Goal: Task Accomplishment & Management: Use online tool/utility

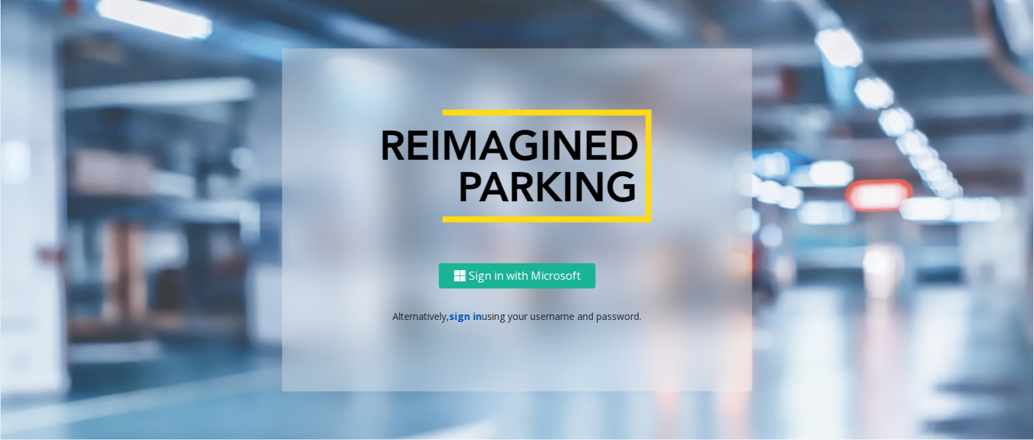
click at [465, 316] on link "sign in" at bounding box center [466, 316] width 33 height 13
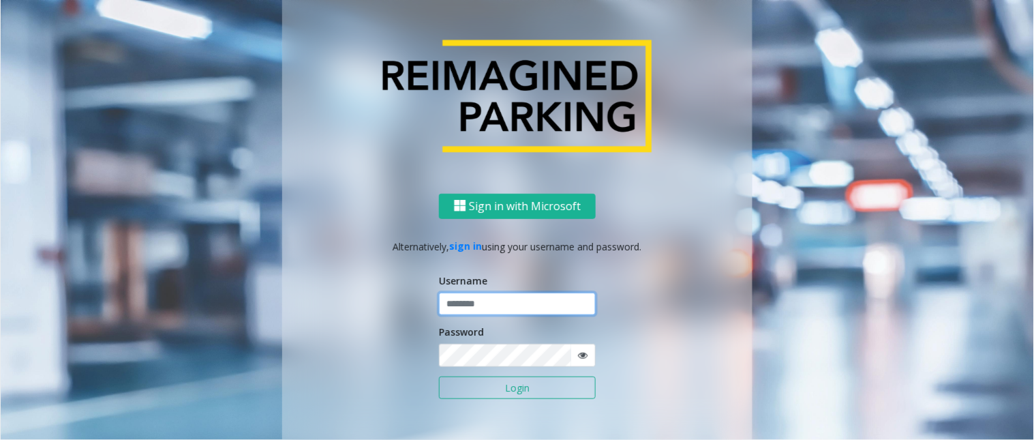
type input "*******"
click at [474, 305] on input "*******" at bounding box center [517, 304] width 157 height 23
click at [462, 393] on button "Login" at bounding box center [517, 387] width 157 height 23
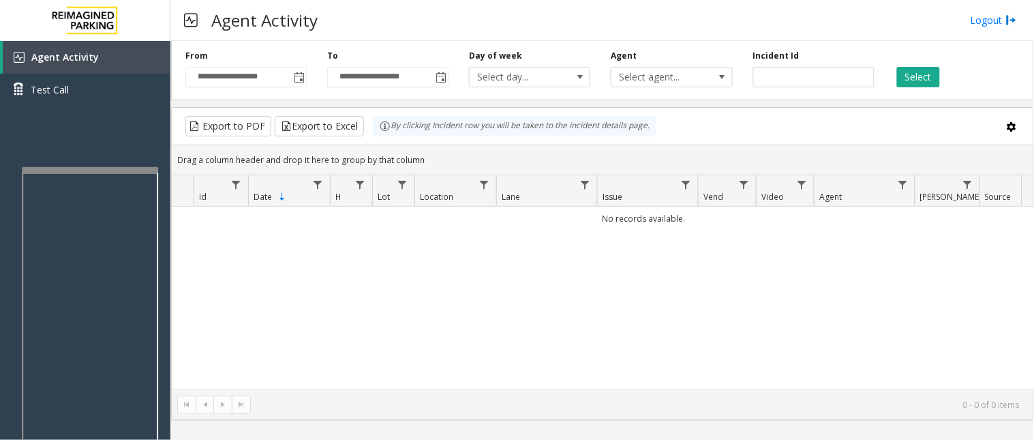
click at [26, 167] on div at bounding box center [90, 169] width 136 height 5
click at [22, 200] on div at bounding box center [87, 198] width 136 height 5
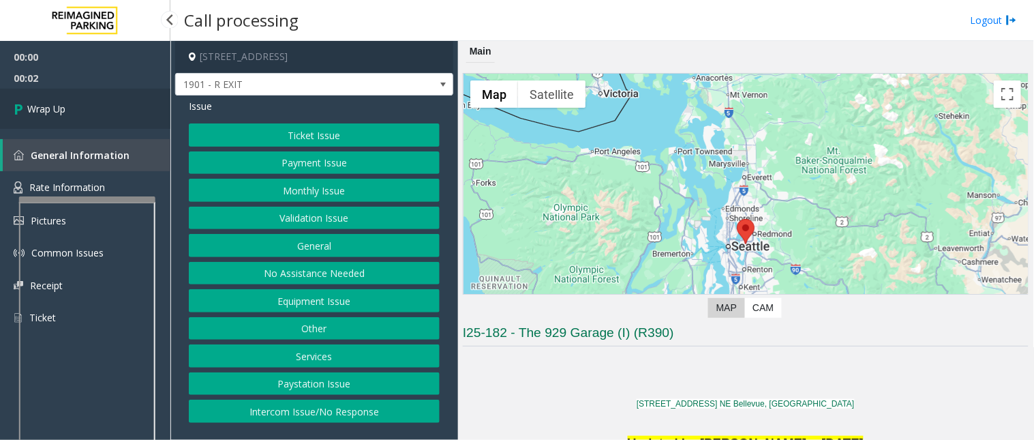
click at [74, 116] on link "Wrap Up" at bounding box center [85, 109] width 170 height 40
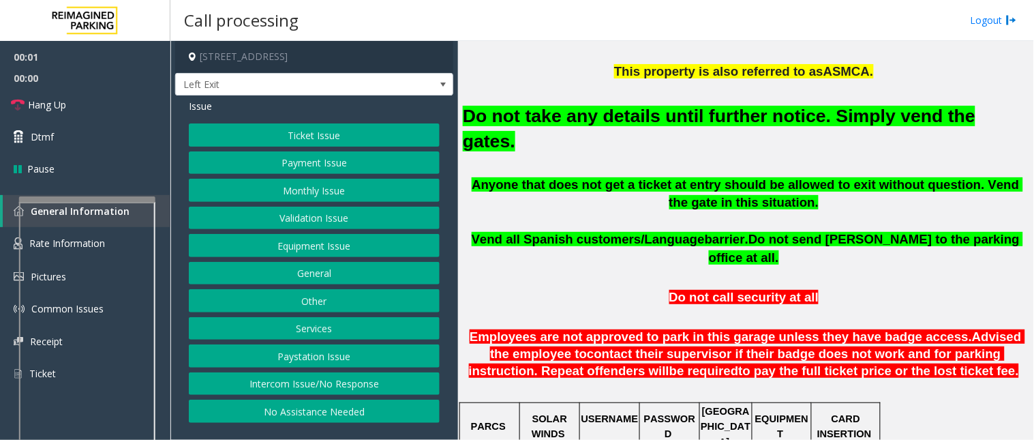
scroll to position [454, 0]
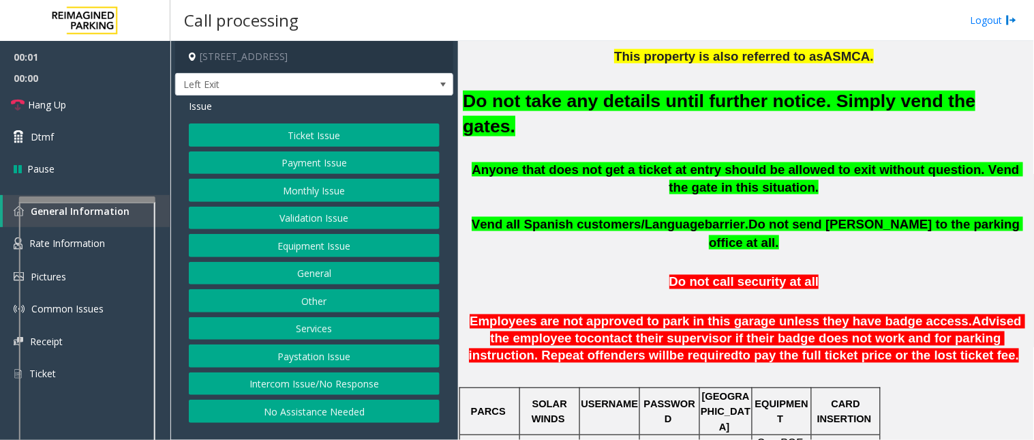
click at [275, 384] on button "Intercom Issue/No Response" at bounding box center [314, 383] width 251 height 23
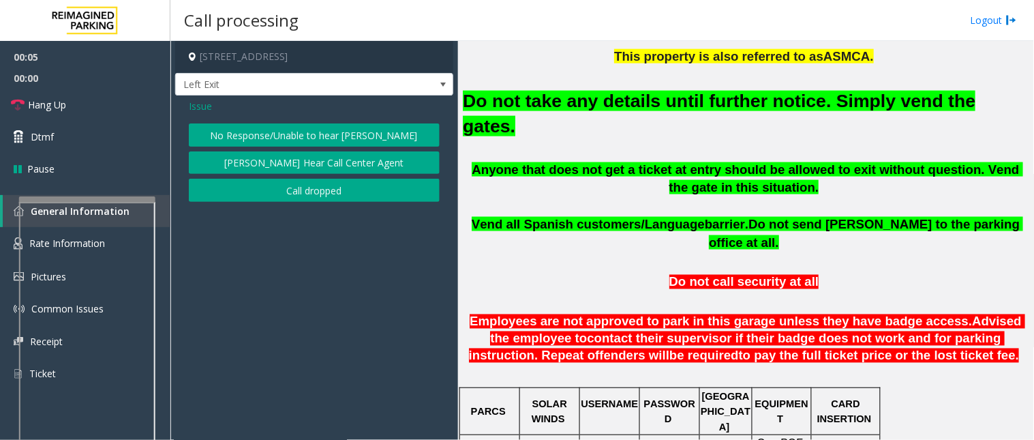
click at [199, 104] on span "Issue" at bounding box center [200, 106] width 23 height 14
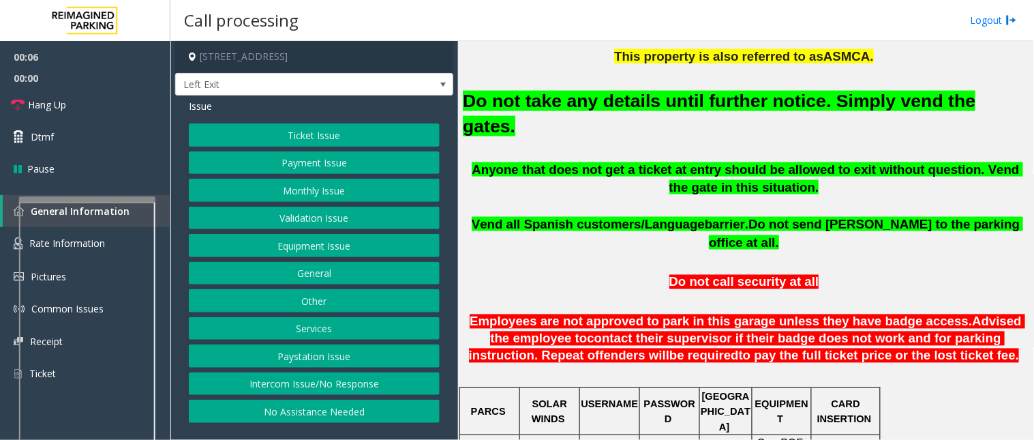
click at [284, 221] on button "Validation Issue" at bounding box center [314, 218] width 251 height 23
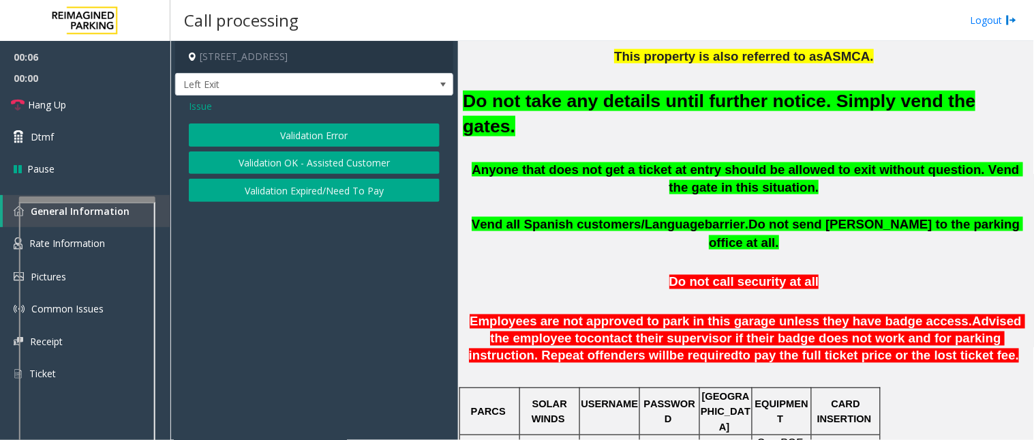
click at [294, 138] on button "Validation Error" at bounding box center [314, 134] width 251 height 23
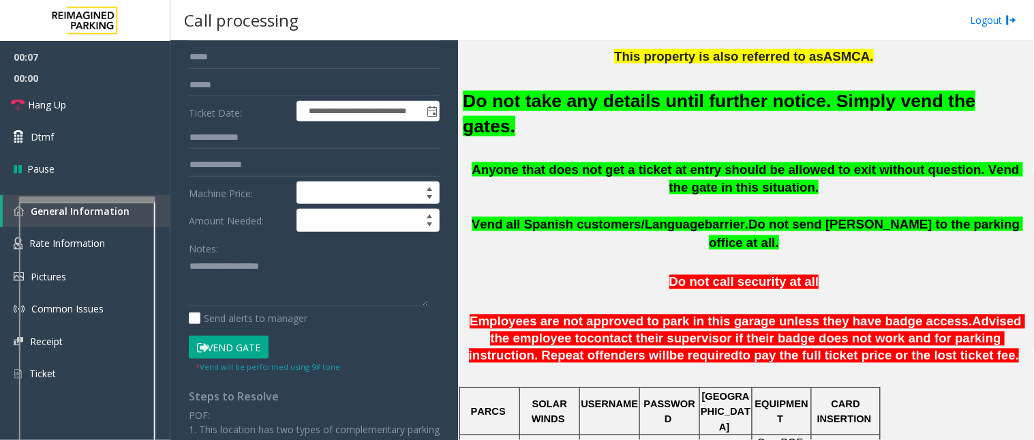
click at [227, 348] on button "Vend Gate" at bounding box center [229, 346] width 80 height 23
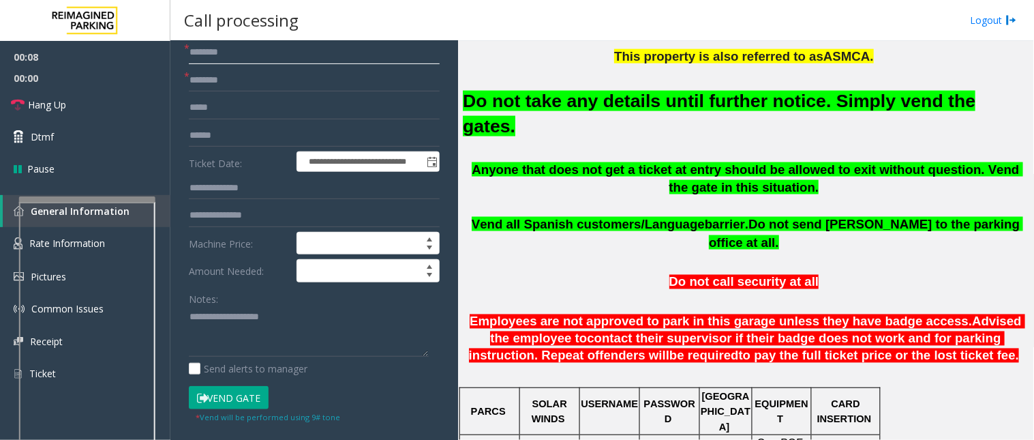
scroll to position [0, 0]
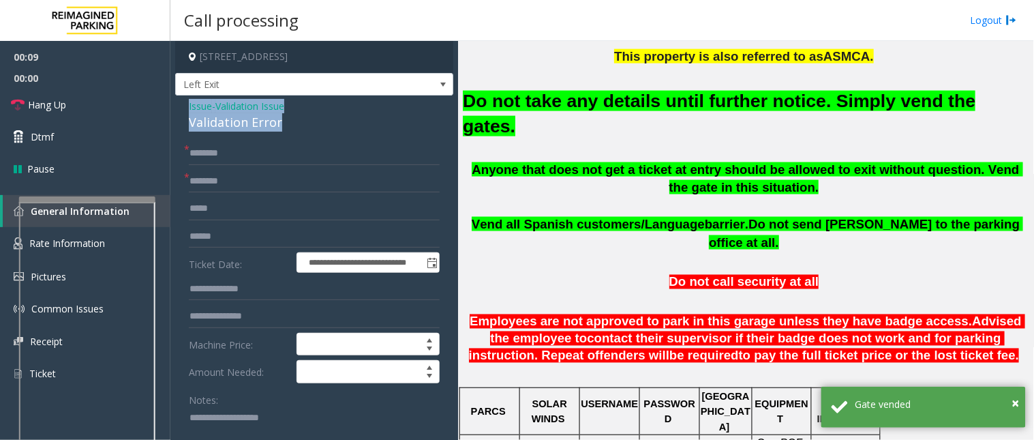
drag, startPoint x: 285, startPoint y: 125, endPoint x: 176, endPoint y: 106, distance: 110.8
copy div "Issue - Validation Issue Validation Error"
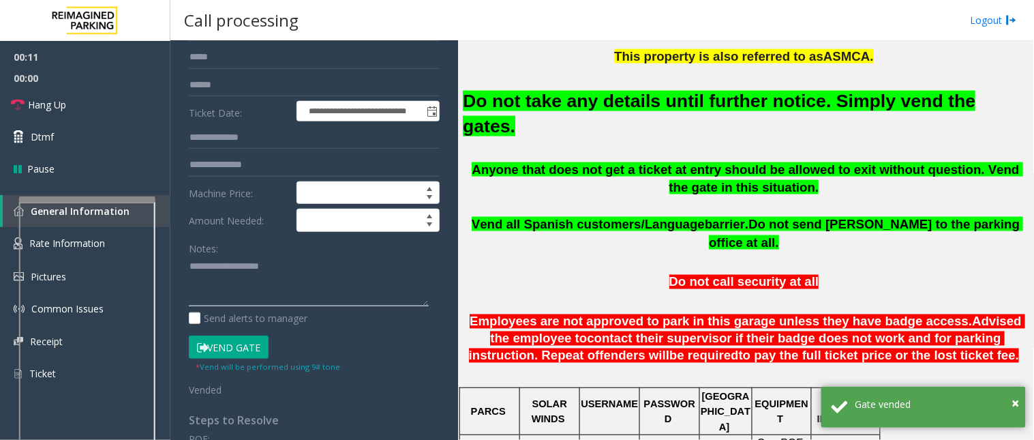
paste textarea "**********"
click at [233, 287] on textarea at bounding box center [309, 281] width 240 height 51
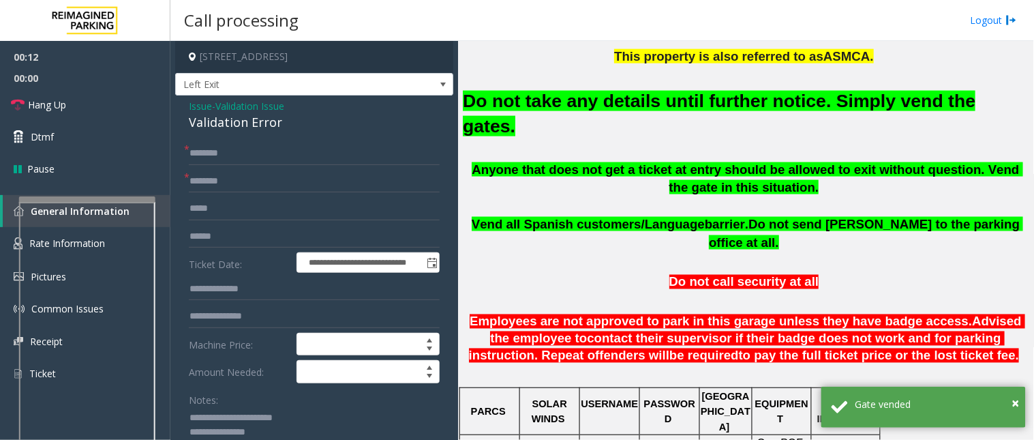
type textarea "**********"
click at [221, 158] on input "text" at bounding box center [314, 153] width 251 height 23
type input "*"
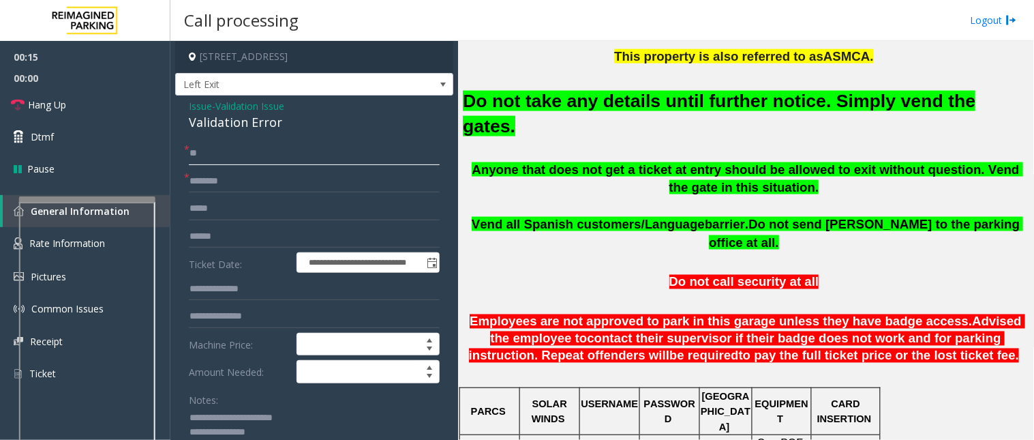
type input "**"
click at [216, 185] on input "text" at bounding box center [314, 181] width 251 height 23
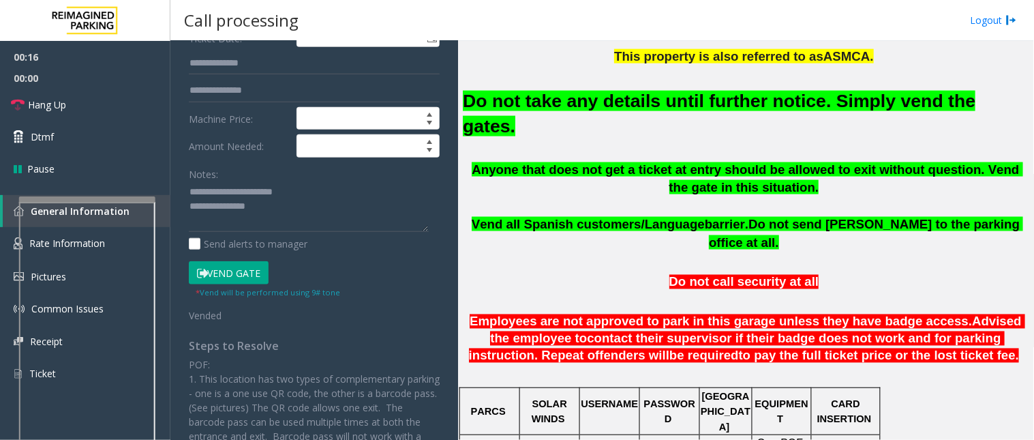
scroll to position [227, 0]
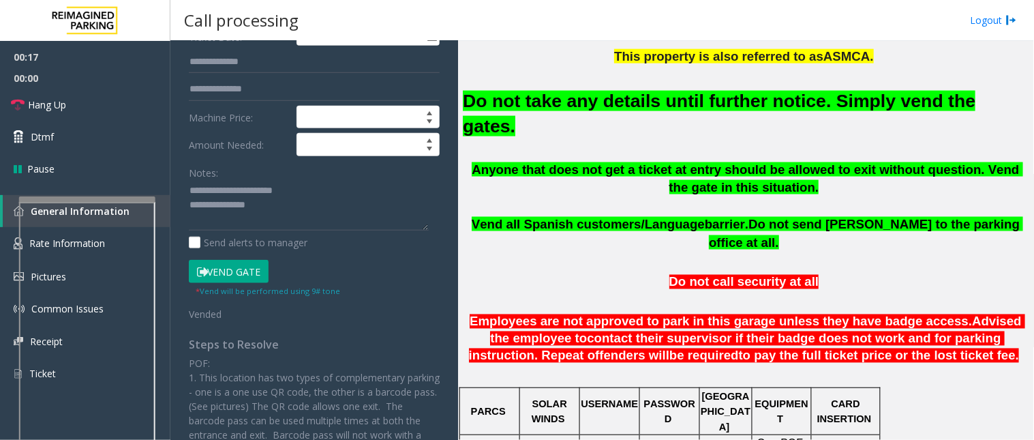
type input "**"
click at [285, 222] on textarea at bounding box center [309, 205] width 240 height 51
click at [94, 104] on link "Hang Up" at bounding box center [85, 105] width 170 height 32
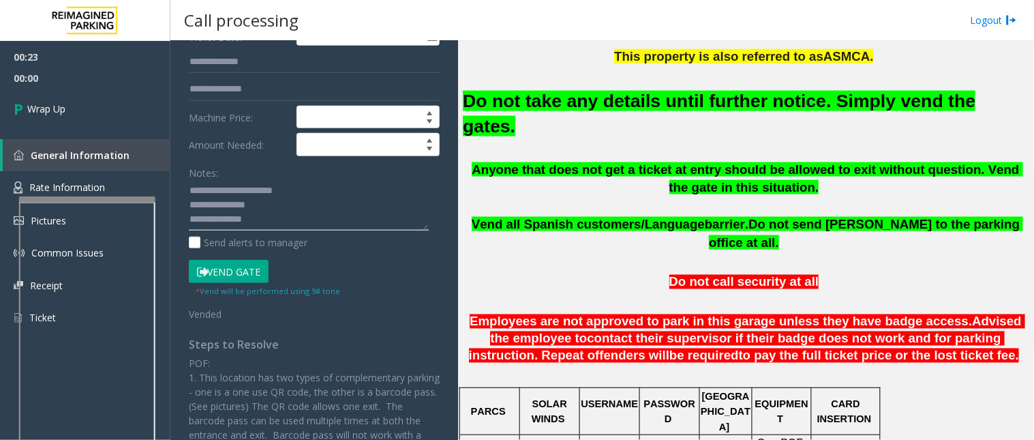
click at [255, 219] on textarea at bounding box center [309, 205] width 240 height 51
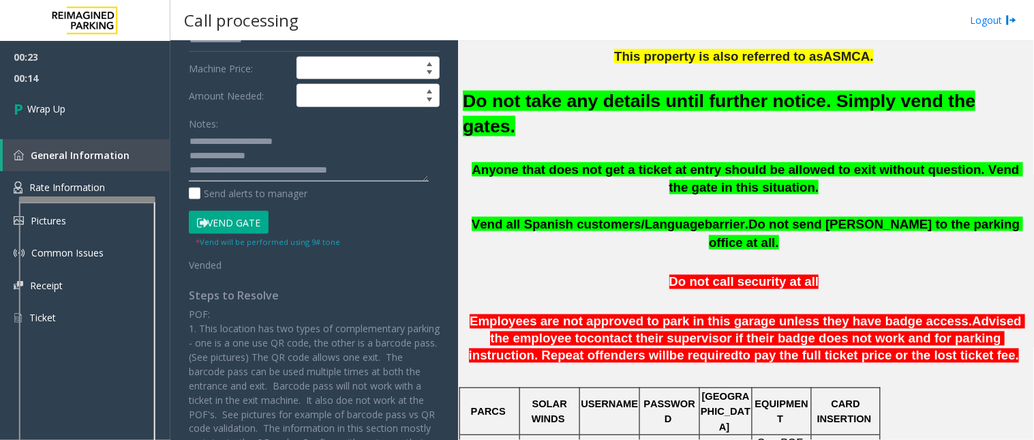
scroll to position [303, 0]
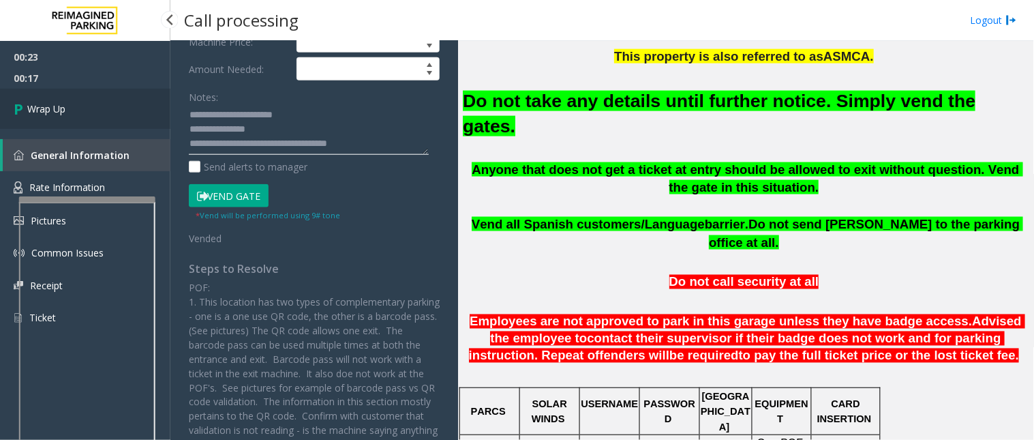
type textarea "**********"
click at [55, 109] on span "Wrap Up" at bounding box center [46, 109] width 38 height 14
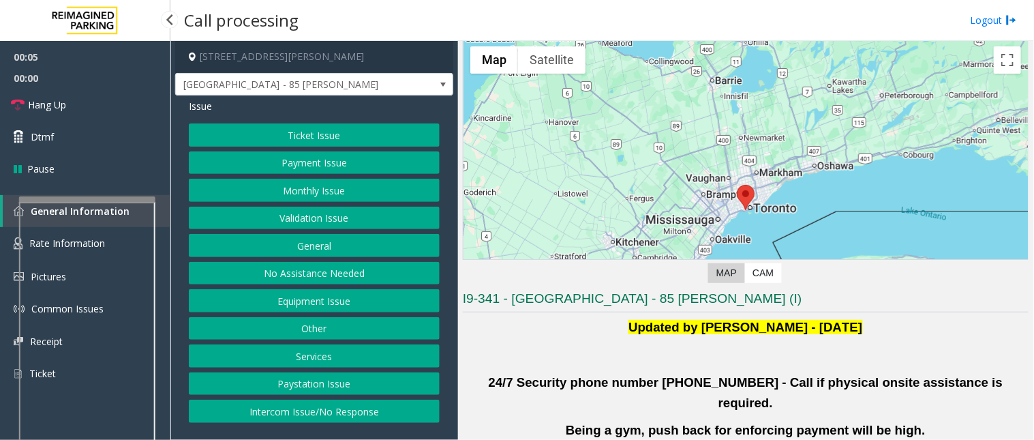
scroll to position [151, 0]
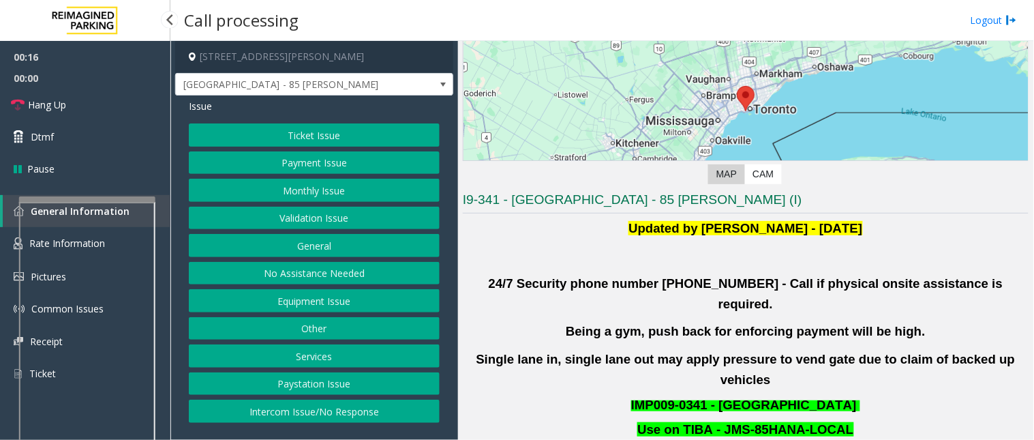
click at [326, 212] on button "Validation Issue" at bounding box center [314, 218] width 251 height 23
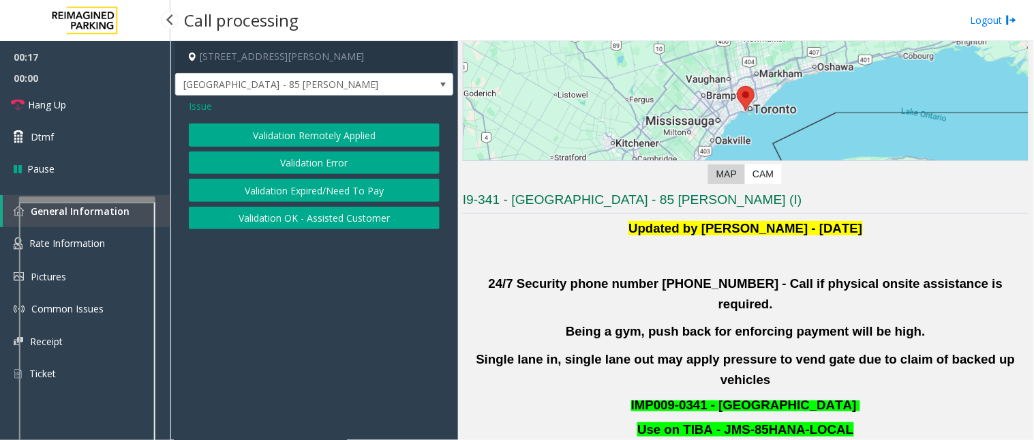
click at [323, 165] on button "Validation Error" at bounding box center [314, 162] width 251 height 23
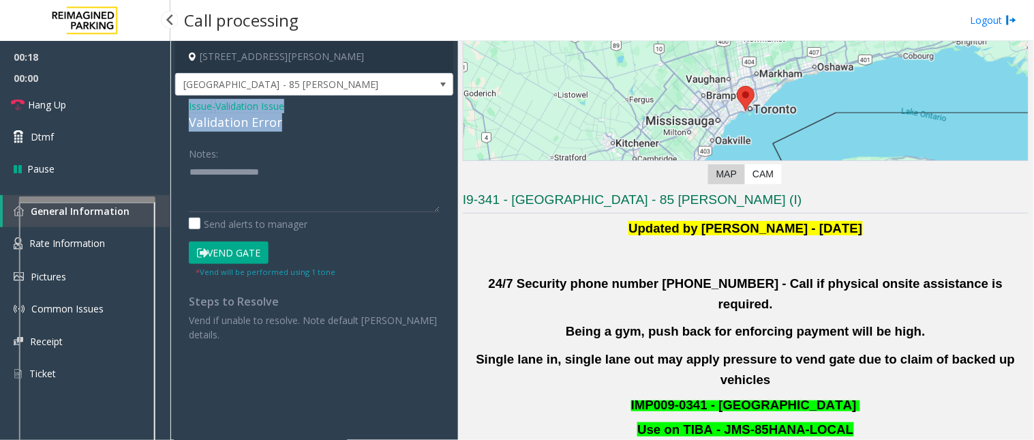
drag, startPoint x: 291, startPoint y: 125, endPoint x: 179, endPoint y: 105, distance: 114.4
click at [179, 105] on div "Issue - Validation Issue Validation Error Notes: Send alerts to manager Vend Ga…" at bounding box center [314, 225] width 278 height 260
click at [281, 209] on textarea at bounding box center [314, 186] width 251 height 51
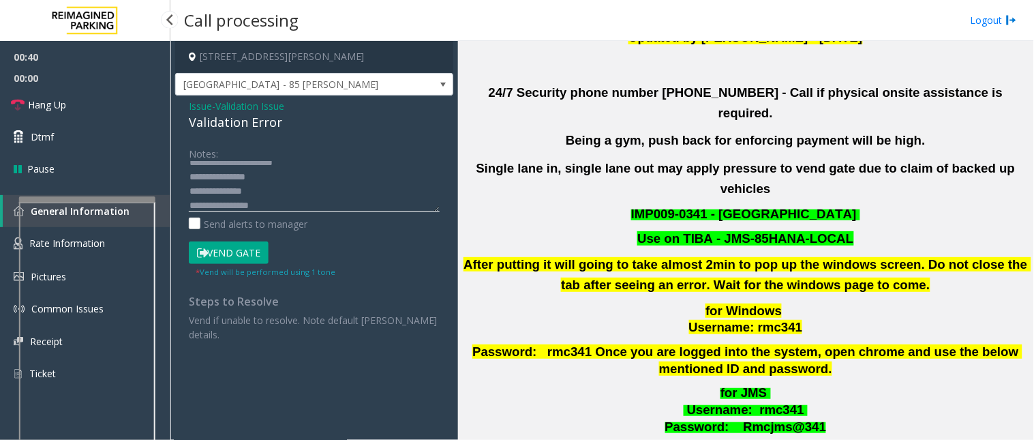
scroll to position [378, 0]
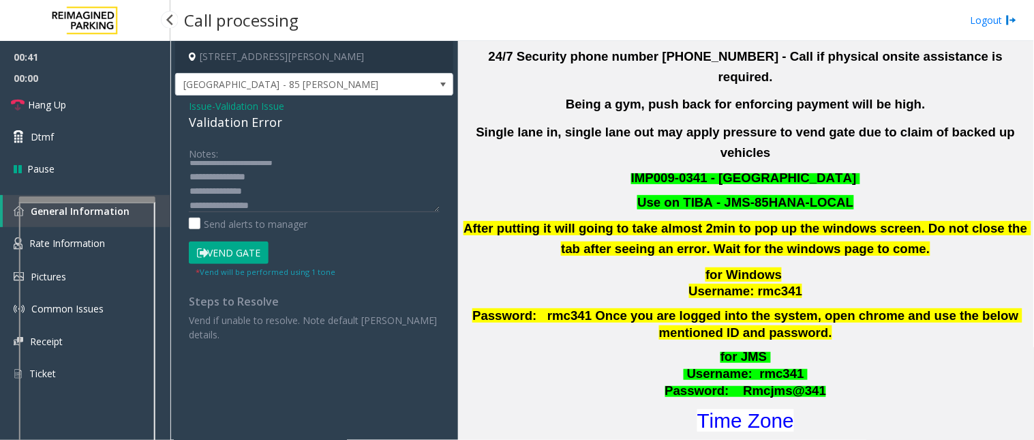
click at [740, 406] on h1 "Time Zone" at bounding box center [746, 420] width 569 height 29
click at [740, 409] on font "Time Zone" at bounding box center [746, 420] width 97 height 23
click at [237, 254] on button "Vend Gate" at bounding box center [229, 252] width 80 height 23
click at [276, 202] on textarea at bounding box center [314, 186] width 251 height 51
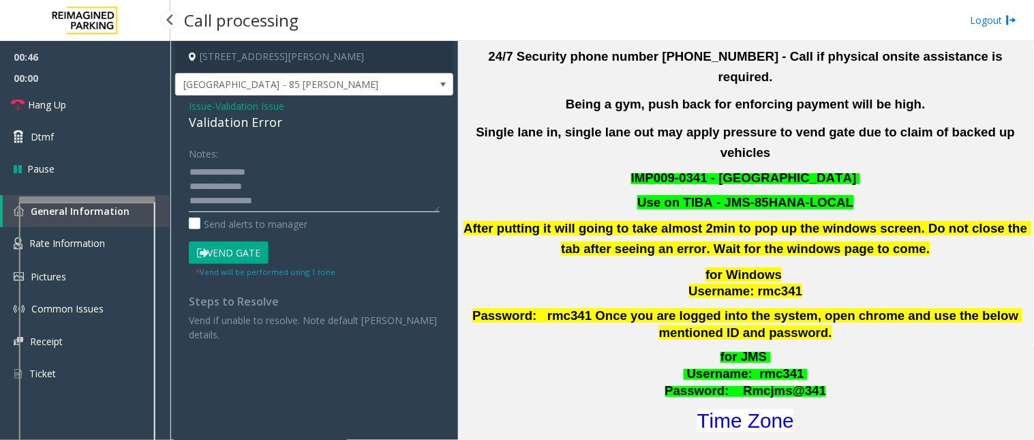
scroll to position [24, 0]
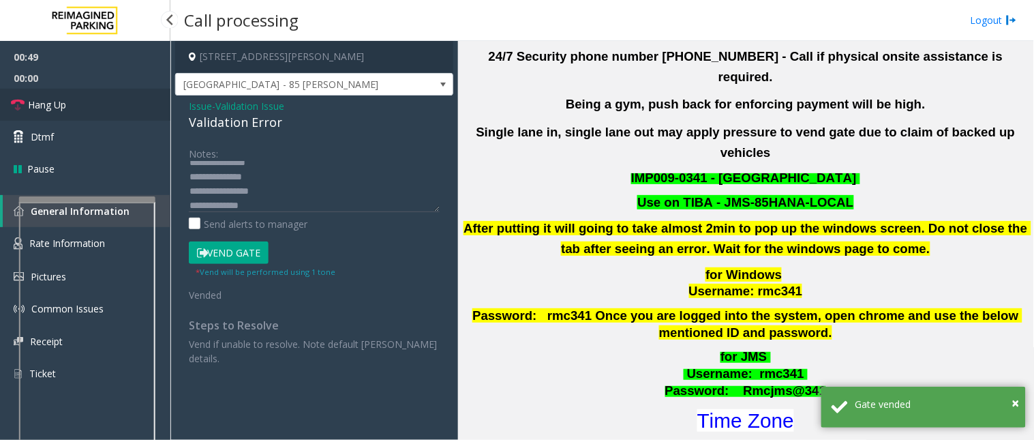
click at [63, 109] on span "Hang Up" at bounding box center [47, 105] width 38 height 14
click at [290, 206] on textarea at bounding box center [314, 186] width 251 height 51
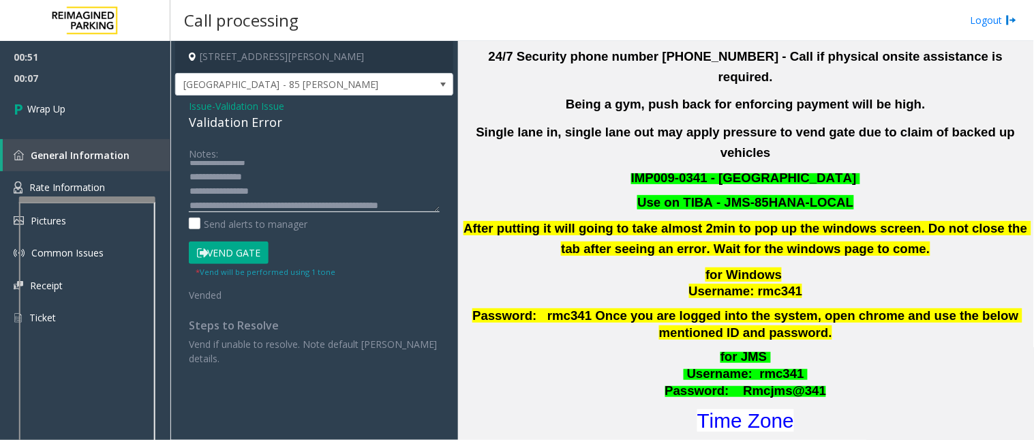
scroll to position [38, 0]
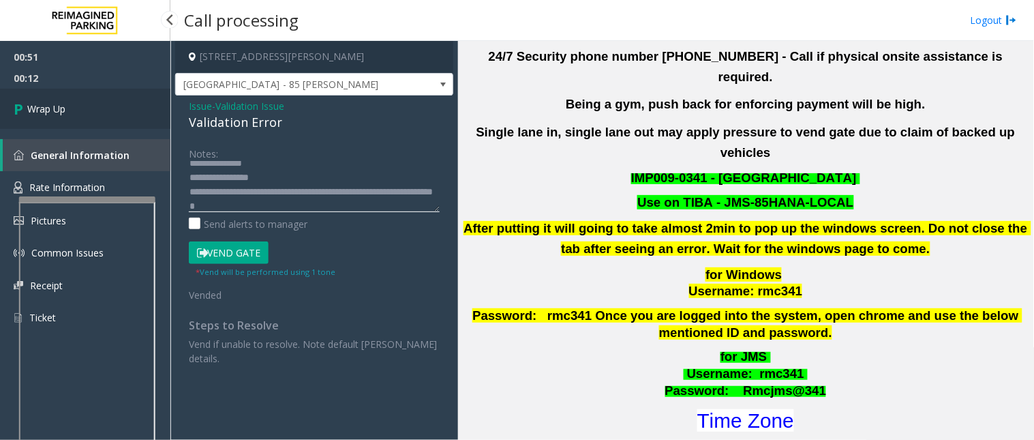
type textarea "**********"
click at [100, 106] on link "Wrap Up" at bounding box center [85, 109] width 170 height 40
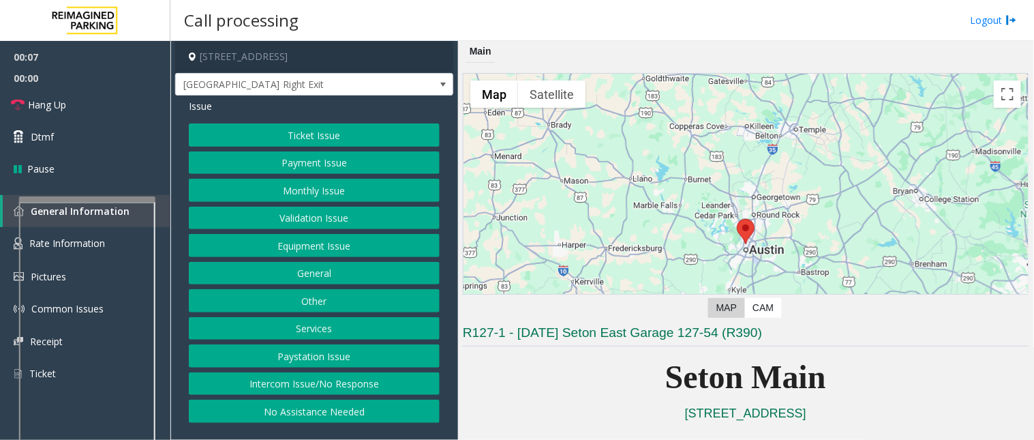
click at [310, 250] on button "Equipment Issue" at bounding box center [314, 245] width 251 height 23
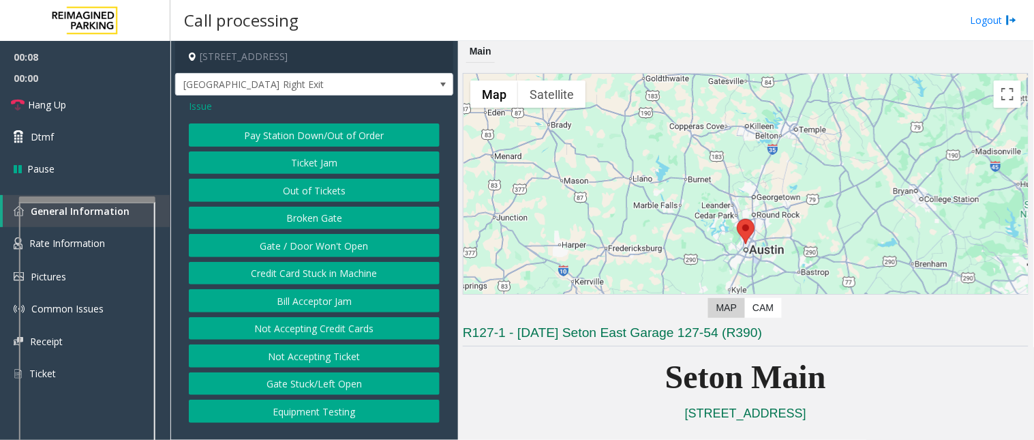
click at [310, 250] on button "Gate / Door Won't Open" at bounding box center [314, 245] width 251 height 23
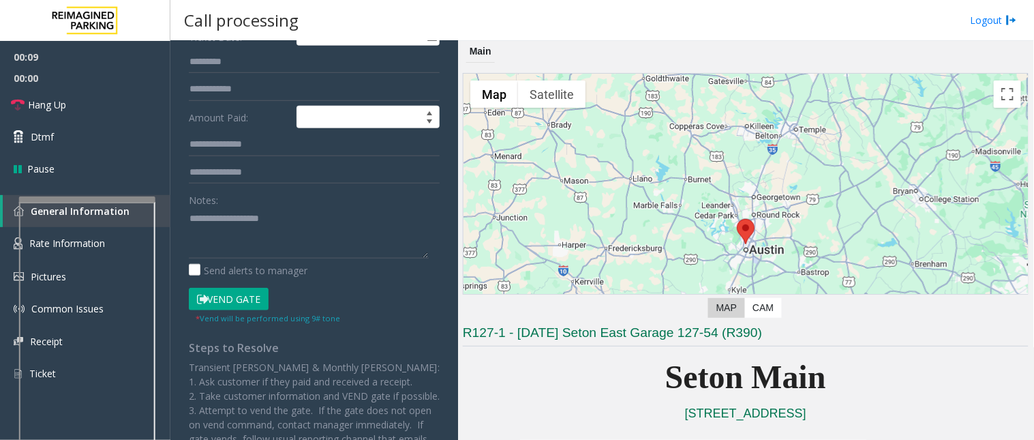
click at [232, 297] on button "Vend Gate" at bounding box center [229, 299] width 80 height 23
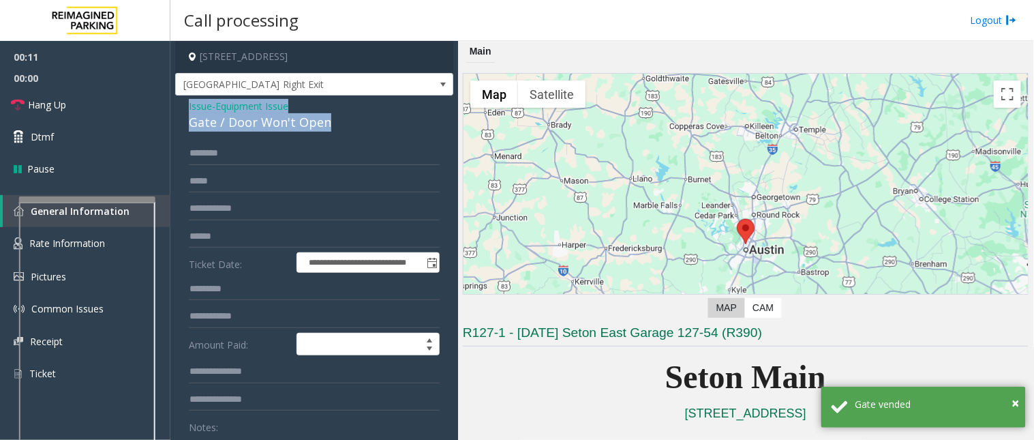
drag, startPoint x: 330, startPoint y: 117, endPoint x: 181, endPoint y: 101, distance: 149.5
click at [181, 101] on div "**********" at bounding box center [314, 431] width 278 height 672
copy div "Issue - Equipment Issue Gate / Door Won't Open"
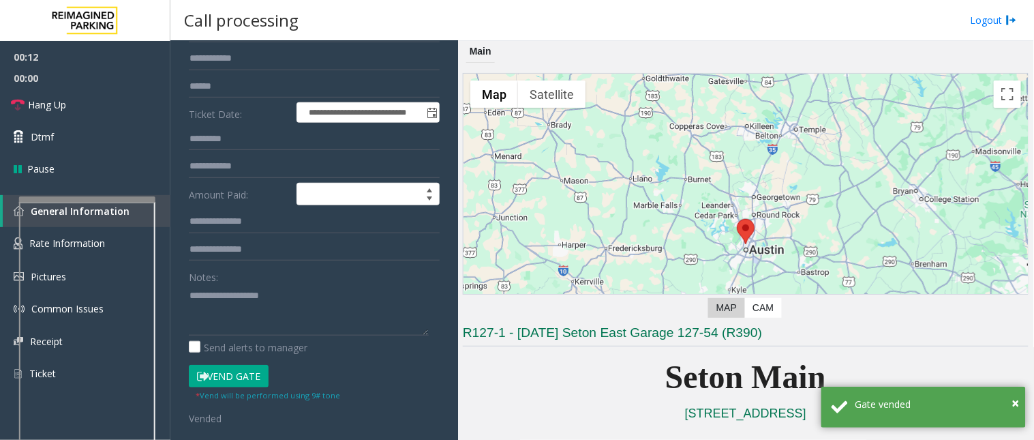
scroll to position [151, 0]
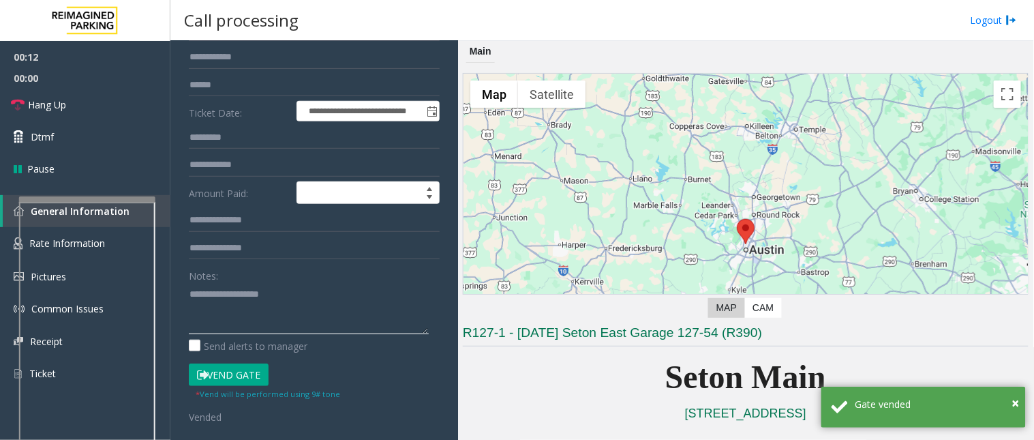
click at [200, 297] on textarea at bounding box center [309, 308] width 240 height 51
paste textarea "**********"
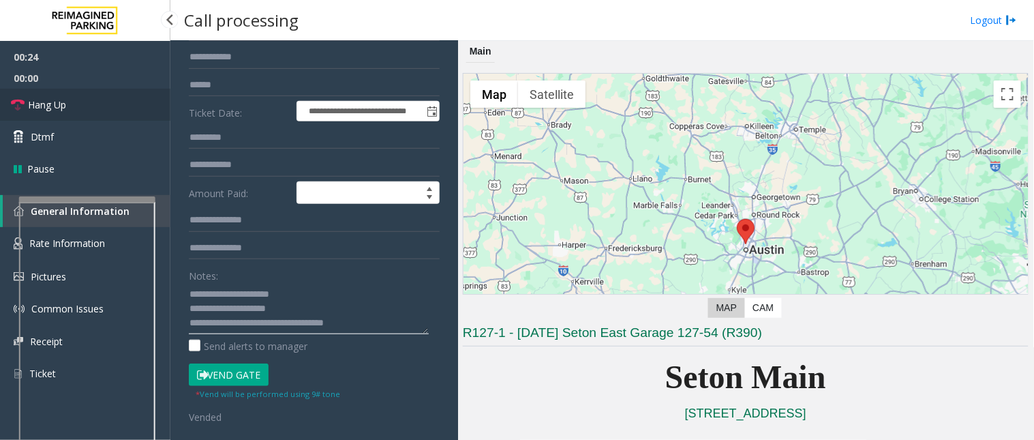
type textarea "**********"
click at [86, 110] on link "Hang Up" at bounding box center [85, 105] width 170 height 32
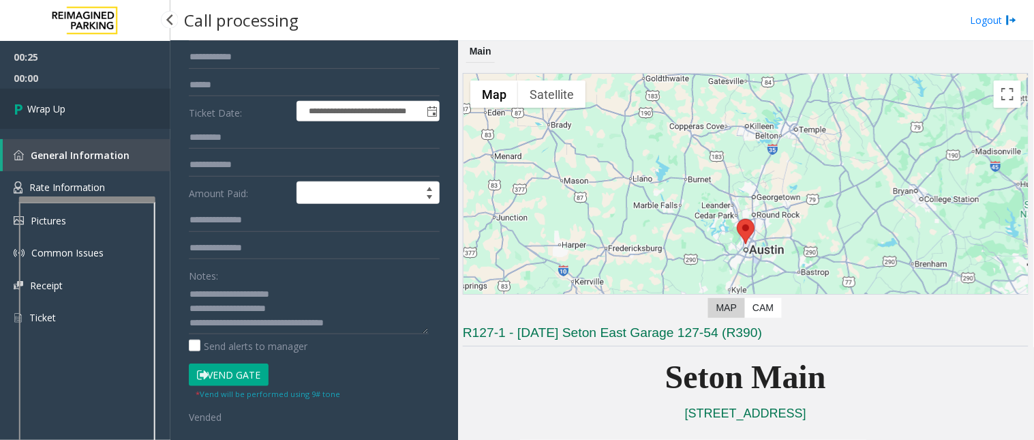
click at [59, 106] on span "Wrap Up" at bounding box center [46, 109] width 38 height 14
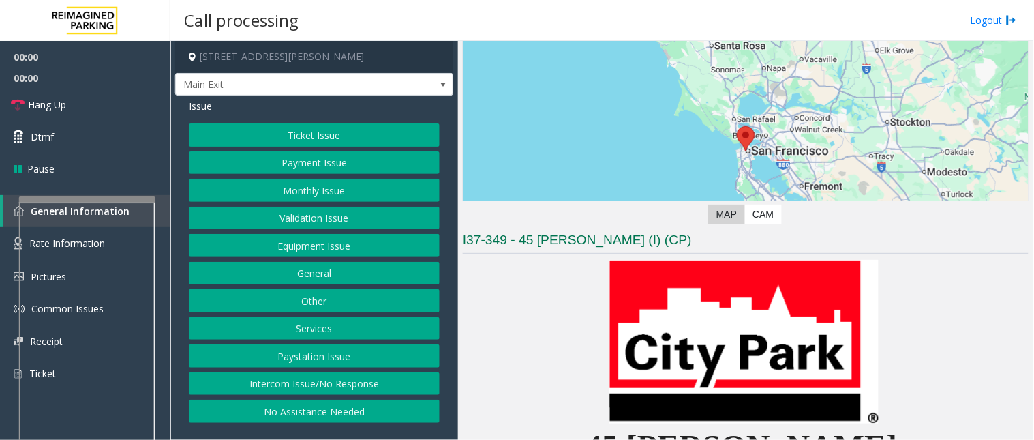
scroll to position [303, 0]
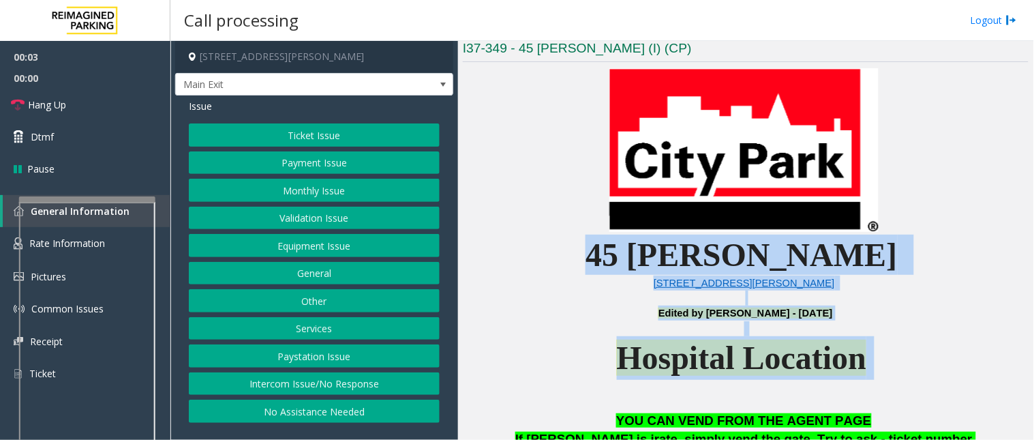
drag, startPoint x: 659, startPoint y: 246, endPoint x: 905, endPoint y: 376, distance: 278.2
click at [908, 373] on p "Hospital Location" at bounding box center [746, 373] width 566 height 74
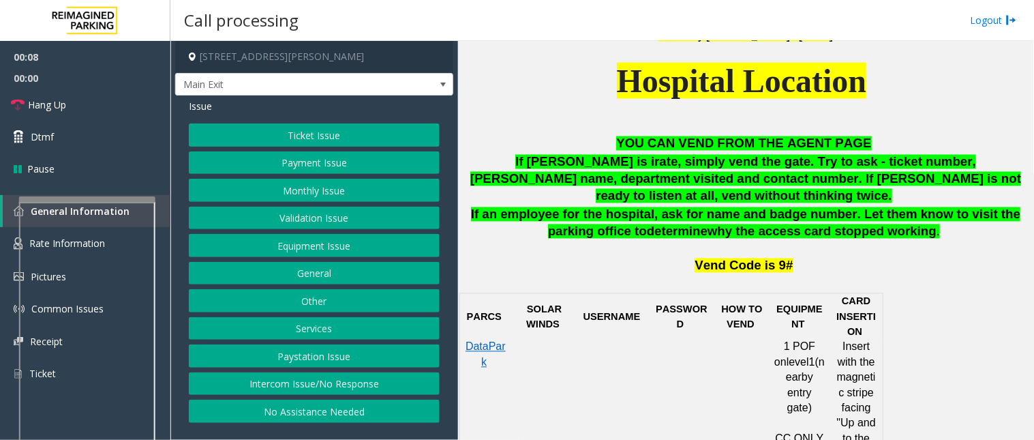
scroll to position [605, 0]
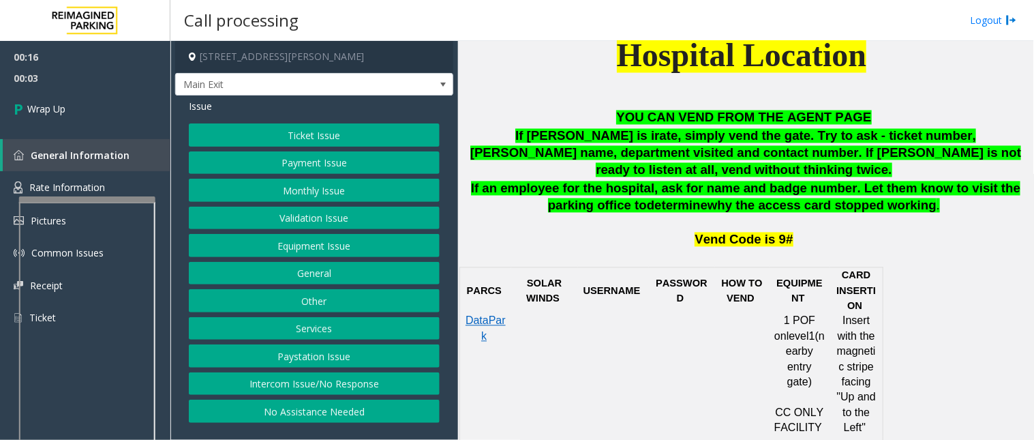
click at [312, 215] on button "Validation Issue" at bounding box center [314, 218] width 251 height 23
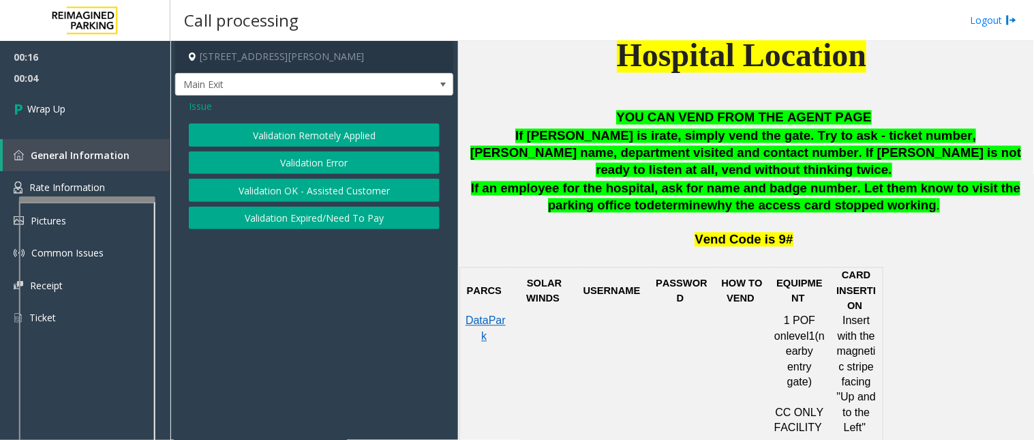
click at [309, 164] on button "Validation Error" at bounding box center [314, 162] width 251 height 23
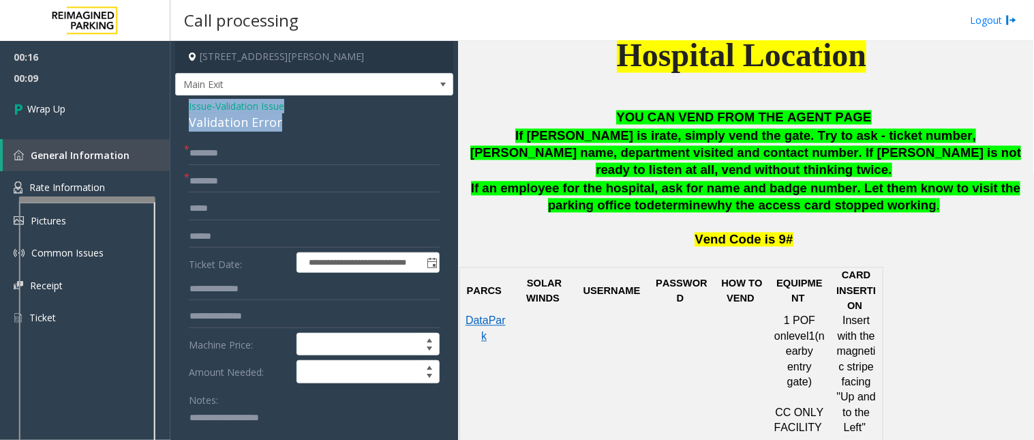
drag, startPoint x: 290, startPoint y: 121, endPoint x: 184, endPoint y: 104, distance: 107.7
copy div "Issue - Validation Issue Validation Error"
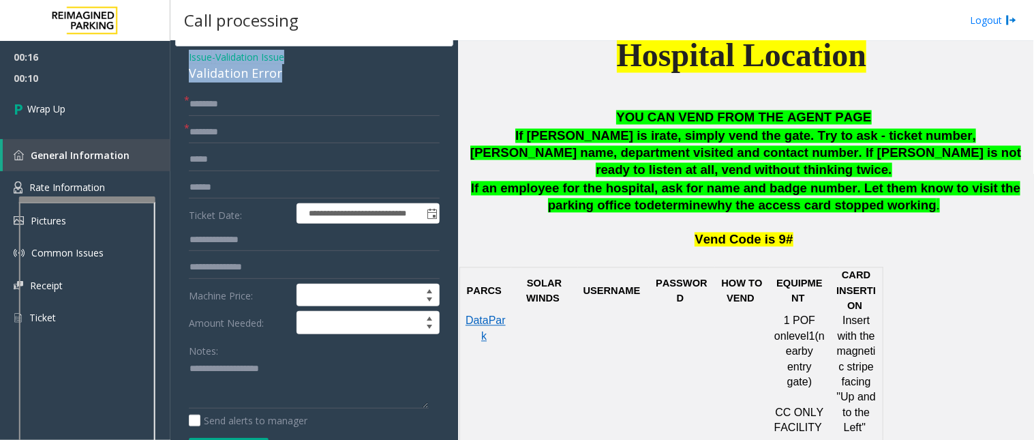
scroll to position [76, 0]
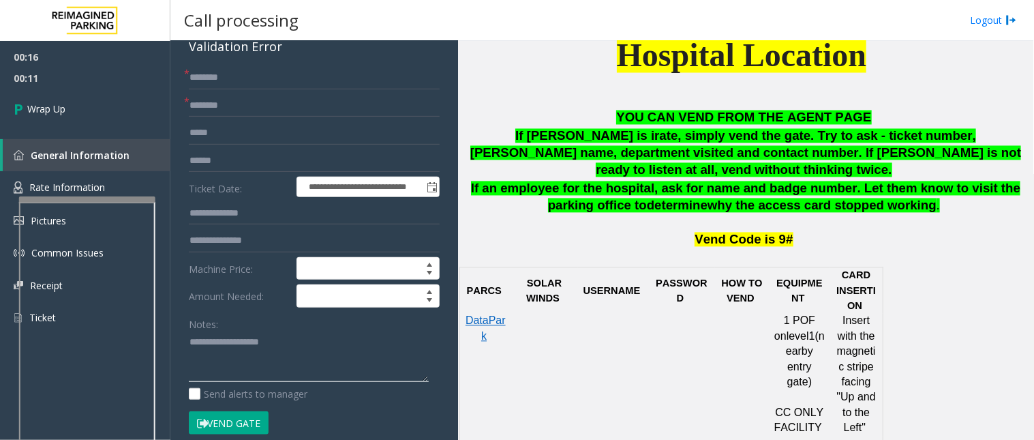
click at [203, 355] on textarea at bounding box center [309, 356] width 240 height 51
paste textarea "**********"
type textarea "**********"
click at [226, 83] on input "text" at bounding box center [314, 77] width 251 height 23
type input "**"
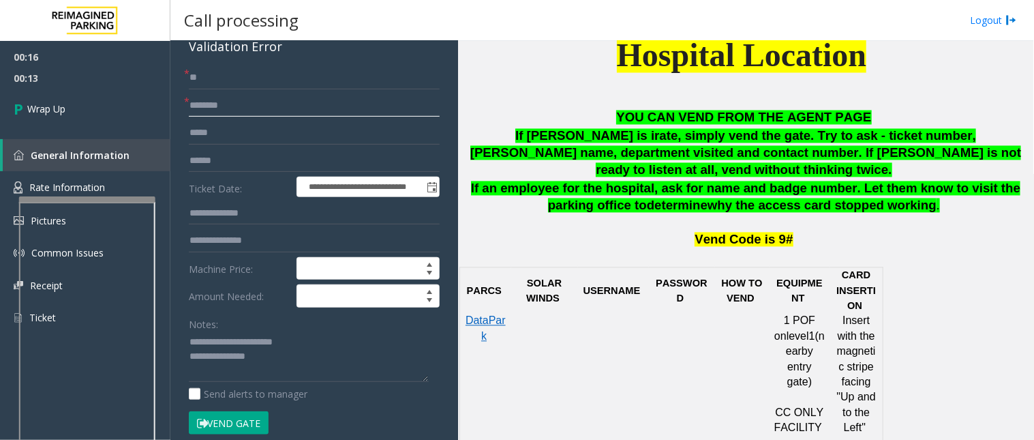
click at [223, 104] on input "text" at bounding box center [314, 105] width 251 height 23
type input "**"
click at [284, 365] on textarea at bounding box center [309, 356] width 240 height 51
click at [263, 367] on textarea at bounding box center [309, 356] width 240 height 51
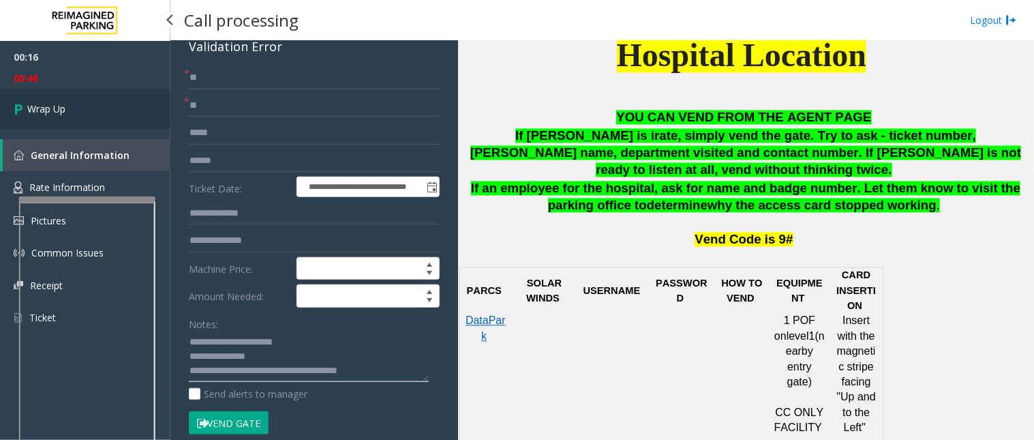
type textarea "**********"
click at [99, 110] on link "Wrap Up" at bounding box center [85, 109] width 170 height 40
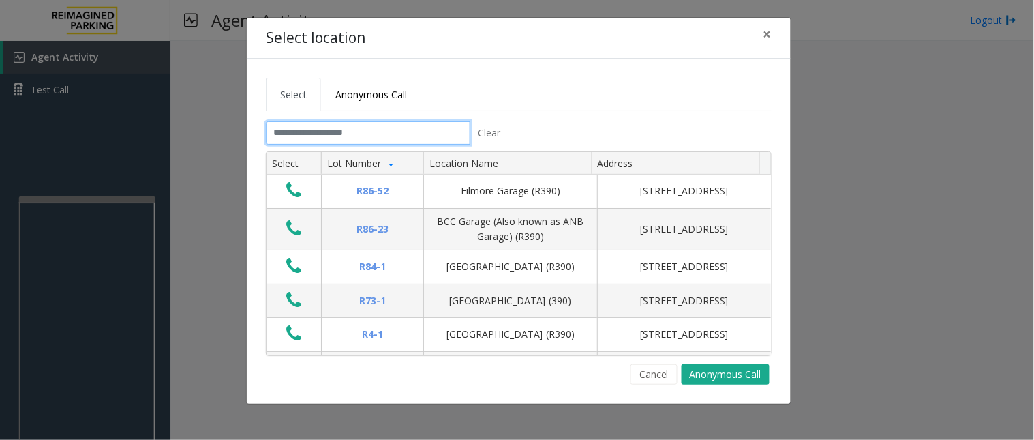
click at [329, 135] on input "text" at bounding box center [368, 132] width 205 height 23
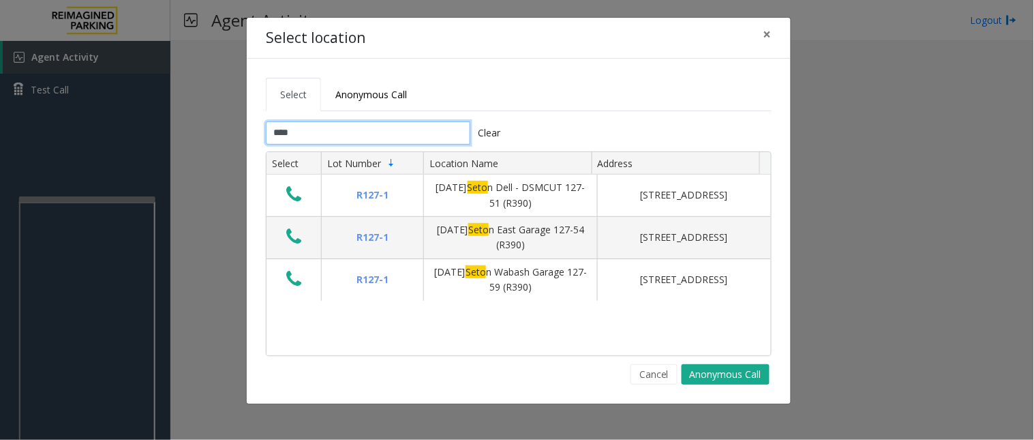
type input "*****"
click at [329, 135] on input "*****" at bounding box center [368, 132] width 205 height 23
drag, startPoint x: 303, startPoint y: 134, endPoint x: 260, endPoint y: 139, distance: 43.2
click at [260, 139] on div "***** Clear" at bounding box center [387, 132] width 263 height 23
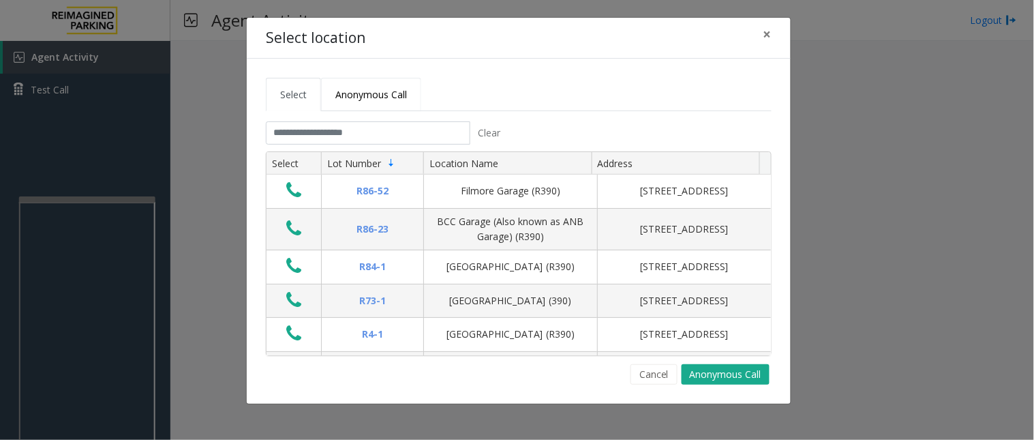
click at [355, 91] on span "Anonymous Call" at bounding box center [371, 94] width 72 height 13
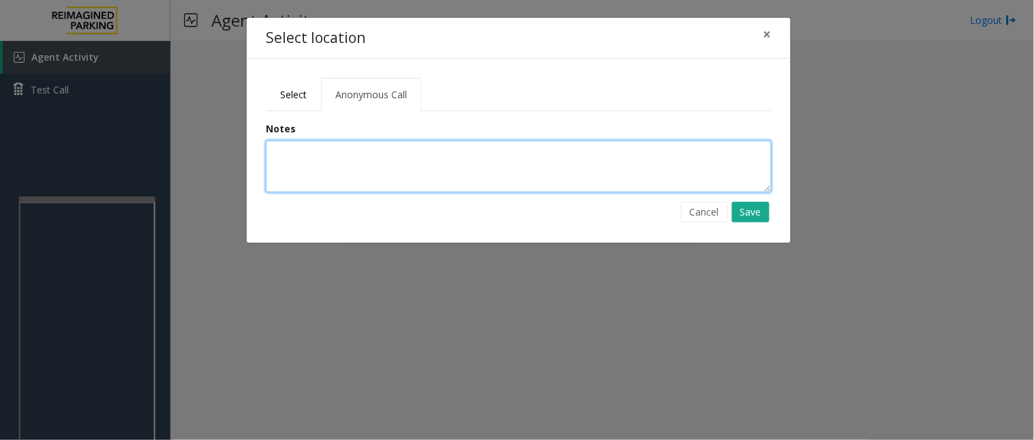
click at [307, 158] on textarea at bounding box center [519, 166] width 506 height 52
type textarea "**********"
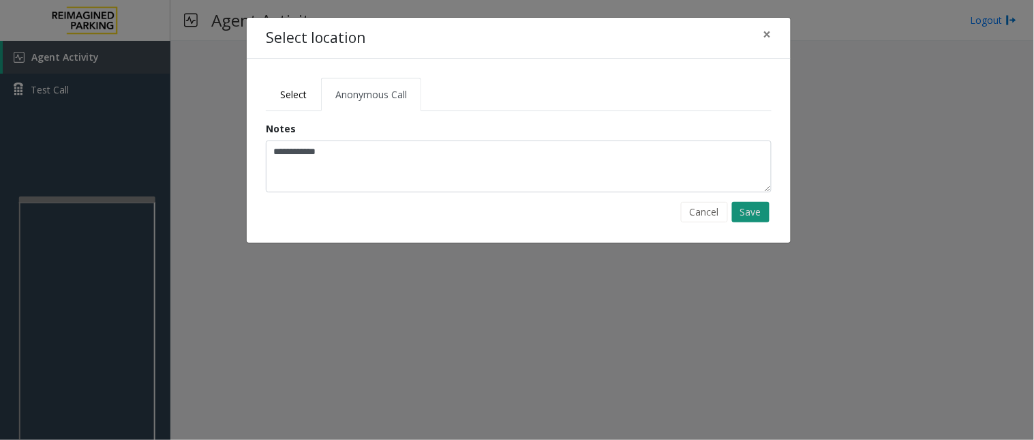
click at [752, 213] on button "Save" at bounding box center [751, 212] width 38 height 20
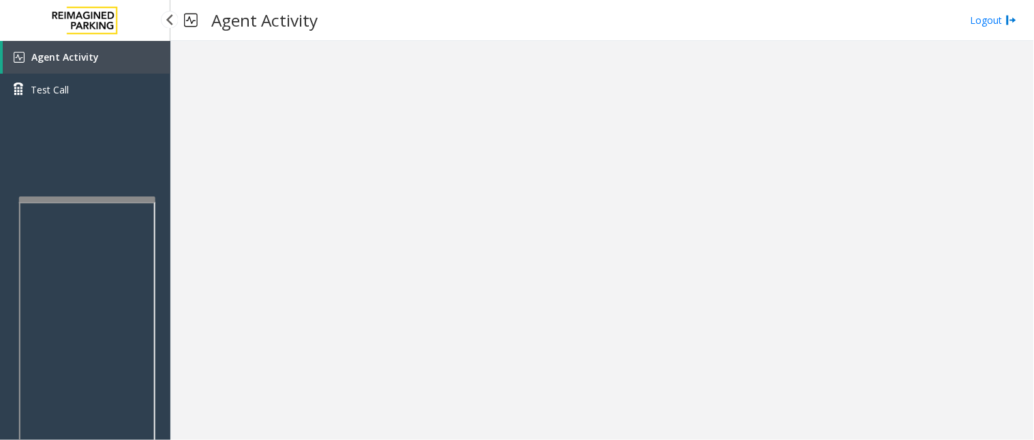
click at [64, 61] on span "Agent Activity" at bounding box center [65, 56] width 68 height 13
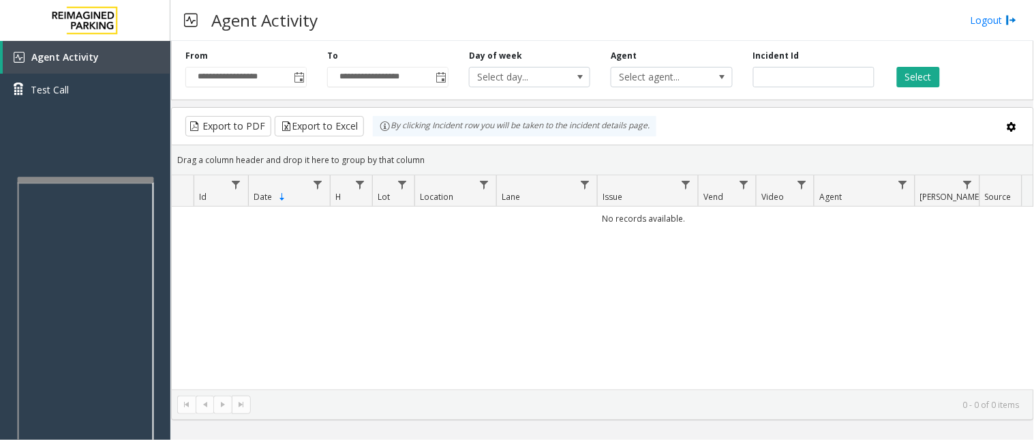
click at [24, 180] on div at bounding box center [86, 179] width 136 height 5
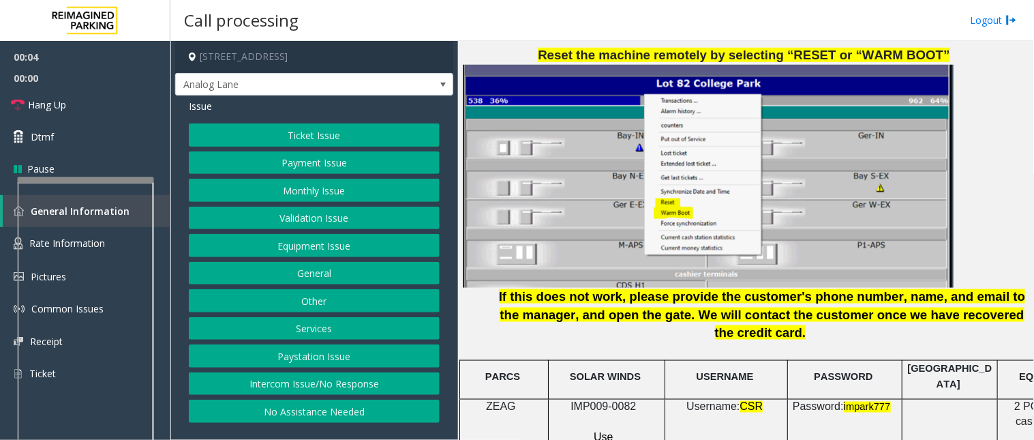
scroll to position [1742, 0]
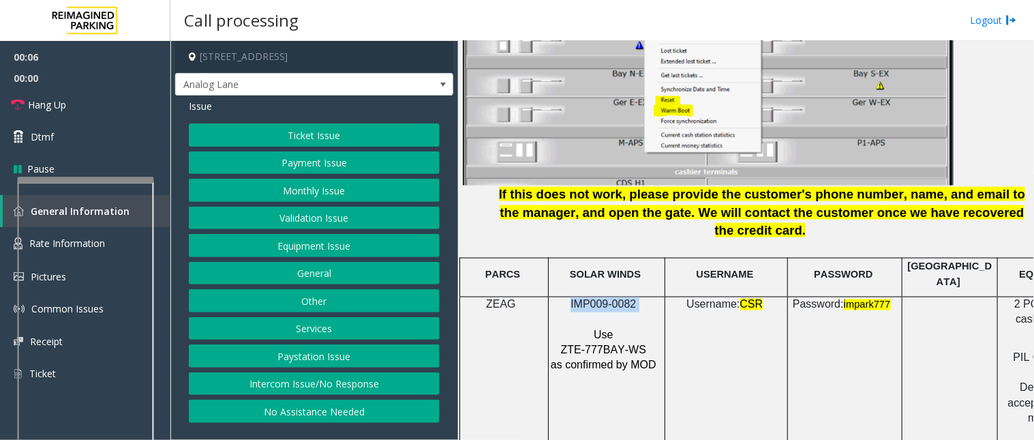
drag, startPoint x: 643, startPoint y: 257, endPoint x: 571, endPoint y: 262, distance: 72.4
click at [571, 297] on p "IMP009-0082" at bounding box center [605, 304] width 110 height 15
click at [303, 385] on button "Intercom Issue/No Response" at bounding box center [314, 383] width 251 height 23
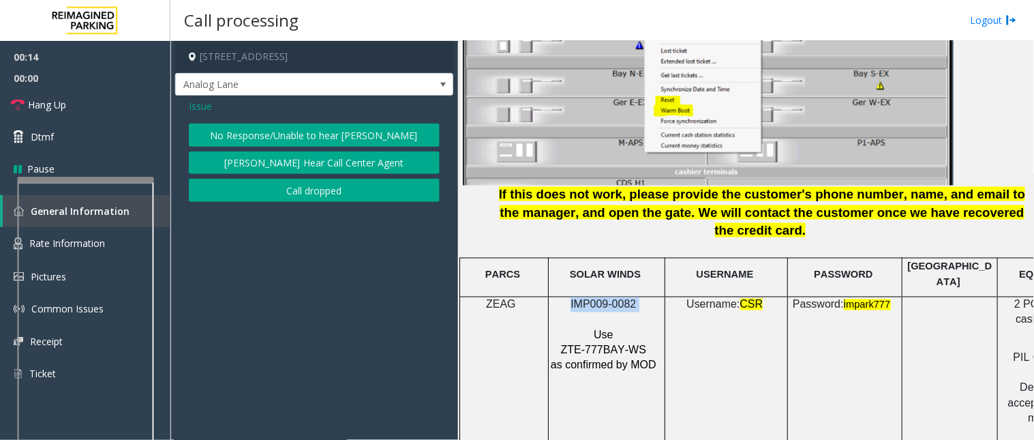
click at [252, 132] on button "No Response/Unable to hear [PERSON_NAME]" at bounding box center [314, 134] width 251 height 23
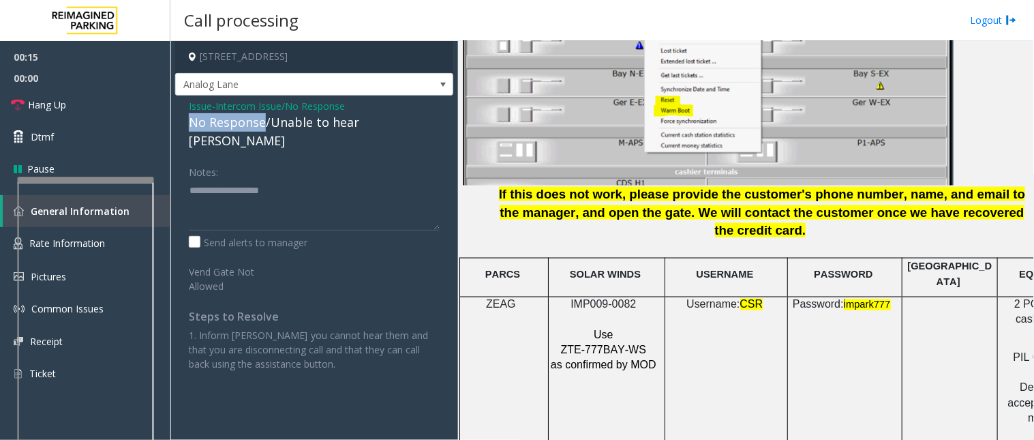
drag, startPoint x: 265, startPoint y: 124, endPoint x: 184, endPoint y: 125, distance: 80.5
click at [184, 125] on div "Issue - Intercom Issue/No Response No Response/Unable to hear [PERSON_NAME] Not…" at bounding box center [314, 239] width 278 height 289
click at [331, 180] on textarea at bounding box center [314, 204] width 251 height 51
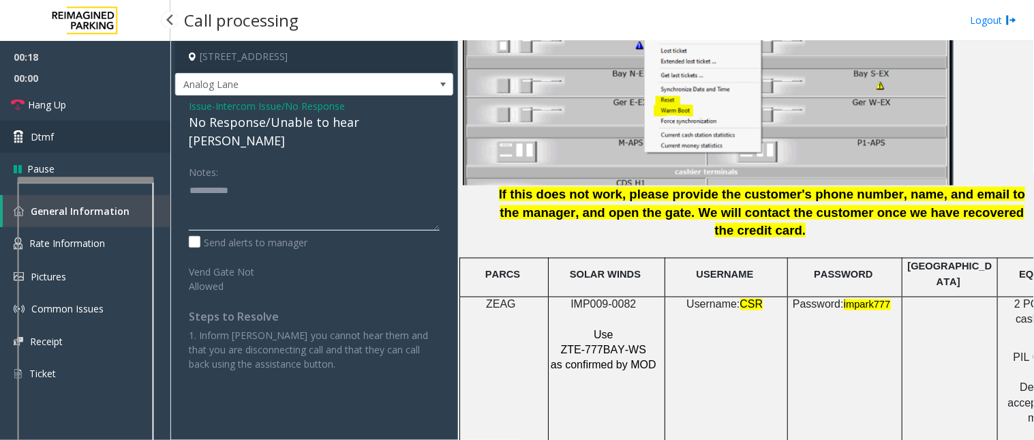
type textarea "**********"
click at [123, 128] on link "Dtmf" at bounding box center [85, 137] width 170 height 32
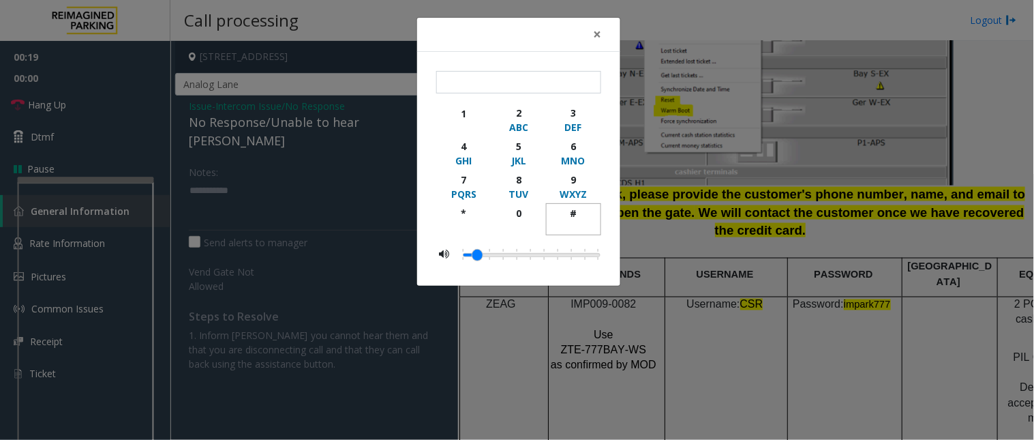
click at [573, 208] on div "#" at bounding box center [574, 213] width 38 height 14
type input "**"
click at [599, 34] on span "×" at bounding box center [597, 34] width 8 height 19
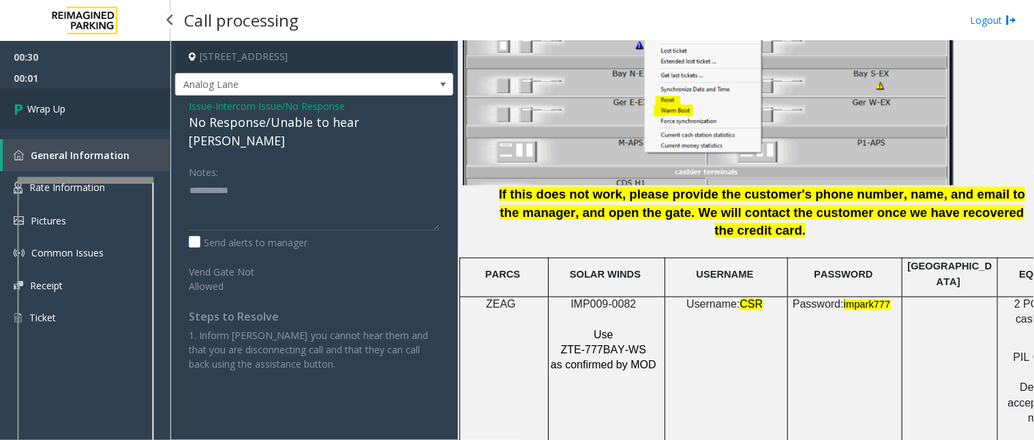
click at [34, 109] on span "Wrap Up" at bounding box center [46, 109] width 38 height 14
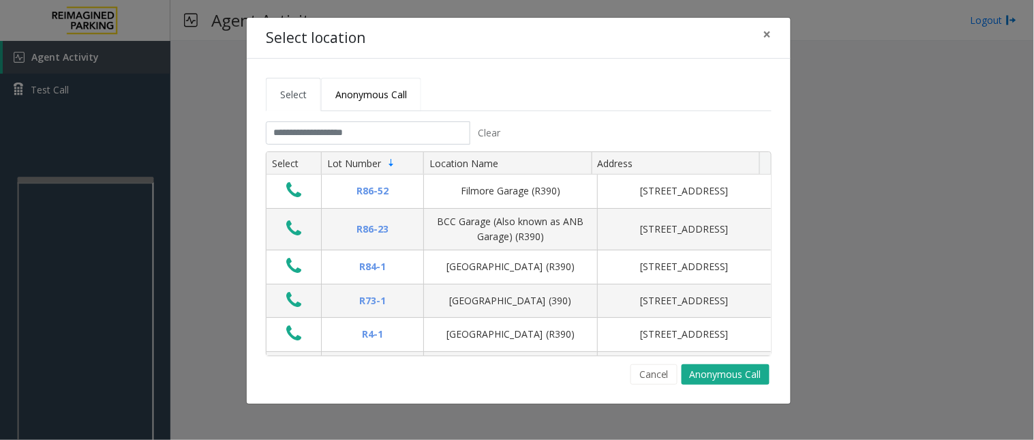
click at [353, 96] on span "Anonymous Call" at bounding box center [371, 94] width 72 height 13
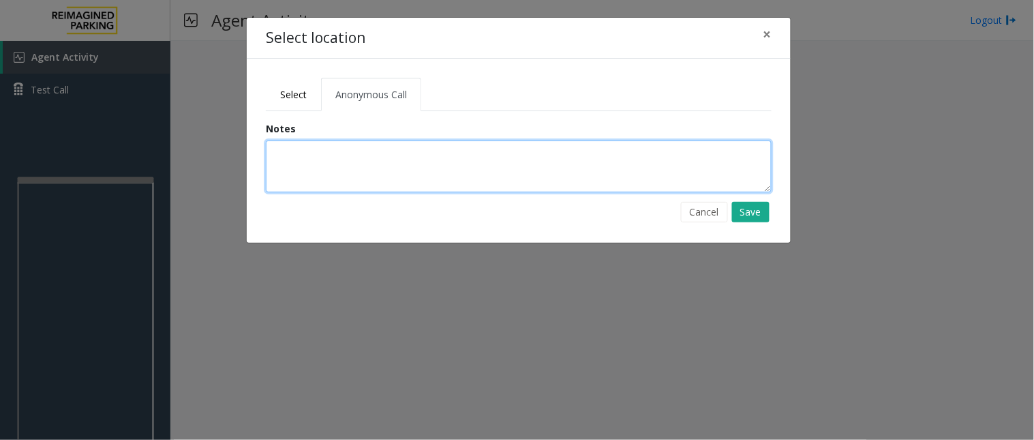
click at [319, 150] on textarea at bounding box center [519, 166] width 506 height 52
type textarea "**********"
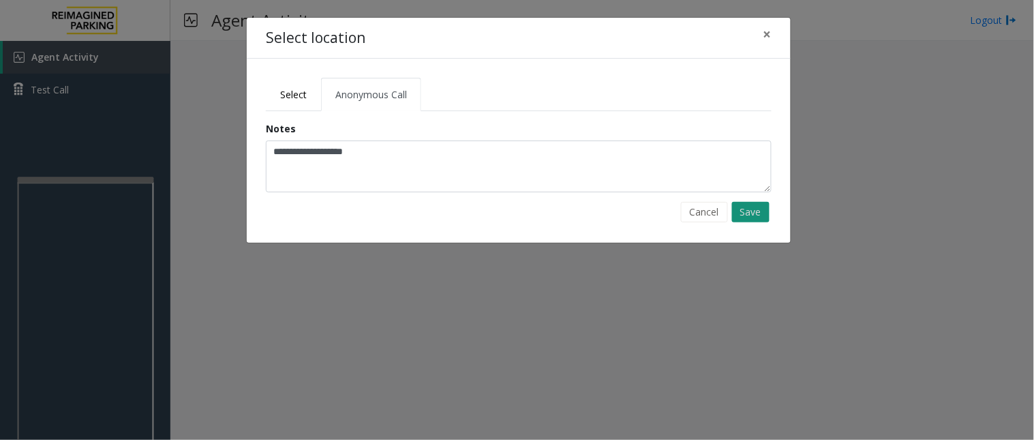
click at [747, 214] on button "Save" at bounding box center [751, 212] width 38 height 20
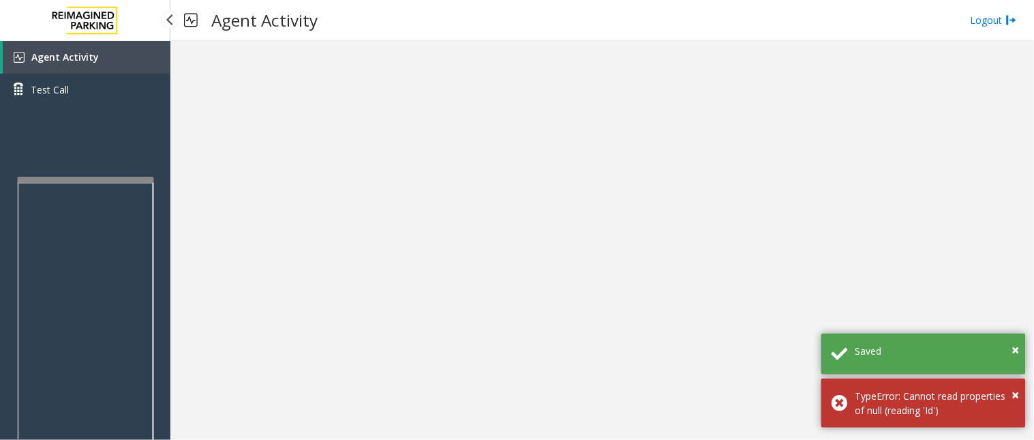
click at [100, 56] on link "Agent Activity" at bounding box center [87, 57] width 168 height 33
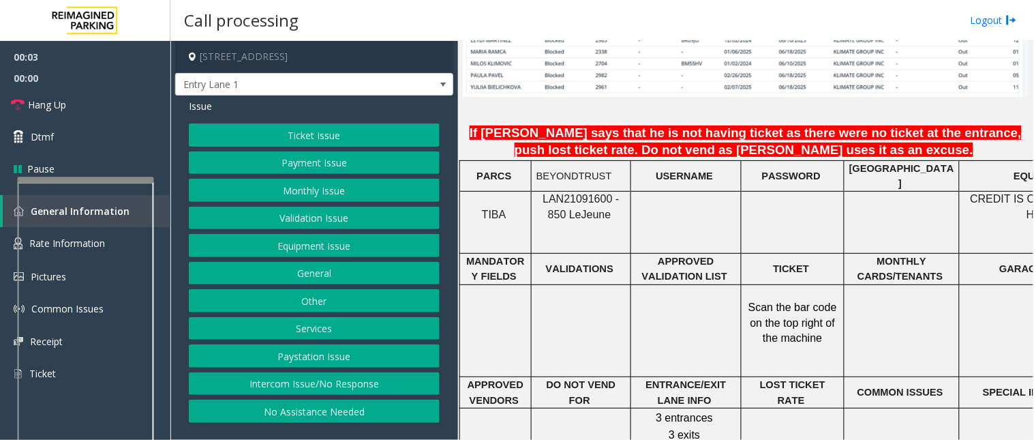
scroll to position [1136, 0]
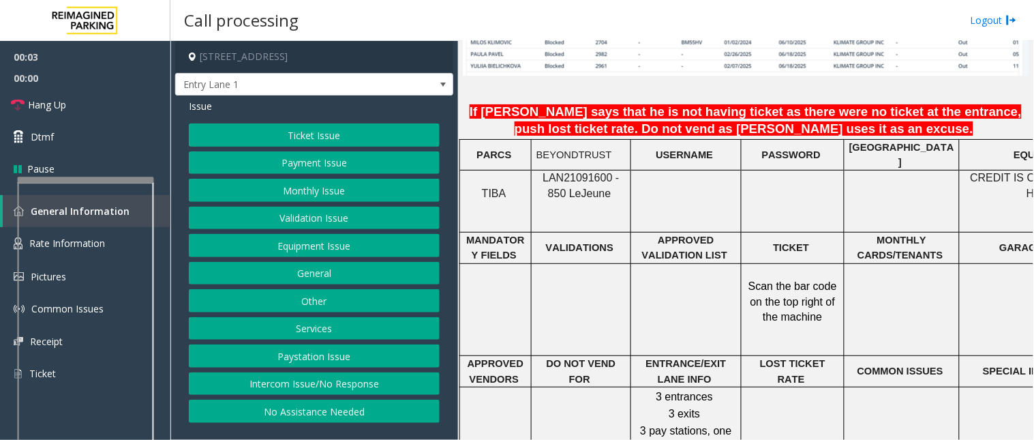
click at [559, 172] on span "LAN21091600 - 850 Le" at bounding box center [581, 185] width 76 height 27
copy span "LAN21091600"
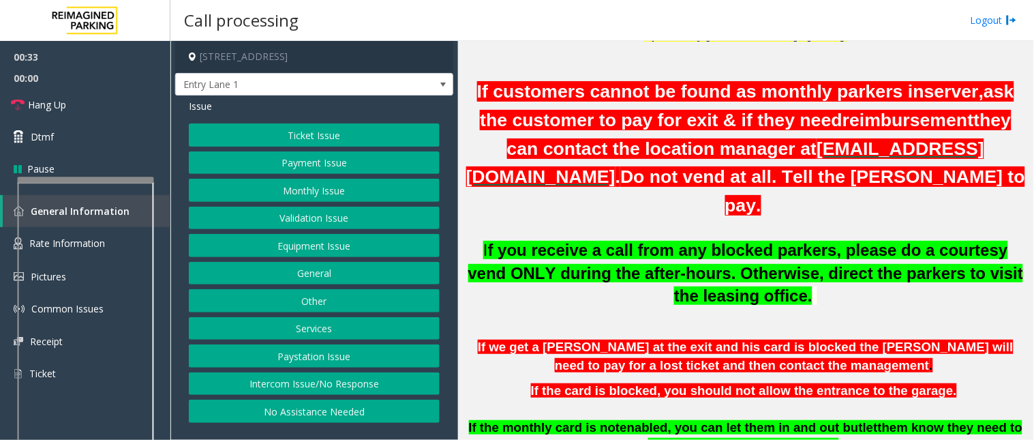
scroll to position [378, 0]
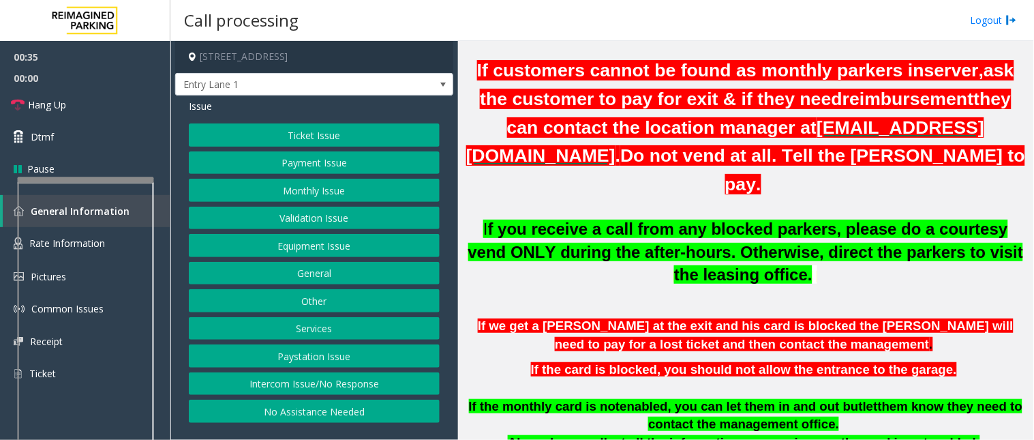
click at [329, 383] on button "Intercom Issue/No Response" at bounding box center [314, 383] width 251 height 23
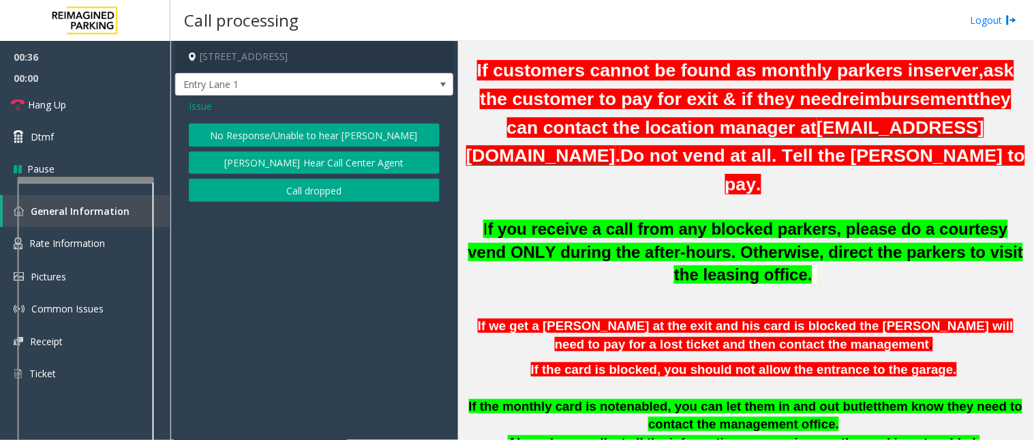
click at [205, 107] on span "Issue" at bounding box center [200, 106] width 23 height 14
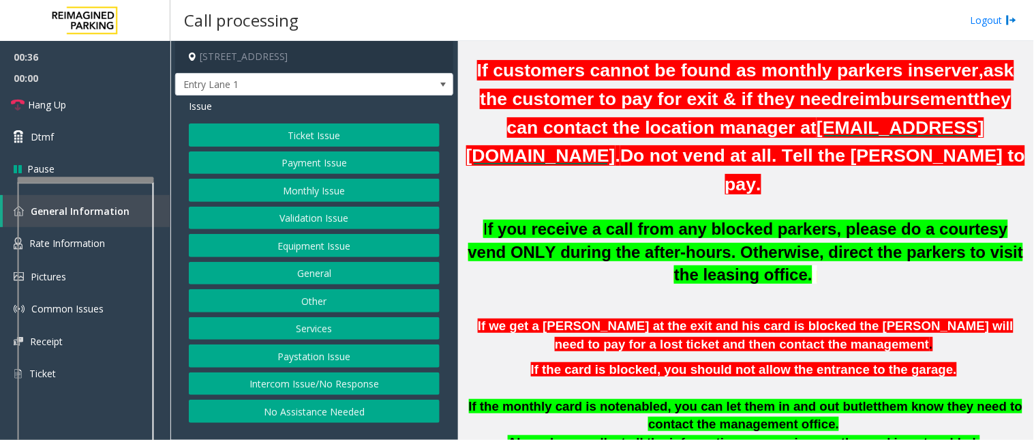
click at [310, 250] on button "Equipment Issue" at bounding box center [314, 245] width 251 height 23
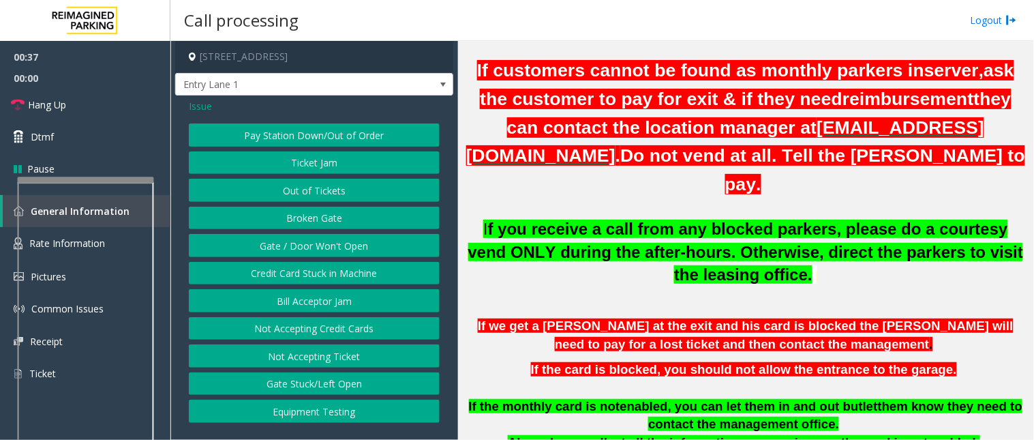
click at [309, 250] on button "Gate / Door Won't Open" at bounding box center [314, 245] width 251 height 23
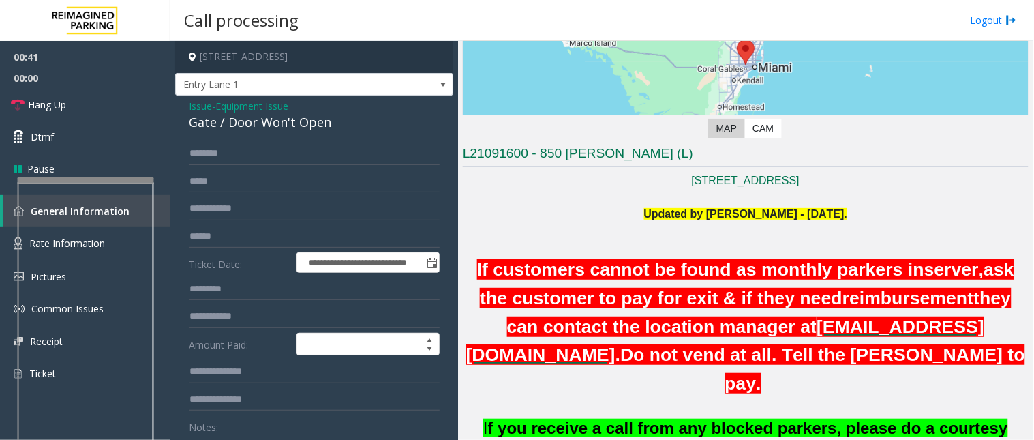
scroll to position [151, 0]
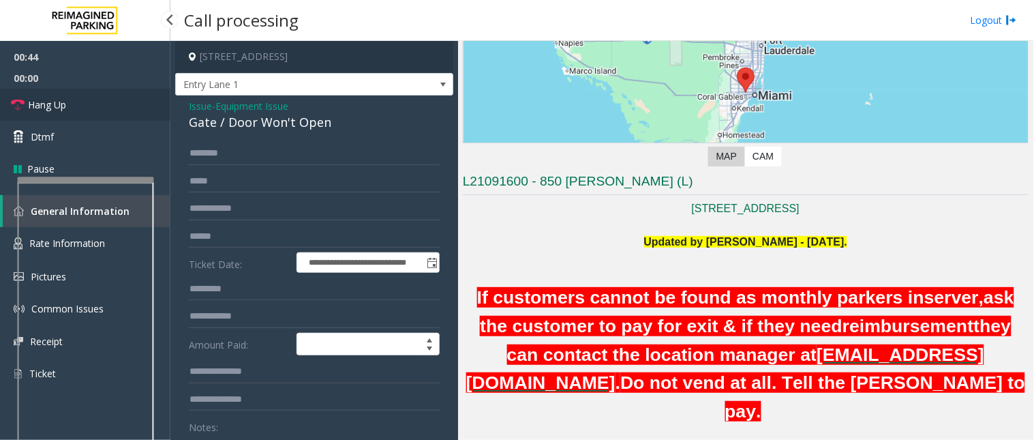
click at [102, 98] on link "Hang Up" at bounding box center [85, 105] width 170 height 32
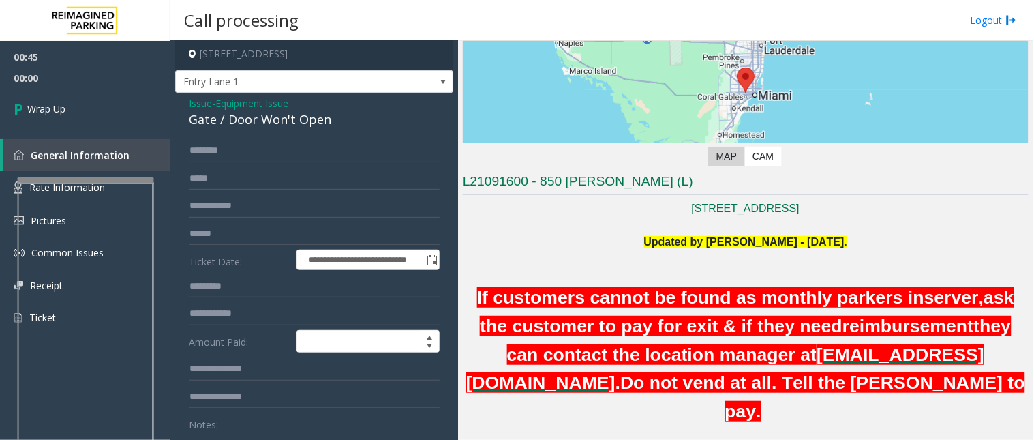
scroll to position [0, 0]
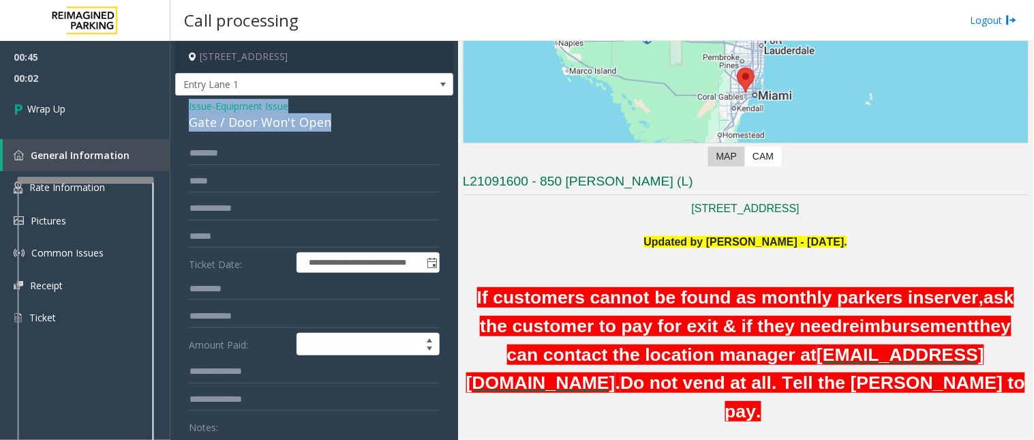
drag, startPoint x: 262, startPoint y: 125, endPoint x: 175, endPoint y: 106, distance: 89.3
click at [175, 106] on div "**********" at bounding box center [314, 433] width 278 height 676
copy div "Issue - Equipment Issue Gate / Door Won't Open"
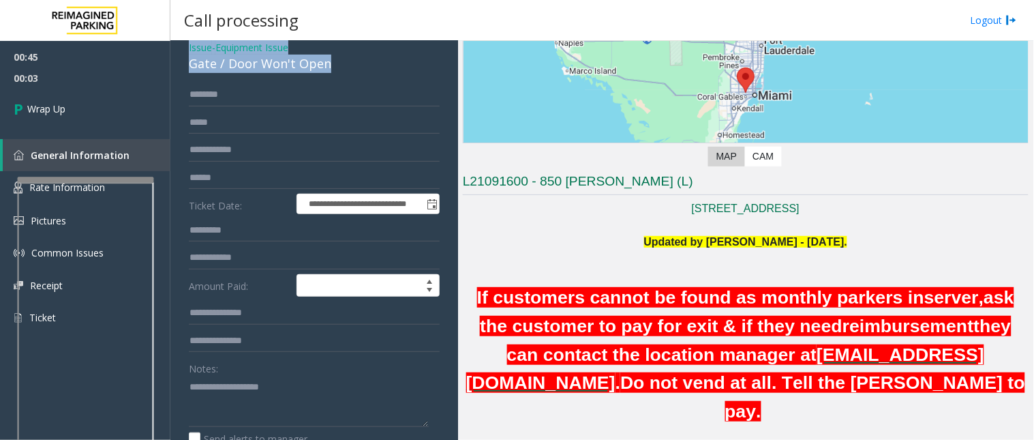
scroll to position [151, 0]
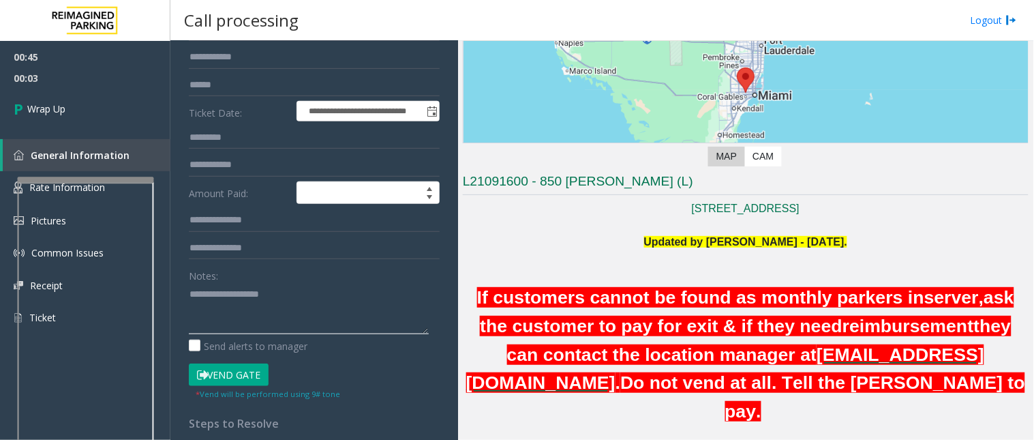
click at [222, 300] on textarea at bounding box center [309, 308] width 240 height 51
paste textarea "**********"
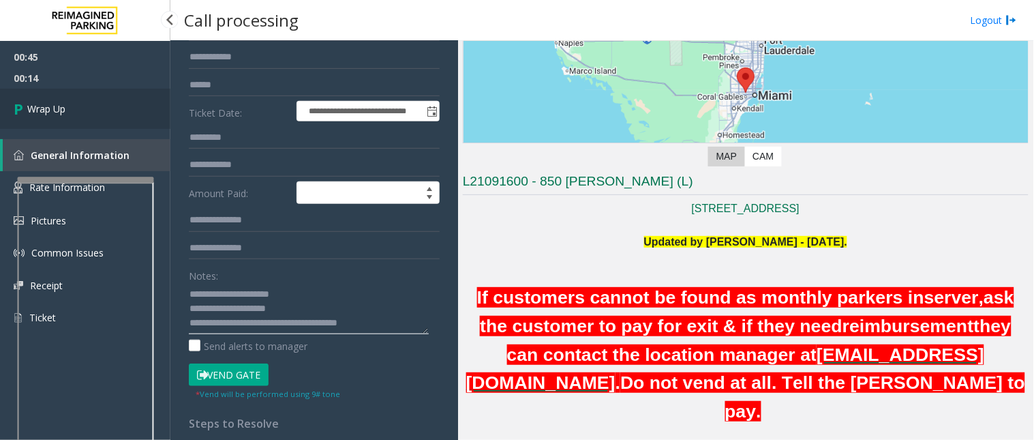
type textarea "**********"
click at [72, 107] on link "Wrap Up" at bounding box center [85, 109] width 170 height 40
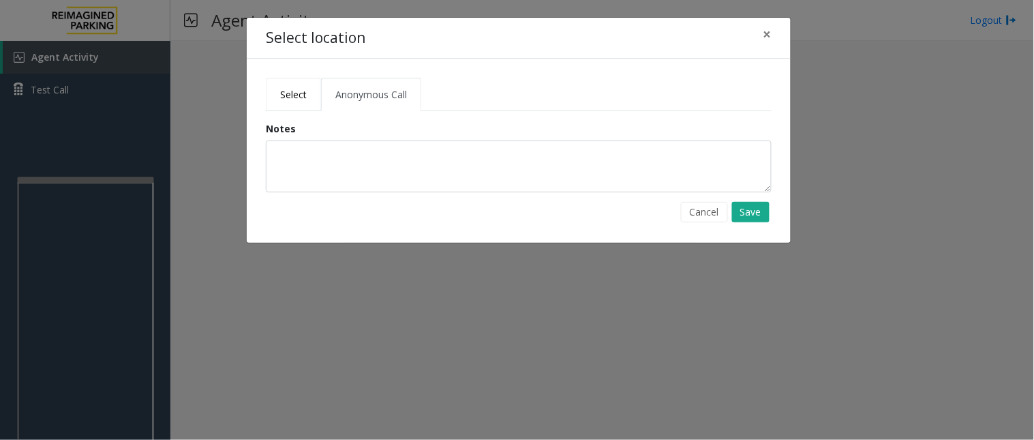
click at [290, 88] on span "Select" at bounding box center [293, 94] width 27 height 13
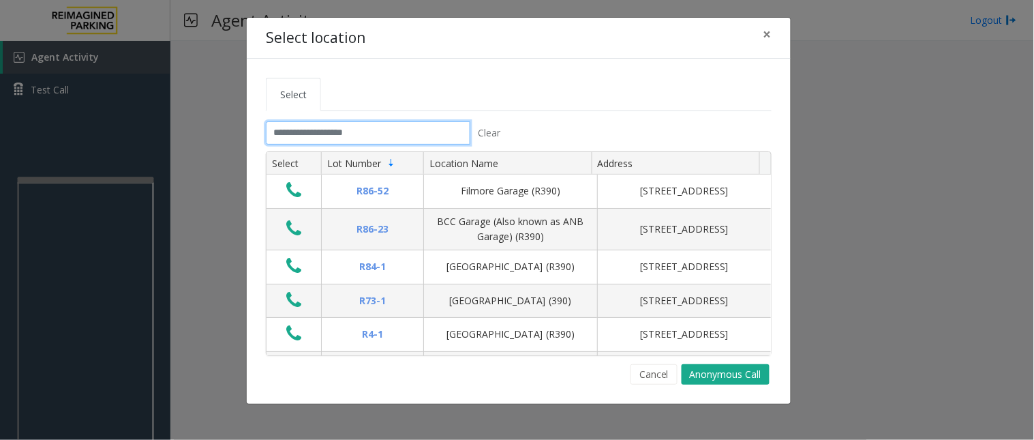
click at [310, 135] on input "text" at bounding box center [368, 132] width 205 height 23
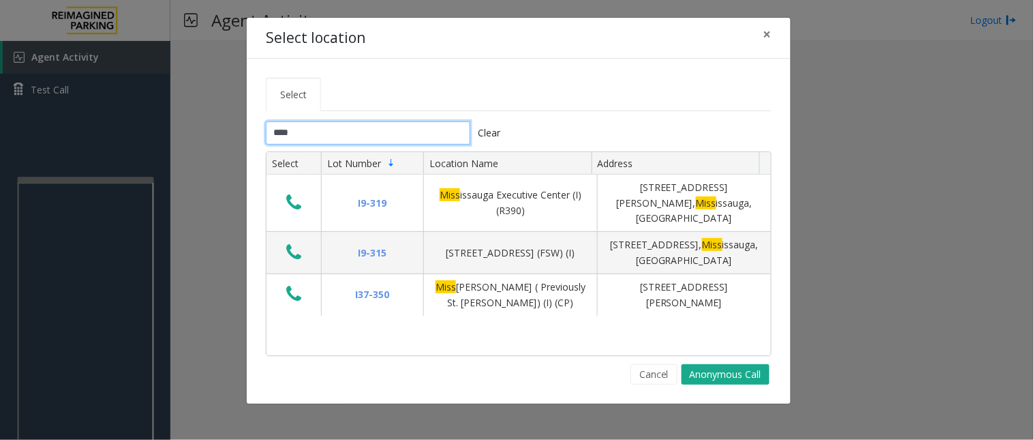
type input "*****"
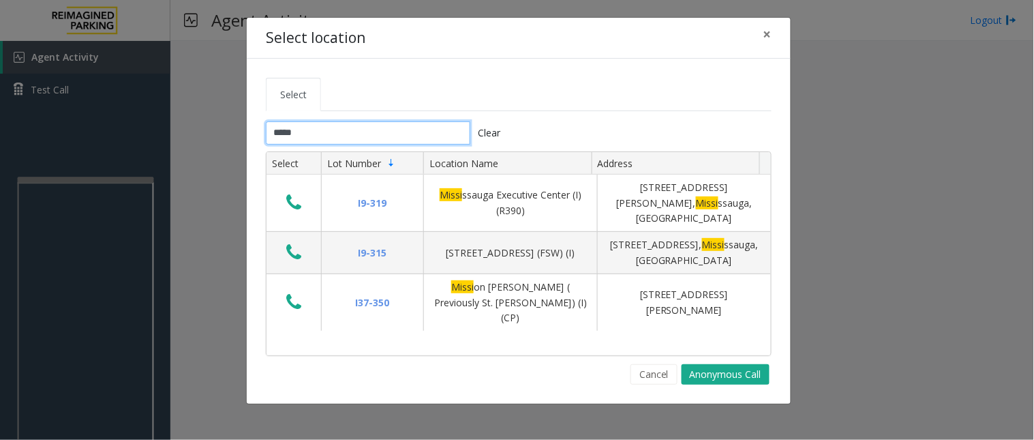
drag, startPoint x: 314, startPoint y: 132, endPoint x: 266, endPoint y: 128, distance: 48.6
click at [266, 128] on input "*****" at bounding box center [368, 132] width 205 height 23
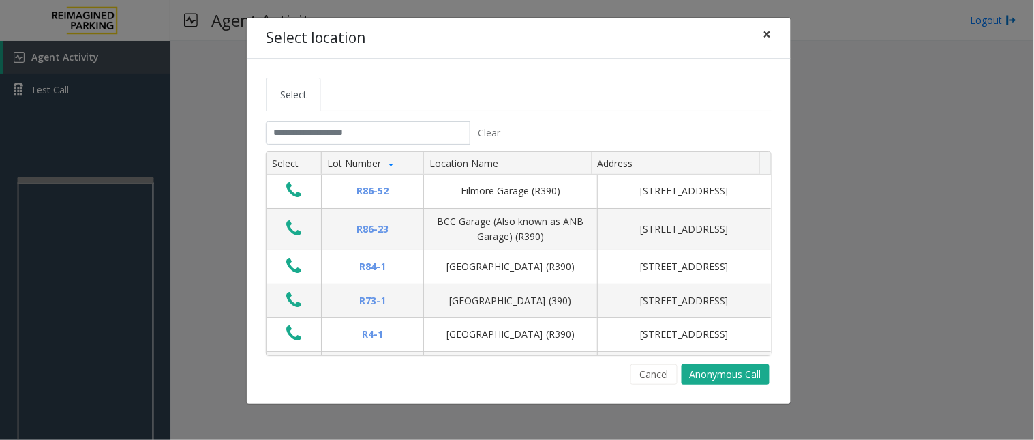
click at [773, 31] on button "×" at bounding box center [767, 34] width 27 height 33
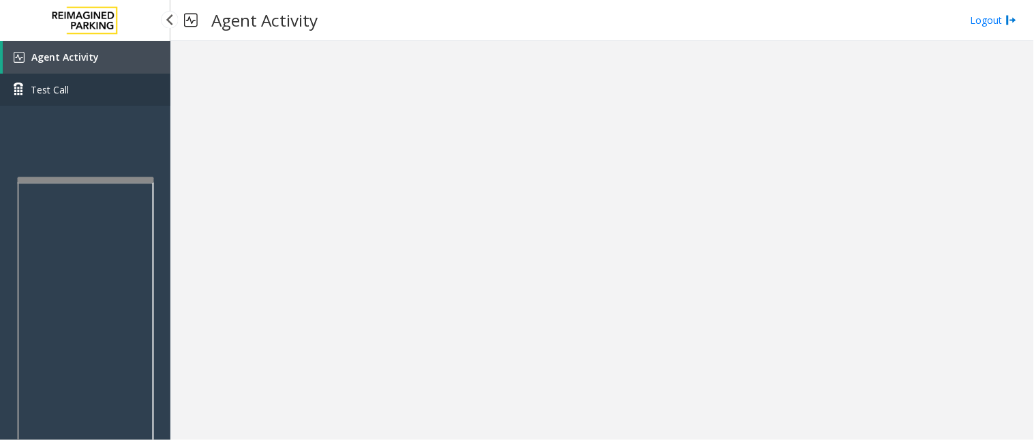
click at [68, 83] on link "Test Call" at bounding box center [85, 90] width 170 height 32
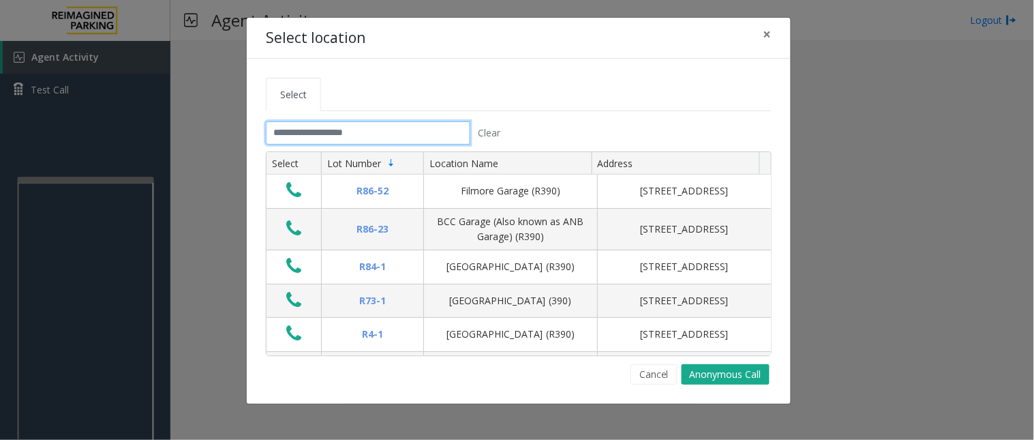
click at [288, 137] on input "text" at bounding box center [368, 132] width 205 height 23
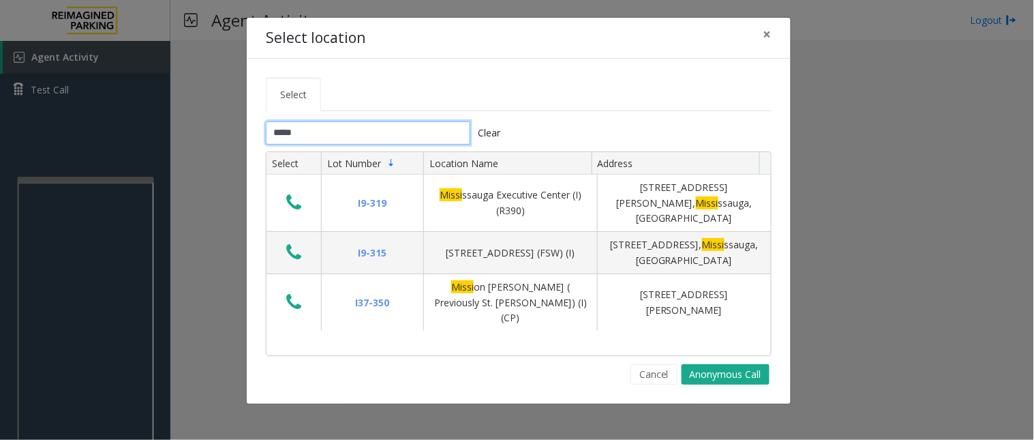
type input "*****"
click at [770, 31] on span "×" at bounding box center [768, 34] width 8 height 19
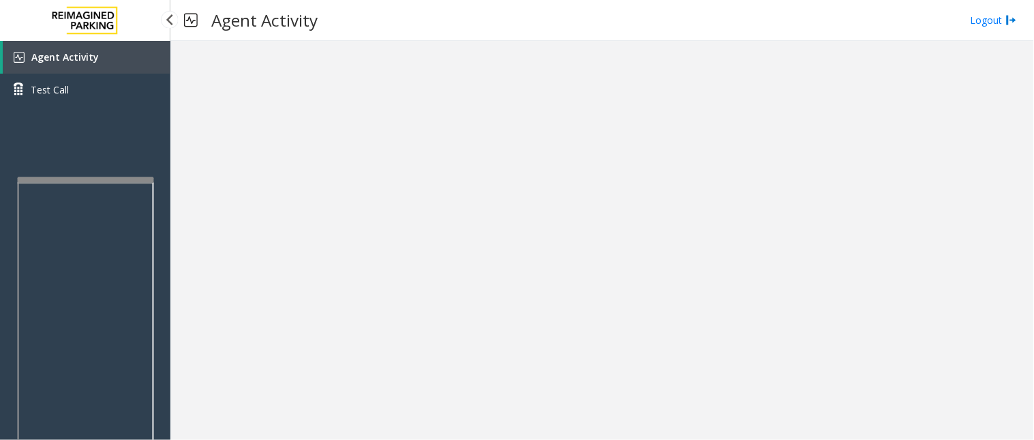
click at [59, 55] on span "Agent Activity" at bounding box center [65, 56] width 68 height 13
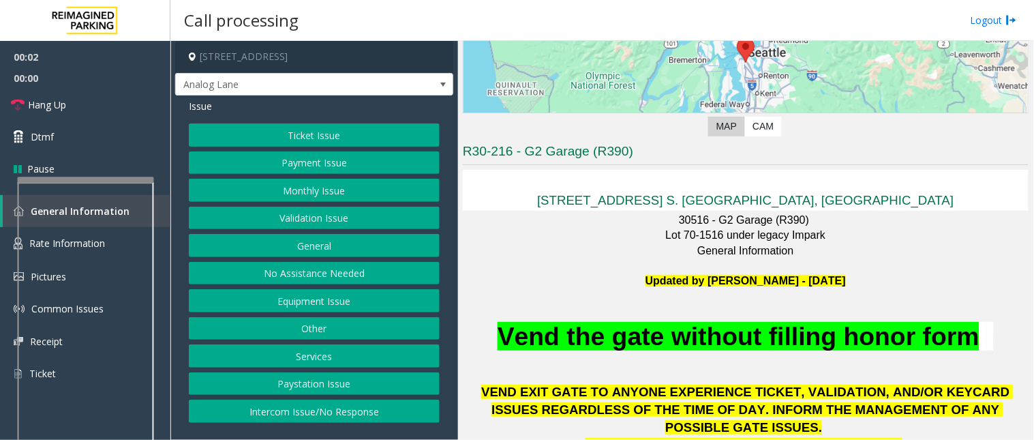
scroll to position [227, 0]
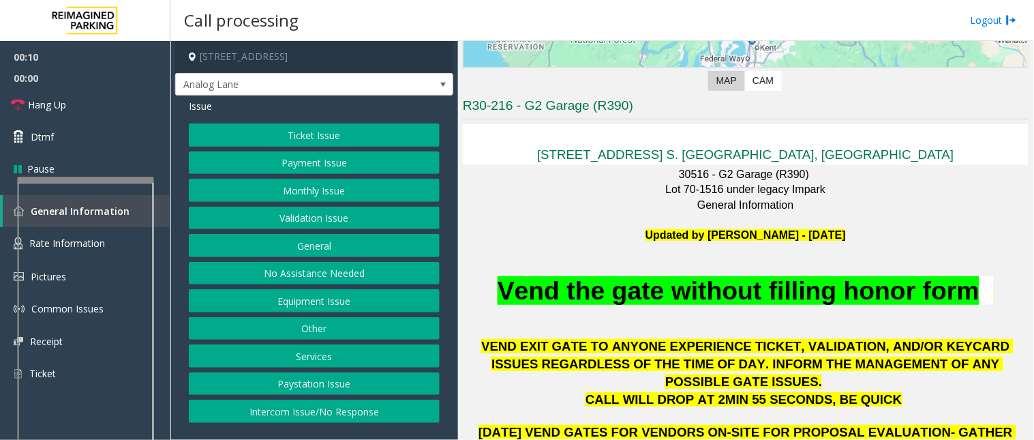
drag, startPoint x: 502, startPoint y: 286, endPoint x: 503, endPoint y: 276, distance: 10.3
click at [503, 276] on span "Vend the gate without filling honor form" at bounding box center [739, 290] width 482 height 29
click at [506, 277] on span "Vend the gate without filling honor form" at bounding box center [739, 290] width 482 height 29
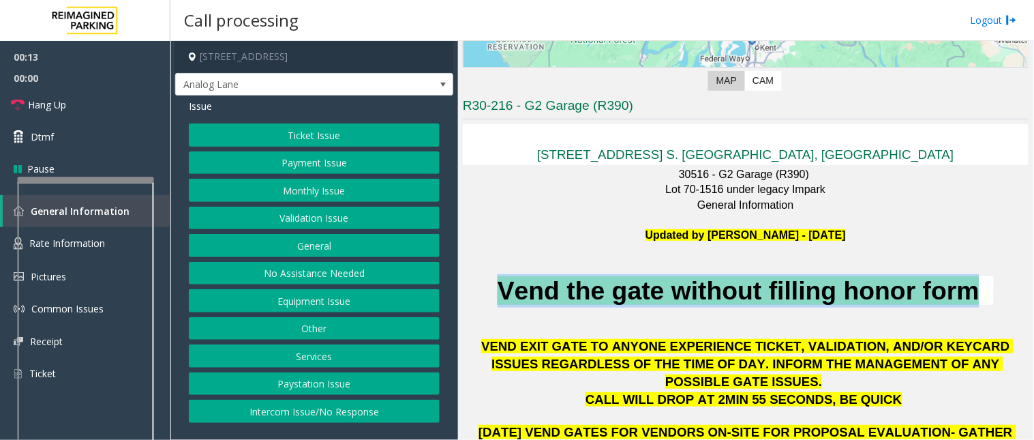
drag, startPoint x: 493, startPoint y: 282, endPoint x: 970, endPoint y: 288, distance: 476.7
click at [970, 288] on span "Vend the gate without filling honor form" at bounding box center [739, 290] width 482 height 29
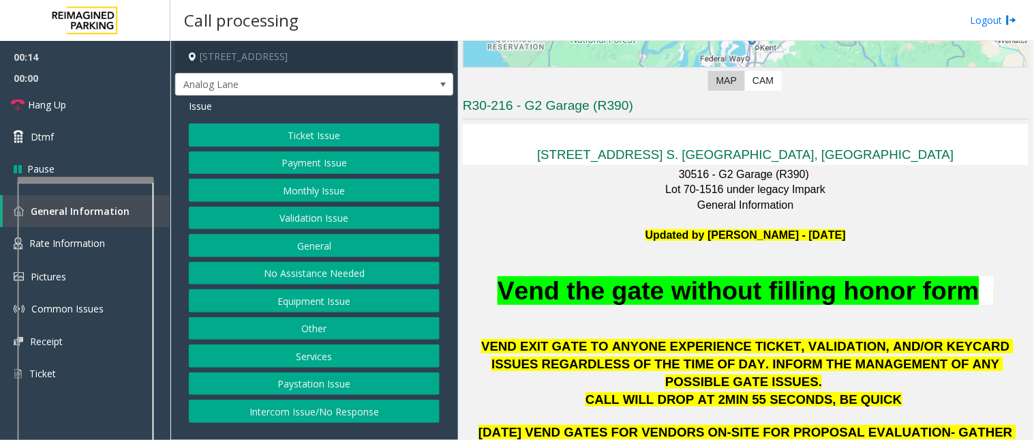
click at [875, 315] on p at bounding box center [746, 314] width 566 height 15
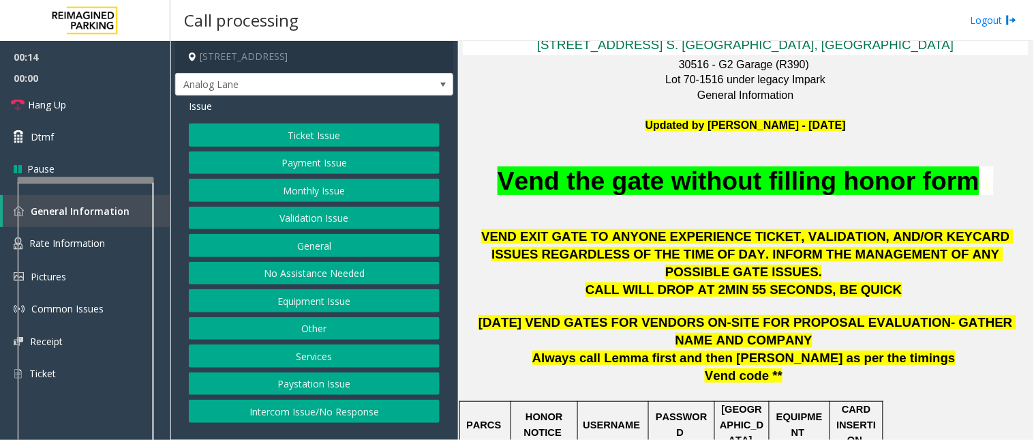
scroll to position [378, 0]
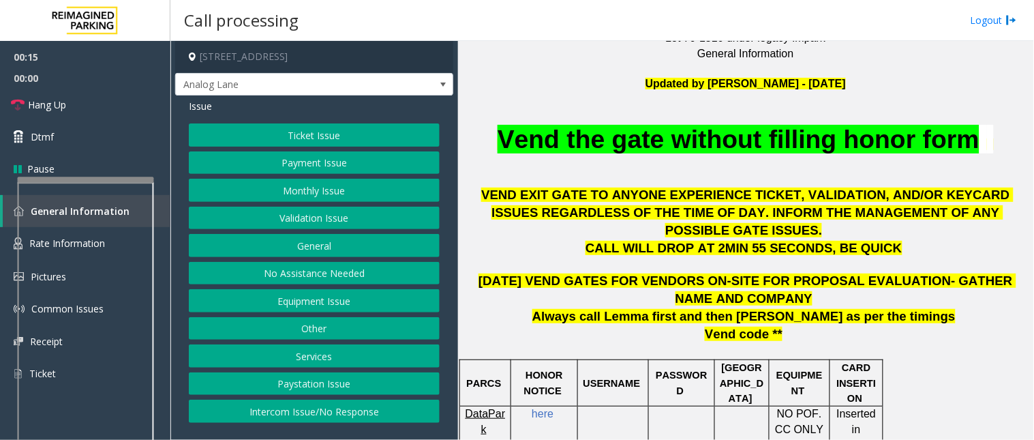
click at [308, 185] on button "Monthly Issue" at bounding box center [314, 190] width 251 height 23
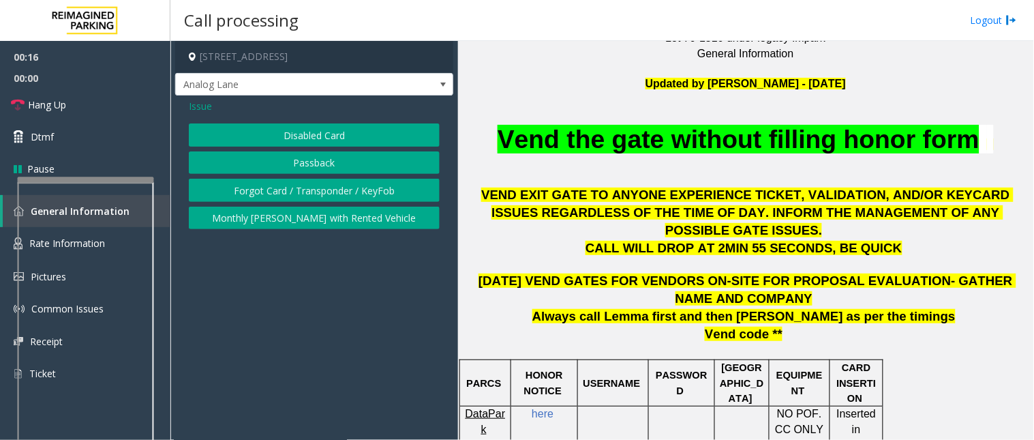
click at [297, 160] on button "Passback" at bounding box center [314, 162] width 251 height 23
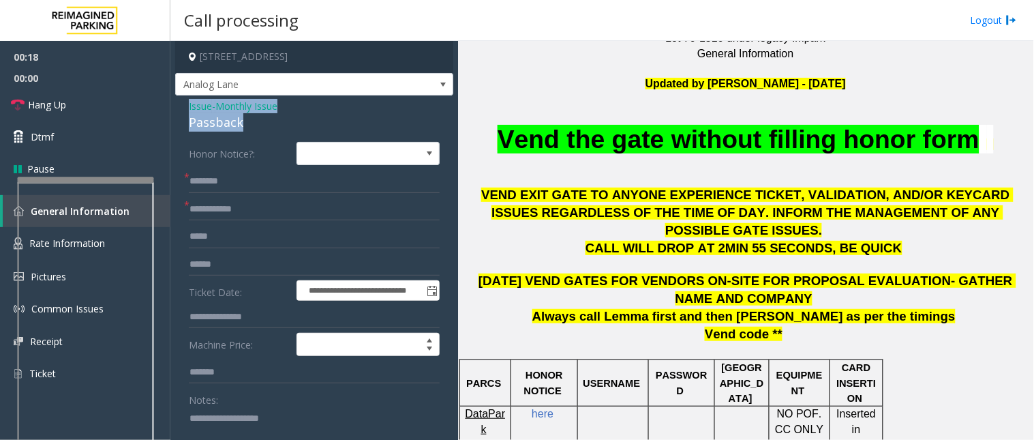
drag, startPoint x: 264, startPoint y: 124, endPoint x: 179, endPoint y: 103, distance: 87.2
click at [179, 103] on div "**********" at bounding box center [314, 434] width 278 height 678
copy div "Issue - Monthly Issue Passback"
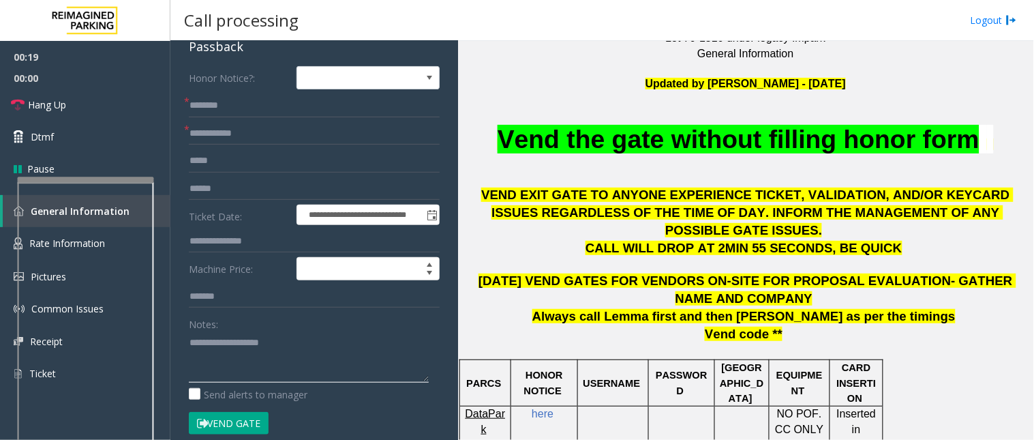
click at [236, 338] on textarea at bounding box center [309, 356] width 240 height 51
paste textarea "**********"
type textarea "**********"
click at [226, 132] on input "text" at bounding box center [314, 133] width 251 height 23
type input "*****"
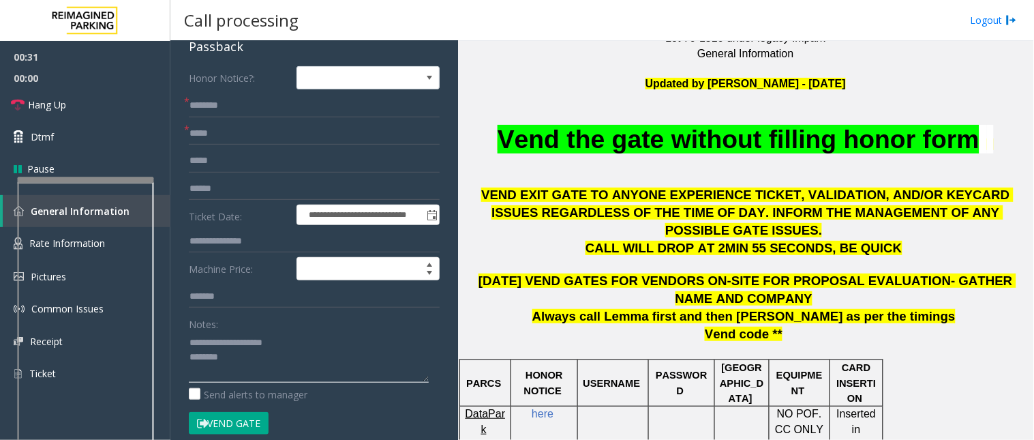
click at [246, 357] on textarea at bounding box center [309, 356] width 240 height 51
type textarea "**********"
click at [239, 108] on input "text" at bounding box center [314, 105] width 251 height 23
click at [220, 101] on input "text" at bounding box center [314, 105] width 251 height 23
type input "*****"
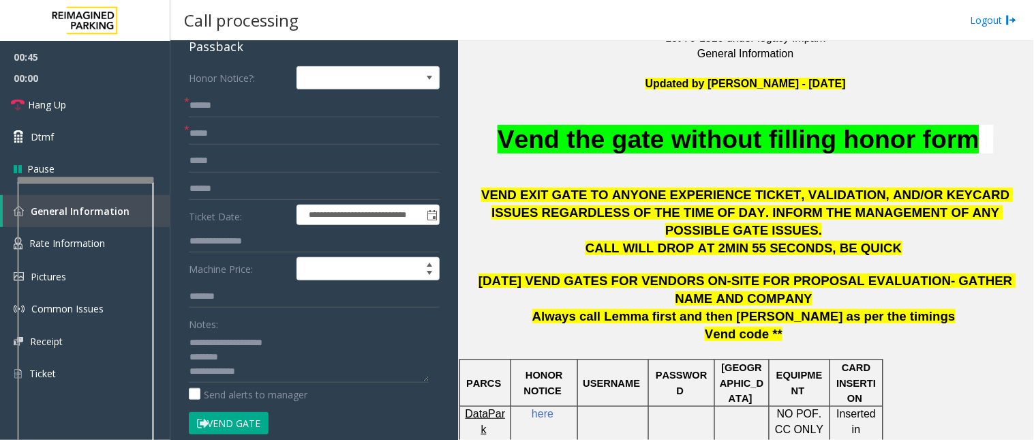
click at [232, 425] on button "Vend Gate" at bounding box center [229, 423] width 80 height 23
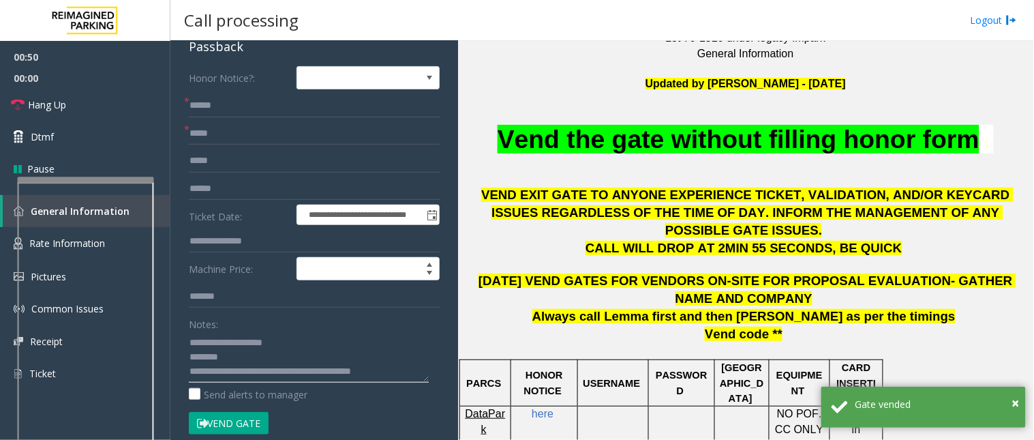
click at [309, 369] on textarea at bounding box center [309, 356] width 240 height 51
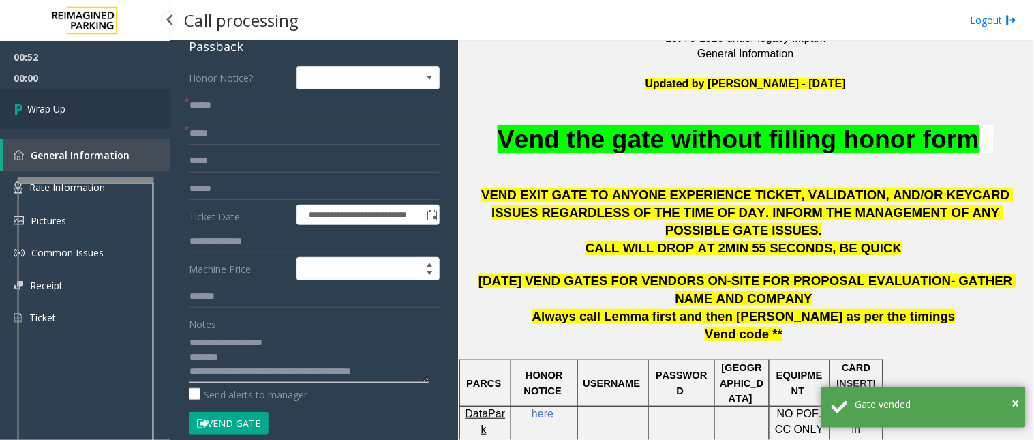
type textarea "**********"
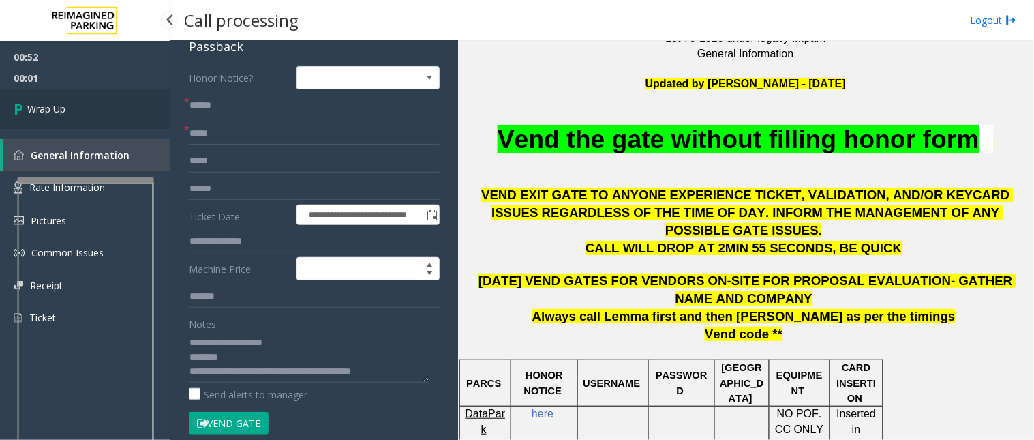
click at [44, 106] on span "Wrap Up" at bounding box center [46, 109] width 38 height 14
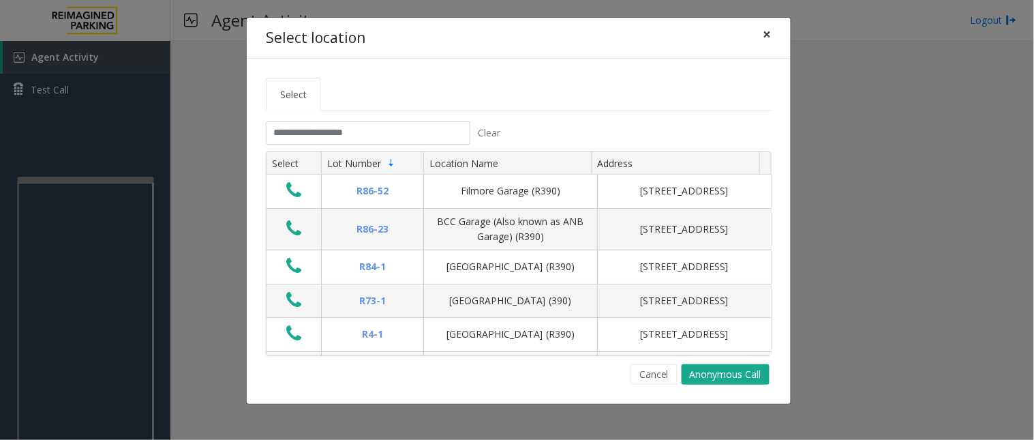
click at [768, 36] on span "×" at bounding box center [768, 34] width 8 height 19
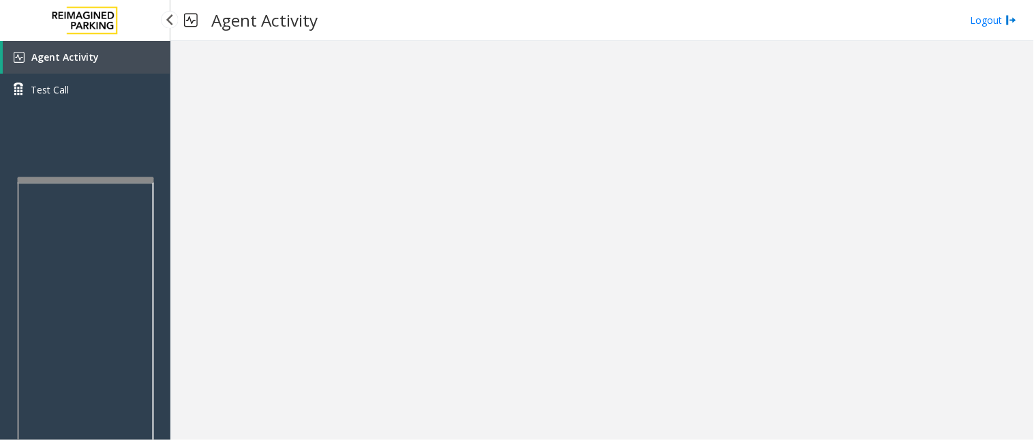
click at [110, 66] on link "Agent Activity" at bounding box center [87, 57] width 168 height 33
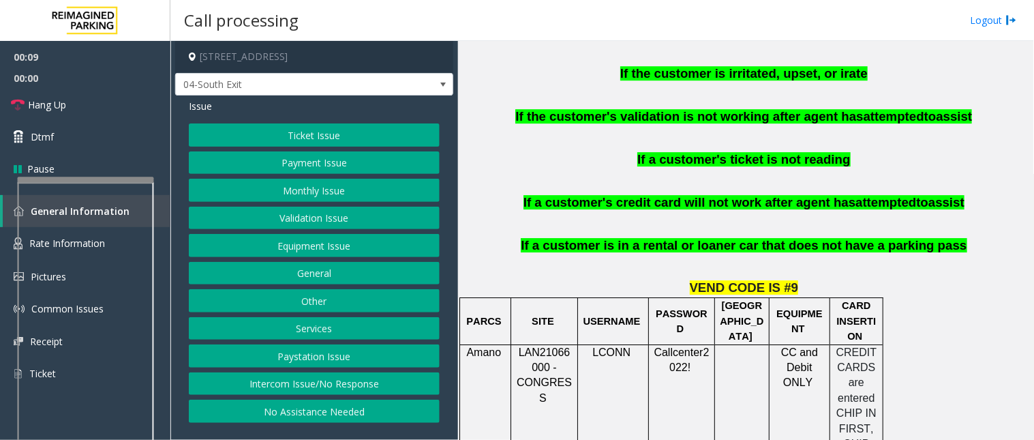
scroll to position [1212, 0]
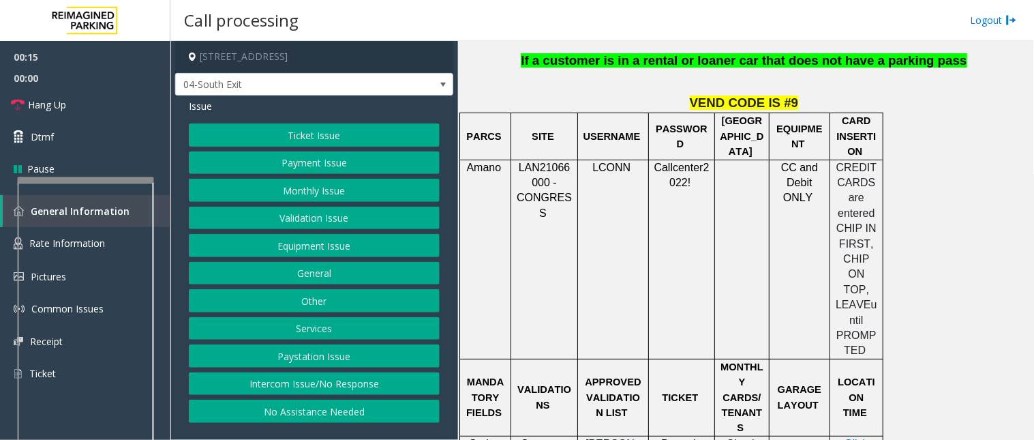
click at [295, 168] on button "Payment Issue" at bounding box center [314, 162] width 251 height 23
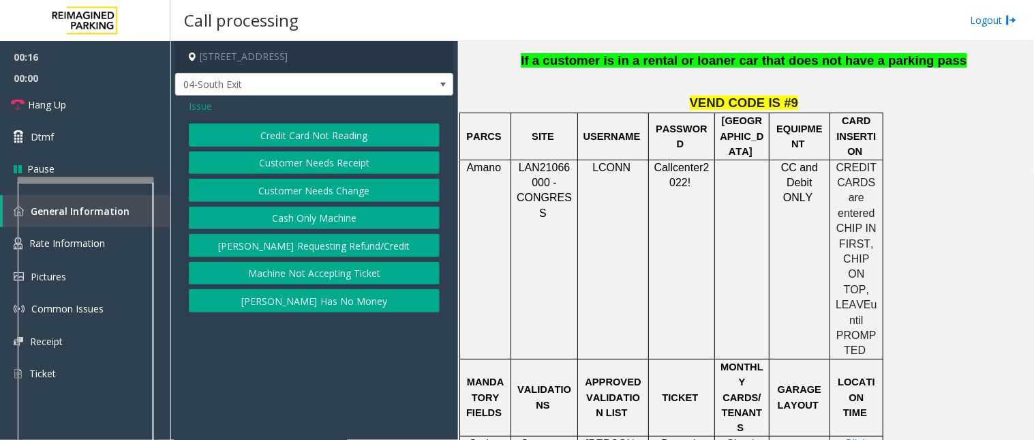
click at [301, 127] on button "Credit Card Not Reading" at bounding box center [314, 134] width 251 height 23
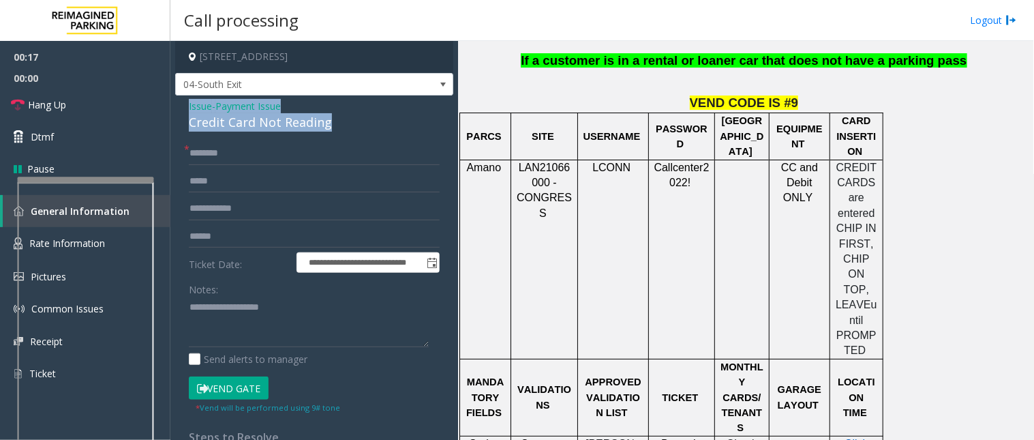
drag, startPoint x: 350, startPoint y: 117, endPoint x: 183, endPoint y: 107, distance: 167.4
click at [171, 106] on app-call-processing-form "**********" at bounding box center [314, 240] width 288 height 399
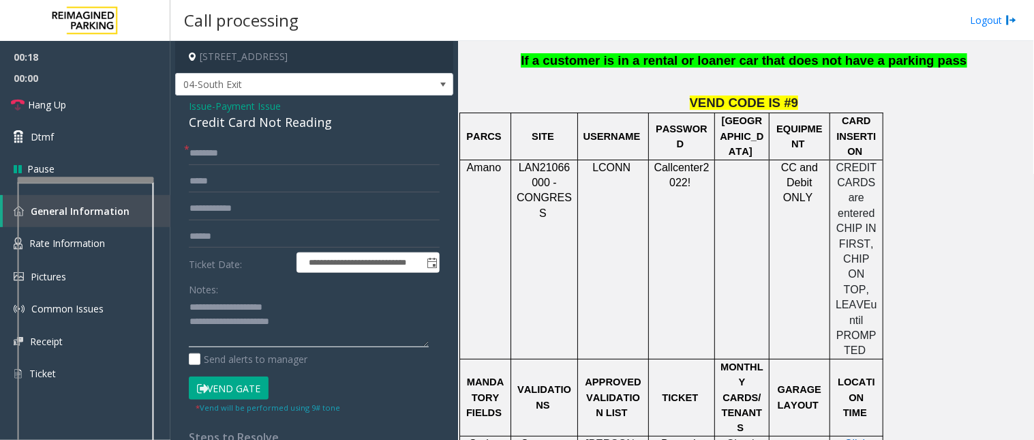
click at [308, 330] on textarea at bounding box center [309, 322] width 240 height 51
click at [307, 322] on textarea at bounding box center [309, 322] width 240 height 51
click at [305, 323] on textarea at bounding box center [309, 322] width 240 height 51
click at [303, 324] on textarea at bounding box center [309, 322] width 240 height 51
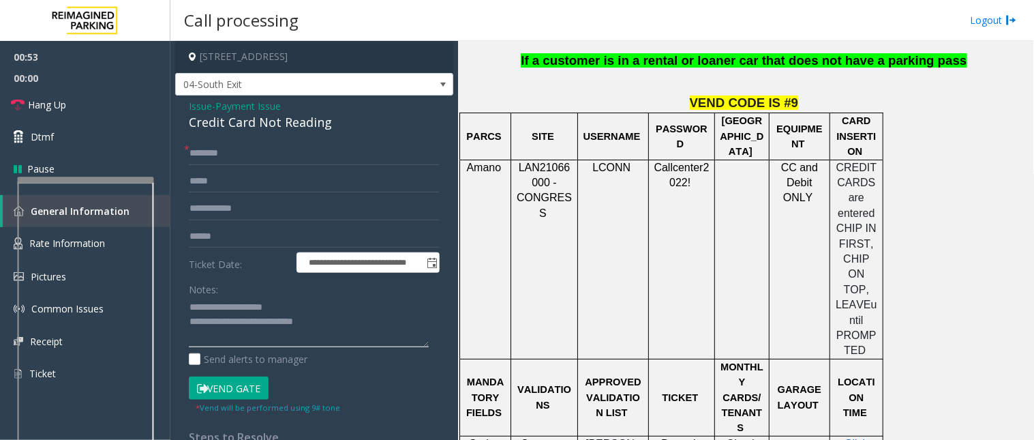
drag, startPoint x: 298, startPoint y: 323, endPoint x: 323, endPoint y: 323, distance: 24.5
click at [323, 323] on textarea at bounding box center [309, 322] width 240 height 51
type textarea "**********"
type input "******"
click at [230, 208] on input "text" at bounding box center [314, 208] width 251 height 23
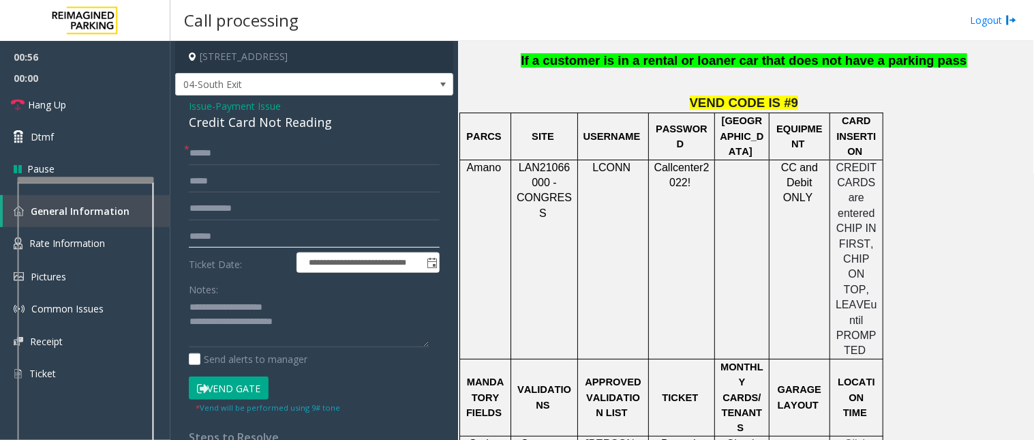
click at [225, 236] on input "text" at bounding box center [314, 236] width 251 height 23
click at [232, 389] on button "Vend Gate" at bounding box center [229, 387] width 80 height 23
click at [344, 323] on textarea at bounding box center [309, 322] width 240 height 51
click at [236, 319] on textarea at bounding box center [309, 322] width 240 height 51
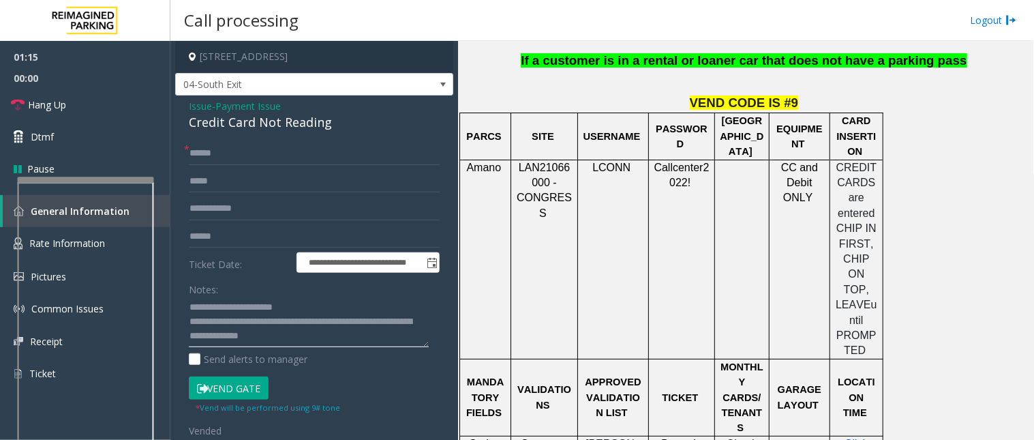
click at [236, 319] on textarea at bounding box center [309, 322] width 240 height 51
drag, startPoint x: 275, startPoint y: 320, endPoint x: 245, endPoint y: 325, distance: 30.4
click at [245, 325] on textarea at bounding box center [309, 322] width 240 height 51
type textarea "**********"
click at [89, 104] on link "Hang Up" at bounding box center [85, 105] width 170 height 32
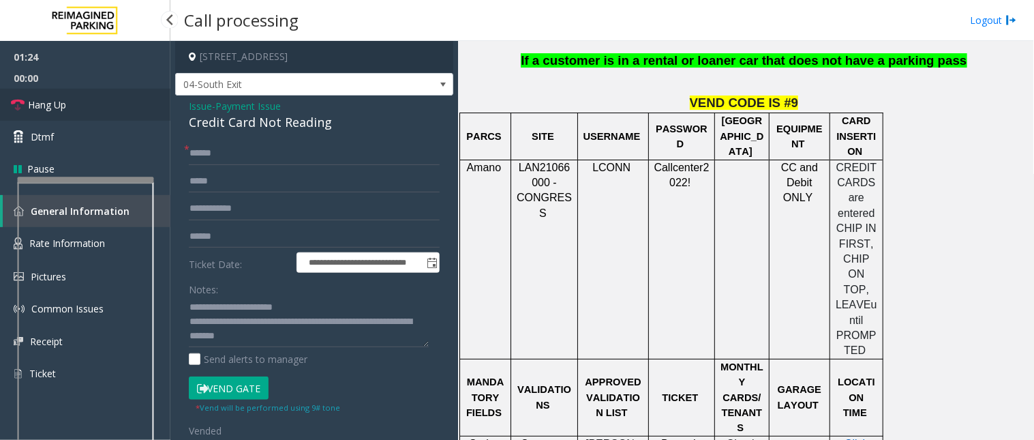
click at [42, 105] on span "Hang Up" at bounding box center [47, 105] width 38 height 14
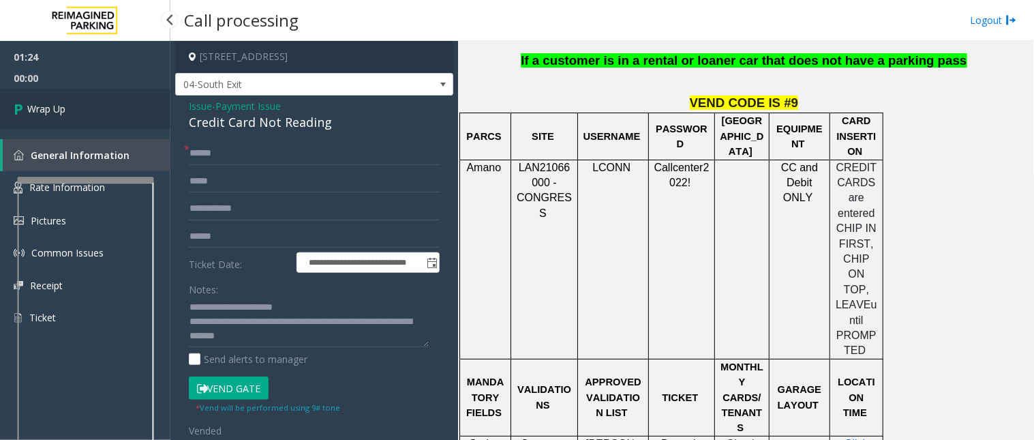
click at [42, 105] on span "Wrap Up" at bounding box center [46, 109] width 38 height 14
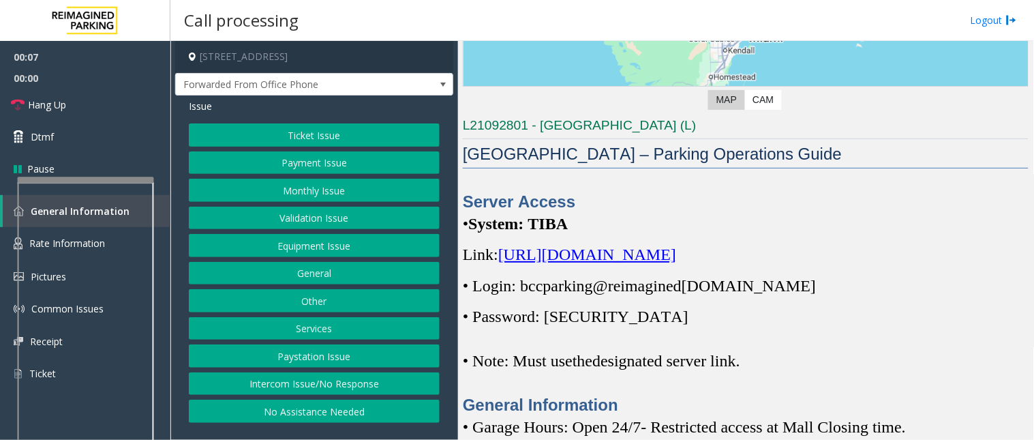
scroll to position [227, 0]
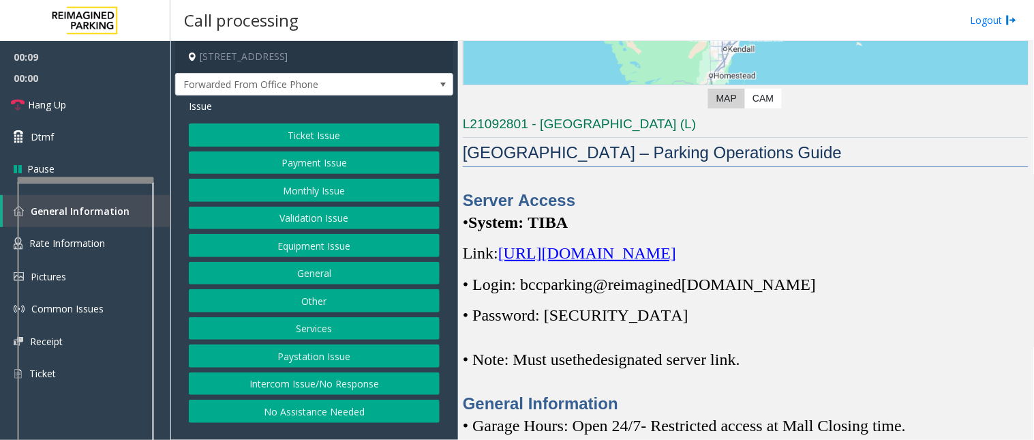
click at [332, 134] on button "Ticket Issue" at bounding box center [314, 134] width 251 height 23
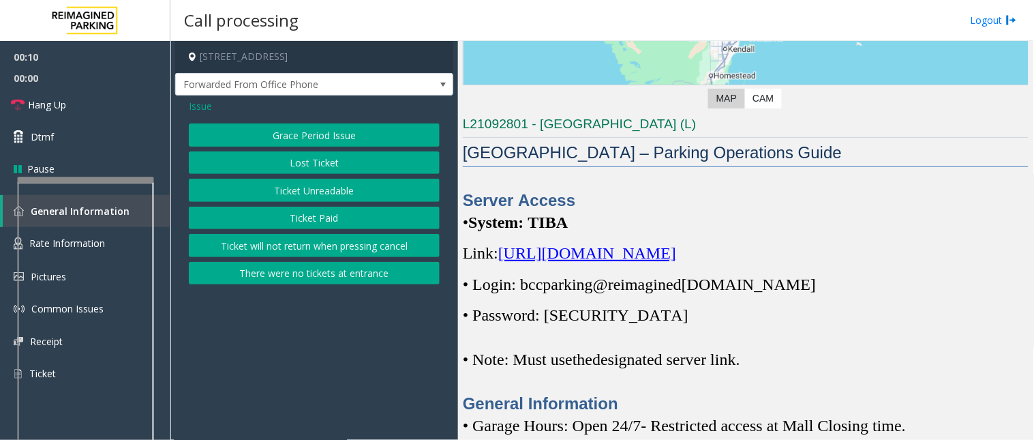
click at [301, 162] on button "Lost Ticket" at bounding box center [314, 162] width 251 height 23
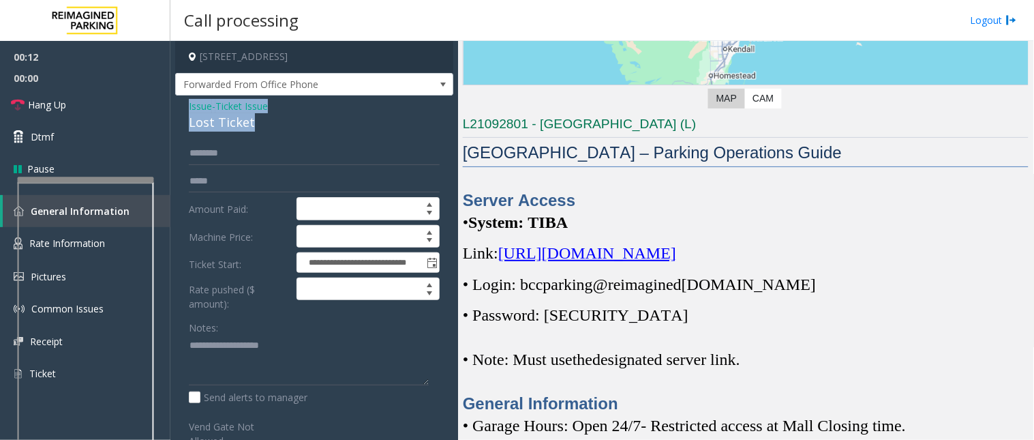
drag, startPoint x: 265, startPoint y: 121, endPoint x: 179, endPoint y: 105, distance: 86.8
click at [179, 105] on div "**********" at bounding box center [314, 331] width 278 height 473
click at [257, 376] on textarea at bounding box center [309, 360] width 240 height 51
click at [250, 365] on textarea at bounding box center [309, 360] width 240 height 51
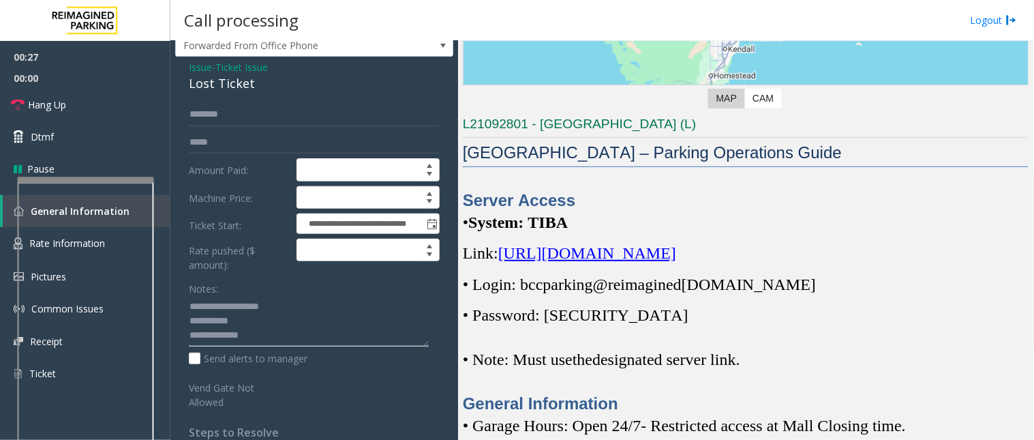
scroll to position [76, 0]
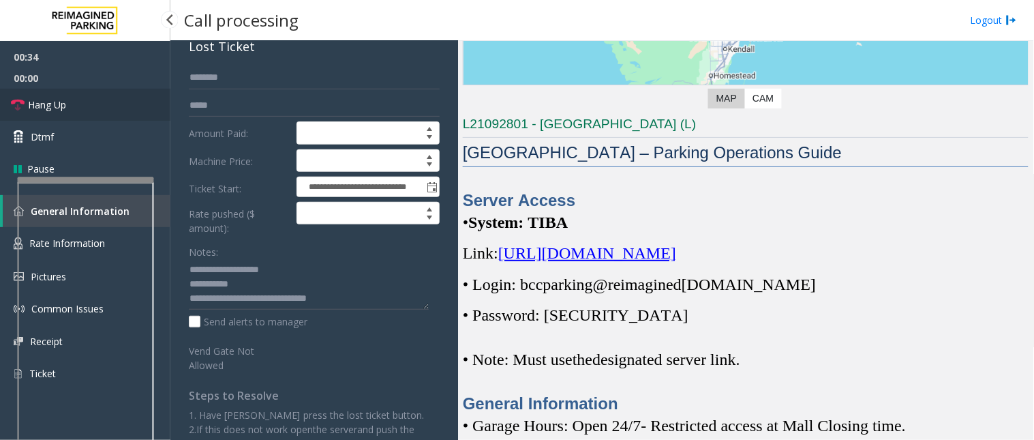
click at [77, 114] on link "Hang Up" at bounding box center [85, 105] width 170 height 32
click at [370, 308] on textarea at bounding box center [309, 284] width 240 height 51
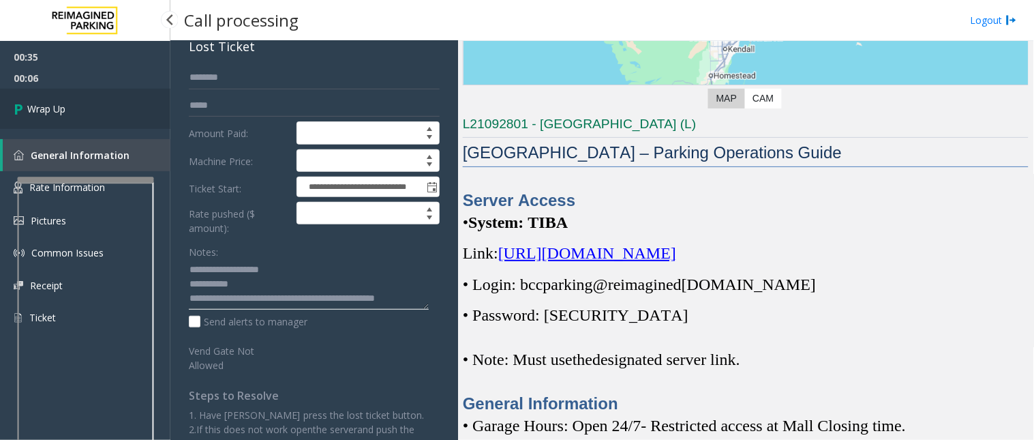
type textarea "**********"
click at [55, 98] on link "Wrap Up" at bounding box center [85, 109] width 170 height 40
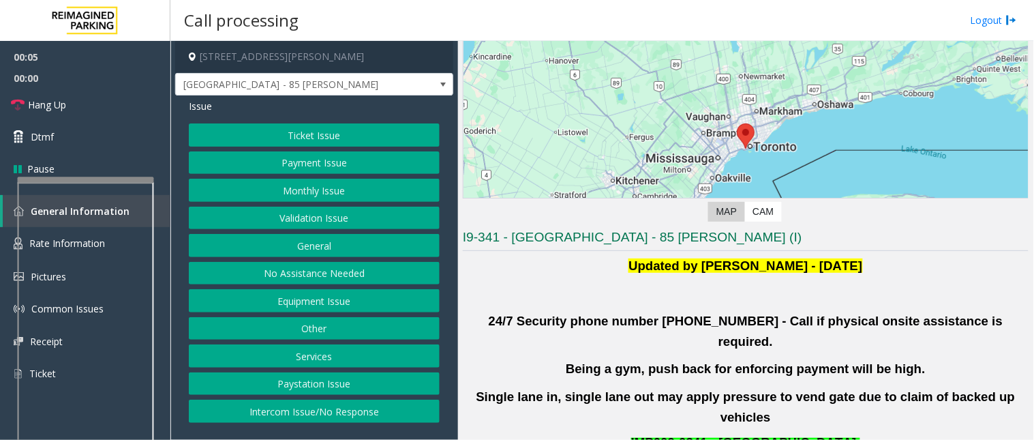
scroll to position [227, 0]
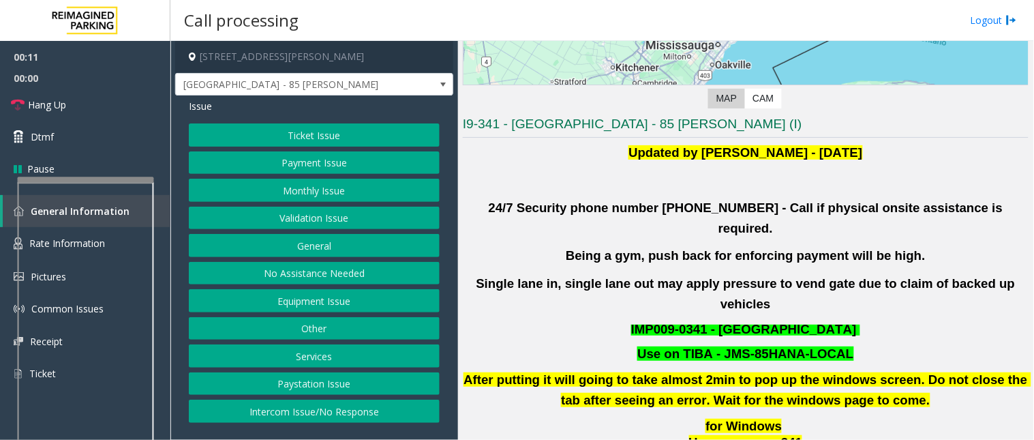
click at [346, 216] on button "Validation Issue" at bounding box center [314, 218] width 251 height 23
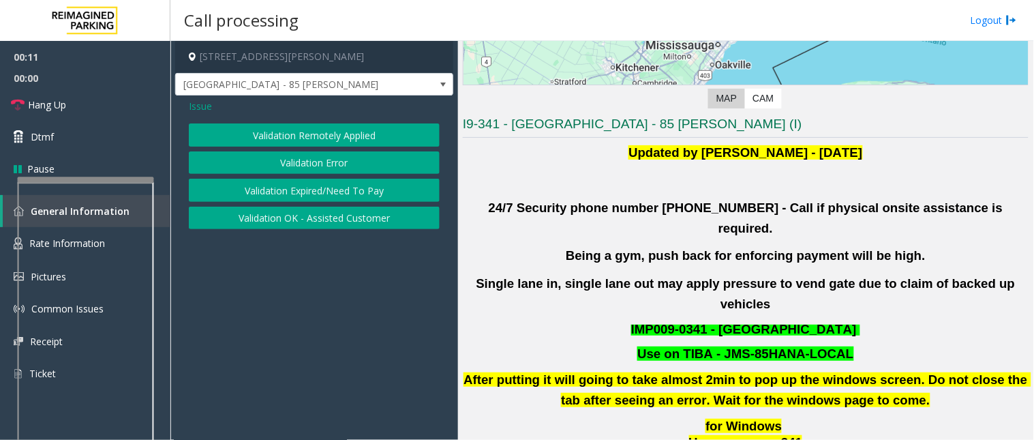
click at [316, 162] on button "Validation Error" at bounding box center [314, 162] width 251 height 23
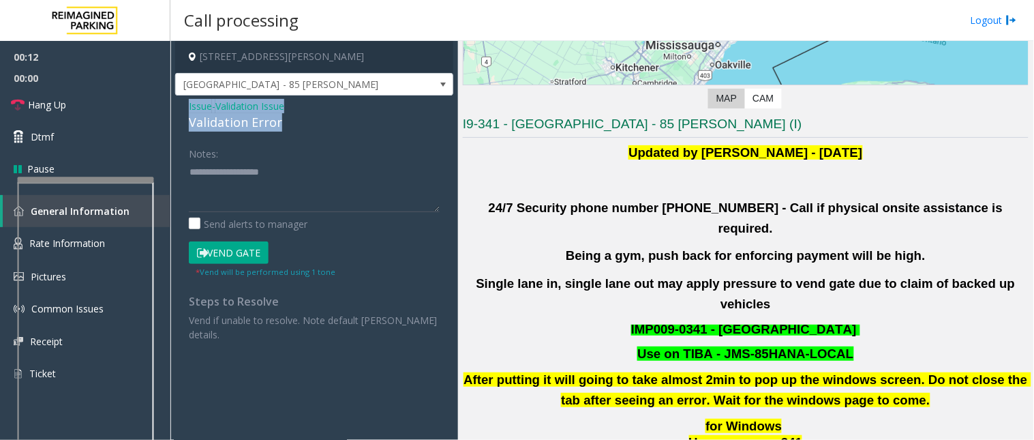
drag, startPoint x: 303, startPoint y: 121, endPoint x: 188, endPoint y: 105, distance: 116.4
click at [188, 105] on div "Issue - Validation Issue Validation Error Notes: Send alerts to manager Vend Ga…" at bounding box center [314, 225] width 278 height 260
click at [276, 194] on textarea at bounding box center [314, 186] width 251 height 51
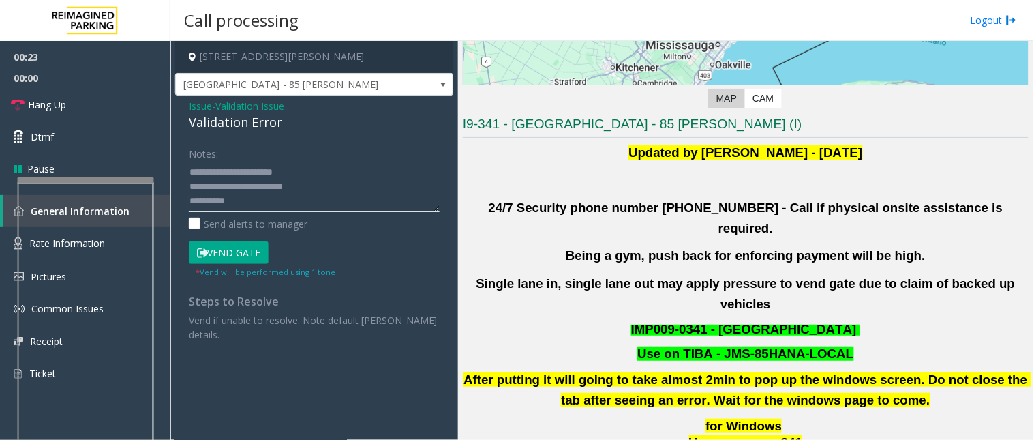
click at [243, 203] on textarea at bounding box center [314, 186] width 251 height 51
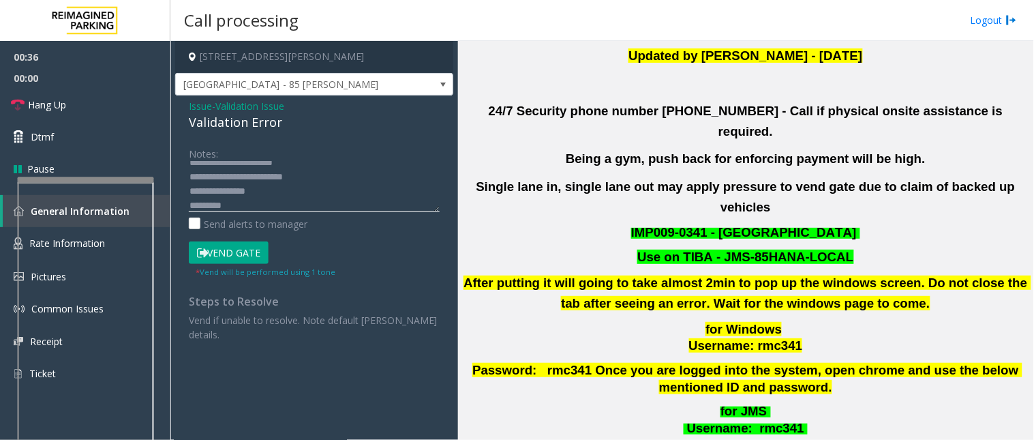
scroll to position [530, 0]
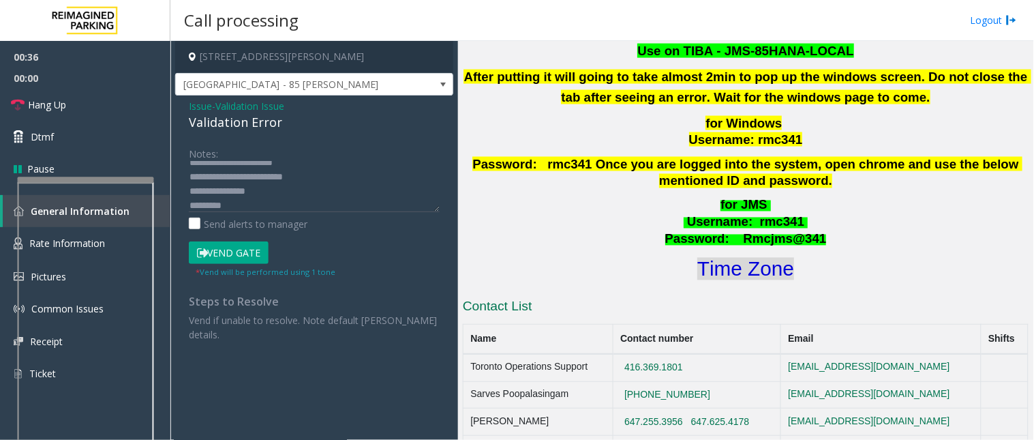
click at [736, 258] on font "Time Zone" at bounding box center [746, 269] width 97 height 23
click at [220, 258] on button "Vend Gate" at bounding box center [229, 252] width 80 height 23
click at [240, 206] on textarea at bounding box center [314, 186] width 251 height 51
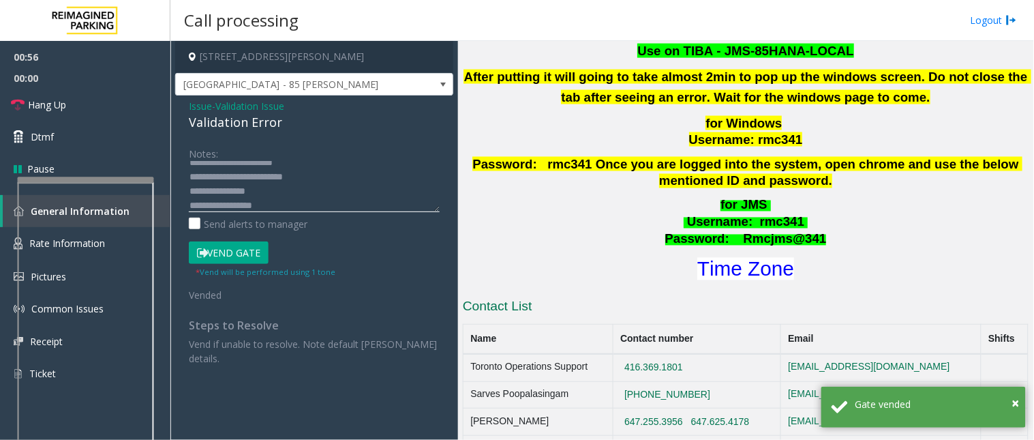
scroll to position [24, 0]
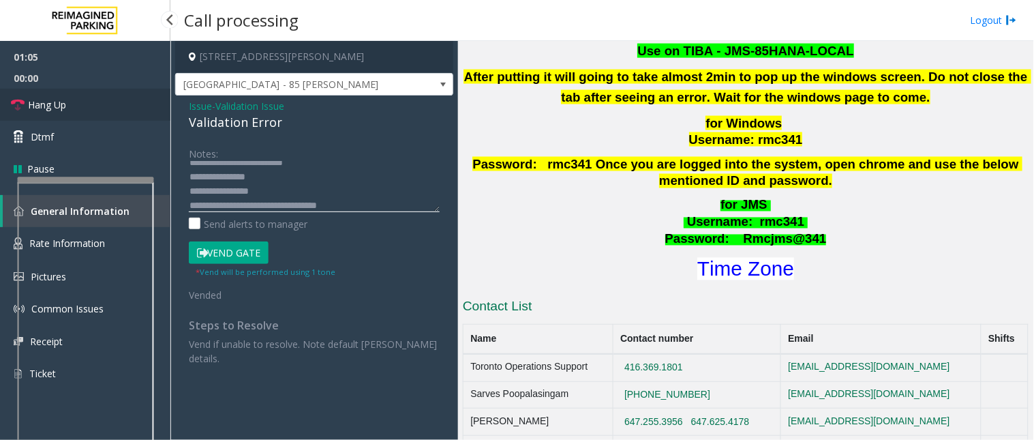
type textarea "**********"
click at [50, 110] on span "Hang Up" at bounding box center [47, 105] width 38 height 14
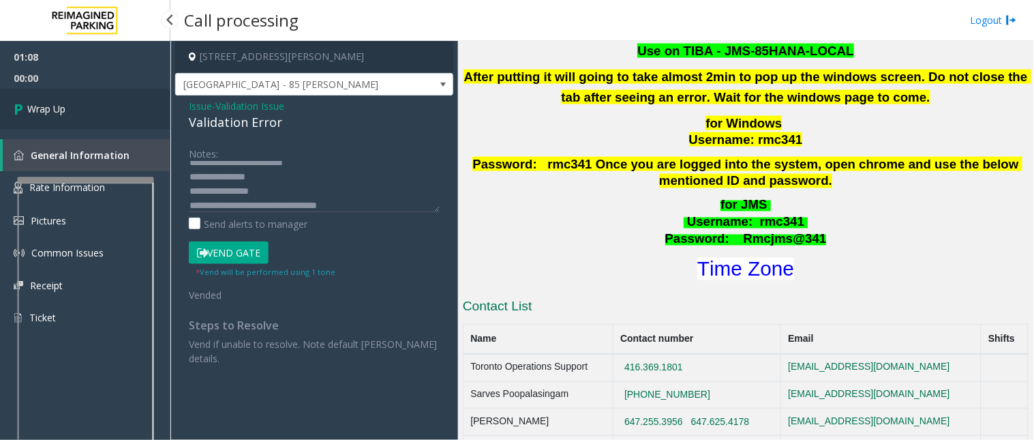
click at [48, 110] on span "Wrap Up" at bounding box center [46, 109] width 38 height 14
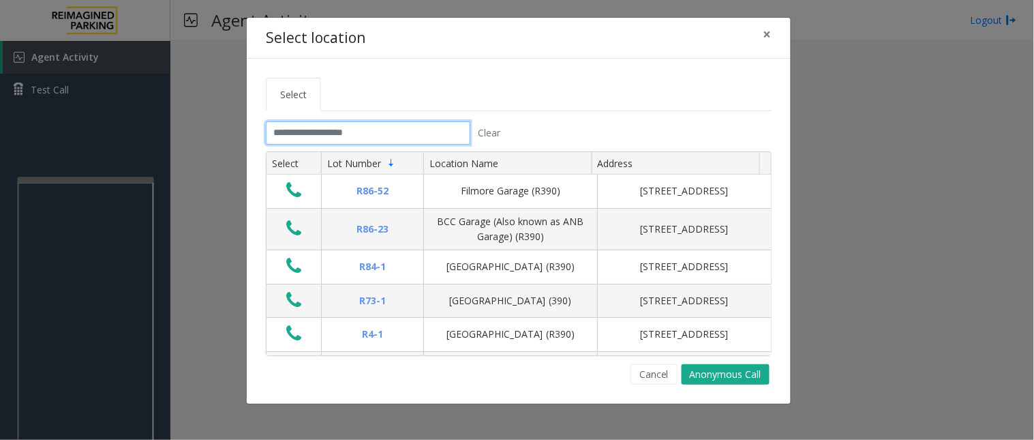
click at [310, 128] on input "text" at bounding box center [368, 132] width 205 height 23
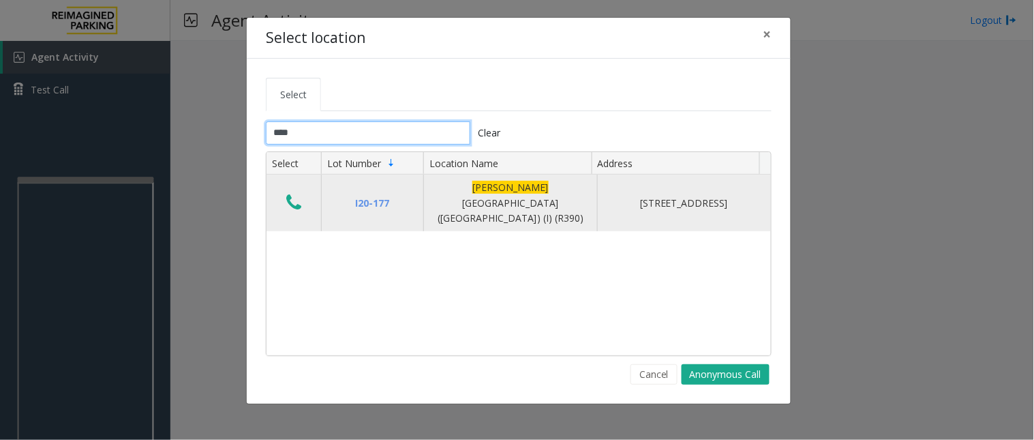
type input "****"
click at [294, 199] on icon "Data table" at bounding box center [293, 202] width 15 height 19
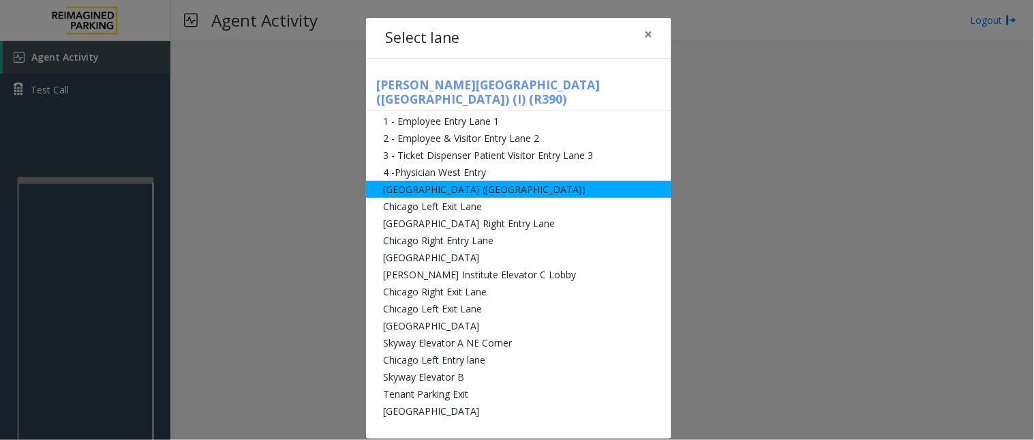
click at [425, 181] on li "[GEOGRAPHIC_DATA] ([GEOGRAPHIC_DATA])" at bounding box center [518, 189] width 305 height 17
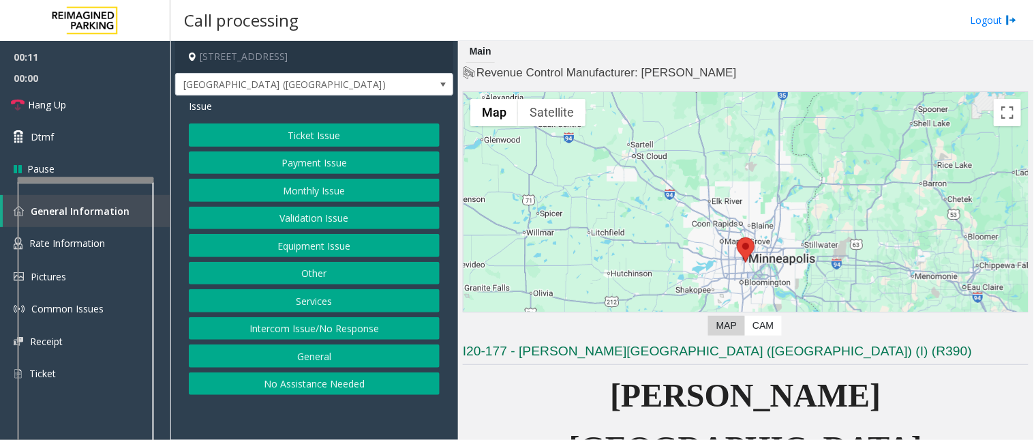
click at [298, 185] on button "Monthly Issue" at bounding box center [314, 190] width 251 height 23
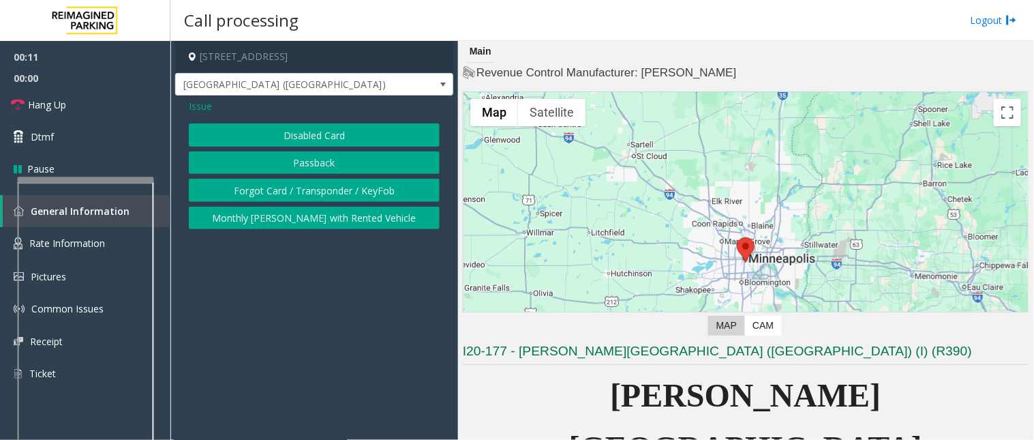
click at [292, 138] on button "Disabled Card" at bounding box center [314, 134] width 251 height 23
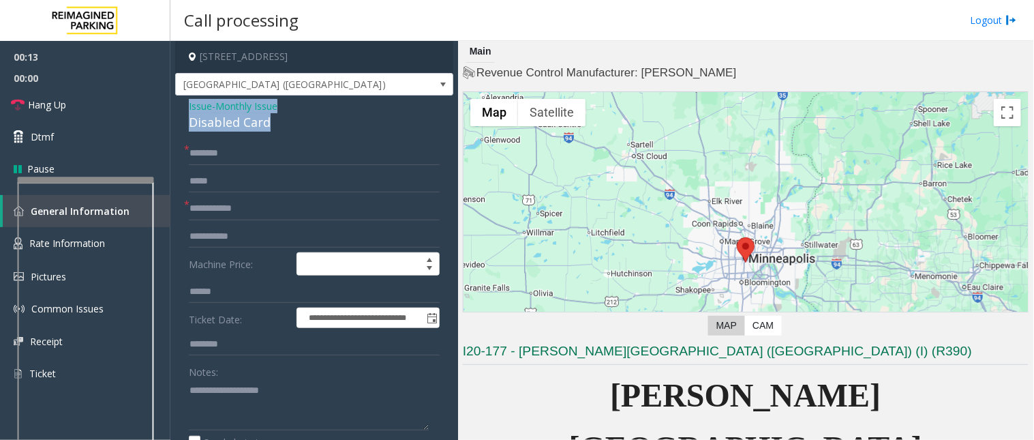
drag, startPoint x: 293, startPoint y: 124, endPoint x: 187, endPoint y: 107, distance: 107.7
click at [226, 108] on span "Monthly Issue" at bounding box center [246, 106] width 62 height 14
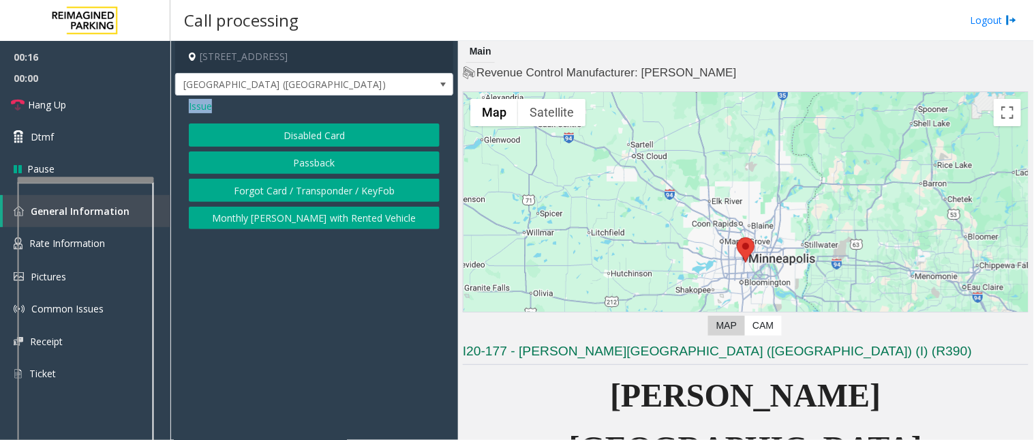
click at [202, 104] on span "Issue" at bounding box center [200, 106] width 23 height 14
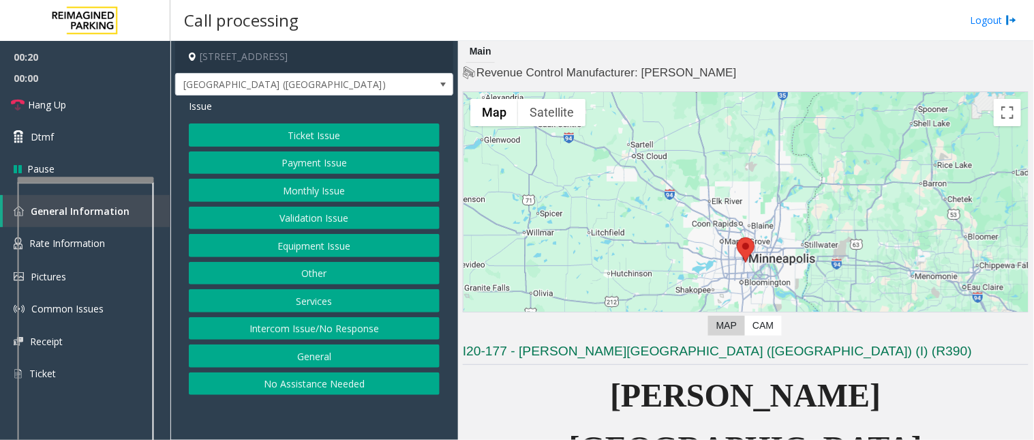
click at [290, 192] on button "Monthly Issue" at bounding box center [314, 190] width 251 height 23
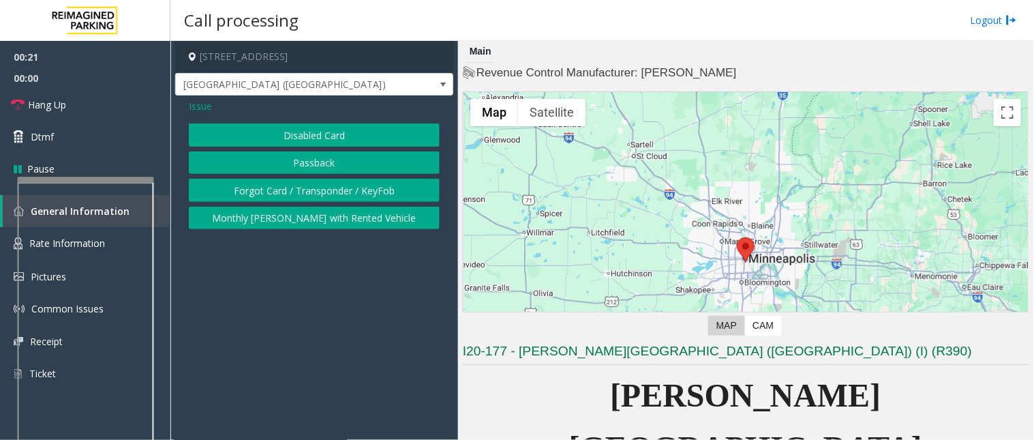
click at [284, 134] on button "Disabled Card" at bounding box center [314, 134] width 251 height 23
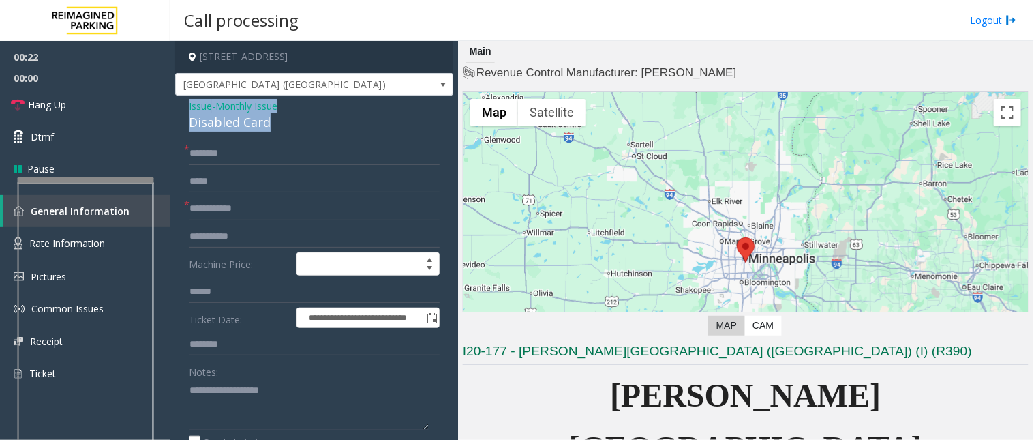
drag, startPoint x: 254, startPoint y: 119, endPoint x: 184, endPoint y: 104, distance: 71.7
click at [260, 121] on div "Disabled Card" at bounding box center [314, 122] width 251 height 18
drag, startPoint x: 259, startPoint y: 121, endPoint x: 175, endPoint y: 110, distance: 84.7
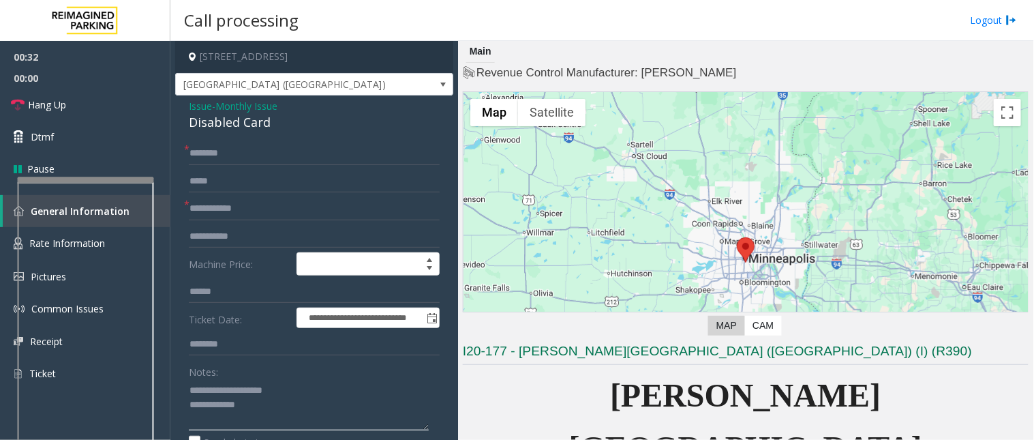
click at [290, 420] on textarea at bounding box center [309, 404] width 240 height 51
type textarea "**********"
click at [215, 147] on input "text" at bounding box center [314, 153] width 251 height 23
type input "**"
click at [202, 203] on input "text" at bounding box center [314, 208] width 251 height 23
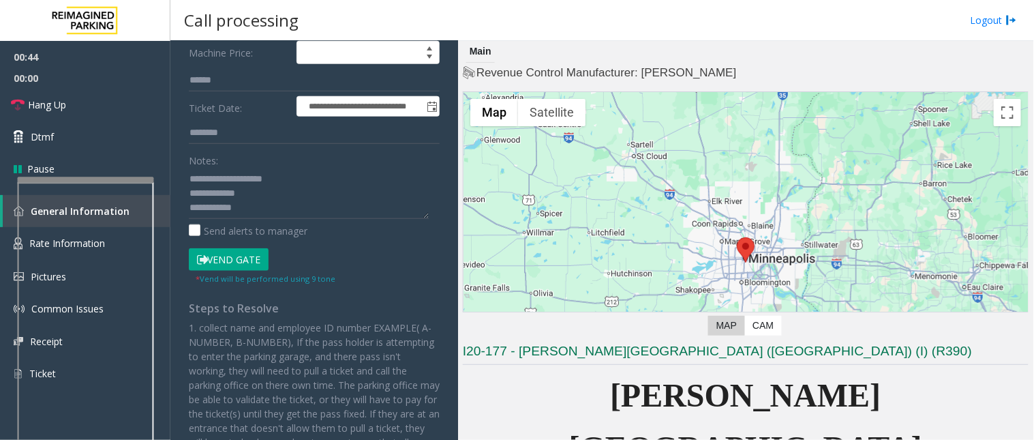
scroll to position [227, 0]
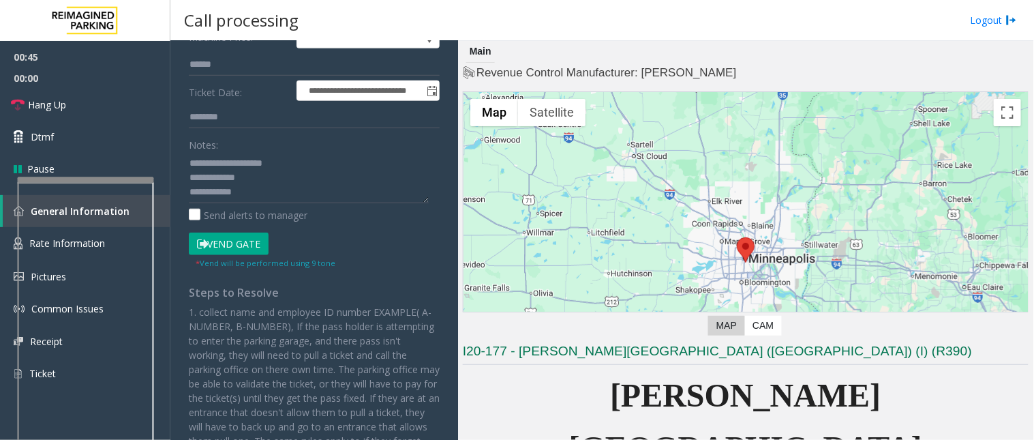
type input "**"
click at [252, 193] on textarea at bounding box center [309, 177] width 240 height 51
click at [237, 247] on button "Vend Gate" at bounding box center [229, 244] width 80 height 23
drag, startPoint x: 254, startPoint y: 194, endPoint x: 180, endPoint y: 187, distance: 74.6
click at [180, 187] on div "**********" at bounding box center [314, 238] width 271 height 647
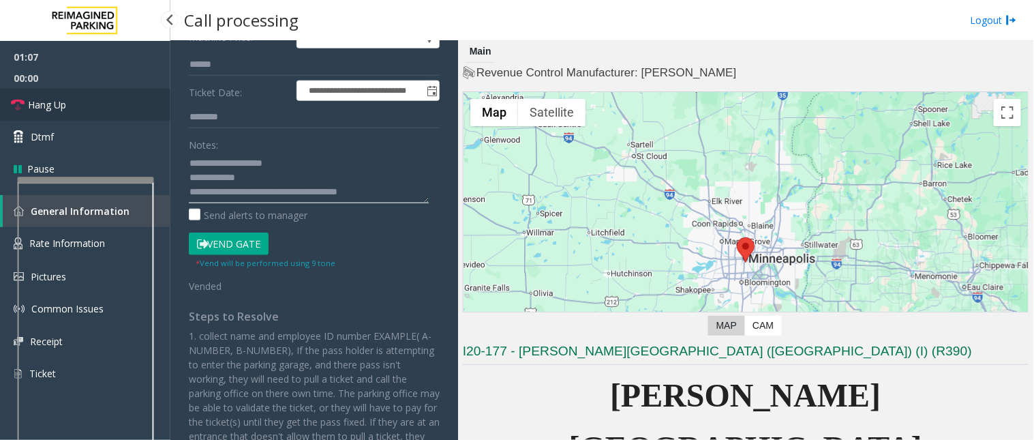
type textarea "**********"
click at [84, 109] on link "Hang Up" at bounding box center [85, 105] width 170 height 32
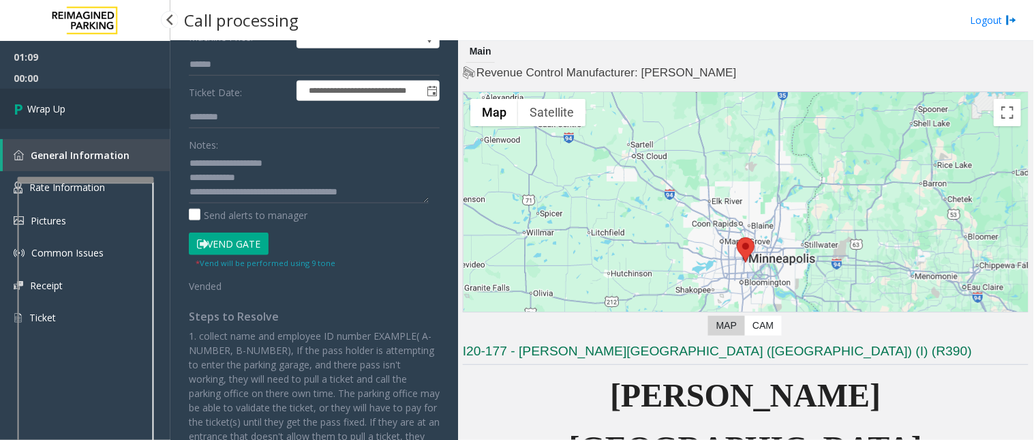
click at [84, 109] on link "Wrap Up" at bounding box center [85, 109] width 170 height 40
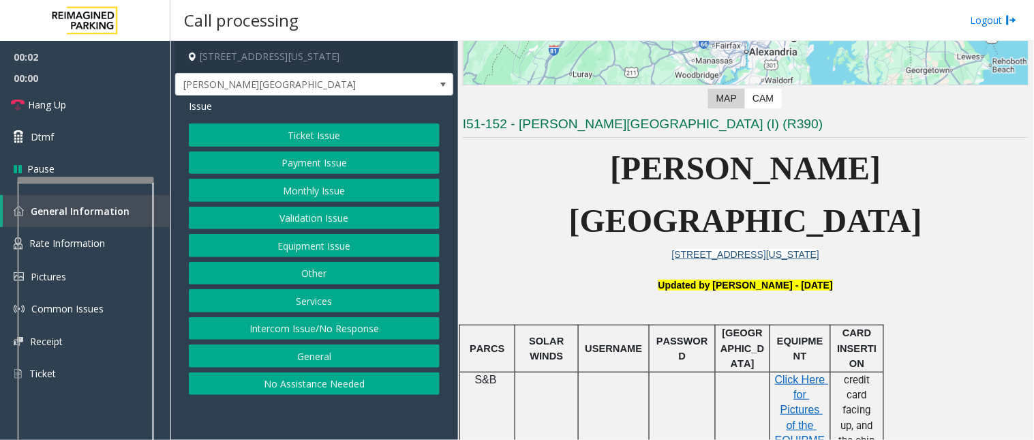
scroll to position [303, 0]
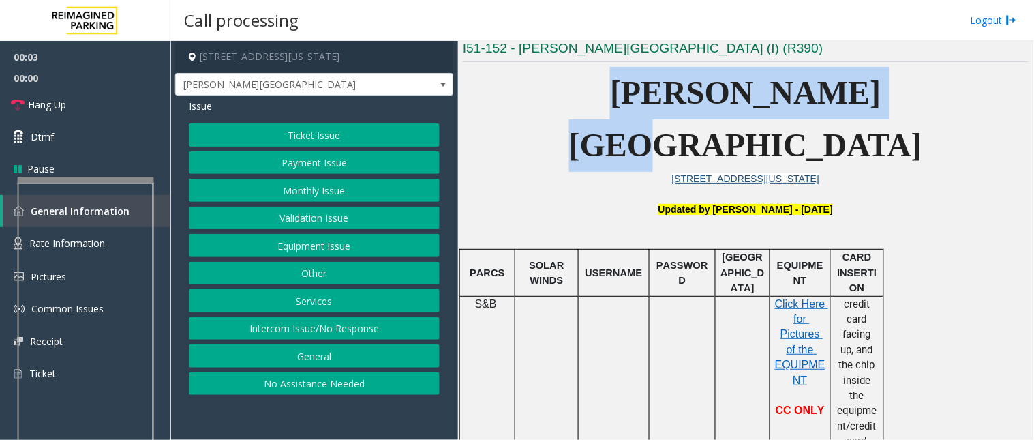
drag, startPoint x: 595, startPoint y: 91, endPoint x: 967, endPoint y: 92, distance: 371.6
click at [967, 92] on p "[PERSON_NAME][GEOGRAPHIC_DATA]" at bounding box center [746, 119] width 566 height 105
click at [962, 106] on p "[PERSON_NAME][GEOGRAPHIC_DATA]" at bounding box center [746, 119] width 566 height 105
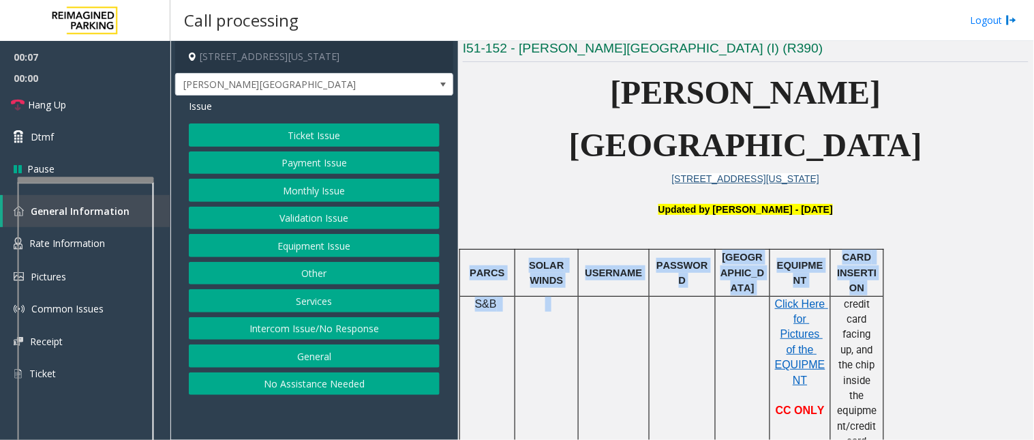
drag, startPoint x: 927, startPoint y: 308, endPoint x: 582, endPoint y: 263, distance: 348.0
click at [590, 296] on td at bounding box center [614, 380] width 71 height 168
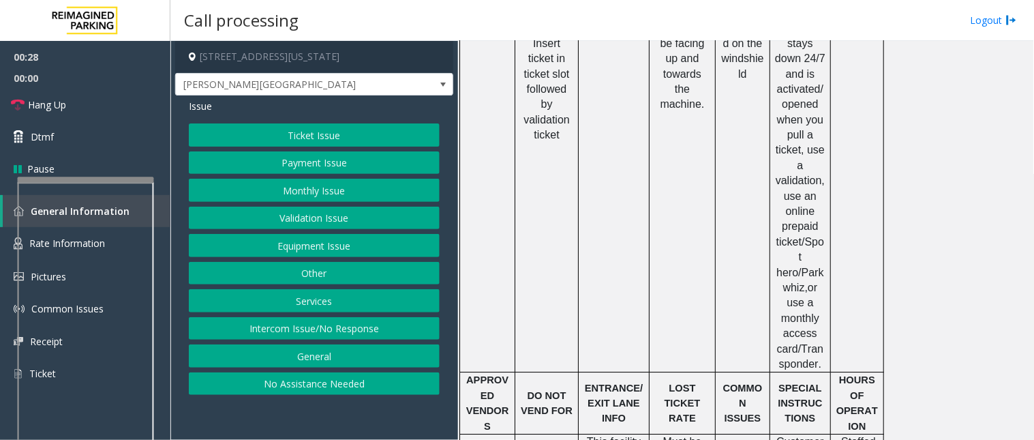
scroll to position [866, 0]
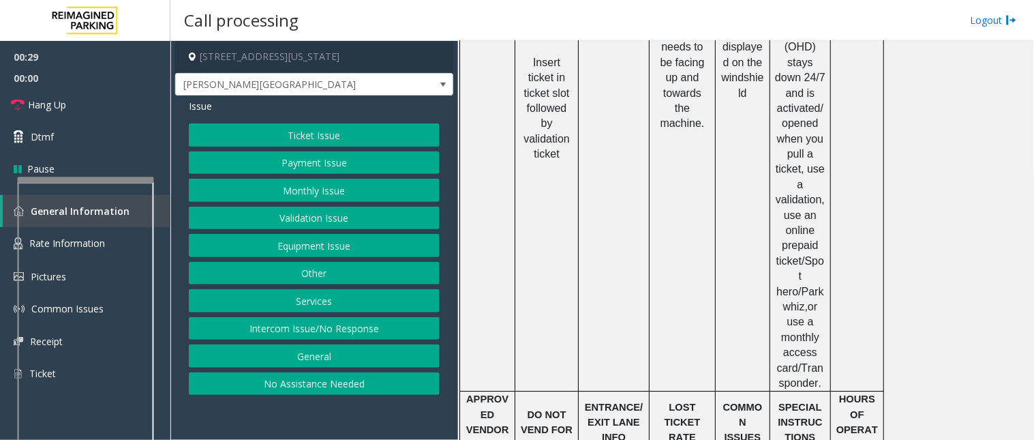
click at [301, 135] on button "Ticket Issue" at bounding box center [314, 134] width 251 height 23
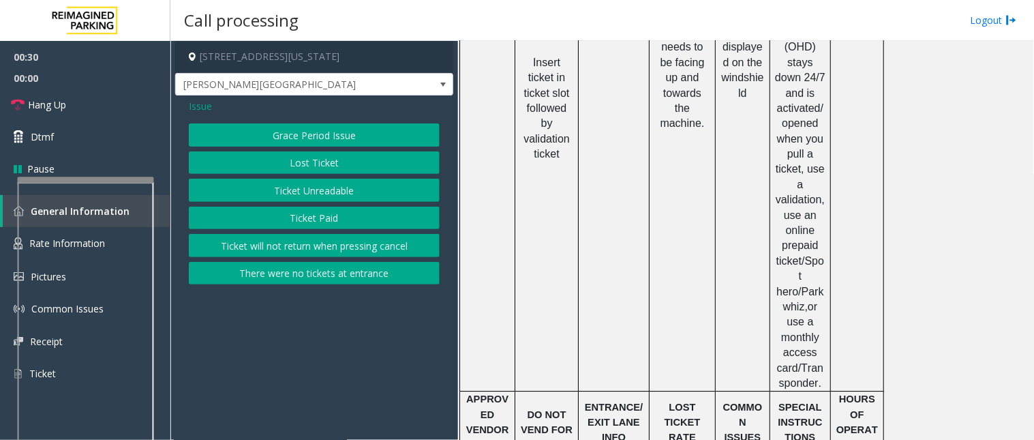
click at [312, 161] on button "Lost Ticket" at bounding box center [314, 162] width 251 height 23
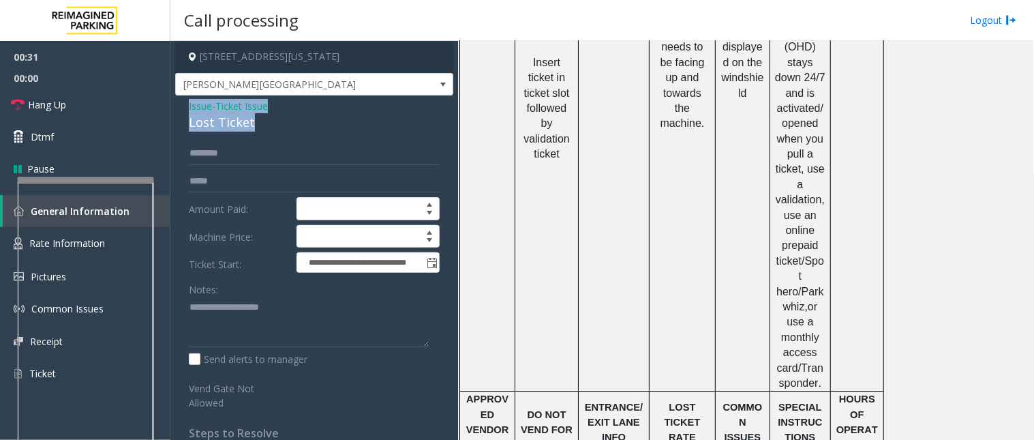
drag, startPoint x: 263, startPoint y: 118, endPoint x: 185, endPoint y: 104, distance: 78.4
click at [186, 102] on div "**********" at bounding box center [314, 305] width 278 height 420
click at [256, 328] on textarea at bounding box center [309, 322] width 240 height 51
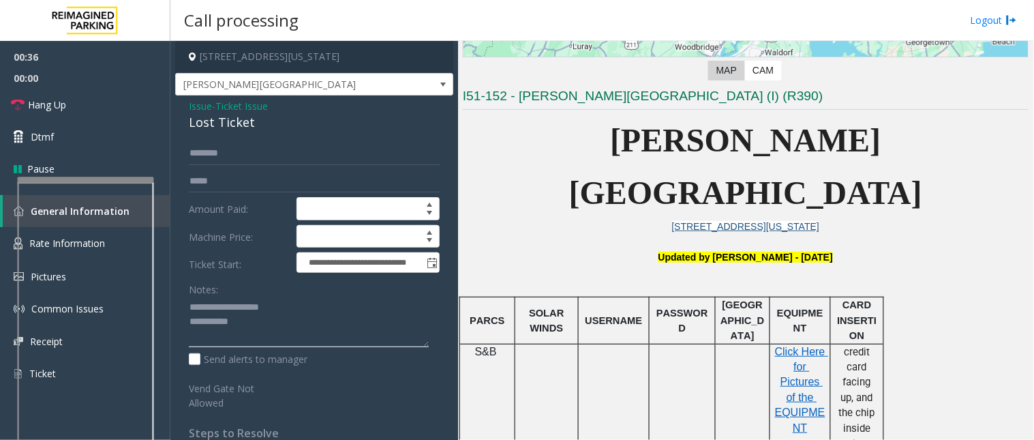
scroll to position [184, 0]
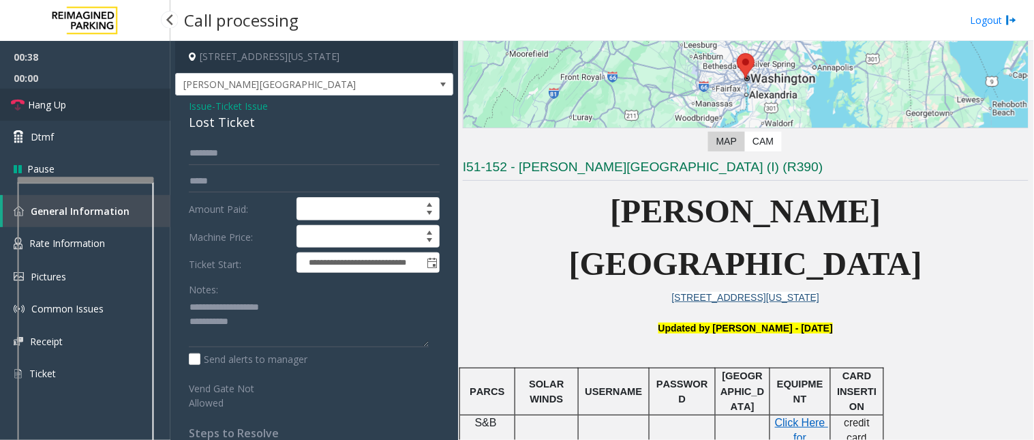
click at [128, 103] on link "Hang Up" at bounding box center [85, 105] width 170 height 32
click at [297, 336] on textarea at bounding box center [309, 322] width 240 height 51
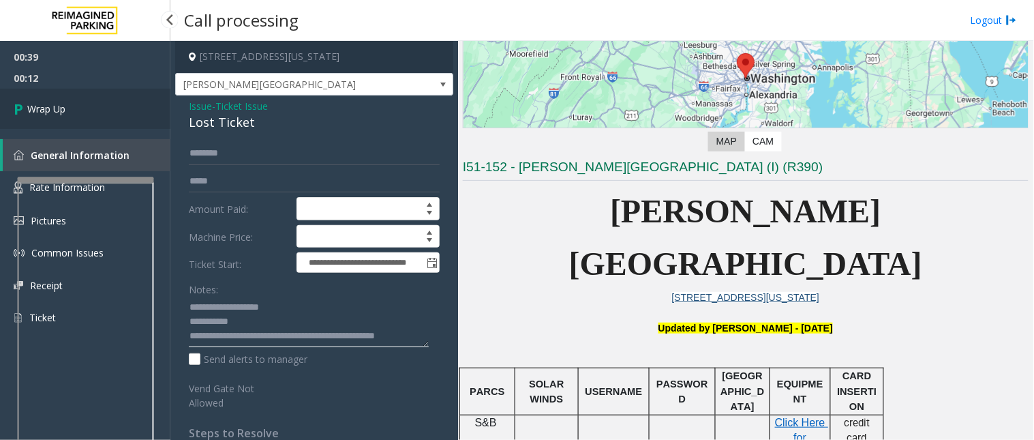
type textarea "**********"
click at [72, 104] on link "Wrap Up" at bounding box center [85, 109] width 170 height 40
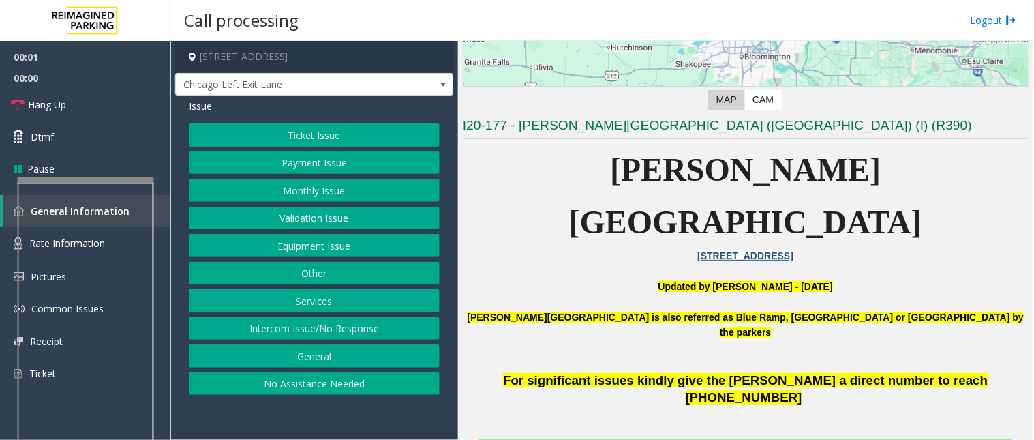
scroll to position [227, 0]
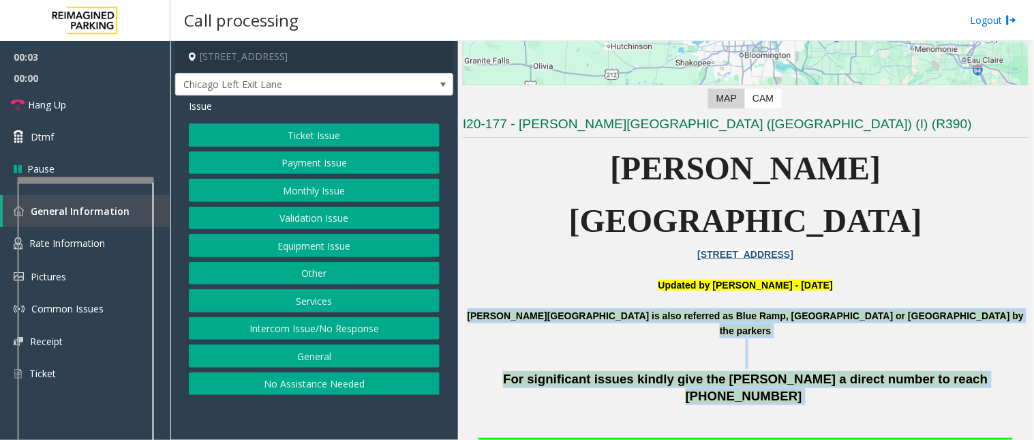
drag, startPoint x: 520, startPoint y: 261, endPoint x: 678, endPoint y: 322, distance: 170.1
click at [678, 405] on p at bounding box center [746, 421] width 566 height 32
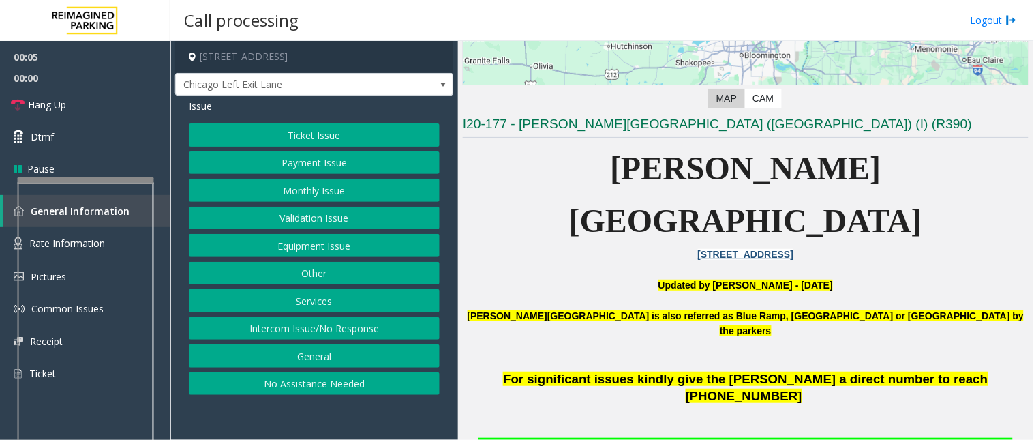
click at [254, 133] on button "Ticket Issue" at bounding box center [314, 134] width 251 height 23
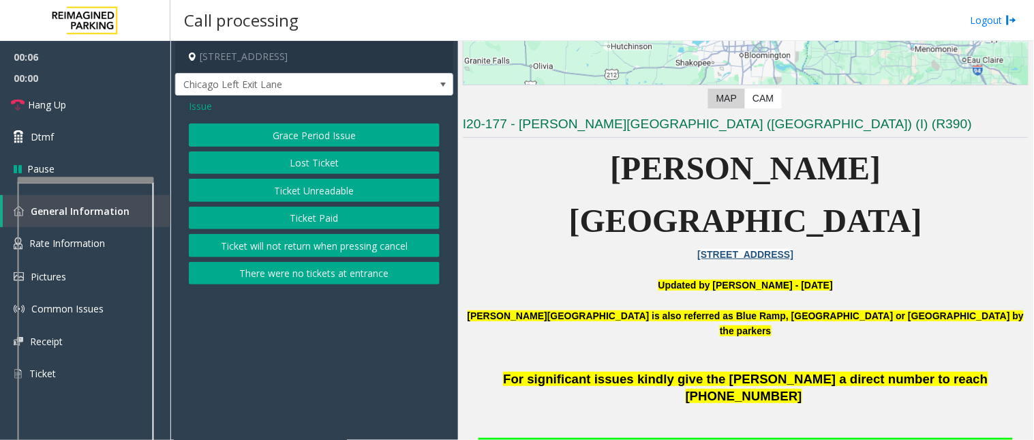
click at [300, 216] on button "Ticket Paid" at bounding box center [314, 218] width 251 height 23
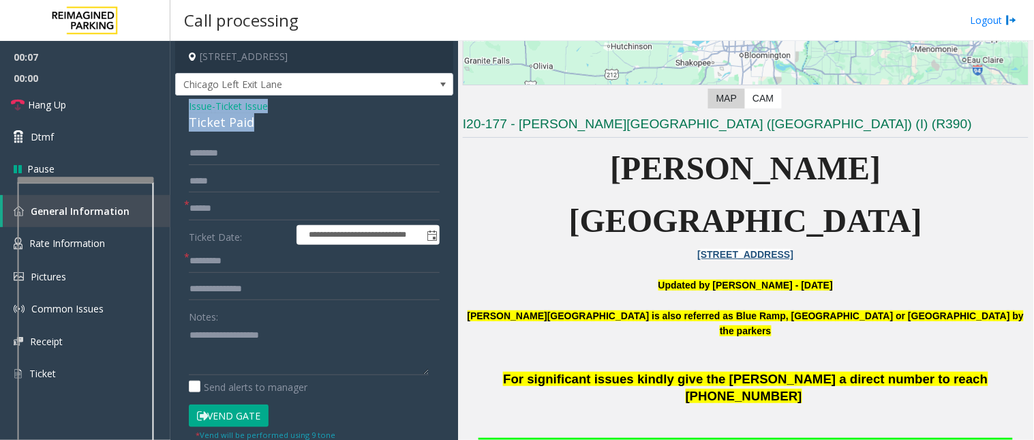
drag, startPoint x: 222, startPoint y: 115, endPoint x: 184, endPoint y: 107, distance: 38.9
click at [184, 107] on div "**********" at bounding box center [314, 414] width 278 height 638
click at [266, 359] on textarea at bounding box center [309, 349] width 240 height 51
type textarea "**********"
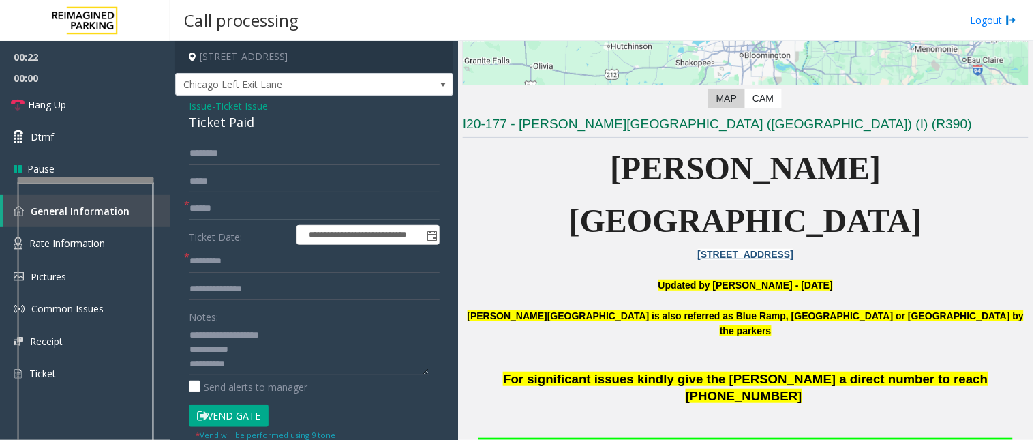
click at [233, 214] on input "text" at bounding box center [314, 208] width 251 height 23
type input "*"
type input "**"
click at [227, 416] on button "Vend Gate" at bounding box center [229, 415] width 80 height 23
click at [245, 261] on input "text" at bounding box center [314, 261] width 251 height 23
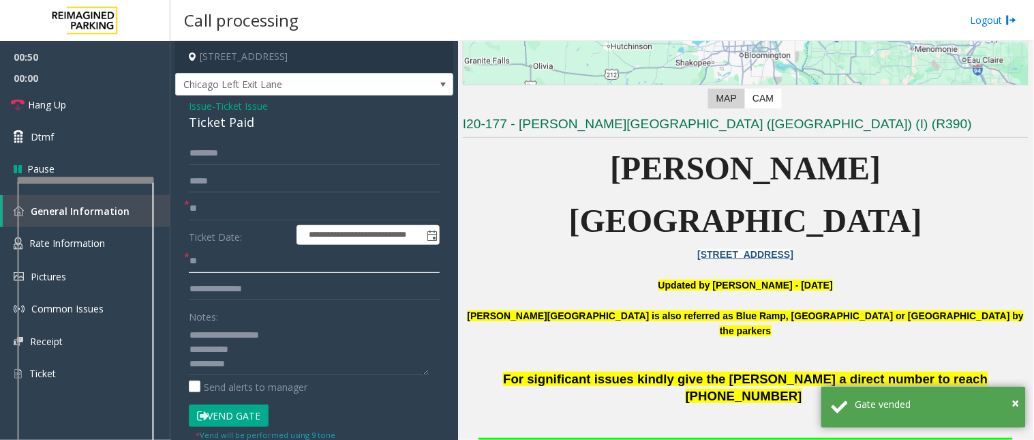
type input "**"
click at [271, 376] on div "Notes: Send alerts to manager" at bounding box center [314, 349] width 251 height 89
click at [265, 372] on textarea at bounding box center [309, 349] width 240 height 51
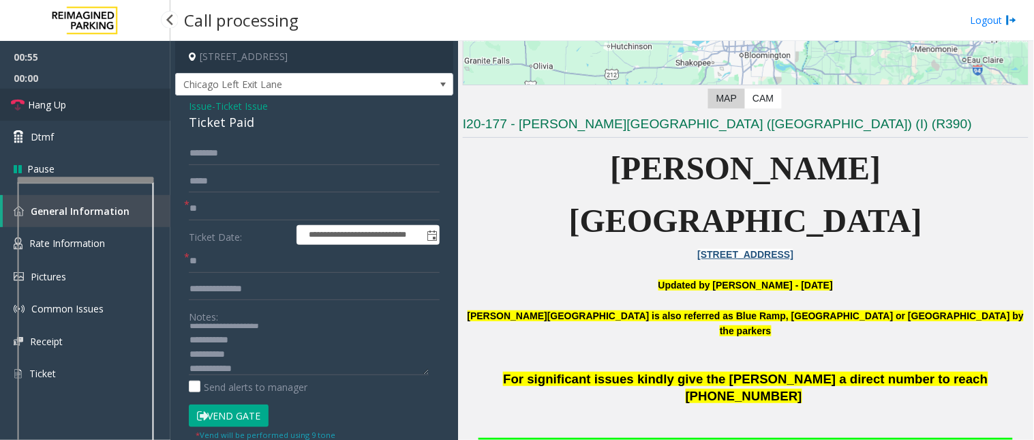
click at [65, 89] on link "Hang Up" at bounding box center [85, 105] width 170 height 32
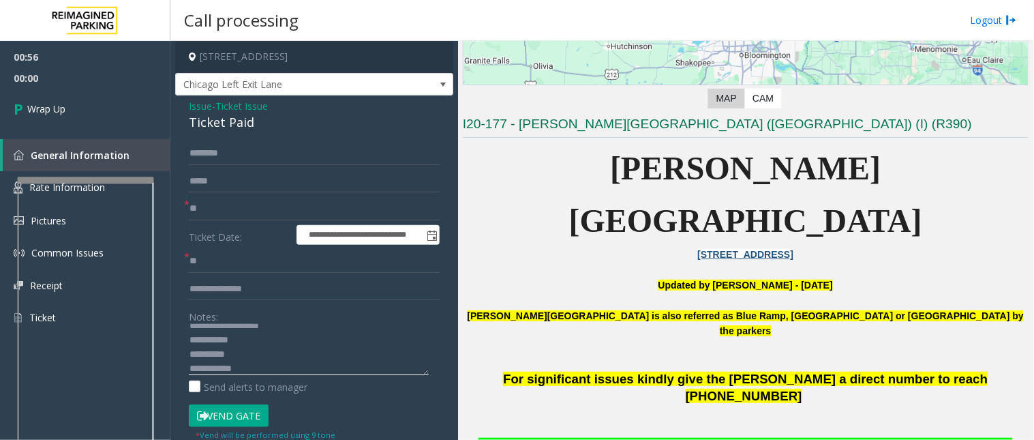
click at [296, 365] on textarea at bounding box center [309, 349] width 240 height 51
type textarea "**********"
click at [77, 100] on link "Wrap Up" at bounding box center [85, 109] width 170 height 40
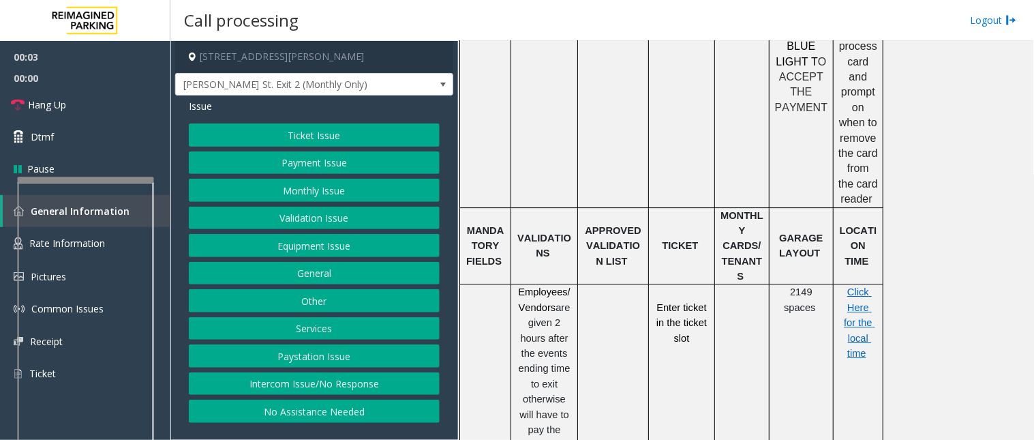
scroll to position [1060, 0]
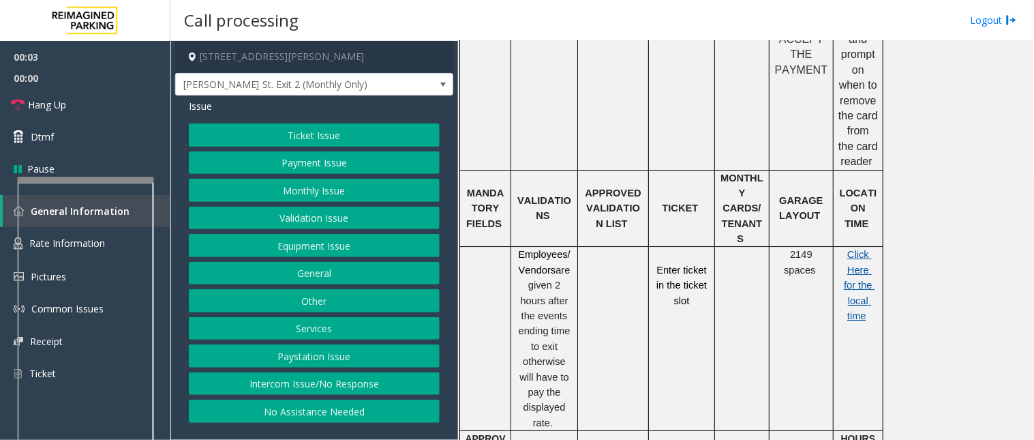
click at [850, 249] on span "Click Here for the local time" at bounding box center [859, 285] width 31 height 72
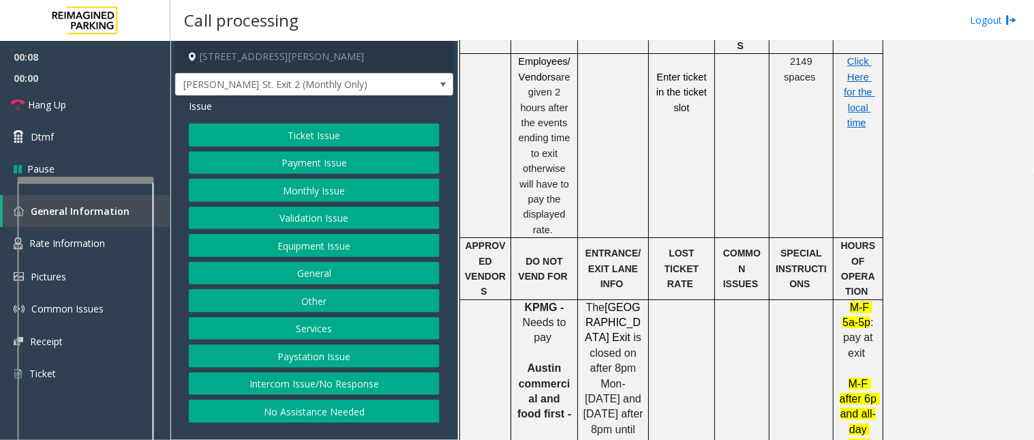
scroll to position [1287, 0]
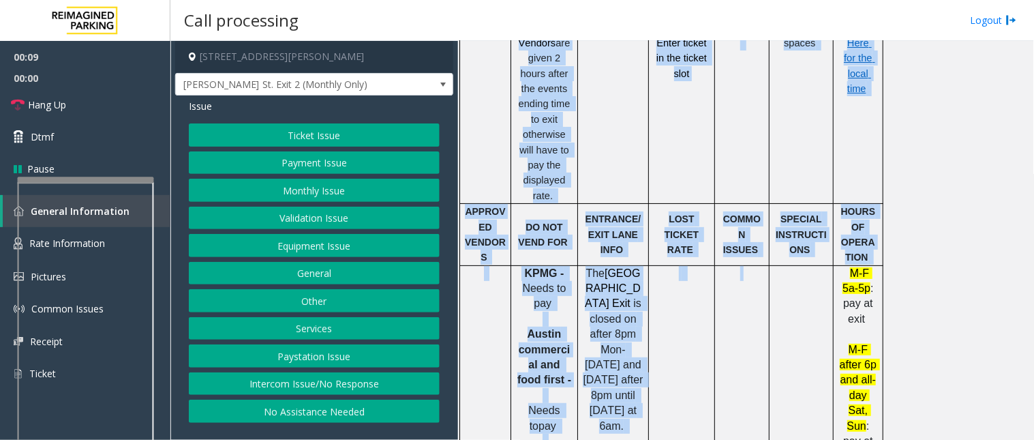
drag, startPoint x: 835, startPoint y: 212, endPoint x: 914, endPoint y: 395, distance: 199.7
click at [914, 395] on div "PARCS SOLAR WINDS USERNAME PASSWORD PARIS EQUIPMENT CARD INSERTION AMANO Accept…" at bounding box center [744, 203] width 569 height 1440
click at [969, 316] on div "PARCS SOLAR WINDS USERNAME PASSWORD PARIS EQUIPMENT CARD INSERTION AMANO Accept…" at bounding box center [744, 203] width 569 height 1440
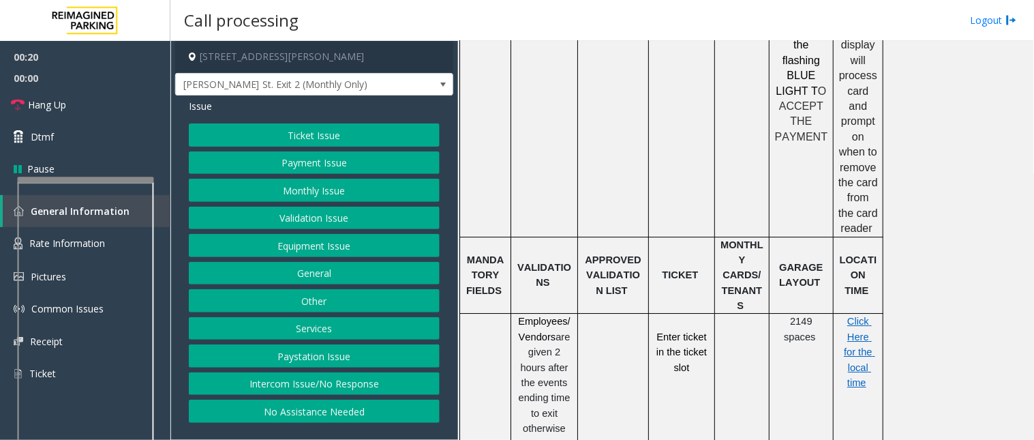
scroll to position [909, 0]
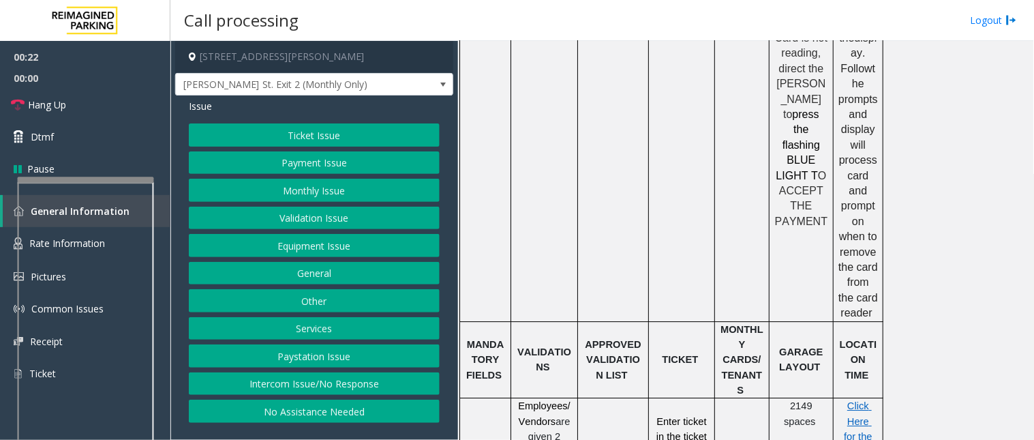
click at [286, 140] on button "Ticket Issue" at bounding box center [314, 134] width 251 height 23
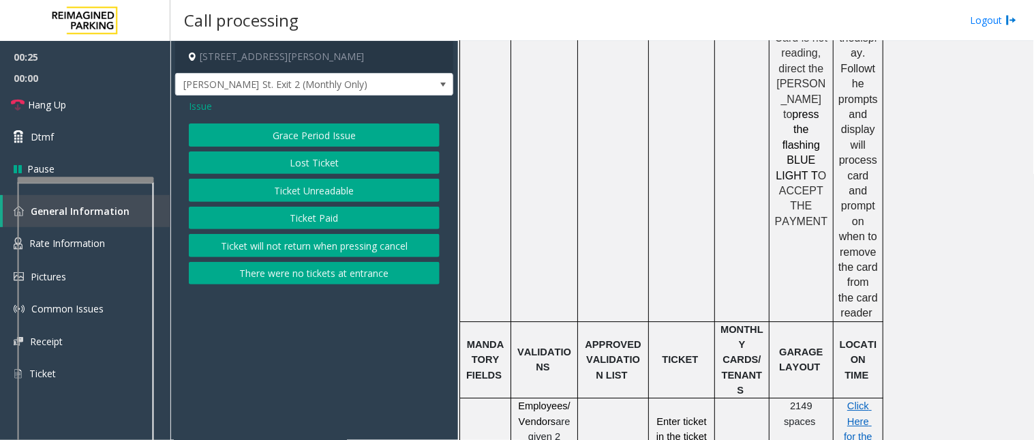
click at [318, 222] on button "Ticket Paid" at bounding box center [314, 218] width 251 height 23
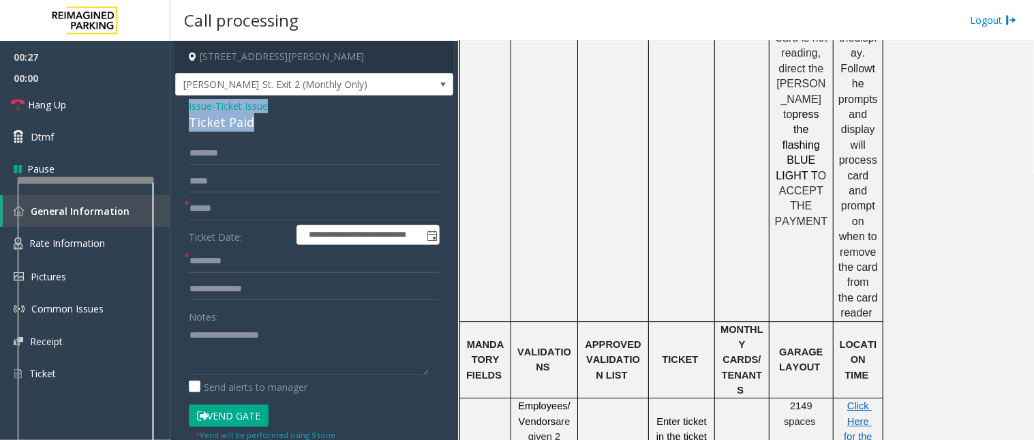
drag, startPoint x: 267, startPoint y: 118, endPoint x: 181, endPoint y: 105, distance: 86.9
click at [181, 105] on div "**********" at bounding box center [314, 414] width 278 height 638
click at [270, 351] on textarea at bounding box center [309, 349] width 240 height 51
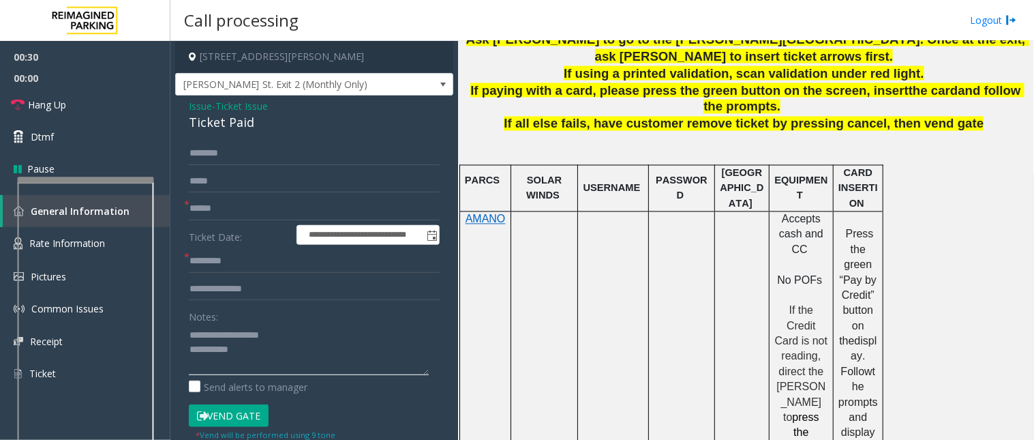
scroll to position [303, 0]
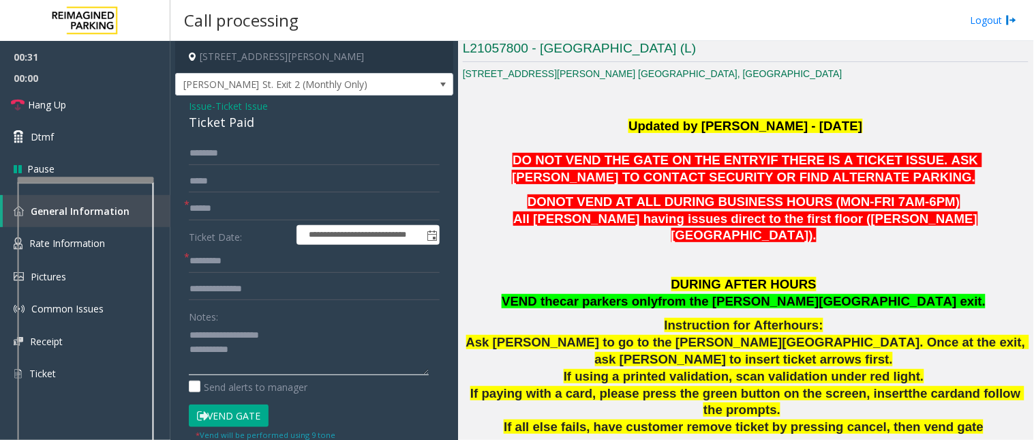
type textarea "**********"
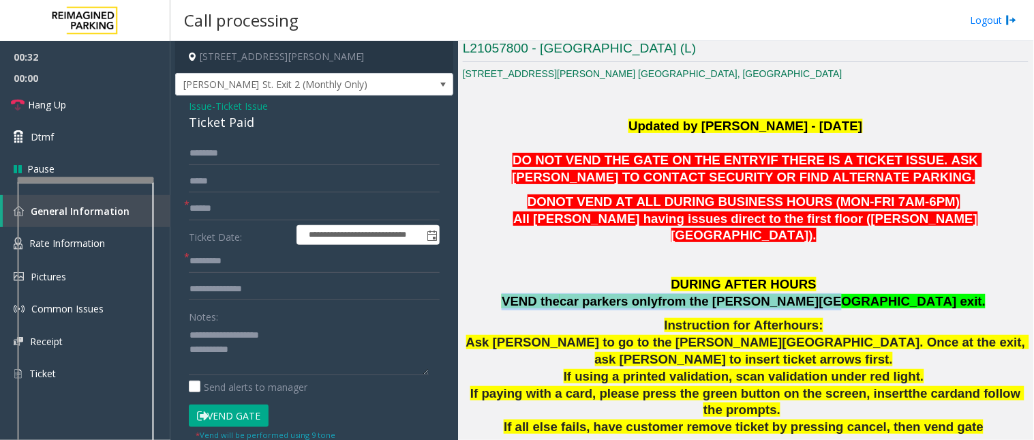
drag, startPoint x: 595, startPoint y: 287, endPoint x: 880, endPoint y: 281, distance: 284.4
click at [880, 281] on p "DURING AFTER HOURS VEND the car parkers only from the [PERSON_NAME][GEOGRAPHIC_…" at bounding box center [746, 293] width 566 height 34
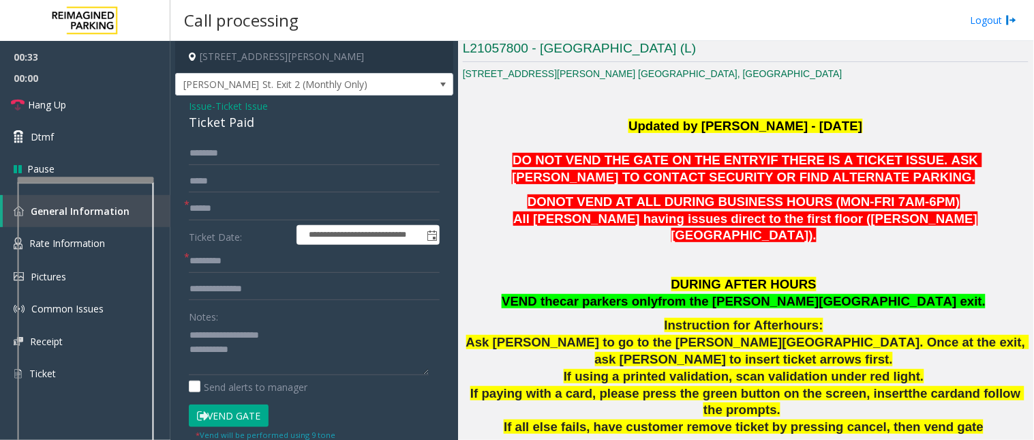
click at [986, 294] on span at bounding box center [987, 301] width 3 height 14
click at [215, 211] on input "text" at bounding box center [314, 208] width 251 height 23
type input "**"
click at [222, 253] on input "text" at bounding box center [314, 261] width 251 height 23
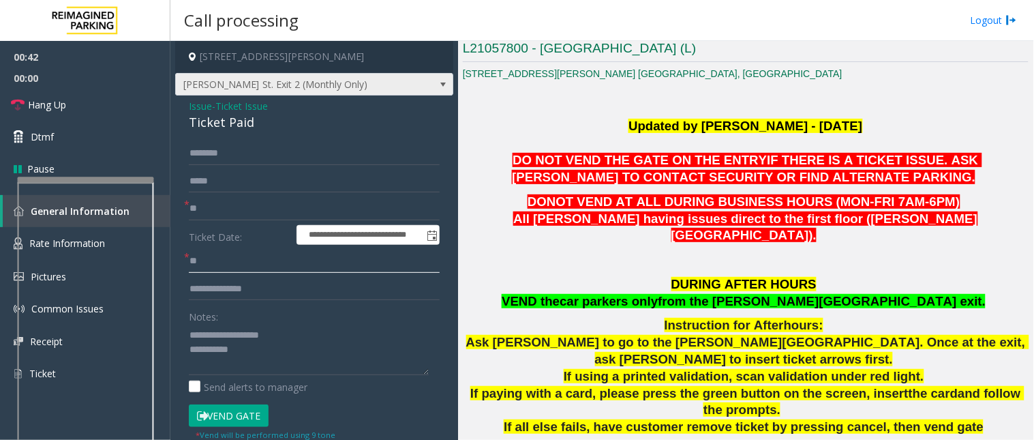
type input "**"
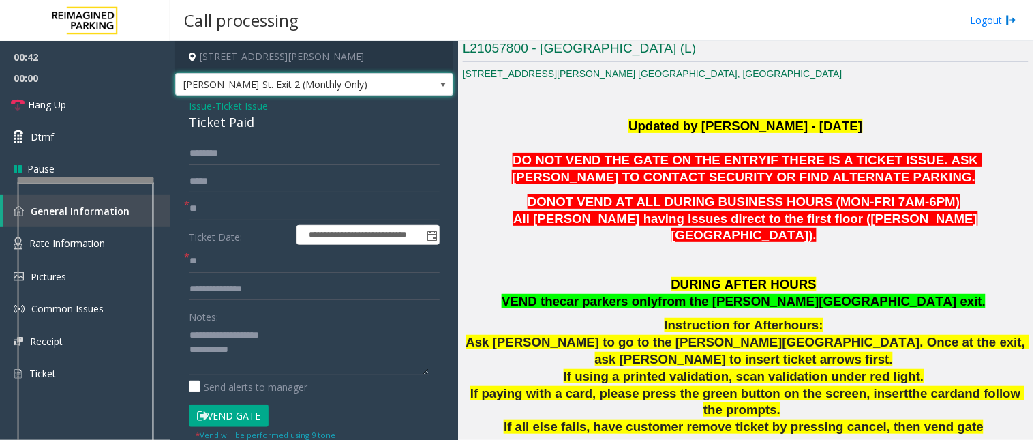
click at [438, 82] on span at bounding box center [443, 84] width 11 height 11
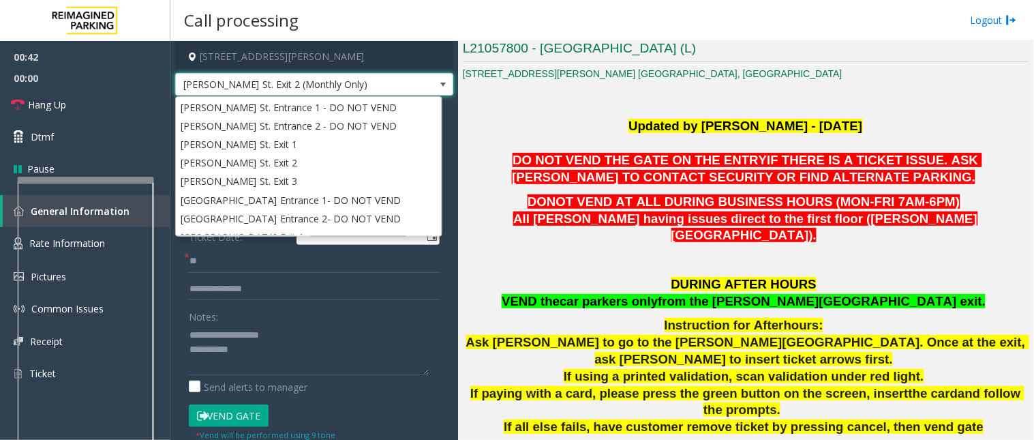
scroll to position [106, 0]
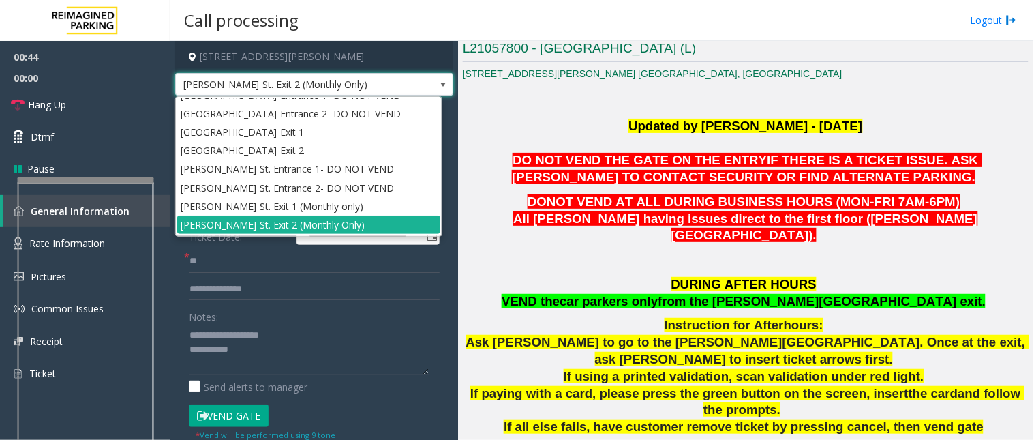
click at [438, 82] on span at bounding box center [443, 84] width 11 height 11
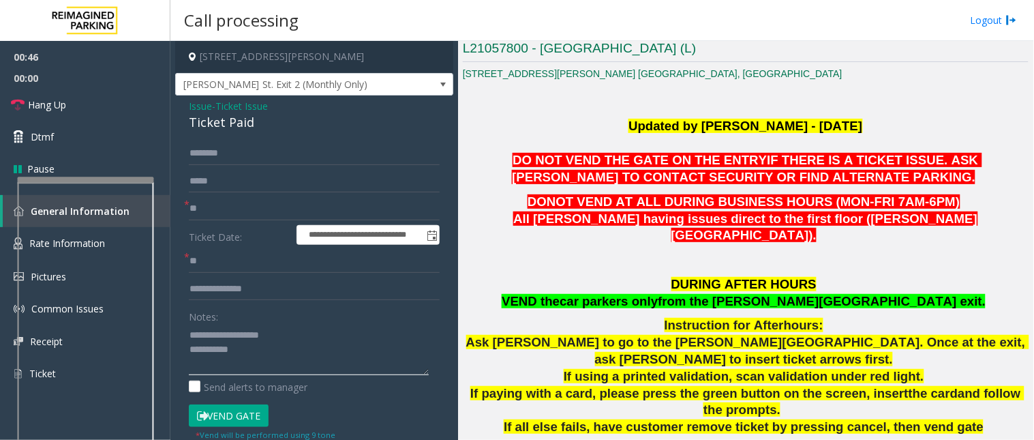
click at [271, 361] on textarea at bounding box center [309, 349] width 240 height 51
click at [294, 348] on textarea at bounding box center [309, 349] width 240 height 51
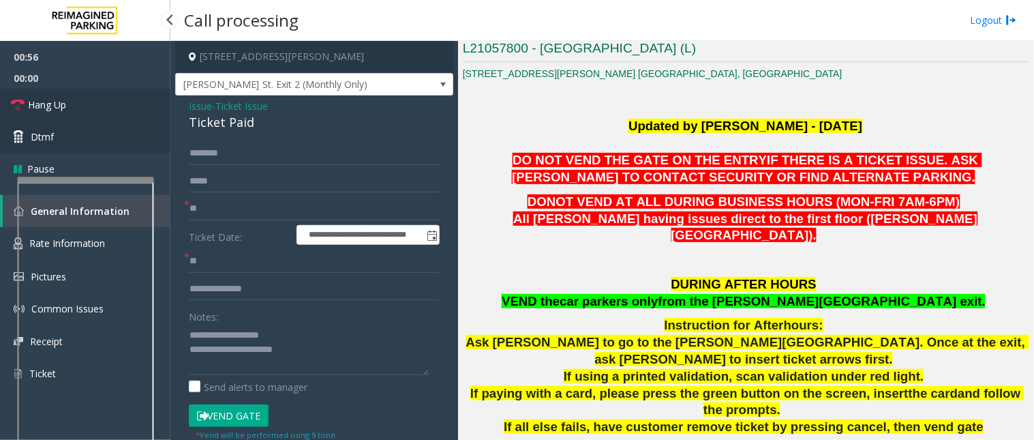
drag, startPoint x: 121, startPoint y: 117, endPoint x: 131, endPoint y: 127, distance: 14.0
click at [121, 117] on link "Hang Up" at bounding box center [85, 105] width 170 height 32
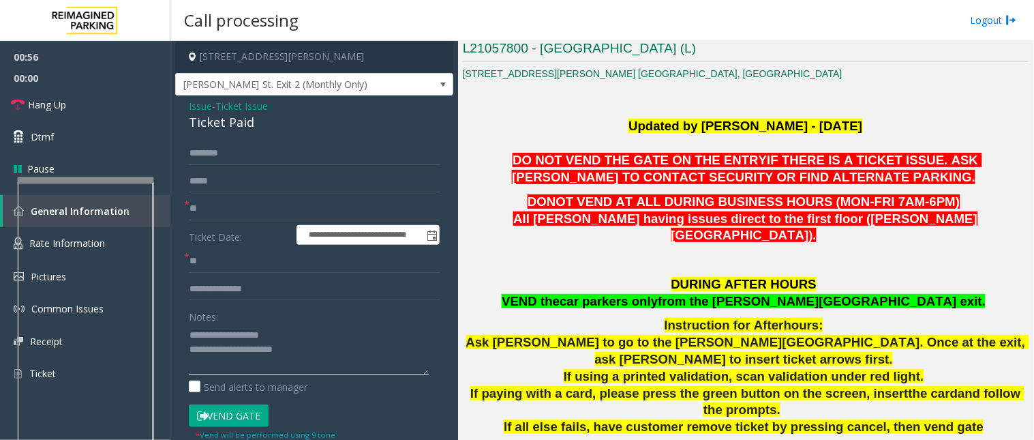
click at [332, 359] on textarea at bounding box center [309, 349] width 240 height 51
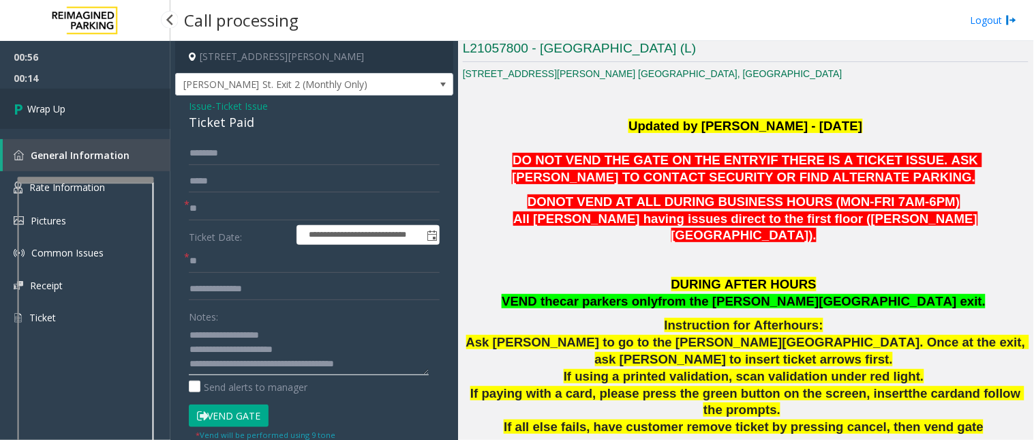
type textarea "**********"
click at [42, 96] on link "Wrap Up" at bounding box center [85, 109] width 170 height 40
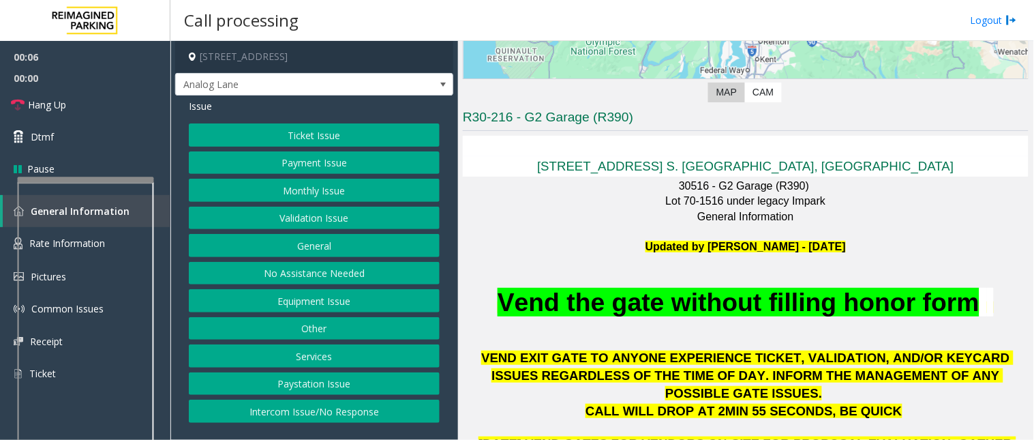
scroll to position [303, 0]
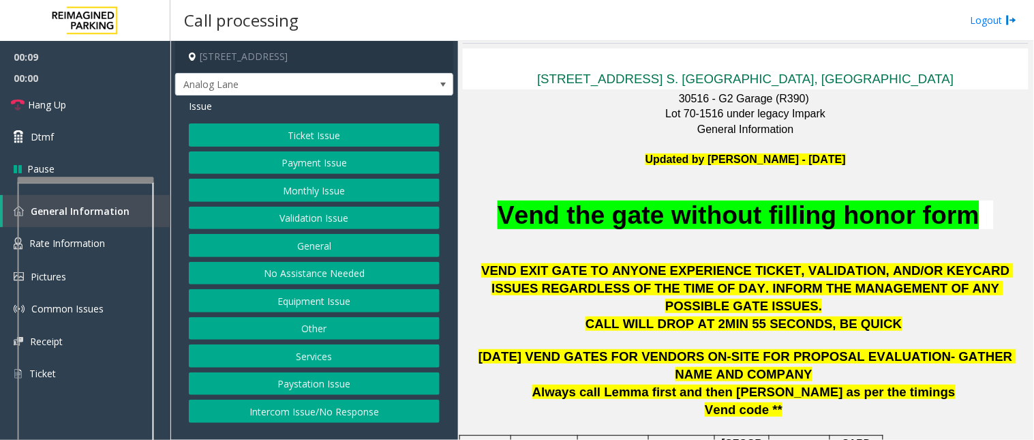
click at [295, 185] on button "Monthly Issue" at bounding box center [314, 190] width 251 height 23
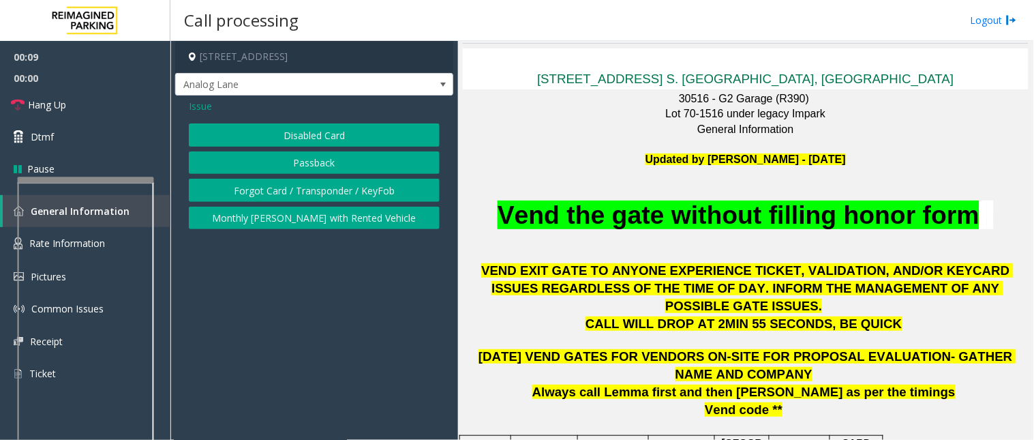
click at [288, 132] on button "Disabled Card" at bounding box center [314, 134] width 251 height 23
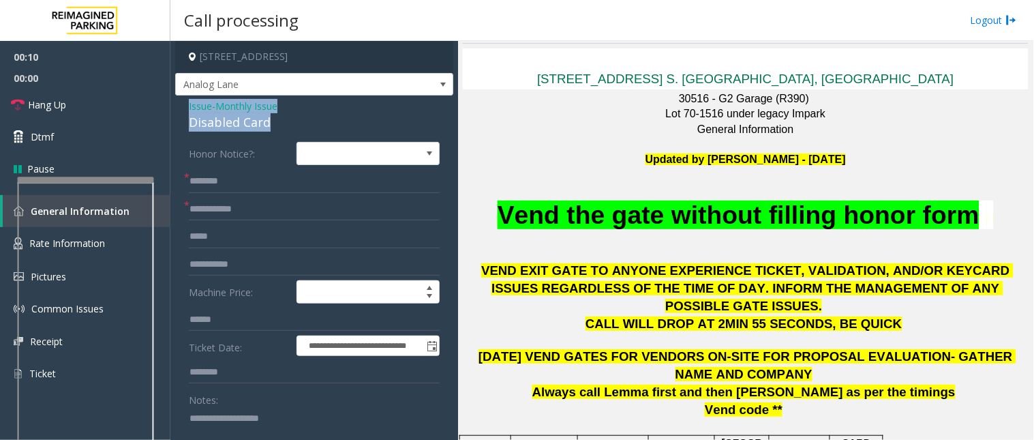
drag, startPoint x: 253, startPoint y: 119, endPoint x: 181, endPoint y: 106, distance: 72.9
copy div "Issue - Monthly Issue Disabled Card"
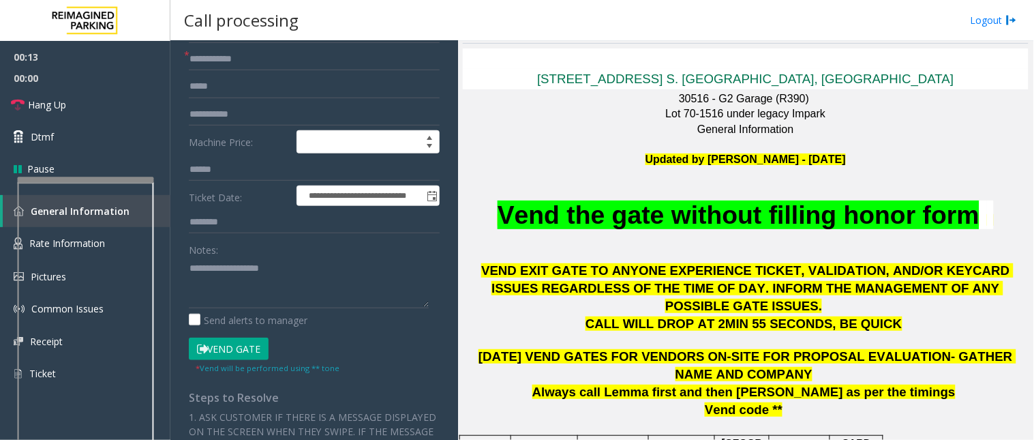
scroll to position [151, 0]
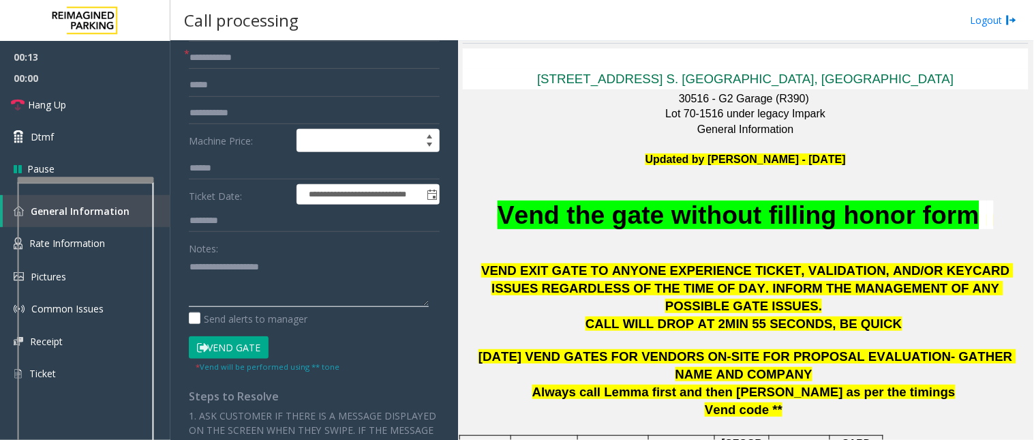
click at [228, 290] on textarea at bounding box center [309, 281] width 240 height 51
paste textarea "**********"
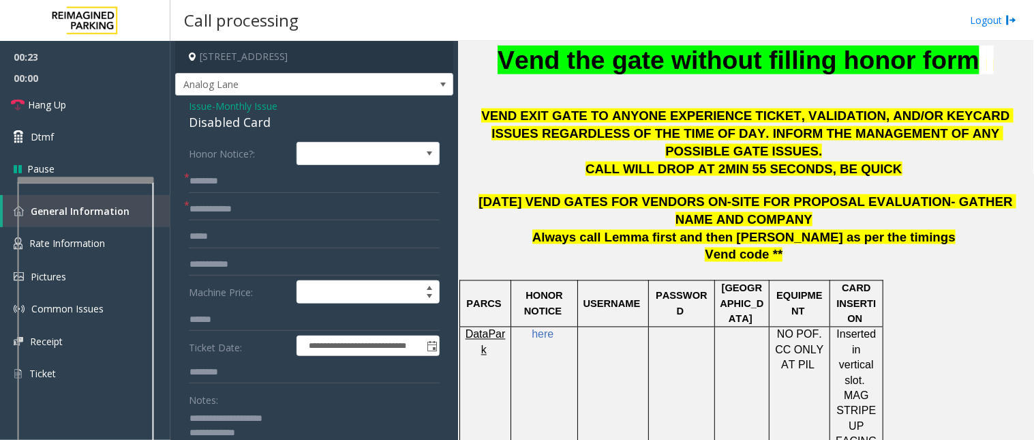
scroll to position [454, 0]
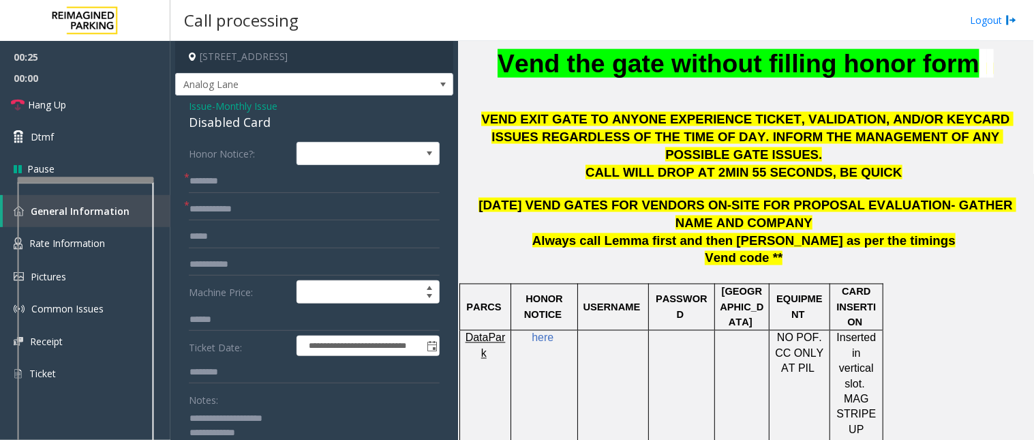
type textarea "**********"
click at [224, 210] on input "text" at bounding box center [314, 209] width 251 height 23
type input "**"
click at [213, 177] on input "text" at bounding box center [314, 181] width 251 height 23
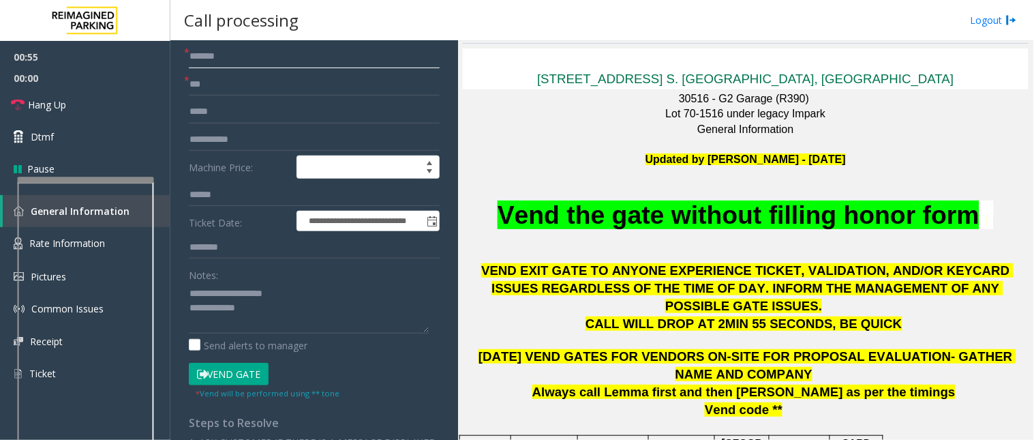
scroll to position [151, 0]
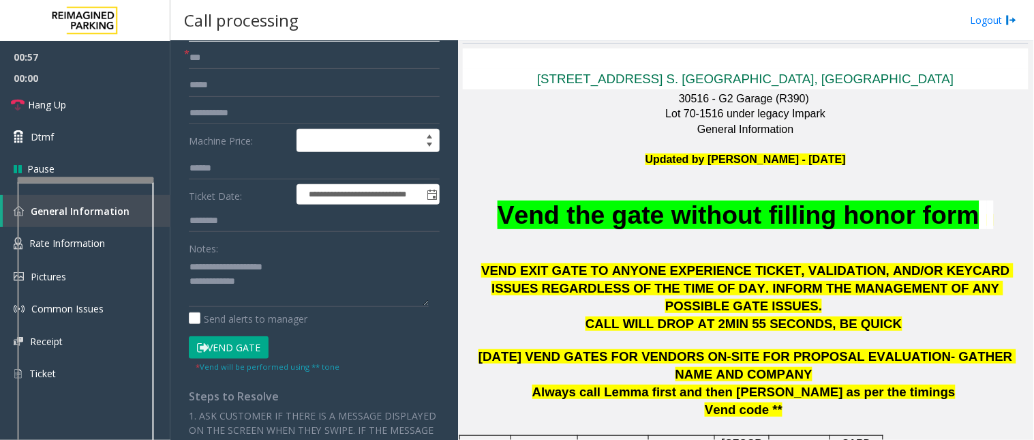
type input "******"
click at [233, 348] on button "Vend Gate" at bounding box center [229, 347] width 80 height 23
click at [275, 288] on textarea at bounding box center [309, 281] width 240 height 51
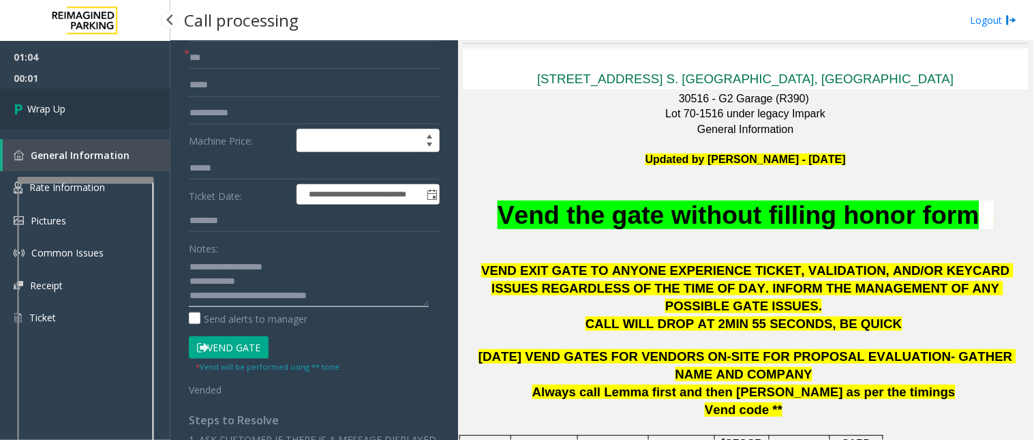
type textarea "**********"
click at [85, 115] on link "Wrap Up" at bounding box center [85, 109] width 170 height 40
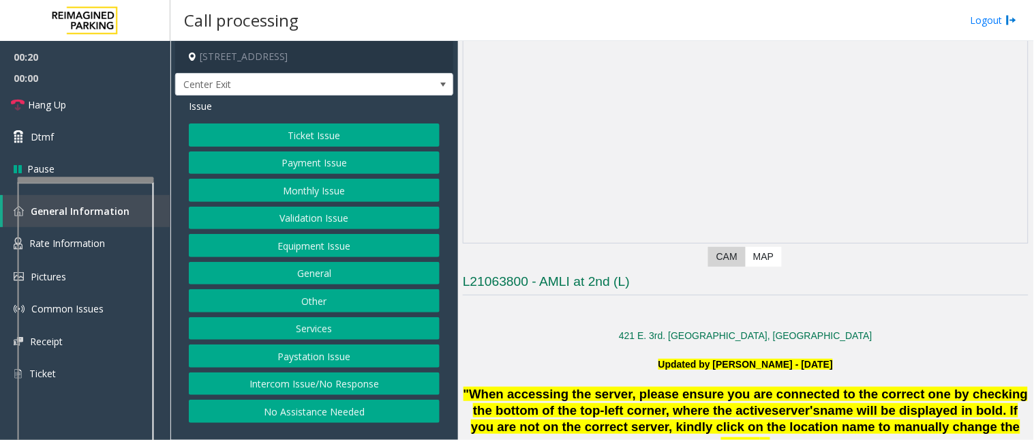
scroll to position [227, 0]
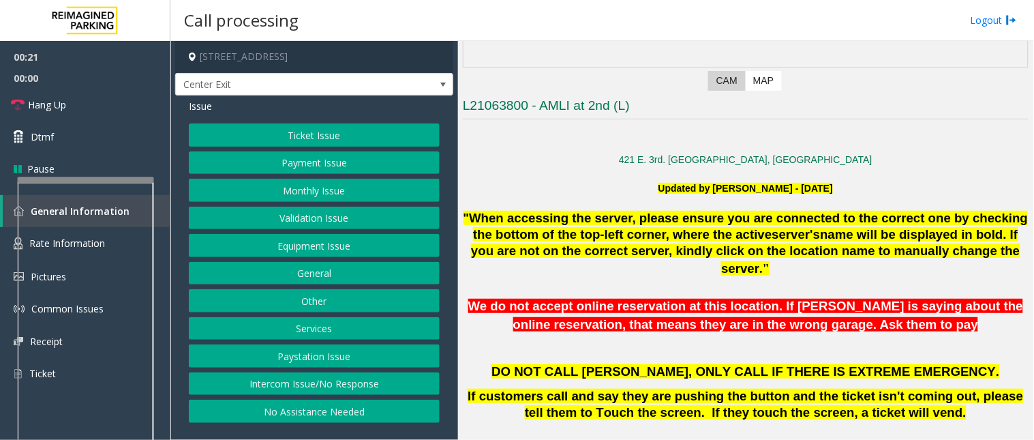
click at [353, 383] on button "Intercom Issue/No Response" at bounding box center [314, 383] width 251 height 23
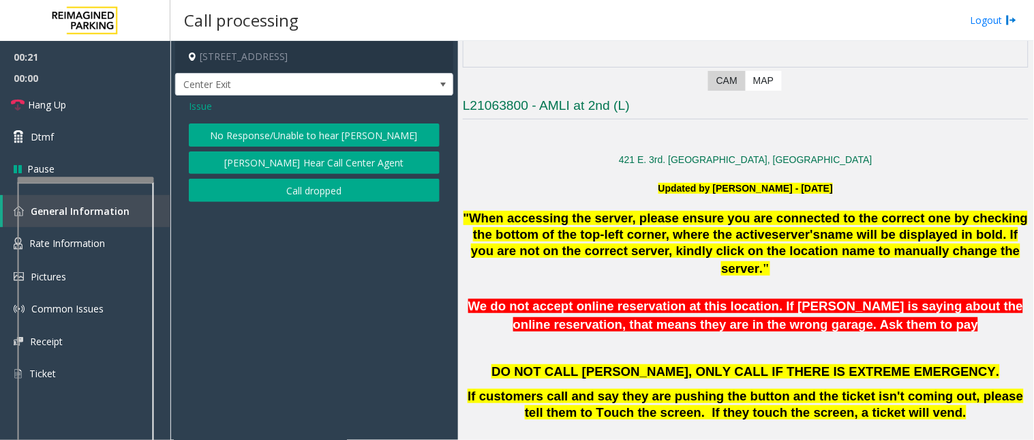
click at [288, 135] on button "No Response/Unable to hear [PERSON_NAME]" at bounding box center [314, 134] width 251 height 23
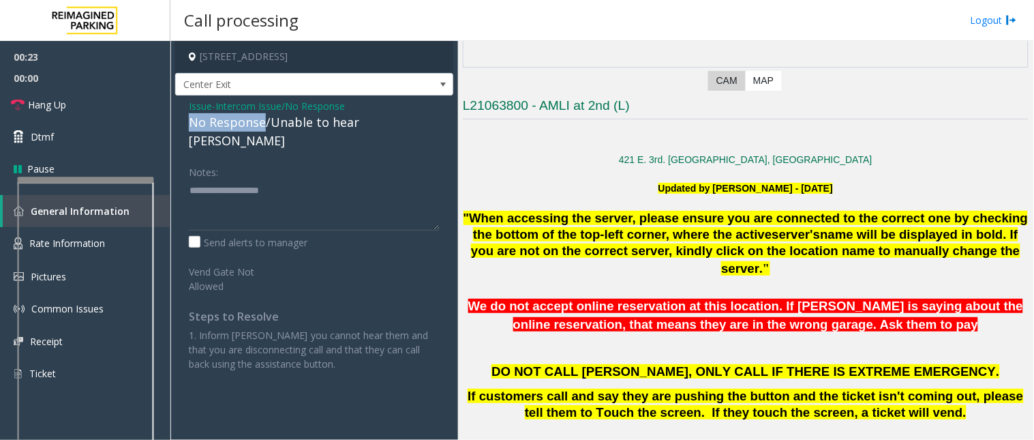
drag, startPoint x: 261, startPoint y: 120, endPoint x: 183, endPoint y: 121, distance: 78.4
click at [183, 121] on div "Issue - Intercom Issue/No Response No Response/Unable to hear [PERSON_NAME] Not…" at bounding box center [314, 239] width 278 height 289
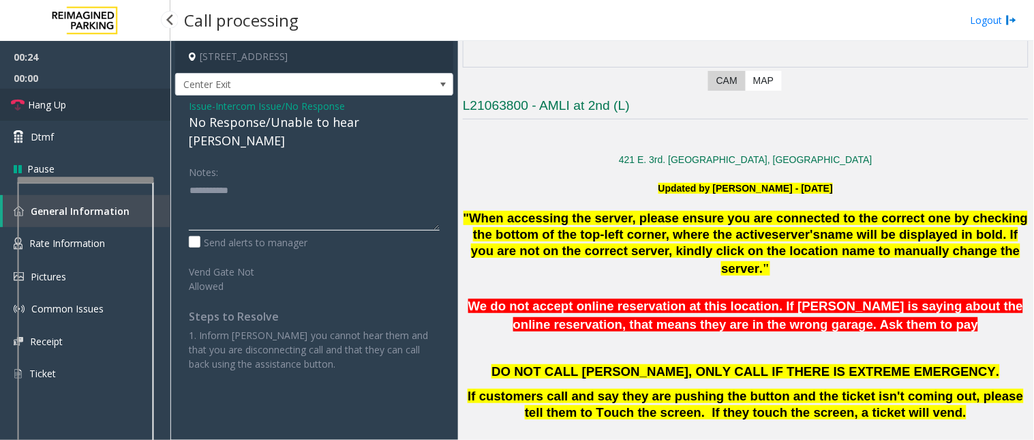
type textarea "**********"
click at [104, 105] on link "Hang Up" at bounding box center [85, 105] width 170 height 32
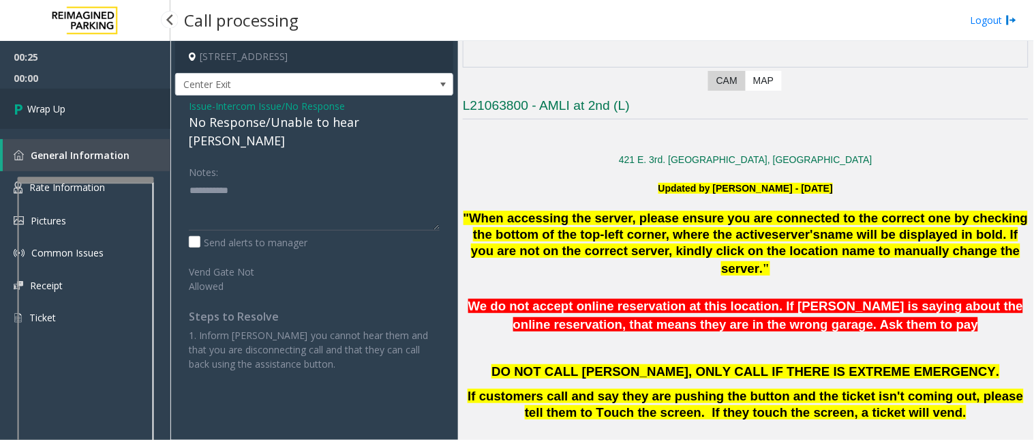
click at [89, 105] on link "Wrap Up" at bounding box center [85, 109] width 170 height 40
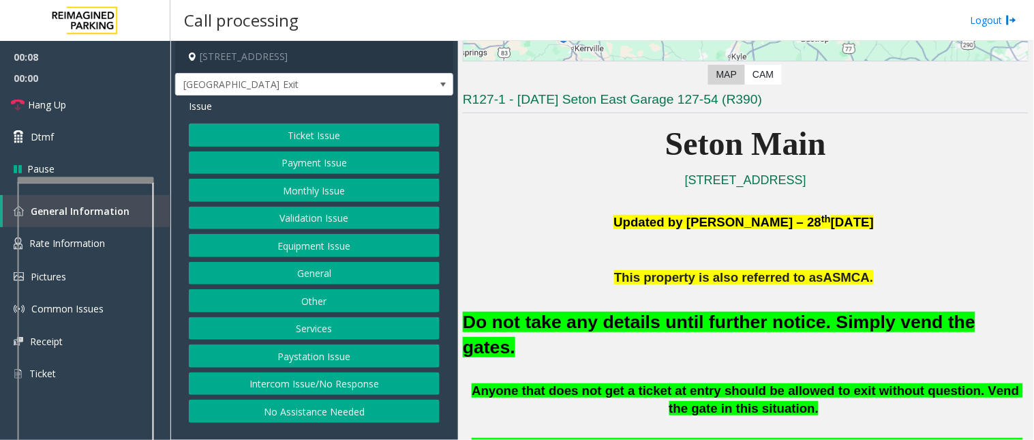
scroll to position [378, 0]
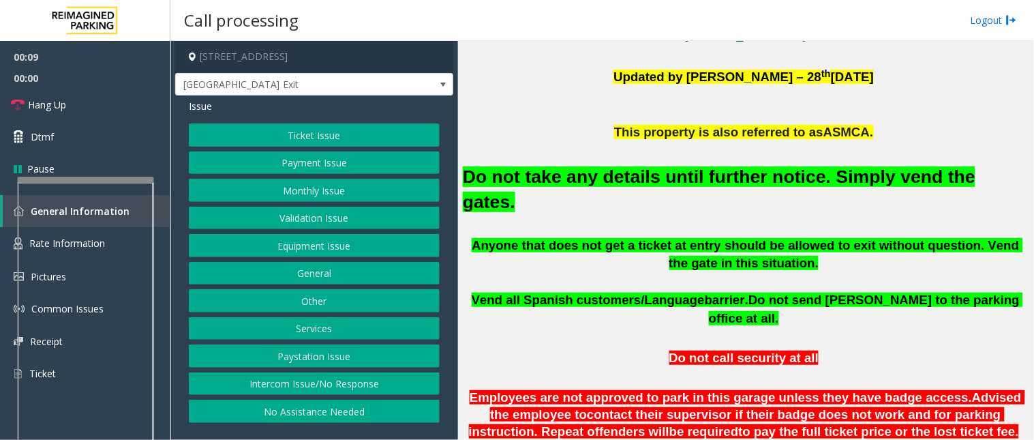
click at [310, 246] on button "Equipment Issue" at bounding box center [314, 245] width 251 height 23
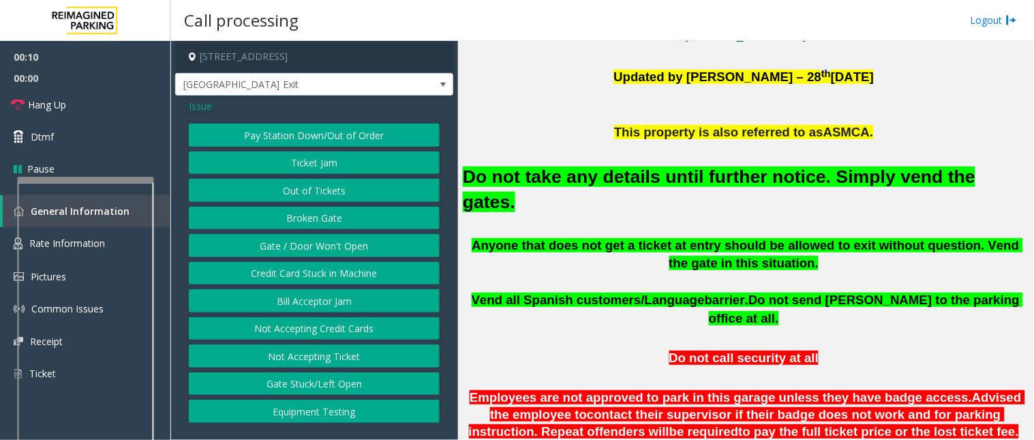
click at [290, 244] on button "Gate / Door Won't Open" at bounding box center [314, 245] width 251 height 23
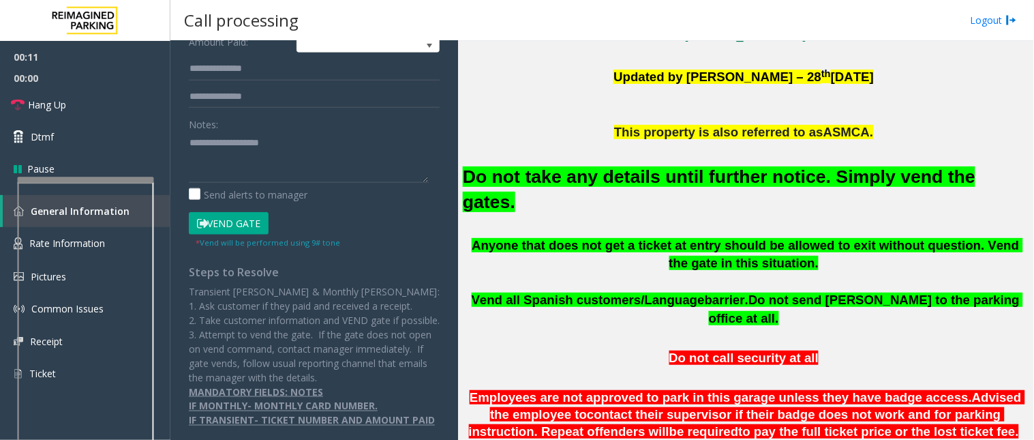
click at [232, 221] on button "Vend Gate" at bounding box center [229, 223] width 80 height 23
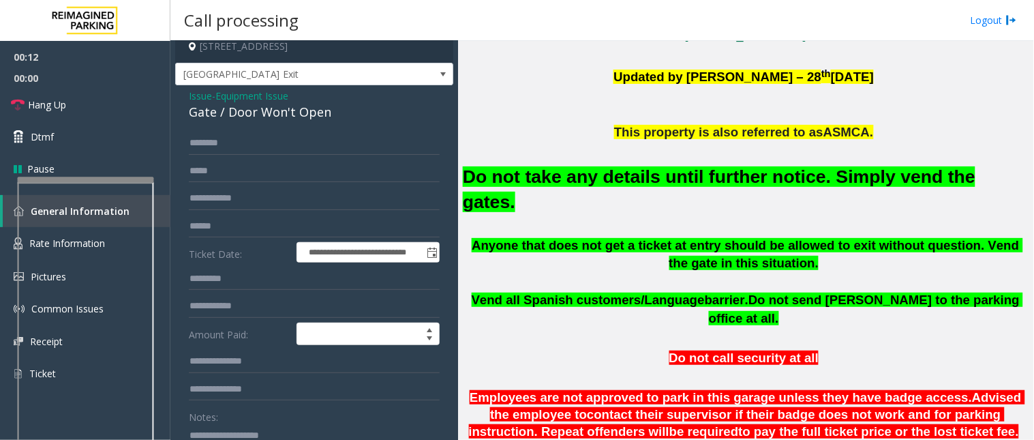
scroll to position [0, 0]
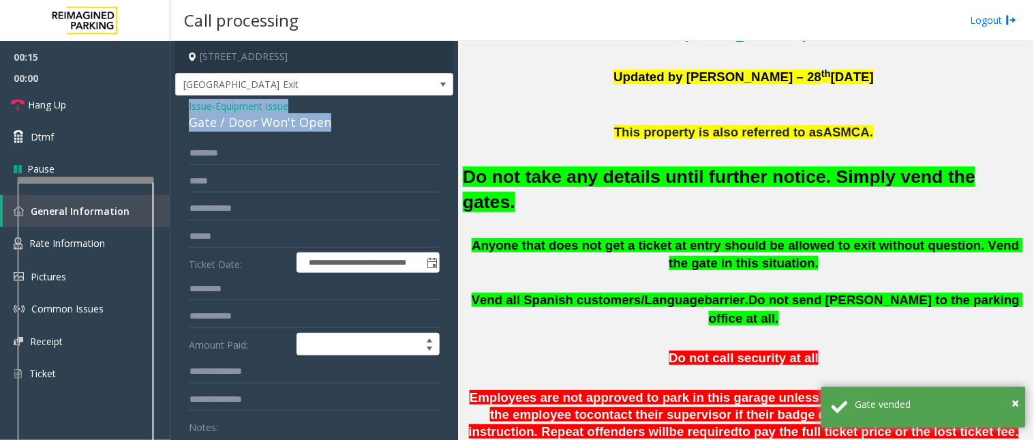
drag, startPoint x: 335, startPoint y: 121, endPoint x: 181, endPoint y: 112, distance: 153.7
click at [181, 112] on div "**********" at bounding box center [314, 431] width 278 height 672
copy div "Issue - Equipment Issue Gate / Door Won't Open"
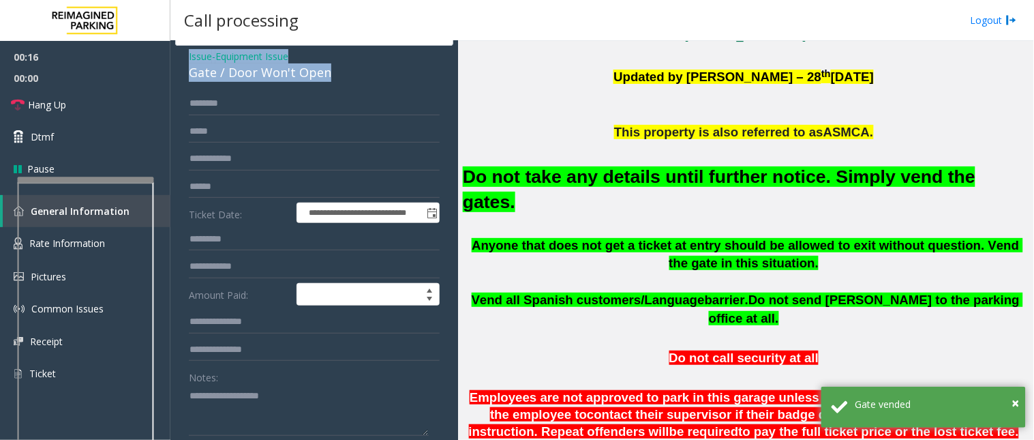
scroll to position [151, 0]
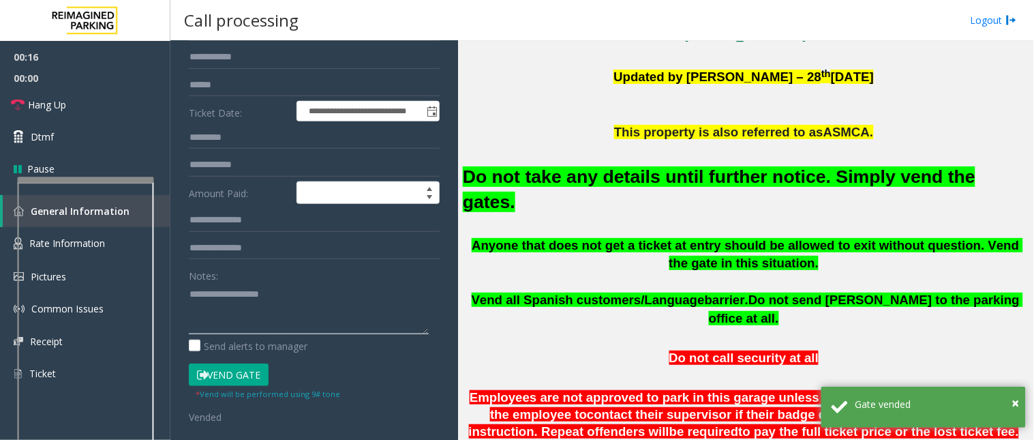
click at [230, 323] on textarea at bounding box center [309, 308] width 240 height 51
paste textarea "**********"
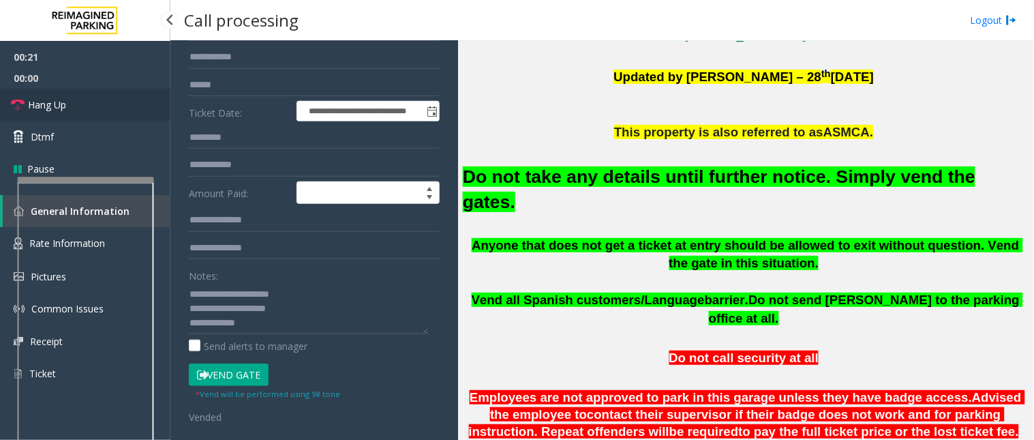
click at [121, 102] on link "Hang Up" at bounding box center [85, 105] width 170 height 32
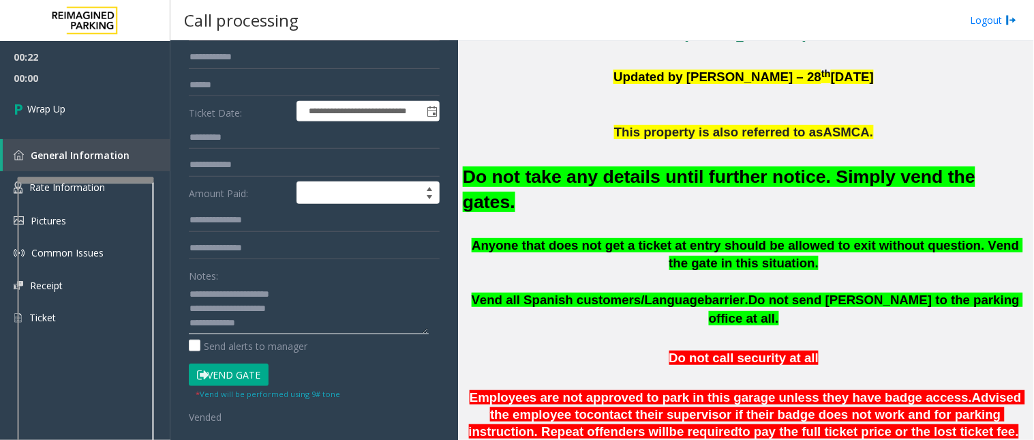
click at [278, 326] on textarea at bounding box center [309, 308] width 240 height 51
type textarea "**********"
click at [44, 100] on link "Wrap Up" at bounding box center [85, 109] width 170 height 40
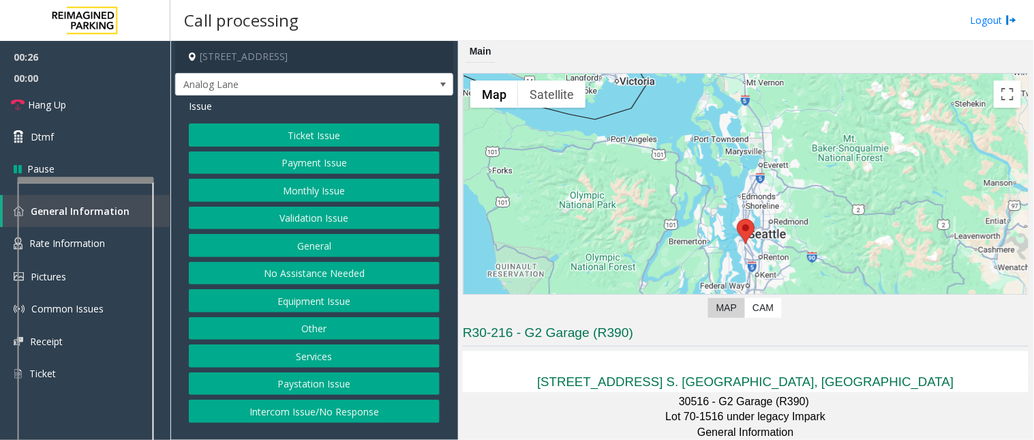
click at [245, 188] on button "Monthly Issue" at bounding box center [314, 190] width 251 height 23
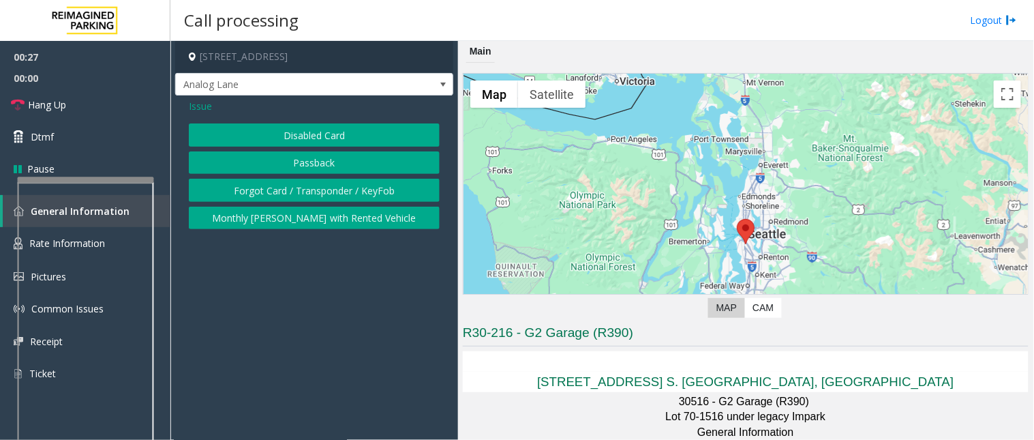
click at [262, 134] on button "Disabled Card" at bounding box center [314, 134] width 251 height 23
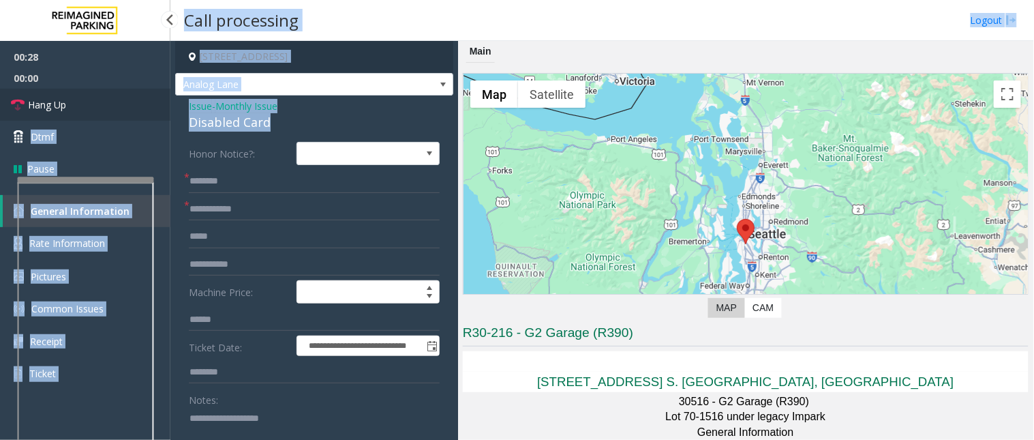
drag, startPoint x: 269, startPoint y: 120, endPoint x: 166, endPoint y: 102, distance: 104.5
click at [166, 102] on app-root "**********" at bounding box center [517, 220] width 1034 height 440
click at [222, 127] on div "Disabled Card" at bounding box center [314, 122] width 251 height 18
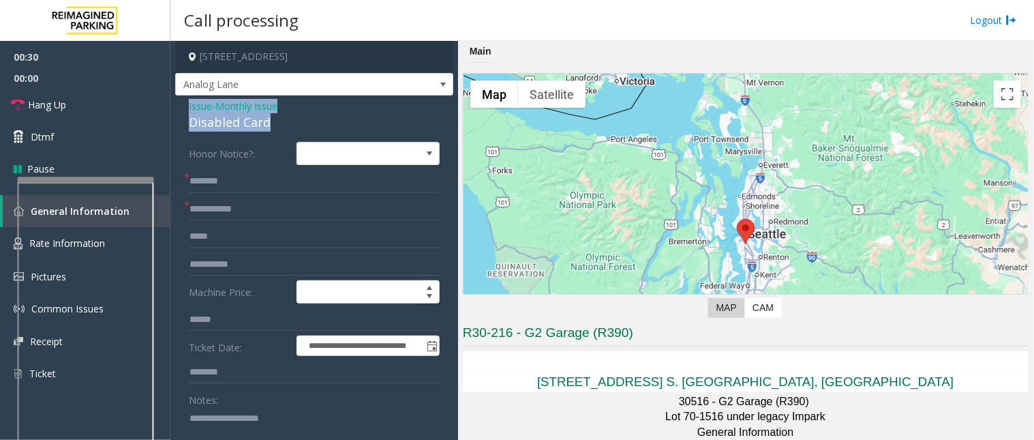
drag, startPoint x: 260, startPoint y: 119, endPoint x: 182, endPoint y: 106, distance: 79.5
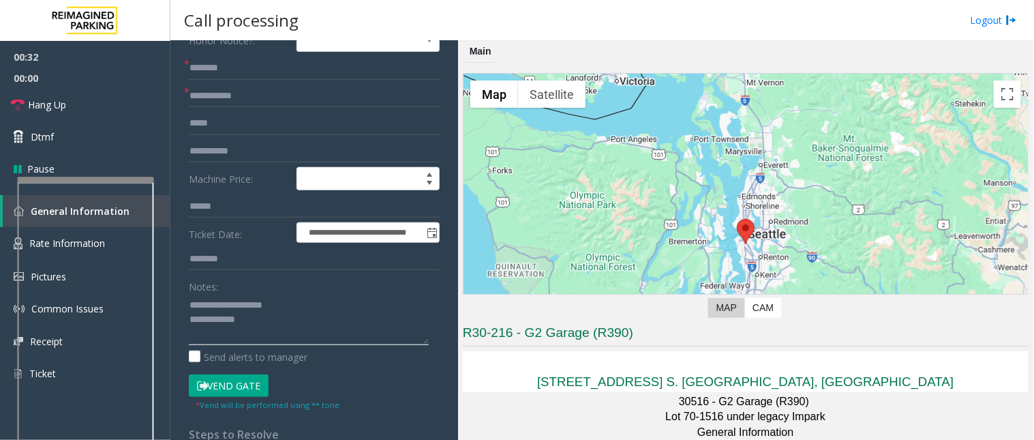
scroll to position [151, 0]
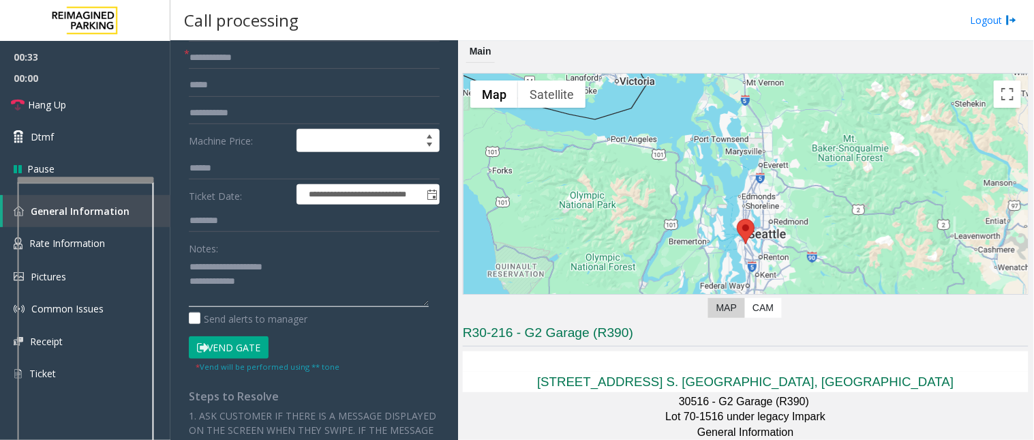
click at [268, 288] on textarea at bounding box center [309, 281] width 240 height 51
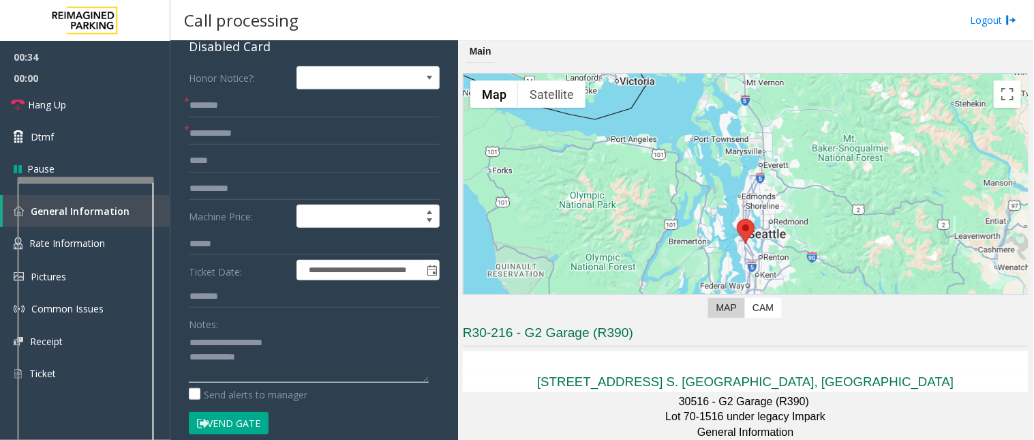
type textarea "**********"
click at [215, 146] on form "**********" at bounding box center [314, 257] width 251 height 383
click at [211, 128] on input "text" at bounding box center [314, 133] width 251 height 23
type input "**"
click at [222, 105] on input "text" at bounding box center [314, 105] width 251 height 23
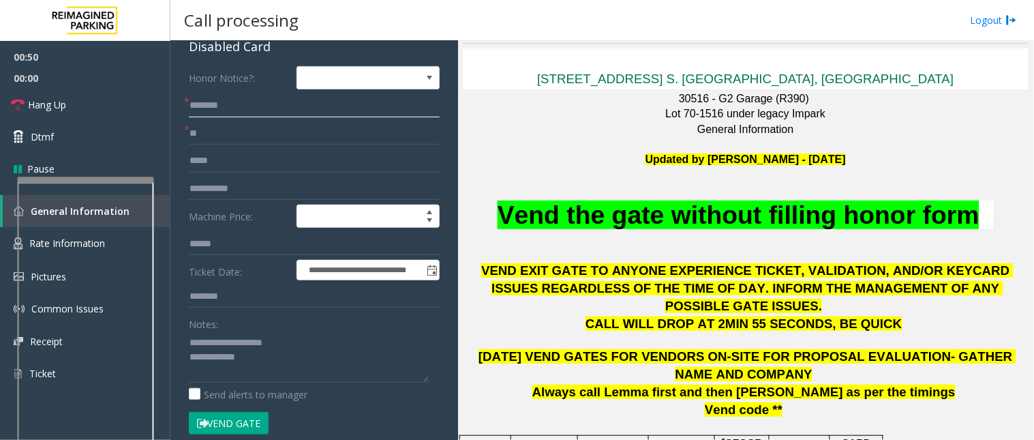
click at [209, 105] on input "text" at bounding box center [314, 105] width 251 height 23
click at [234, 420] on button "Vend Gate" at bounding box center [229, 423] width 80 height 23
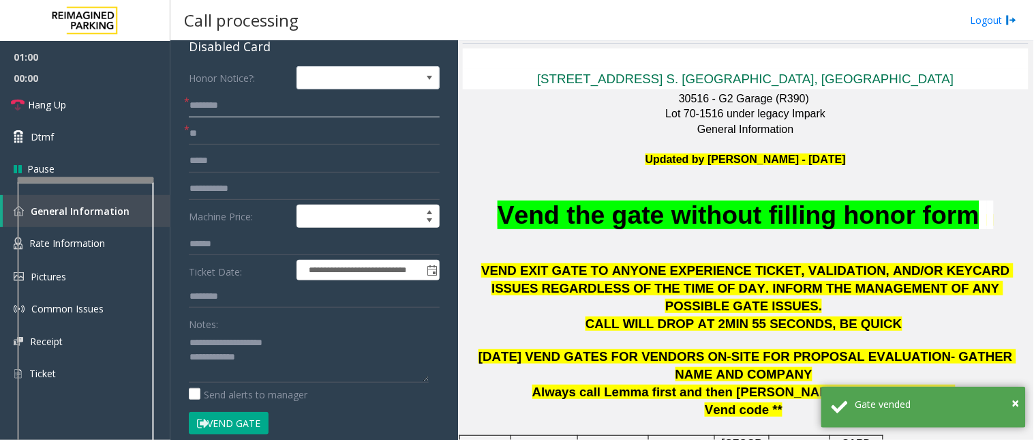
click at [202, 94] on input "text" at bounding box center [314, 105] width 251 height 23
type input "**"
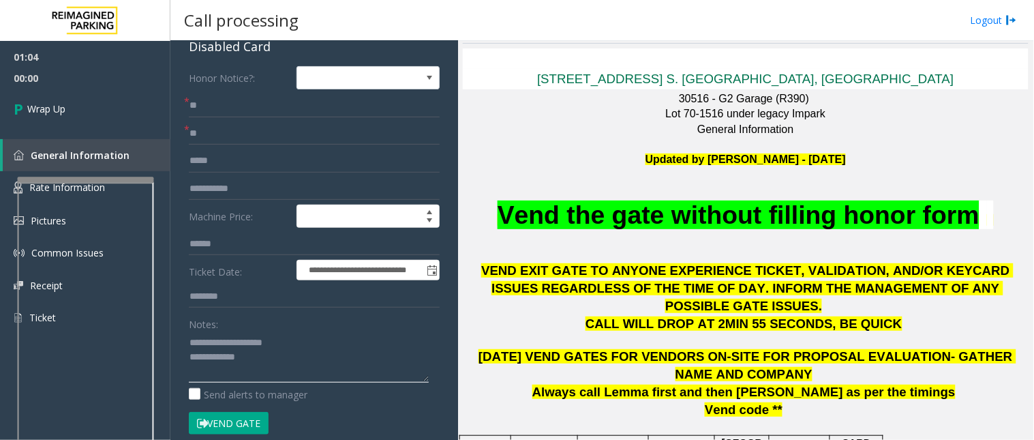
click at [274, 363] on textarea at bounding box center [309, 356] width 240 height 51
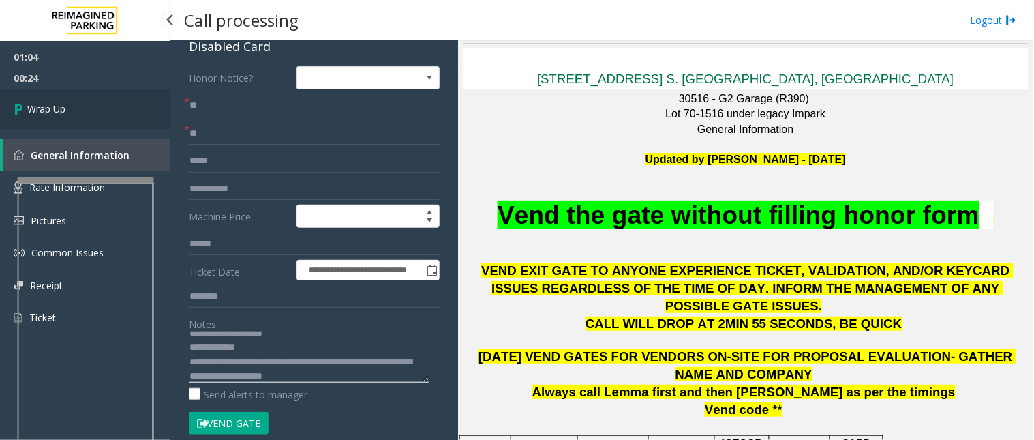
type textarea "**********"
click at [40, 106] on span "Wrap Up" at bounding box center [46, 109] width 38 height 14
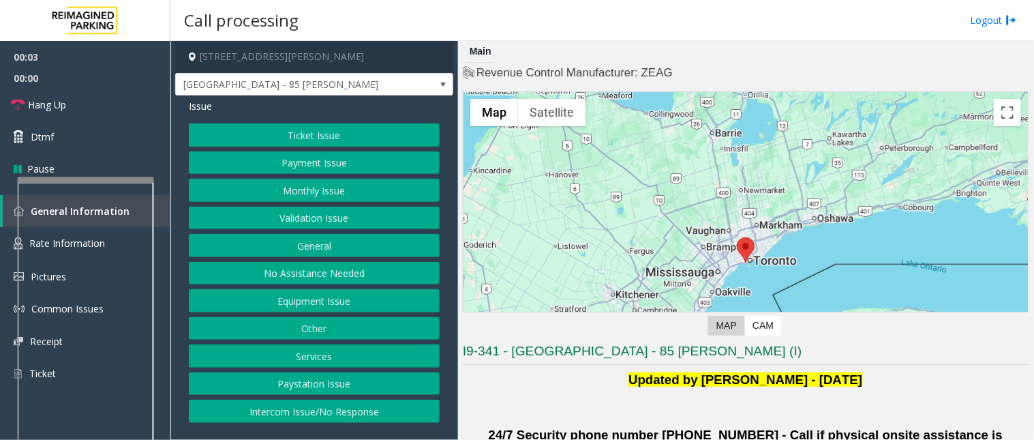
click at [318, 215] on button "Validation Issue" at bounding box center [314, 218] width 251 height 23
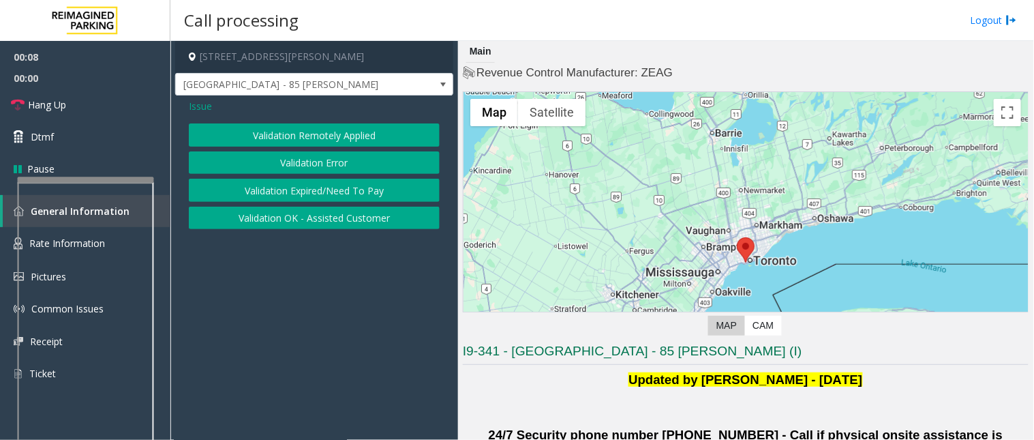
click at [307, 165] on button "Validation Error" at bounding box center [314, 162] width 251 height 23
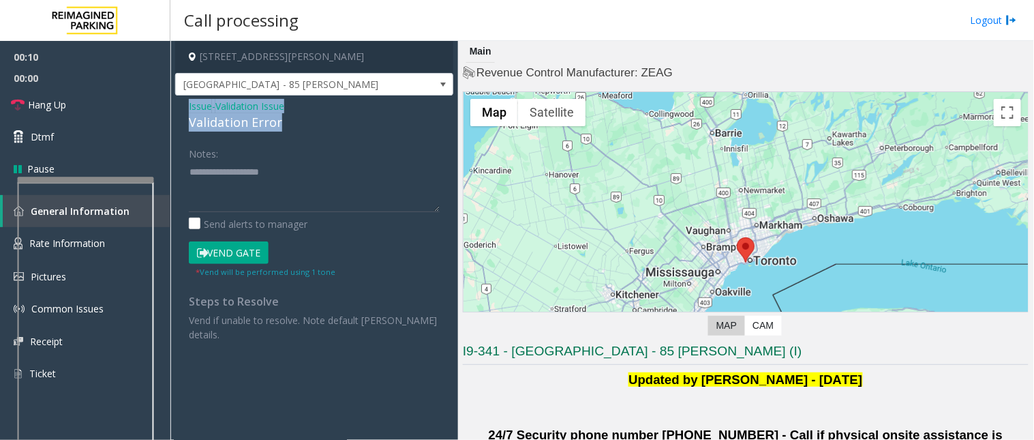
drag, startPoint x: 288, startPoint y: 123, endPoint x: 182, endPoint y: 108, distance: 106.7
click at [182, 108] on div "Issue - Validation Issue Validation Error Notes: Send alerts to manager Vend Ga…" at bounding box center [314, 225] width 278 height 260
click at [271, 192] on textarea at bounding box center [314, 186] width 251 height 51
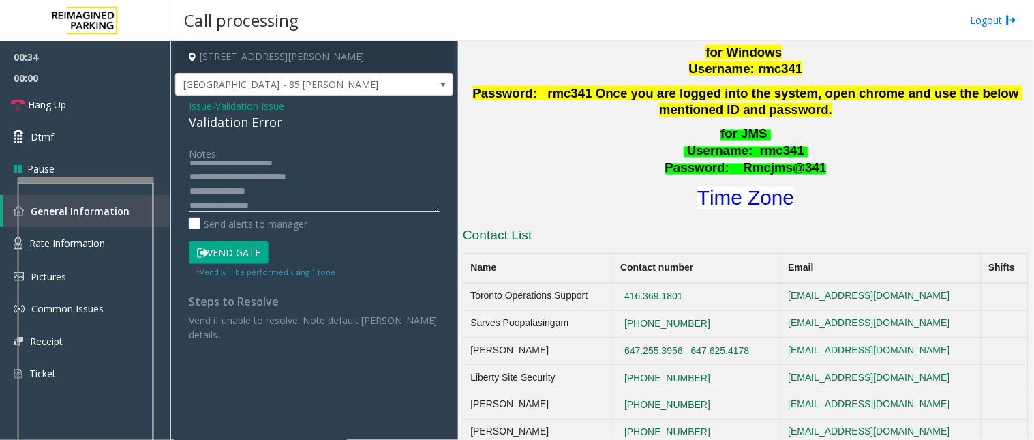
scroll to position [605, 0]
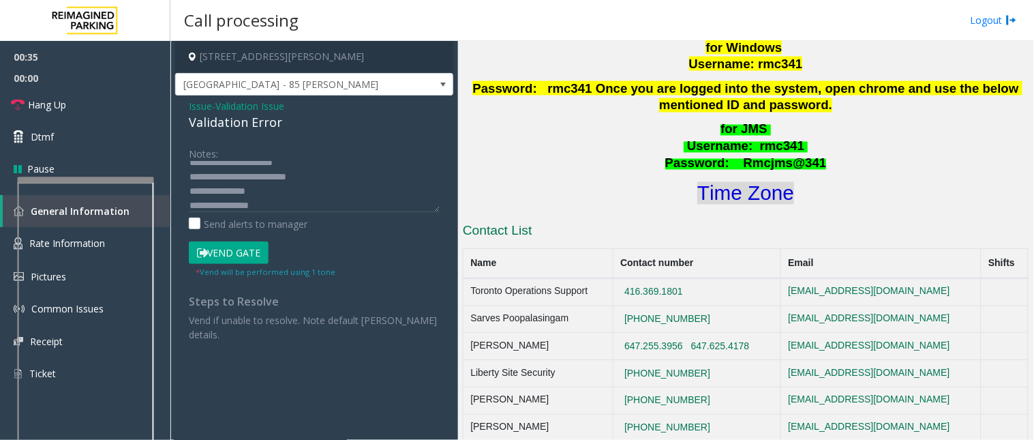
click at [750, 182] on font "Time Zone" at bounding box center [746, 193] width 97 height 23
click at [236, 243] on button "Vend Gate" at bounding box center [229, 252] width 80 height 23
click at [290, 208] on textarea at bounding box center [314, 186] width 251 height 51
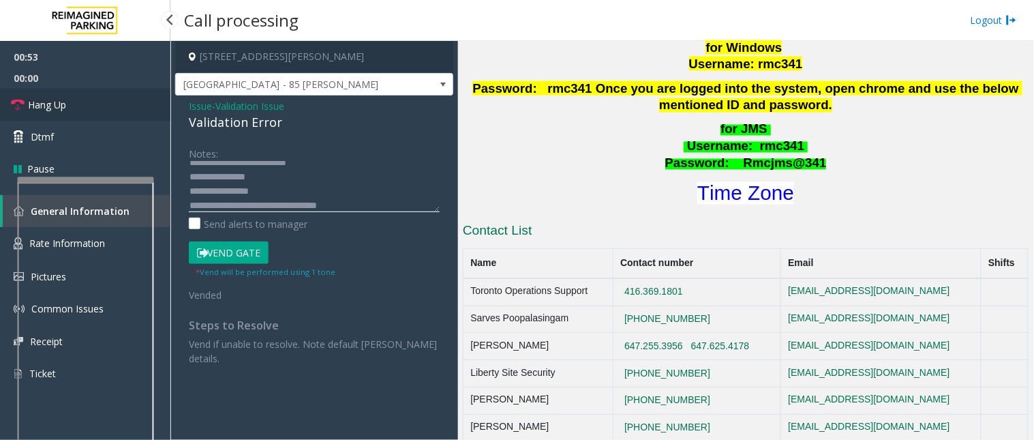
type textarea "**********"
click at [70, 115] on link "Hang Up" at bounding box center [85, 105] width 170 height 32
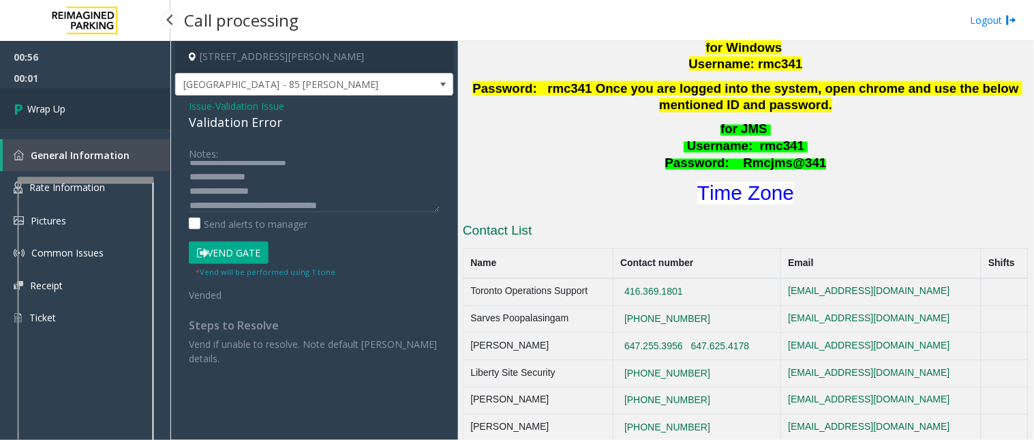
click at [84, 110] on link "Wrap Up" at bounding box center [85, 109] width 170 height 40
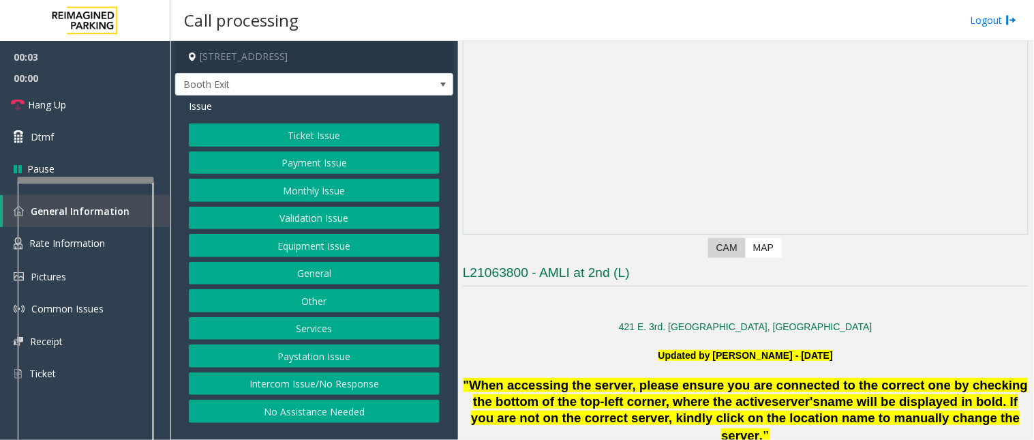
scroll to position [227, 0]
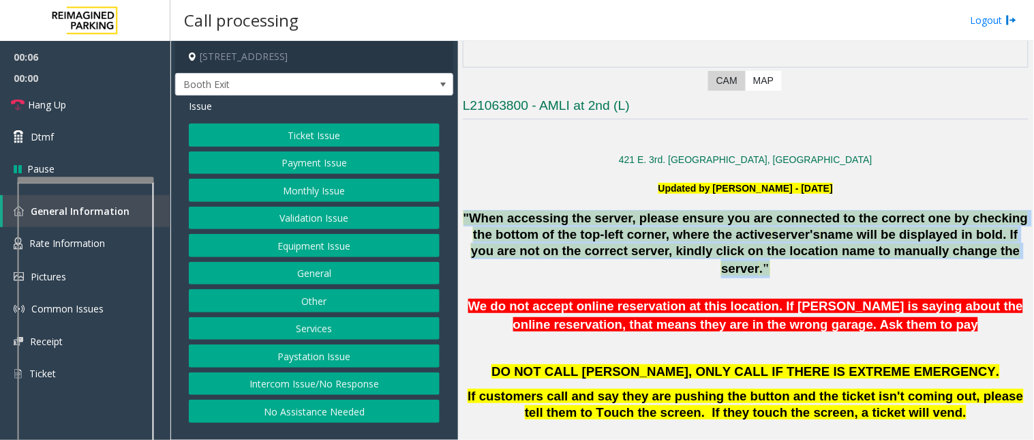
drag, startPoint x: 488, startPoint y: 214, endPoint x: 794, endPoint y: 292, distance: 315.9
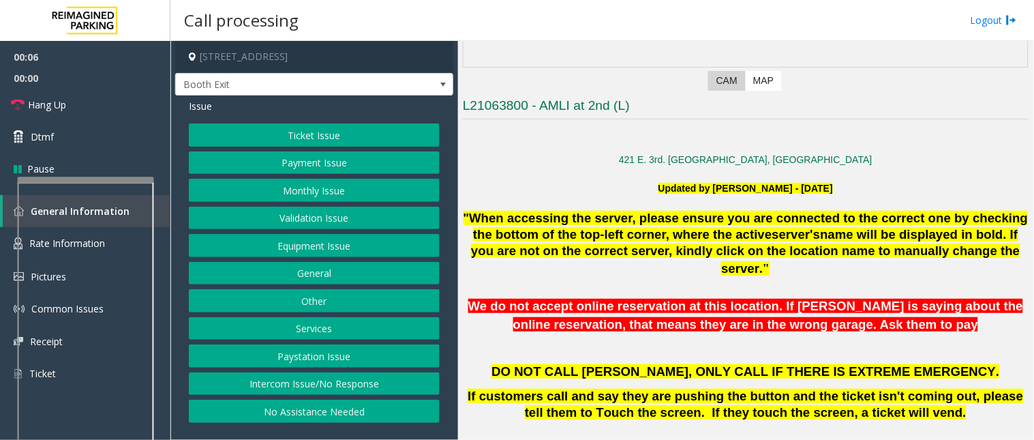
click at [829, 328] on span "We do not accept online reservation at this location. If [PERSON_NAME] is sayin…" at bounding box center [745, 315] width 555 height 33
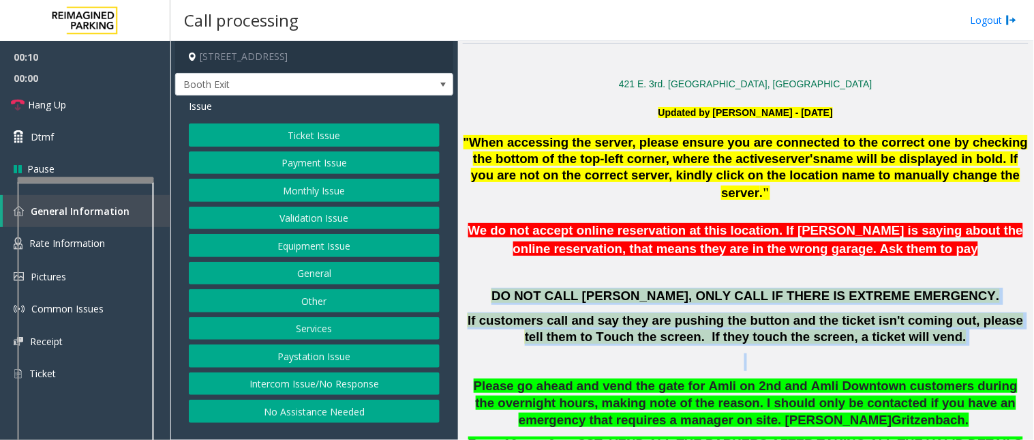
drag, startPoint x: 575, startPoint y: 302, endPoint x: 946, endPoint y: 348, distance: 373.7
click at [946, 348] on div "DO NOT CALL [PERSON_NAME], ONLY CALL IF THERE IS EXTREME EMERGENCY. If customer…" at bounding box center [746, 329] width 566 height 83
click at [946, 353] on p at bounding box center [746, 362] width 566 height 18
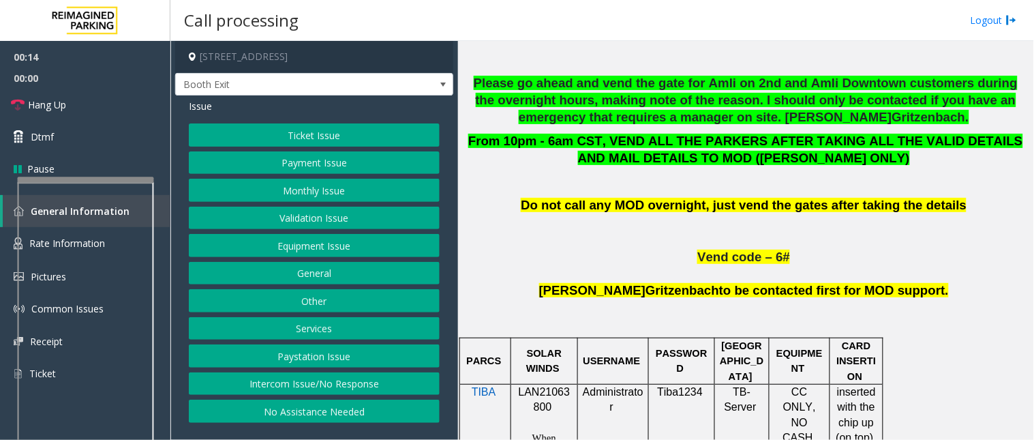
scroll to position [682, 0]
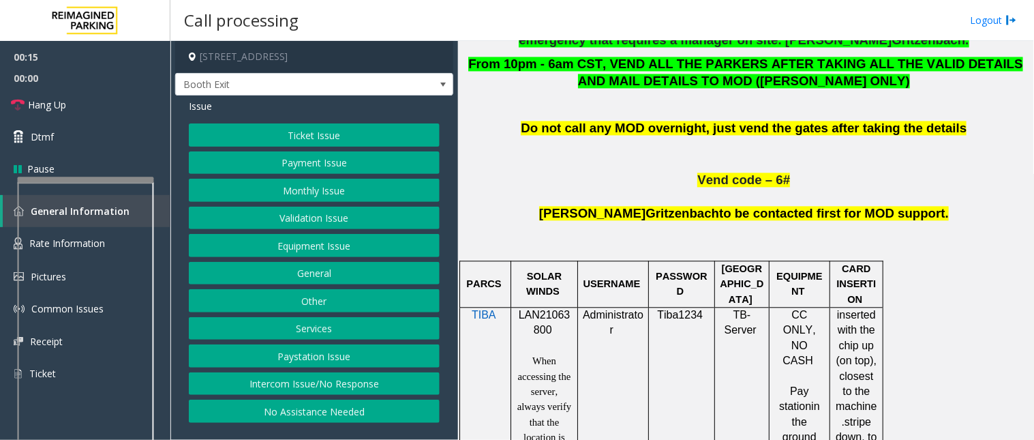
click at [536, 318] on span "LAN21063800" at bounding box center [545, 323] width 52 height 27
copy p "LAN21063800"
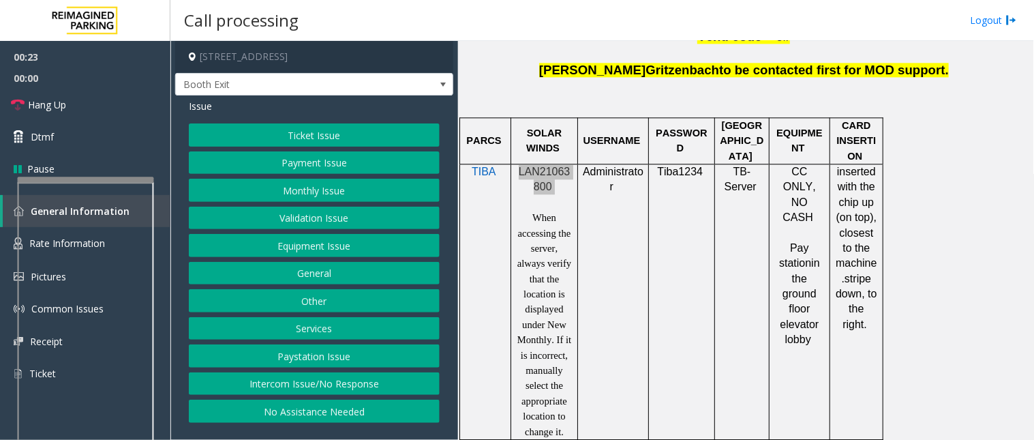
scroll to position [833, 0]
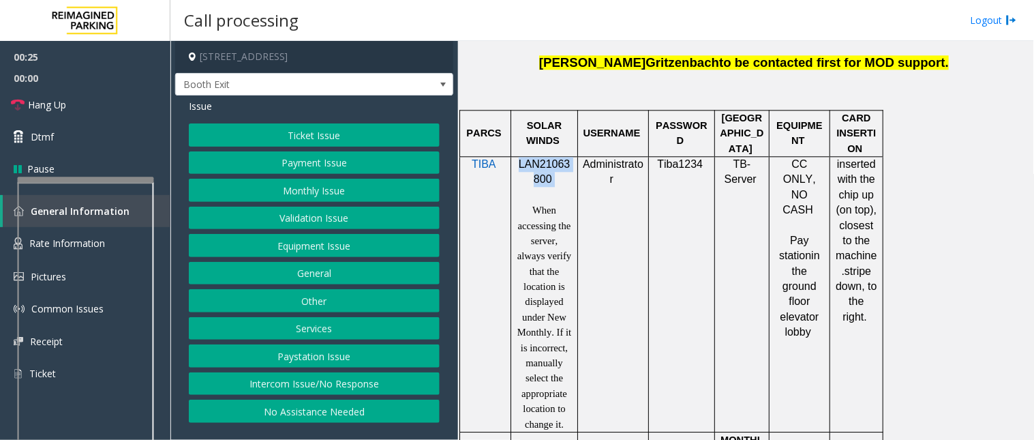
click at [301, 168] on button "Payment Issue" at bounding box center [314, 162] width 251 height 23
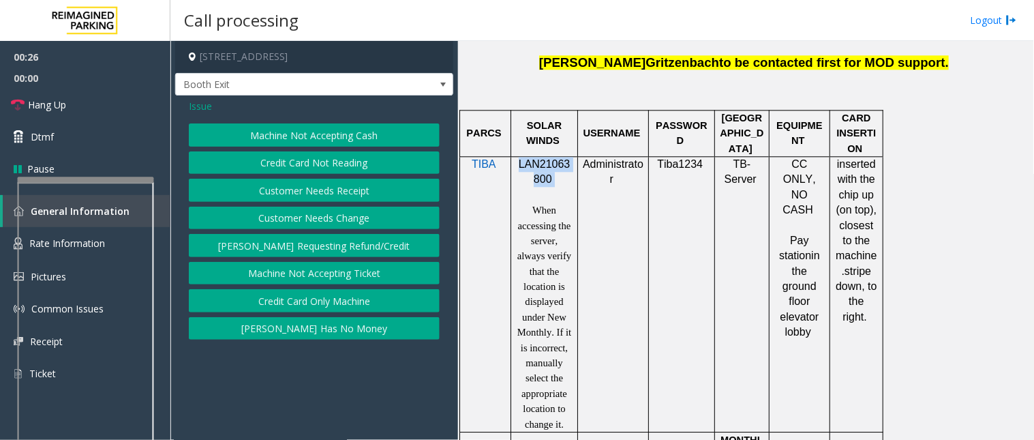
click at [314, 162] on button "Credit Card Not Reading" at bounding box center [314, 162] width 251 height 23
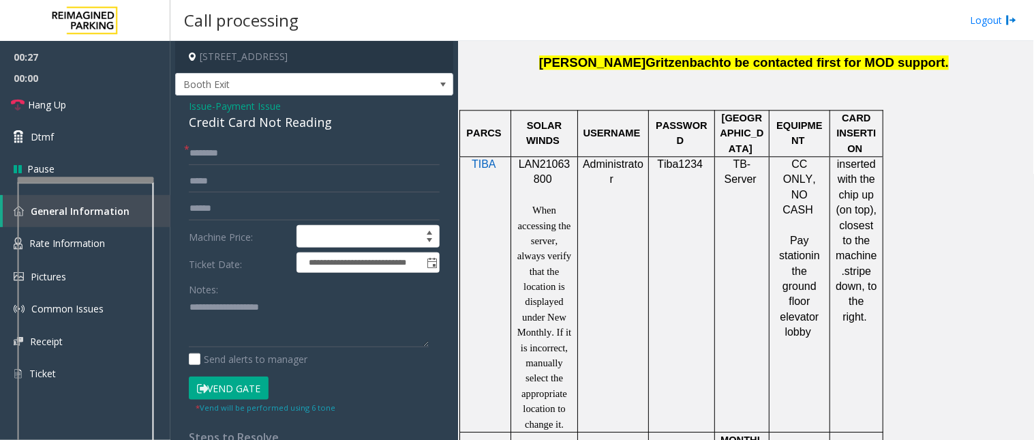
drag, startPoint x: 346, startPoint y: 134, endPoint x: 264, endPoint y: 125, distance: 82.4
click at [248, 112] on div "**********" at bounding box center [314, 343] width 278 height 496
click at [324, 151] on input "text" at bounding box center [314, 153] width 251 height 23
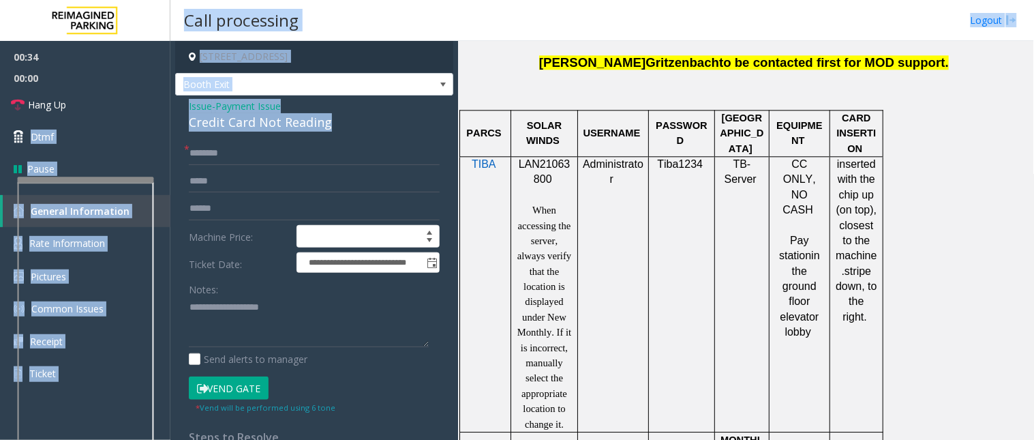
drag, startPoint x: 370, startPoint y: 130, endPoint x: 241, endPoint y: 121, distance: 129.2
click at [168, 106] on app-root "**********" at bounding box center [517, 220] width 1034 height 440
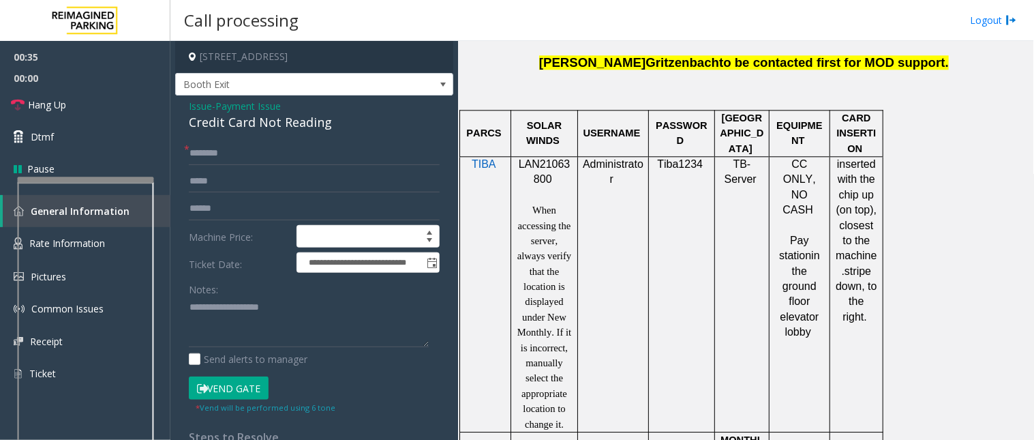
click at [256, 136] on div "**********" at bounding box center [314, 343] width 278 height 496
drag, startPoint x: 333, startPoint y: 126, endPoint x: 184, endPoint y: 110, distance: 149.5
click at [184, 110] on div "**********" at bounding box center [314, 343] width 278 height 496
click at [329, 324] on textarea at bounding box center [309, 322] width 240 height 51
type textarea "**********"
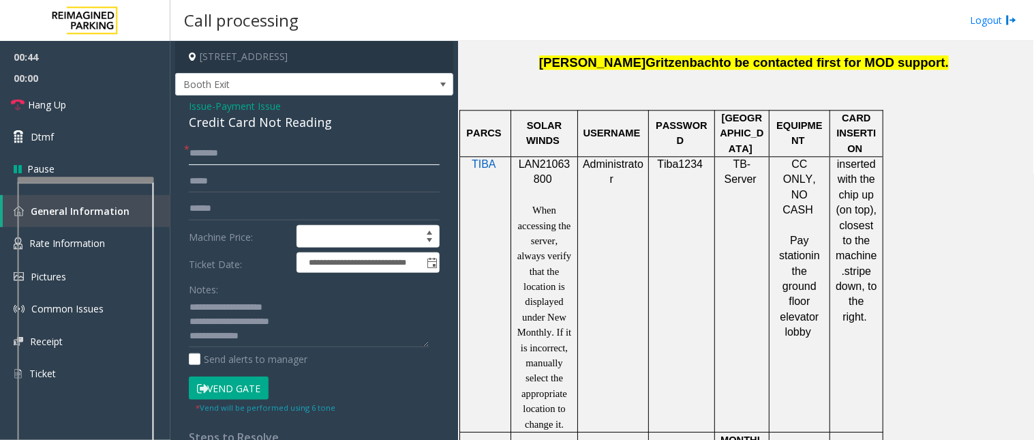
click at [200, 151] on input "text" at bounding box center [314, 153] width 251 height 23
click at [228, 153] on input "text" at bounding box center [314, 153] width 251 height 23
click at [195, 154] on input "*****" at bounding box center [314, 153] width 251 height 23
click at [205, 153] on input "*****" at bounding box center [314, 153] width 251 height 23
click at [214, 153] on input "*****" at bounding box center [314, 153] width 251 height 23
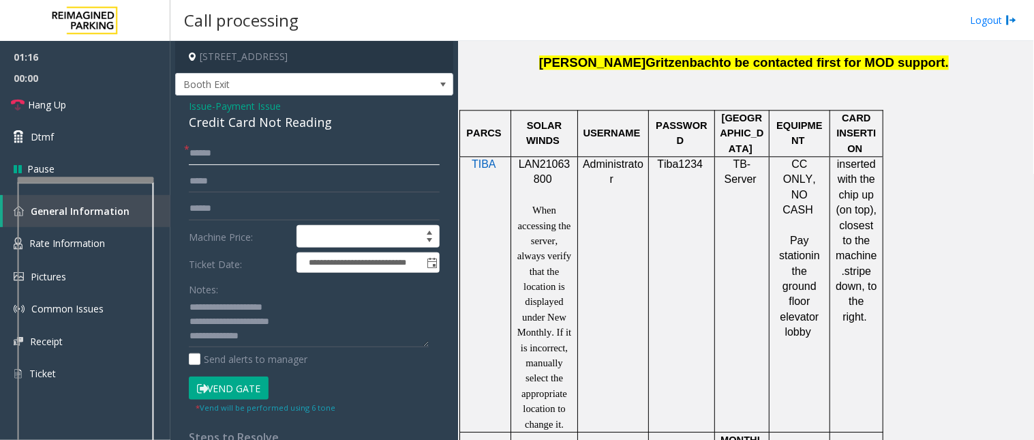
click at [222, 153] on input "*****" at bounding box center [314, 153] width 251 height 23
drag, startPoint x: 212, startPoint y: 153, endPoint x: 194, endPoint y: 159, distance: 18.8
click at [194, 159] on input "*****" at bounding box center [314, 153] width 251 height 23
type input "*****"
click at [222, 209] on input "text" at bounding box center [314, 208] width 251 height 23
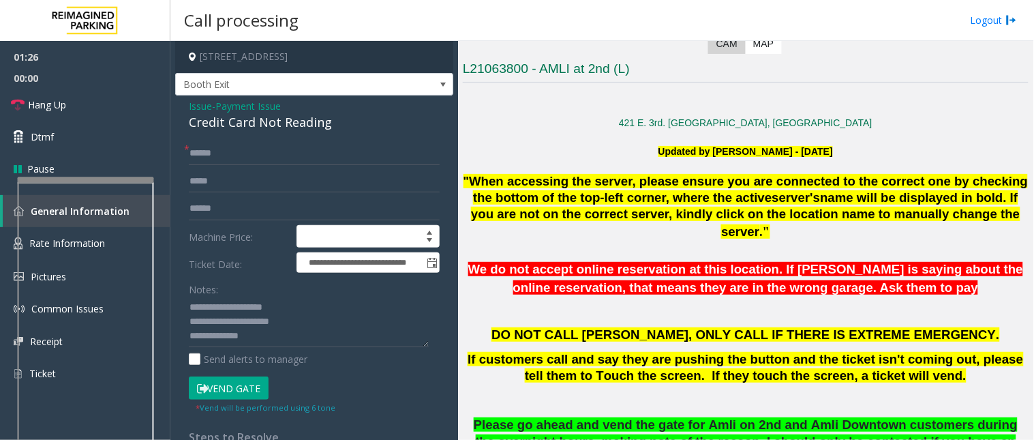
scroll to position [227, 0]
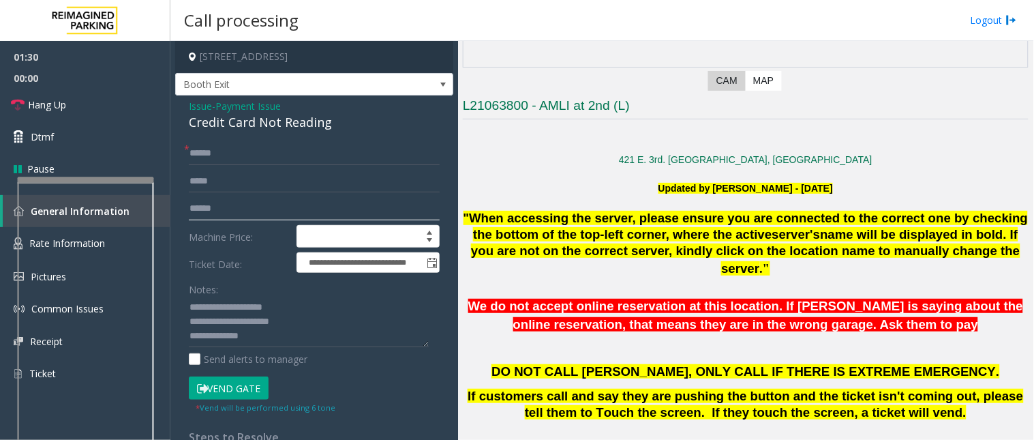
click at [218, 209] on input "text" at bounding box center [314, 208] width 251 height 23
click at [220, 207] on input "text" at bounding box center [314, 208] width 251 height 23
type input "*******"
click at [237, 384] on button "Vend Gate" at bounding box center [229, 387] width 80 height 23
click at [263, 342] on textarea at bounding box center [309, 322] width 240 height 51
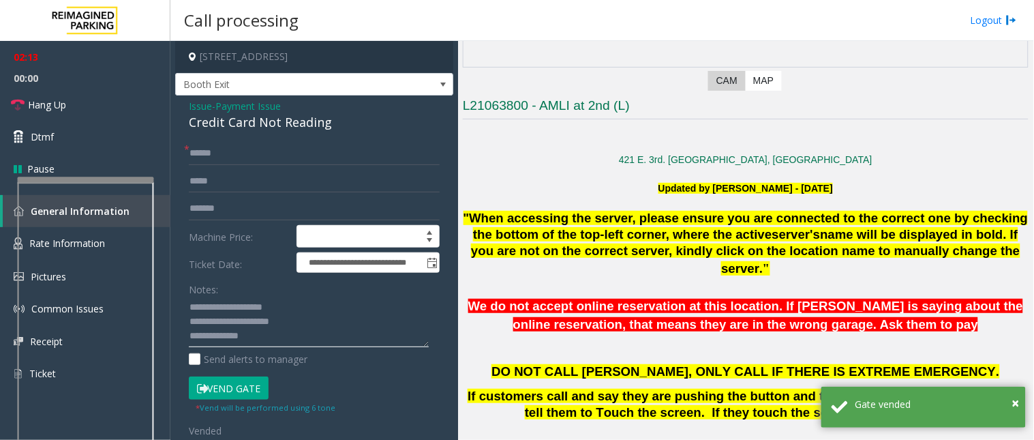
click at [267, 336] on textarea at bounding box center [309, 322] width 240 height 51
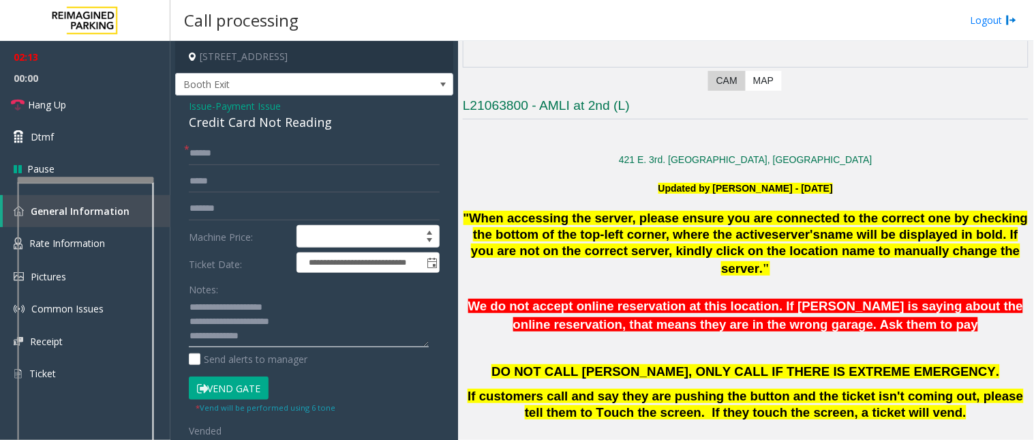
paste textarea "**********"
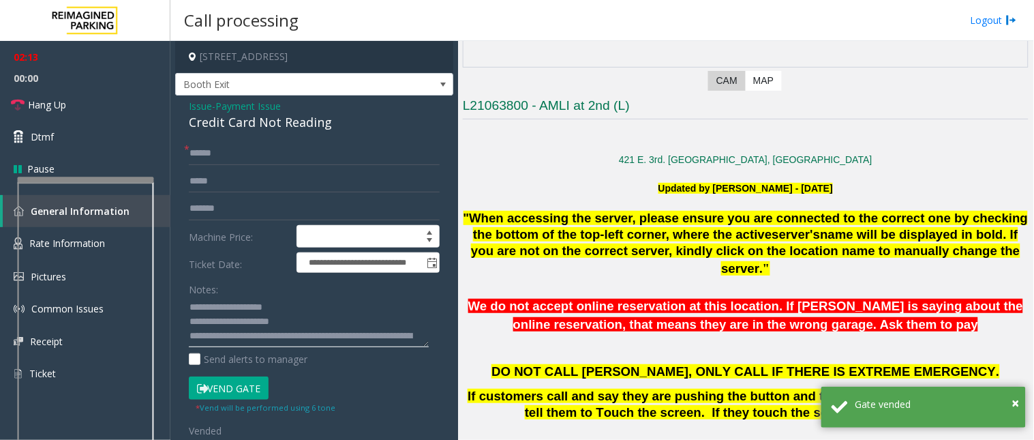
scroll to position [24, 0]
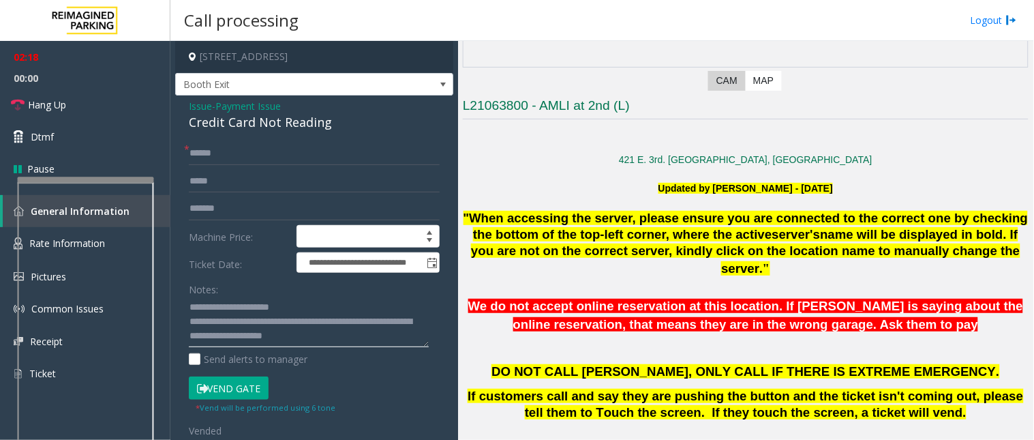
type textarea "**********"
click at [396, 326] on textarea at bounding box center [309, 322] width 240 height 51
click at [113, 98] on link "Hang Up" at bounding box center [85, 105] width 170 height 32
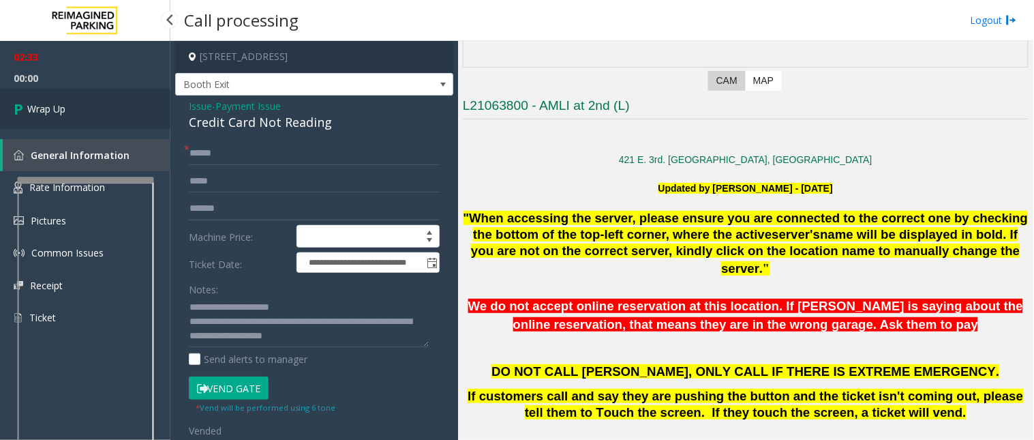
click at [113, 98] on link "Wrap Up" at bounding box center [85, 109] width 170 height 40
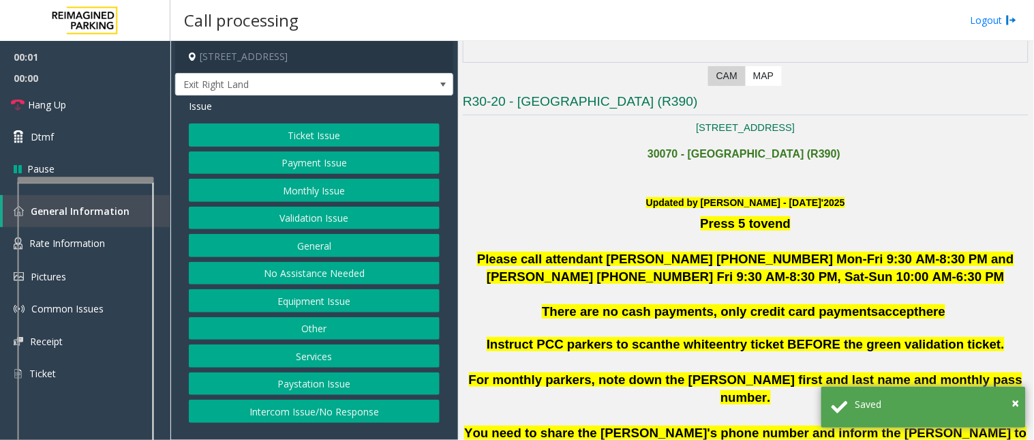
scroll to position [303, 0]
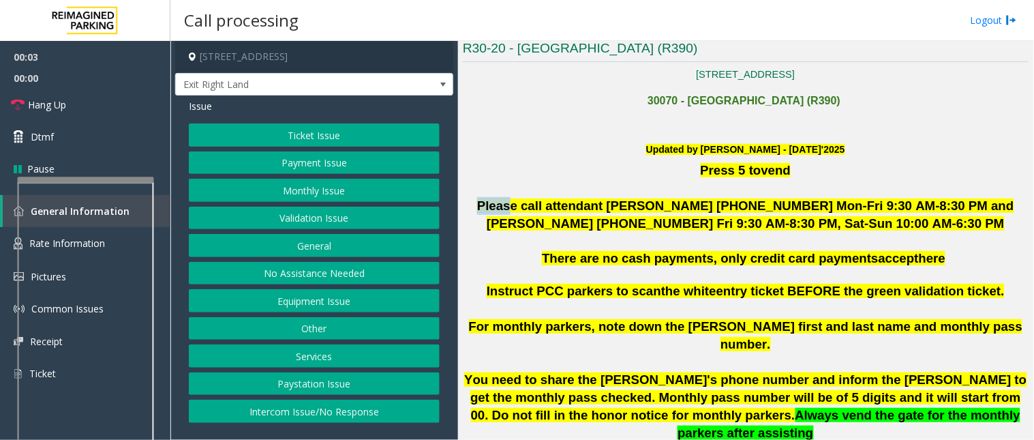
drag, startPoint x: 479, startPoint y: 209, endPoint x: 507, endPoint y: 213, distance: 27.6
click at [507, 213] on span "Please call attendant [PERSON_NAME] [PHONE_NUMBER] Mon-Fri 9:30 AM-8:30 PM and …" at bounding box center [745, 214] width 537 height 32
click at [62, 101] on span "Hang Up" at bounding box center [47, 105] width 38 height 14
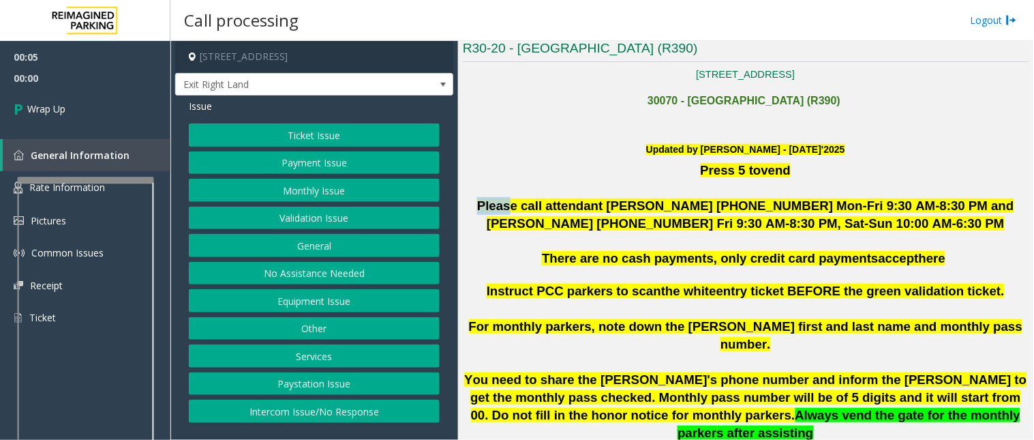
click at [300, 276] on button "No Assistance Needed" at bounding box center [314, 273] width 251 height 23
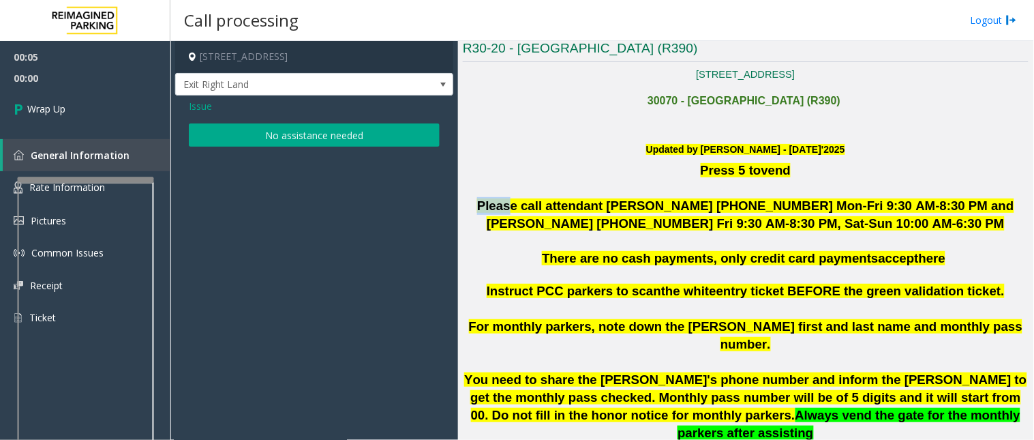
click at [278, 138] on button "No assistance needed" at bounding box center [314, 134] width 251 height 23
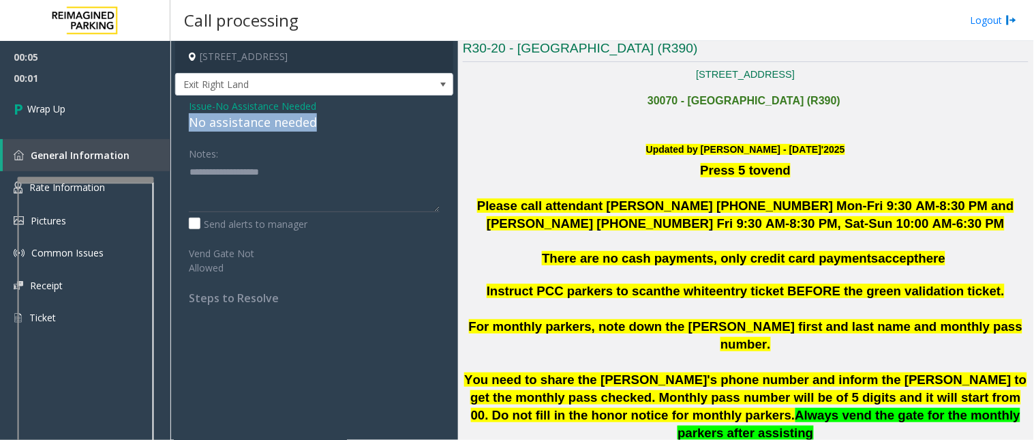
drag, startPoint x: 317, startPoint y: 127, endPoint x: 180, endPoint y: 123, distance: 137.1
click at [179, 123] on div "Issue - No Assistance Needed No assistance needed Notes: Send alerts to manager…" at bounding box center [314, 206] width 278 height 223
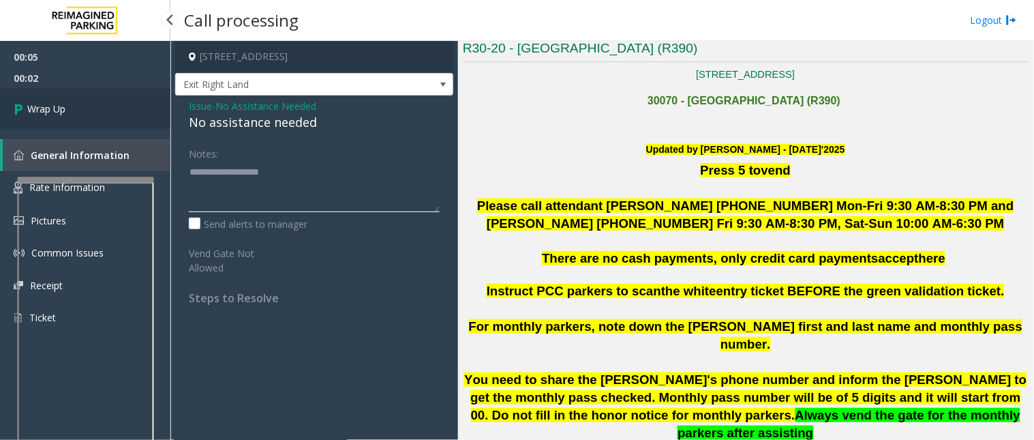
type textarea "**********"
click at [93, 106] on link "Wrap Up" at bounding box center [85, 109] width 170 height 40
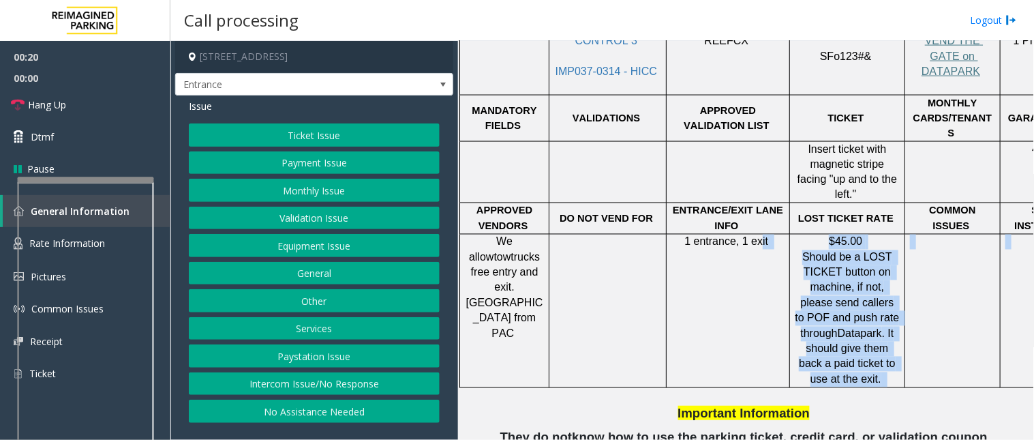
scroll to position [530, 177]
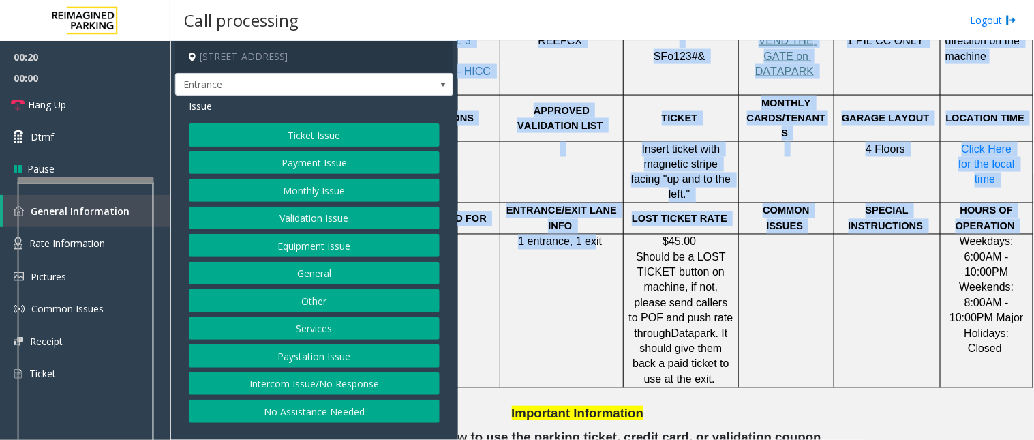
drag, startPoint x: 760, startPoint y: 261, endPoint x: 1034, endPoint y: 256, distance: 273.5
click at [1034, 256] on div "Main Revenue Control Manufacturer: [PERSON_NAME] ← Move left → Move right ↑ Mov…" at bounding box center [745, 240] width 575 height 399
click at [900, 239] on td at bounding box center [888, 311] width 106 height 153
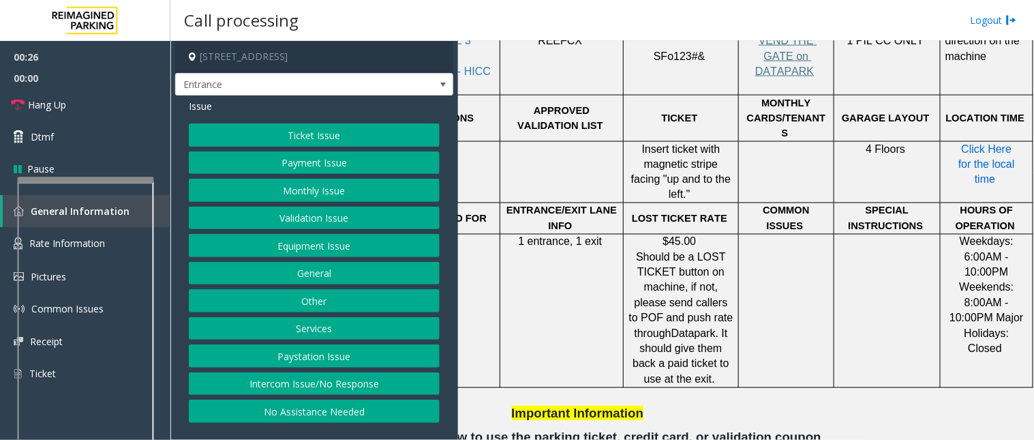
click at [965, 143] on span "Click Here for the local time" at bounding box center [988, 164] width 59 height 42
click at [284, 137] on button "Ticket Issue" at bounding box center [314, 134] width 251 height 23
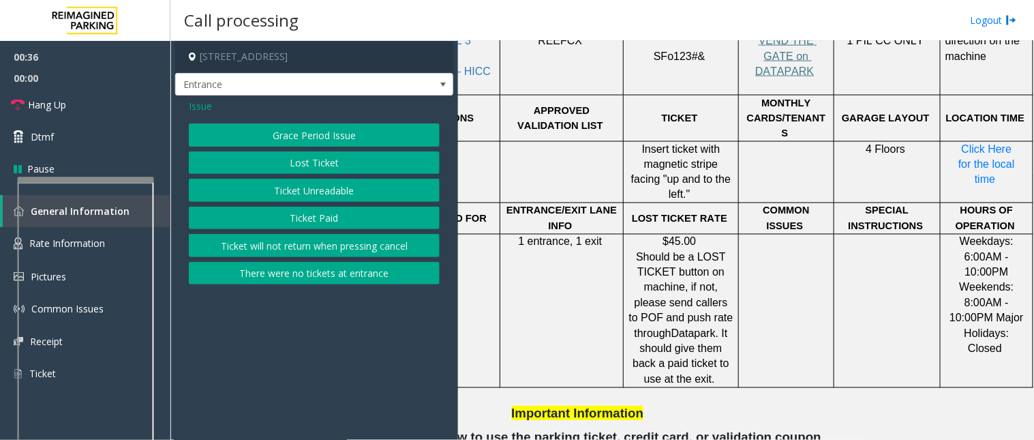
click at [206, 106] on span "Issue" at bounding box center [200, 106] width 23 height 14
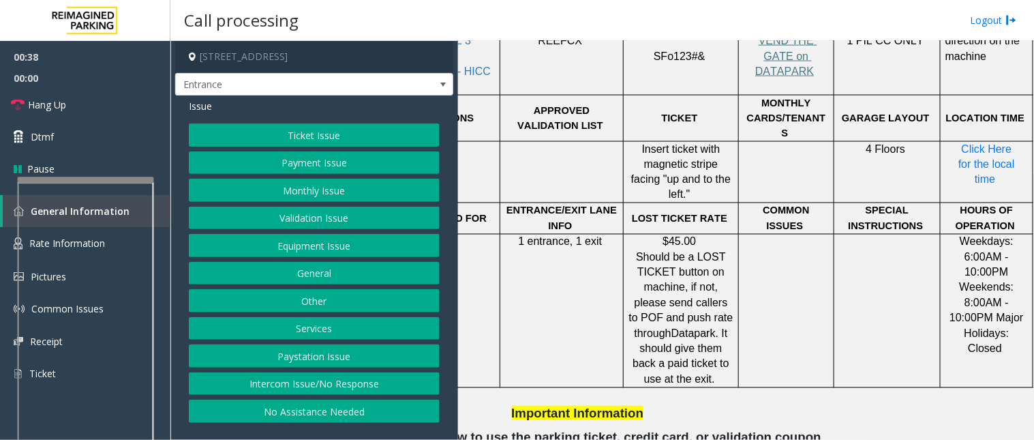
click at [299, 245] on button "Equipment Issue" at bounding box center [314, 245] width 251 height 23
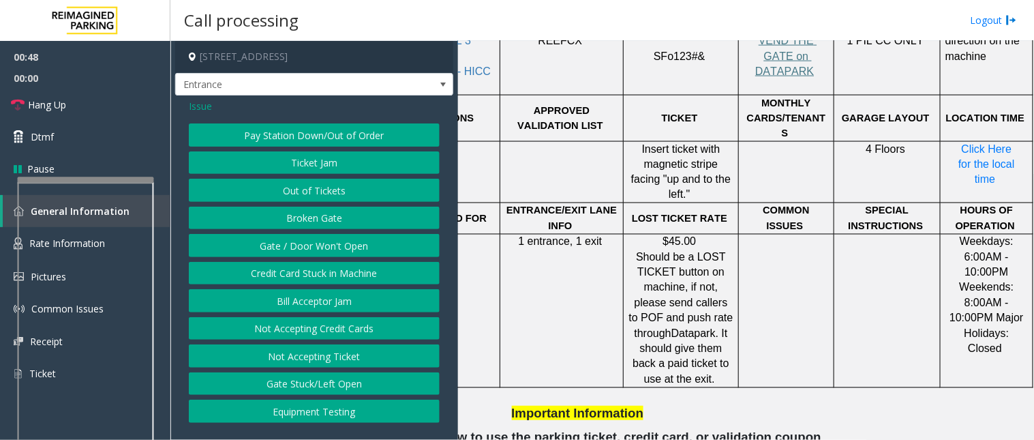
click at [199, 100] on span "Issue" at bounding box center [200, 106] width 23 height 14
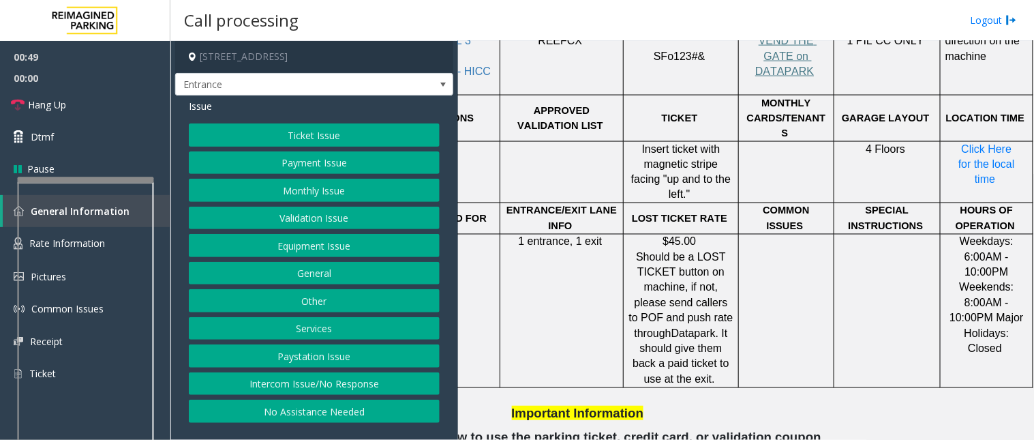
click at [285, 246] on button "Equipment Issue" at bounding box center [314, 245] width 251 height 23
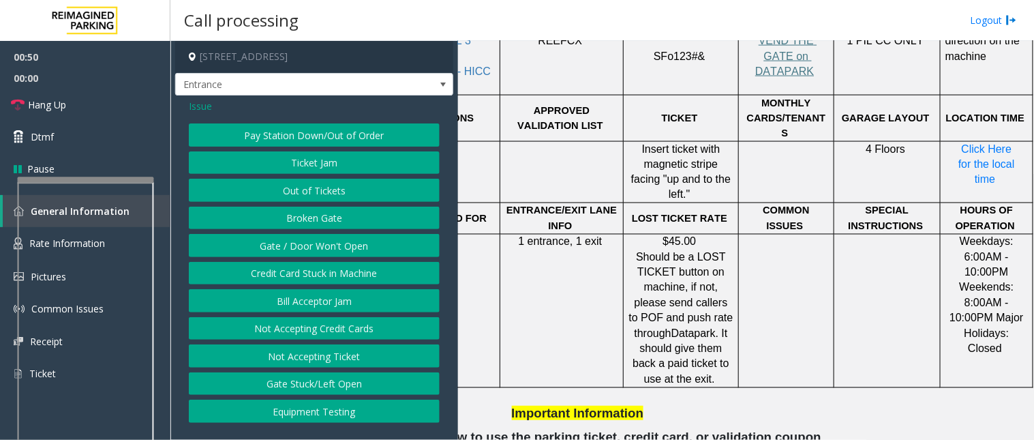
click at [285, 246] on button "Gate / Door Won't Open" at bounding box center [314, 245] width 251 height 23
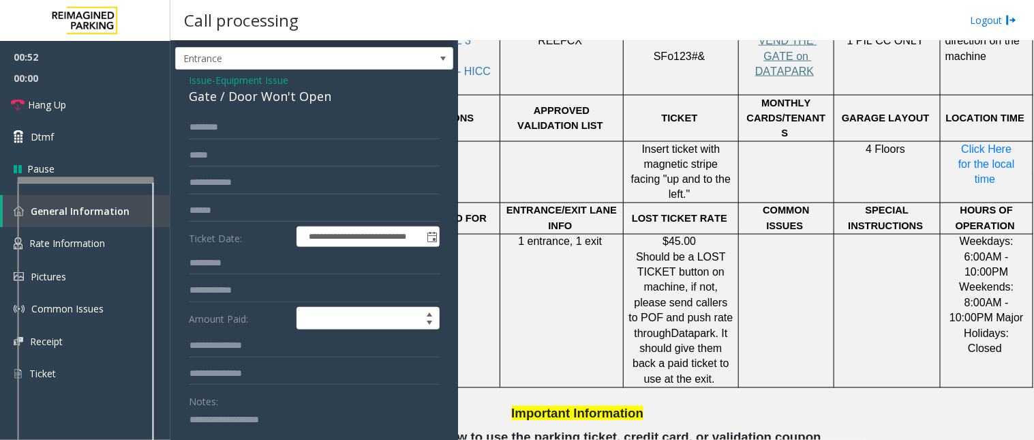
scroll to position [0, 0]
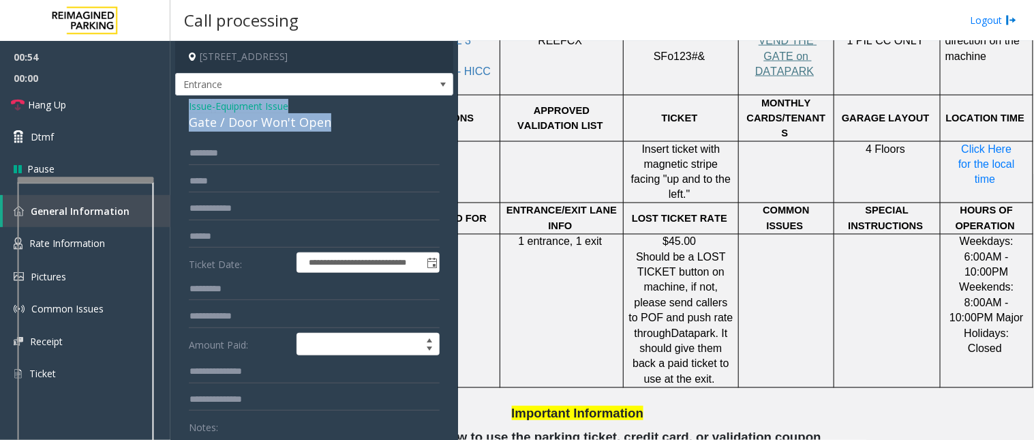
drag, startPoint x: 338, startPoint y: 119, endPoint x: 185, endPoint y: 100, distance: 153.9
click at [185, 100] on div "**********" at bounding box center [314, 433] width 278 height 676
copy div "Issue - Equipment Issue Gate / Door Won't Open"
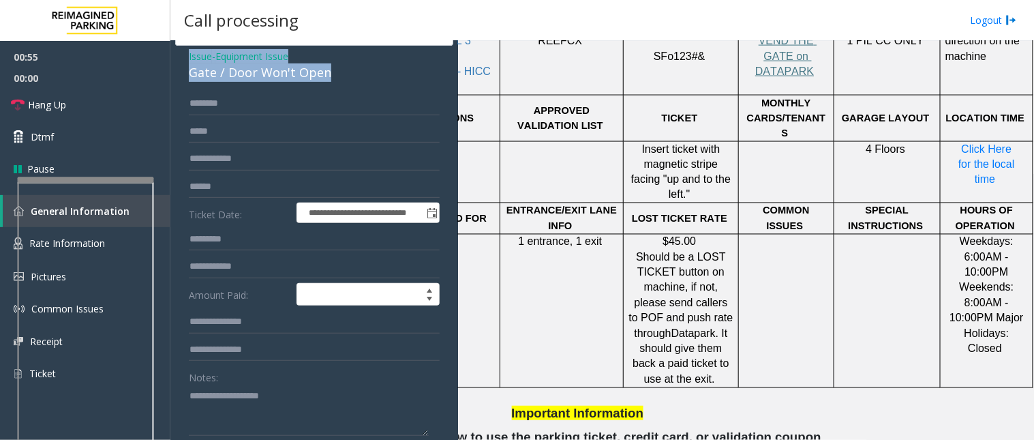
scroll to position [151, 0]
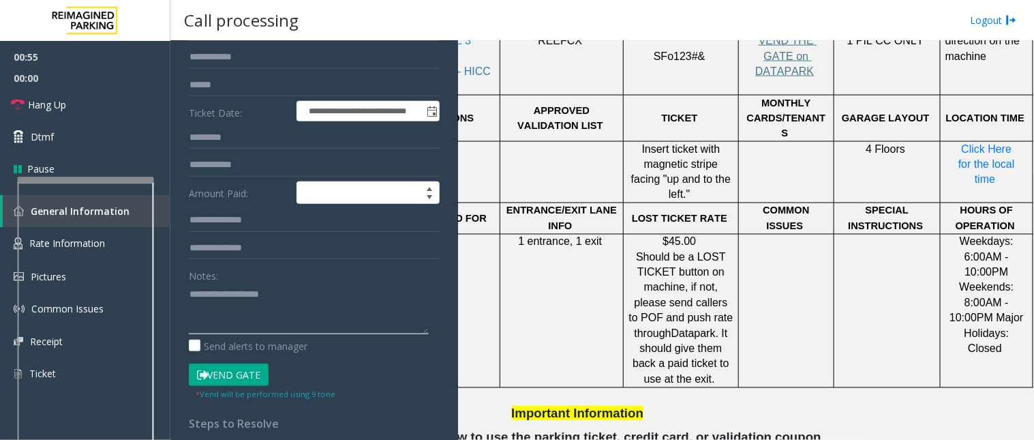
click at [230, 314] on textarea at bounding box center [309, 308] width 240 height 51
paste textarea "**********"
drag, startPoint x: 870, startPoint y: 391, endPoint x: 843, endPoint y: 391, distance: 26.6
click at [843, 391] on div "Main Revenue Control Manufacturer: [PERSON_NAME] ← Move left → Move right ↑ Mov…" at bounding box center [745, 240] width 575 height 399
click at [79, 107] on link "Hang Up" at bounding box center [85, 105] width 170 height 32
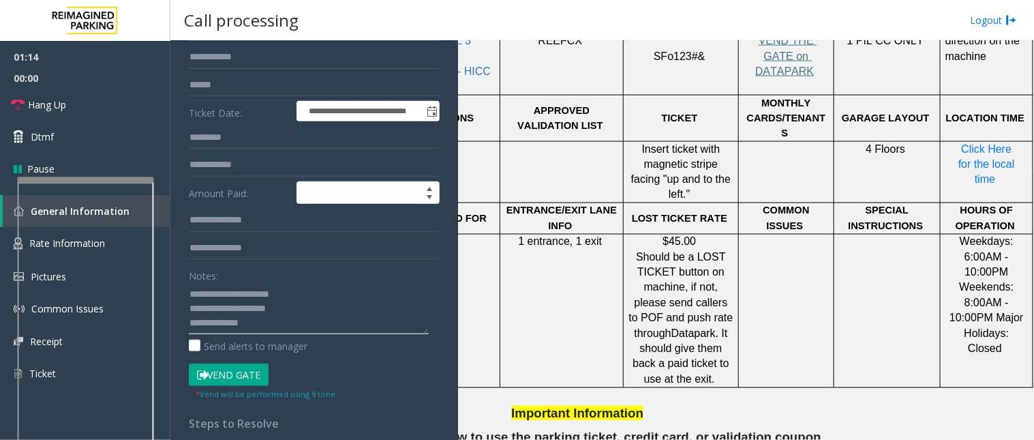
click at [263, 327] on textarea at bounding box center [309, 308] width 240 height 51
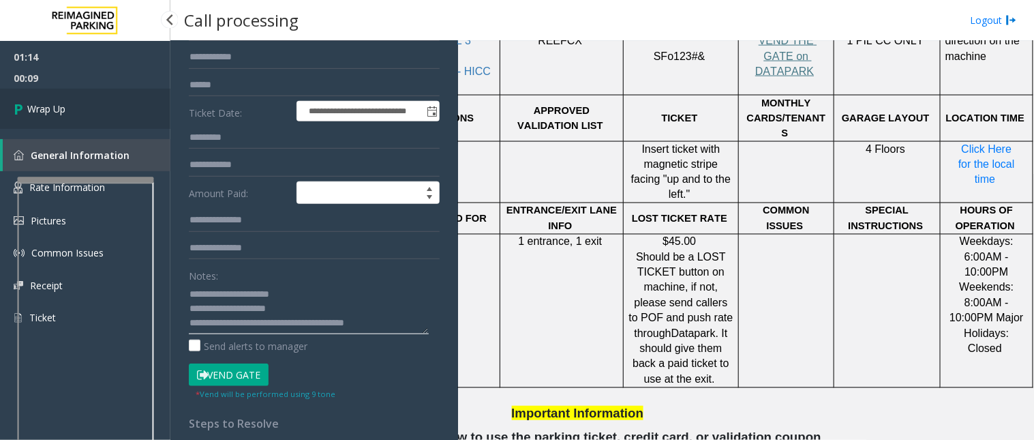
type textarea "**********"
click at [74, 115] on link "Wrap Up" at bounding box center [85, 109] width 170 height 40
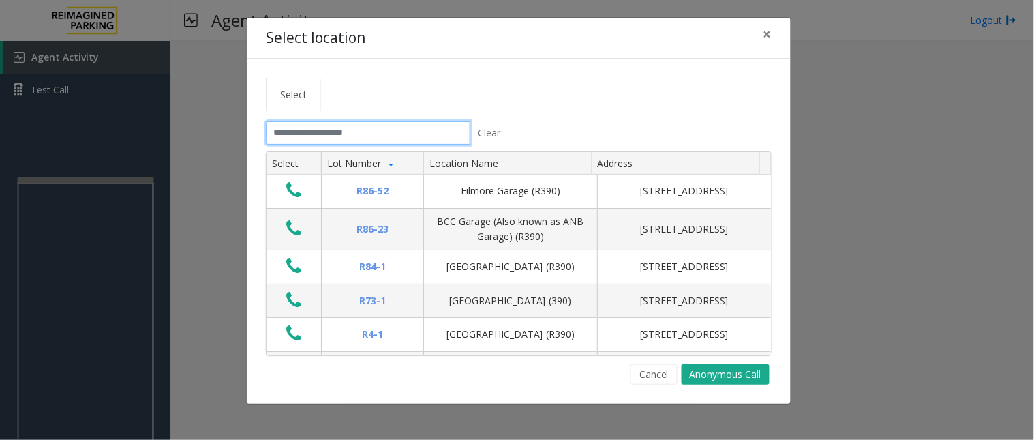
click at [322, 134] on input "text" at bounding box center [368, 132] width 205 height 23
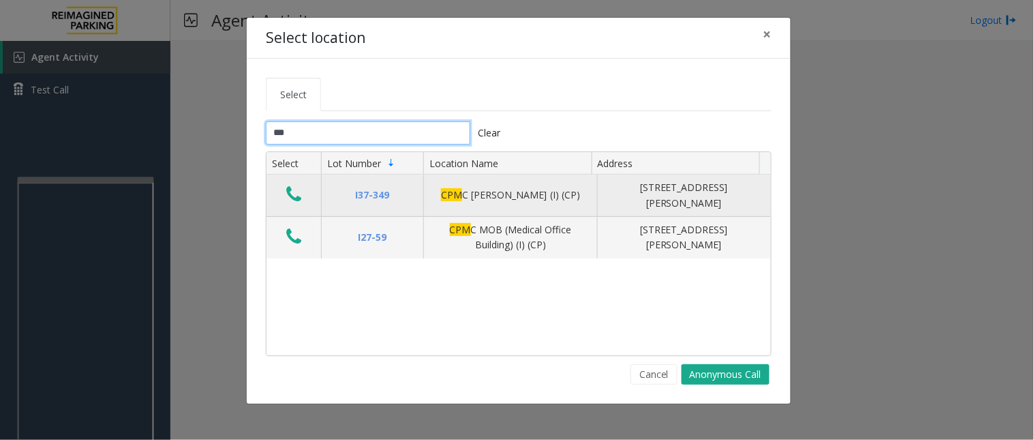
type input "***"
click at [288, 188] on icon "Data table" at bounding box center [293, 194] width 15 height 19
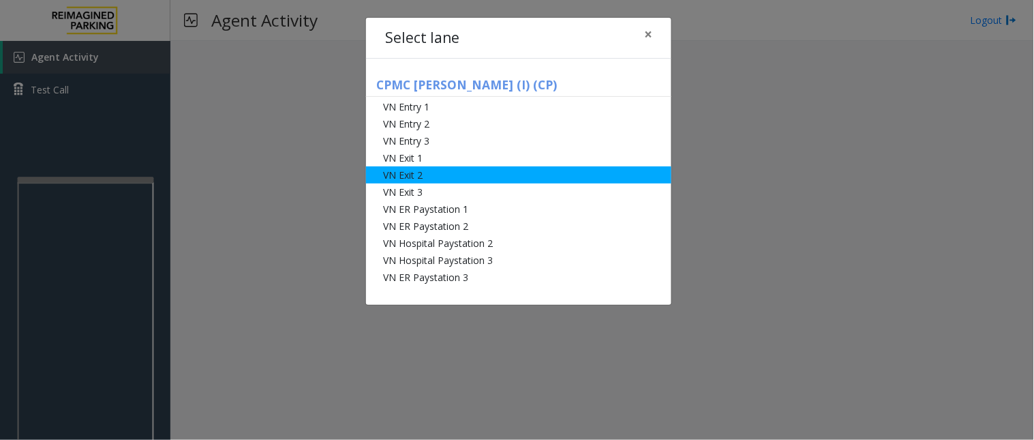
click at [423, 178] on li "VN Exit 2" at bounding box center [518, 174] width 305 height 17
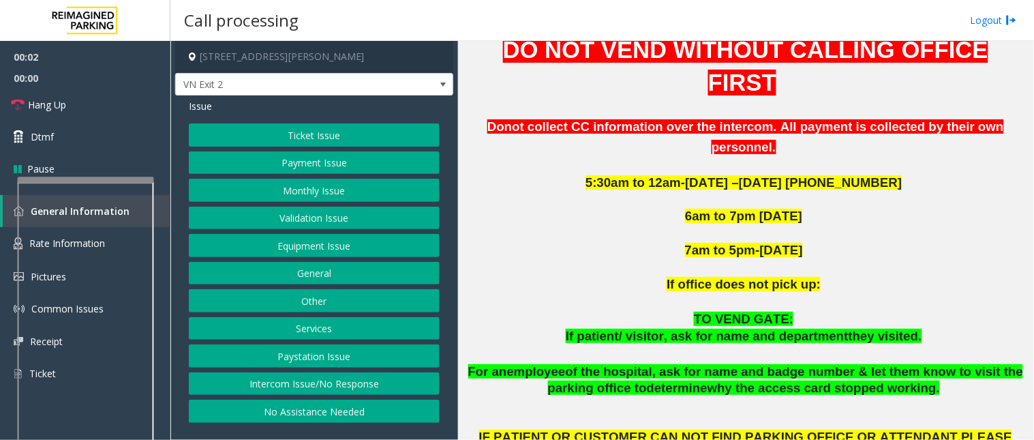
scroll to position [530, 0]
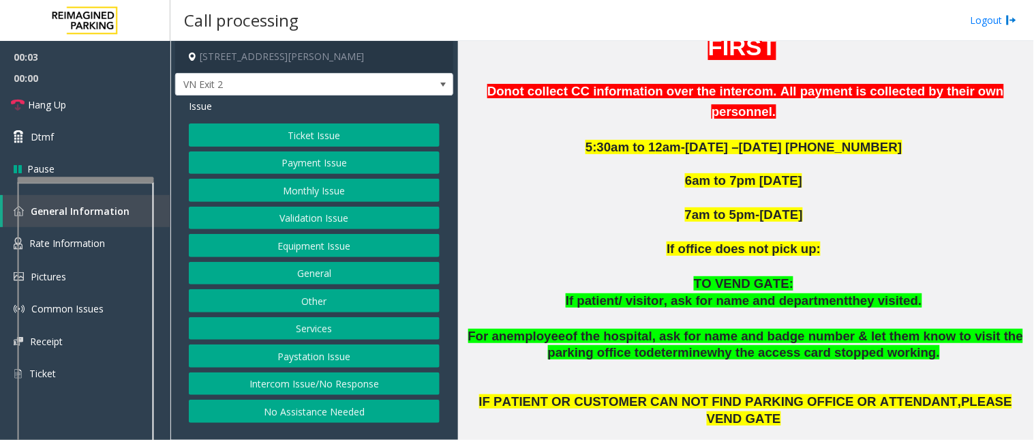
click at [308, 184] on button "Monthly Issue" at bounding box center [314, 190] width 251 height 23
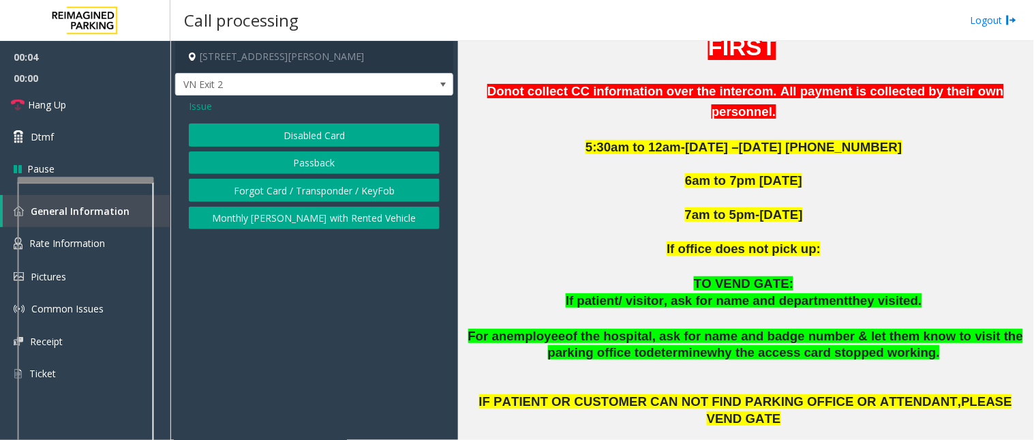
click at [299, 134] on button "Disabled Card" at bounding box center [314, 134] width 251 height 23
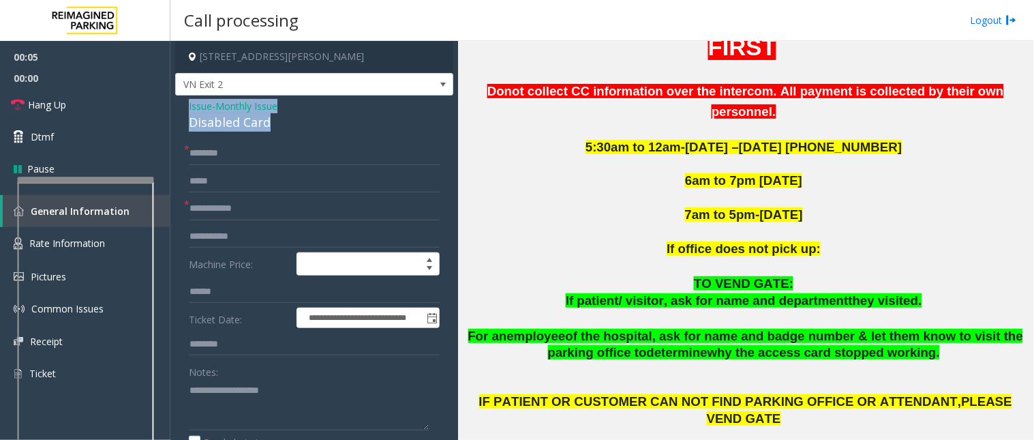
drag, startPoint x: 297, startPoint y: 120, endPoint x: 182, endPoint y: 106, distance: 115.4
type textarea "**********"
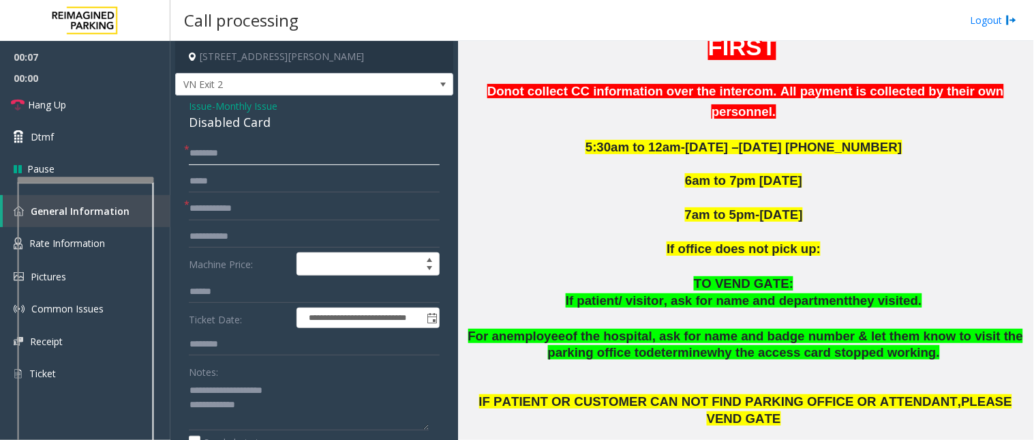
click at [203, 151] on input "text" at bounding box center [314, 153] width 251 height 23
click at [217, 212] on input "text" at bounding box center [314, 208] width 251 height 23
click at [217, 149] on input "text" at bounding box center [314, 153] width 251 height 23
type input "******"
click at [205, 209] on input "text" at bounding box center [314, 208] width 251 height 23
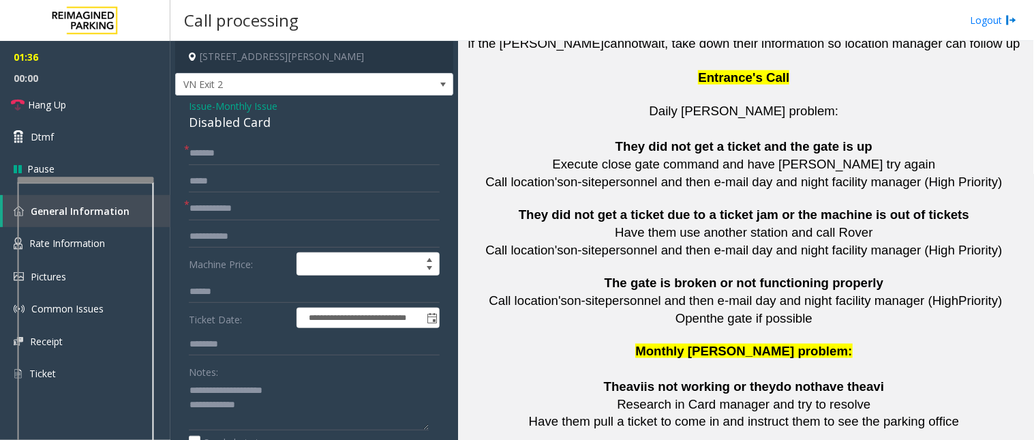
scroll to position [3121, 0]
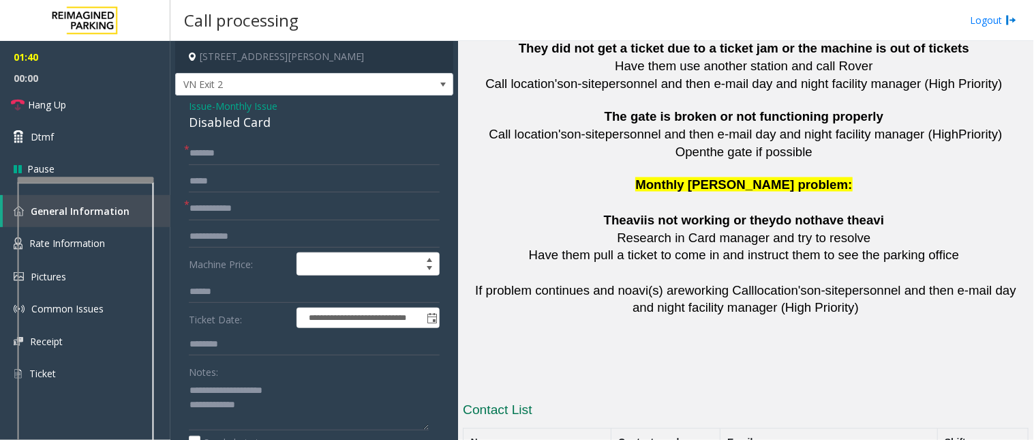
drag, startPoint x: 689, startPoint y: 274, endPoint x: 622, endPoint y: 278, distance: 66.9
copy button "[PHONE_NUMBER]"
click at [280, 410] on textarea at bounding box center [309, 404] width 240 height 51
type textarea "**********"
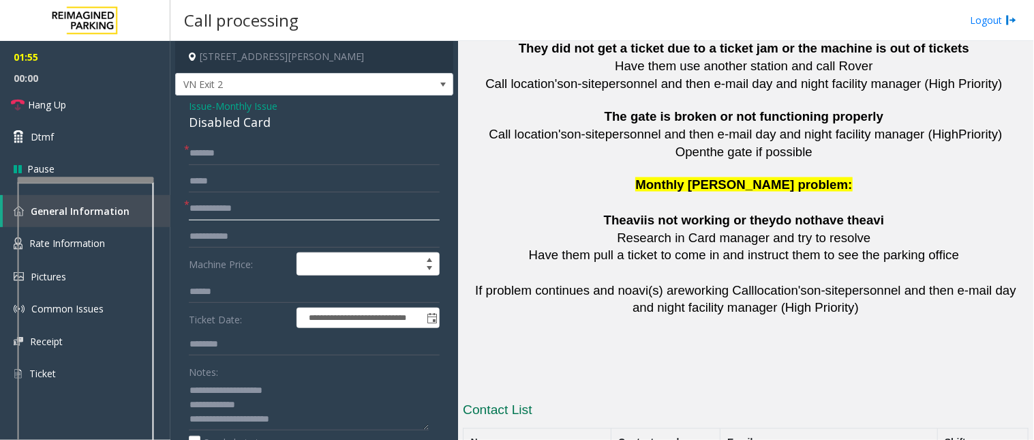
click at [245, 203] on input "text" at bounding box center [314, 208] width 251 height 23
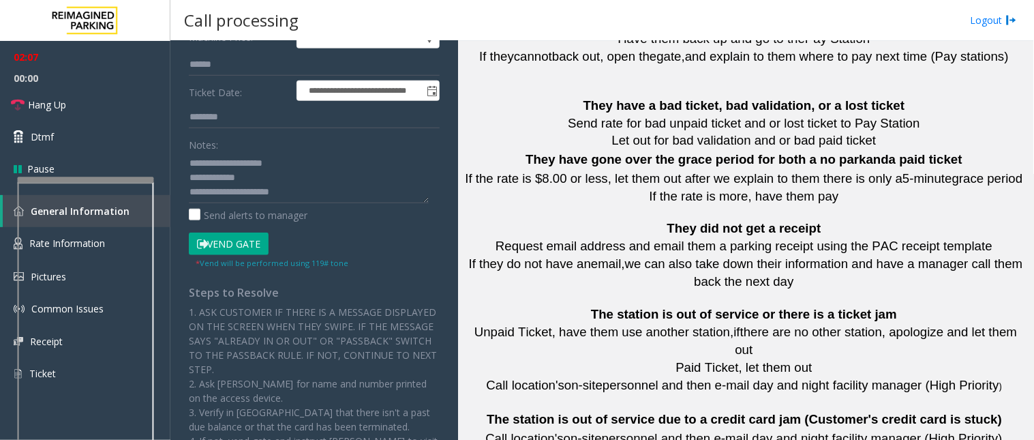
scroll to position [2061, 0]
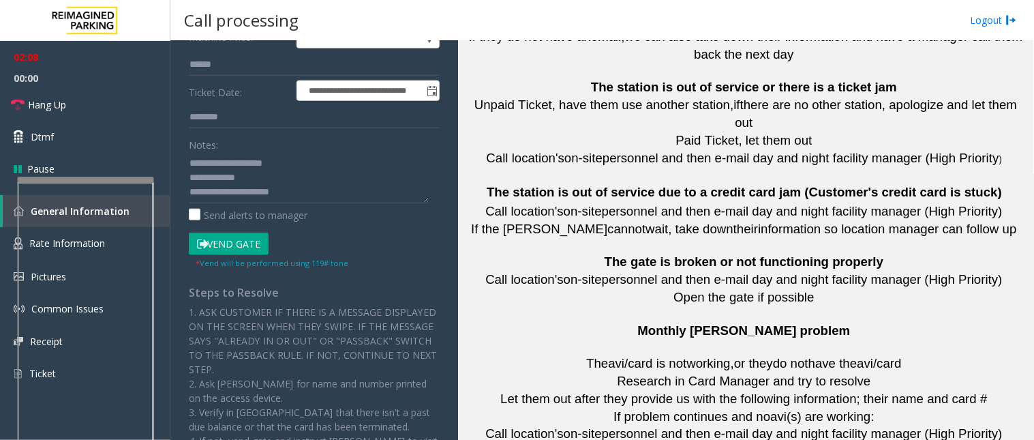
type input "**"
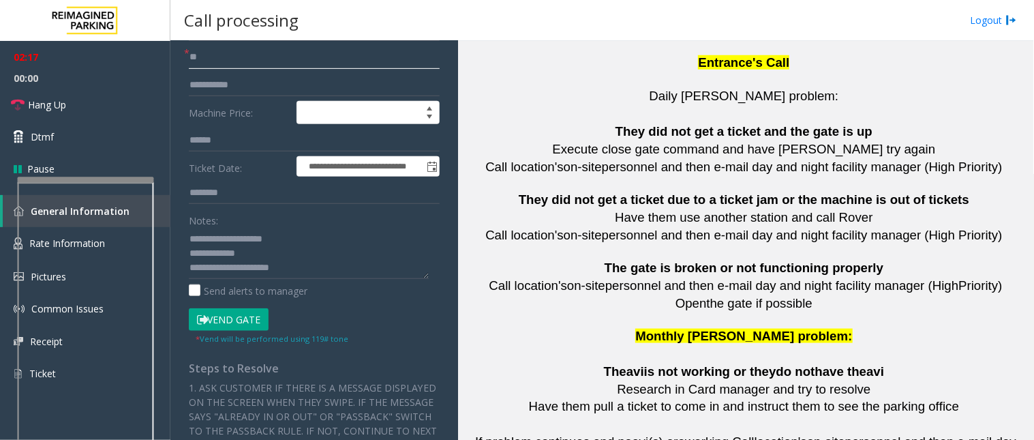
scroll to position [3121, 0]
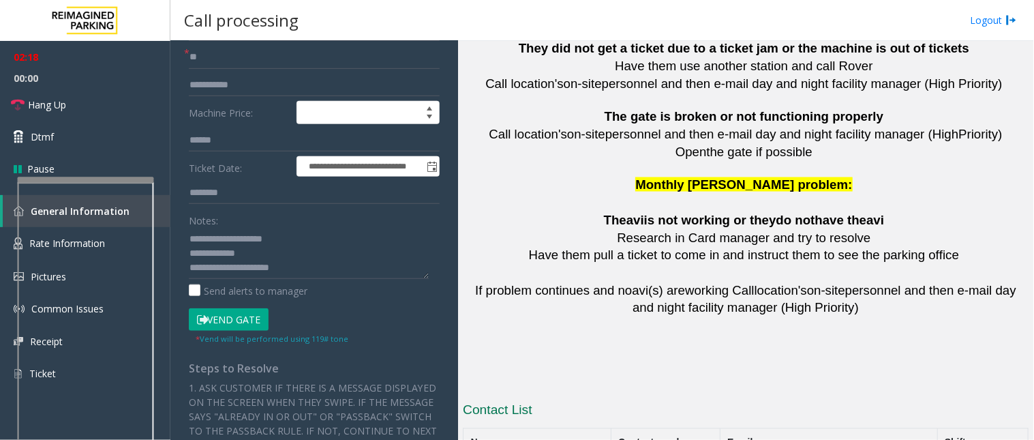
drag, startPoint x: 703, startPoint y: 268, endPoint x: 616, endPoint y: 273, distance: 86.8
copy button "[PHONE_NUMBER]"
click at [329, 269] on textarea at bounding box center [309, 253] width 240 height 51
paste textarea "**********"
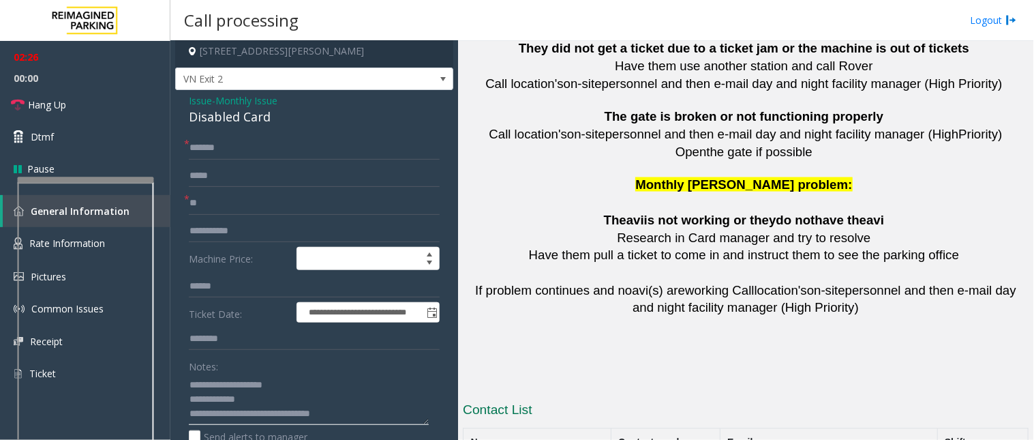
scroll to position [0, 0]
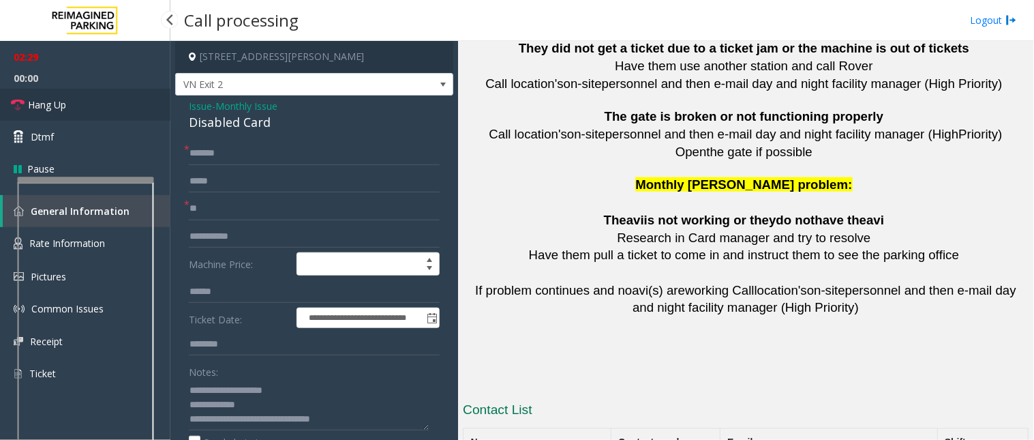
click at [106, 113] on link "Hang Up" at bounding box center [85, 105] width 170 height 32
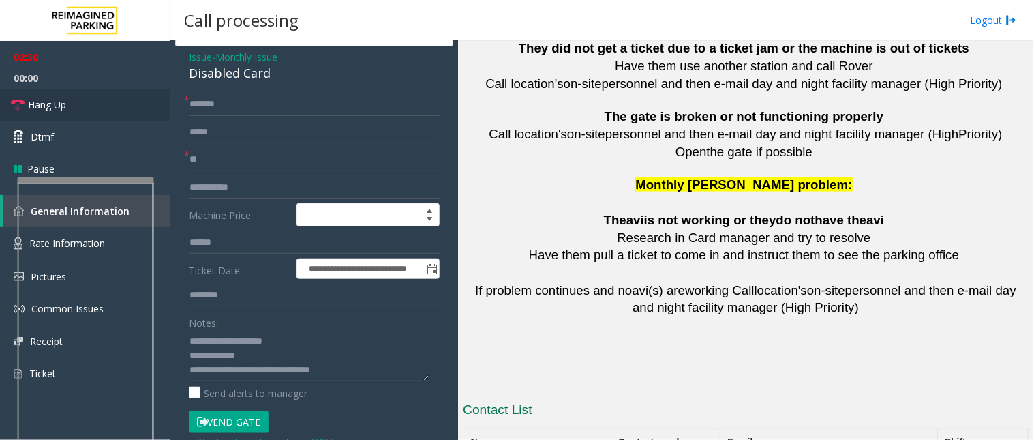
scroll to position [76, 0]
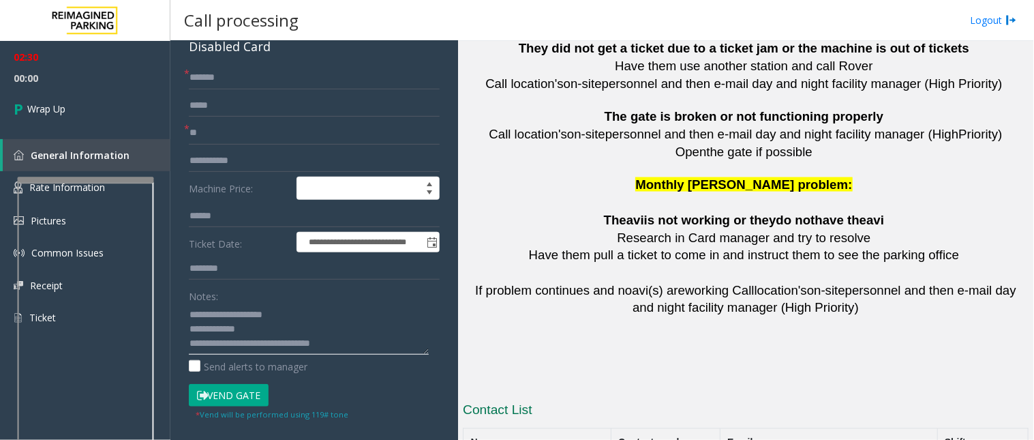
click at [384, 353] on textarea at bounding box center [309, 328] width 240 height 51
type textarea "**********"
click at [35, 80] on span "00:08" at bounding box center [85, 78] width 170 height 21
click at [41, 107] on span "Wrap Up" at bounding box center [46, 109] width 38 height 14
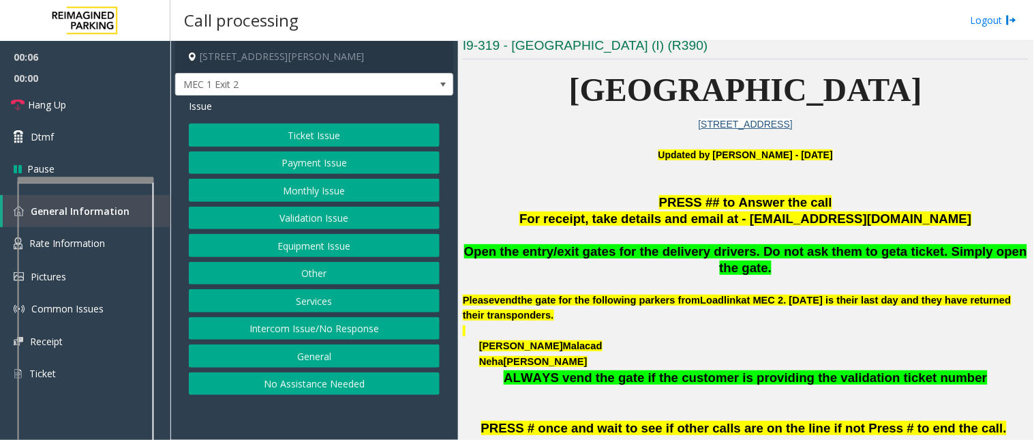
scroll to position [303, 0]
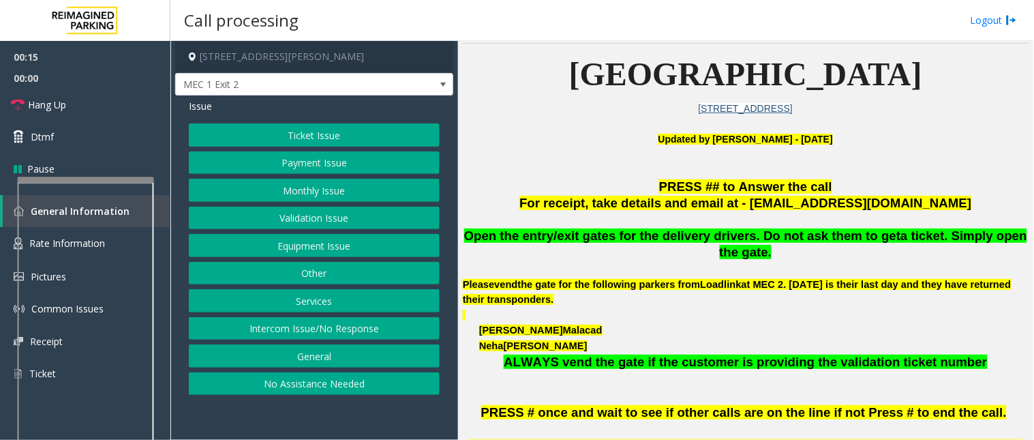
click at [573, 200] on span "For receipt, take details and email at - [EMAIL_ADDRESS][DOMAIN_NAME]" at bounding box center [746, 203] width 452 height 14
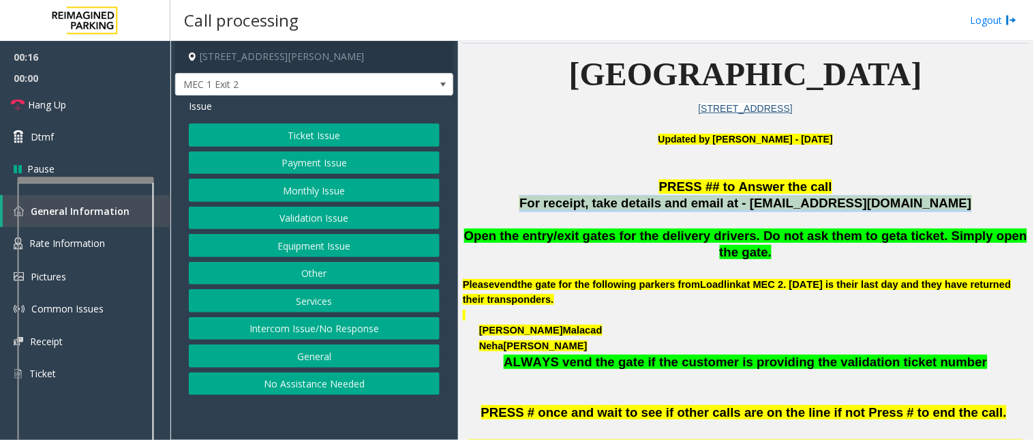
drag, startPoint x: 573, startPoint y: 200, endPoint x: 659, endPoint y: 215, distance: 87.3
click at [351, 303] on button "Services" at bounding box center [314, 300] width 251 height 23
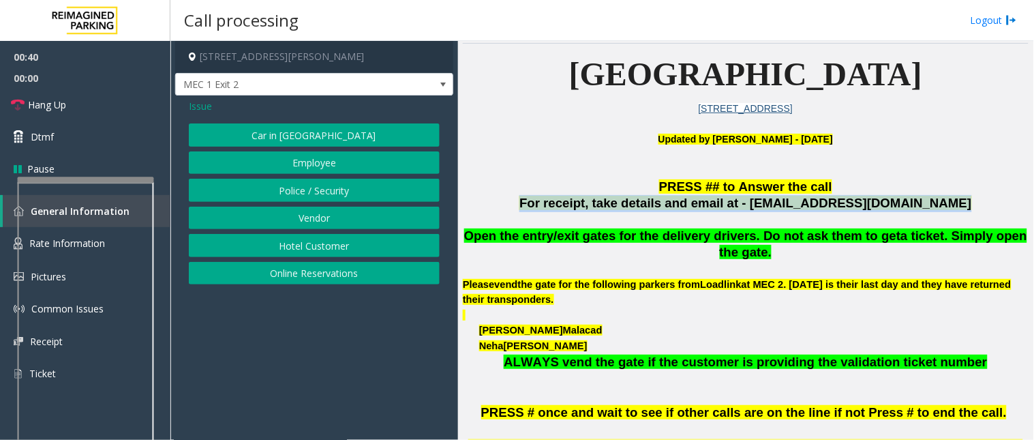
click at [310, 213] on button "Vendor" at bounding box center [314, 218] width 251 height 23
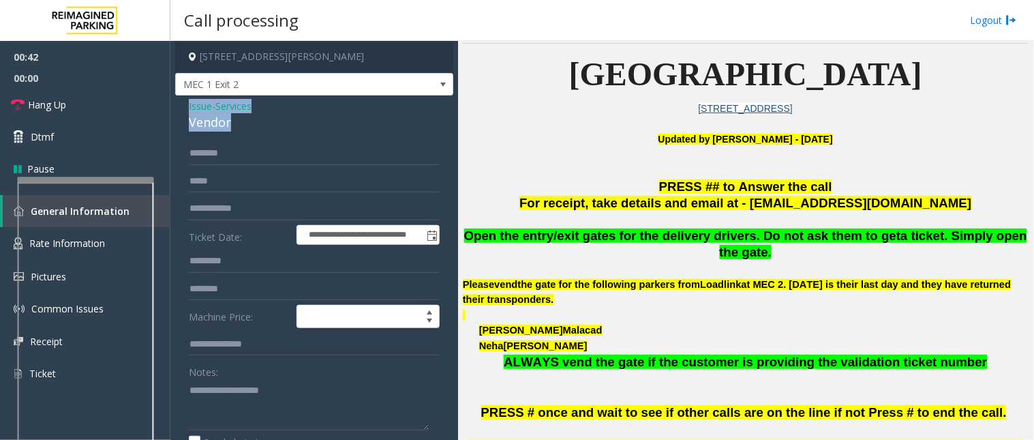
drag, startPoint x: 236, startPoint y: 116, endPoint x: 180, endPoint y: 107, distance: 56.6
click at [180, 107] on div "**********" at bounding box center [314, 355] width 278 height 521
click at [262, 414] on textarea at bounding box center [309, 404] width 240 height 51
type textarea "**********"
click at [224, 151] on input "text" at bounding box center [314, 153] width 251 height 23
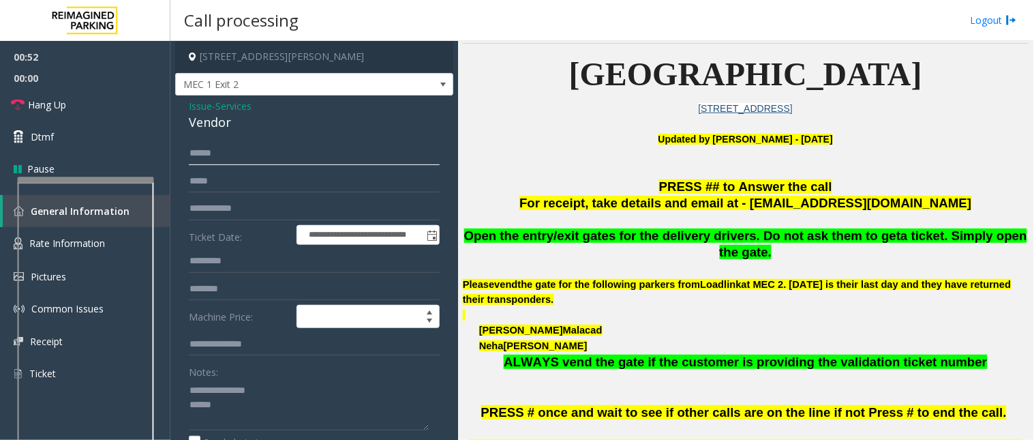
click at [213, 153] on input "*****" at bounding box center [314, 153] width 251 height 23
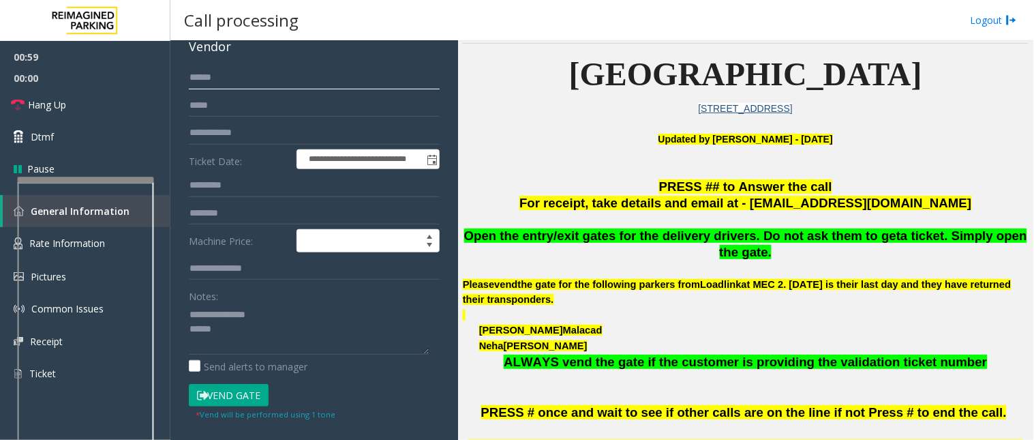
type input "*****"
click at [237, 400] on button "Vend Gate" at bounding box center [229, 395] width 80 height 23
click at [246, 331] on textarea at bounding box center [309, 328] width 240 height 51
click at [98, 117] on link "Hang Up" at bounding box center [85, 105] width 170 height 32
click at [203, 343] on textarea at bounding box center [309, 328] width 240 height 51
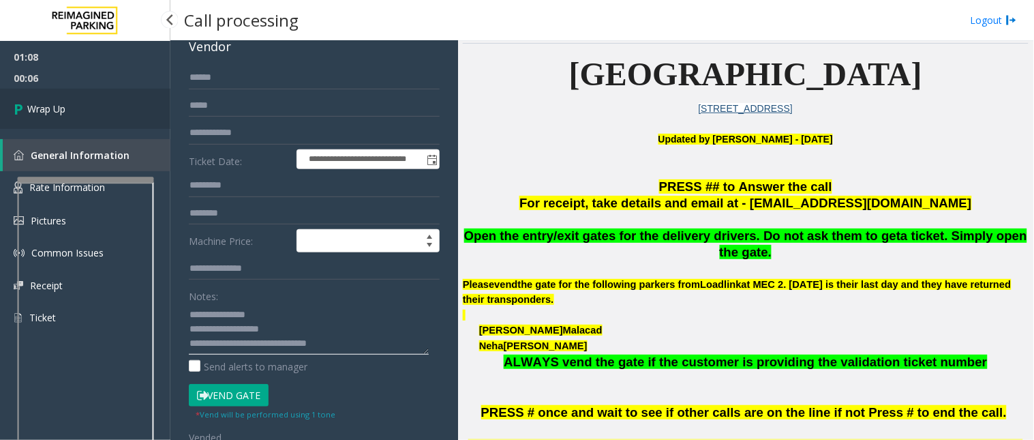
type textarea "**********"
click at [55, 107] on span "Wrap Up" at bounding box center [46, 109] width 38 height 14
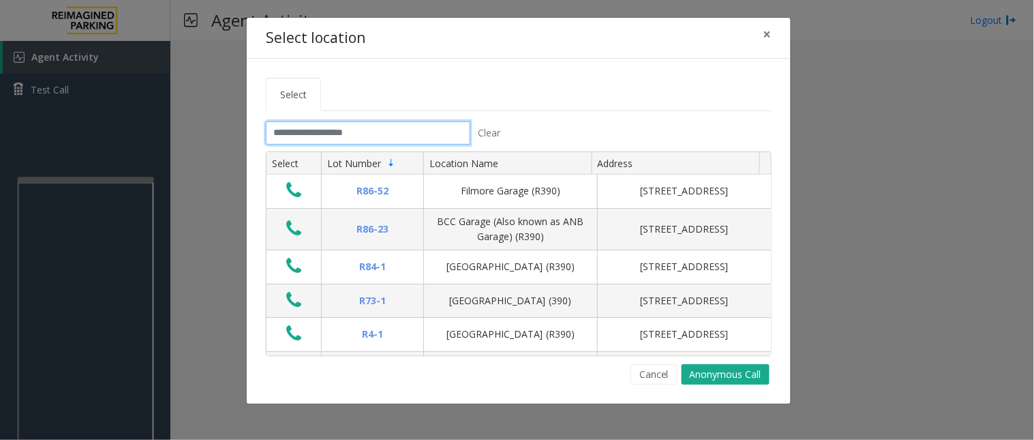
click at [332, 135] on input "text" at bounding box center [368, 132] width 205 height 23
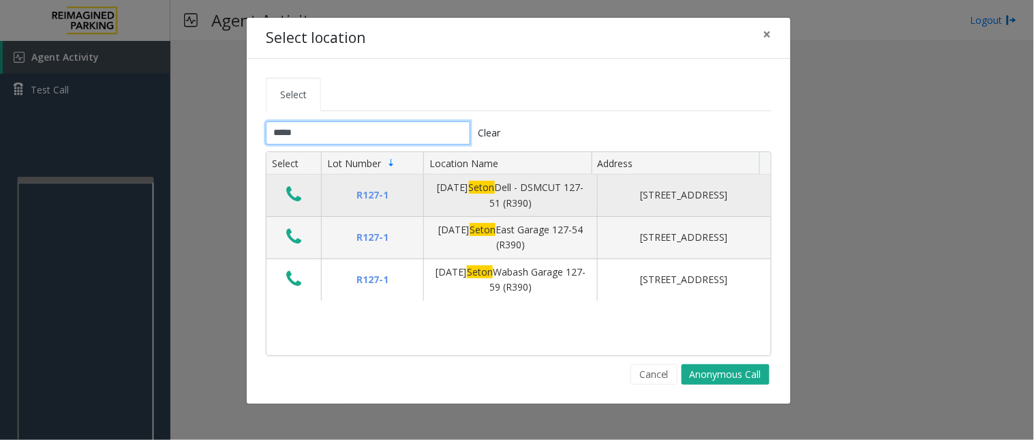
type input "*****"
click at [288, 194] on icon "Data table" at bounding box center [293, 194] width 15 height 19
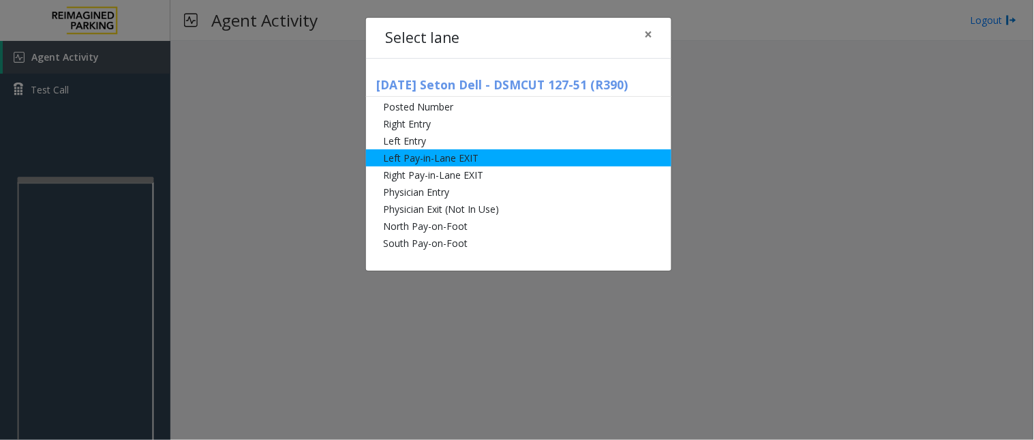
click at [411, 164] on li "Left Pay-in-Lane EXIT" at bounding box center [518, 157] width 305 height 17
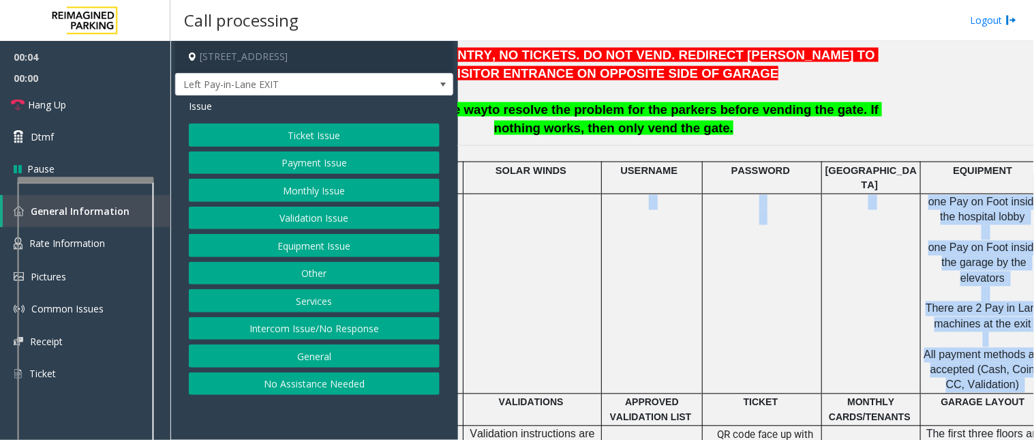
scroll to position [530, 269]
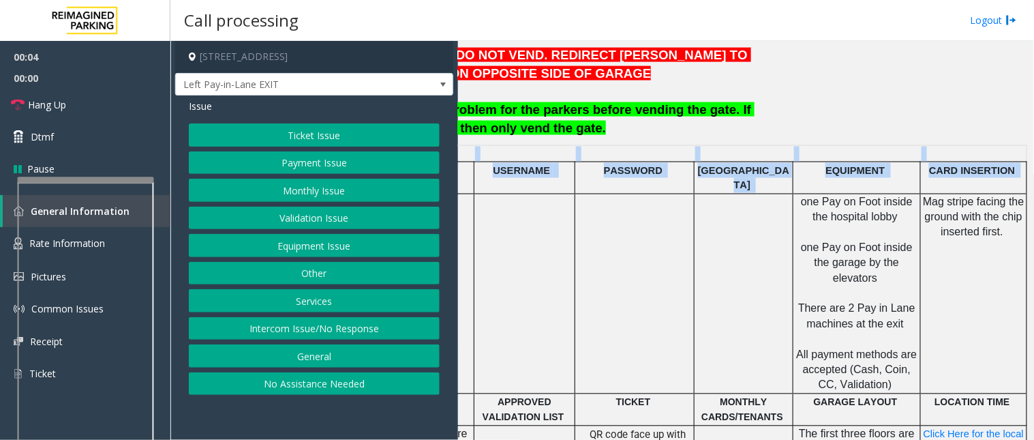
drag, startPoint x: 672, startPoint y: 290, endPoint x: 1034, endPoint y: 282, distance: 361.5
click at [1034, 282] on div "Main ← Move left → Move right ↑ Move up ↓ Move down + Zoom in - Zoom out Home J…" at bounding box center [745, 240] width 575 height 399
click at [537, 286] on td at bounding box center [525, 294] width 101 height 200
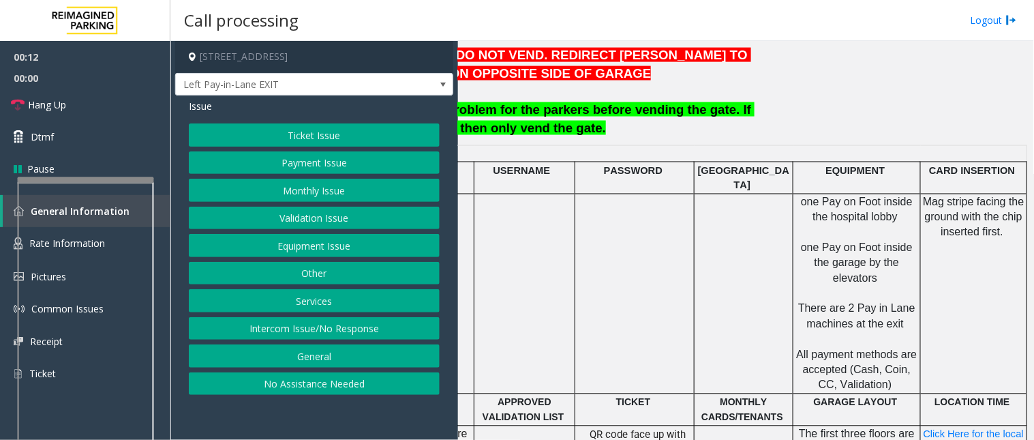
click at [297, 158] on button "Payment Issue" at bounding box center [314, 162] width 251 height 23
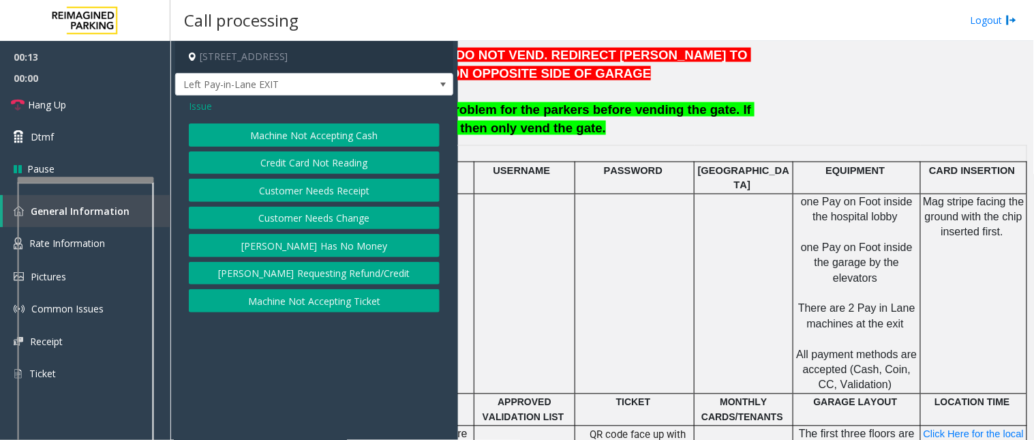
click at [318, 244] on button "[PERSON_NAME] Has No Money" at bounding box center [314, 245] width 251 height 23
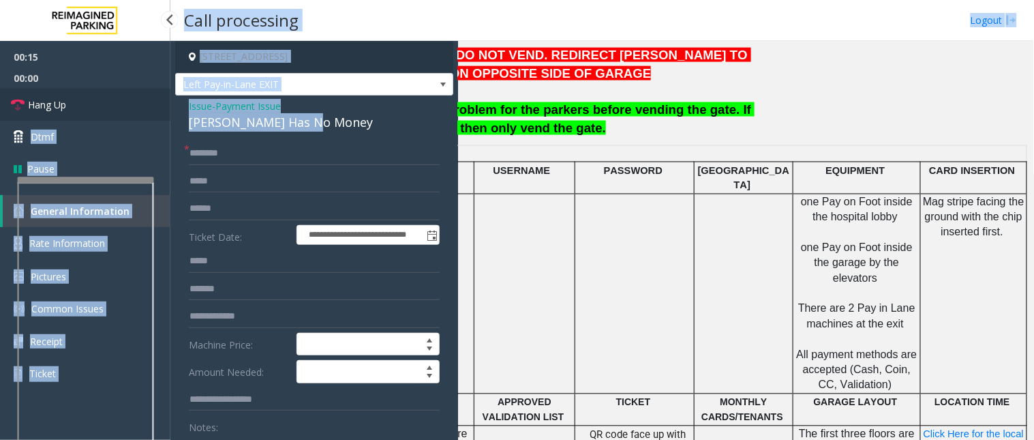
drag, startPoint x: 325, startPoint y: 118, endPoint x: 167, endPoint y: 103, distance: 158.9
click at [167, 103] on app-root "**********" at bounding box center [517, 220] width 1034 height 440
click at [334, 119] on div "[PERSON_NAME] Has No Money" at bounding box center [314, 122] width 251 height 18
click at [308, 128] on div "[PERSON_NAME] Has No Money" at bounding box center [314, 122] width 251 height 18
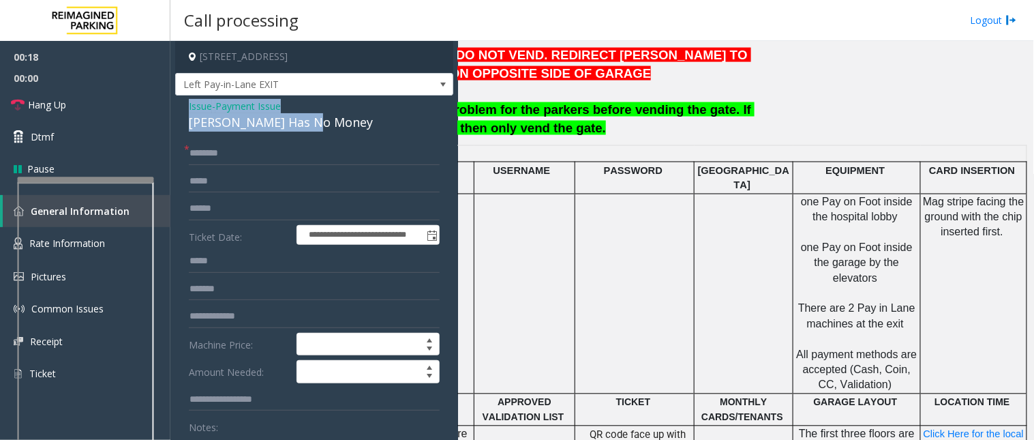
drag, startPoint x: 310, startPoint y: 123, endPoint x: 184, endPoint y: 110, distance: 126.1
click at [184, 110] on div "**********" at bounding box center [314, 388] width 278 height 587
copy div "Issue - Payment Issue [PERSON_NAME] Has No Money"
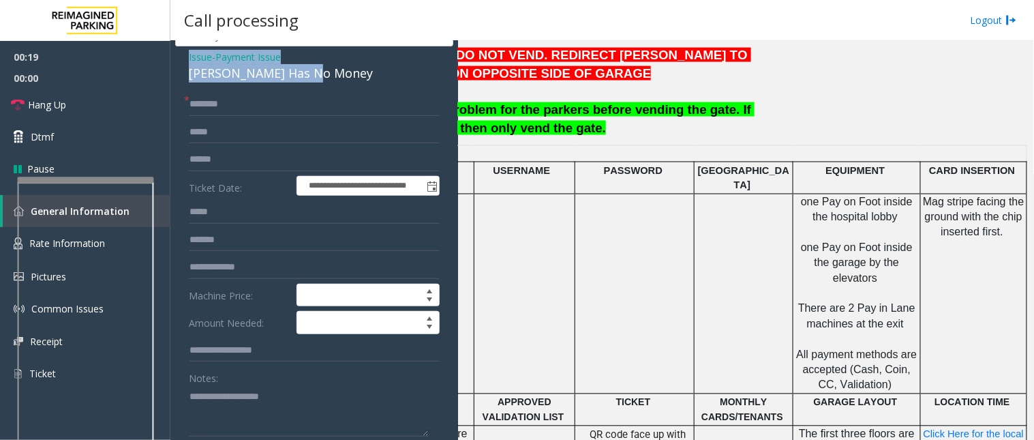
scroll to position [76, 0]
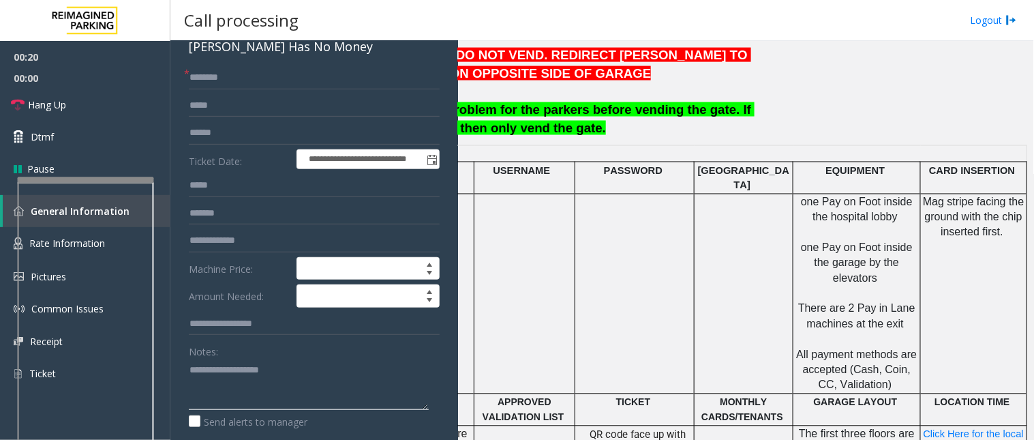
click at [251, 370] on textarea at bounding box center [309, 384] width 240 height 51
paste textarea "**********"
click at [213, 69] on input "text" at bounding box center [314, 77] width 251 height 23
click at [320, 391] on textarea at bounding box center [309, 384] width 240 height 51
type textarea "**********"
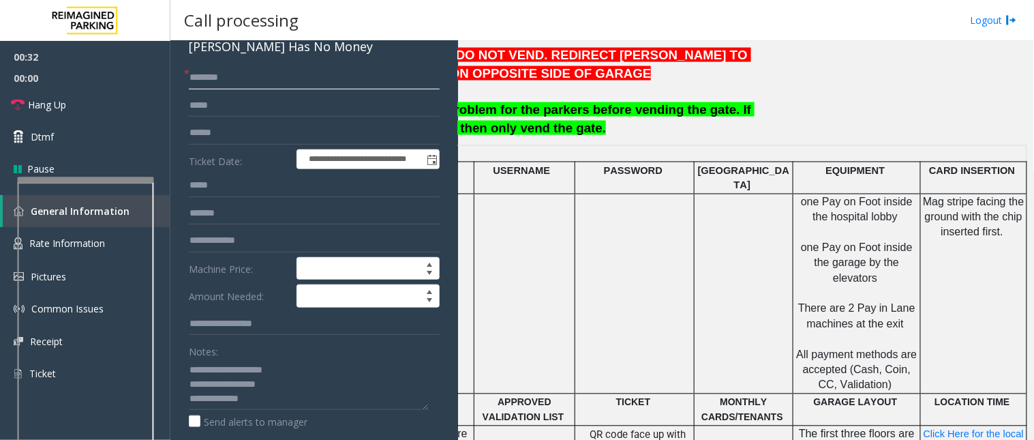
click at [226, 78] on input "text" at bounding box center [314, 77] width 251 height 23
type input "******"
click at [222, 135] on input "text" at bounding box center [314, 132] width 251 height 23
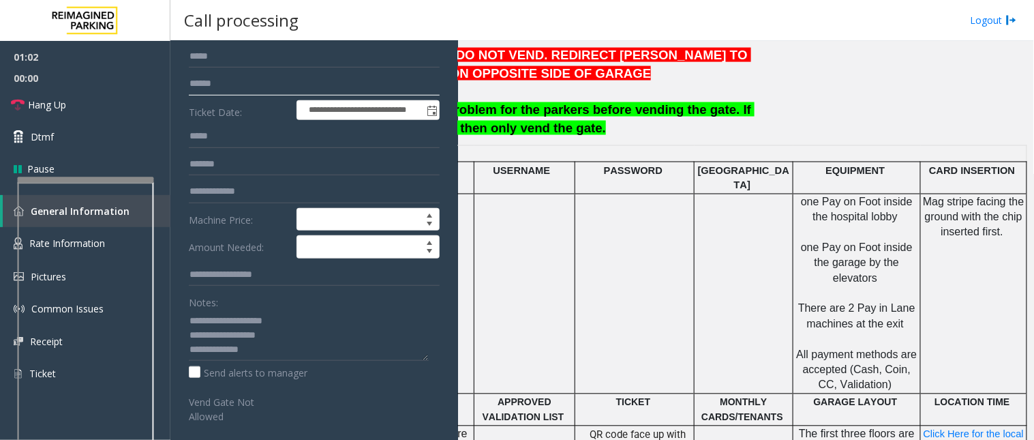
scroll to position [151, 0]
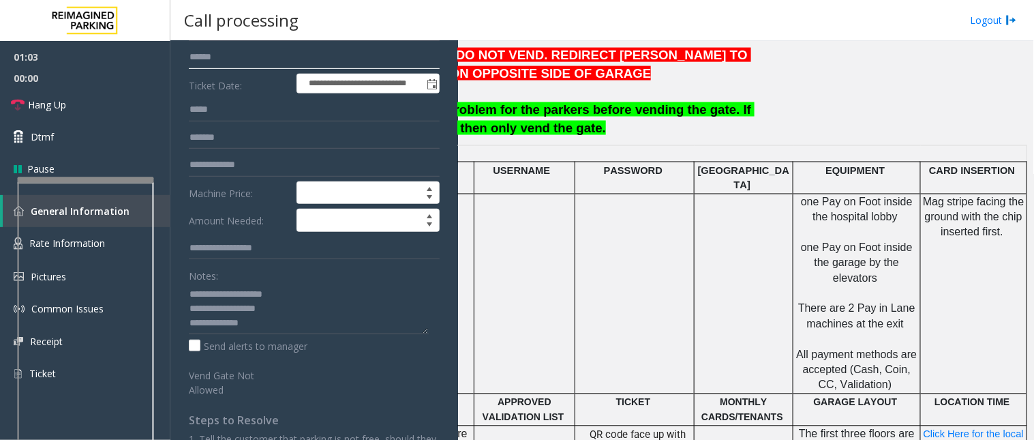
type input "******"
click at [267, 321] on textarea at bounding box center [309, 308] width 240 height 51
drag, startPoint x: 256, startPoint y: 321, endPoint x: 312, endPoint y: 314, distance: 55.7
click at [312, 314] on textarea at bounding box center [309, 308] width 240 height 51
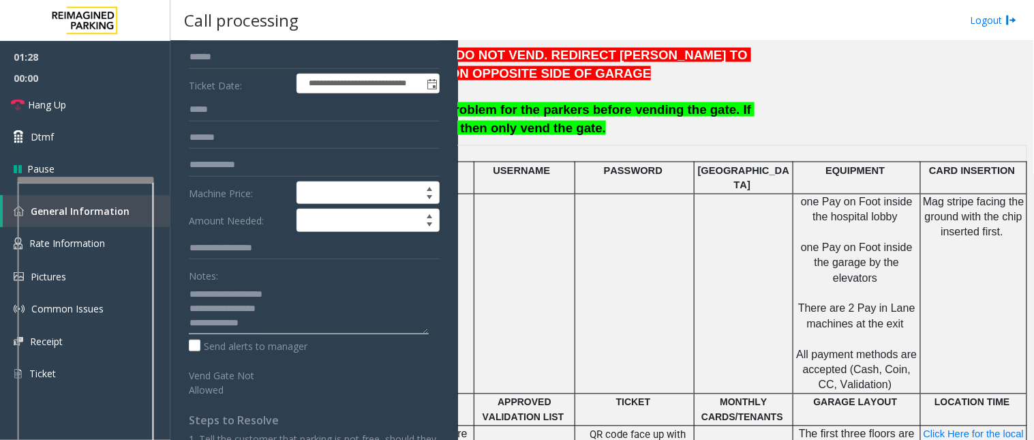
scroll to position [0, 0]
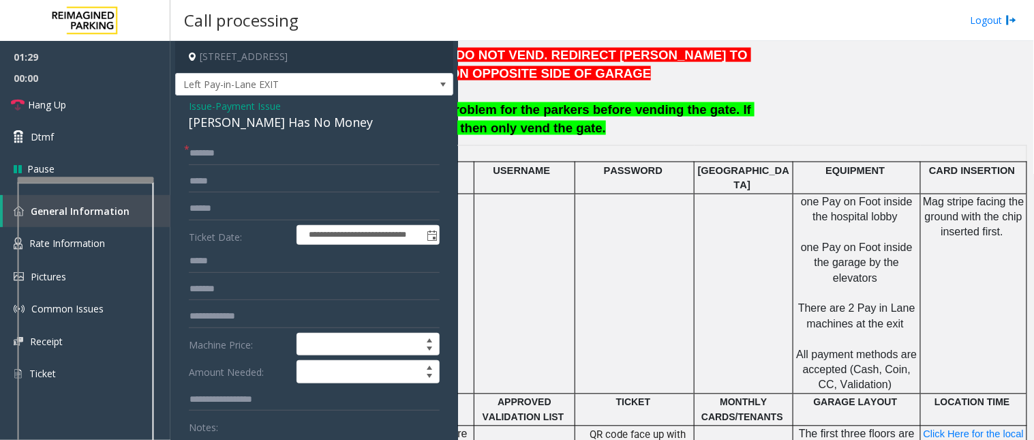
type textarea "**********"
click at [205, 102] on span "Issue" at bounding box center [200, 106] width 23 height 14
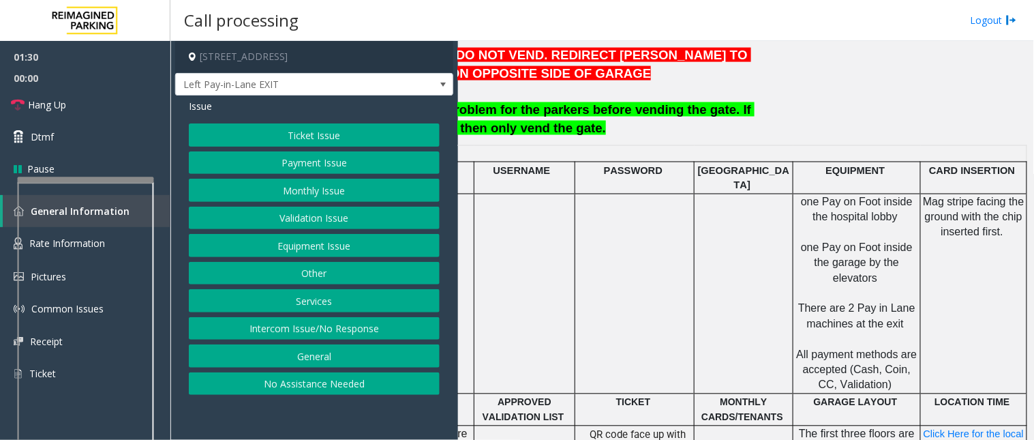
click at [284, 128] on button "Ticket Issue" at bounding box center [314, 134] width 251 height 23
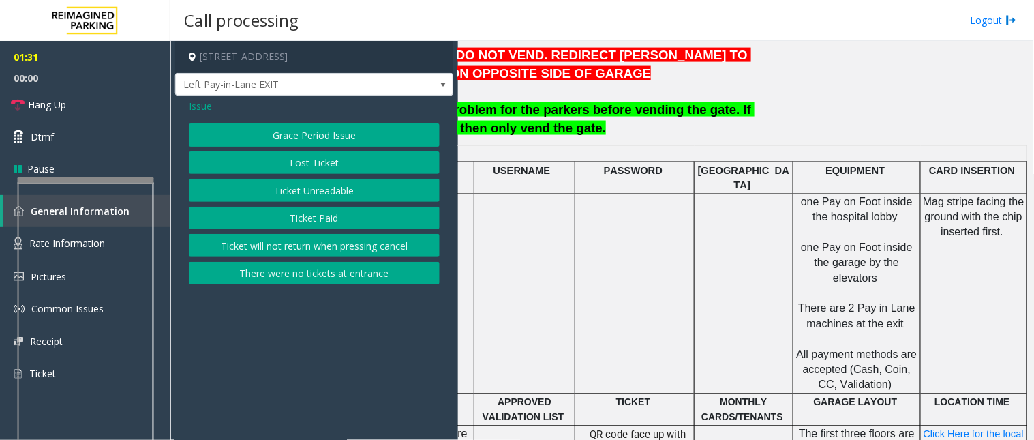
click at [305, 194] on button "Ticket Unreadable" at bounding box center [314, 190] width 251 height 23
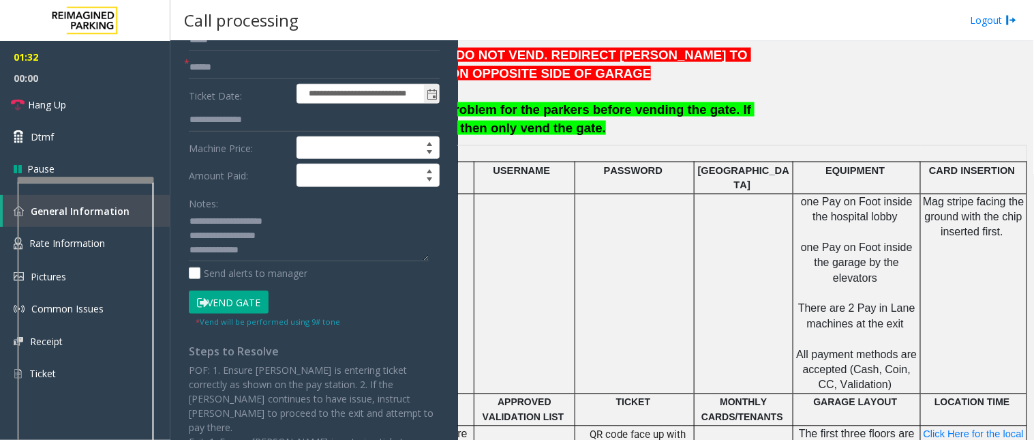
scroll to position [151, 0]
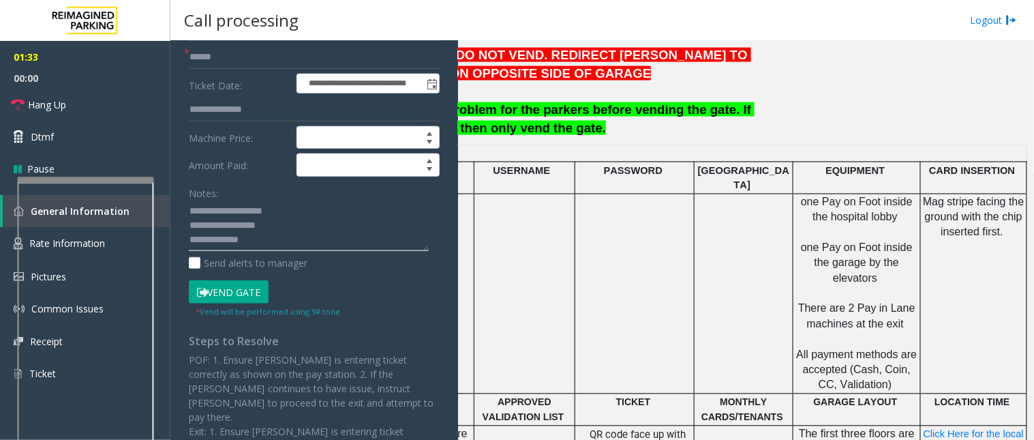
click at [278, 240] on textarea at bounding box center [309, 225] width 240 height 51
click at [230, 280] on button "Vend Gate" at bounding box center [229, 291] width 80 height 23
click at [233, 290] on button "Vend Gate" at bounding box center [229, 291] width 80 height 23
click at [270, 242] on textarea at bounding box center [309, 225] width 240 height 51
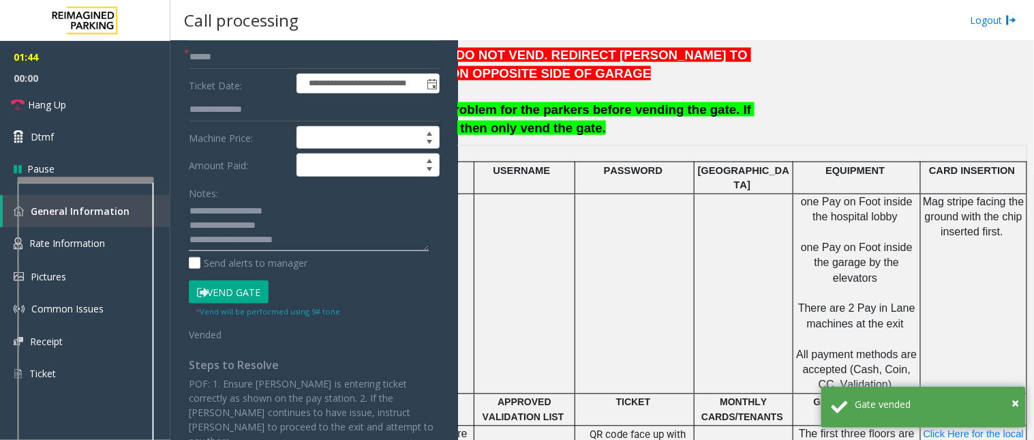
scroll to position [227, 0]
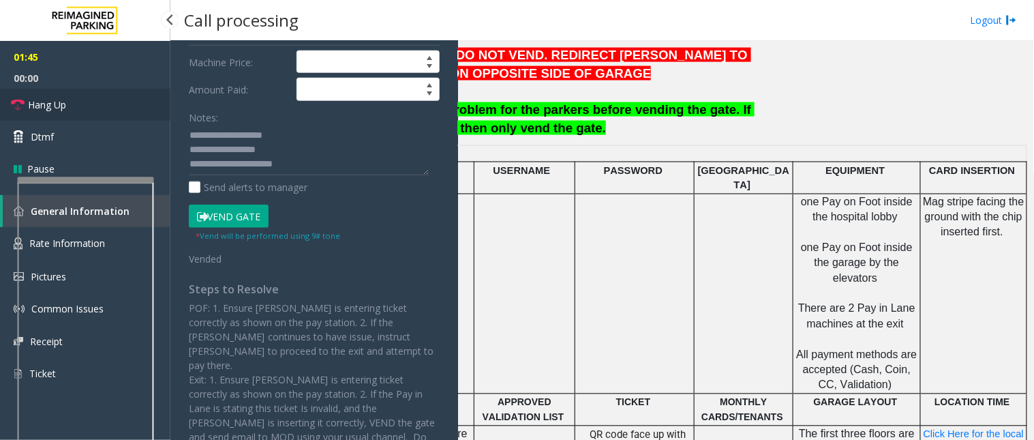
click at [110, 92] on link "Hang Up" at bounding box center [85, 105] width 170 height 32
click at [243, 160] on textarea at bounding box center [309, 150] width 240 height 51
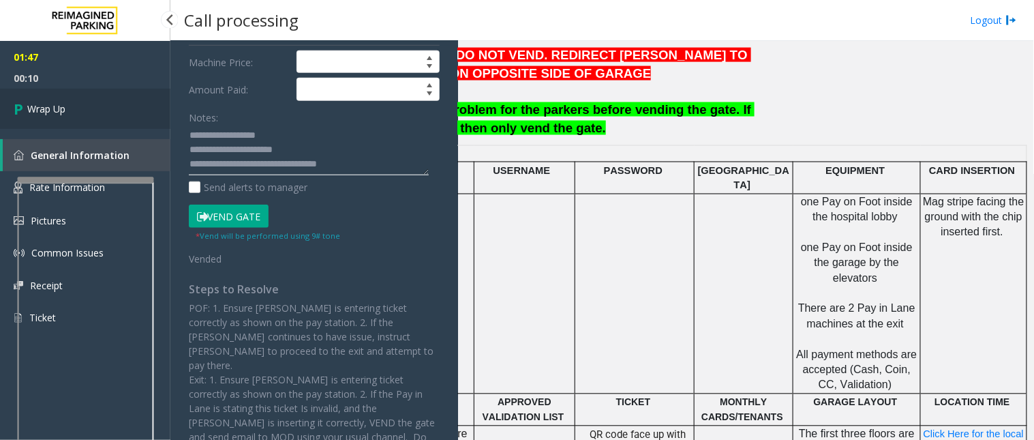
type textarea "**********"
click at [84, 95] on link "Wrap Up" at bounding box center [85, 109] width 170 height 40
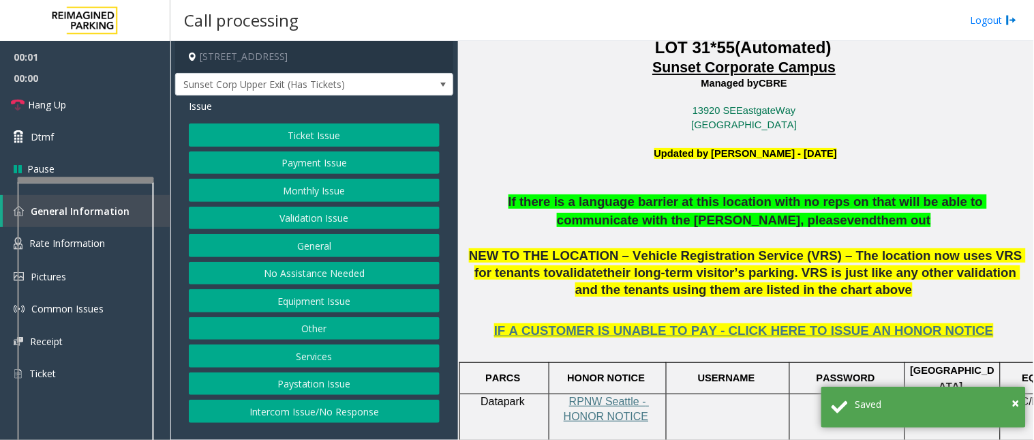
scroll to position [378, 0]
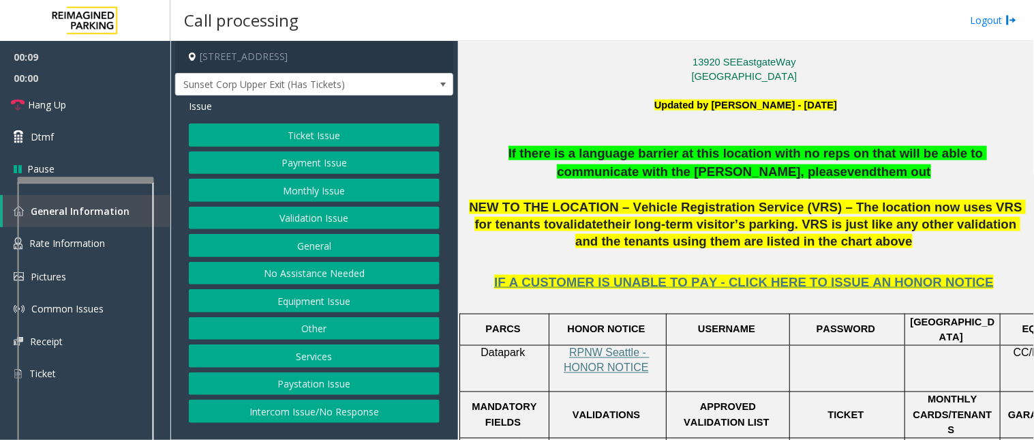
click at [311, 414] on button "Intercom Issue/No Response" at bounding box center [314, 411] width 251 height 23
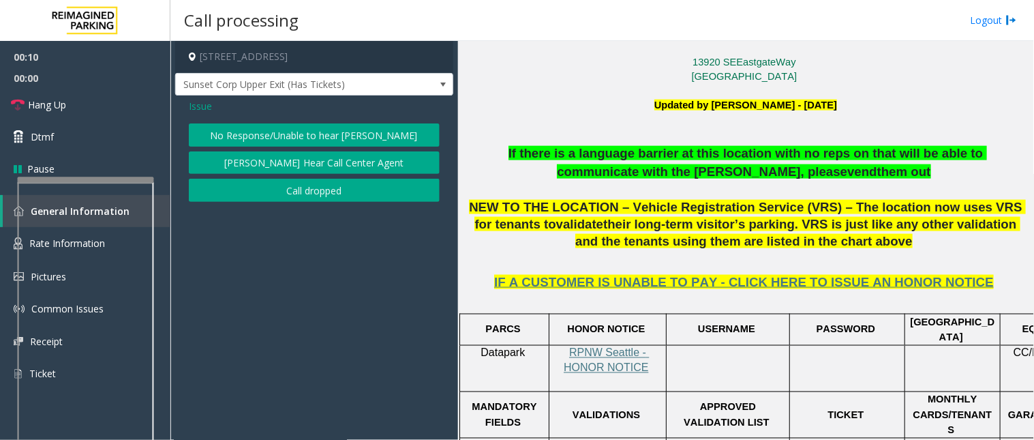
click at [260, 131] on button "No Response/Unable to hear [PERSON_NAME]" at bounding box center [314, 134] width 251 height 23
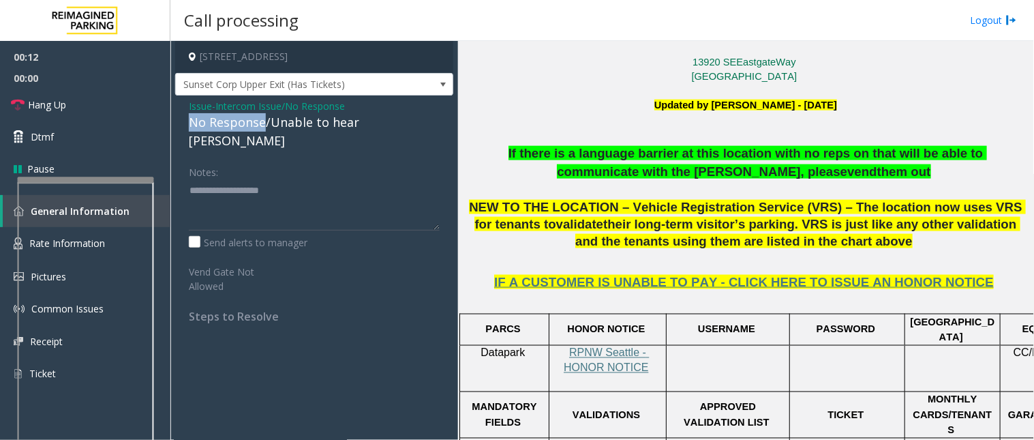
drag, startPoint x: 264, startPoint y: 126, endPoint x: 187, endPoint y: 120, distance: 77.3
click at [187, 120] on div "Issue - Intercom Issue/No Response No Response/Unable to hear [PERSON_NAME] Not…" at bounding box center [314, 215] width 278 height 241
click at [300, 179] on textarea at bounding box center [314, 204] width 251 height 51
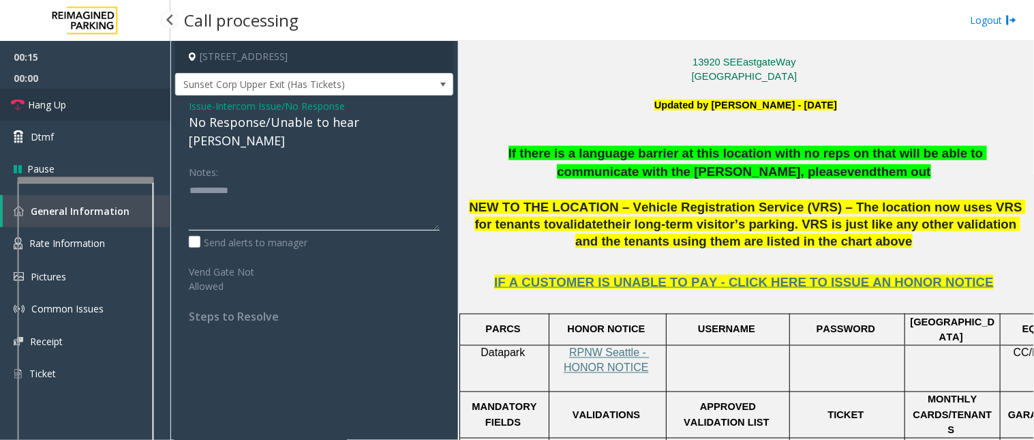
type textarea "**********"
click at [49, 104] on span "Hang Up" at bounding box center [47, 105] width 38 height 14
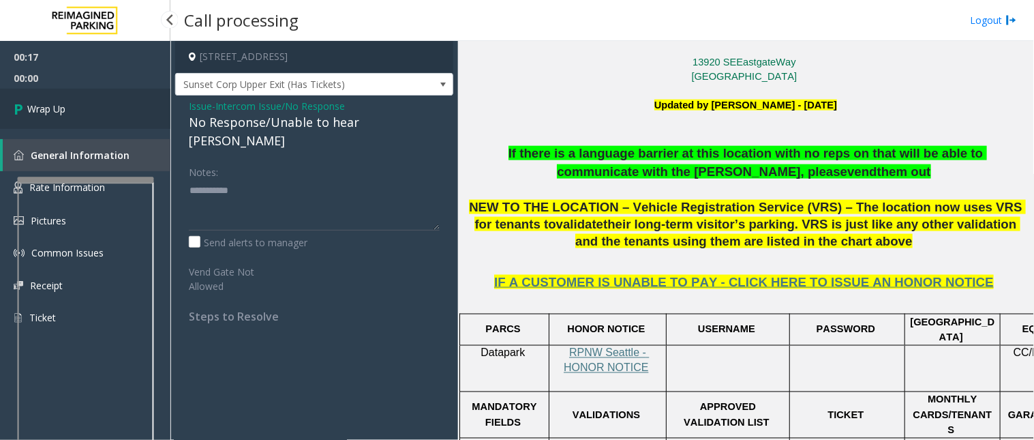
click at [34, 104] on span "Wrap Up" at bounding box center [46, 109] width 38 height 14
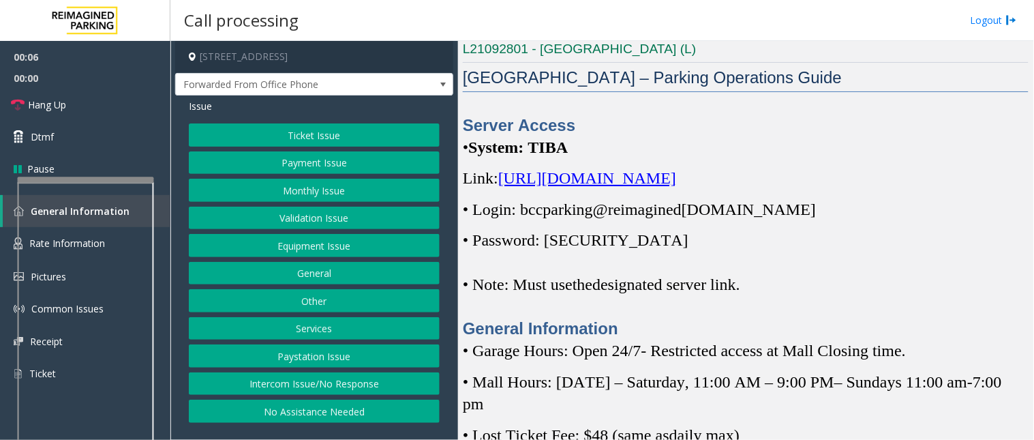
scroll to position [303, 0]
click at [676, 185] on span "[URL][DOMAIN_NAME]" at bounding box center [587, 177] width 178 height 18
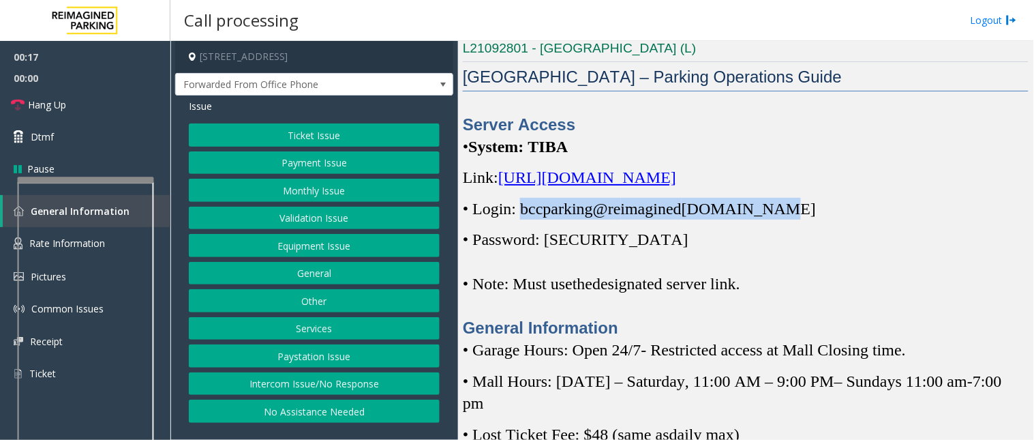
drag, startPoint x: 522, startPoint y: 209, endPoint x: 777, endPoint y: 209, distance: 255.0
click at [777, 209] on span "• Login: bccparking@re imagined [DOMAIN_NAME]" at bounding box center [639, 209] width 353 height 18
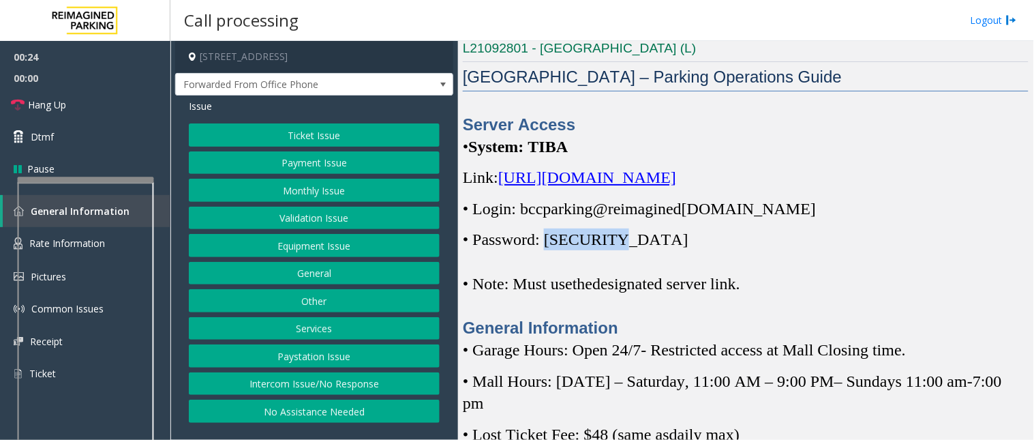
drag, startPoint x: 553, startPoint y: 241, endPoint x: 618, endPoint y: 243, distance: 64.8
click at [618, 243] on p "• Password: [SECURITY_DATA]" at bounding box center [746, 239] width 566 height 22
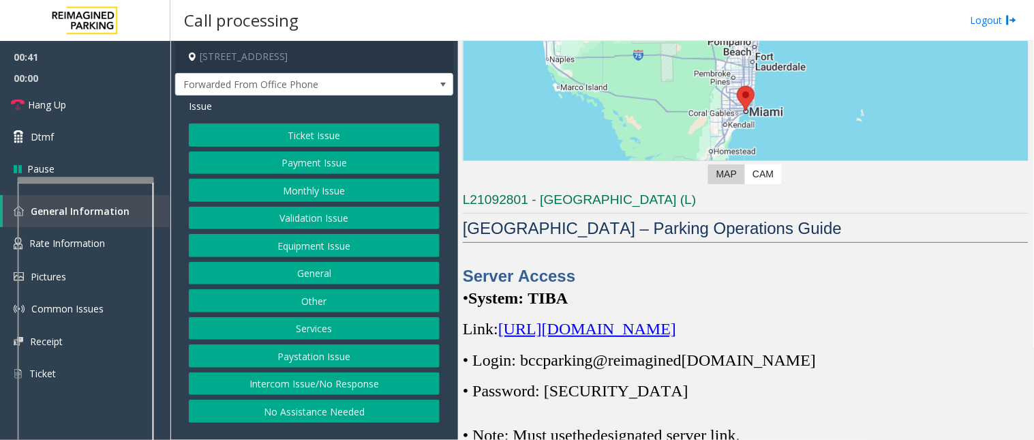
scroll to position [1876, 0]
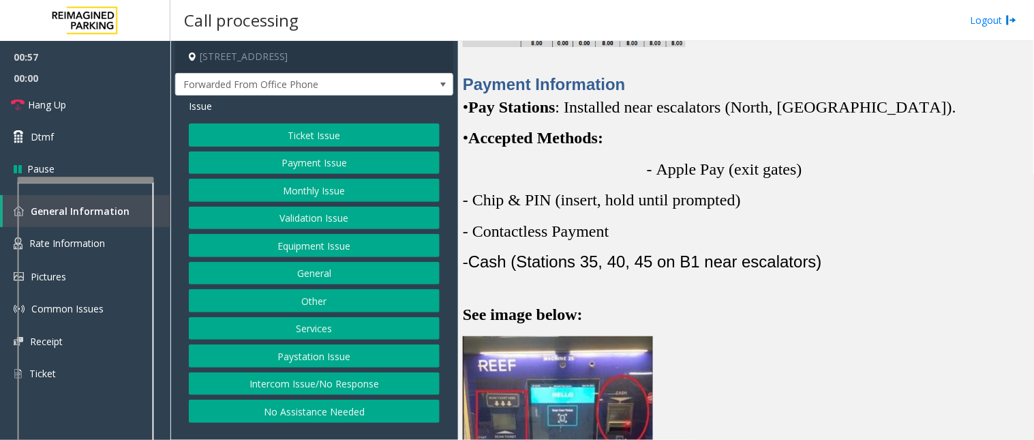
click at [317, 164] on button "Payment Issue" at bounding box center [314, 162] width 251 height 23
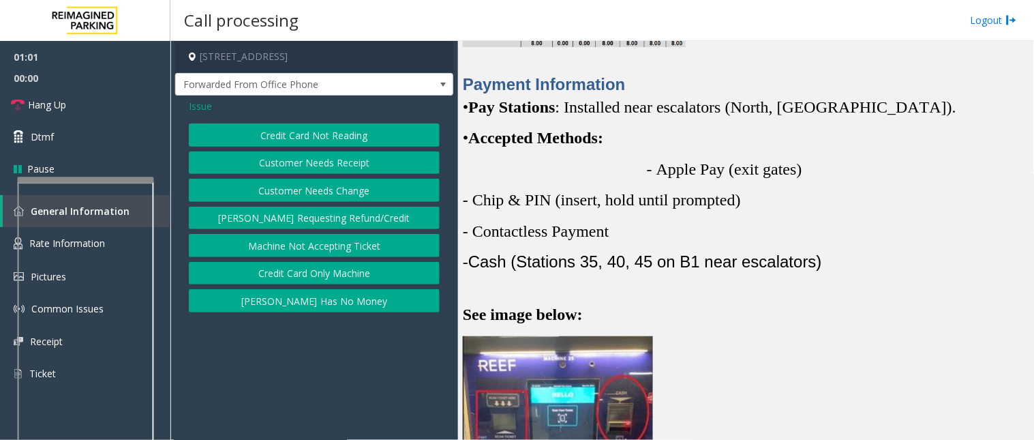
click at [323, 275] on button "Credit Card Only Machine" at bounding box center [314, 273] width 251 height 23
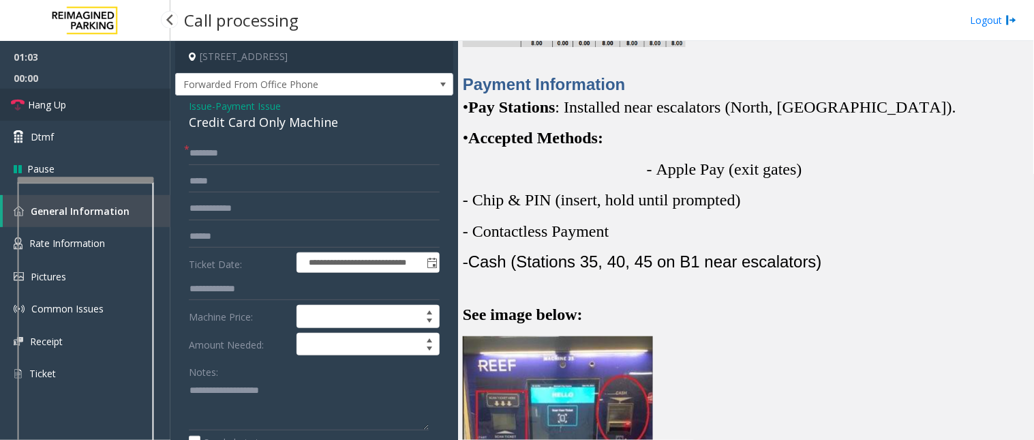
click at [113, 110] on link "Hang Up" at bounding box center [85, 105] width 170 height 32
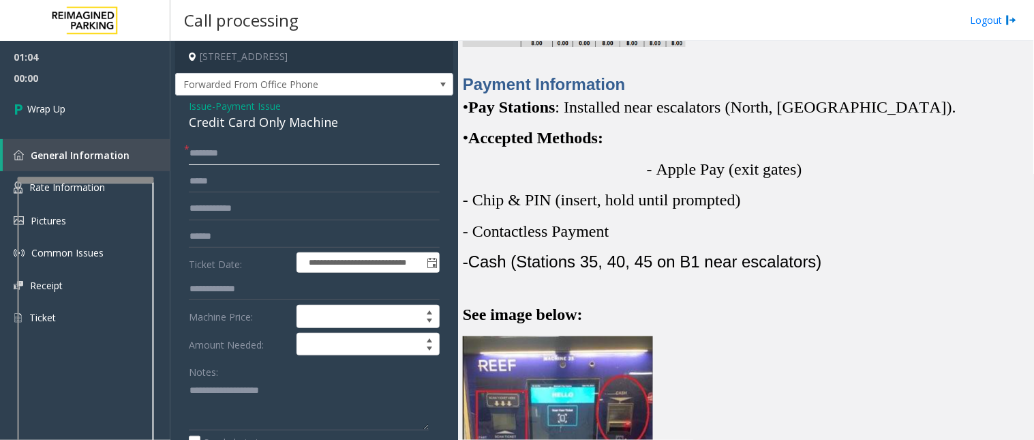
click at [258, 158] on input "text" at bounding box center [314, 153] width 251 height 23
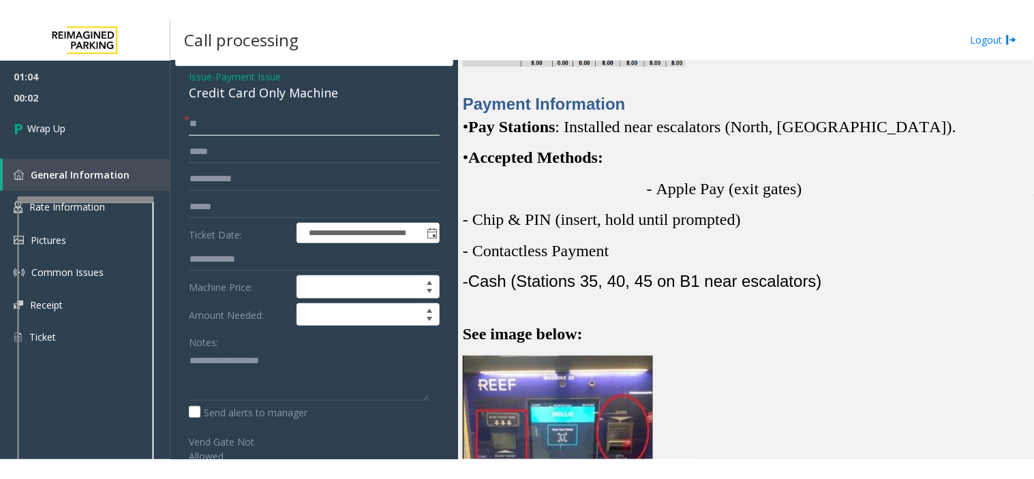
scroll to position [76, 0]
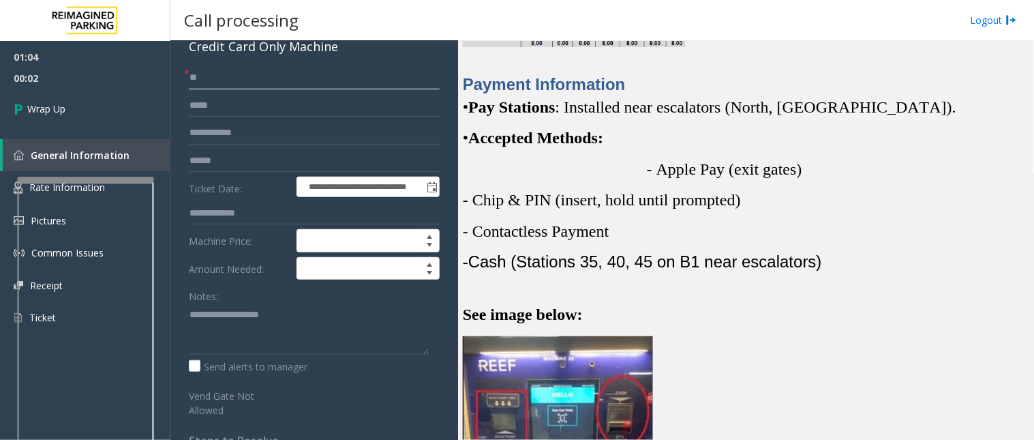
type input "**"
click at [222, 312] on textarea at bounding box center [309, 328] width 240 height 51
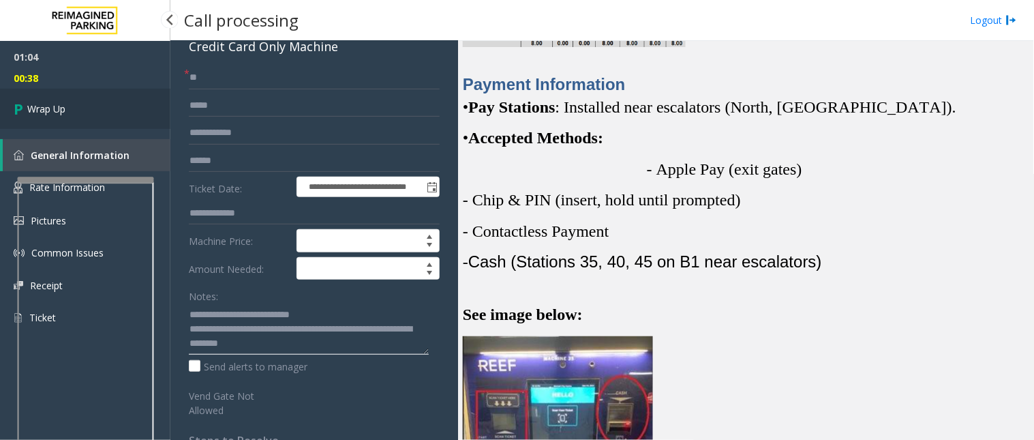
type textarea "**********"
click at [42, 114] on span "Wrap Up" at bounding box center [46, 109] width 38 height 14
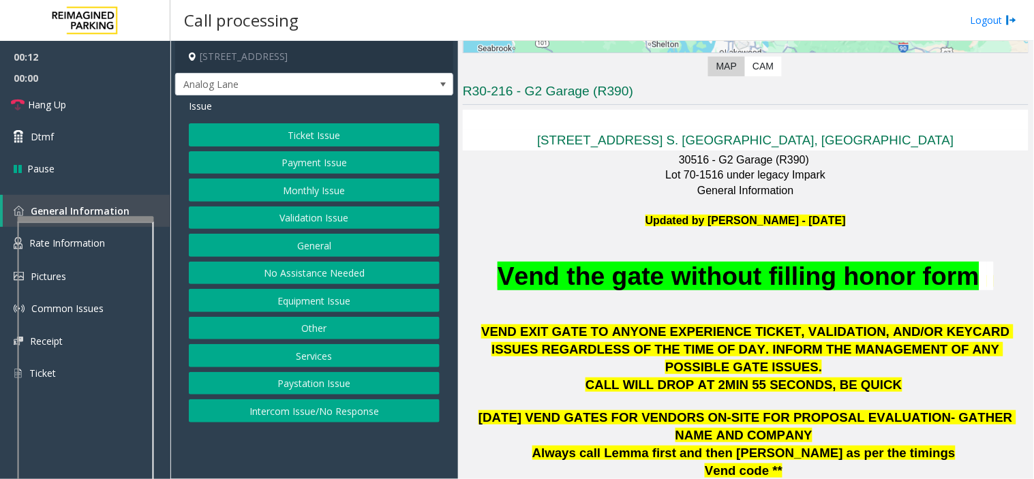
scroll to position [303, 0]
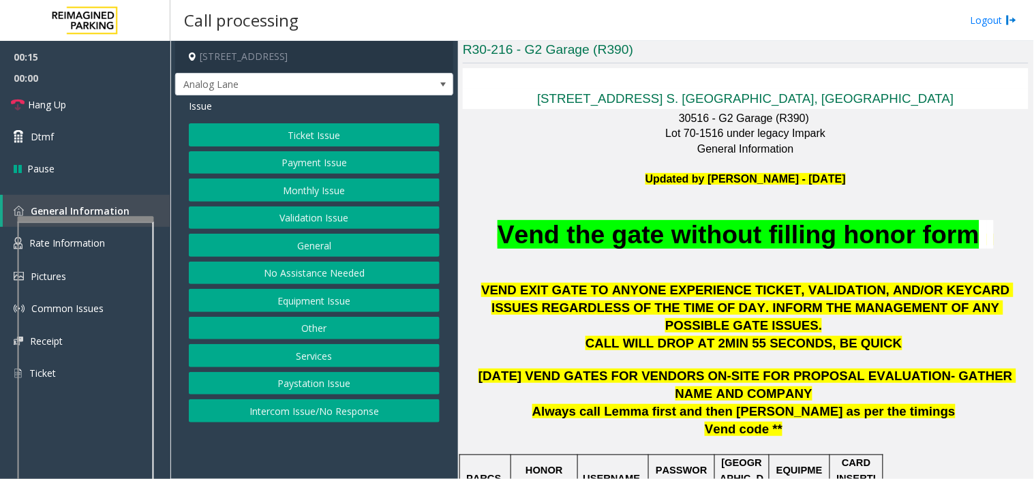
click at [299, 190] on button "Monthly Issue" at bounding box center [314, 190] width 251 height 23
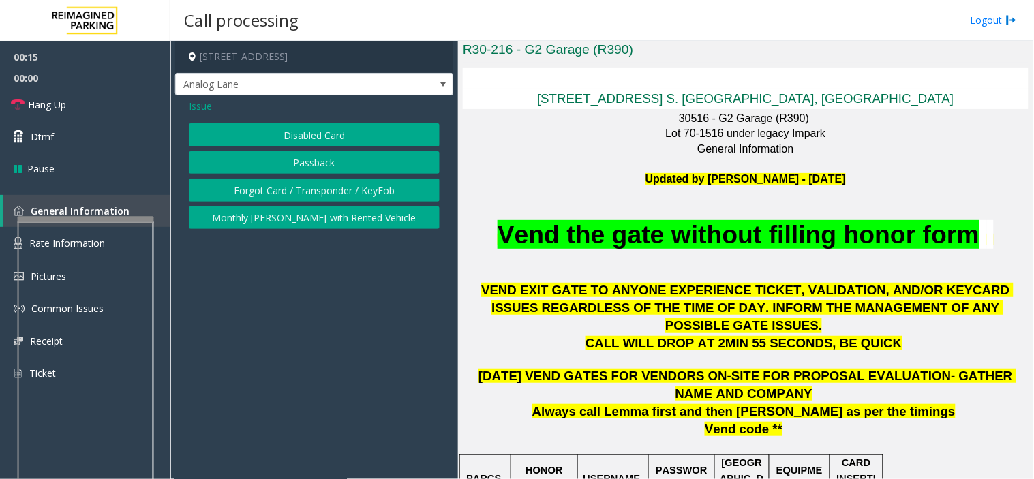
click at [288, 134] on button "Disabled Card" at bounding box center [314, 134] width 251 height 23
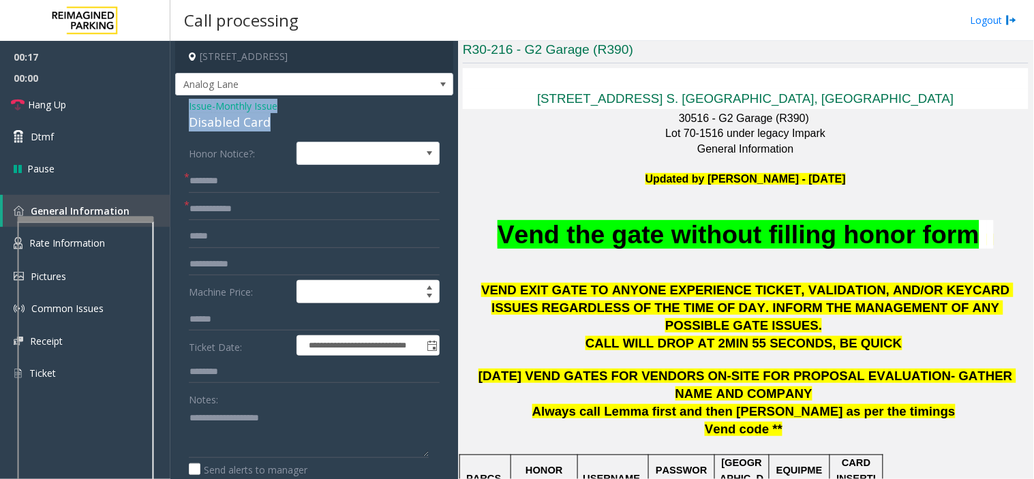
drag, startPoint x: 295, startPoint y: 123, endPoint x: 185, endPoint y: 106, distance: 111.1
click at [263, 439] on textarea at bounding box center [309, 432] width 240 height 51
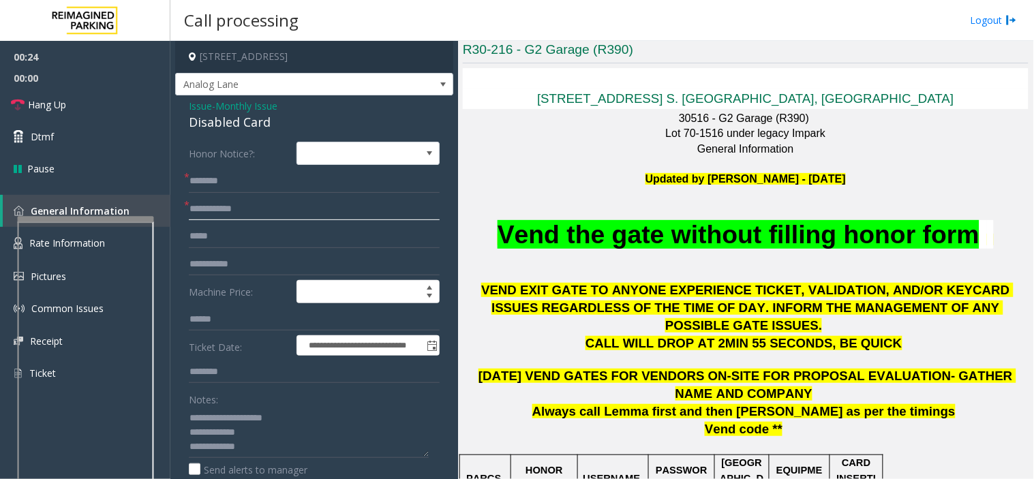
click at [212, 203] on input "text" at bounding box center [314, 209] width 251 height 23
click at [327, 439] on textarea at bounding box center [309, 432] width 240 height 51
type textarea "**********"
click at [209, 174] on input "text" at bounding box center [314, 181] width 251 height 23
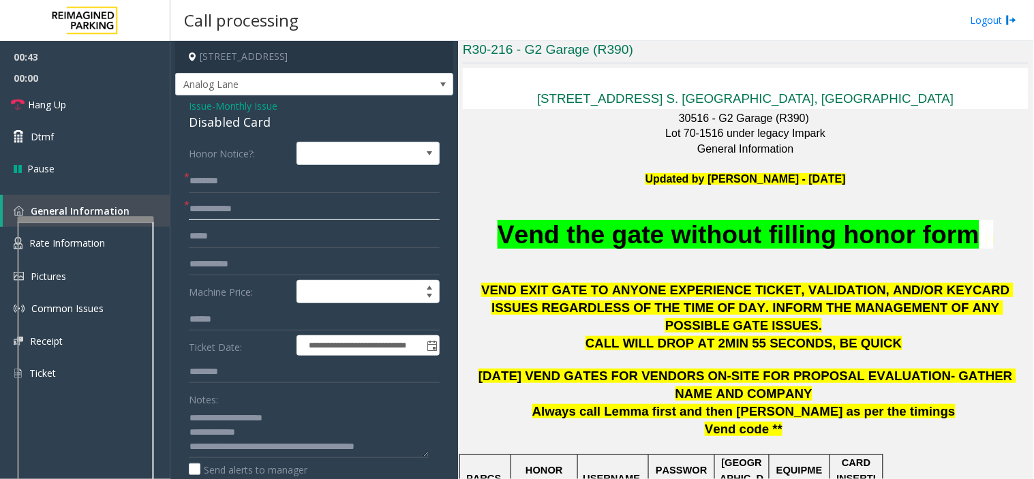
click at [220, 203] on input "text" at bounding box center [314, 209] width 251 height 23
type input "**********"
click at [232, 179] on input "text" at bounding box center [314, 181] width 251 height 23
type input "*****"
click at [235, 220] on input "**********" at bounding box center [314, 209] width 251 height 23
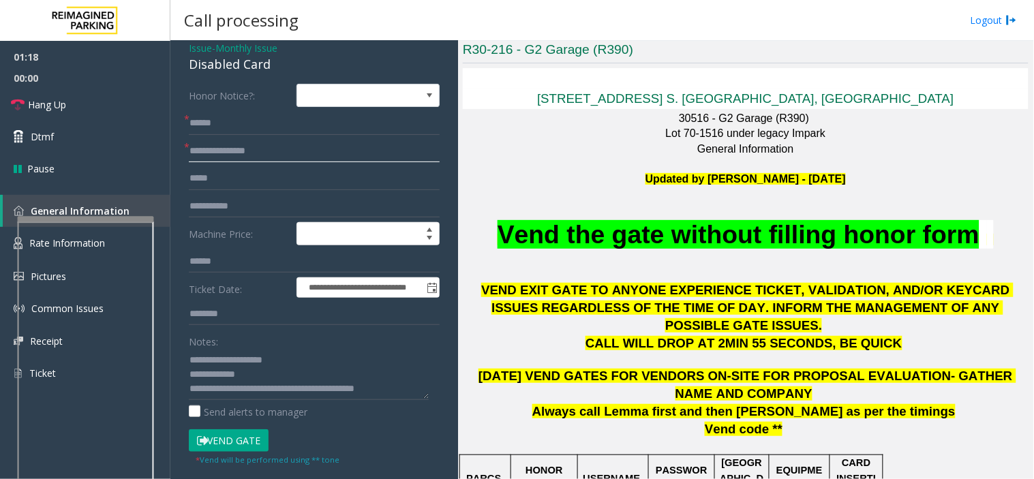
scroll to position [151, 0]
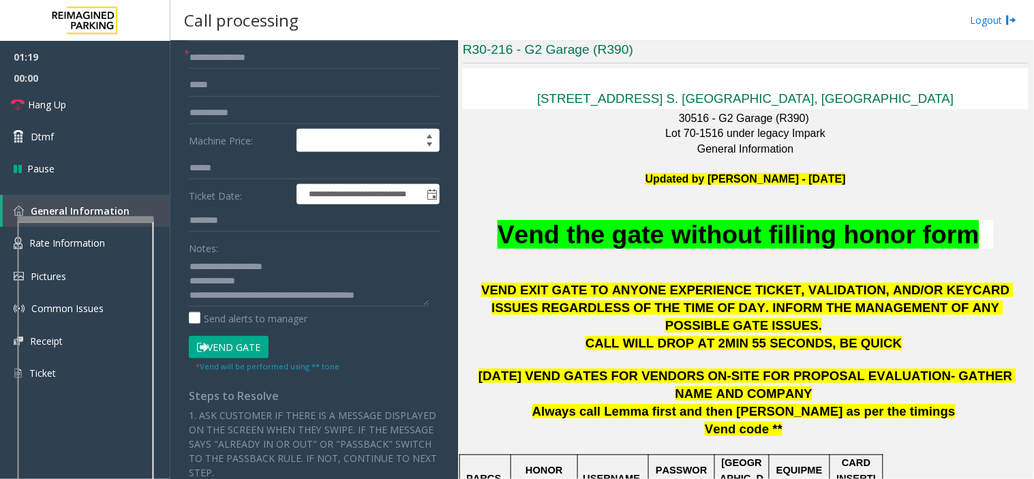
click at [234, 349] on button "Vend Gate" at bounding box center [229, 347] width 80 height 23
click at [248, 284] on textarea at bounding box center [309, 281] width 240 height 51
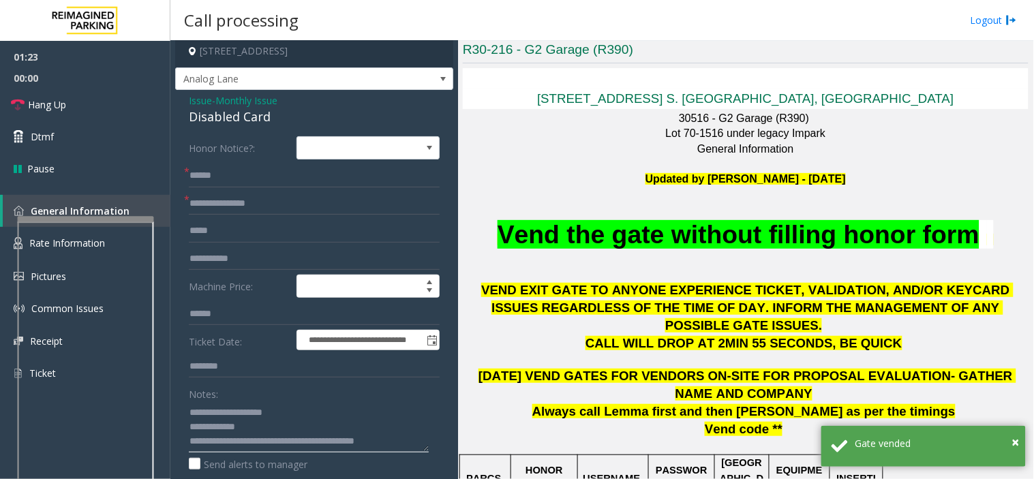
scroll to position [0, 0]
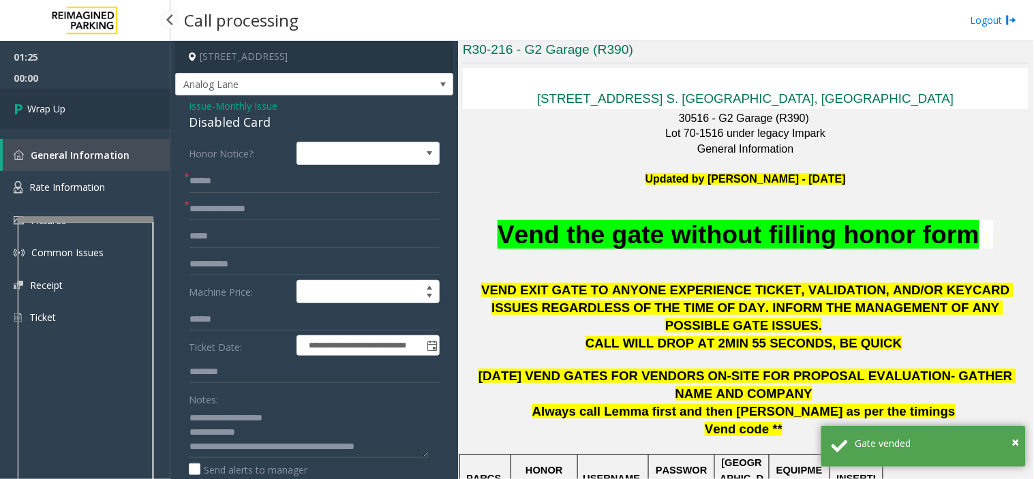
click at [68, 112] on link "Wrap Up" at bounding box center [85, 109] width 170 height 40
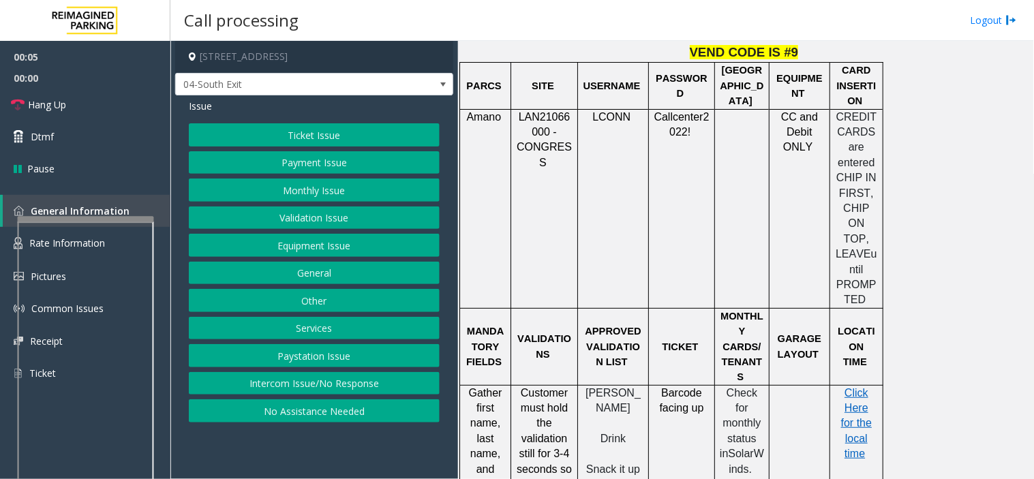
scroll to position [1364, 0]
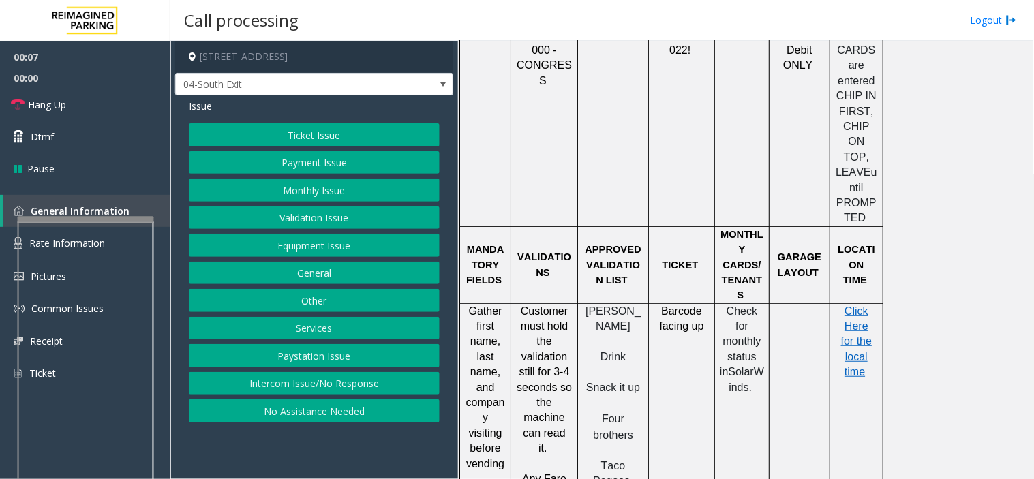
click at [323, 140] on button "Ticket Issue" at bounding box center [314, 134] width 251 height 23
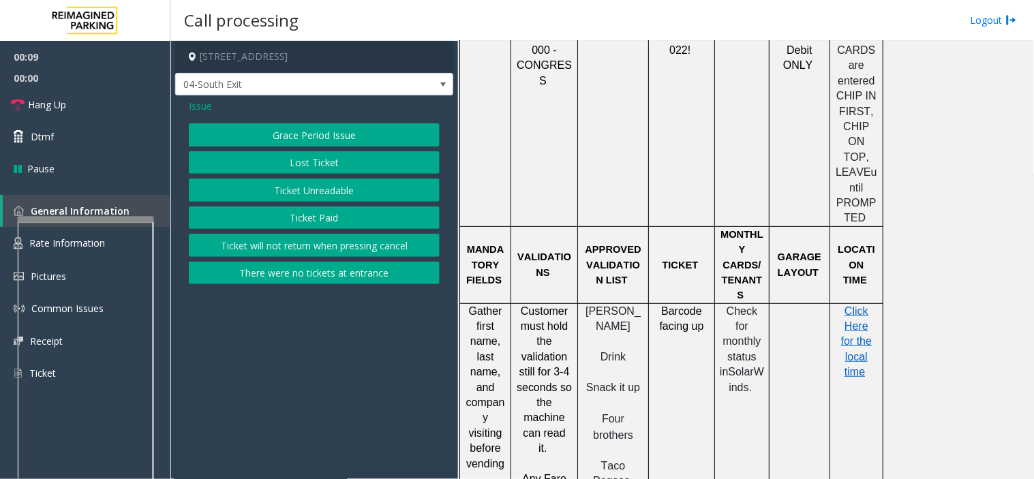
click at [325, 190] on button "Ticket Unreadable" at bounding box center [314, 190] width 251 height 23
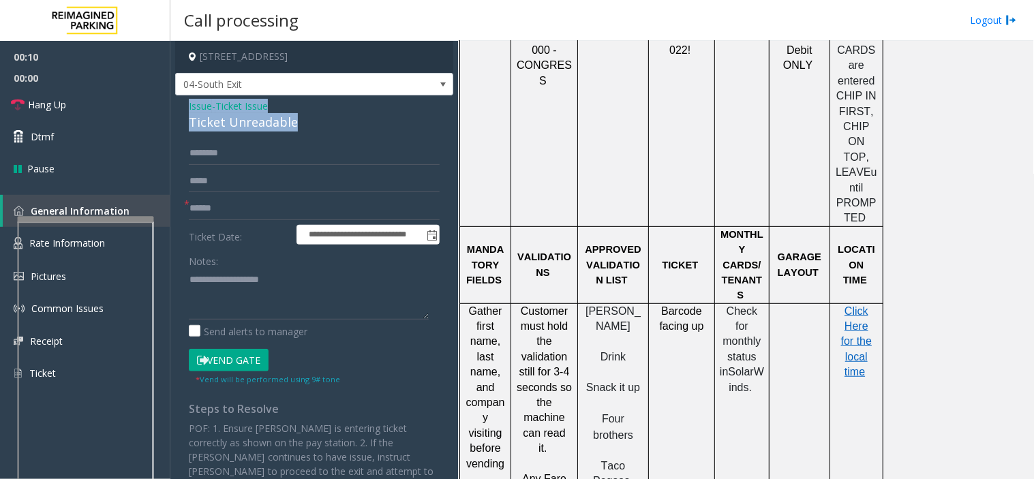
drag, startPoint x: 295, startPoint y: 124, endPoint x: 181, endPoint y: 104, distance: 115.7
click at [181, 104] on div "**********" at bounding box center [314, 321] width 278 height 453
click at [312, 299] on textarea at bounding box center [309, 294] width 240 height 51
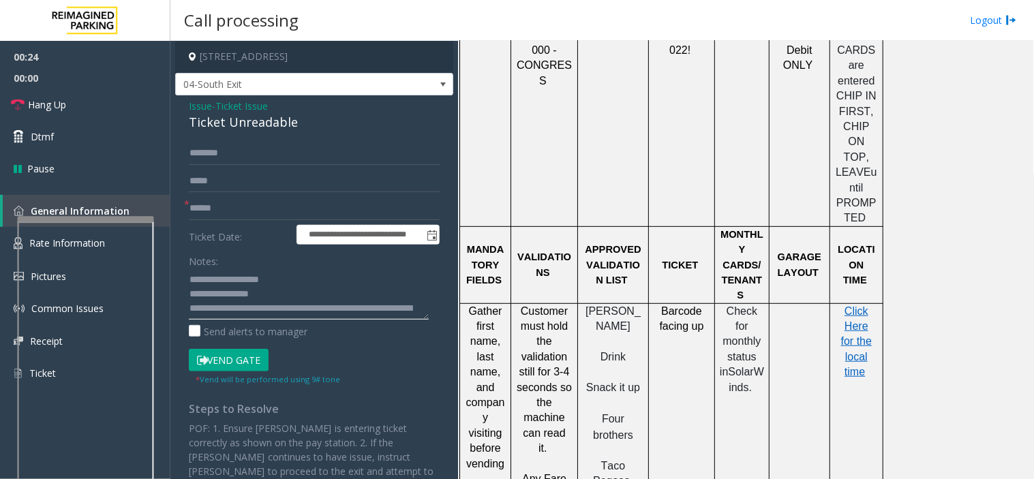
click at [339, 308] on textarea at bounding box center [309, 294] width 240 height 51
type textarea "**********"
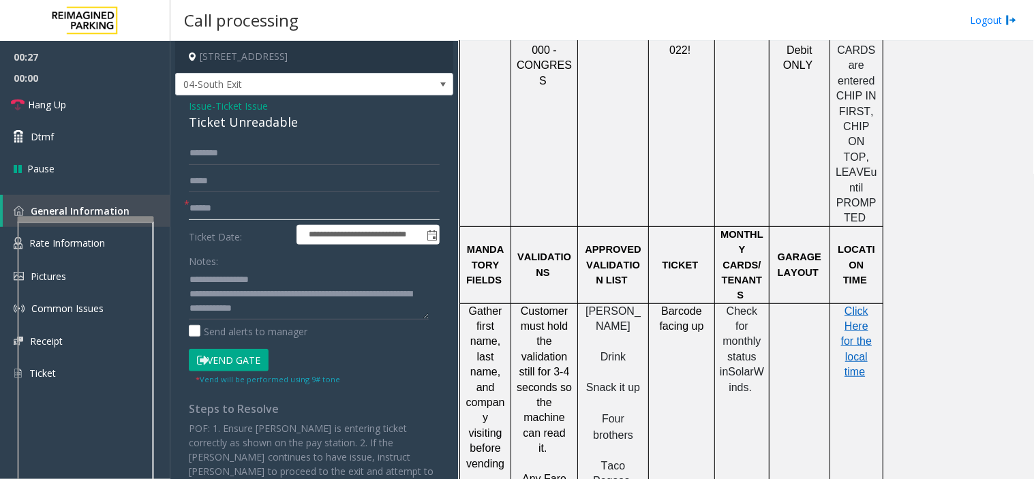
click at [230, 207] on input "text" at bounding box center [314, 208] width 251 height 23
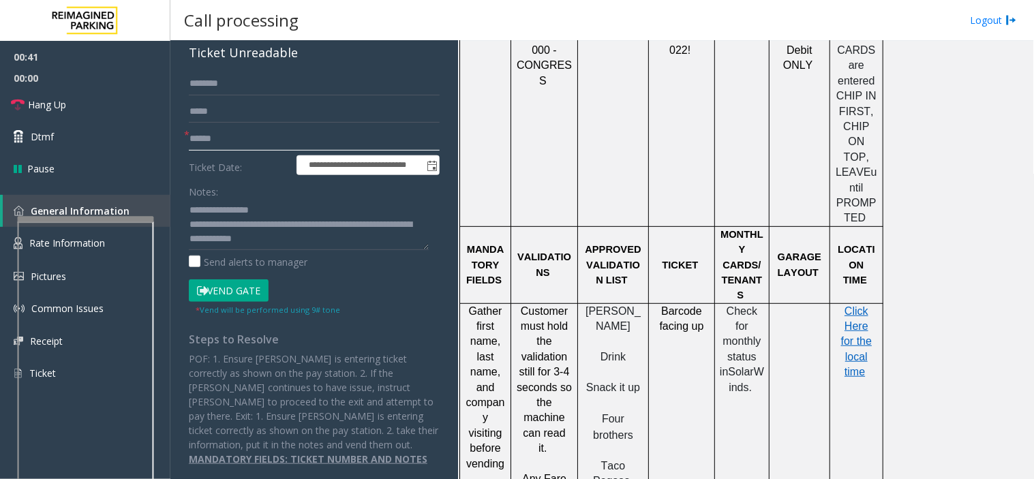
type input "******"
click at [233, 284] on button "Vend Gate" at bounding box center [229, 291] width 80 height 23
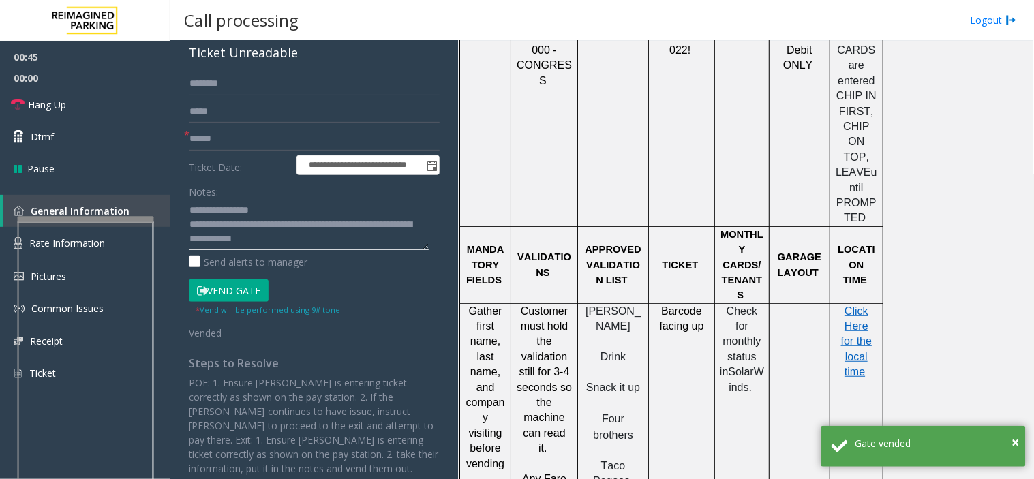
click at [326, 235] on textarea at bounding box center [309, 224] width 240 height 51
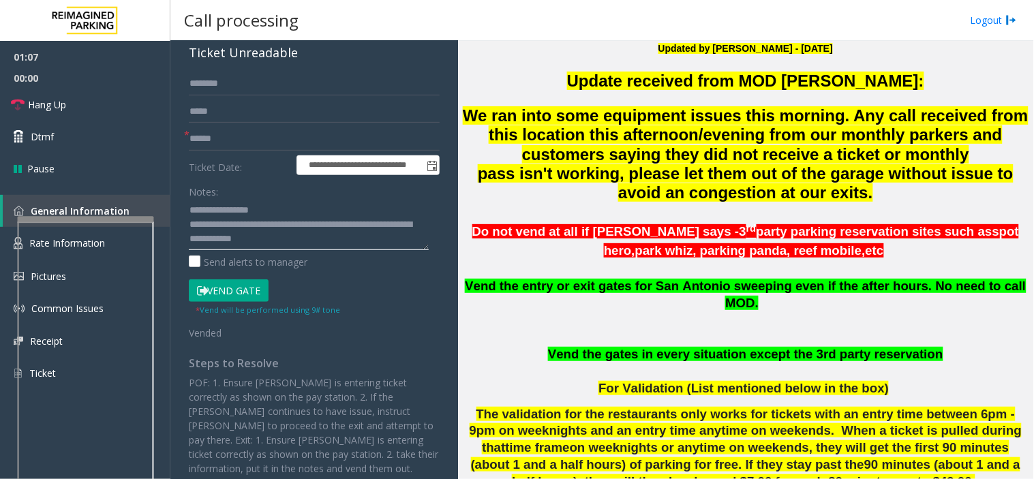
scroll to position [29, 0]
click at [312, 233] on textarea at bounding box center [309, 224] width 240 height 51
click at [312, 223] on textarea at bounding box center [309, 224] width 240 height 51
type textarea "**********"
click at [91, 106] on link "Hang Up" at bounding box center [85, 105] width 170 height 32
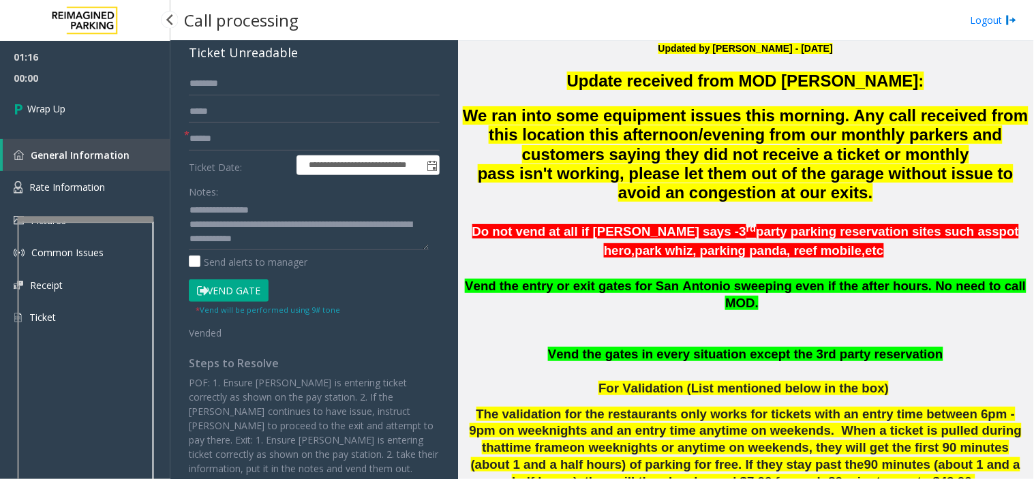
click at [78, 106] on link "Wrap Up" at bounding box center [85, 109] width 170 height 40
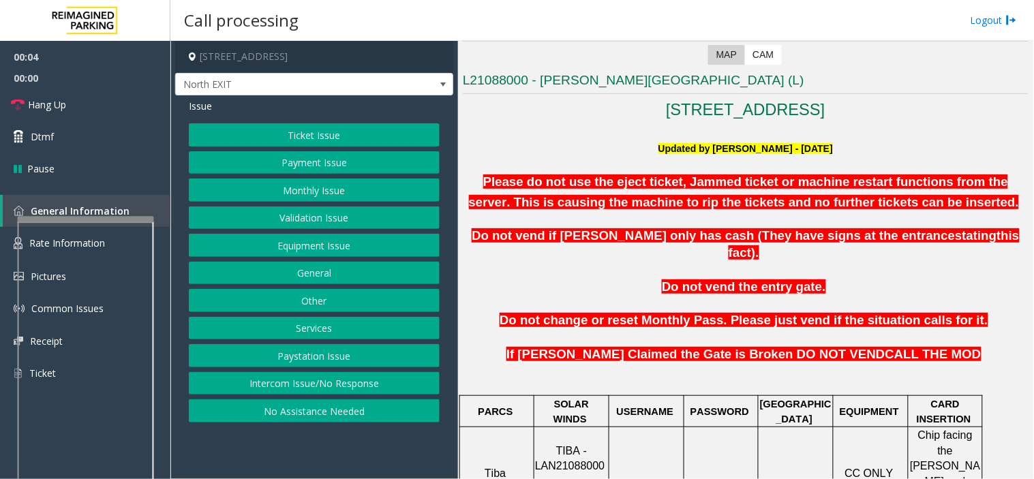
scroll to position [454, 0]
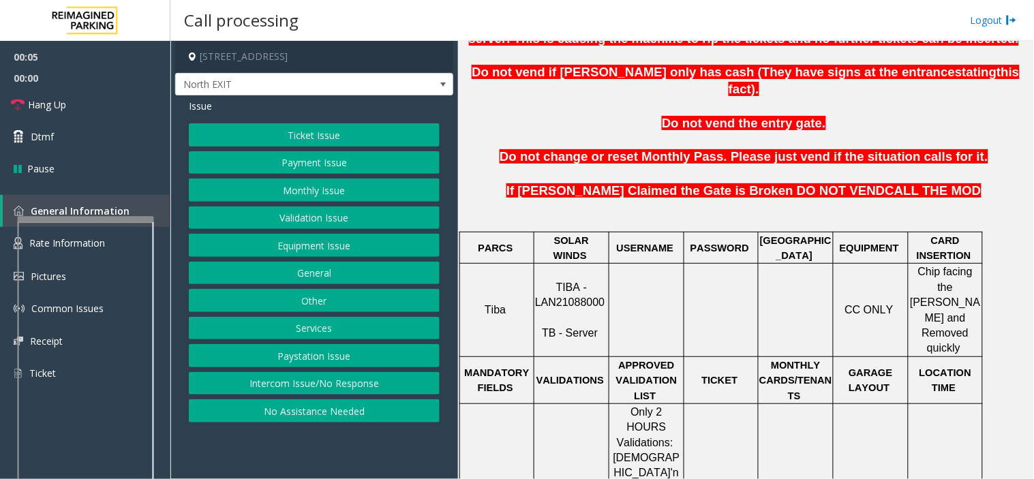
click at [565, 282] on span "TIBA - LAN21088000" at bounding box center [570, 295] width 70 height 27
click at [242, 192] on button "Monthly Issue" at bounding box center [314, 190] width 251 height 23
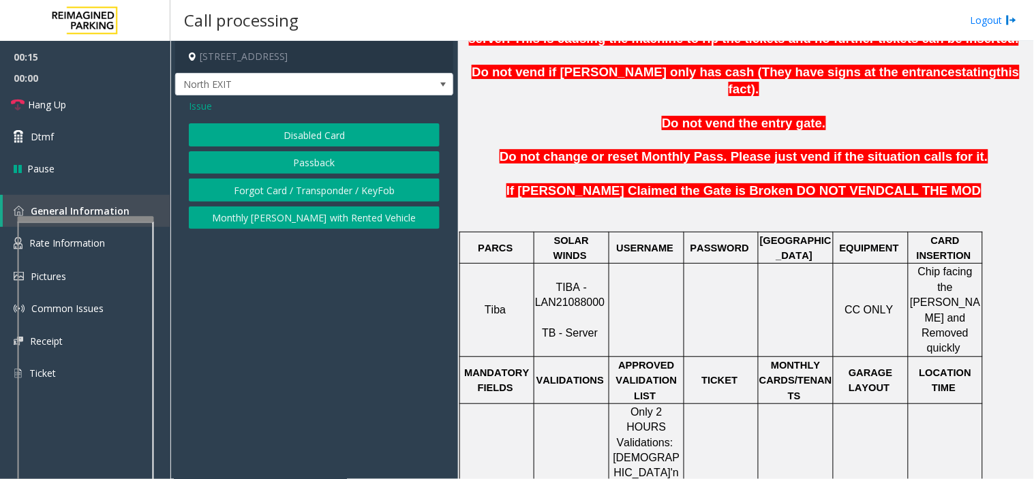
click at [198, 100] on span "Issue" at bounding box center [200, 106] width 23 height 14
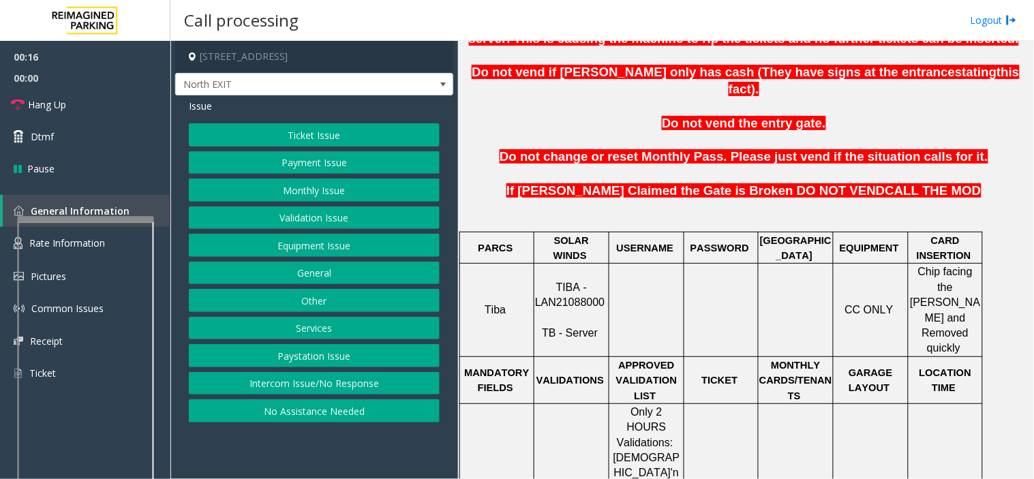
click at [291, 219] on button "Validation Issue" at bounding box center [314, 218] width 251 height 23
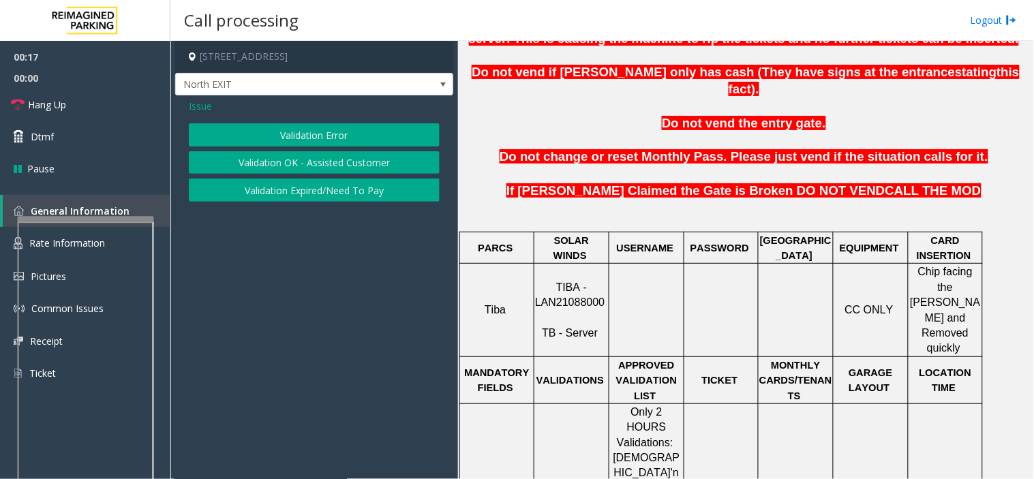
click at [282, 142] on button "Validation Error" at bounding box center [314, 134] width 251 height 23
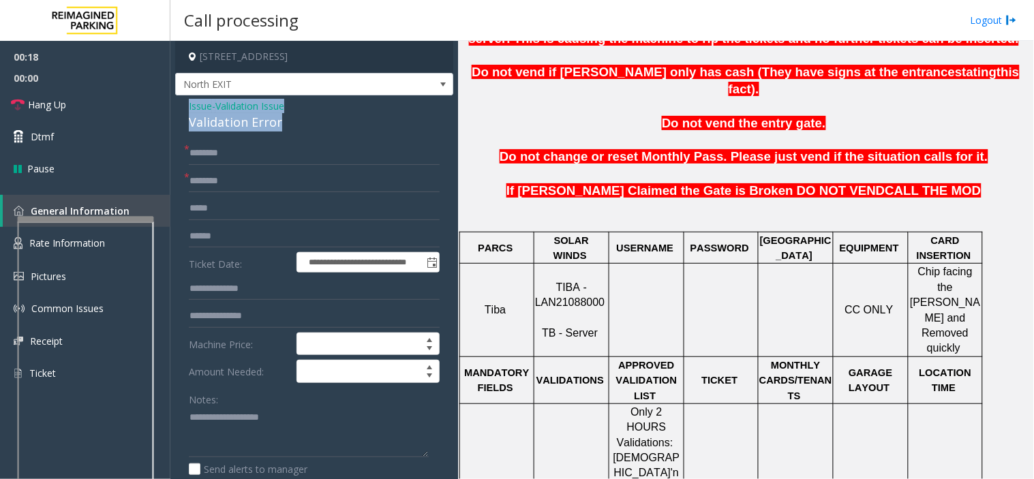
drag, startPoint x: 301, startPoint y: 132, endPoint x: 186, endPoint y: 106, distance: 117.4
click at [294, 438] on textarea at bounding box center [309, 432] width 240 height 51
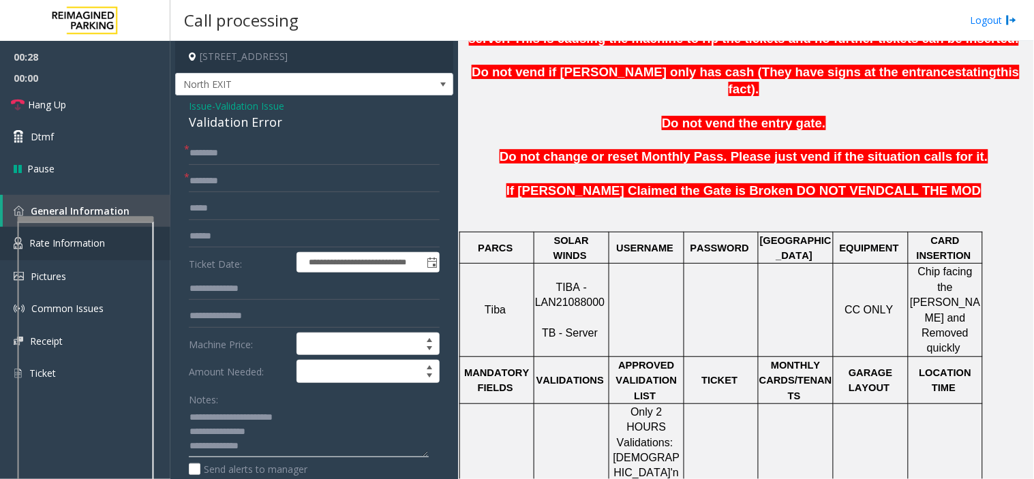
type textarea "**********"
click at [216, 181] on input "text" at bounding box center [314, 181] width 251 height 23
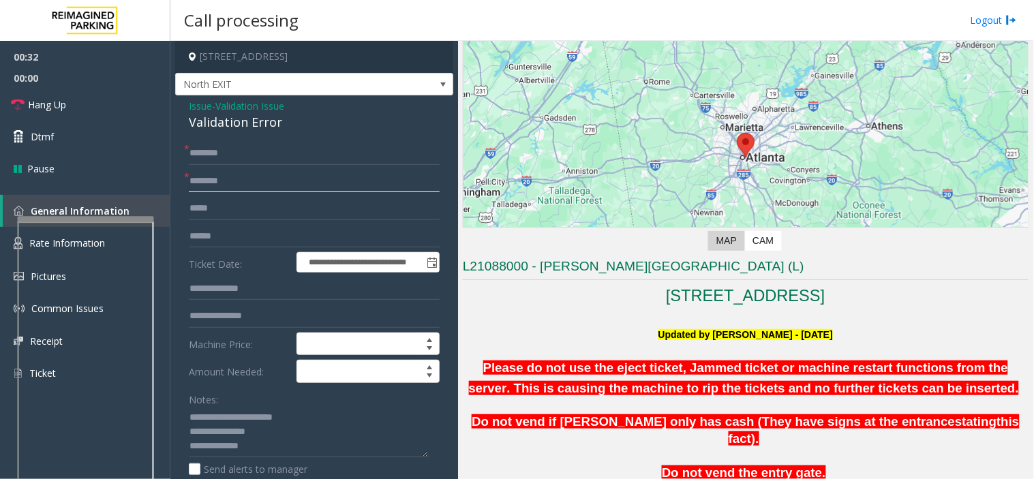
scroll to position [76, 0]
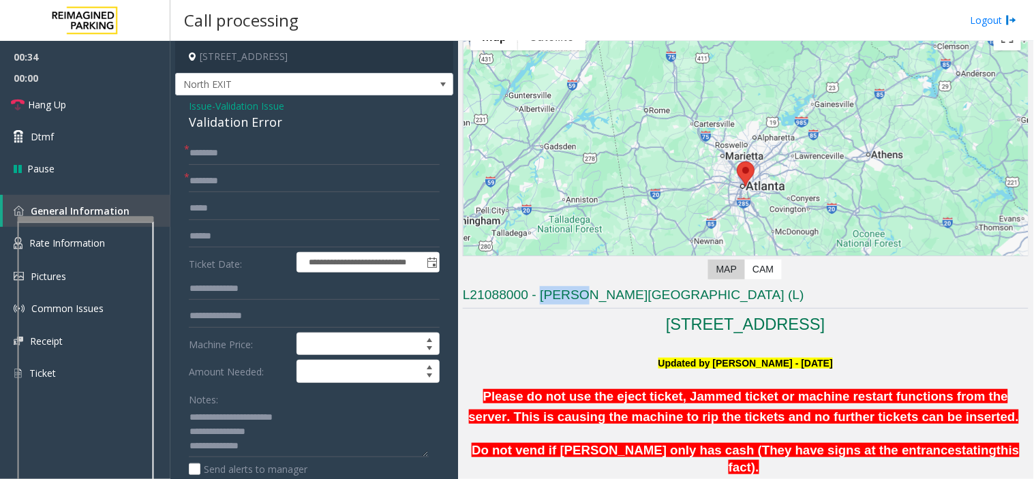
drag, startPoint x: 541, startPoint y: 296, endPoint x: 583, endPoint y: 297, distance: 42.3
click at [583, 297] on h3 "L21088000 - [PERSON_NAME][GEOGRAPHIC_DATA] (L)" at bounding box center [746, 297] width 566 height 23
type input "******"
click at [209, 241] on input "text" at bounding box center [314, 236] width 251 height 23
type input "*******"
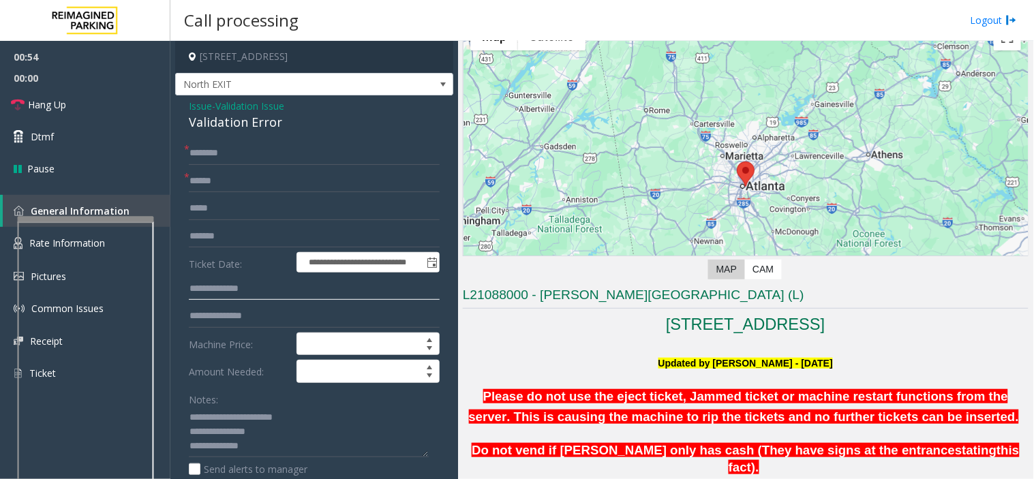
click at [243, 284] on input "text" at bounding box center [314, 289] width 251 height 23
click at [202, 151] on input "text" at bounding box center [314, 153] width 251 height 23
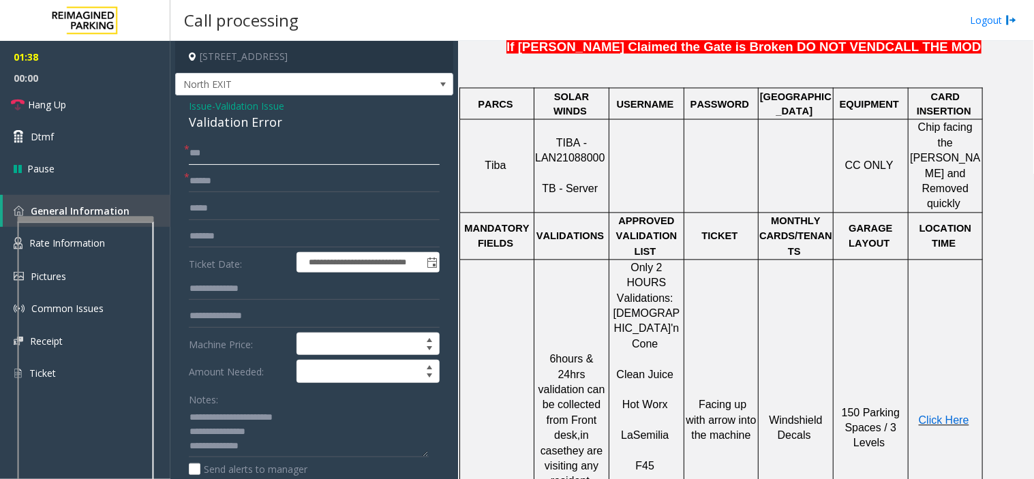
scroll to position [605, 0]
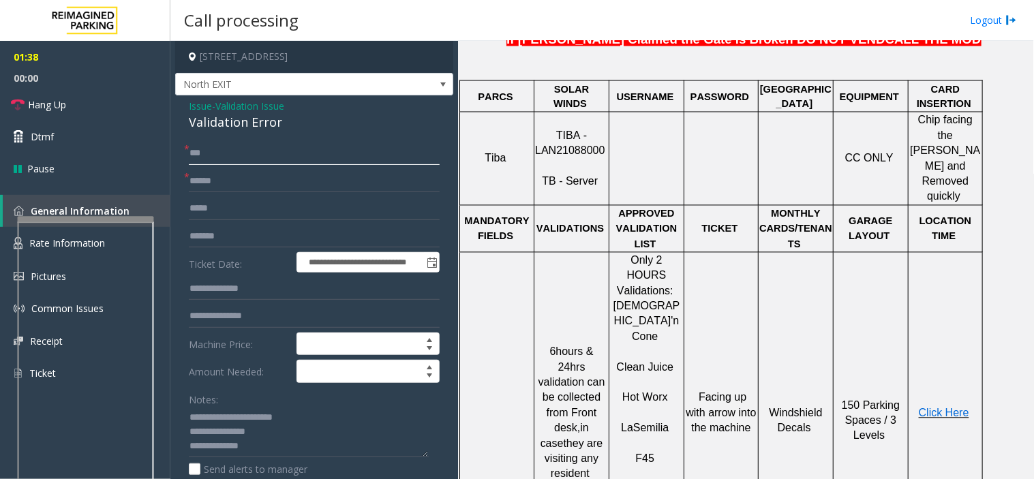
type input "***"
click at [946, 408] on span "Click Here" at bounding box center [944, 414] width 50 height 12
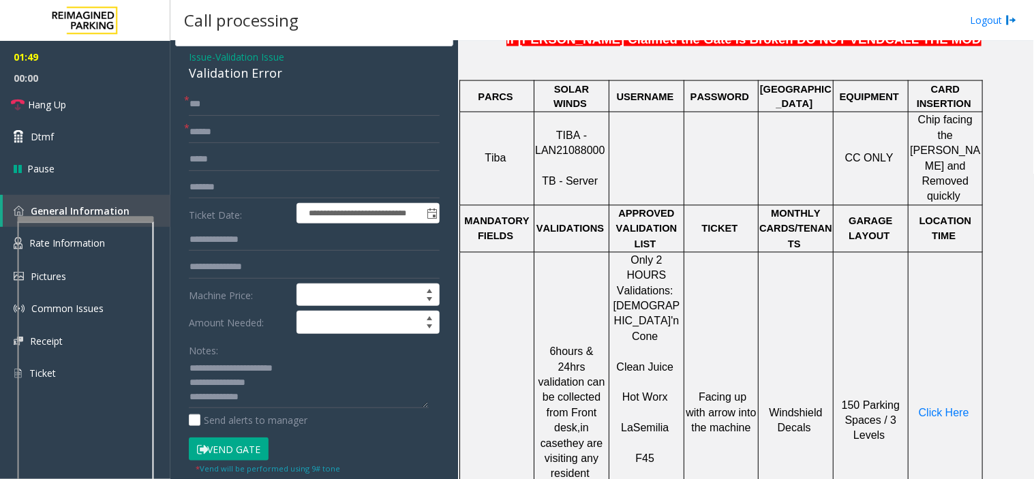
scroll to position [76, 0]
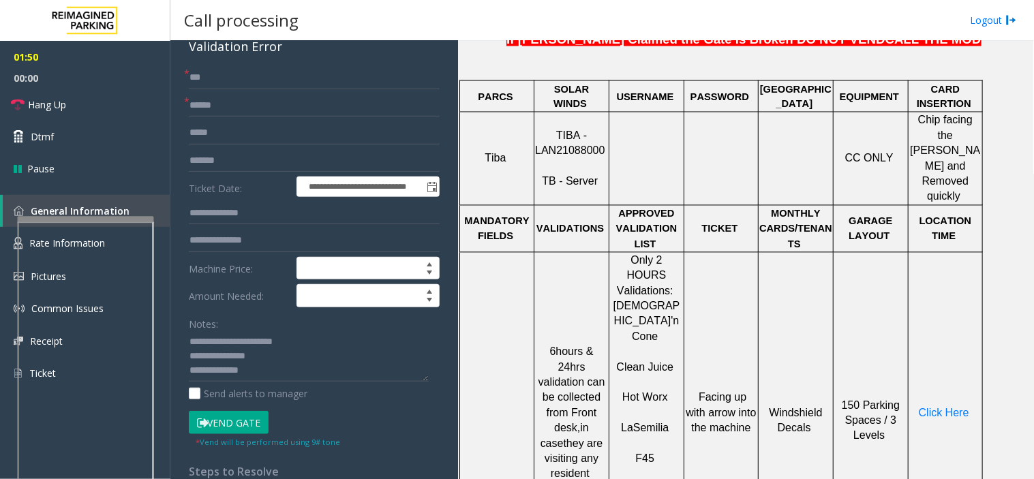
click at [223, 428] on button "Vend Gate" at bounding box center [229, 422] width 80 height 23
click at [267, 377] on textarea at bounding box center [309, 356] width 240 height 51
click at [300, 379] on textarea at bounding box center [309, 356] width 240 height 51
paste textarea "**********"
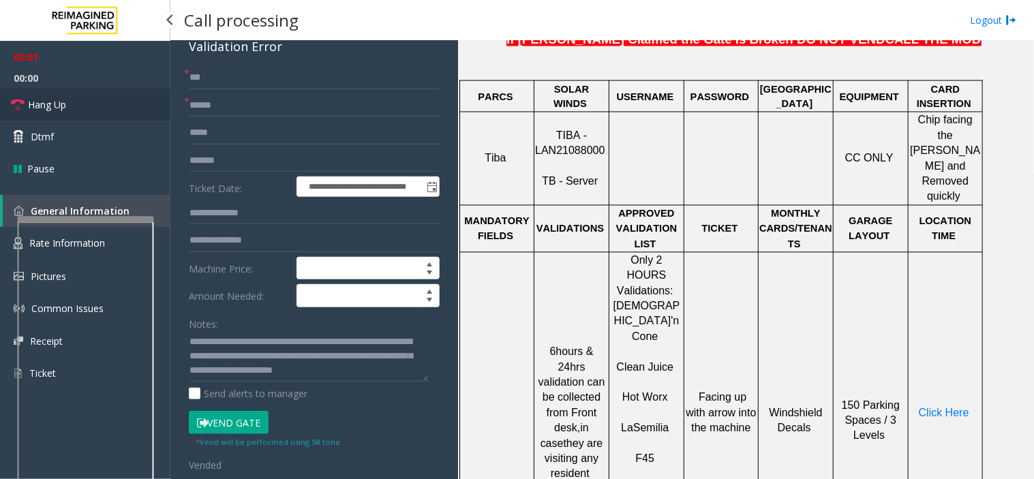
click at [93, 93] on link "Hang Up" at bounding box center [85, 105] width 170 height 32
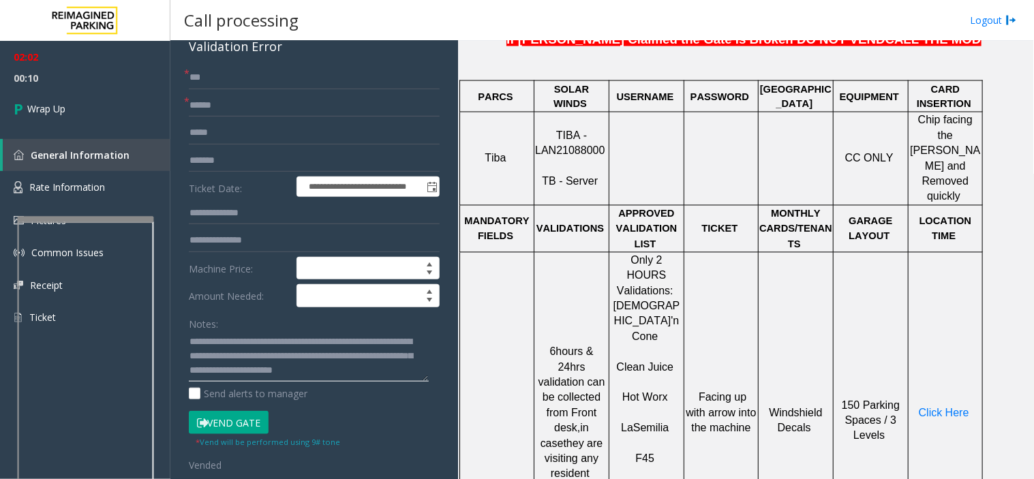
click at [343, 362] on textarea at bounding box center [309, 356] width 240 height 51
type textarea "**********"
click at [79, 108] on link "Wrap Up" at bounding box center [85, 109] width 170 height 40
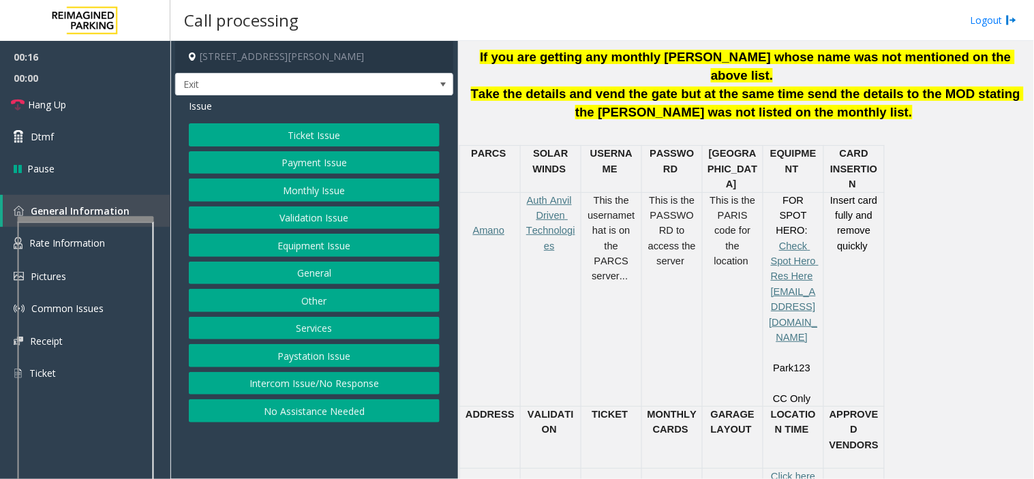
scroll to position [530, 0]
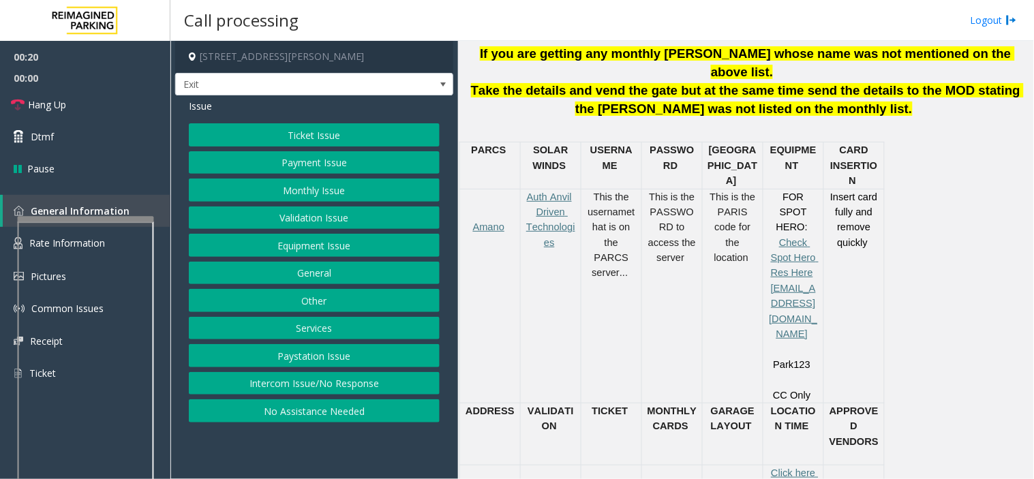
click at [275, 137] on button "Ticket Issue" at bounding box center [314, 134] width 251 height 23
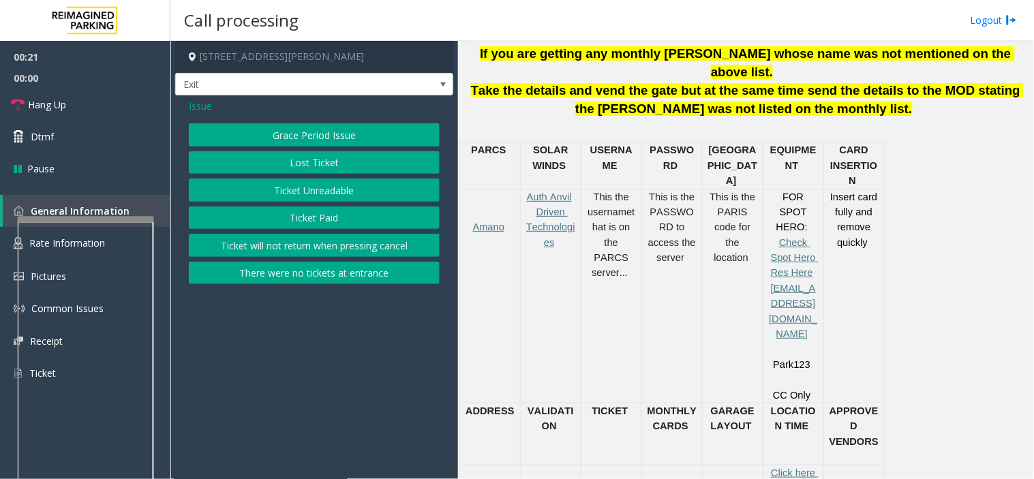
click at [298, 189] on button "Ticket Unreadable" at bounding box center [314, 190] width 251 height 23
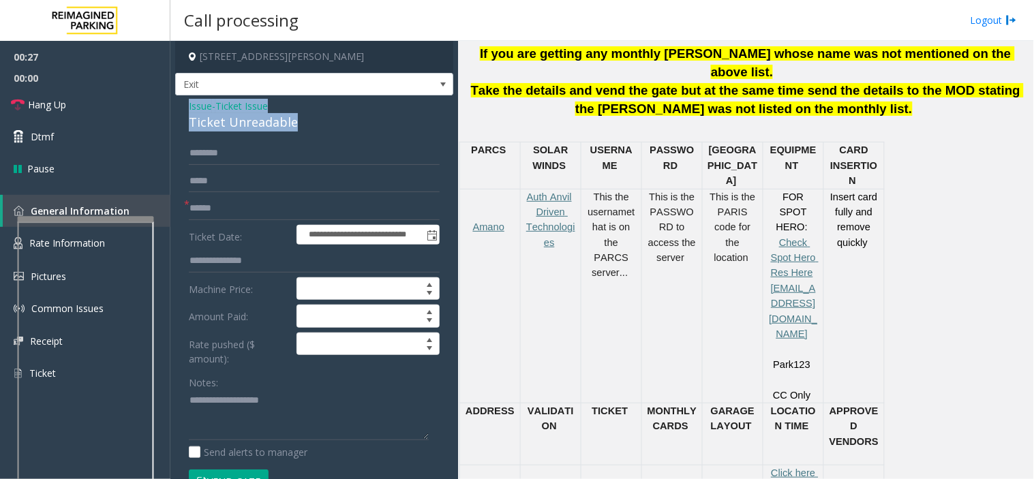
drag, startPoint x: 304, startPoint y: 125, endPoint x: 182, endPoint y: 110, distance: 123.0
click at [182, 110] on div "**********" at bounding box center [314, 461] width 278 height 732
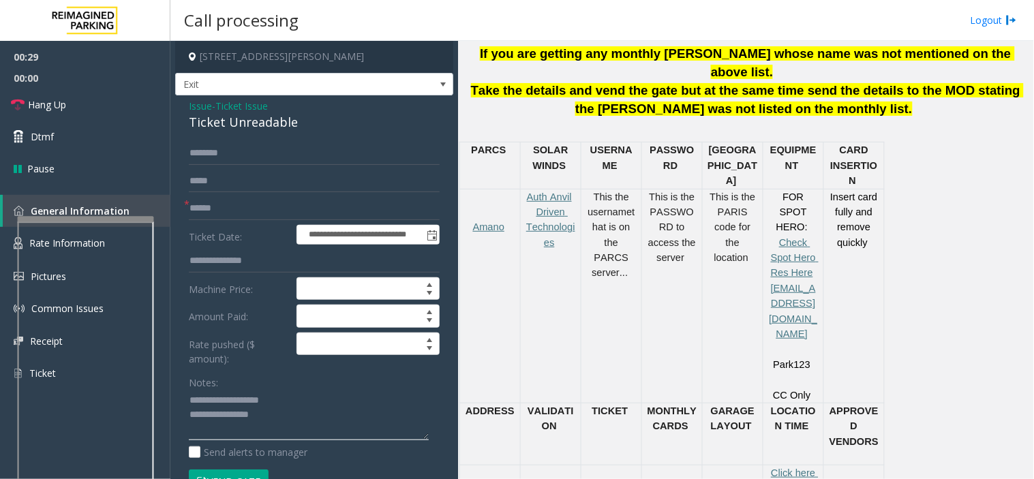
click at [284, 417] on textarea at bounding box center [309, 415] width 240 height 51
type textarea "**********"
click at [239, 209] on input "text" at bounding box center [314, 208] width 251 height 23
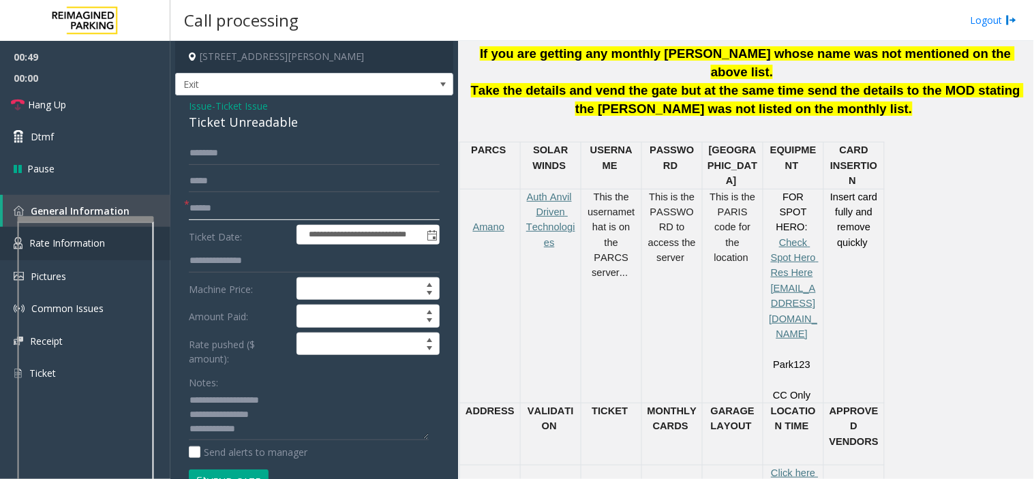
type input "******"
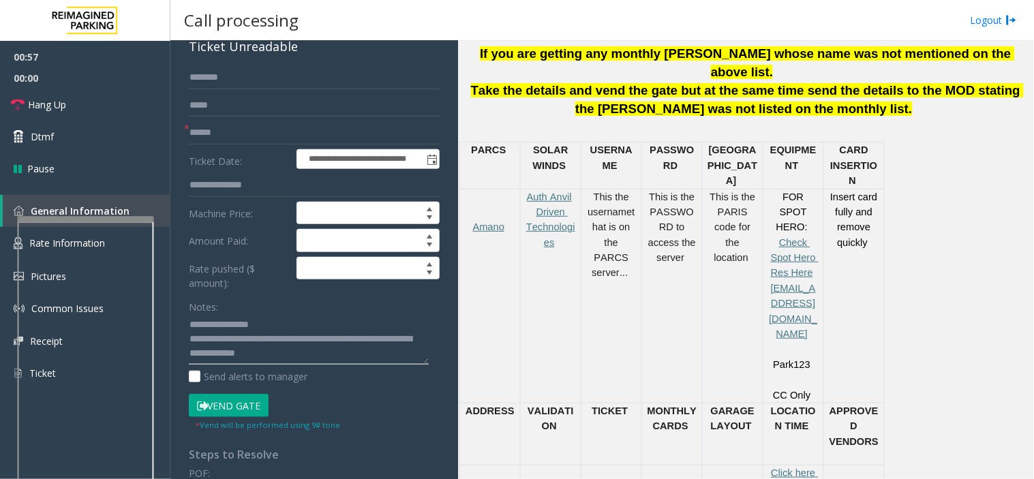
scroll to position [29, 0]
type textarea "**********"
click at [230, 407] on button "Vend Gate" at bounding box center [229, 405] width 80 height 23
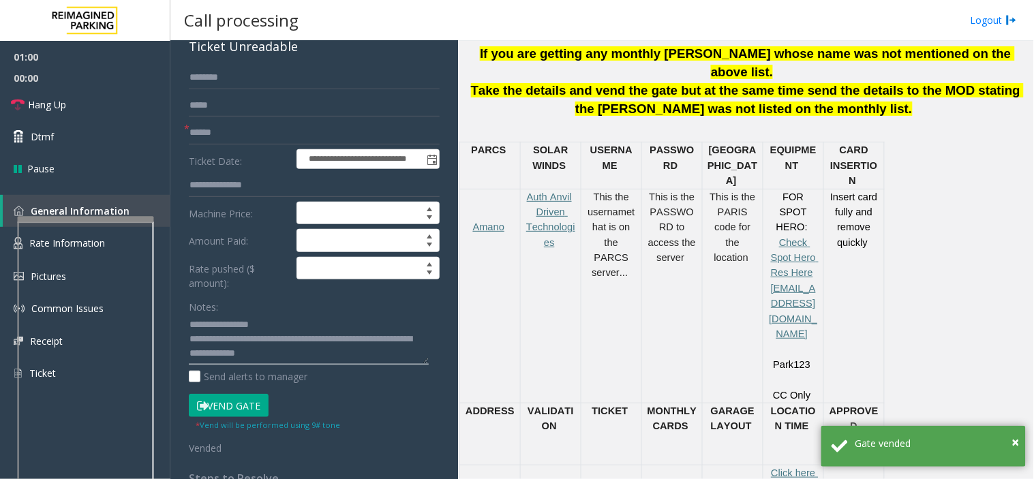
click at [362, 360] on textarea at bounding box center [309, 339] width 240 height 51
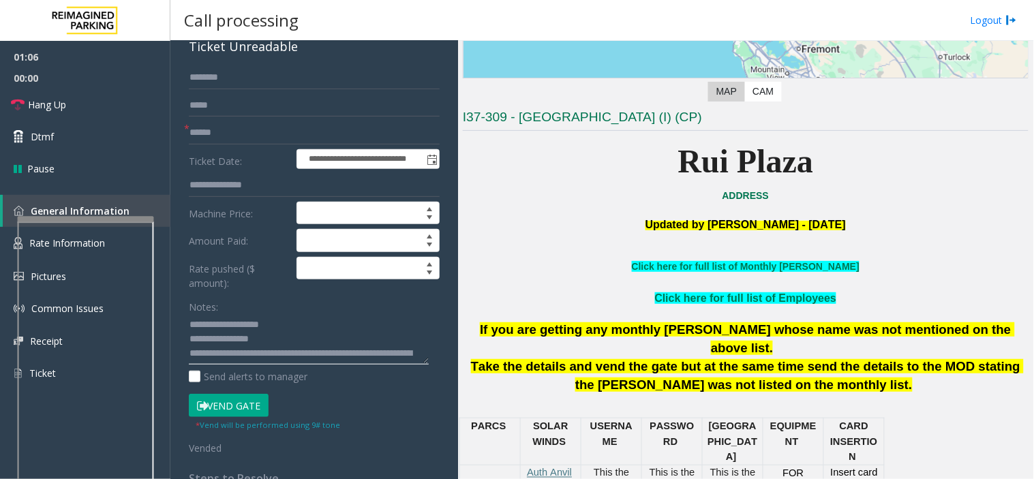
scroll to position [227, 0]
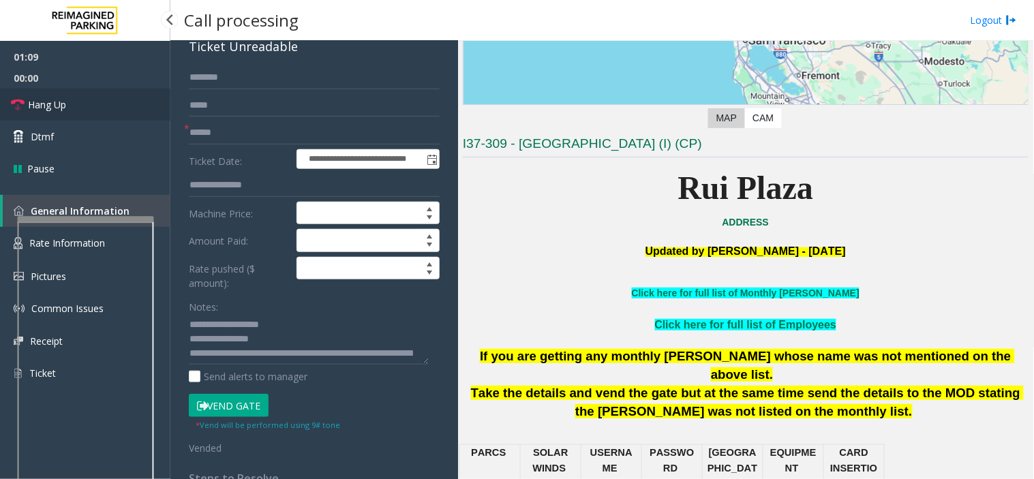
click at [77, 98] on link "Hang Up" at bounding box center [85, 105] width 170 height 32
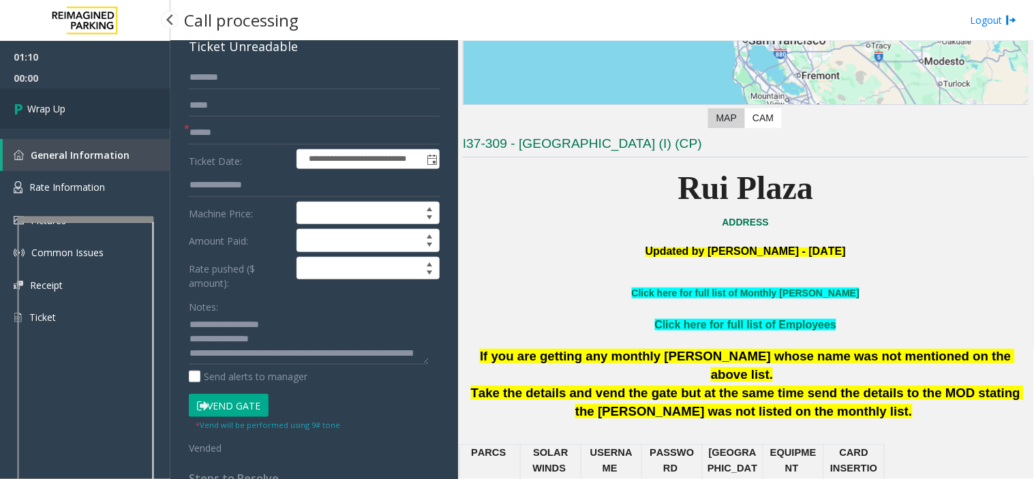
click at [76, 102] on link "Wrap Up" at bounding box center [85, 109] width 170 height 40
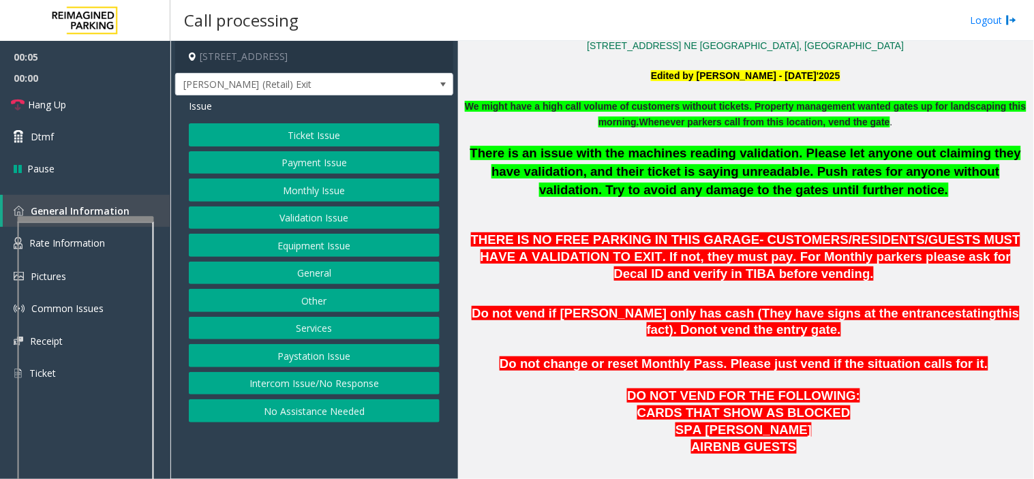
scroll to position [530, 0]
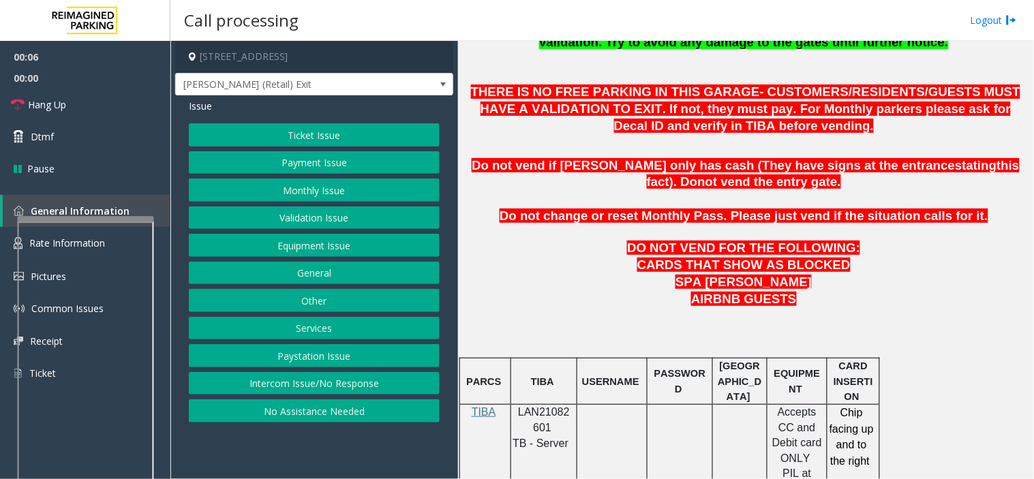
click at [526, 410] on span "LAN21082601" at bounding box center [544, 419] width 52 height 27
click at [303, 191] on button "Monthly Issue" at bounding box center [314, 190] width 251 height 23
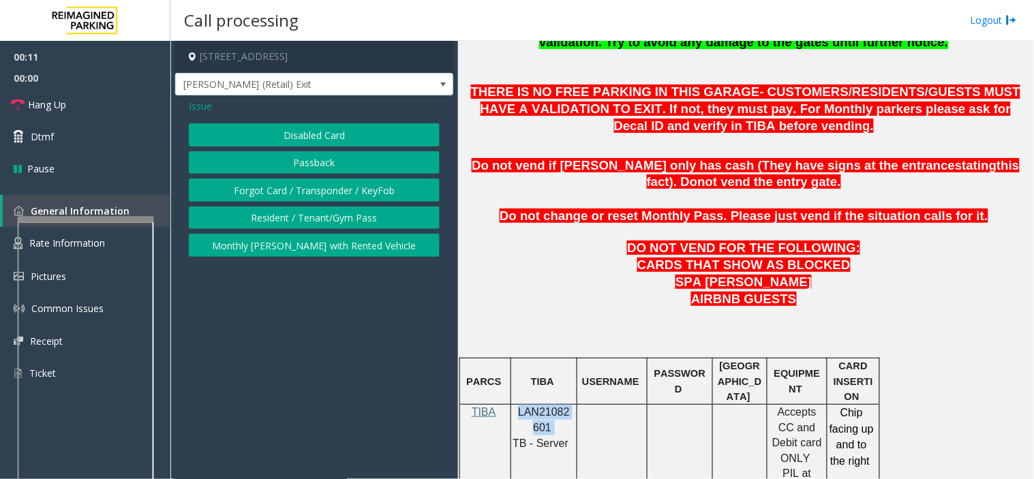
click at [298, 135] on button "Disabled Card" at bounding box center [314, 134] width 251 height 23
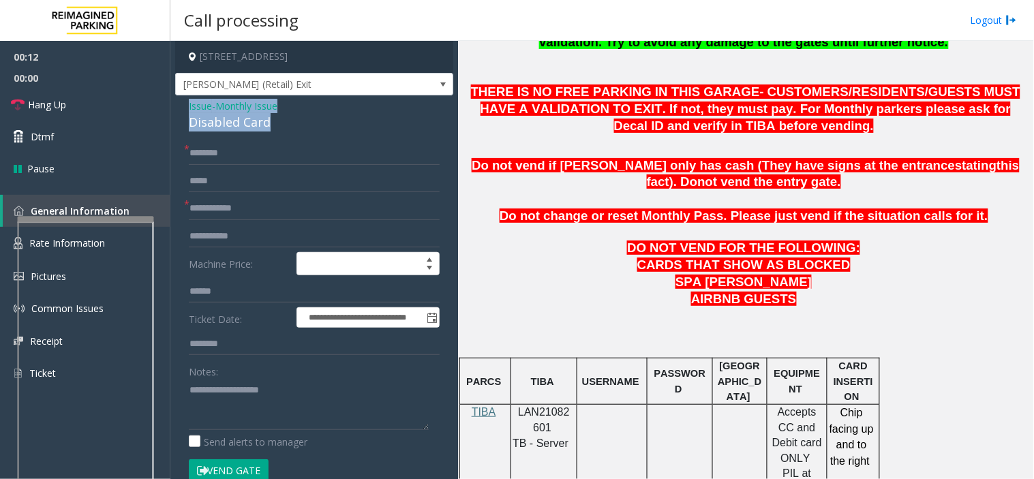
drag, startPoint x: 292, startPoint y: 125, endPoint x: 185, endPoint y: 107, distance: 108.5
click at [185, 107] on div "**********" at bounding box center [314, 463] width 278 height 736
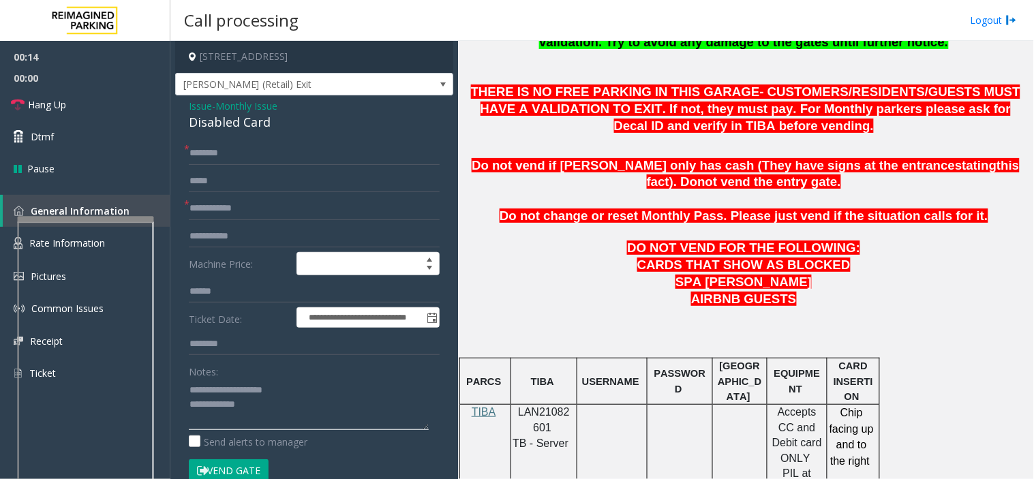
click at [250, 406] on textarea at bounding box center [309, 404] width 240 height 51
type textarea "**********"
click at [235, 213] on input "text" at bounding box center [314, 208] width 251 height 23
type input "*****"
click at [213, 145] on input "text" at bounding box center [314, 153] width 251 height 23
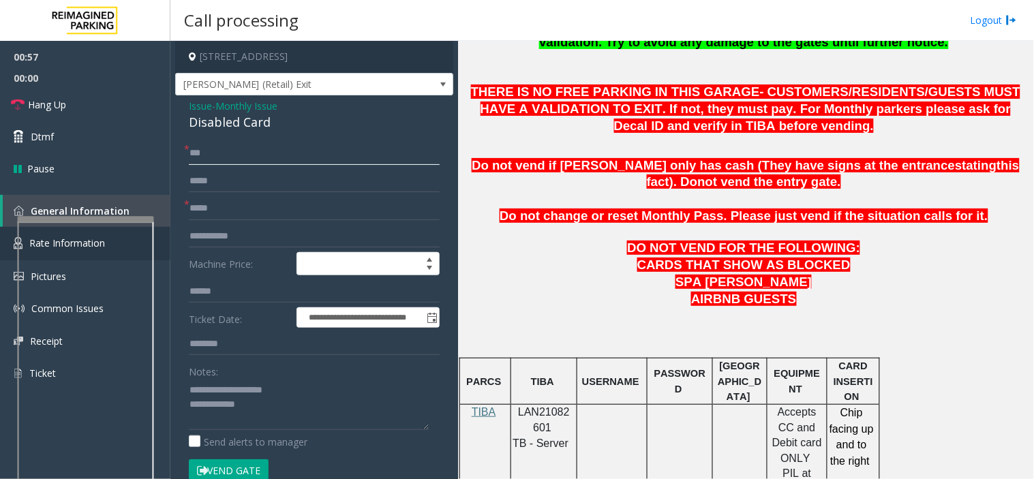
type input "***"
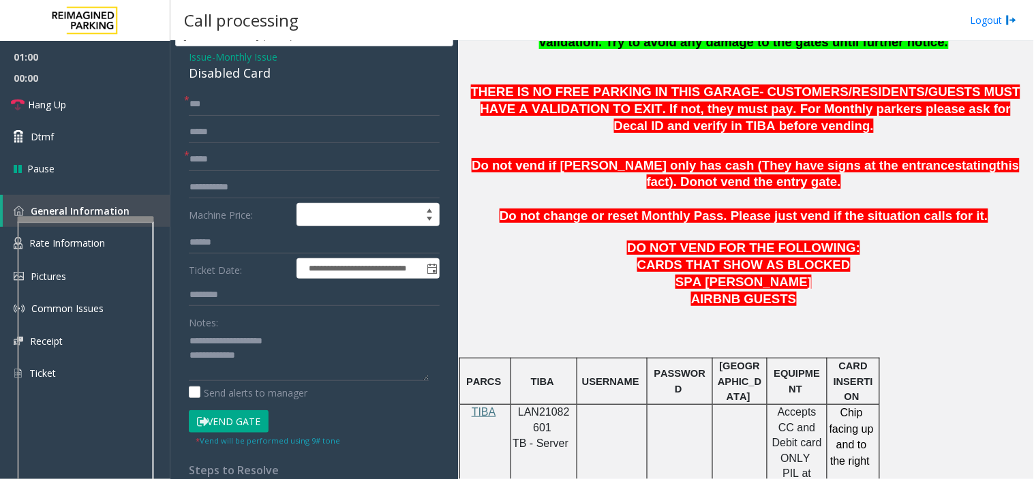
scroll to position [76, 0]
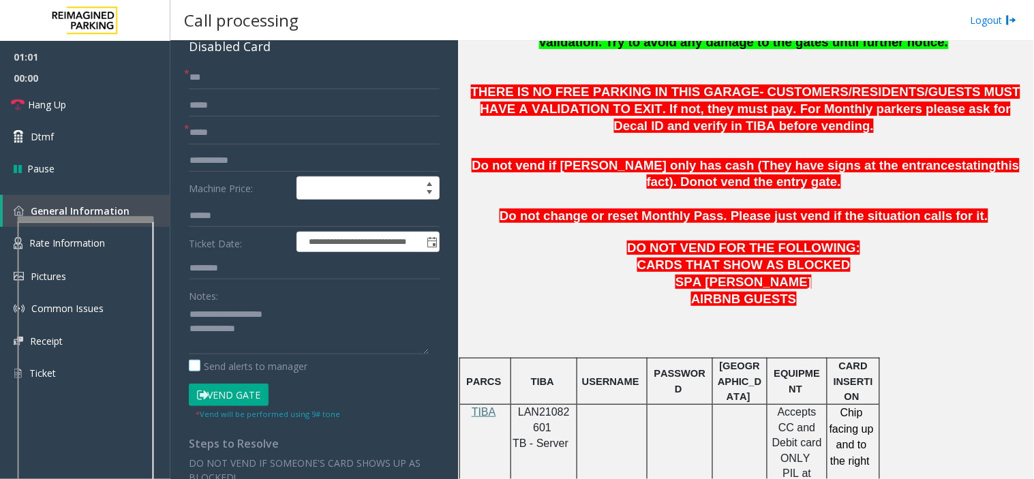
drag, startPoint x: 243, startPoint y: 400, endPoint x: 244, endPoint y: 369, distance: 30.7
click at [243, 400] on button "Vend Gate" at bounding box center [229, 395] width 80 height 23
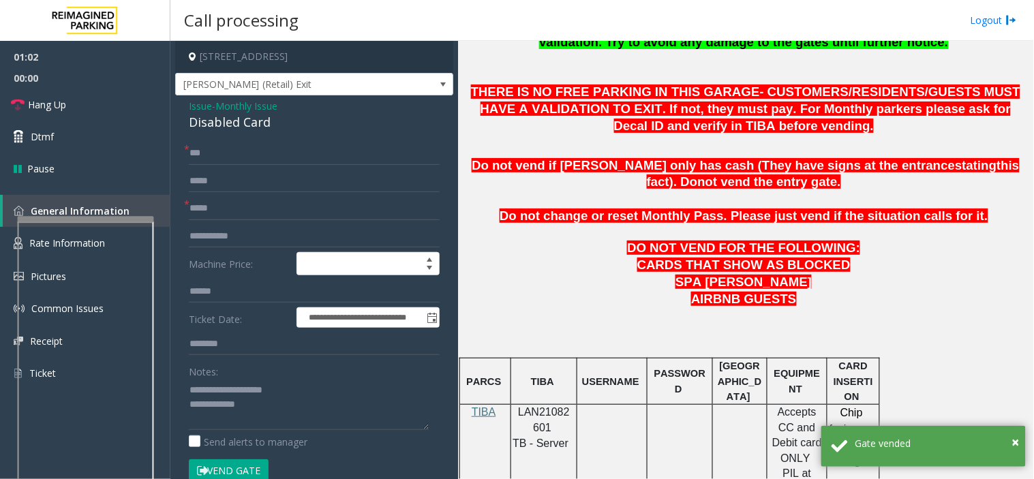
click at [199, 100] on span "Issue" at bounding box center [200, 106] width 23 height 14
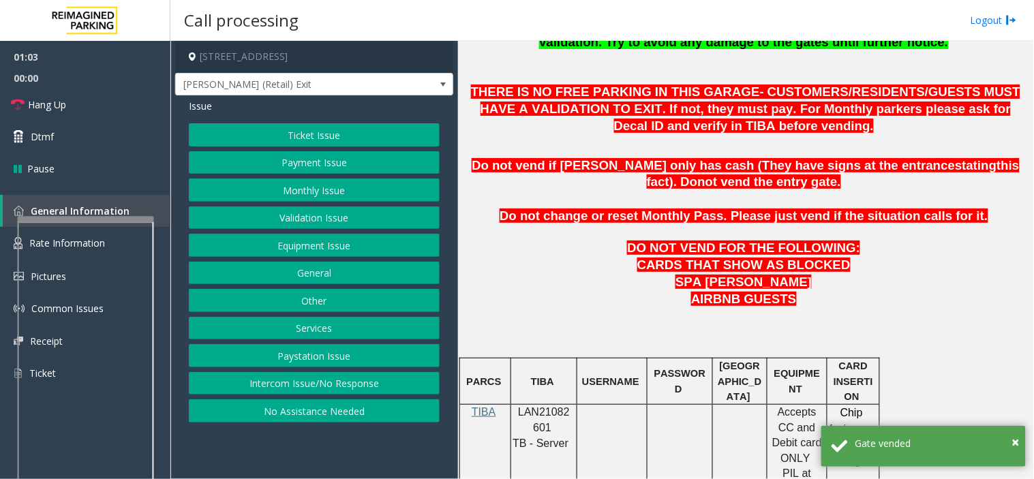
click at [293, 192] on button "Monthly Issue" at bounding box center [314, 190] width 251 height 23
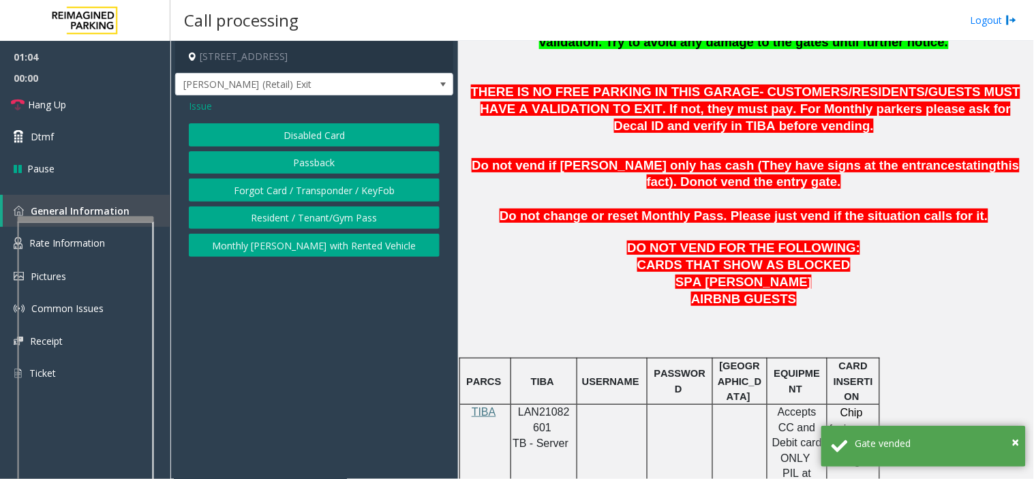
click at [293, 164] on button "Passback" at bounding box center [314, 162] width 251 height 23
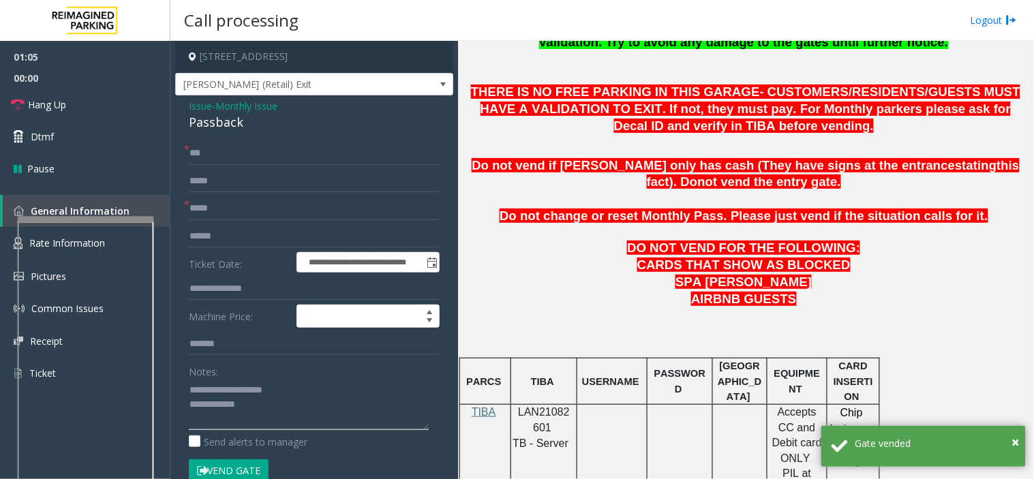
click at [265, 404] on textarea at bounding box center [309, 404] width 240 height 51
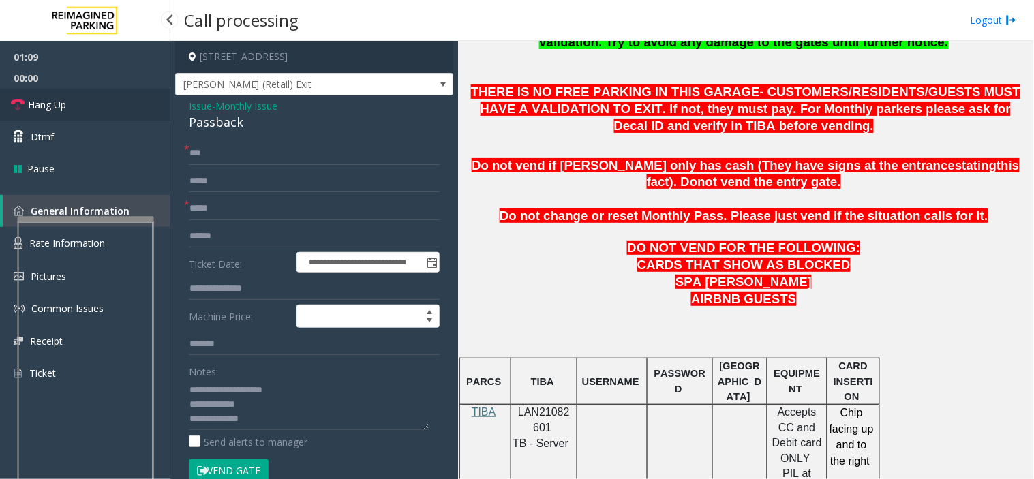
click at [125, 97] on link "Hang Up" at bounding box center [85, 105] width 170 height 32
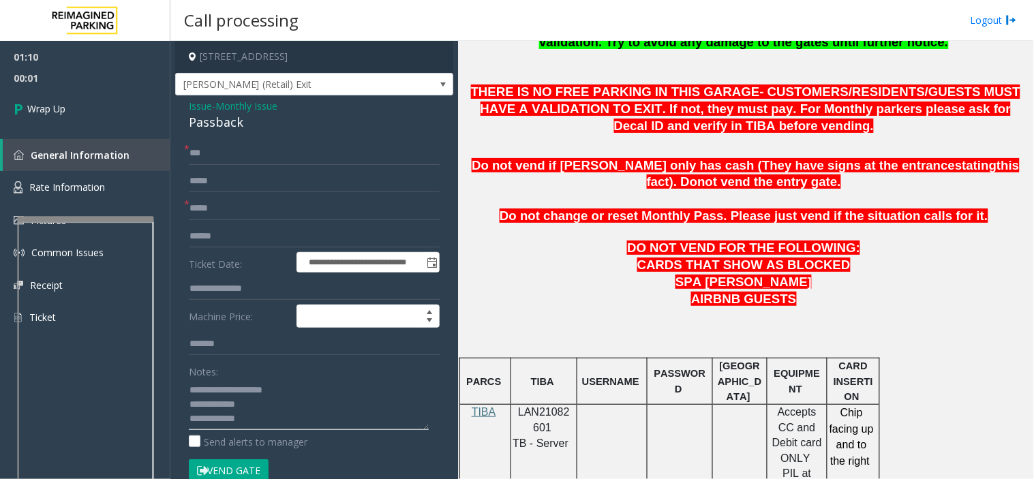
click at [259, 419] on textarea at bounding box center [309, 404] width 240 height 51
type textarea "**********"
click at [42, 106] on span "Wrap Up" at bounding box center [46, 109] width 38 height 14
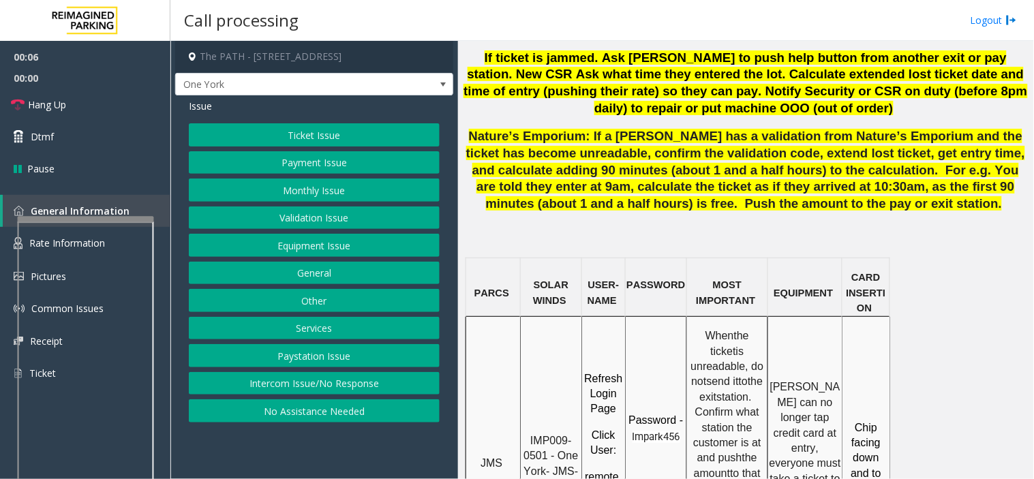
scroll to position [985, 0]
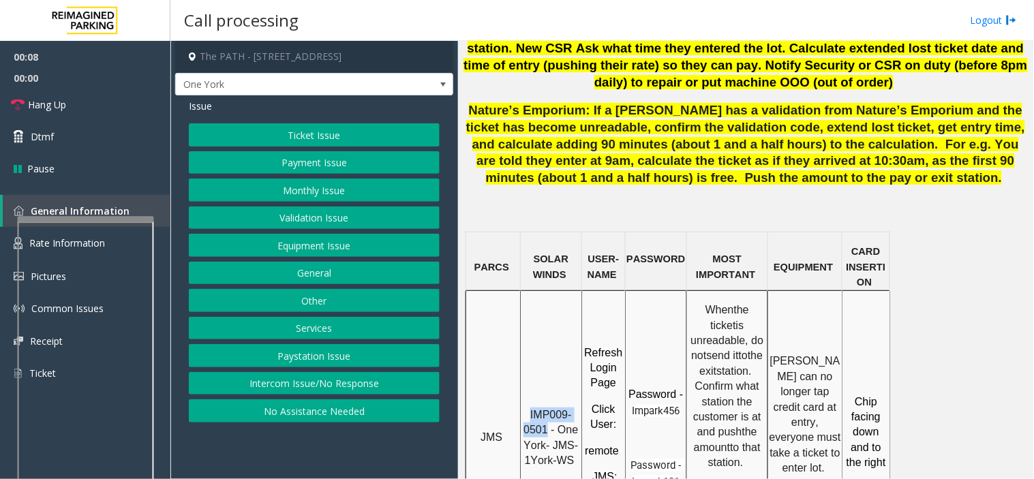
drag, startPoint x: 548, startPoint y: 380, endPoint x: 530, endPoint y: 364, distance: 24.1
click at [530, 408] on p "IMP009-0501 - One York- JMS-1York-WS" at bounding box center [551, 438] width 59 height 61
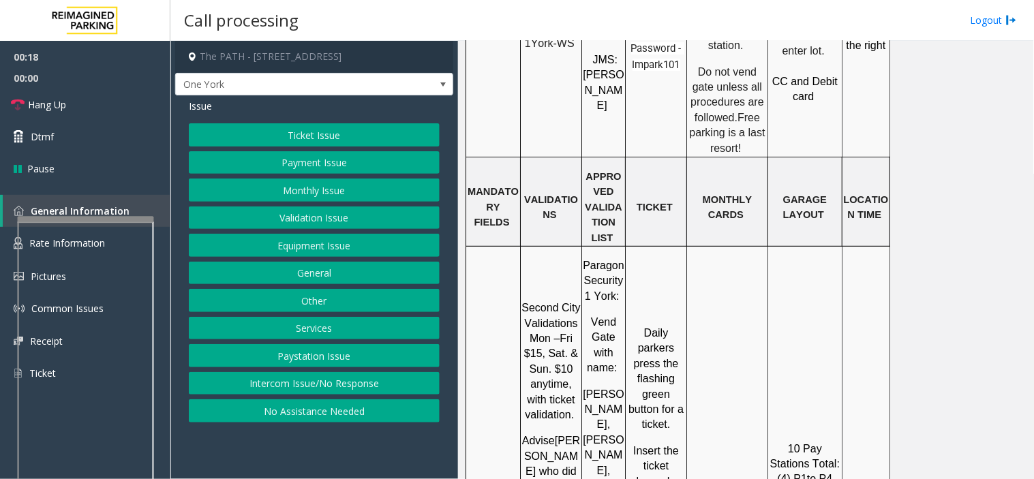
scroll to position [1439, 0]
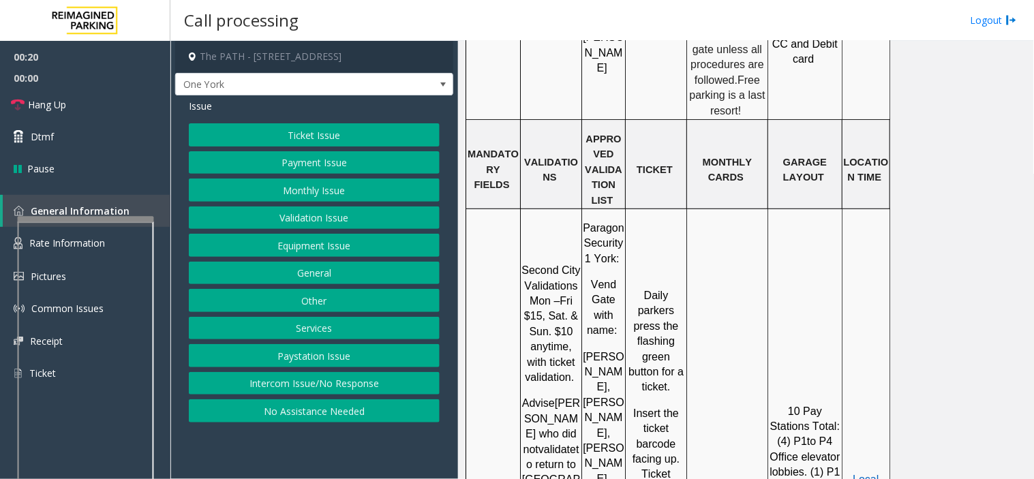
click at [292, 130] on button "Ticket Issue" at bounding box center [314, 134] width 251 height 23
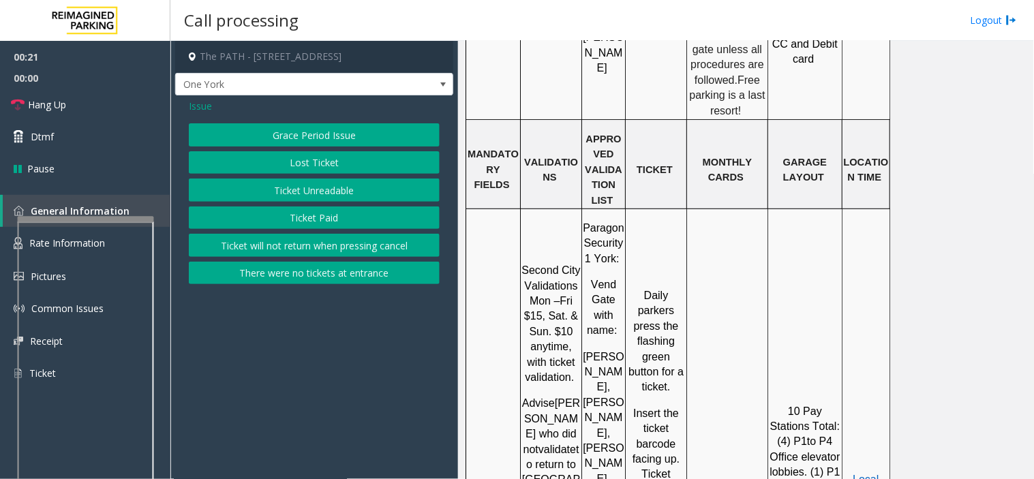
click at [289, 189] on button "Ticket Unreadable" at bounding box center [314, 190] width 251 height 23
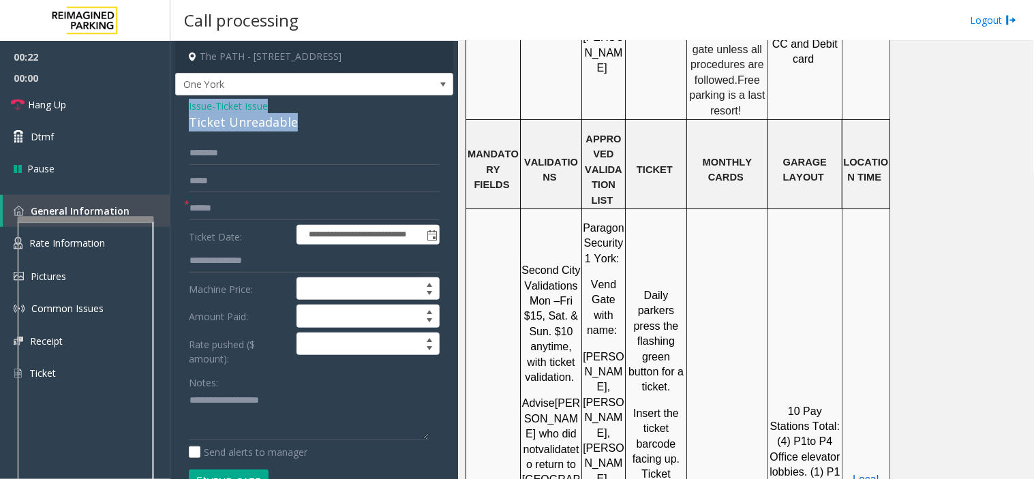
drag, startPoint x: 307, startPoint y: 128, endPoint x: 179, endPoint y: 106, distance: 130.0
click at [179, 106] on div "**********" at bounding box center [314, 461] width 278 height 732
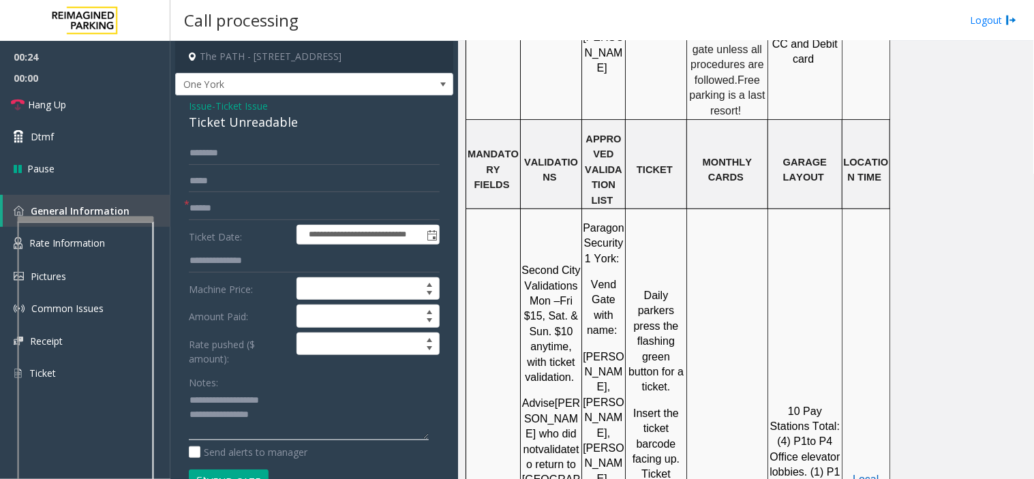
type textarea "**********"
click at [215, 203] on input "text" at bounding box center [314, 208] width 251 height 23
type input "********"
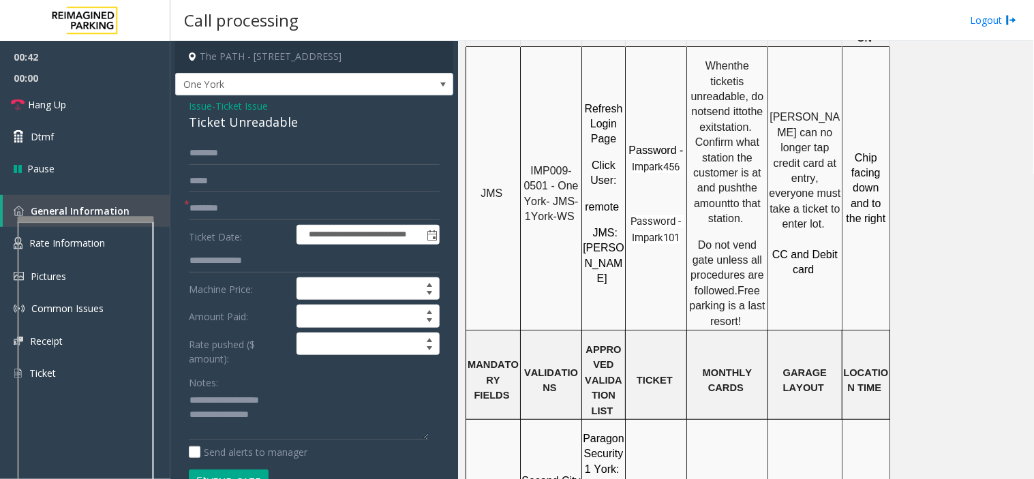
scroll to position [1212, 0]
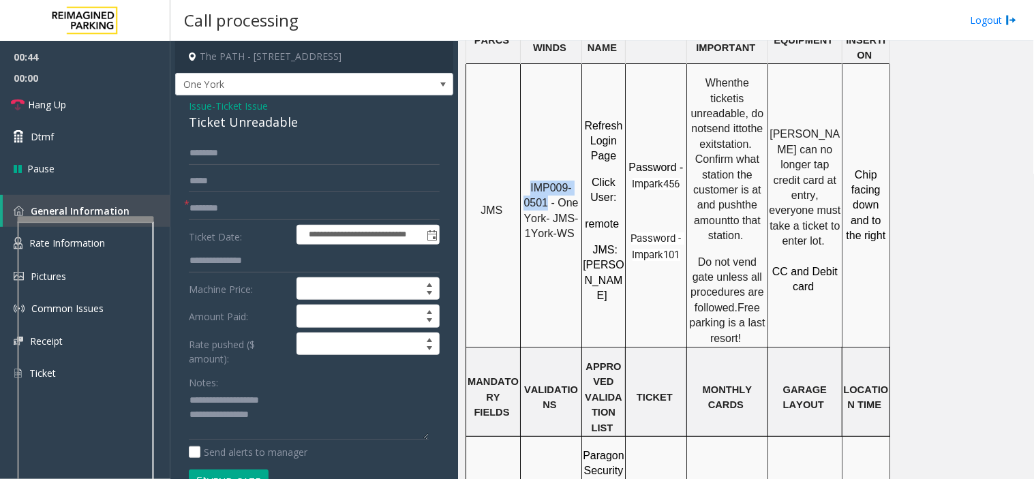
drag, startPoint x: 550, startPoint y: 153, endPoint x: 530, endPoint y: 134, distance: 27.5
click at [530, 181] on p "IMP009-0501 - One York- JMS-1York-WS" at bounding box center [551, 211] width 59 height 61
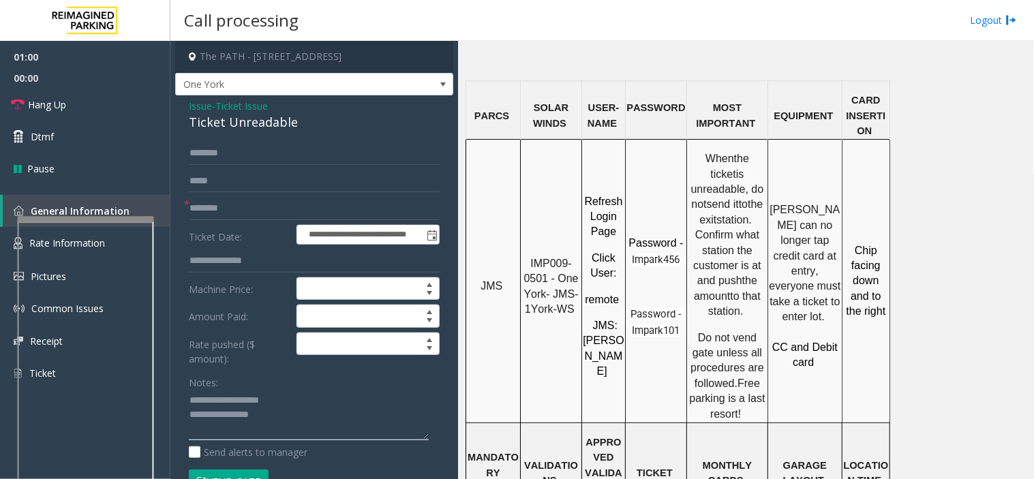
click at [296, 419] on textarea at bounding box center [309, 415] width 240 height 51
click at [93, 110] on link "Hang Up" at bounding box center [85, 105] width 170 height 32
click at [297, 424] on textarea at bounding box center [309, 415] width 240 height 51
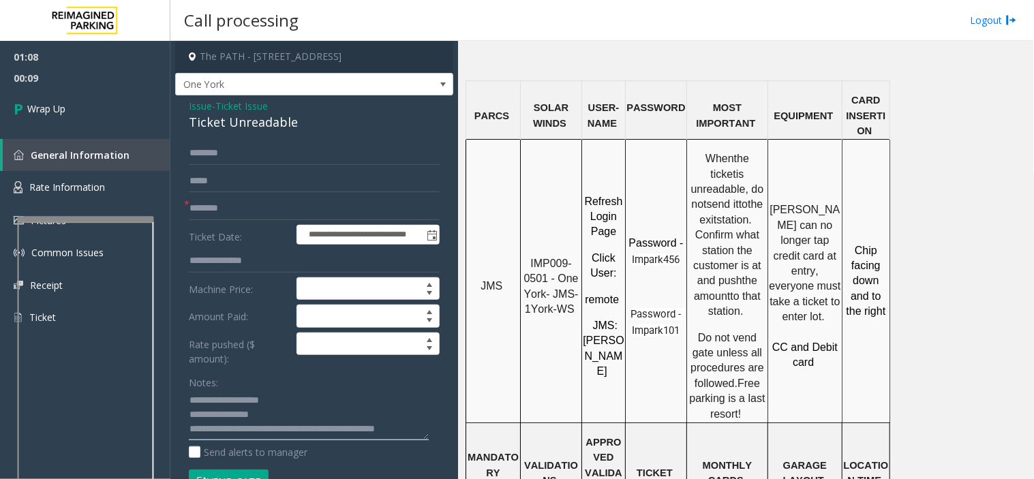
scroll to position [10, 0]
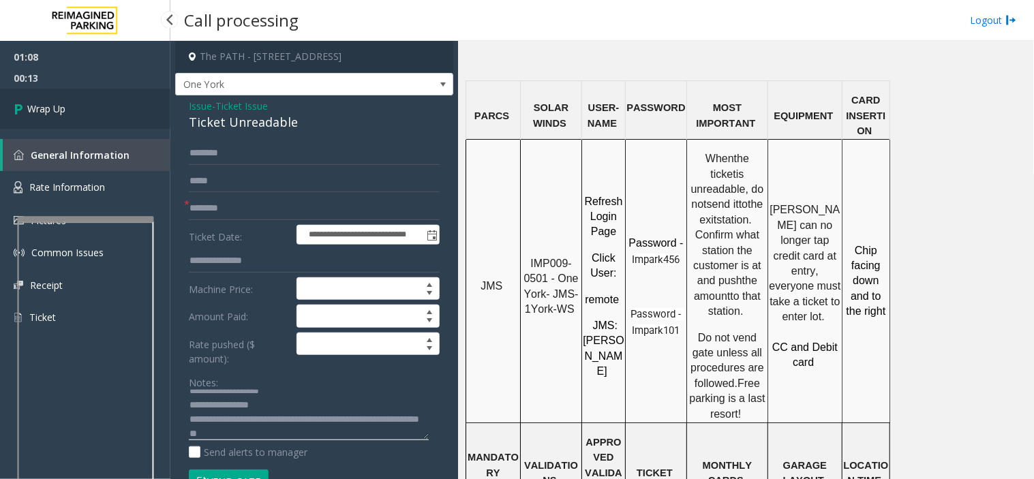
type textarea "**********"
click at [48, 96] on link "Wrap Up" at bounding box center [85, 109] width 170 height 40
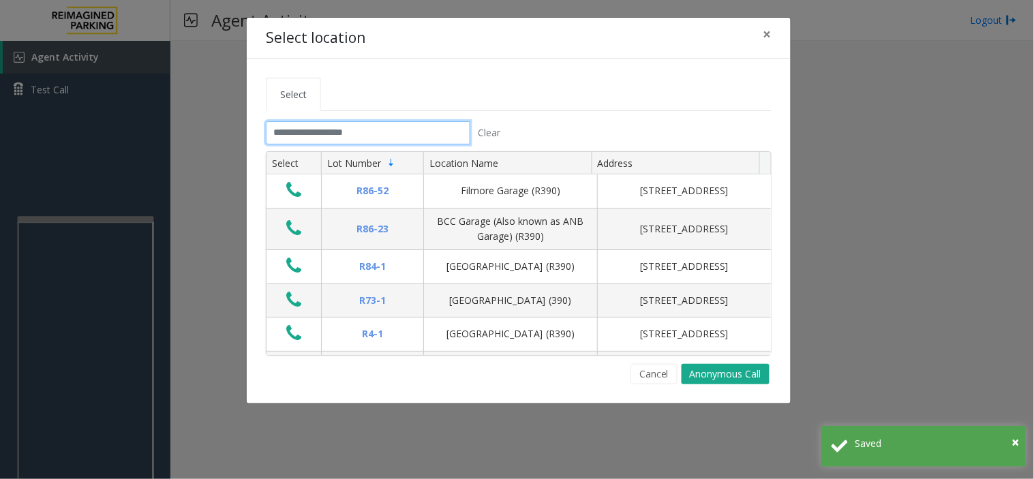
click at [319, 140] on input "text" at bounding box center [368, 132] width 205 height 23
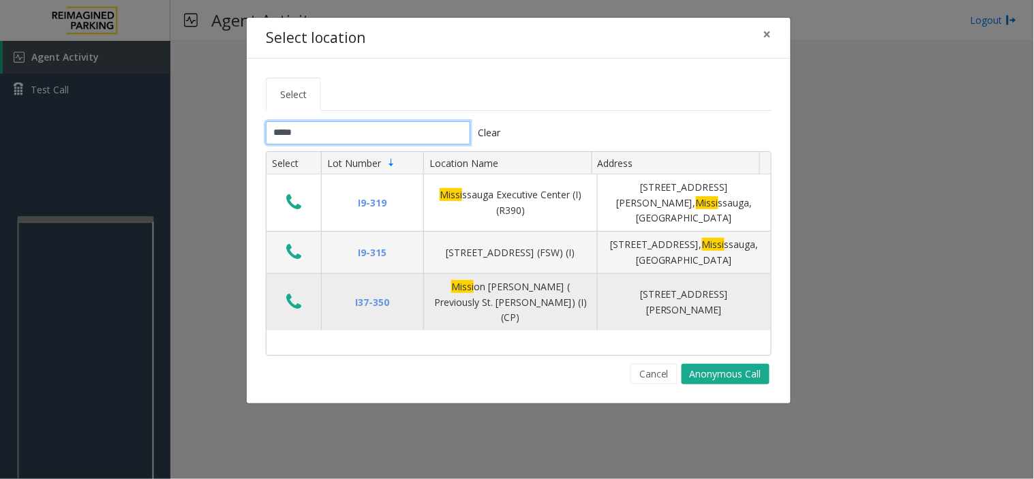
type input "*****"
drag, startPoint x: 305, startPoint y: 283, endPoint x: 299, endPoint y: 277, distance: 8.7
click at [303, 292] on button "Data table" at bounding box center [293, 303] width 23 height 22
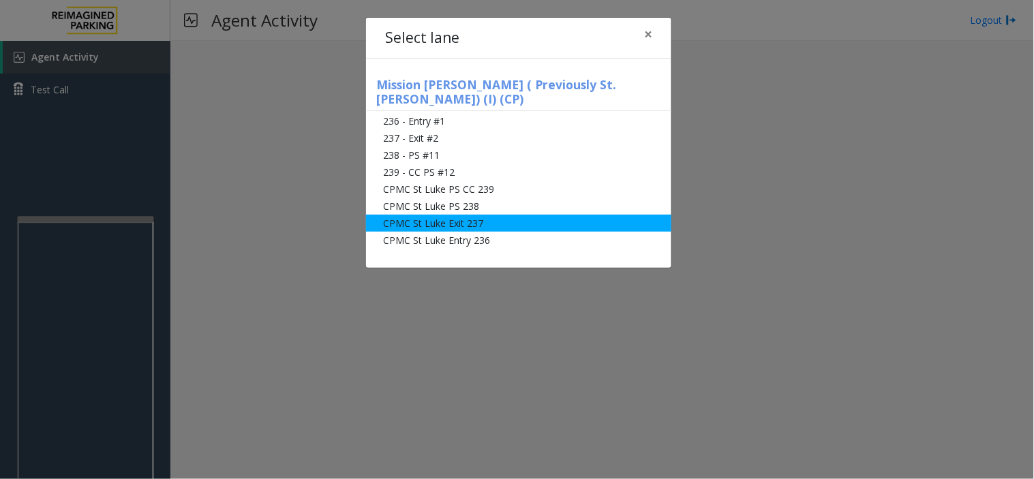
click at [454, 215] on li "CPMC St Luke Exit 237" at bounding box center [518, 223] width 305 height 17
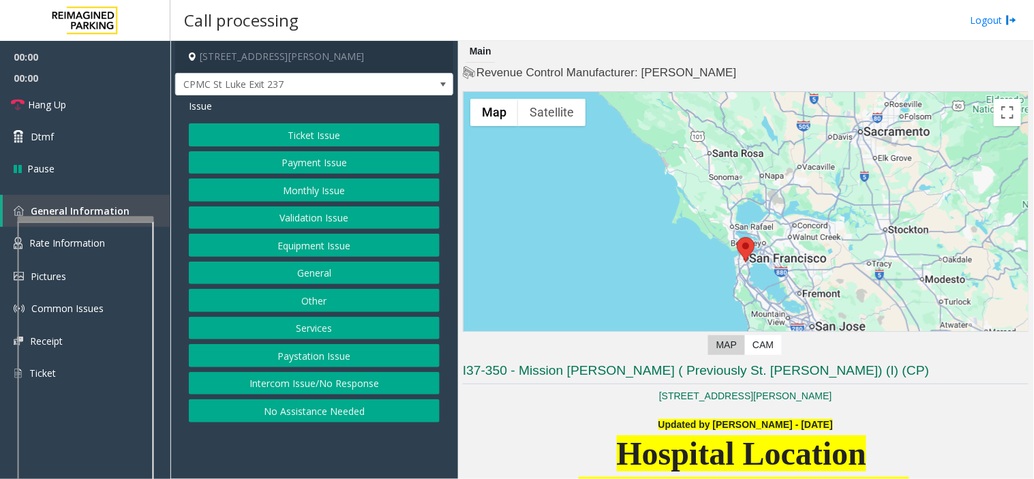
click at [315, 189] on button "Monthly Issue" at bounding box center [314, 190] width 251 height 23
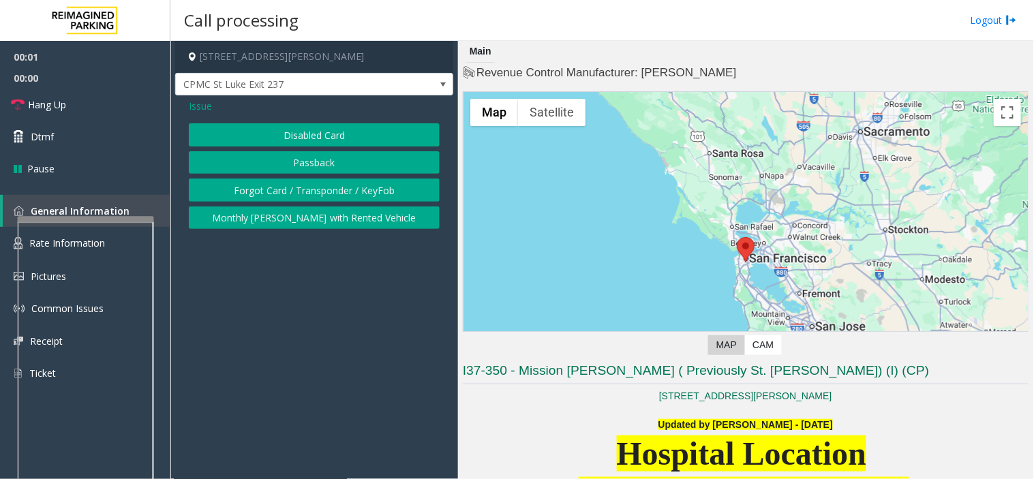
click at [314, 132] on button "Disabled Card" at bounding box center [314, 134] width 251 height 23
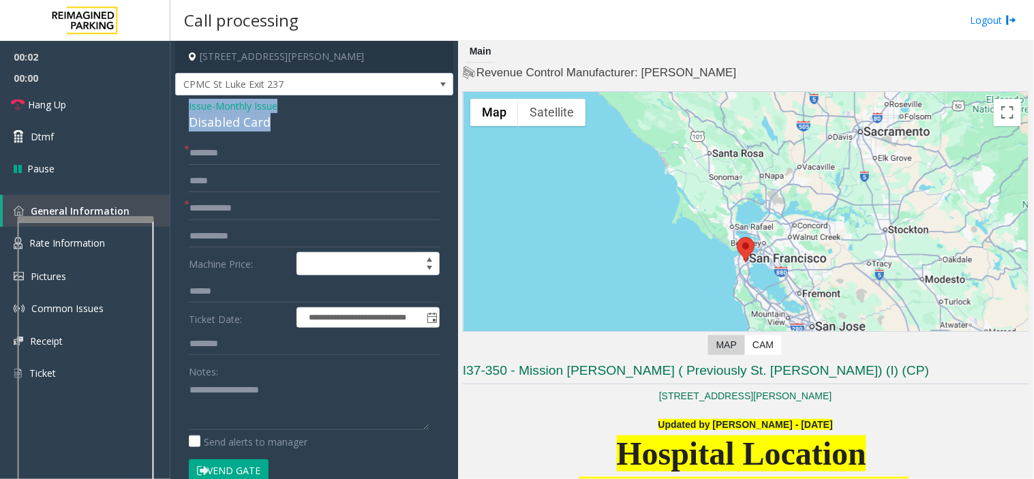
drag, startPoint x: 264, startPoint y: 123, endPoint x: 182, endPoint y: 106, distance: 83.6
click at [182, 106] on div "**********" at bounding box center [314, 484] width 278 height 779
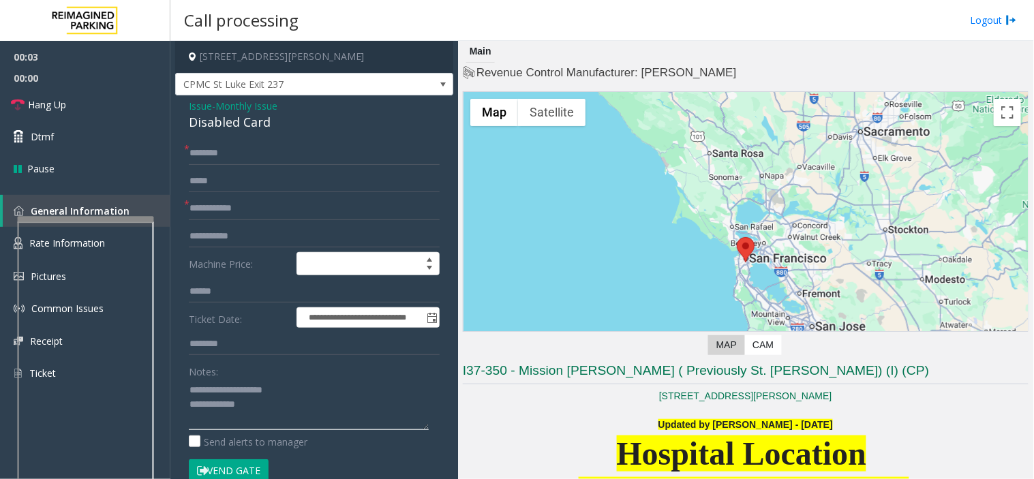
click at [248, 399] on textarea at bounding box center [309, 404] width 240 height 51
type textarea "**********"
click at [216, 149] on input "text" at bounding box center [314, 153] width 251 height 23
click at [200, 158] on input "text" at bounding box center [314, 153] width 251 height 23
type input "*******"
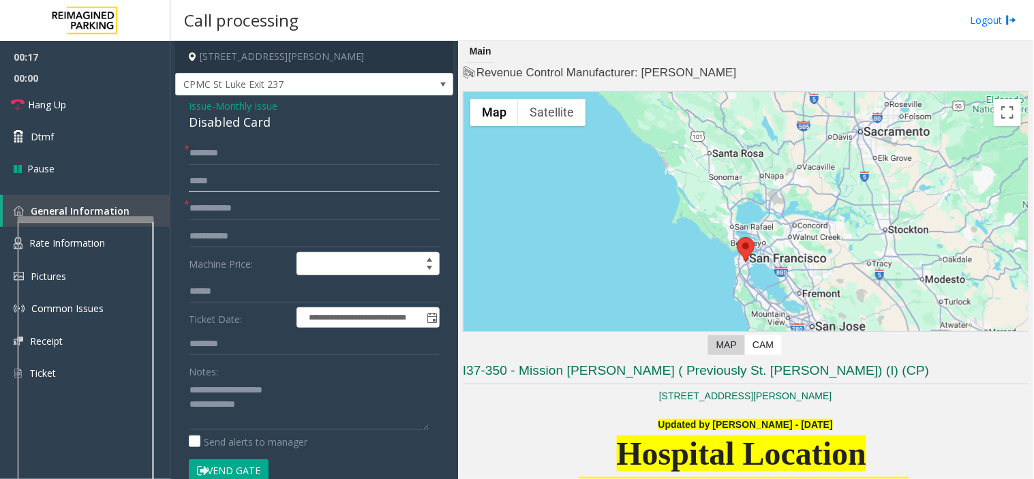
drag, startPoint x: 200, startPoint y: 158, endPoint x: 191, endPoint y: 185, distance: 28.9
click at [191, 185] on input "text" at bounding box center [314, 181] width 251 height 23
click at [209, 209] on input "text" at bounding box center [314, 208] width 251 height 23
click at [220, 199] on input "text" at bounding box center [314, 208] width 251 height 23
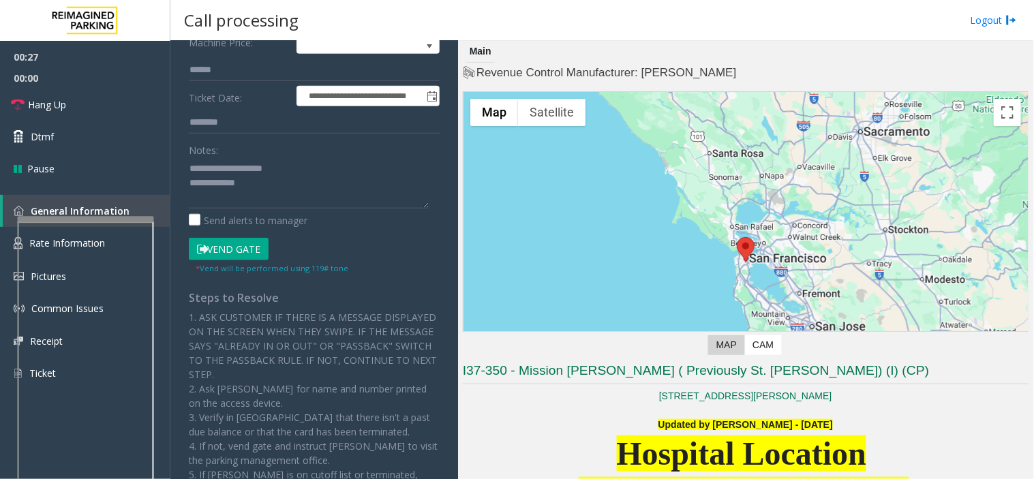
scroll to position [227, 0]
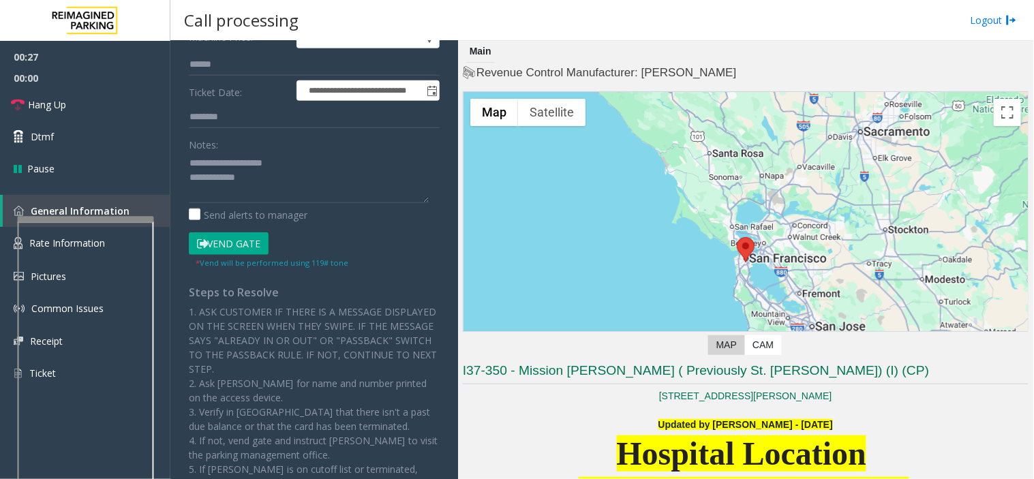
type input "*********"
click at [222, 246] on button "Vend Gate" at bounding box center [229, 244] width 80 height 23
click at [289, 186] on textarea at bounding box center [309, 177] width 240 height 51
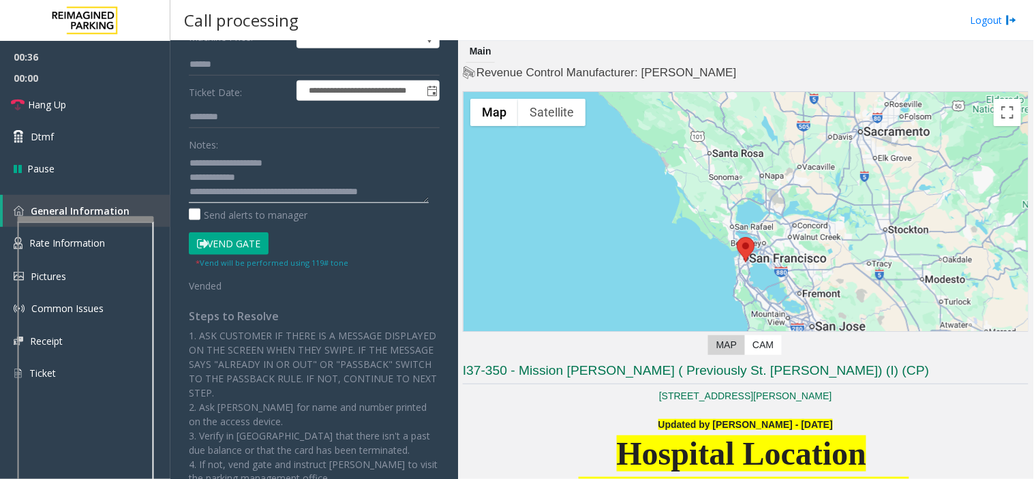
click at [331, 192] on textarea at bounding box center [309, 177] width 240 height 51
type textarea "**********"
click at [48, 108] on span "Hang Up" at bounding box center [47, 105] width 38 height 14
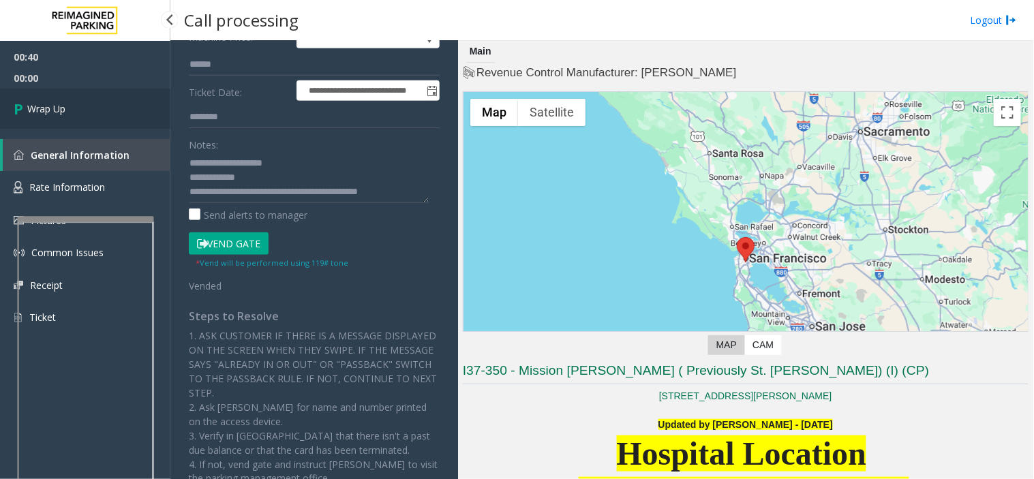
click at [48, 108] on span "Wrap Up" at bounding box center [46, 109] width 38 height 14
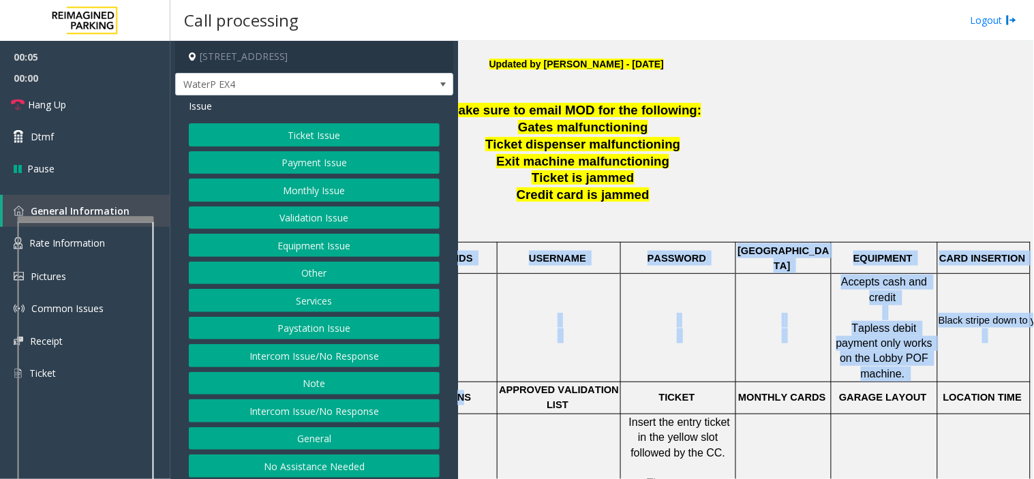
scroll to position [378, 213]
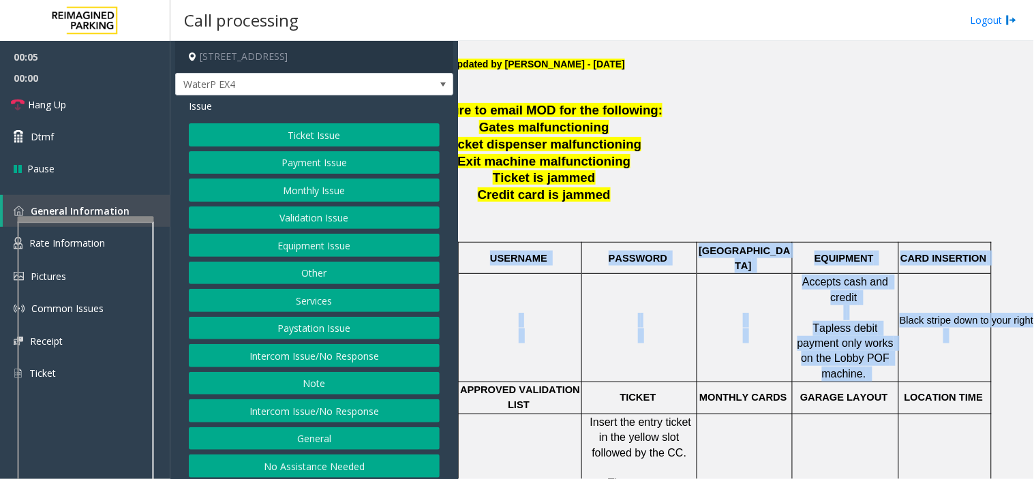
drag, startPoint x: 630, startPoint y: 383, endPoint x: 1034, endPoint y: 348, distance: 405.2
click at [1034, 348] on div "Main Revenue Control Manufacturer: Skidata ← Move left → Move right ↑ Move up ↓…" at bounding box center [745, 260] width 575 height 438
click at [822, 393] on span "GARAGE LAYOUT" at bounding box center [844, 398] width 88 height 11
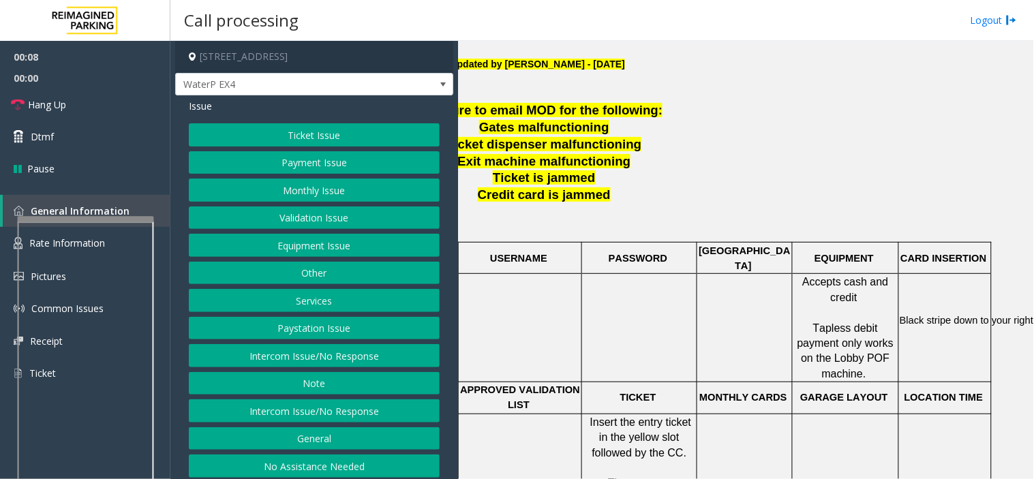
scroll to position [454, 213]
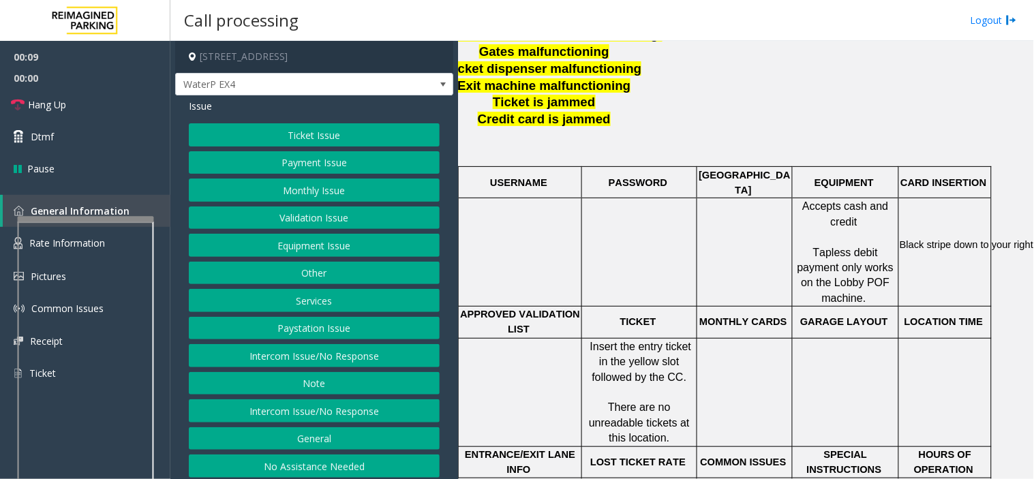
click at [290, 134] on button "Ticket Issue" at bounding box center [314, 134] width 251 height 23
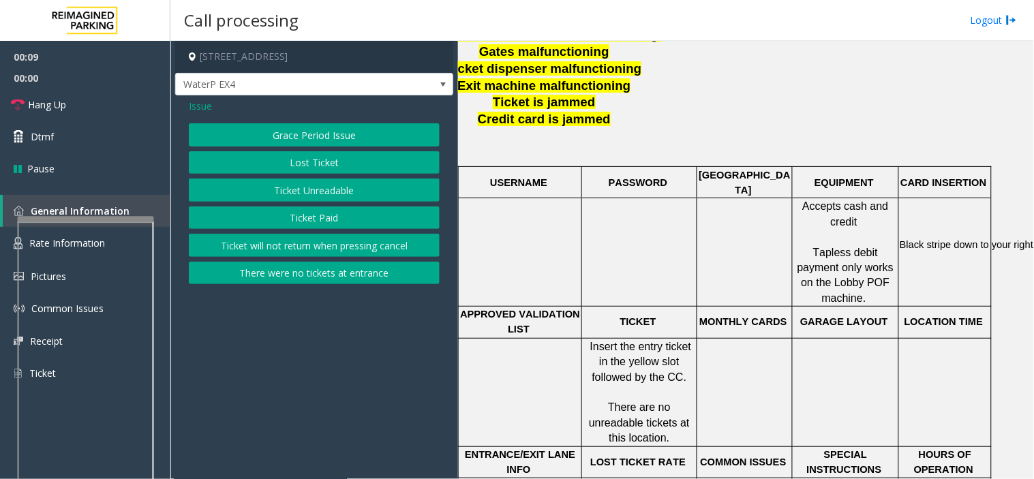
click at [294, 191] on button "Ticket Unreadable" at bounding box center [314, 190] width 251 height 23
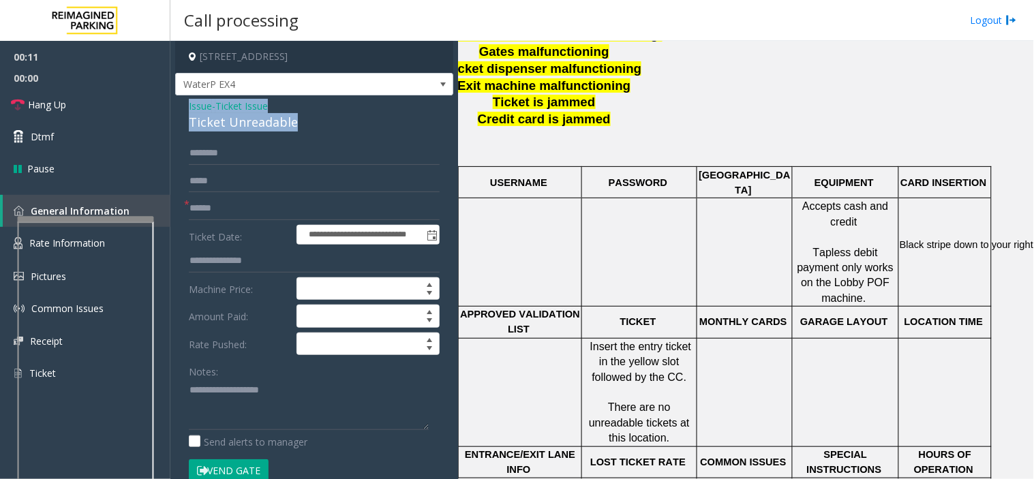
drag, startPoint x: 300, startPoint y: 117, endPoint x: 236, endPoint y: 107, distance: 64.8
click at [172, 107] on app-call-processing-form "**********" at bounding box center [314, 260] width 288 height 438
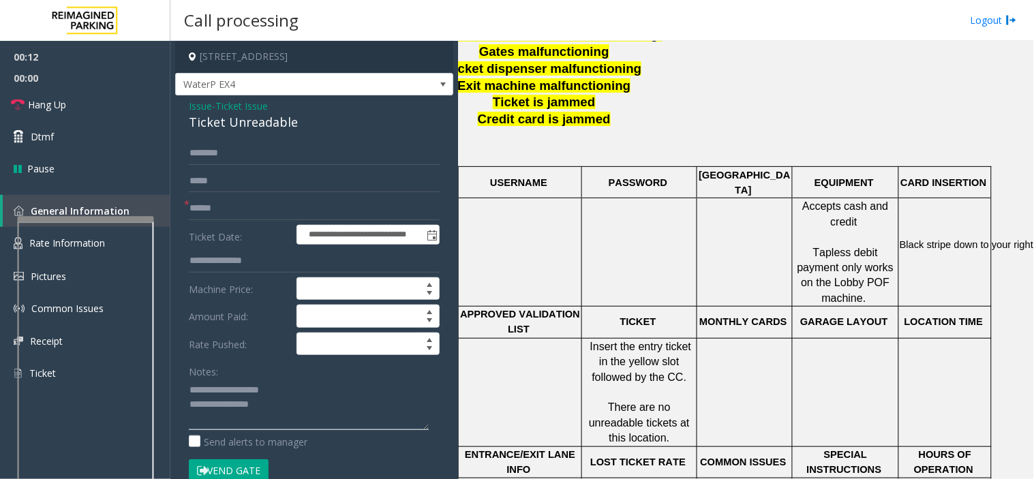
click at [305, 417] on textarea at bounding box center [309, 404] width 240 height 51
drag, startPoint x: 223, startPoint y: 391, endPoint x: 291, endPoint y: 415, distance: 72.0
click at [291, 415] on textarea at bounding box center [309, 404] width 240 height 51
type textarea "*******"
click at [198, 107] on span "Issue" at bounding box center [200, 106] width 23 height 14
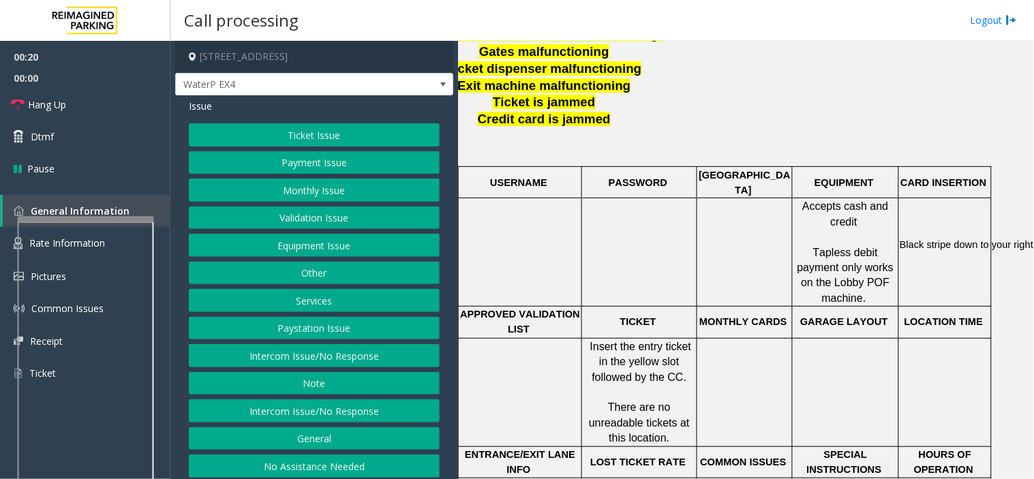
click at [278, 138] on button "Ticket Issue" at bounding box center [314, 134] width 251 height 23
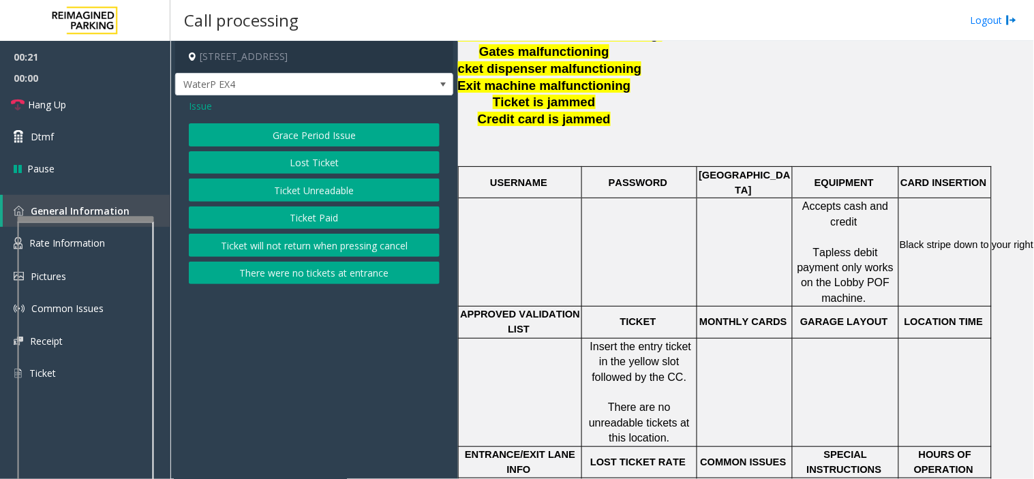
click at [315, 216] on button "Ticket Paid" at bounding box center [314, 218] width 251 height 23
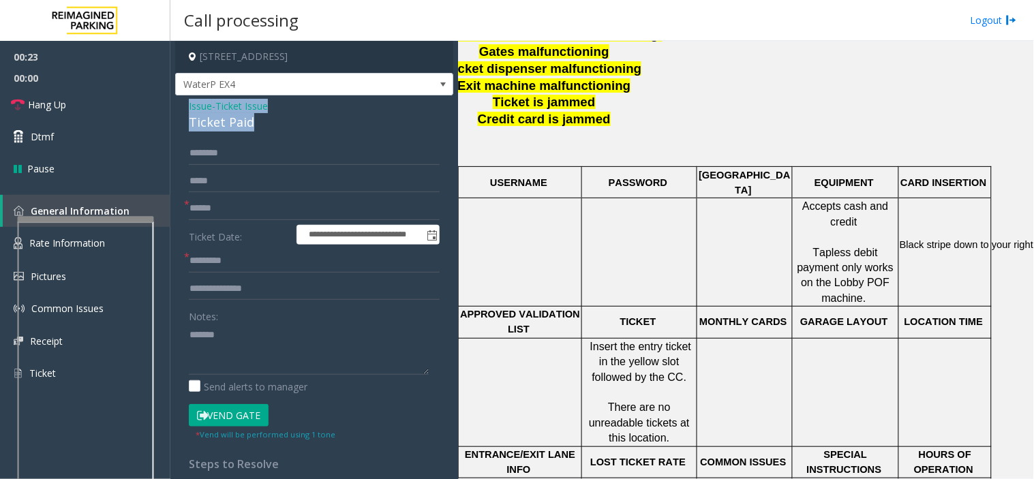
drag, startPoint x: 242, startPoint y: 120, endPoint x: 175, endPoint y: 104, distance: 68.8
click at [175, 104] on div "**********" at bounding box center [314, 414] width 278 height 638
drag, startPoint x: 264, startPoint y: 356, endPoint x: 182, endPoint y: 344, distance: 82.6
click at [182, 344] on div "**********" at bounding box center [314, 431] width 271 height 578
paste textarea "**********"
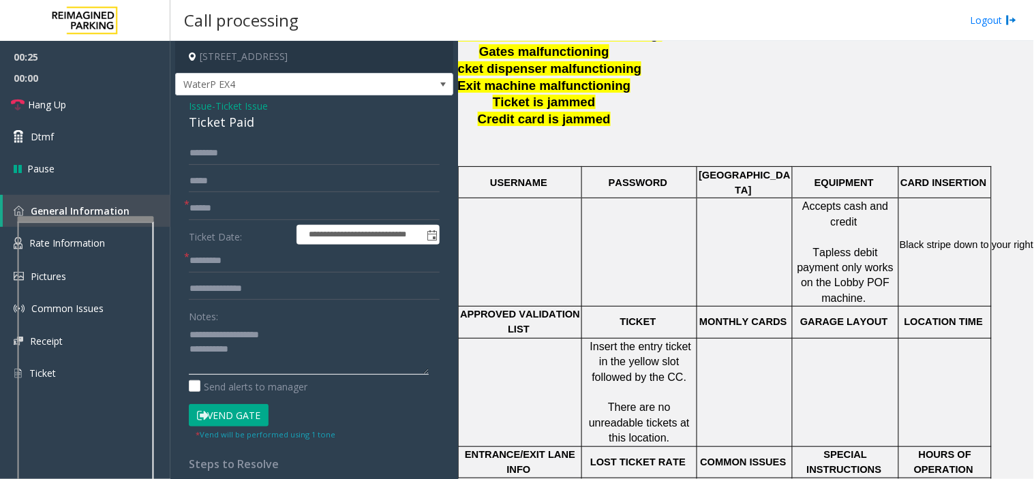
type textarea "**********"
click at [220, 205] on input "text" at bounding box center [314, 208] width 251 height 23
type input "**"
click at [241, 267] on input "text" at bounding box center [314, 261] width 251 height 23
type input "**"
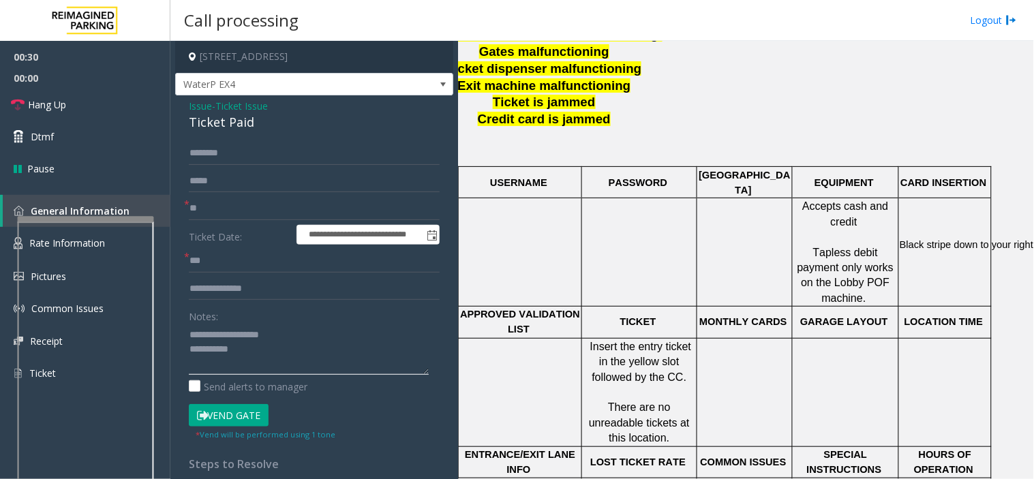
click at [273, 367] on textarea at bounding box center [309, 349] width 240 height 51
type textarea "**********"
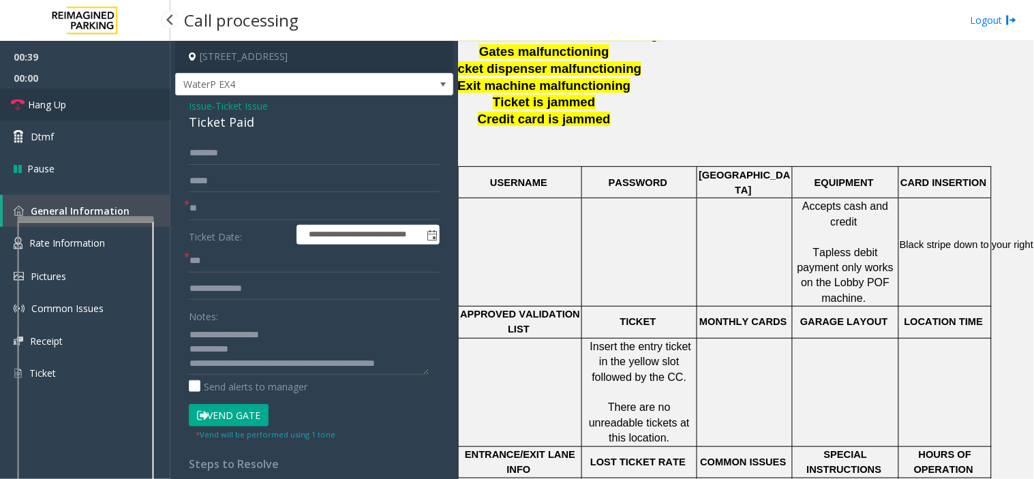
click at [80, 106] on link "Hang Up" at bounding box center [85, 105] width 170 height 32
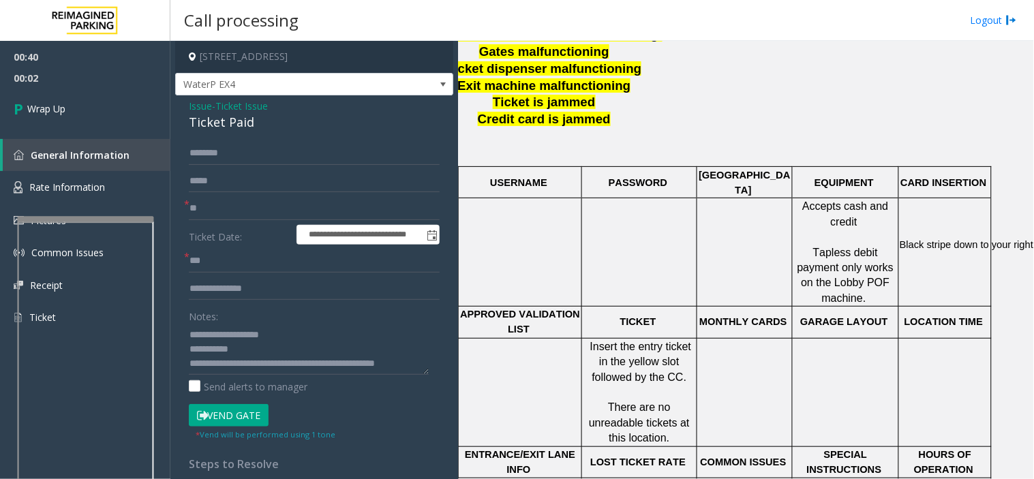
scroll to position [29, 0]
click at [8, 120] on link "Wrap Up" at bounding box center [85, 109] width 170 height 40
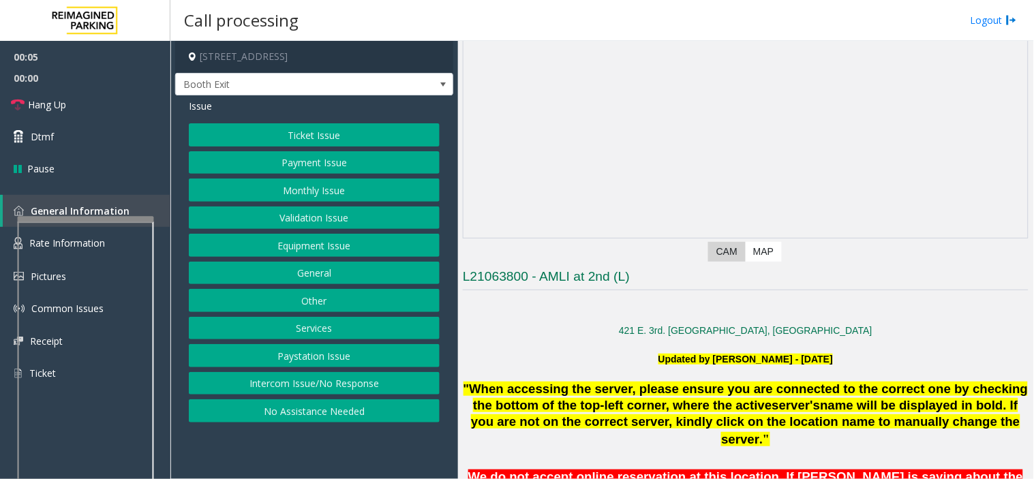
scroll to position [151, 0]
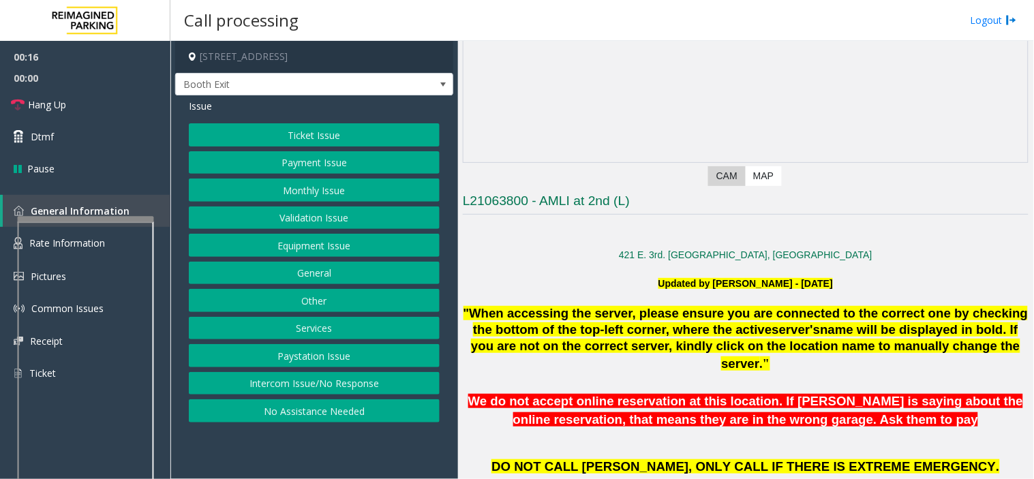
drag, startPoint x: 296, startPoint y: 383, endPoint x: 295, endPoint y: 370, distance: 13.7
click at [296, 383] on button "Intercom Issue/No Response" at bounding box center [314, 383] width 251 height 23
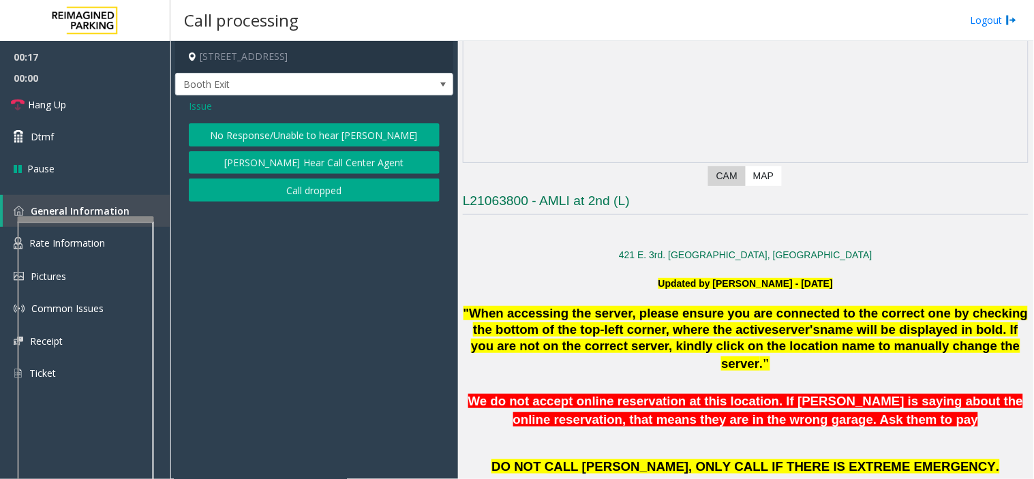
click at [258, 132] on button "No Response/Unable to hear [PERSON_NAME]" at bounding box center [314, 134] width 251 height 23
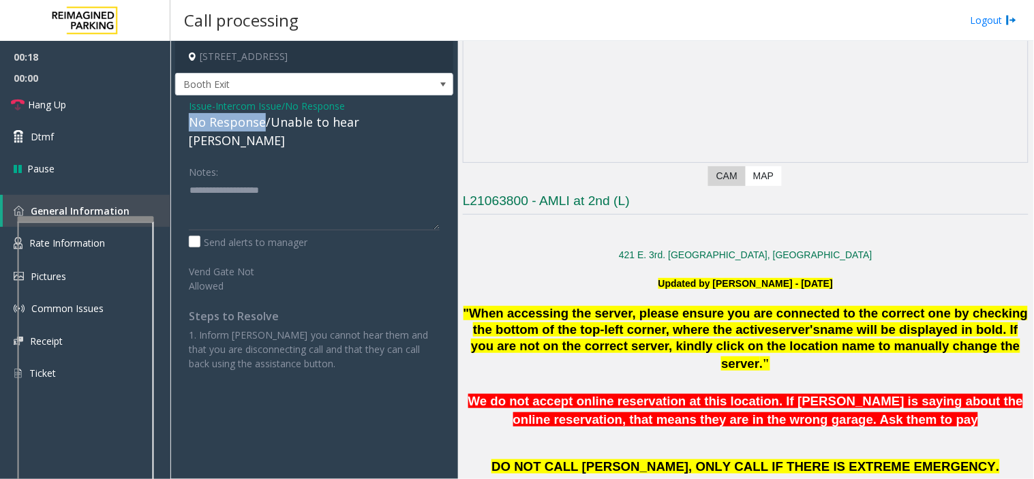
drag, startPoint x: 262, startPoint y: 125, endPoint x: 178, endPoint y: 117, distance: 84.3
click at [176, 116] on div "Issue - Intercom Issue/No Response No Response/Unable to hear [PERSON_NAME] Not…" at bounding box center [314, 239] width 278 height 289
click at [280, 179] on textarea at bounding box center [314, 204] width 251 height 51
type textarea "**********"
click at [111, 101] on link "Hang Up" at bounding box center [85, 105] width 170 height 32
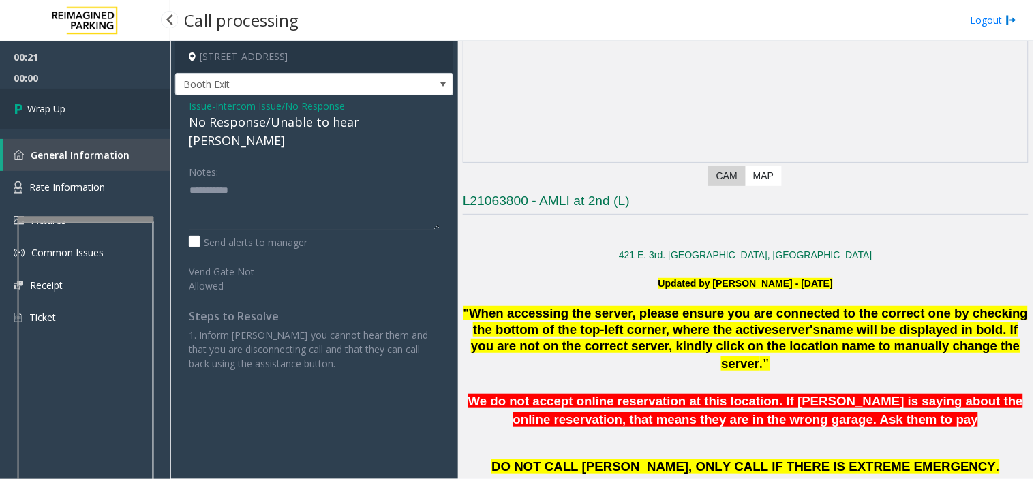
click at [111, 101] on link "Wrap Up" at bounding box center [85, 109] width 170 height 40
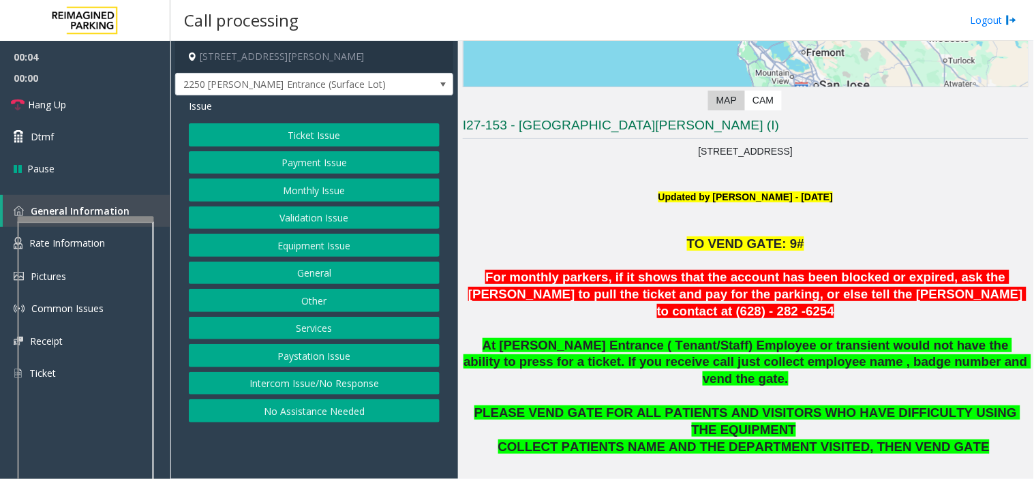
scroll to position [303, 0]
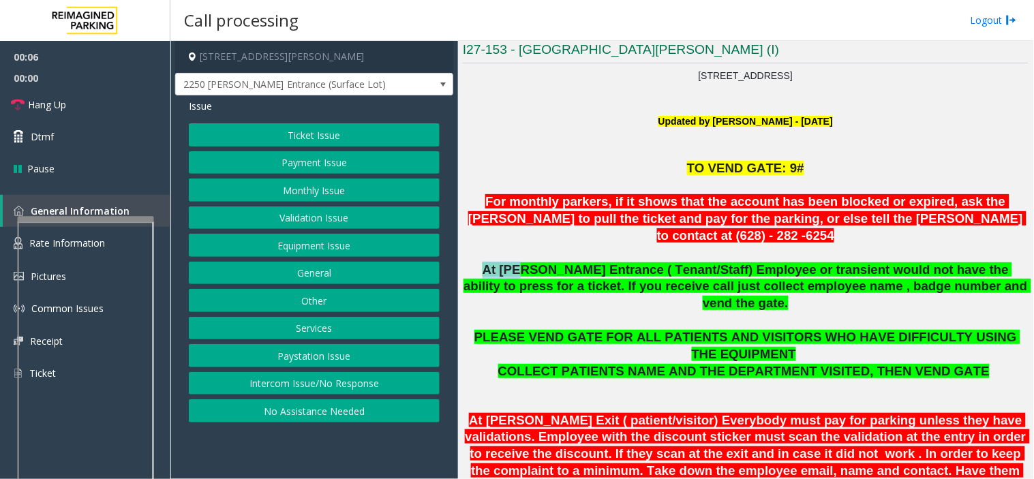
drag, startPoint x: 478, startPoint y: 247, endPoint x: 515, endPoint y: 260, distance: 39.0
click at [515, 262] on p "At [PERSON_NAME] Entrance ( Tenant/Staff) Employee or transient would not have …" at bounding box center [746, 287] width 566 height 50
click at [344, 325] on button "Services" at bounding box center [314, 328] width 251 height 23
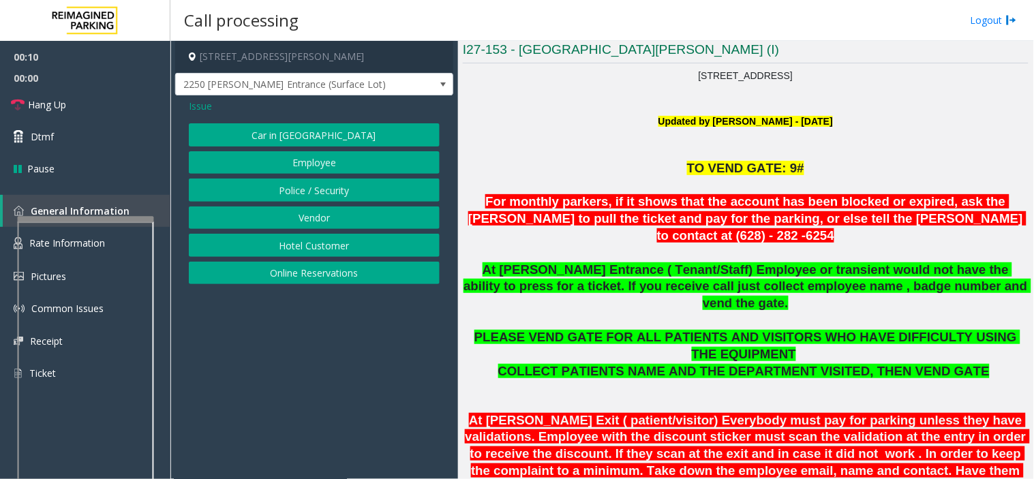
click at [202, 106] on span "Issue" at bounding box center [200, 106] width 23 height 14
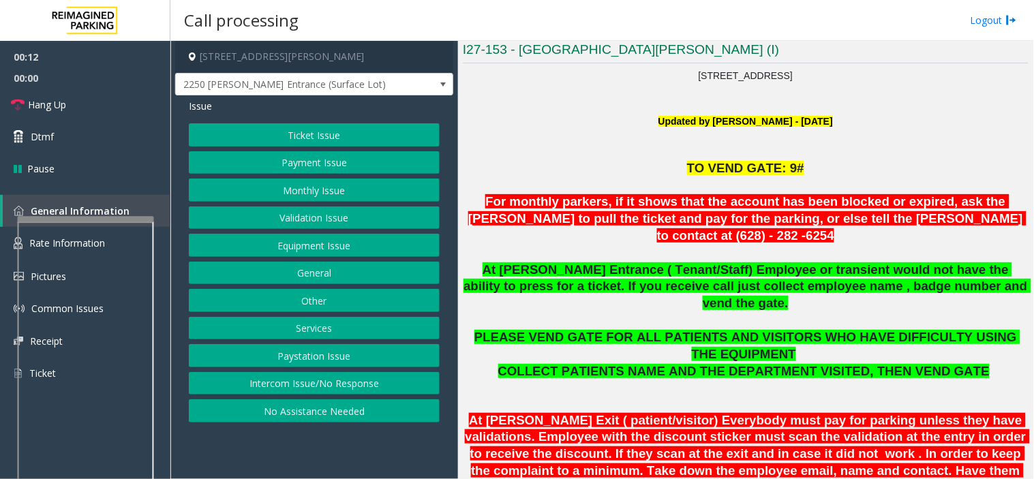
click at [322, 298] on button "Other" at bounding box center [314, 300] width 251 height 23
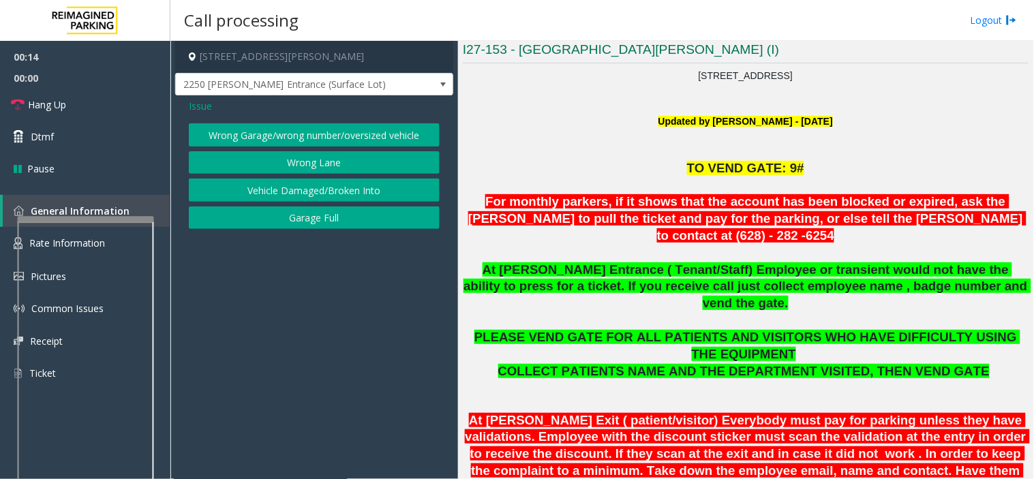
click at [301, 166] on button "Wrong Lane" at bounding box center [314, 162] width 251 height 23
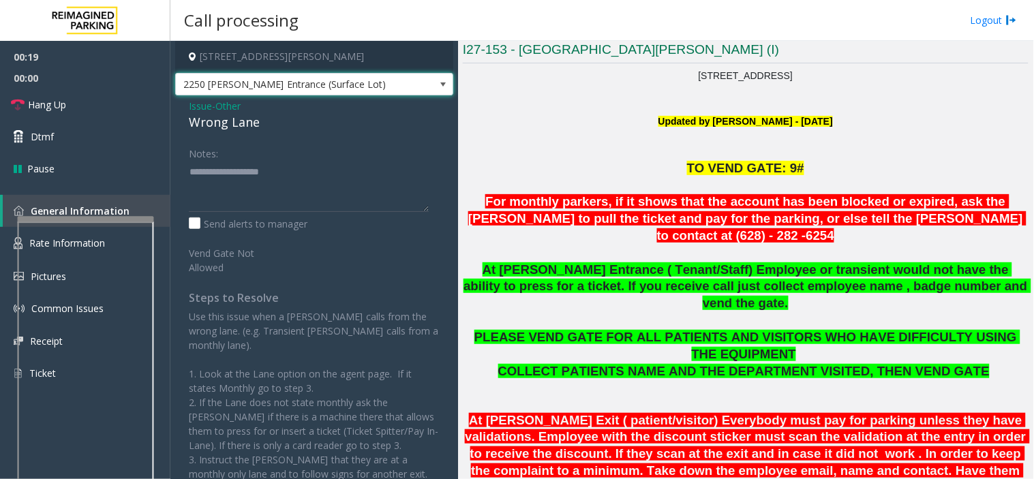
click at [281, 83] on span "2250 [PERSON_NAME] Entrance (Surface Lot)" at bounding box center [287, 85] width 222 height 22
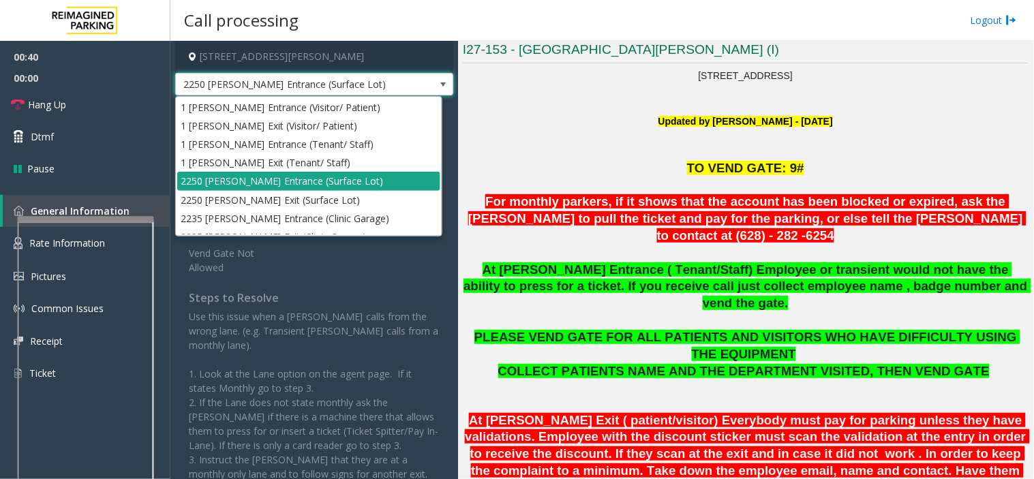
scroll to position [50, 0]
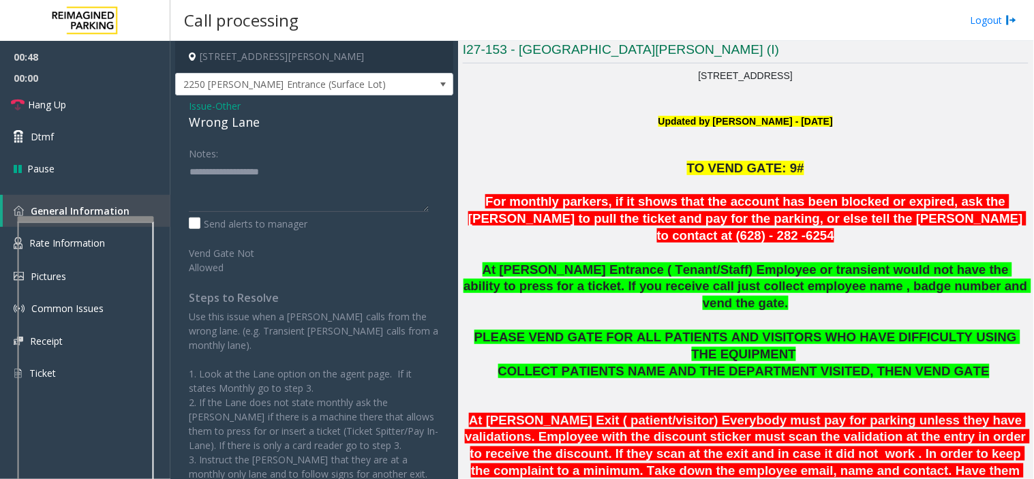
click at [322, 271] on div "Vend Gate Not Allowed" at bounding box center [314, 257] width 258 height 33
drag, startPoint x: 278, startPoint y: 119, endPoint x: 183, endPoint y: 107, distance: 96.2
click at [183, 107] on div "Issue - Other Wrong Lane Notes: Send alerts to manager Vend Gate Not Allowed St…" at bounding box center [314, 323] width 278 height 457
click at [278, 179] on textarea at bounding box center [309, 186] width 240 height 51
click at [346, 80] on span "2250 [PERSON_NAME] Entrance (Surface Lot)" at bounding box center [287, 85] width 222 height 22
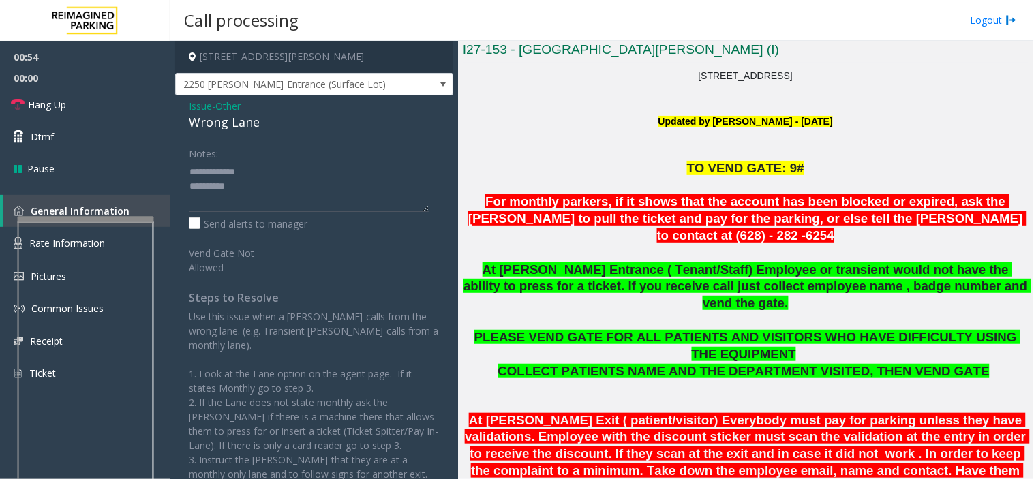
click at [595, 124] on p "Updated by [PERSON_NAME] - [DATE]" at bounding box center [746, 121] width 566 height 15
click at [348, 200] on textarea at bounding box center [309, 186] width 240 height 51
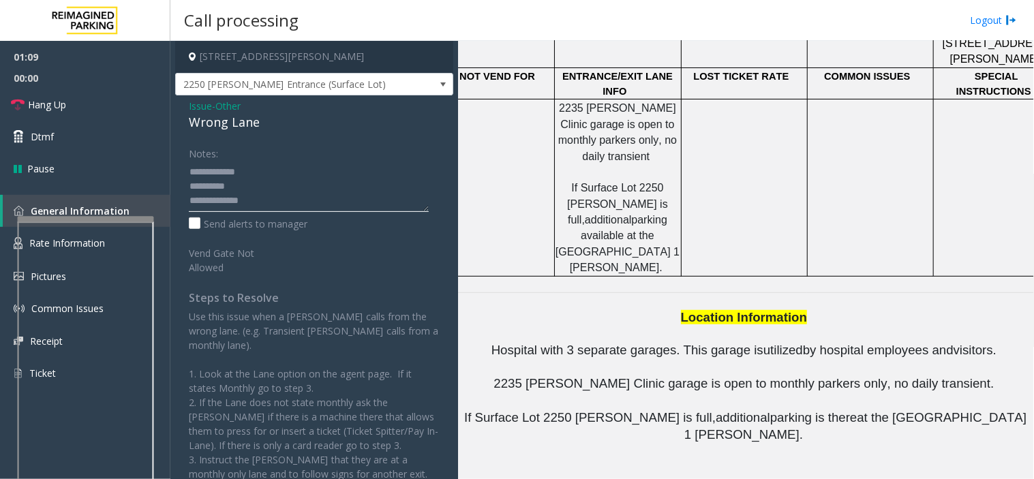
scroll to position [1572, 0]
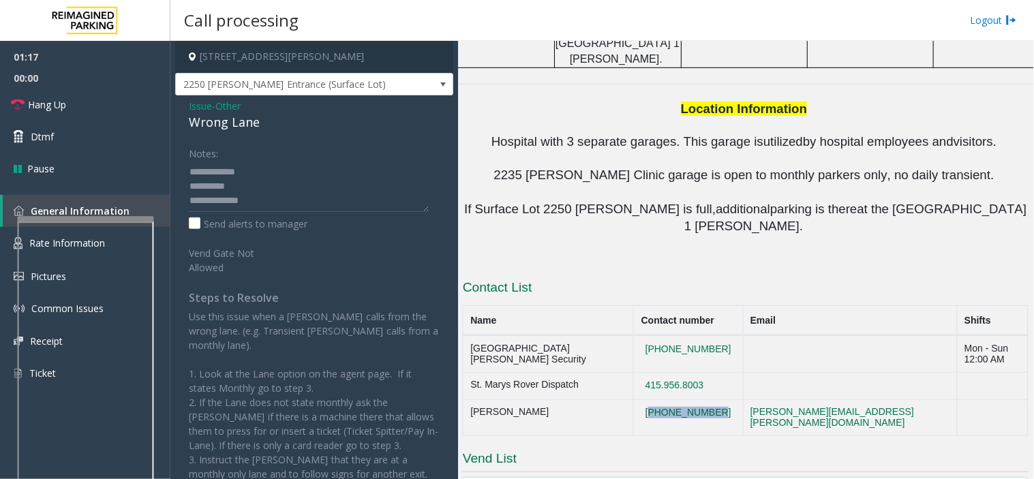
drag, startPoint x: 710, startPoint y: 176, endPoint x: 635, endPoint y: 181, distance: 75.2
click at [635, 400] on td "[PHONE_NUMBER]" at bounding box center [688, 418] width 109 height 37
drag, startPoint x: 779, startPoint y: 322, endPoint x: 483, endPoint y: 267, distance: 300.9
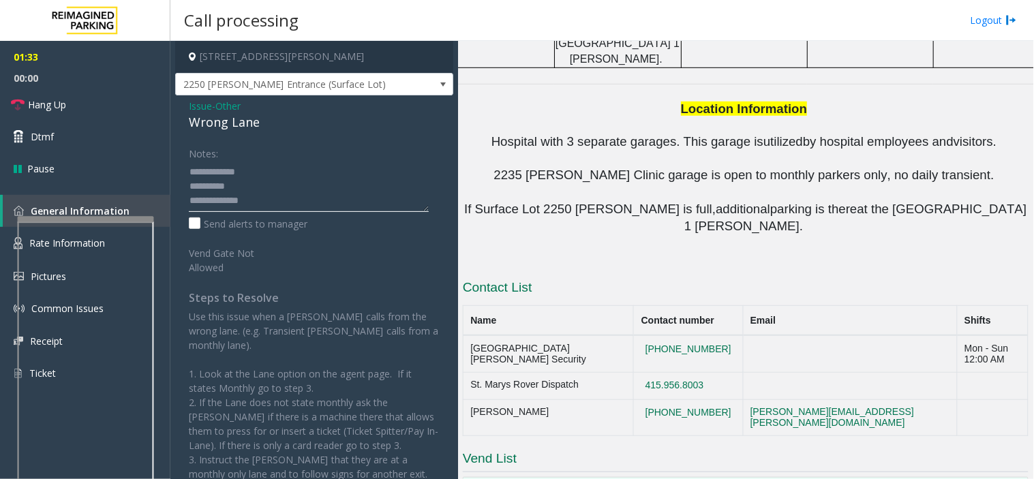
click at [378, 203] on textarea at bounding box center [309, 186] width 240 height 51
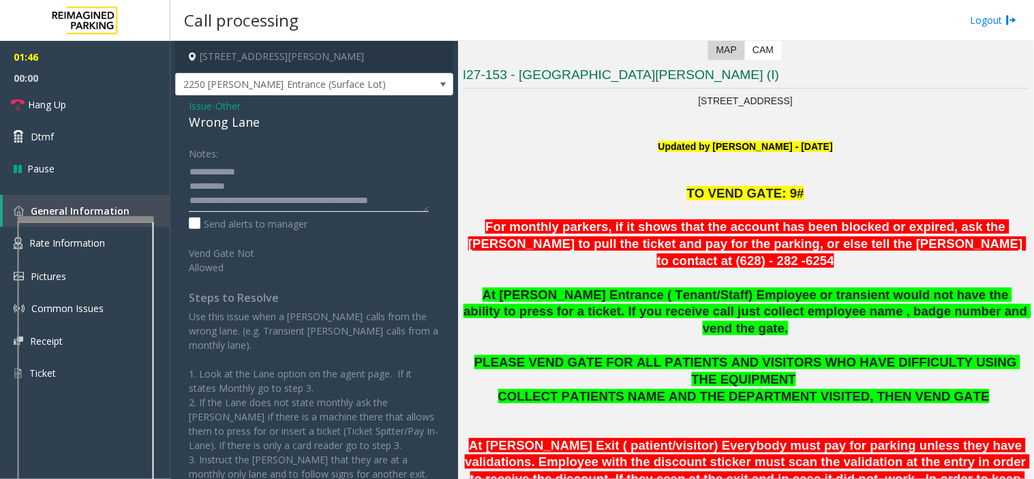
scroll to position [57, 0]
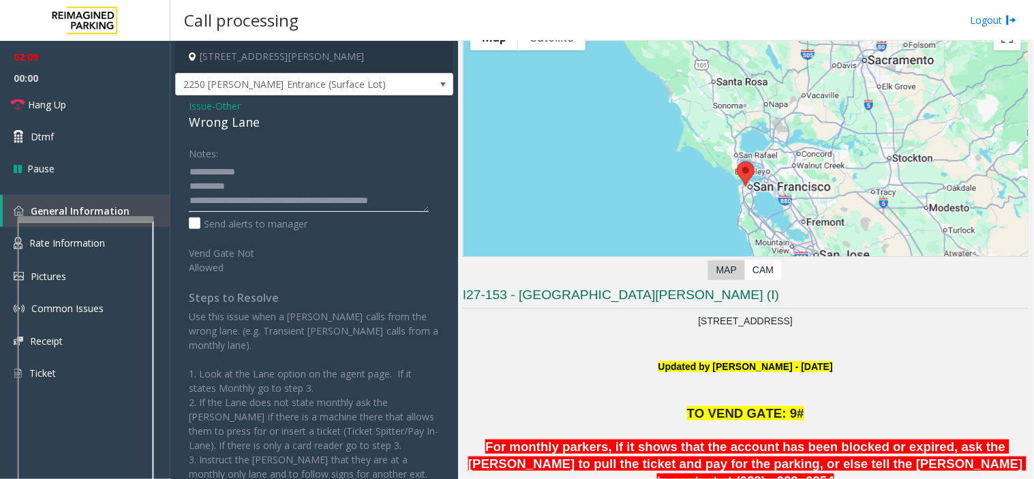
click at [421, 199] on textarea at bounding box center [309, 186] width 240 height 51
click at [256, 183] on textarea at bounding box center [309, 186] width 240 height 51
click at [267, 169] on textarea at bounding box center [309, 186] width 240 height 51
type textarea "**********"
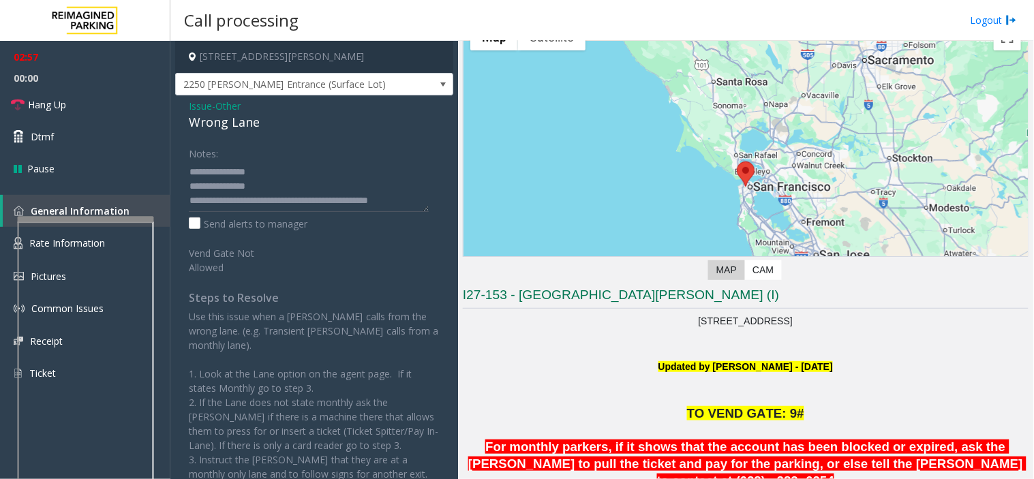
click at [195, 106] on span "Issue" at bounding box center [200, 106] width 23 height 14
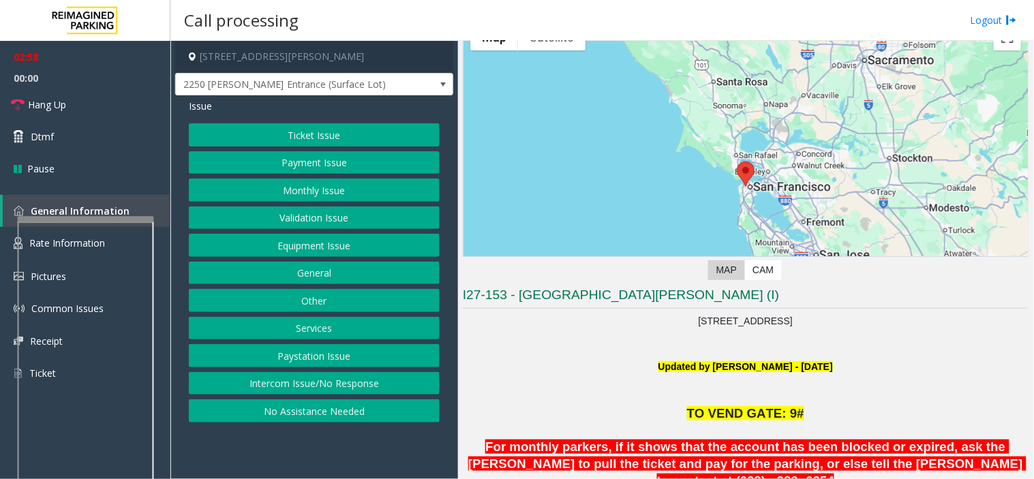
click at [291, 175] on div "Ticket Issue Payment Issue Monthly Issue Validation Issue Equipment Issue Gener…" at bounding box center [314, 272] width 251 height 299
click at [297, 164] on button "Payment Issue" at bounding box center [314, 162] width 251 height 23
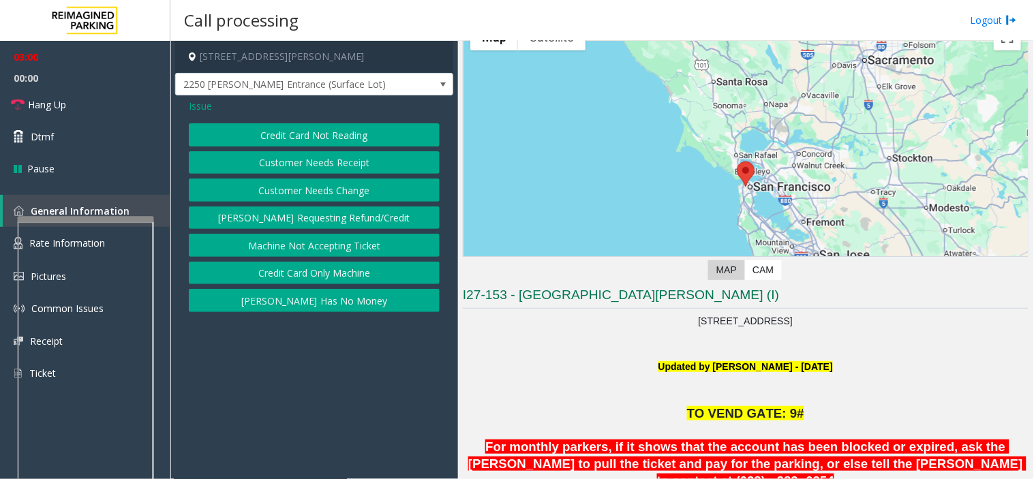
click at [198, 104] on span "Issue" at bounding box center [200, 106] width 23 height 14
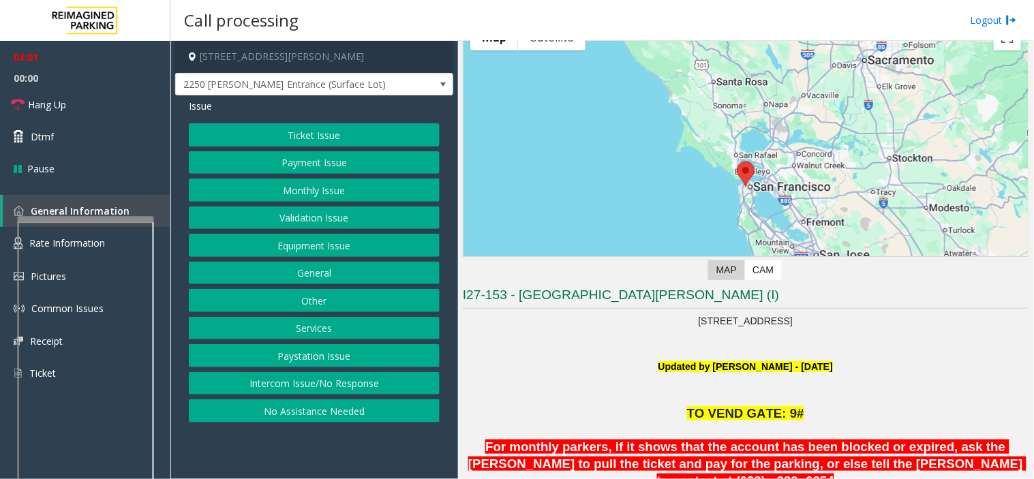
click at [267, 137] on button "Ticket Issue" at bounding box center [314, 134] width 251 height 23
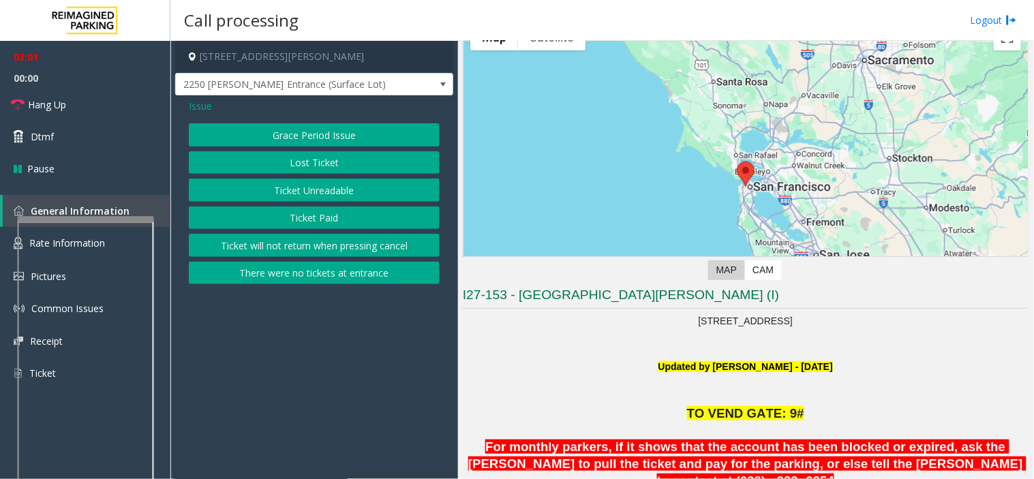
click at [294, 192] on button "Ticket Unreadable" at bounding box center [314, 190] width 251 height 23
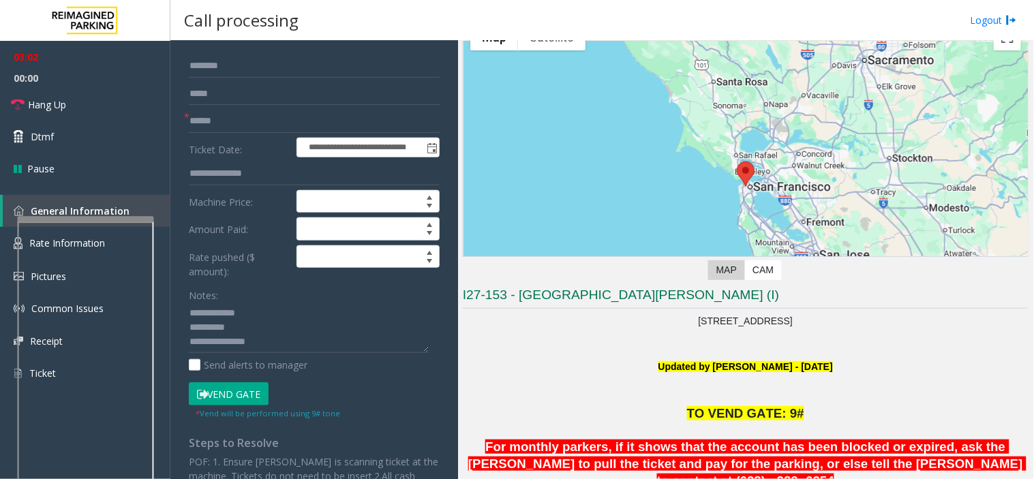
scroll to position [227, 0]
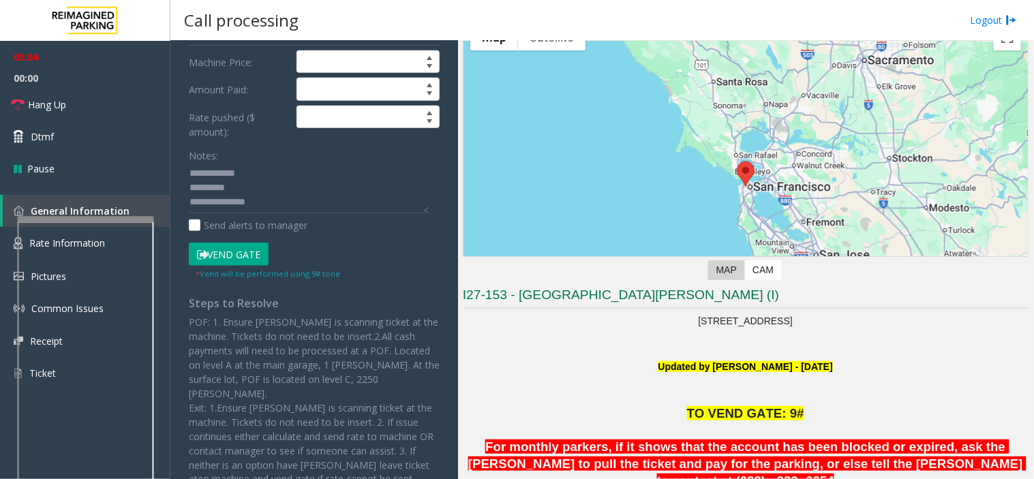
click at [224, 257] on button "Vend Gate" at bounding box center [229, 254] width 80 height 23
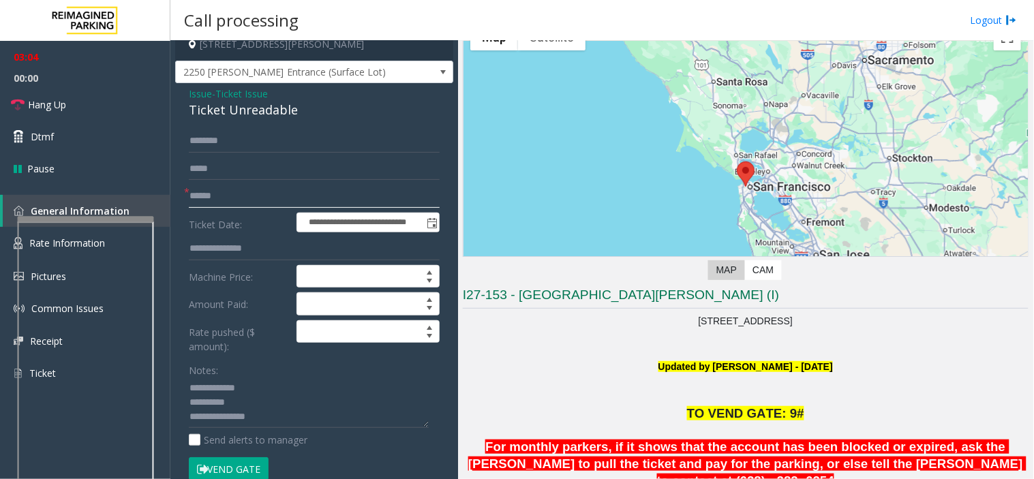
scroll to position [0, 0]
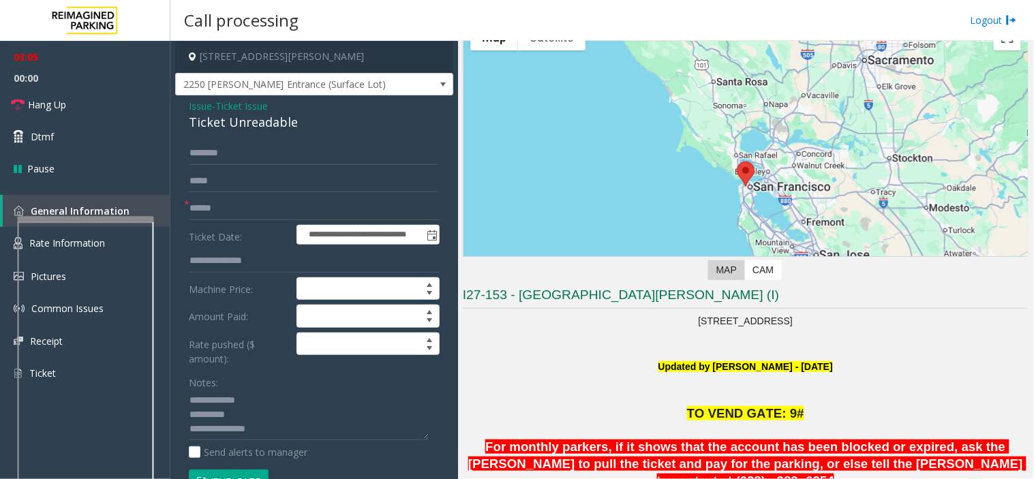
click at [203, 108] on span "Issue" at bounding box center [200, 106] width 23 height 14
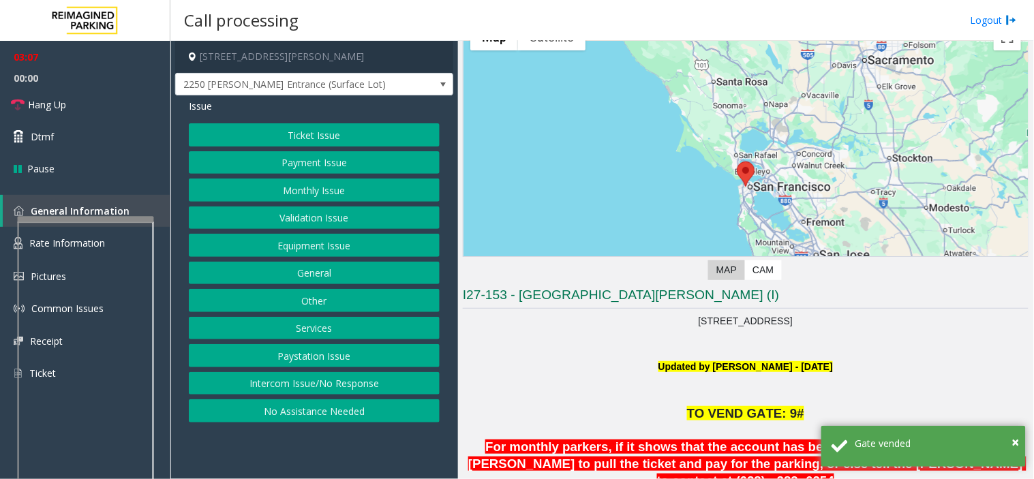
click at [308, 330] on button "Services" at bounding box center [314, 328] width 251 height 23
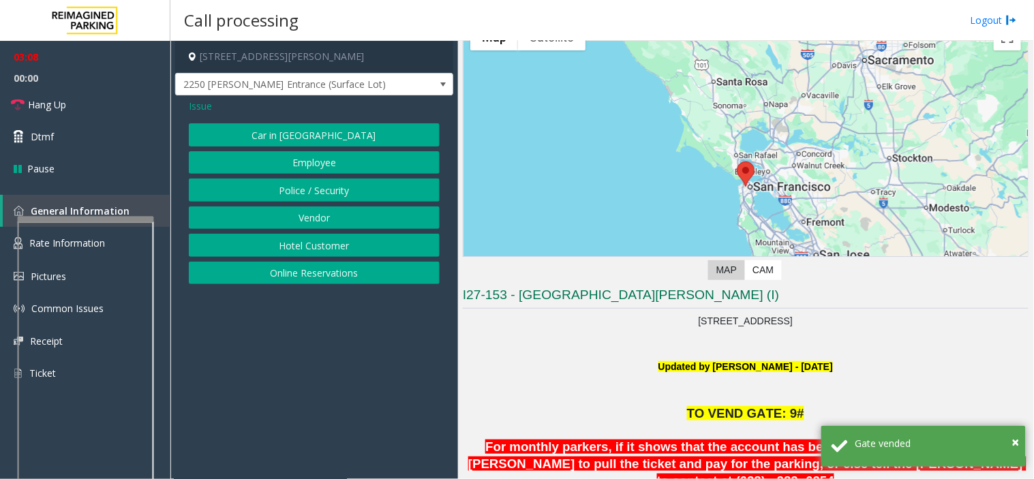
click at [203, 107] on span "Issue" at bounding box center [200, 106] width 23 height 14
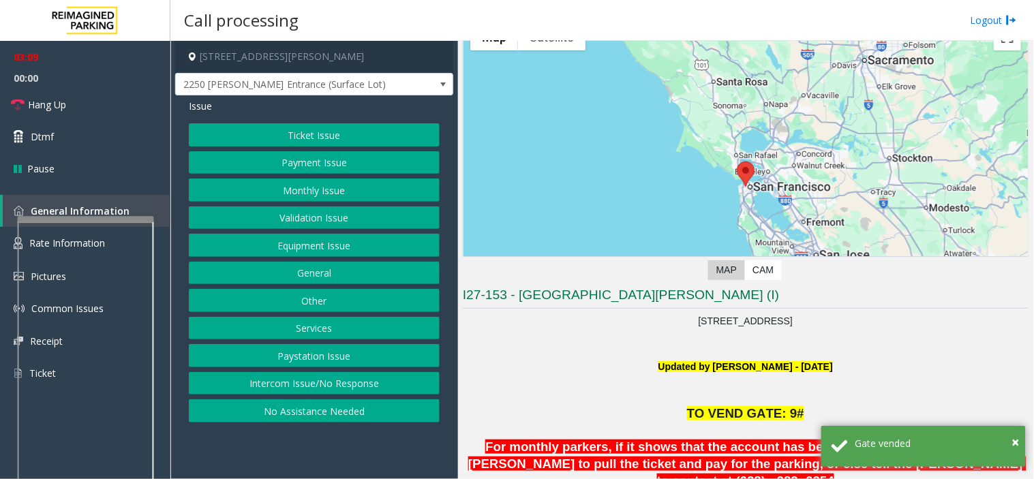
click at [310, 276] on button "General" at bounding box center [314, 273] width 251 height 23
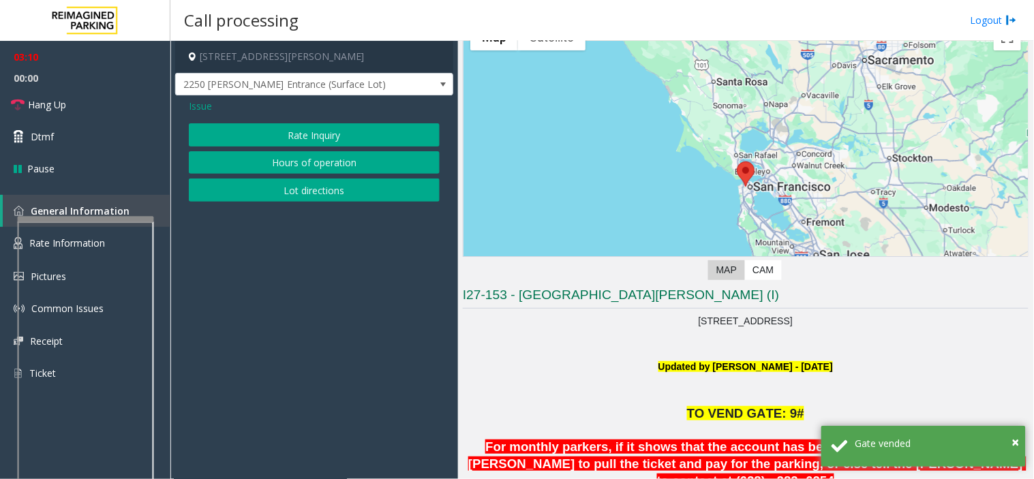
click at [203, 103] on span "Issue" at bounding box center [200, 106] width 23 height 14
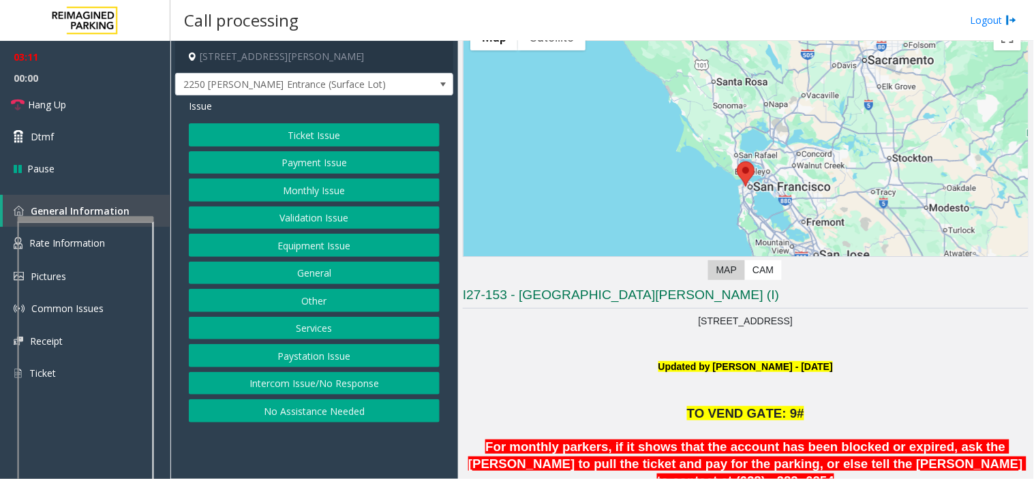
click at [298, 302] on button "Other" at bounding box center [314, 300] width 251 height 23
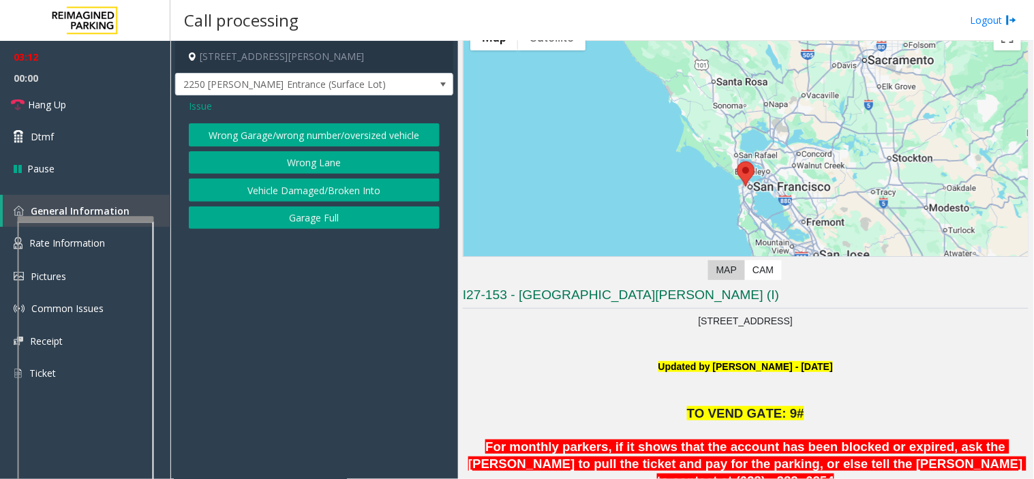
click at [299, 167] on button "Wrong Lane" at bounding box center [314, 162] width 251 height 23
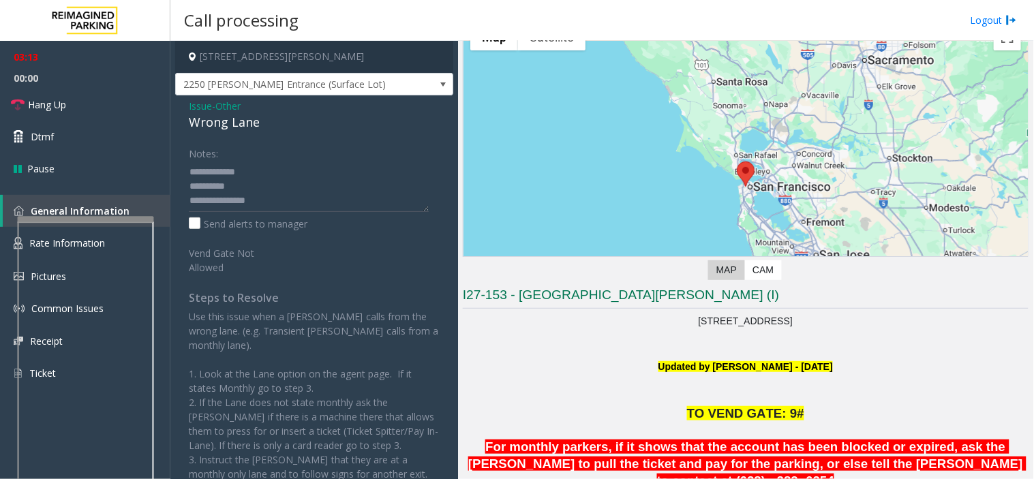
scroll to position [43, 0]
click at [264, 172] on textarea at bounding box center [309, 186] width 240 height 51
drag, startPoint x: 262, startPoint y: 168, endPoint x: 218, endPoint y: 171, distance: 43.8
click at [219, 170] on textarea at bounding box center [309, 186] width 240 height 51
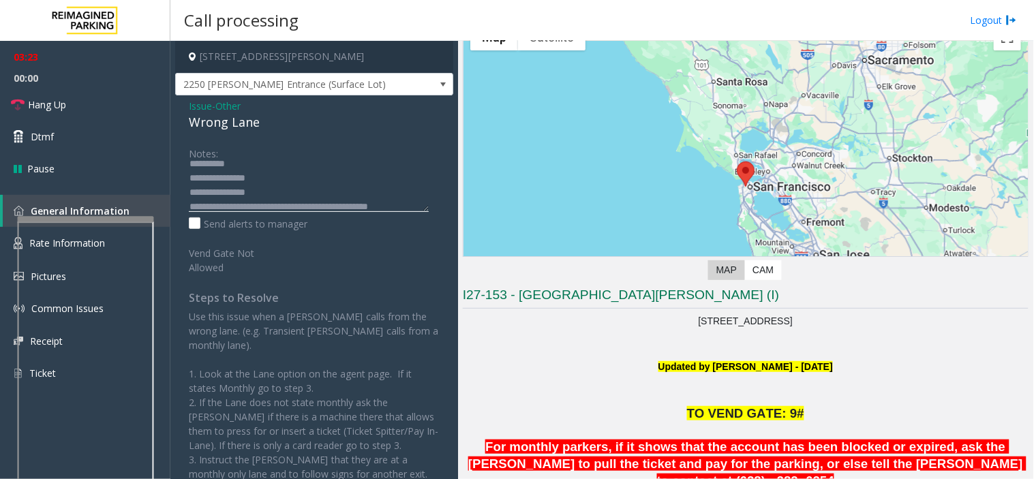
scroll to position [43, 0]
click at [265, 171] on textarea at bounding box center [309, 186] width 240 height 51
click at [215, 202] on textarea at bounding box center [309, 186] width 240 height 51
click at [243, 199] on textarea at bounding box center [309, 186] width 240 height 51
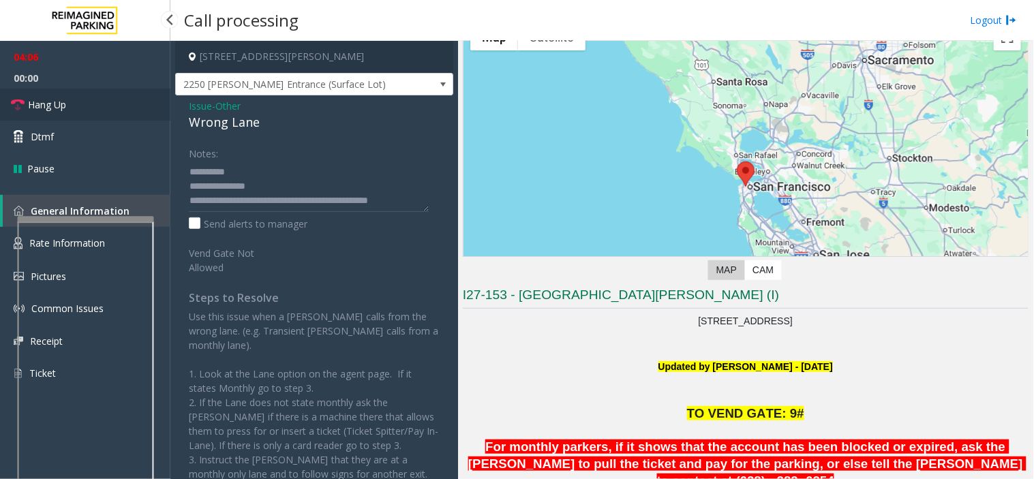
click at [132, 95] on link "Hang Up" at bounding box center [85, 105] width 170 height 32
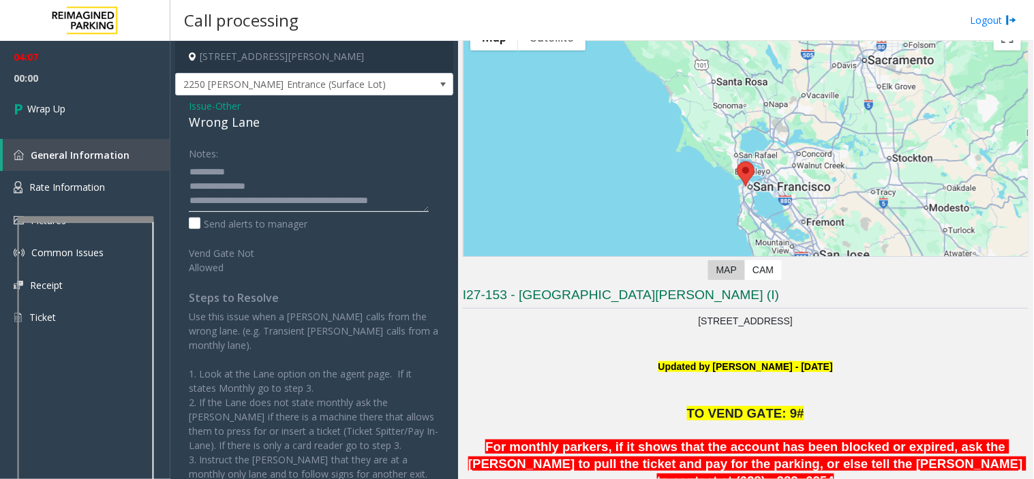
click at [256, 200] on textarea at bounding box center [309, 186] width 240 height 51
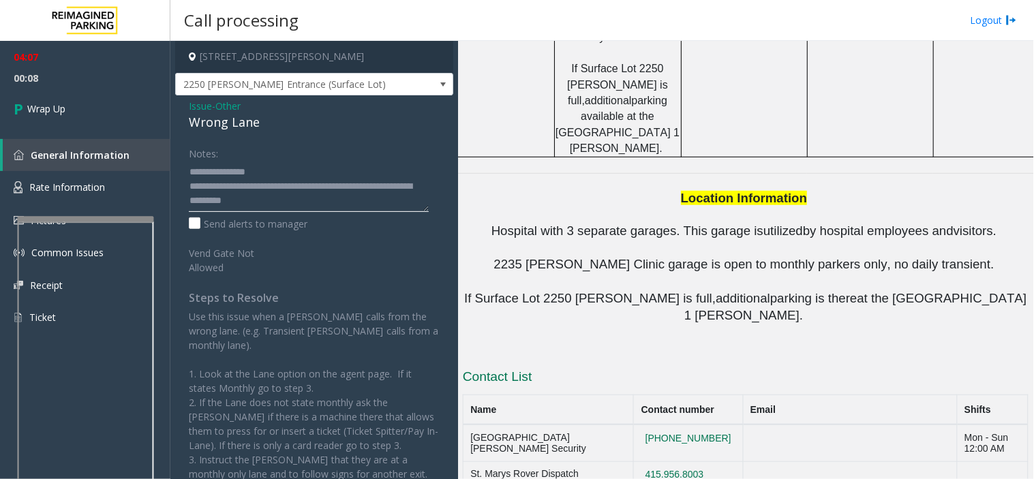
scroll to position [1572, 0]
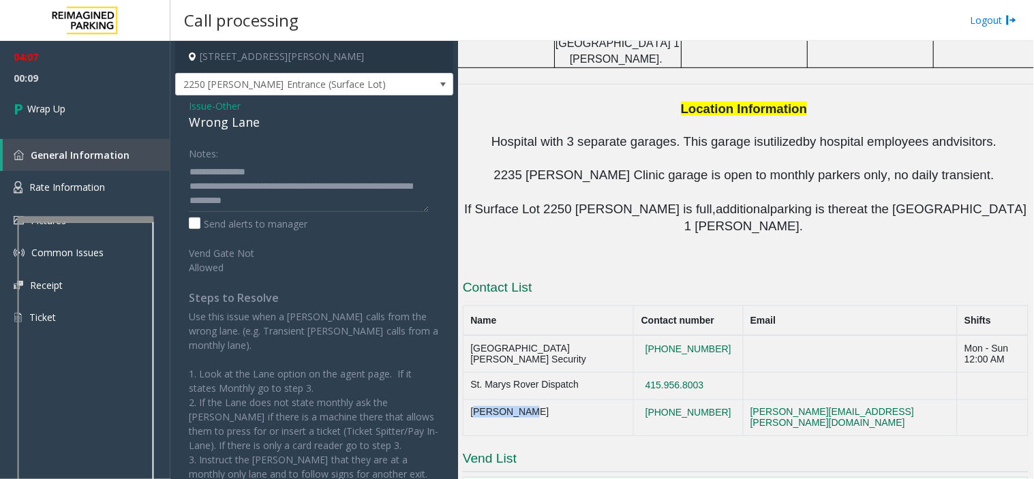
drag, startPoint x: 527, startPoint y: 186, endPoint x: 466, endPoint y: 184, distance: 60.7
click at [466, 400] on td "[PERSON_NAME]" at bounding box center [549, 418] width 170 height 37
click at [325, 205] on textarea at bounding box center [309, 186] width 240 height 51
paste textarea "**********"
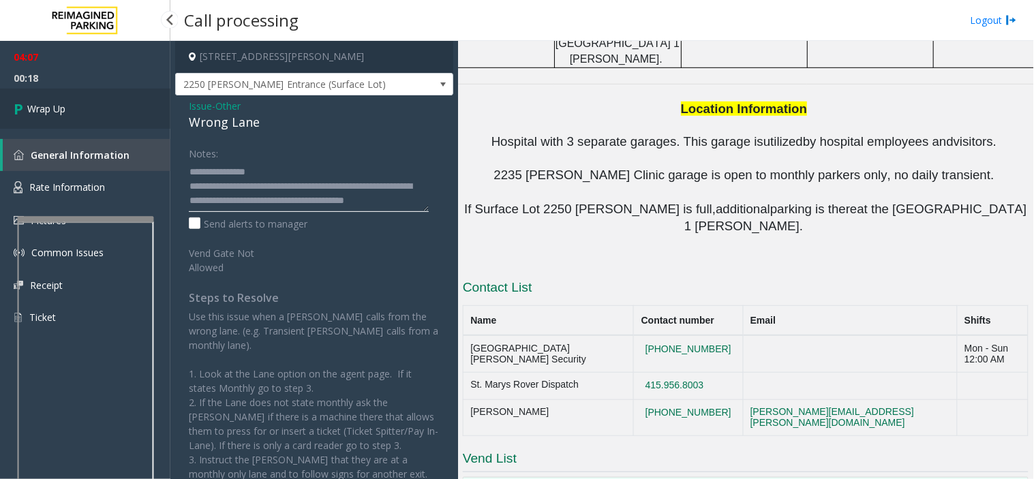
type textarea "**********"
click at [101, 102] on link "Wrap Up" at bounding box center [85, 109] width 170 height 40
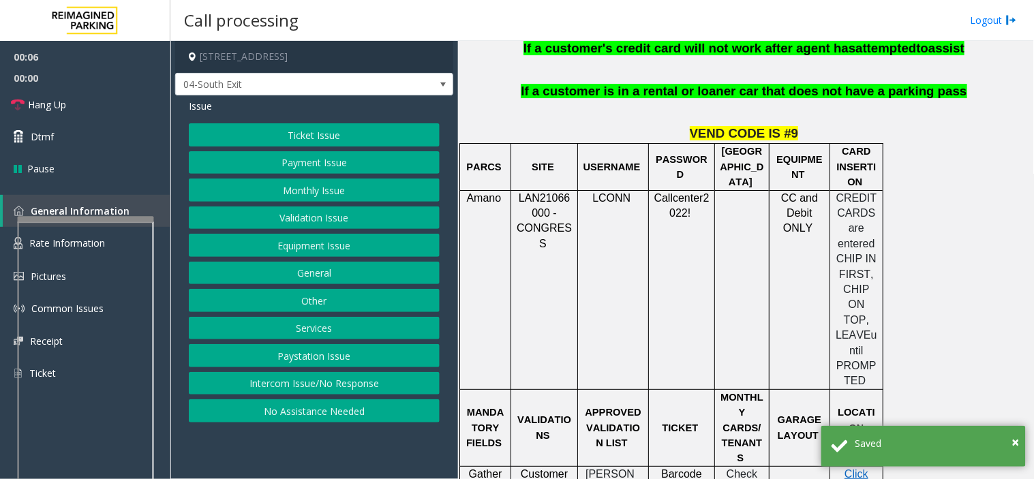
scroll to position [1364, 0]
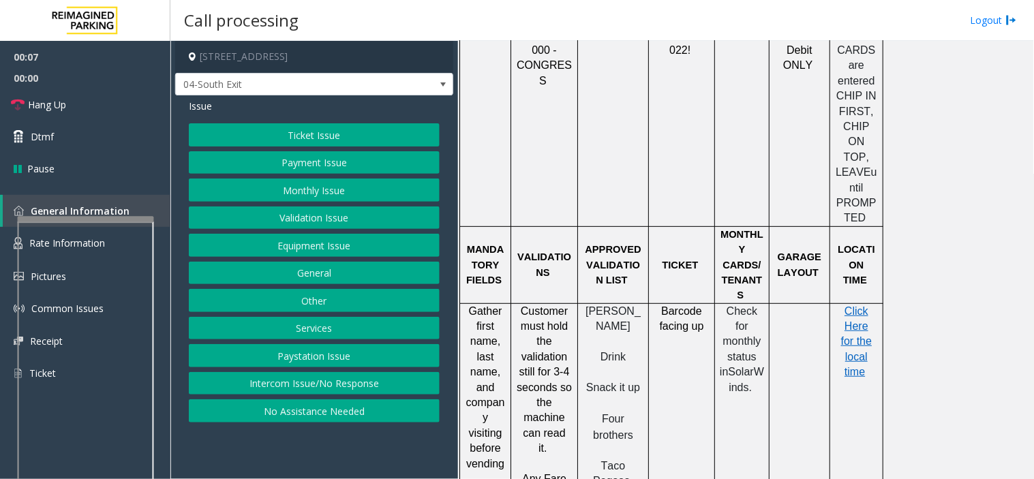
click at [282, 128] on button "Ticket Issue" at bounding box center [314, 134] width 251 height 23
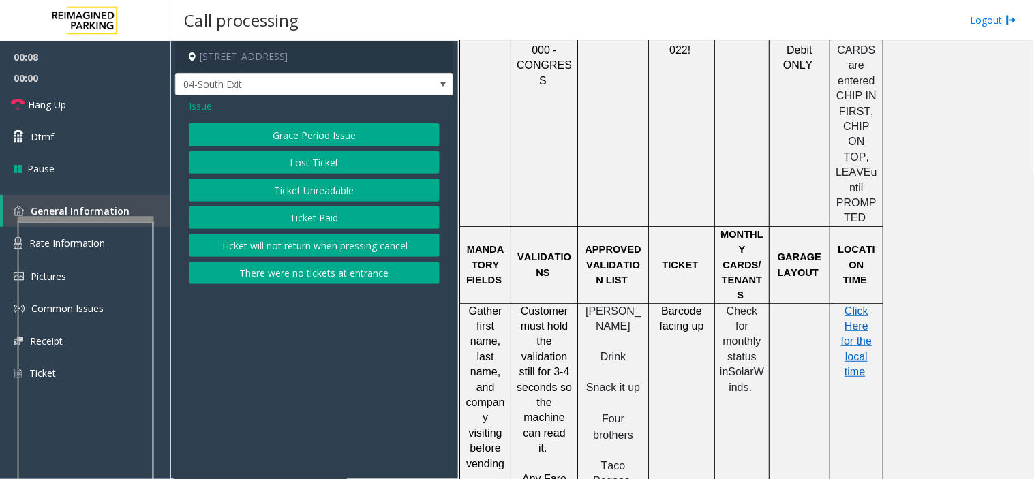
click at [295, 185] on button "Ticket Unreadable" at bounding box center [314, 190] width 251 height 23
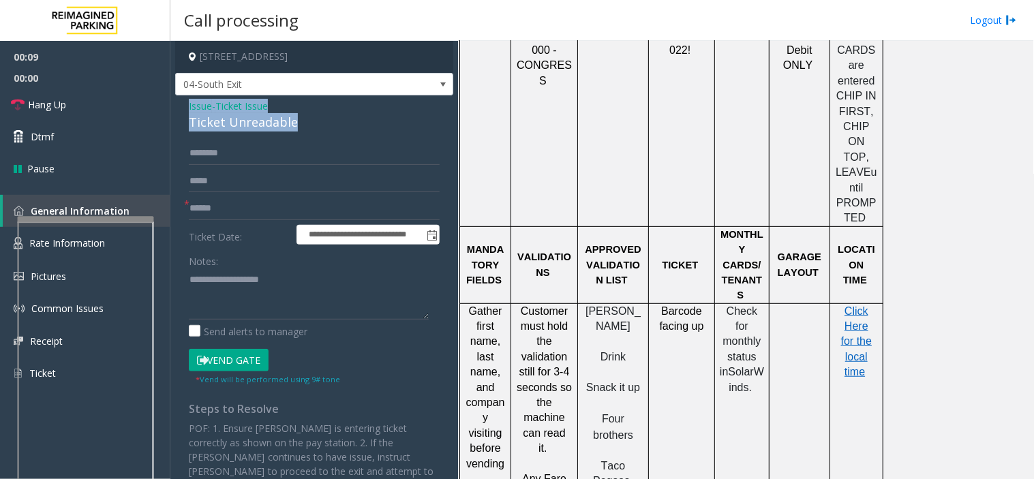
drag, startPoint x: 308, startPoint y: 130, endPoint x: 193, endPoint y: 110, distance: 116.8
click at [180, 108] on div "**********" at bounding box center [314, 321] width 278 height 453
click at [293, 294] on textarea at bounding box center [309, 294] width 240 height 51
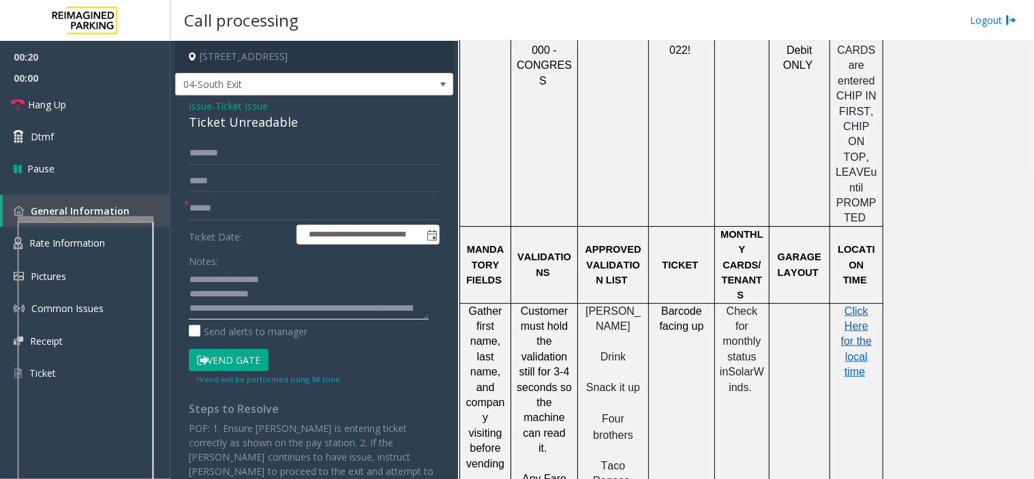
type textarea "**********"
click at [239, 208] on input "text" at bounding box center [314, 208] width 251 height 23
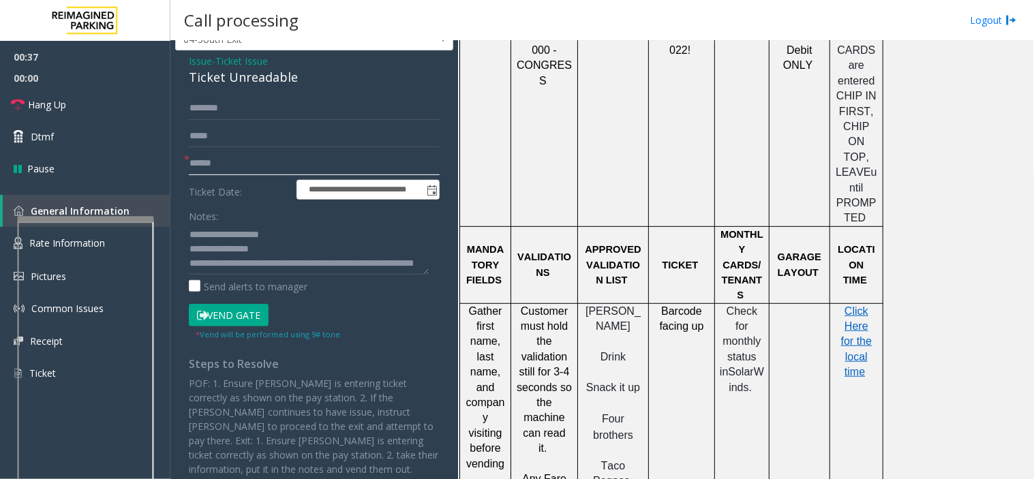
scroll to position [70, 0]
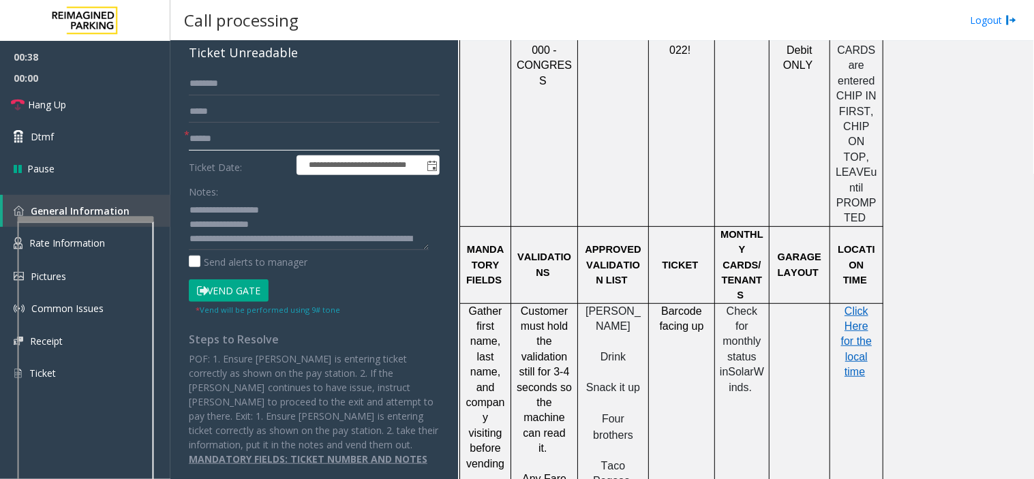
type input "******"
click at [226, 290] on button "Vend Gate" at bounding box center [229, 291] width 80 height 23
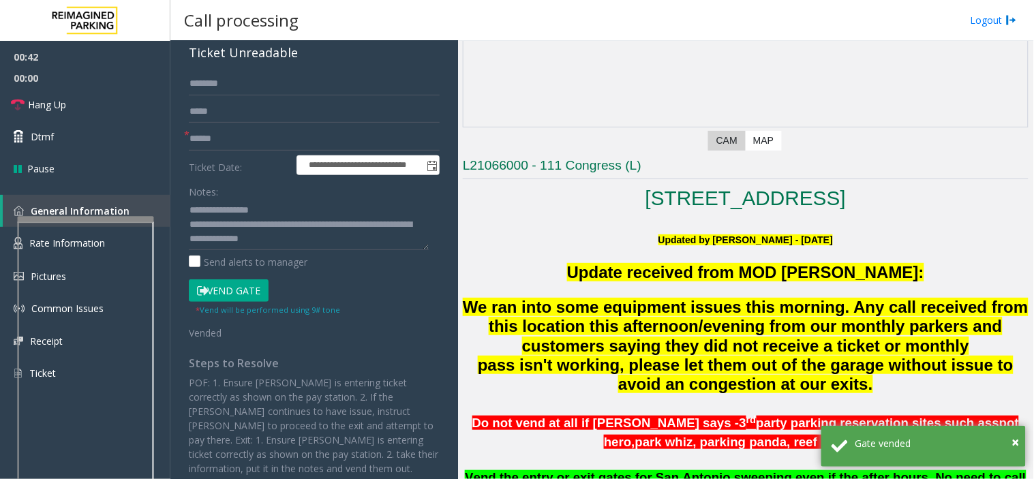
scroll to position [151, 0]
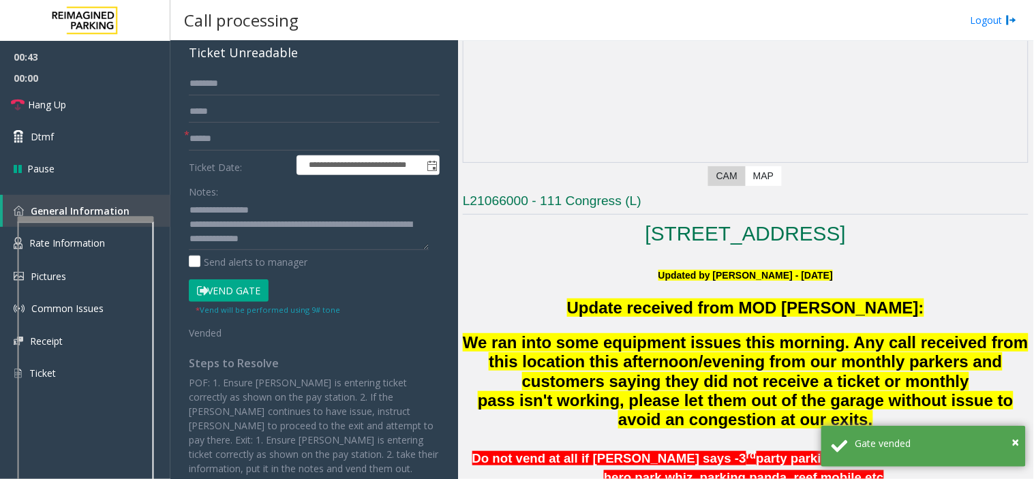
drag, startPoint x: 598, startPoint y: 230, endPoint x: 951, endPoint y: 239, distance: 353.3
click at [951, 239] on h1 "[STREET_ADDRESS]" at bounding box center [746, 234] width 566 height 29
click at [983, 323] on p at bounding box center [746, 325] width 566 height 15
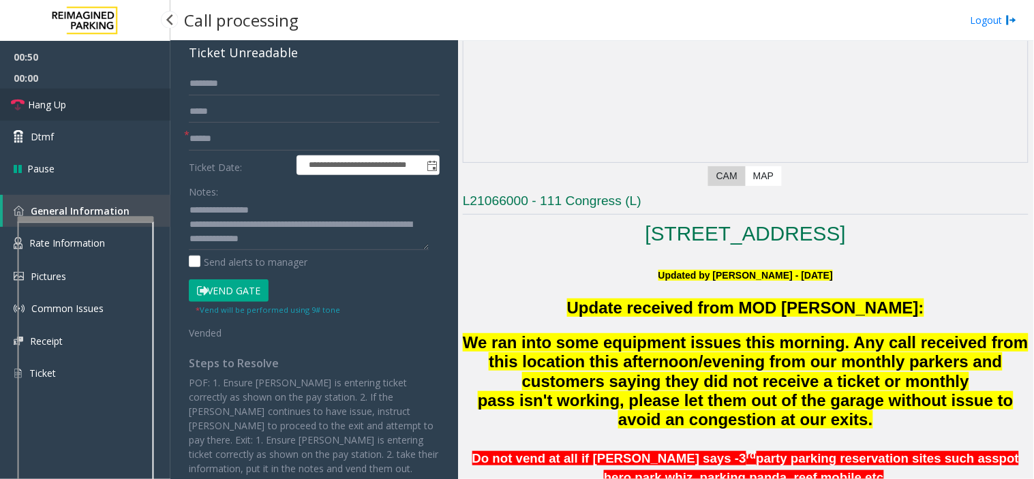
click at [100, 97] on link "Hang Up" at bounding box center [85, 105] width 170 height 32
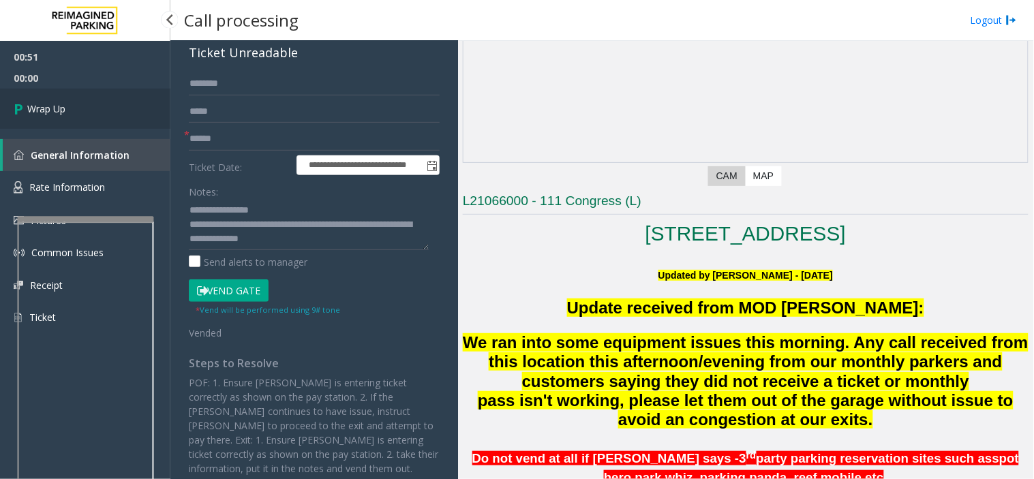
click at [78, 101] on link "Wrap Up" at bounding box center [85, 109] width 170 height 40
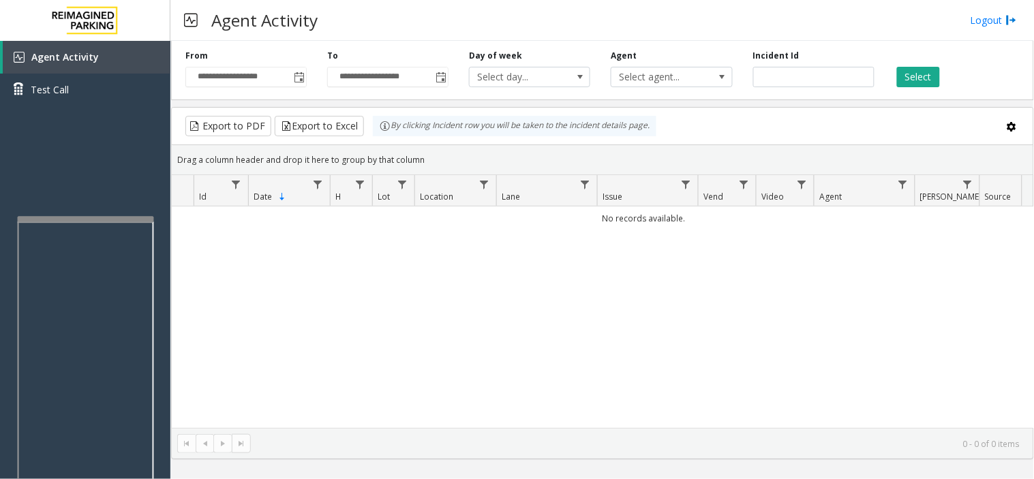
click at [725, 340] on div "No records available." at bounding box center [603, 318] width 862 height 222
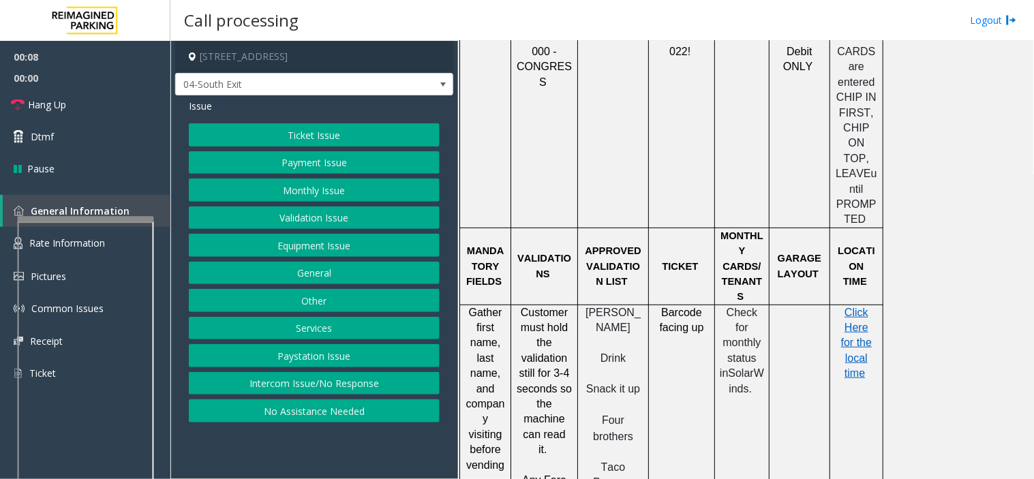
scroll to position [1364, 0]
click at [248, 134] on button "Ticket Issue" at bounding box center [314, 134] width 251 height 23
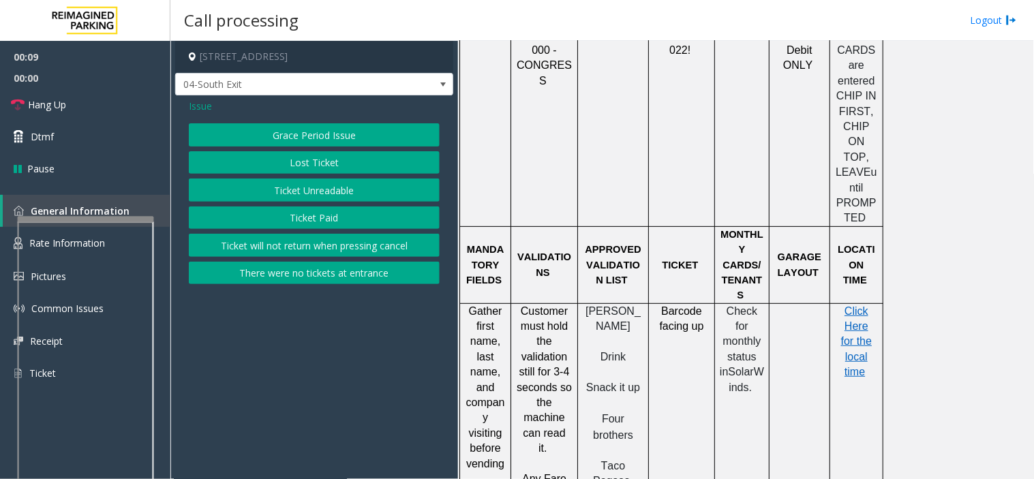
click at [260, 188] on button "Ticket Unreadable" at bounding box center [314, 190] width 251 height 23
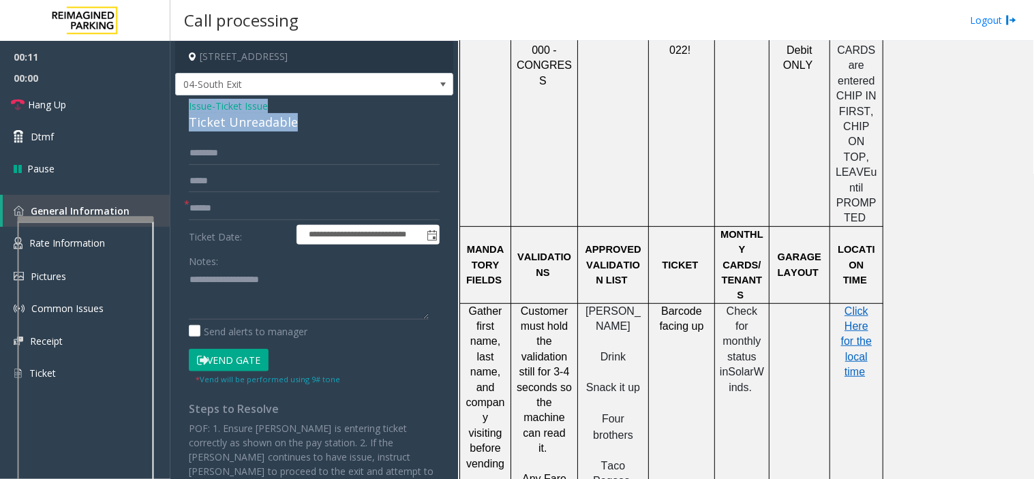
drag, startPoint x: 308, startPoint y: 124, endPoint x: 182, endPoint y: 105, distance: 127.6
click at [182, 105] on div "**********" at bounding box center [314, 321] width 278 height 453
click at [299, 295] on textarea at bounding box center [309, 294] width 240 height 51
click at [285, 305] on textarea at bounding box center [309, 294] width 240 height 51
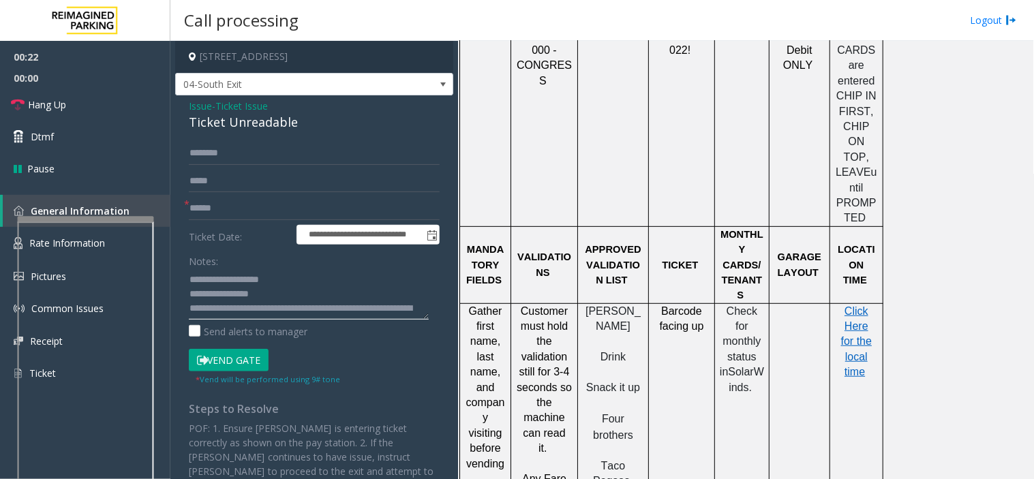
click at [304, 308] on textarea at bounding box center [309, 294] width 240 height 51
type textarea "**********"
click at [232, 196] on form "**********" at bounding box center [314, 264] width 251 height 244
click at [220, 209] on input "text" at bounding box center [314, 208] width 251 height 23
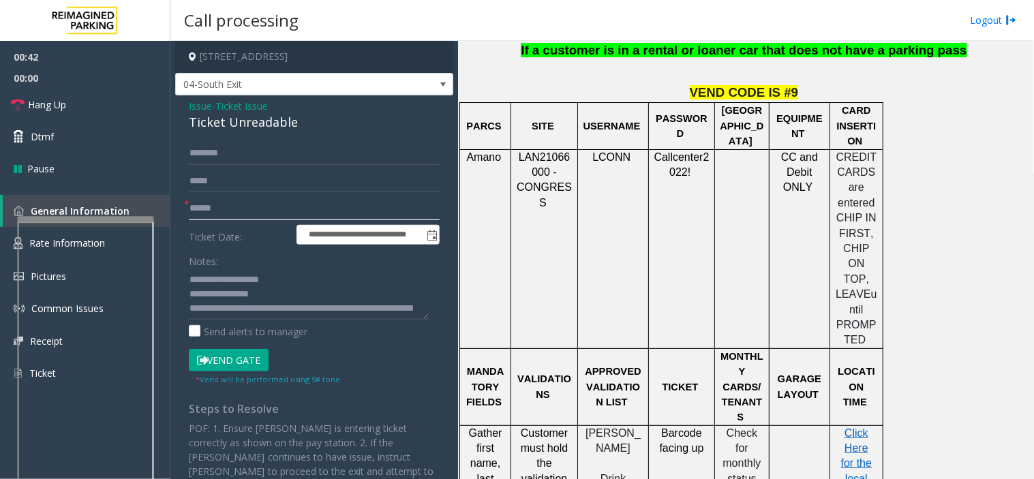
scroll to position [1212, 0]
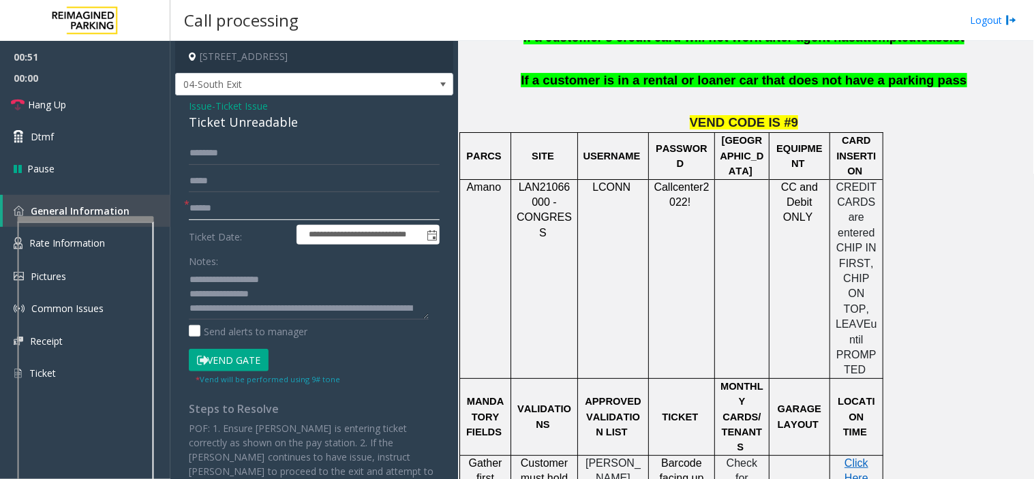
type input "******"
click at [241, 300] on textarea at bounding box center [309, 294] width 240 height 51
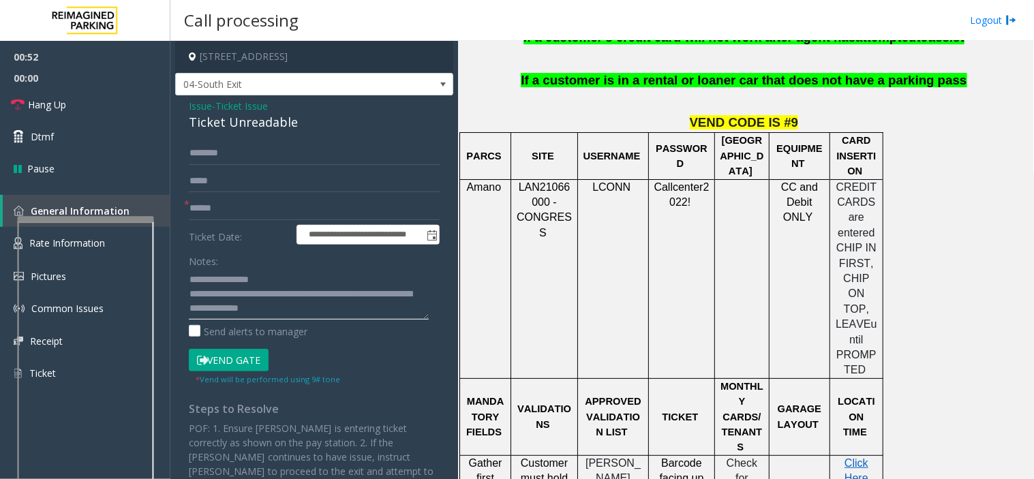
scroll to position [29, 0]
click at [350, 305] on textarea at bounding box center [309, 294] width 240 height 51
click at [222, 361] on button "Vend Gate" at bounding box center [229, 360] width 80 height 23
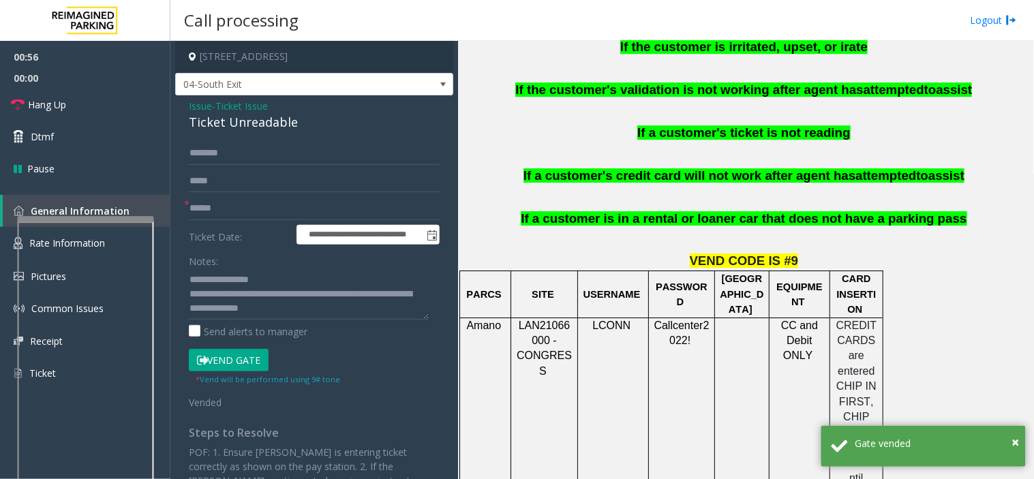
scroll to position [1060, 0]
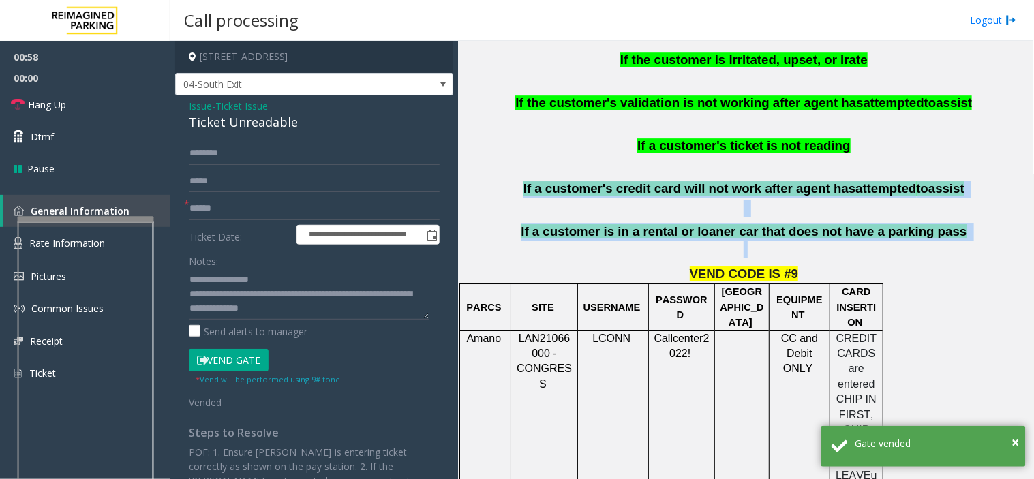
drag, startPoint x: 540, startPoint y: 173, endPoint x: 968, endPoint y: 241, distance: 433.6
click at [968, 241] on div "READ BELOW UPDATED INSTRUCTIONS FOR PATRONS EXITING THE GARAGE: Please instruct…" at bounding box center [746, 45] width 566 height 425
click at [940, 241] on p at bounding box center [746, 249] width 566 height 17
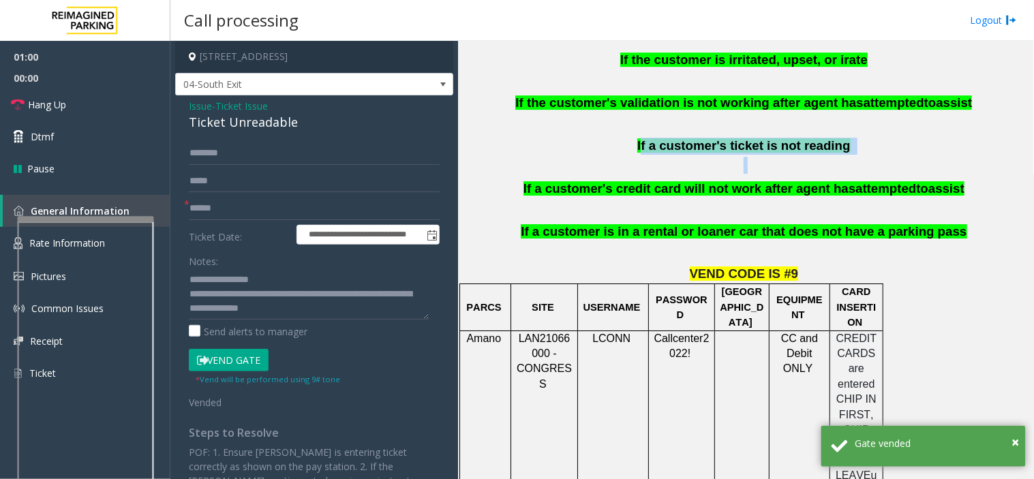
drag, startPoint x: 858, startPoint y: 145, endPoint x: 651, endPoint y: 119, distance: 208.1
click at [651, 119] on div "READ BELOW UPDATED INSTRUCTIONS FOR PATRONS EXITING THE GARAGE: Please instruct…" at bounding box center [746, 45] width 566 height 425
click at [649, 118] on div "READ BELOW UPDATED INSTRUCTIONS FOR PATRONS EXITING THE GARAGE: Please instruct…" at bounding box center [746, 45] width 566 height 425
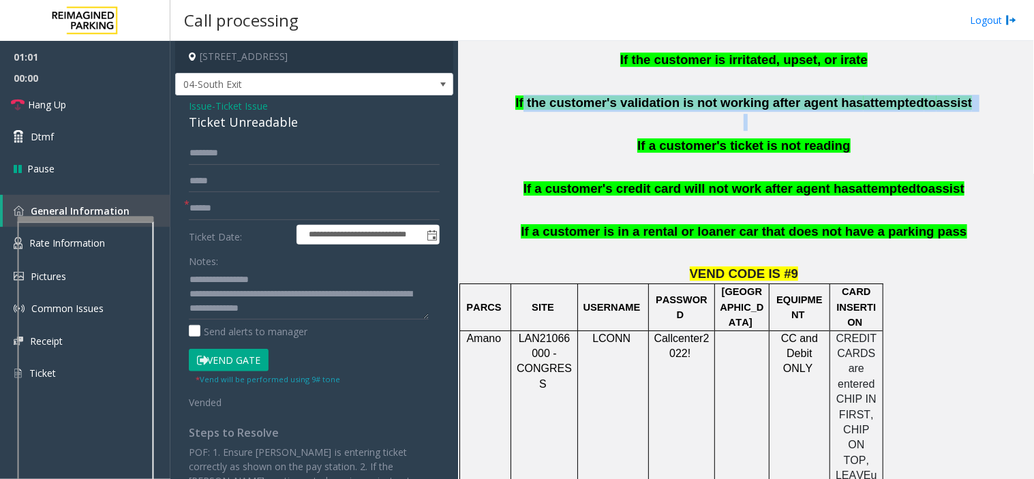
drag, startPoint x: 541, startPoint y: 85, endPoint x: 931, endPoint y: 100, distance: 391.0
click at [931, 100] on div "READ BELOW UPDATED INSTRUCTIONS FOR PATRONS EXITING THE GARAGE: Please instruct…" at bounding box center [746, 45] width 566 height 425
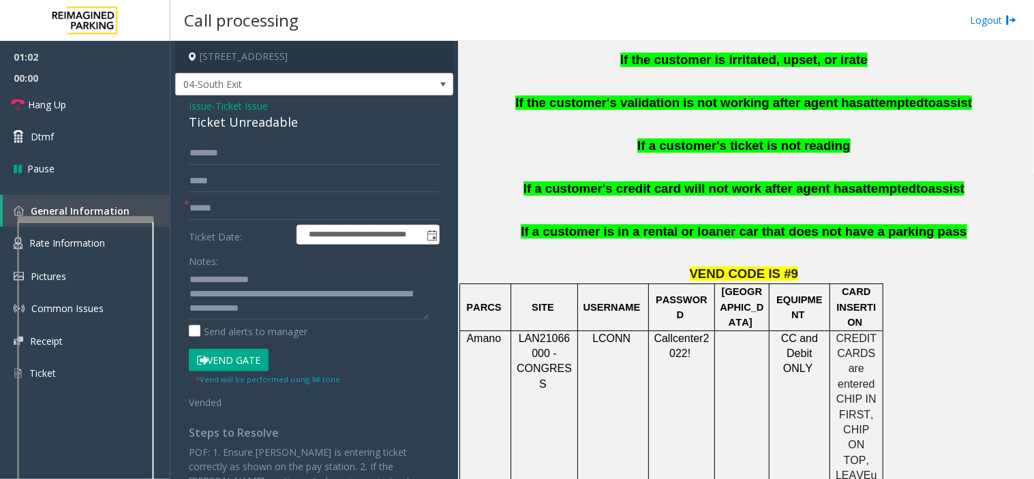
click at [914, 138] on p "If a customer's ticket is not reading" at bounding box center [746, 146] width 566 height 17
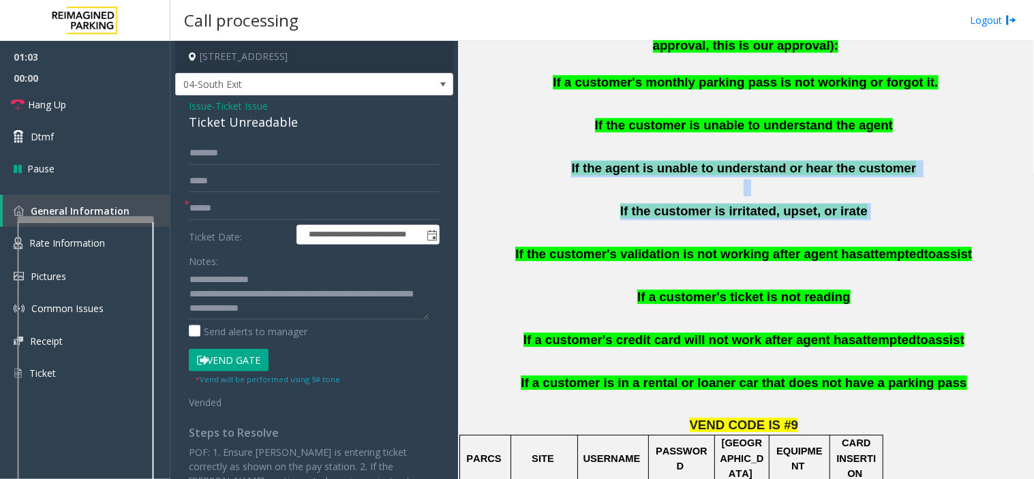
drag, startPoint x: 895, startPoint y: 182, endPoint x: 569, endPoint y: 138, distance: 329.6
click at [569, 139] on div "READ BELOW UPDATED INSTRUCTIONS FOR PATRONS EXITING THE GARAGE: Please instruct…" at bounding box center [746, 196] width 566 height 425
click at [590, 162] on p "If the agent is unable to understand or hear the customer" at bounding box center [746, 168] width 566 height 17
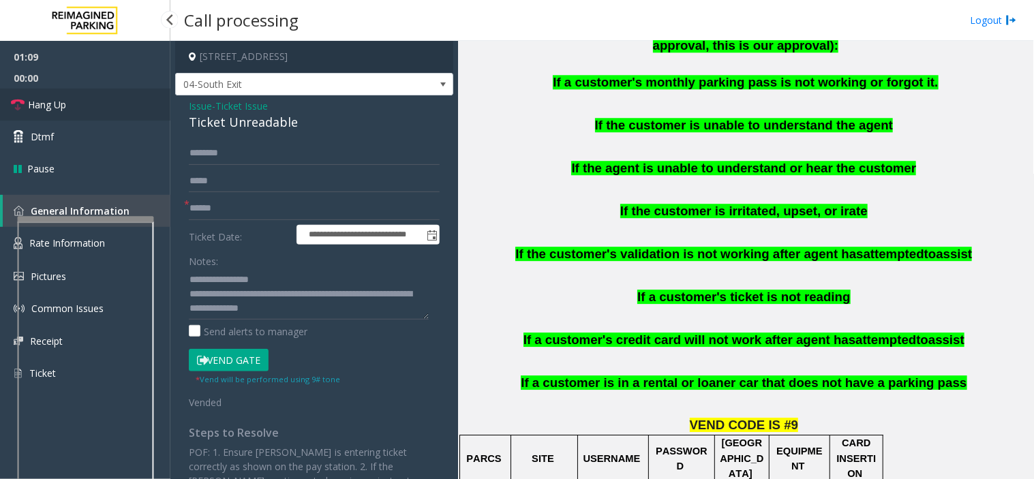
click at [70, 107] on link "Hang Up" at bounding box center [85, 105] width 170 height 32
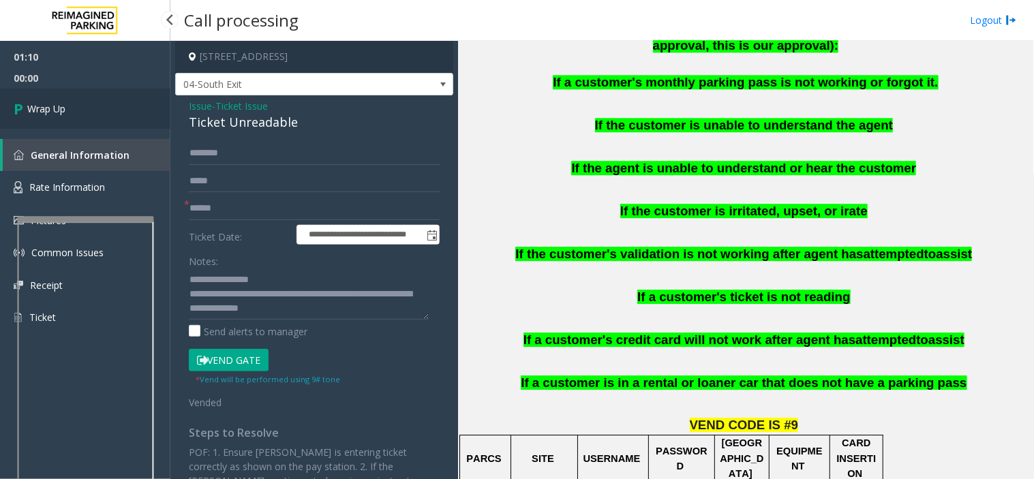
click at [70, 107] on link "Wrap Up" at bounding box center [85, 109] width 170 height 40
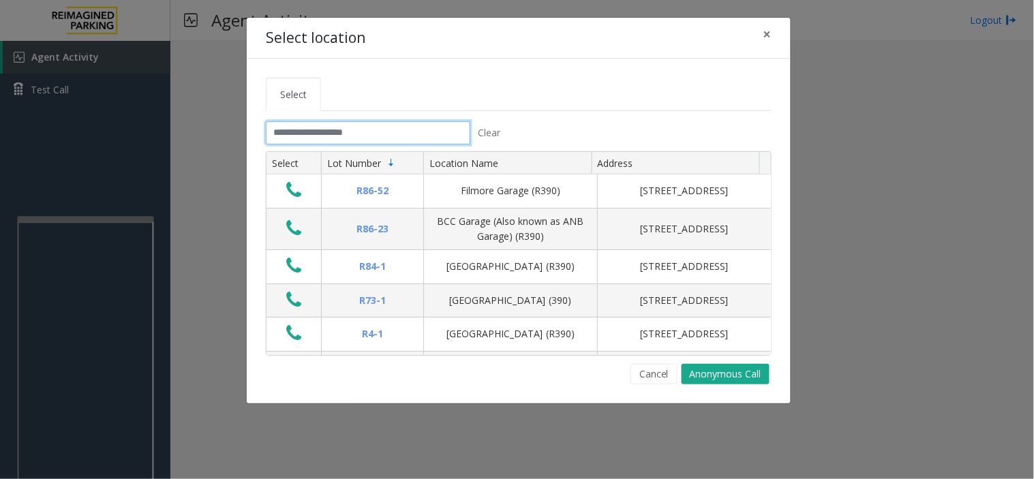
click at [296, 136] on input "text" at bounding box center [368, 132] width 205 height 23
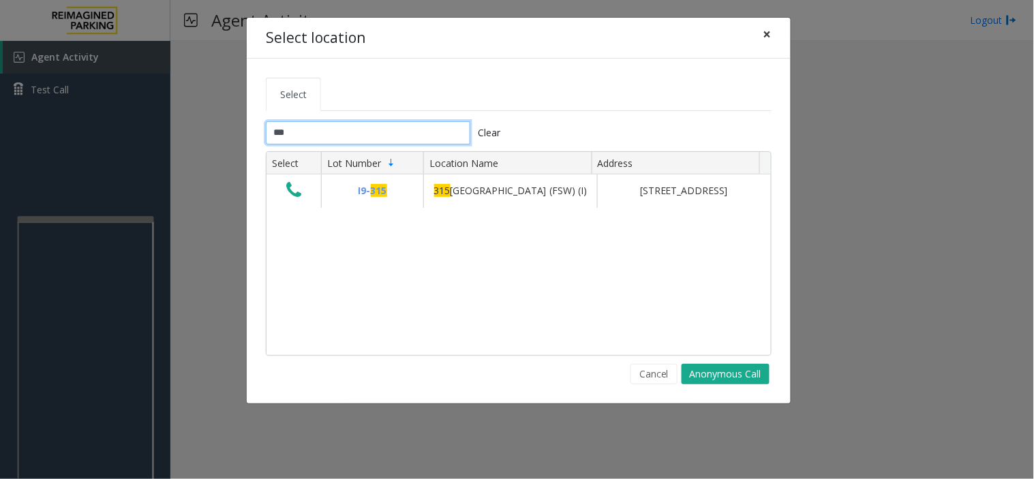
type input "***"
click at [768, 32] on span "×" at bounding box center [768, 34] width 8 height 19
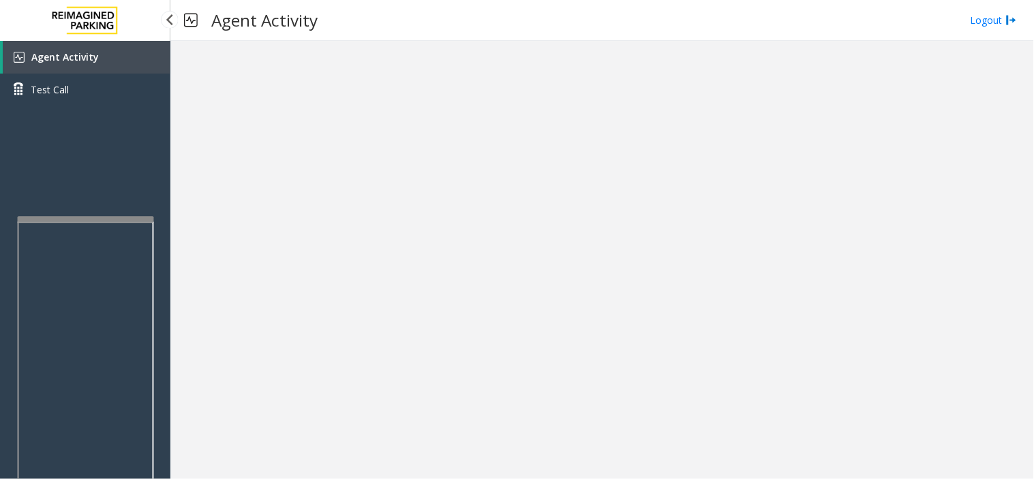
click at [110, 59] on link "Agent Activity" at bounding box center [87, 57] width 168 height 33
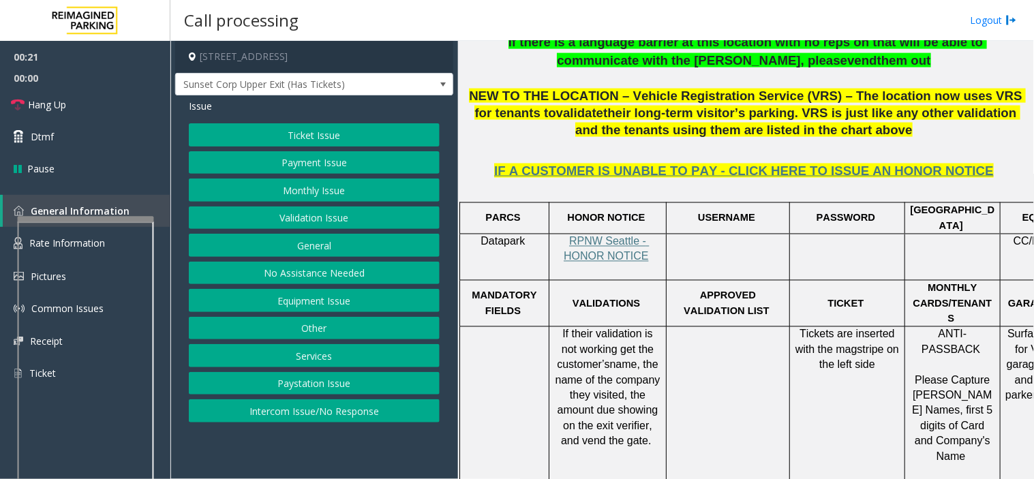
scroll to position [454, 0]
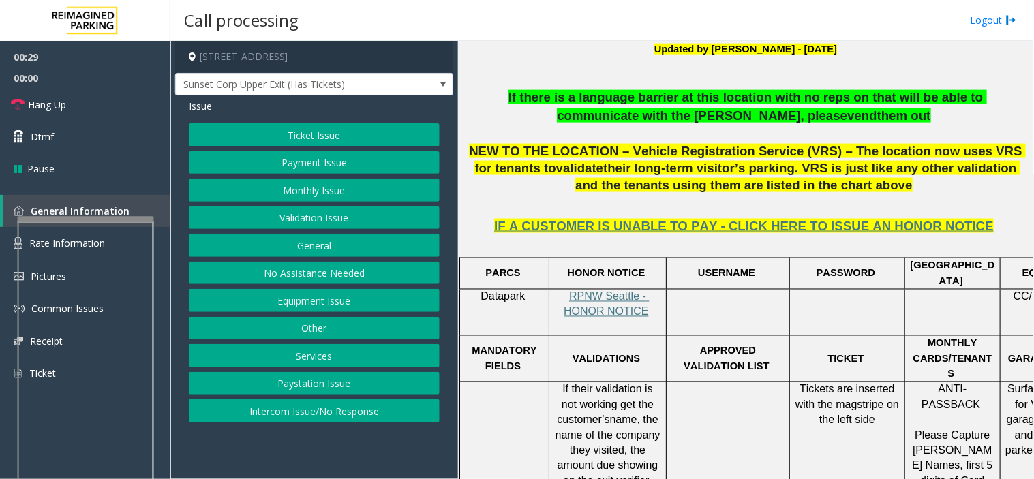
click at [305, 215] on button "Validation Issue" at bounding box center [314, 218] width 251 height 23
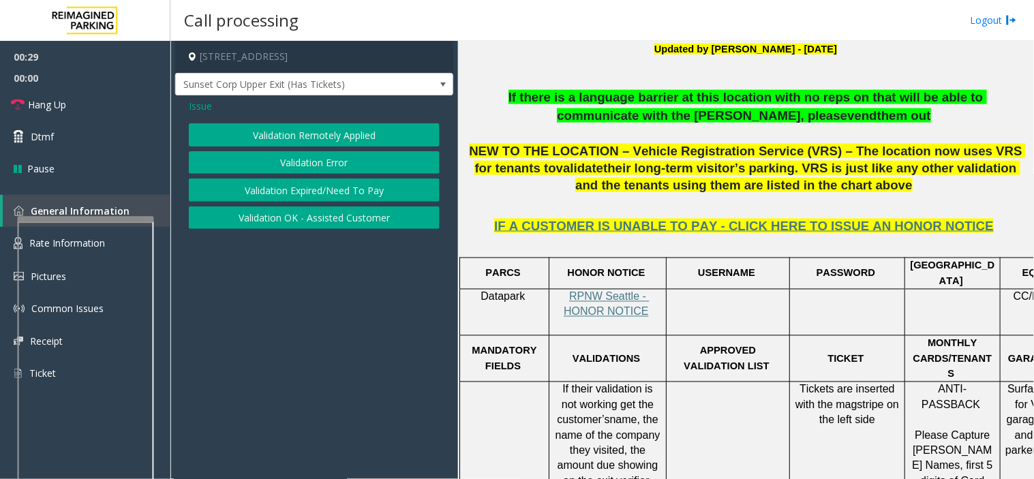
click at [310, 167] on button "Validation Error" at bounding box center [314, 162] width 251 height 23
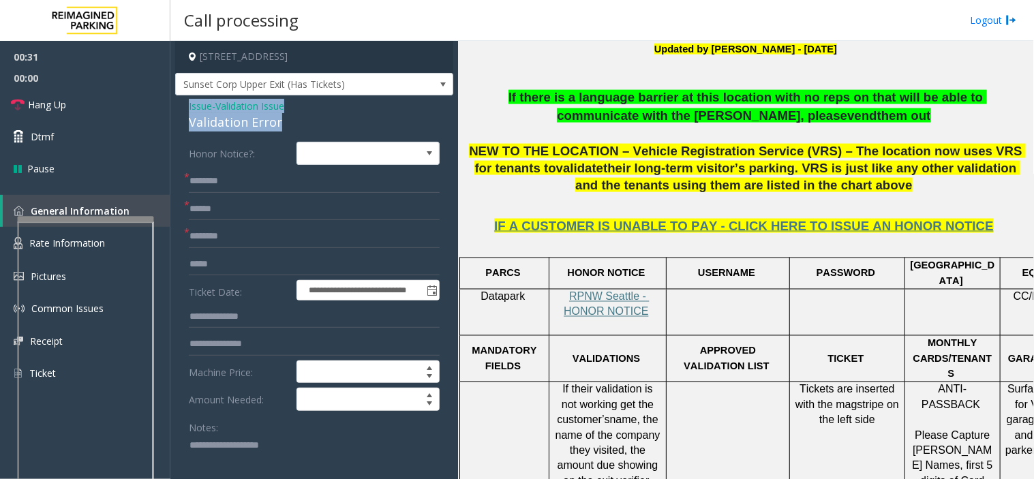
drag, startPoint x: 292, startPoint y: 119, endPoint x: 187, endPoint y: 104, distance: 106.0
click at [187, 104] on div "**********" at bounding box center [314, 483] width 278 height 777
copy div "Issue - Validation Issue Validation Error"
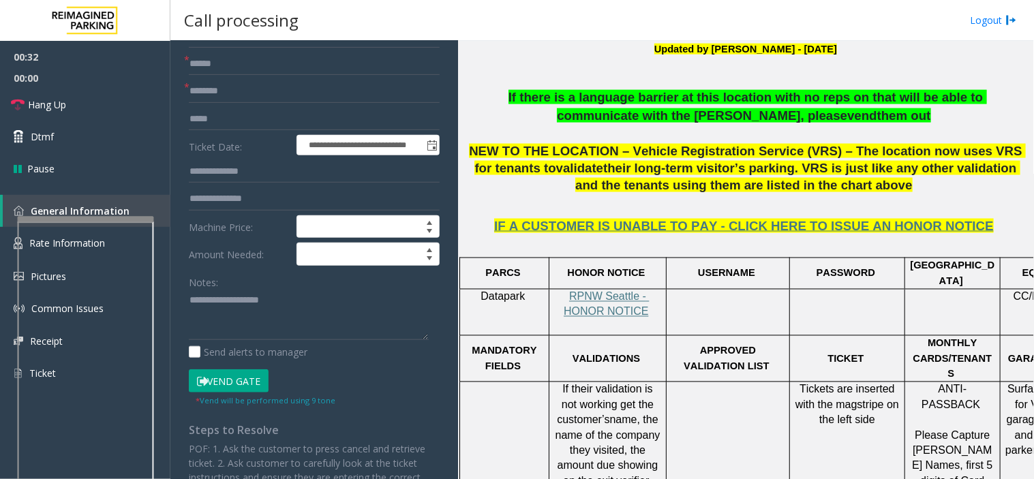
scroll to position [151, 0]
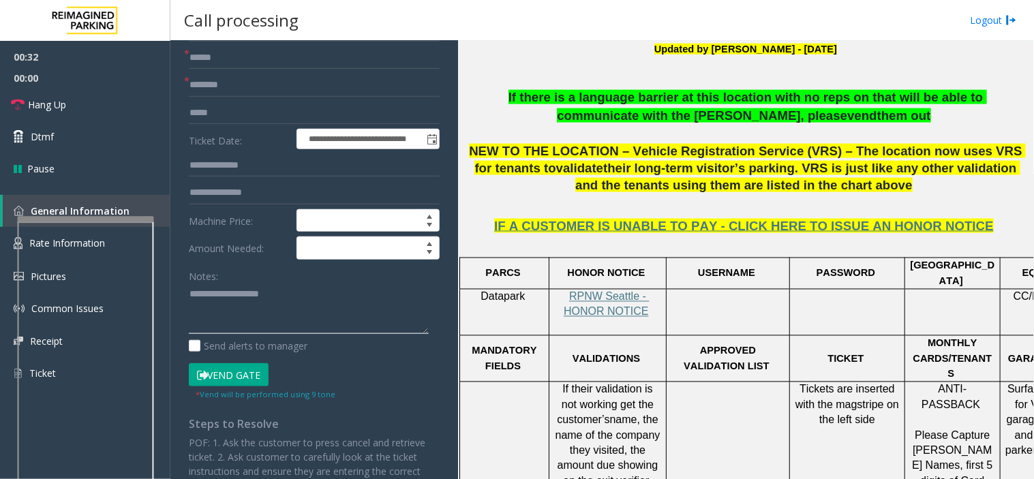
click at [228, 300] on textarea at bounding box center [309, 309] width 240 height 51
paste textarea "**********"
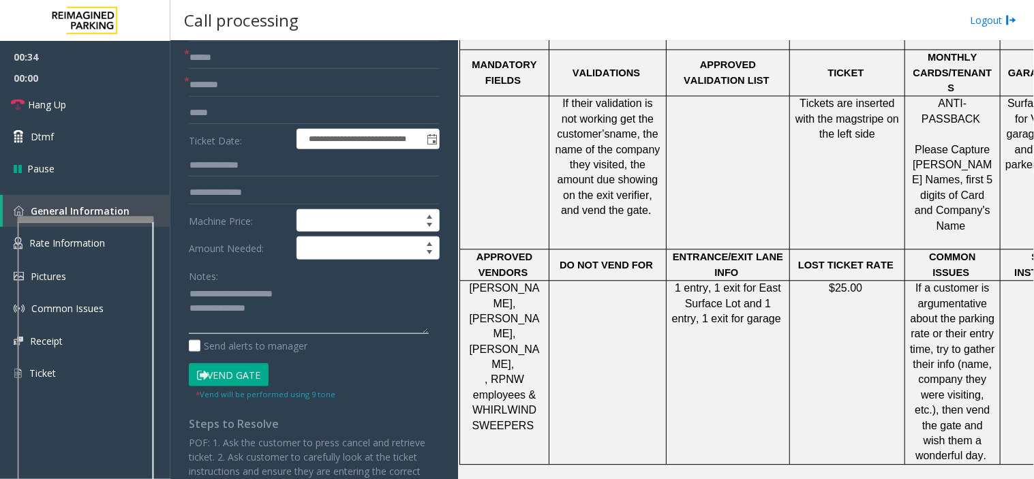
scroll to position [758, 0]
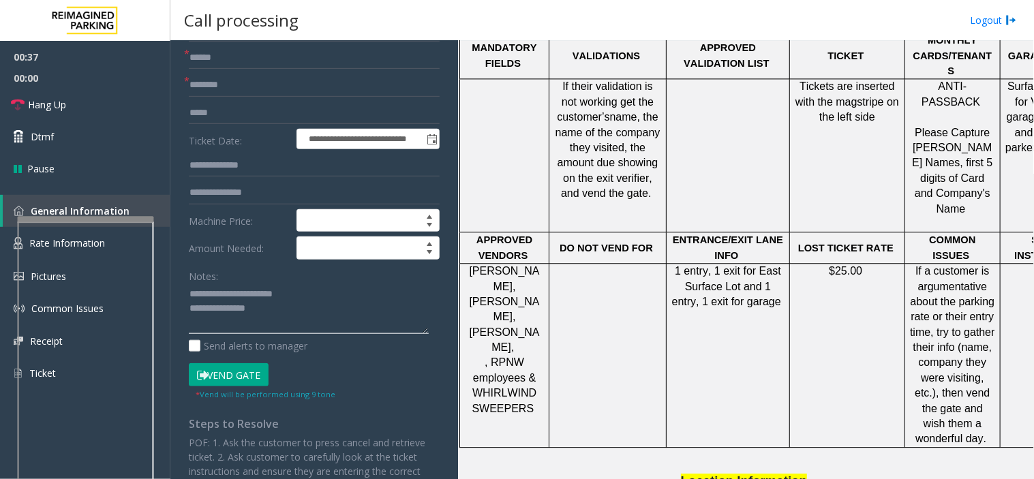
type textarea "**********"
drag, startPoint x: 521, startPoint y: 227, endPoint x: 476, endPoint y: 221, distance: 45.4
click at [476, 264] on p "Susan Ross, AJ Fenner , Kathleen Gibson, , RPNW employees & WHIRLWIND SWEEPERS" at bounding box center [504, 340] width 79 height 153
drag, startPoint x: 509, startPoint y: 236, endPoint x: 511, endPoint y: 254, distance: 18.6
click at [511, 311] on span ", [PERSON_NAME]," at bounding box center [504, 332] width 70 height 42
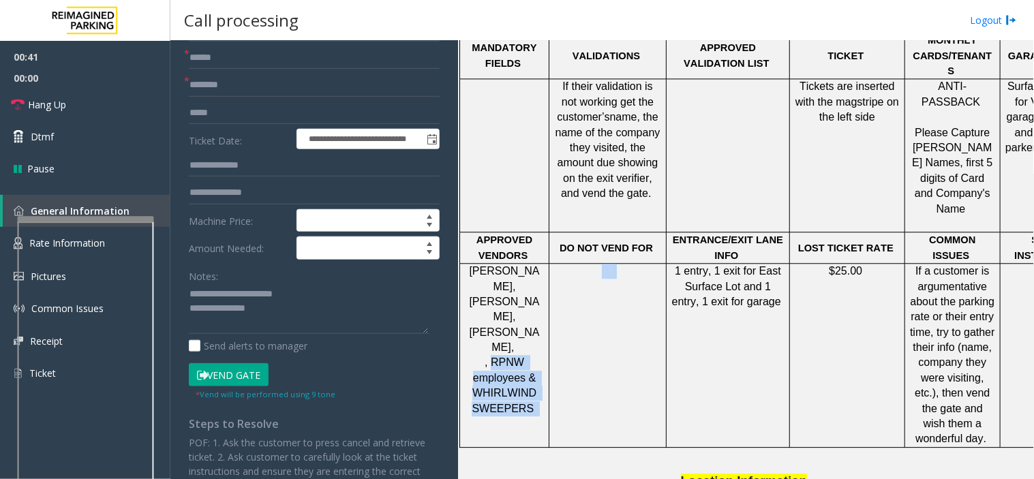
drag, startPoint x: 492, startPoint y: 267, endPoint x: 550, endPoint y: 270, distance: 58.0
click at [550, 270] on tr "Susan Ross, AJ Fenner , Kathleen Gibson, , RPNW employees & WHIRLWIND SWEEPERS …" at bounding box center [830, 356] width 740 height 184
click at [550, 273] on td at bounding box center [608, 356] width 117 height 184
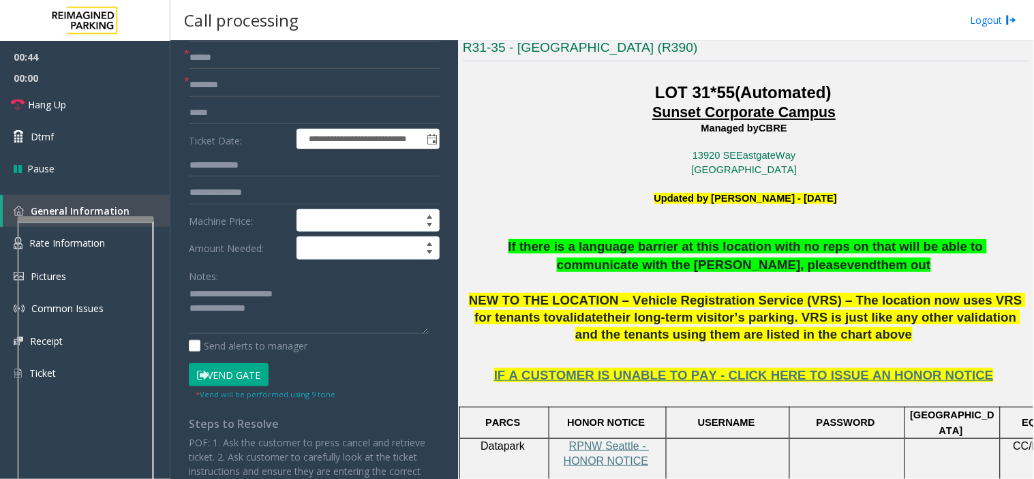
scroll to position [303, 0]
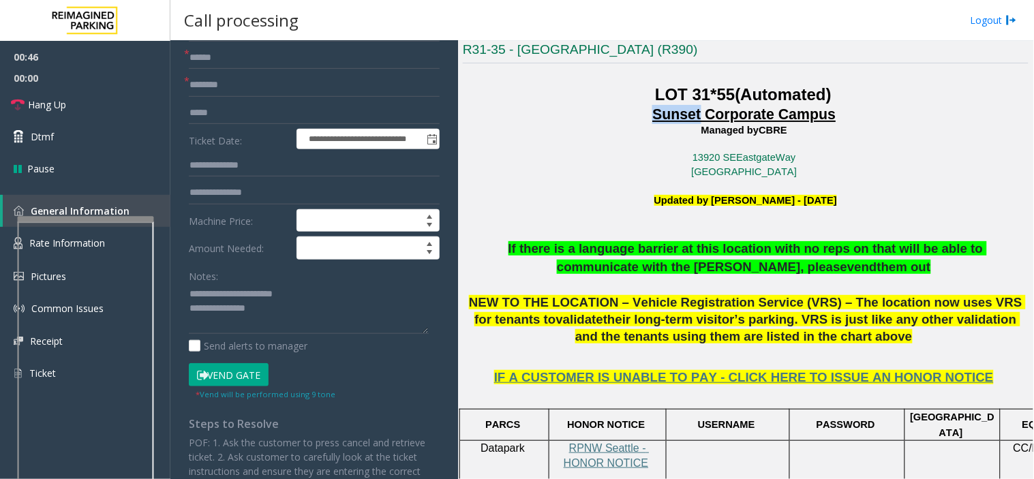
drag, startPoint x: 641, startPoint y: 116, endPoint x: 695, endPoint y: 109, distance: 55.0
click at [695, 109] on p "Sunset Corporate Campus Managed by CBRE 13920 SE Eastgate Way Bellevue, WA 98005" at bounding box center [746, 142] width 566 height 74
click at [616, 134] on p "Sunset Corporate Campus Managed by CBRE 13920 SE Eastgate Way Bellevue, WA 98005" at bounding box center [746, 142] width 566 height 74
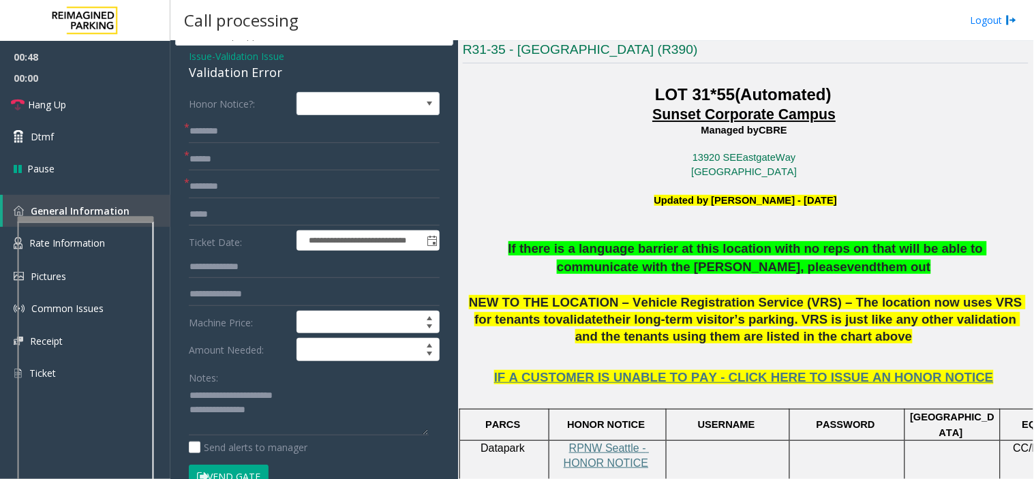
scroll to position [0, 0]
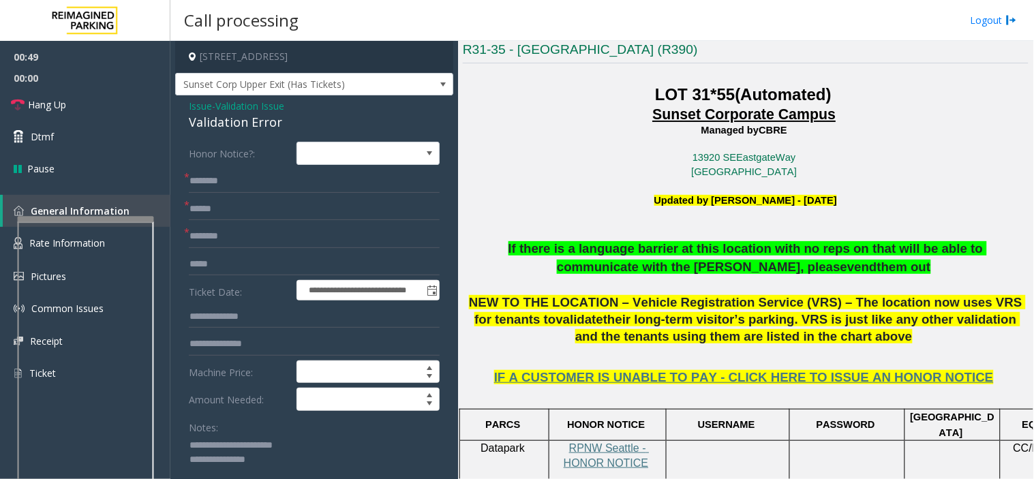
click at [646, 160] on p "Sunset Corporate Campus Managed by CBRE 13920 SE Eastgate Way Bellevue, WA 98005" at bounding box center [746, 142] width 566 height 74
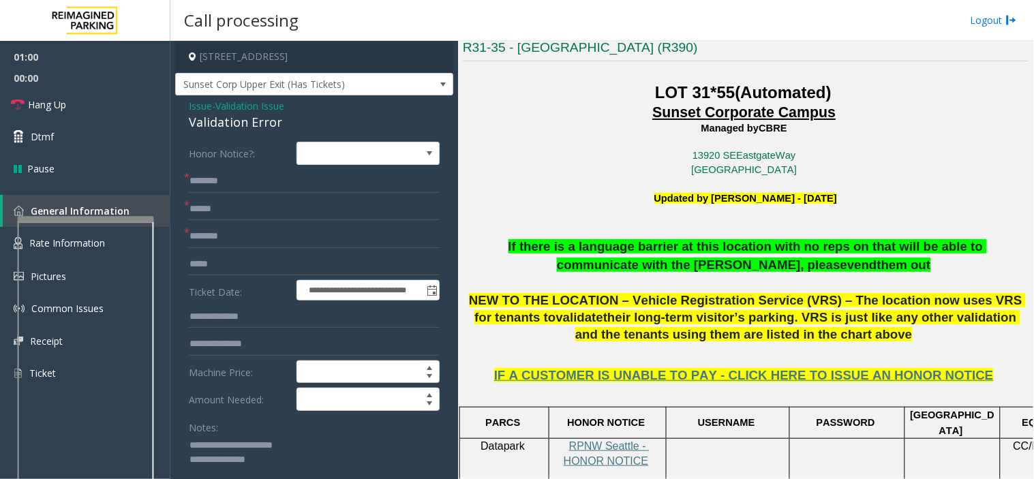
scroll to position [227, 0]
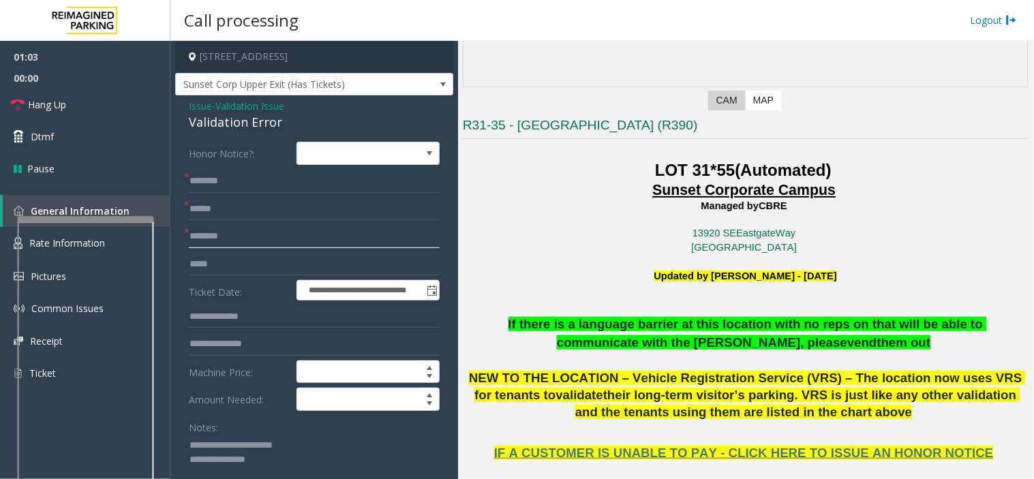
click at [245, 241] on input "text" at bounding box center [314, 236] width 251 height 23
type input "**********"
click at [230, 174] on input "text" at bounding box center [314, 181] width 251 height 23
drag, startPoint x: 287, startPoint y: 235, endPoint x: 186, endPoint y: 235, distance: 100.9
click at [189, 235] on div "**********" at bounding box center [314, 236] width 251 height 23
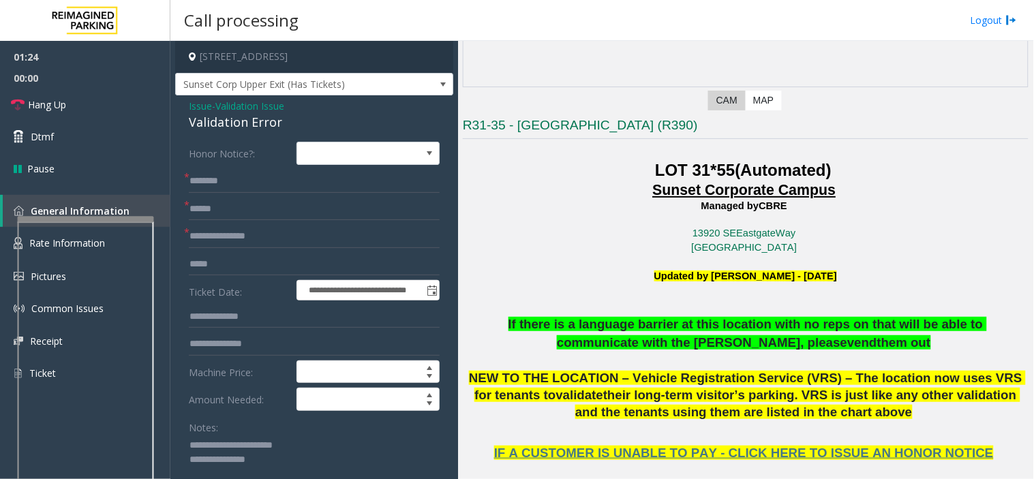
scroll to position [1491, 0]
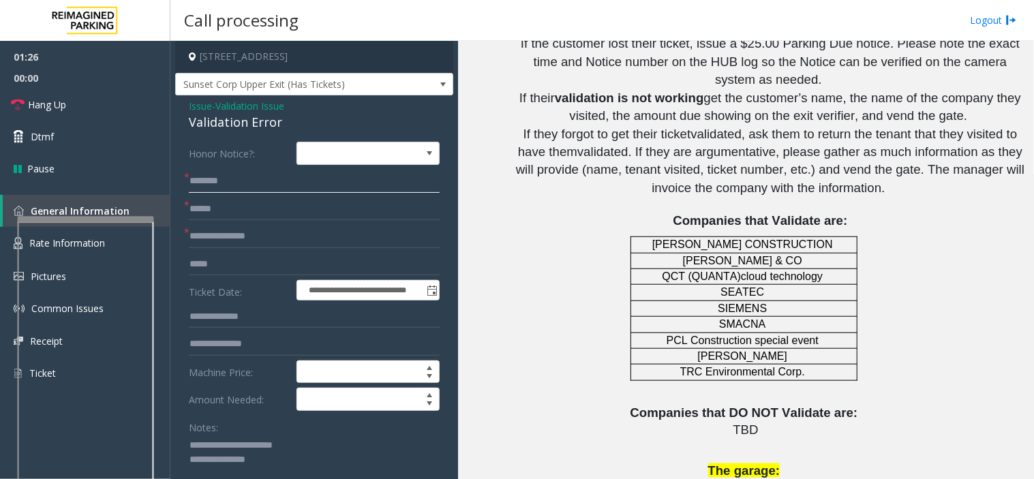
click at [213, 179] on input "text" at bounding box center [314, 181] width 251 height 23
type input "****"
click at [226, 202] on input "text" at bounding box center [314, 209] width 251 height 23
click at [212, 208] on input "text" at bounding box center [314, 209] width 251 height 23
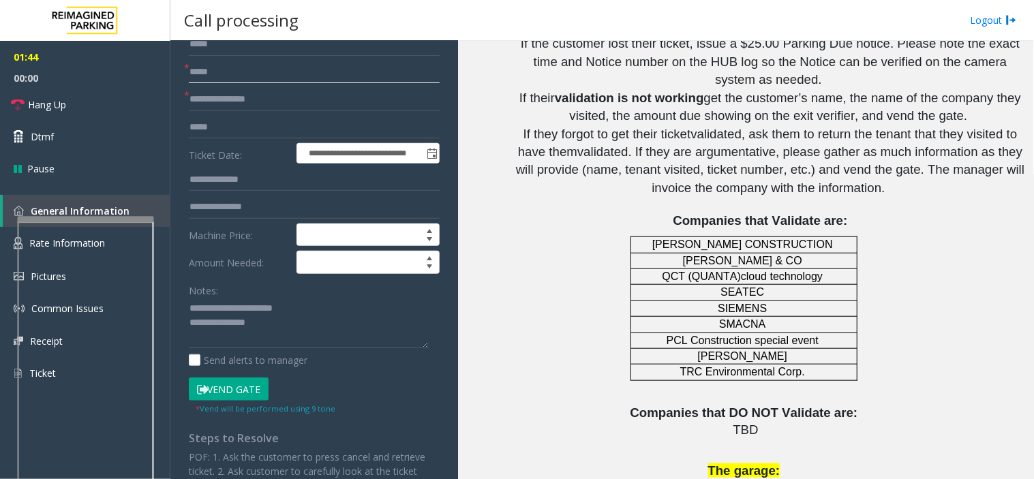
scroll to position [151, 0]
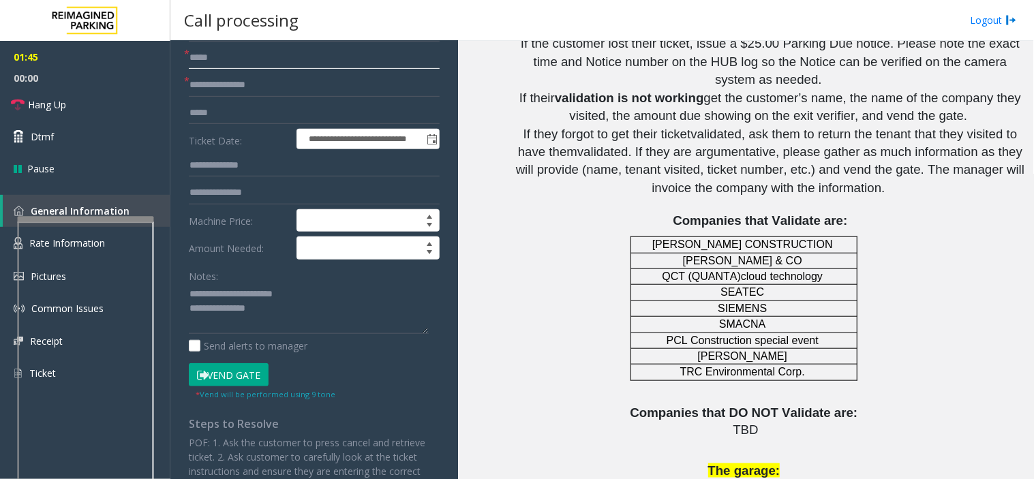
type input "*****"
click at [218, 376] on button "Vend Gate" at bounding box center [229, 374] width 80 height 23
click at [283, 316] on textarea at bounding box center [309, 309] width 240 height 51
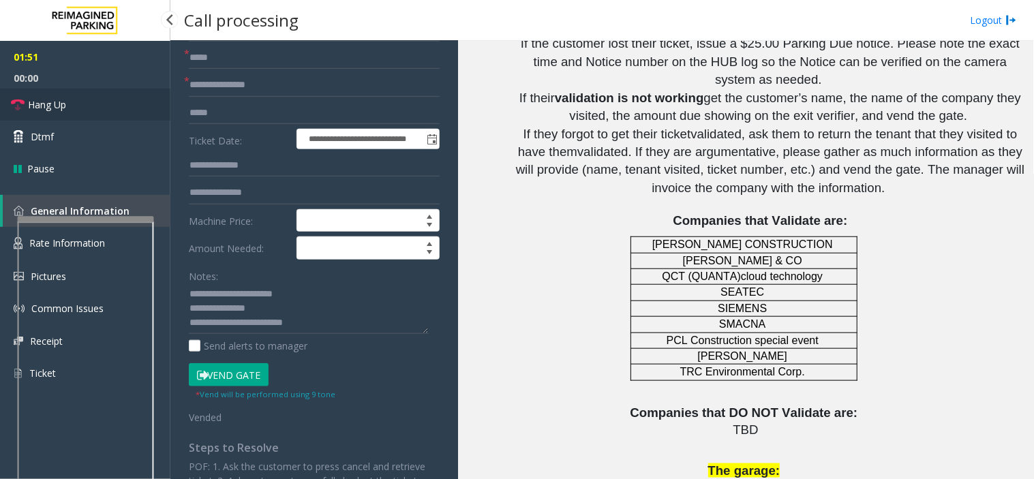
click at [72, 102] on link "Hang Up" at bounding box center [85, 105] width 170 height 32
click at [376, 329] on textarea at bounding box center [309, 309] width 240 height 51
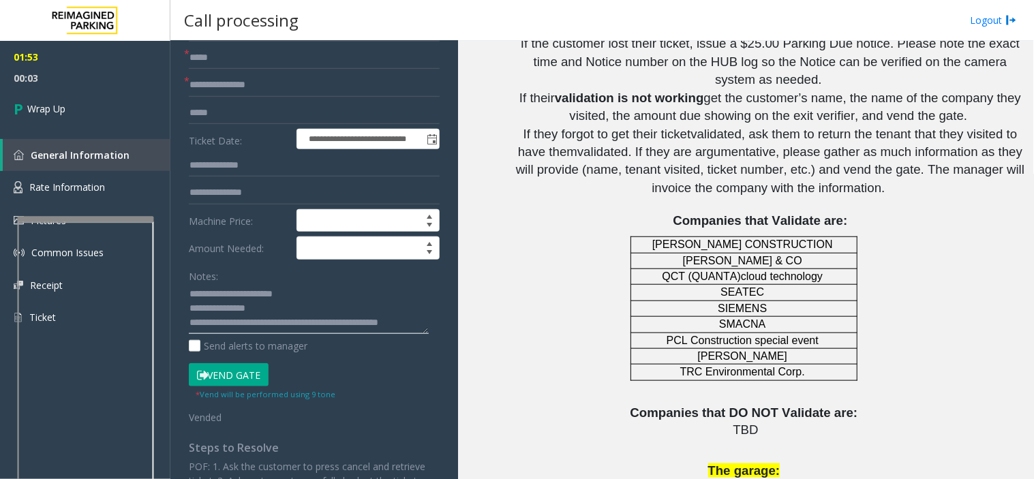
scroll to position [10, 0]
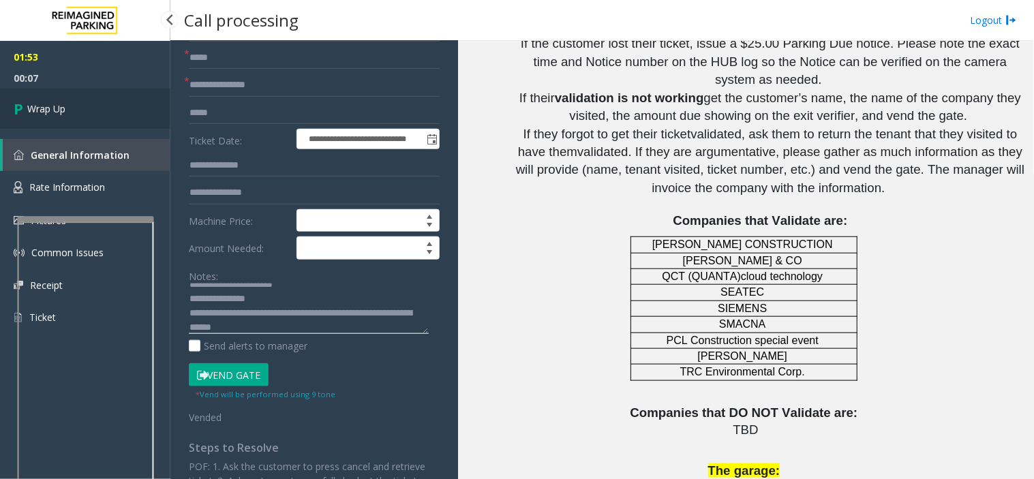
type textarea "**********"
click at [35, 104] on span "Wrap Up" at bounding box center [46, 109] width 38 height 14
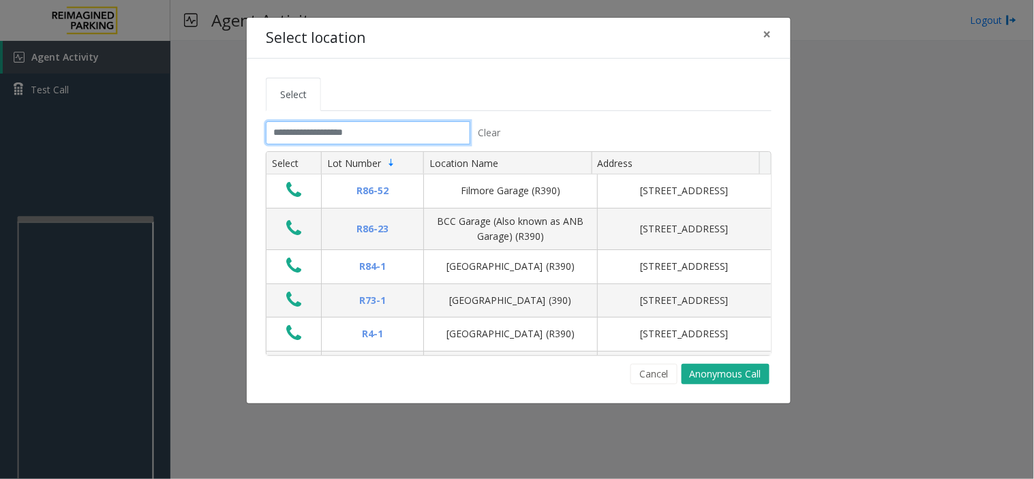
click at [343, 138] on input "text" at bounding box center [368, 132] width 205 height 23
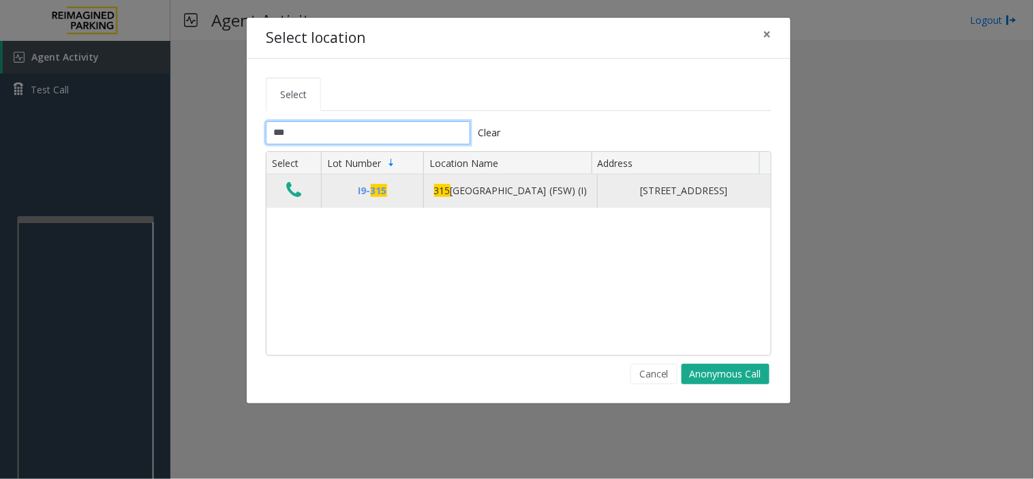
type input "***"
click at [288, 198] on icon "Data table" at bounding box center [293, 190] width 15 height 19
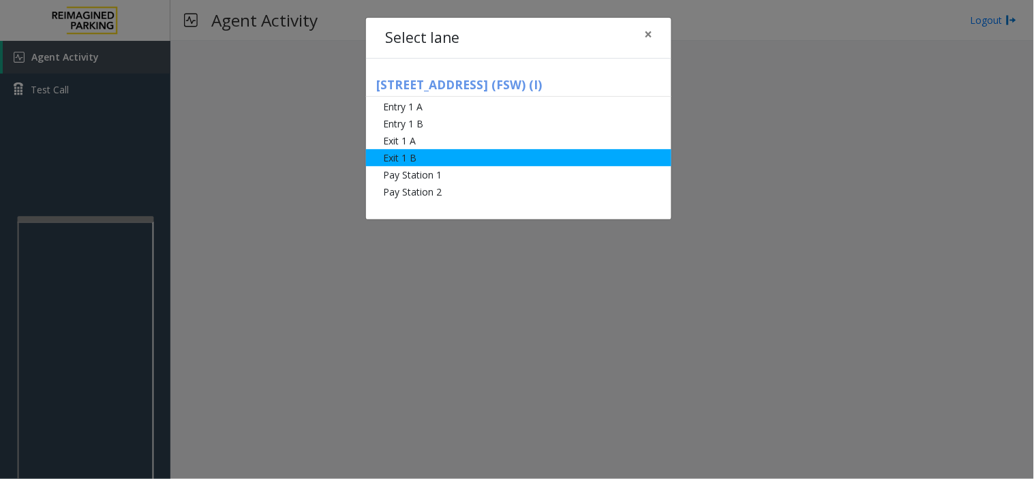
click at [406, 161] on li "Exit 1 B" at bounding box center [518, 157] width 305 height 17
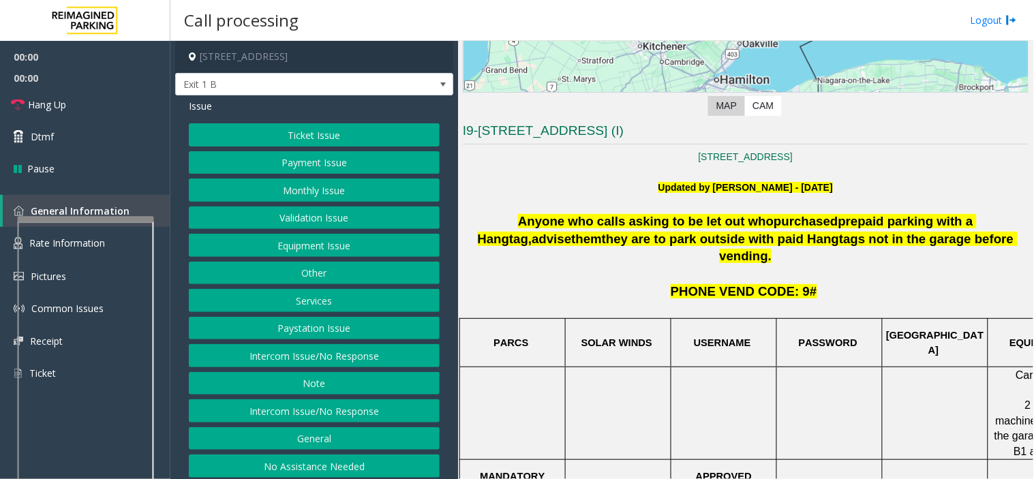
scroll to position [227, 0]
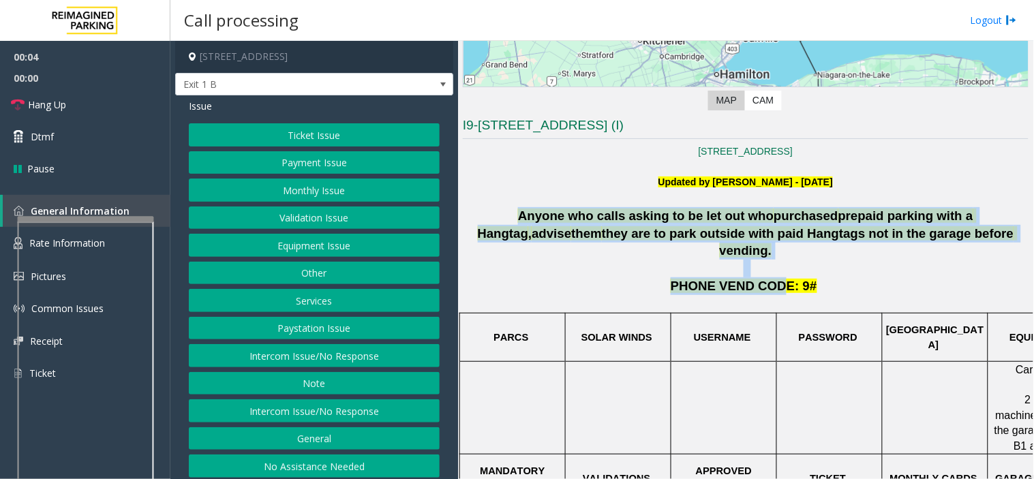
drag, startPoint x: 467, startPoint y: 218, endPoint x: 773, endPoint y: 275, distance: 311.3
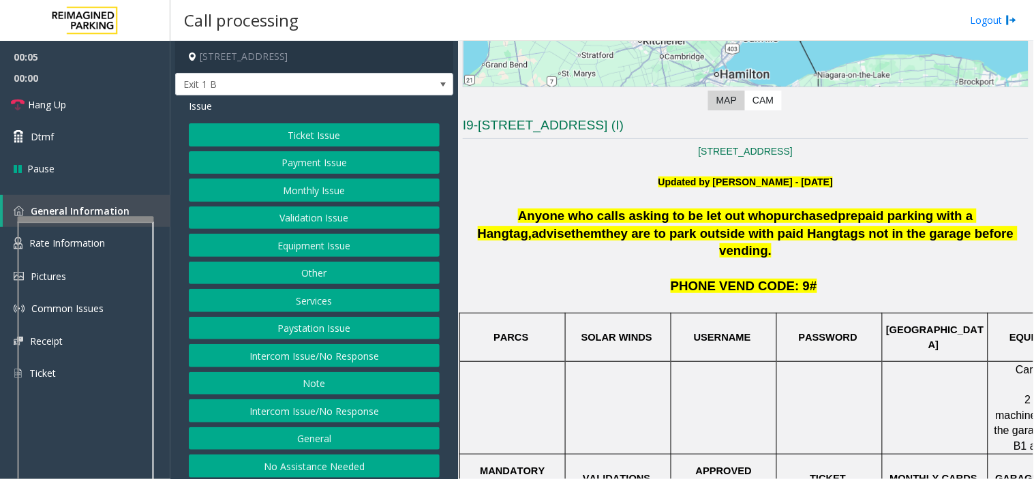
click at [835, 295] on p at bounding box center [746, 303] width 566 height 16
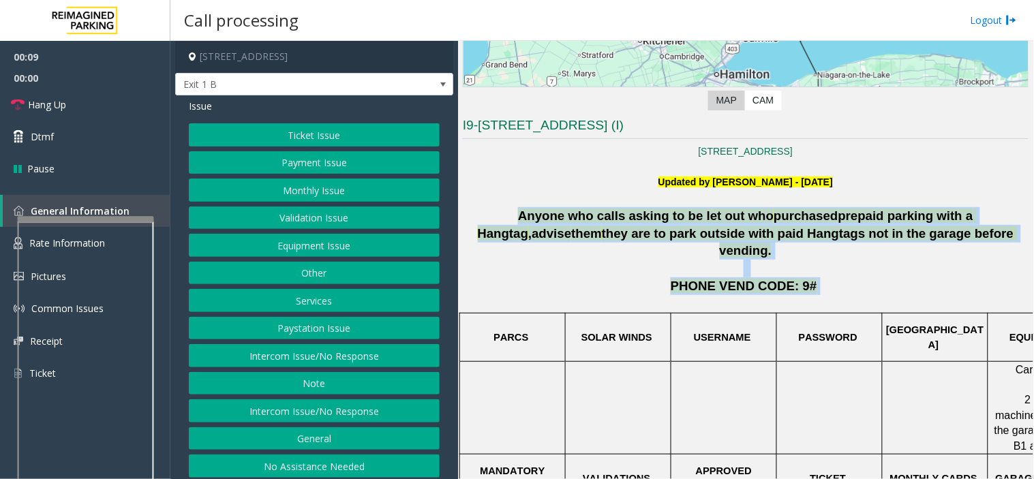
drag, startPoint x: 810, startPoint y: 264, endPoint x: 543, endPoint y: 190, distance: 276.8
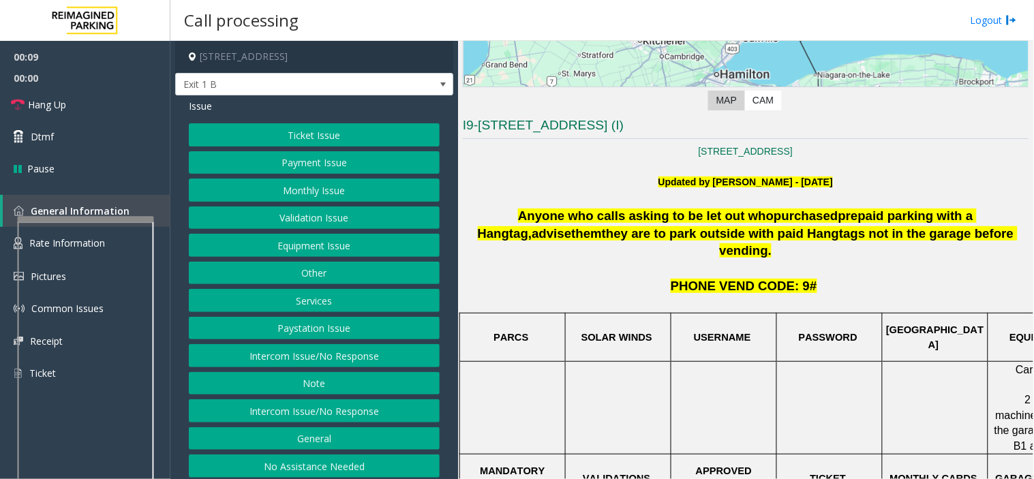
click at [541, 188] on p "Updated by Pranav Babbar - 4th July 2024" at bounding box center [746, 182] width 566 height 15
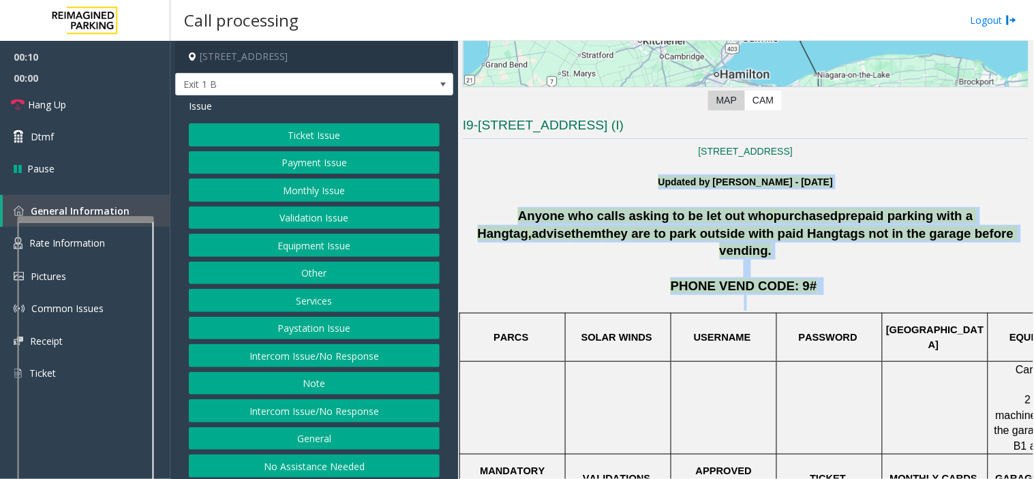
drag, startPoint x: 610, startPoint y: 179, endPoint x: 818, endPoint y: 287, distance: 234.5
click at [817, 278] on p "PHONE VEND CODE: 9#" at bounding box center [746, 287] width 566 height 18
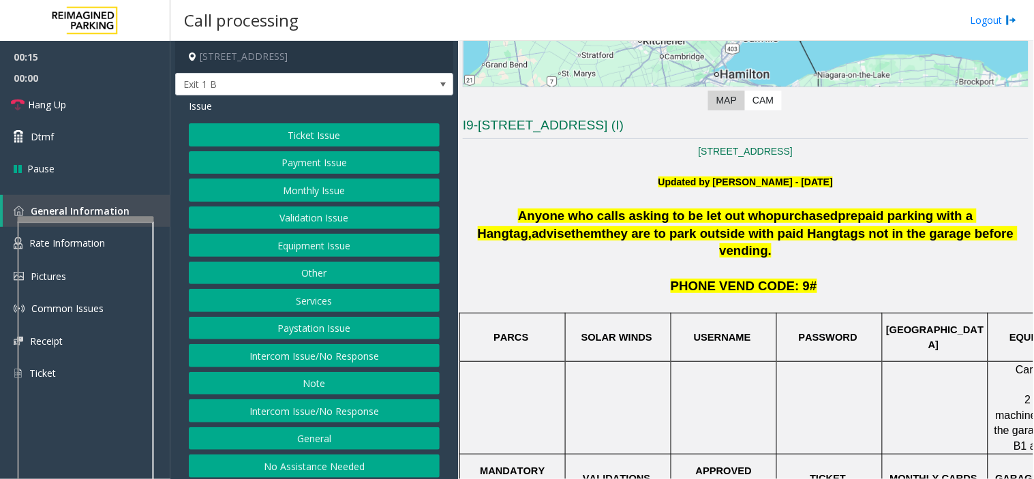
click at [284, 134] on button "Ticket Issue" at bounding box center [314, 134] width 251 height 23
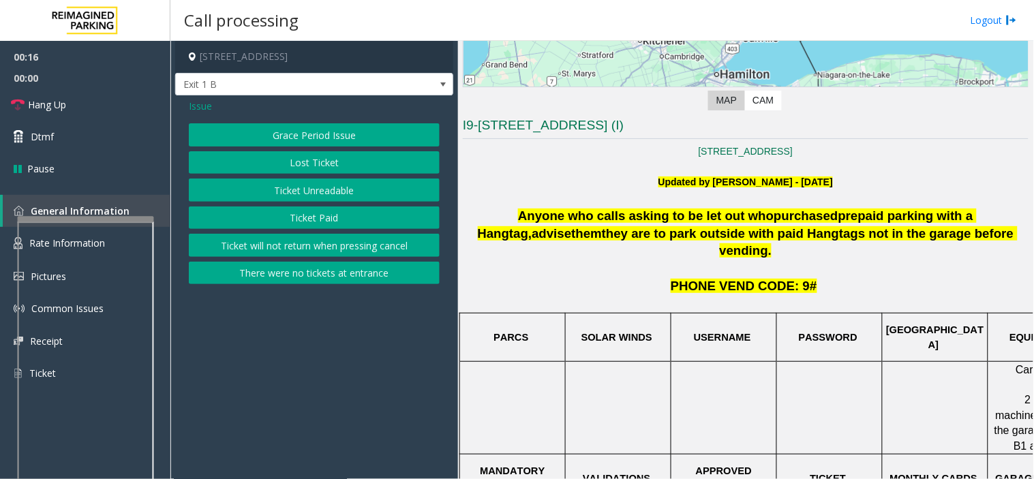
click at [291, 190] on button "Ticket Unreadable" at bounding box center [314, 190] width 251 height 23
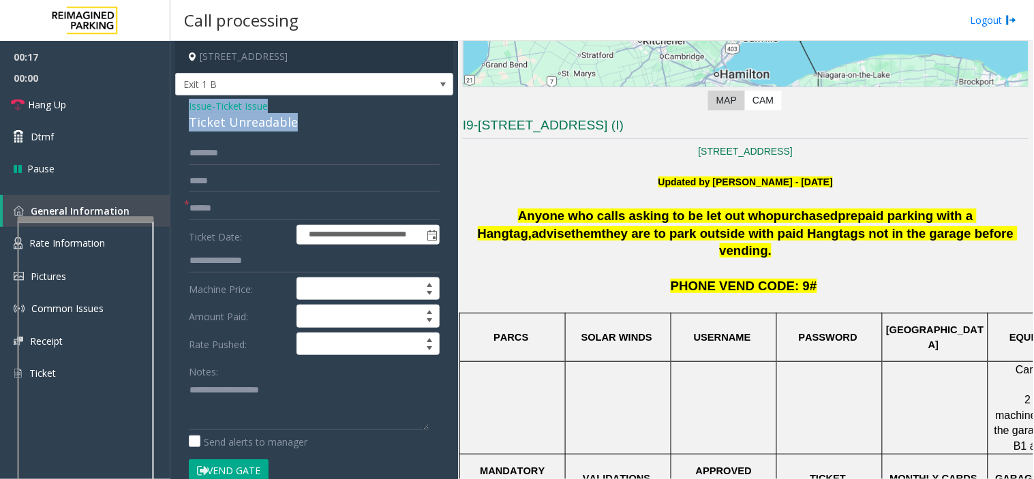
drag, startPoint x: 319, startPoint y: 123, endPoint x: 185, endPoint y: 103, distance: 135.8
click at [185, 103] on div "**********" at bounding box center [314, 455] width 278 height 721
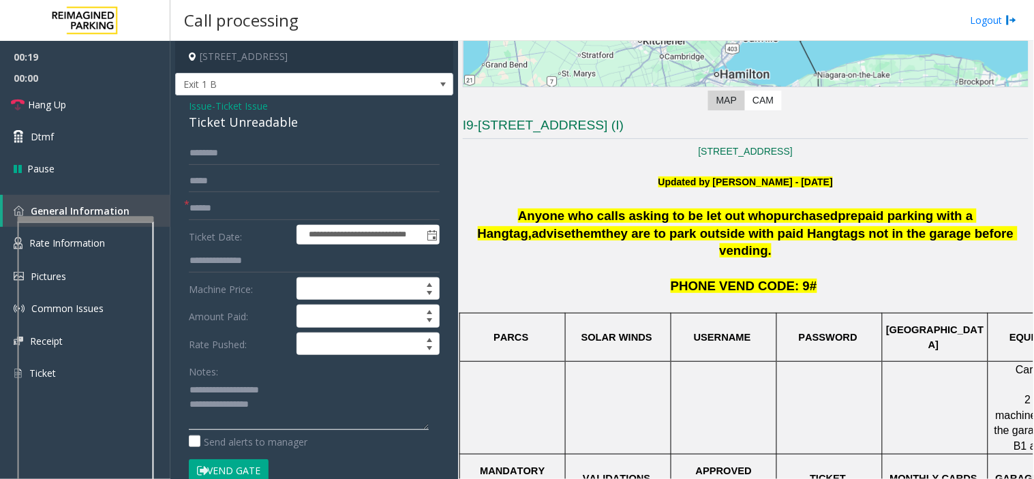
scroll to position [378, 0]
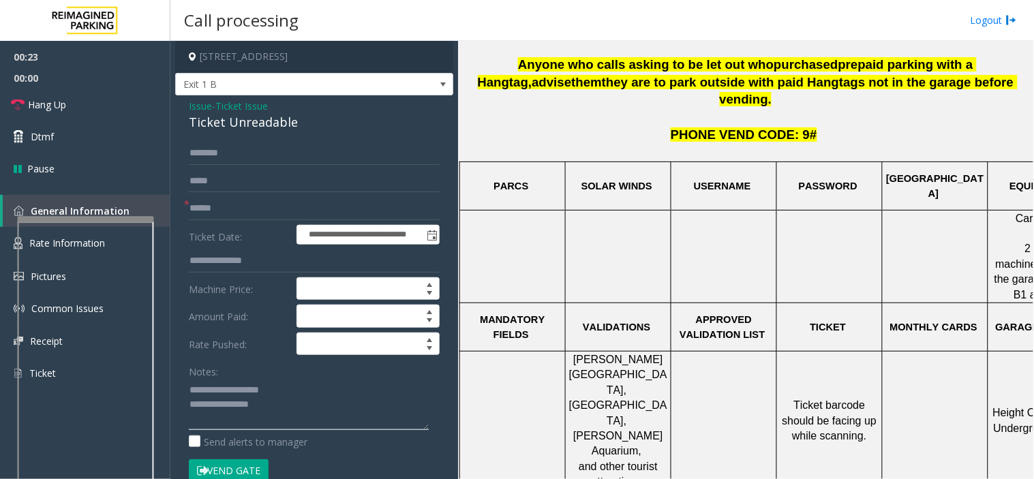
click at [295, 405] on textarea at bounding box center [309, 404] width 240 height 51
type textarea "**********"
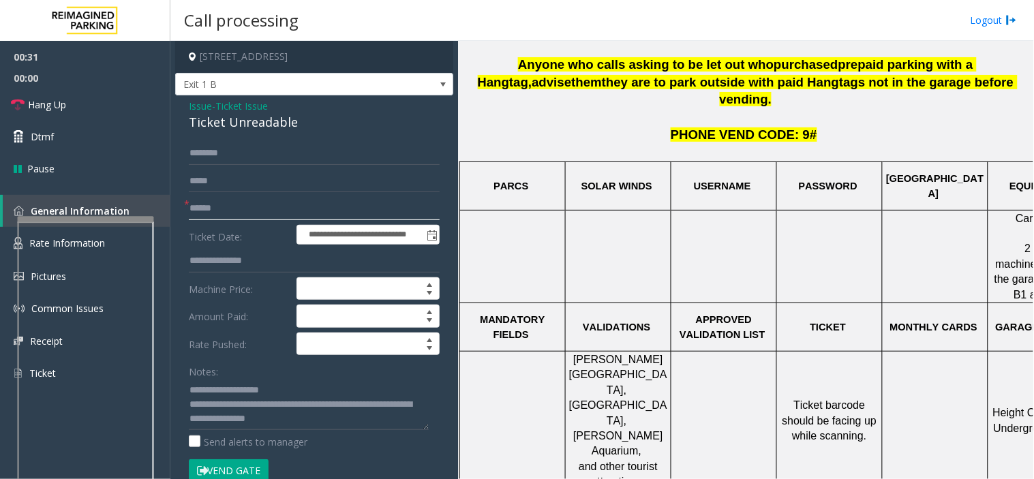
click at [217, 215] on input "text" at bounding box center [314, 208] width 251 height 23
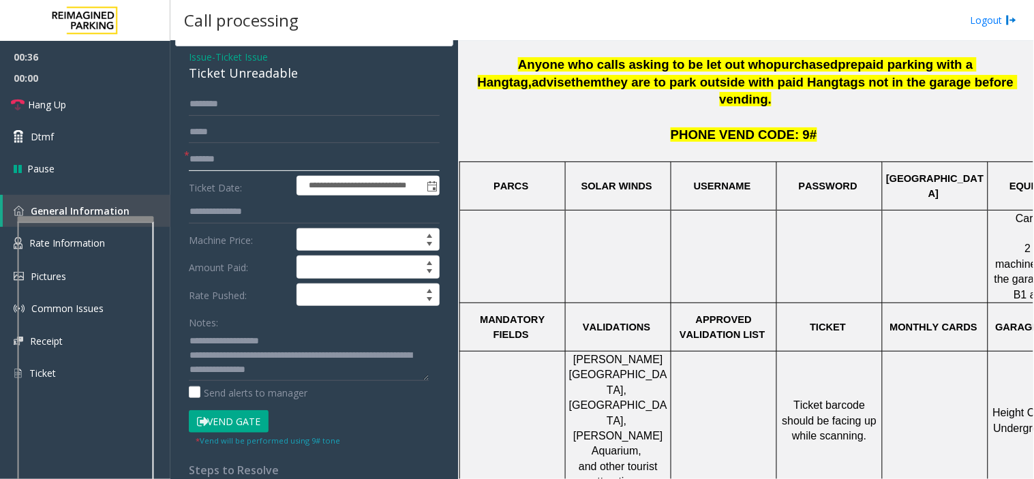
scroll to position [76, 0]
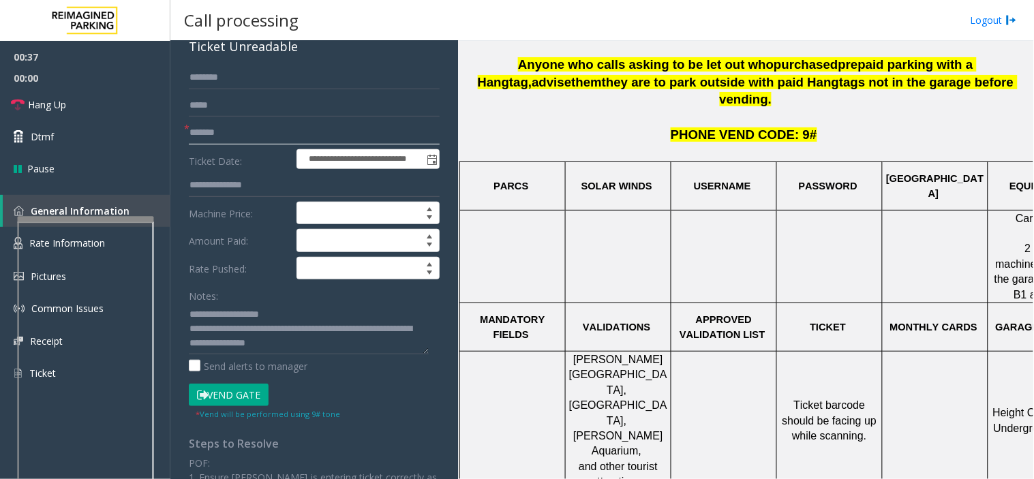
type input "*******"
click at [228, 395] on button "Vend Gate" at bounding box center [229, 395] width 80 height 23
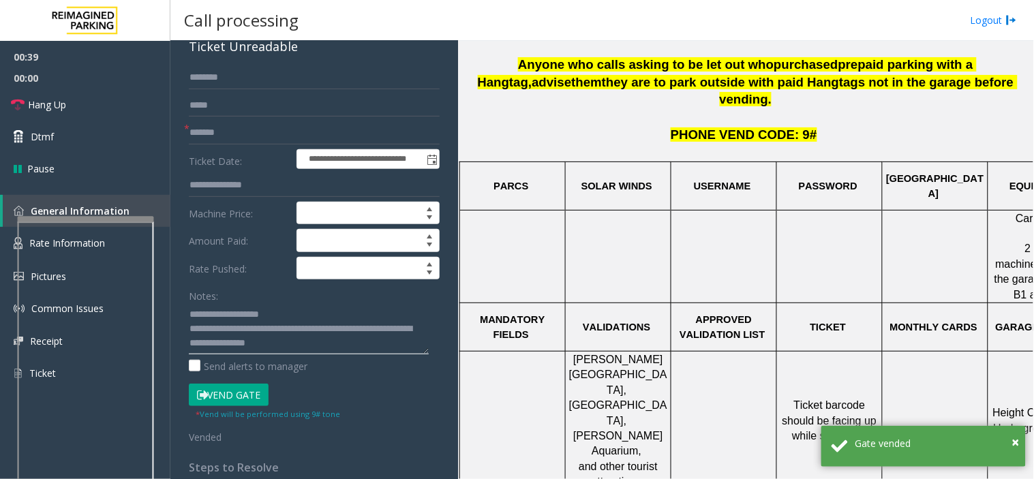
click at [273, 329] on textarea at bounding box center [309, 328] width 240 height 51
drag, startPoint x: 245, startPoint y: 342, endPoint x: 188, endPoint y: 342, distance: 57.3
click at [189, 342] on textarea at bounding box center [309, 328] width 240 height 51
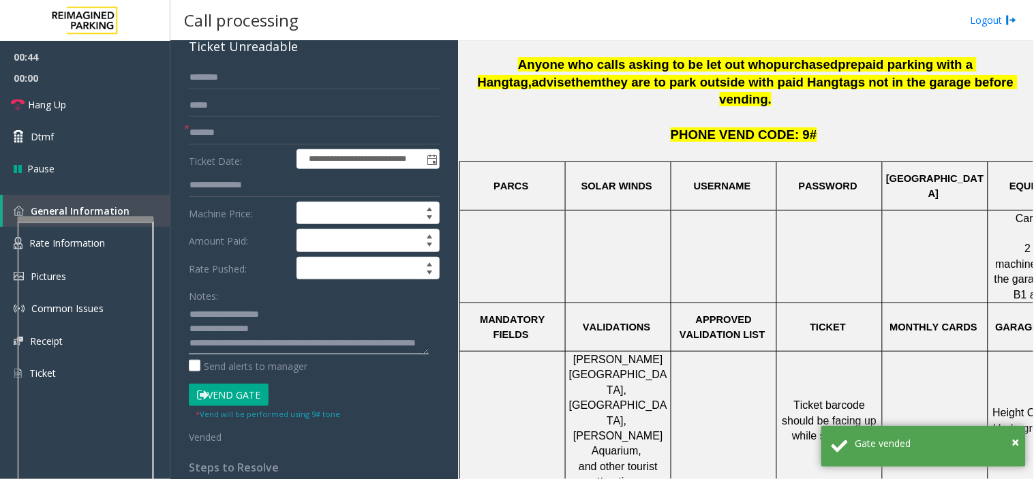
click at [192, 339] on textarea at bounding box center [309, 328] width 240 height 51
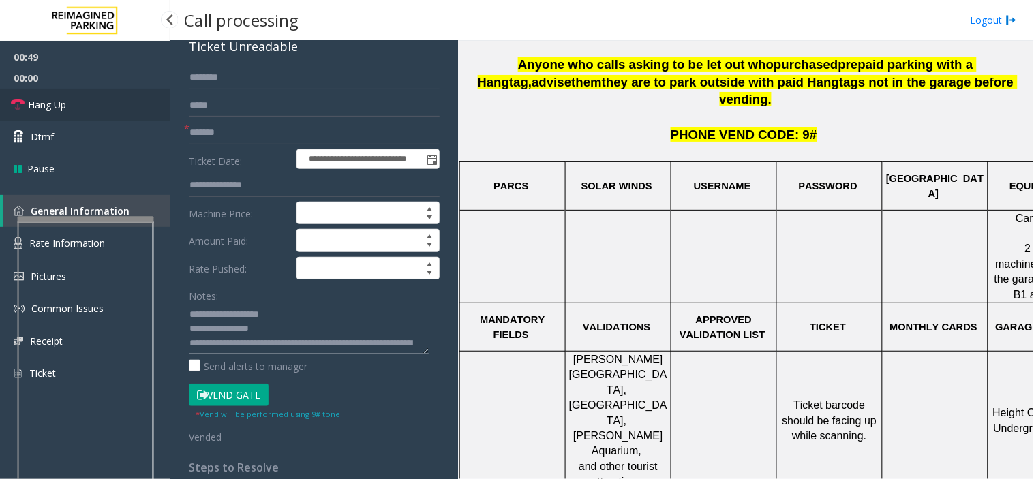
type textarea "**********"
click at [75, 108] on link "Hang Up" at bounding box center [85, 105] width 170 height 32
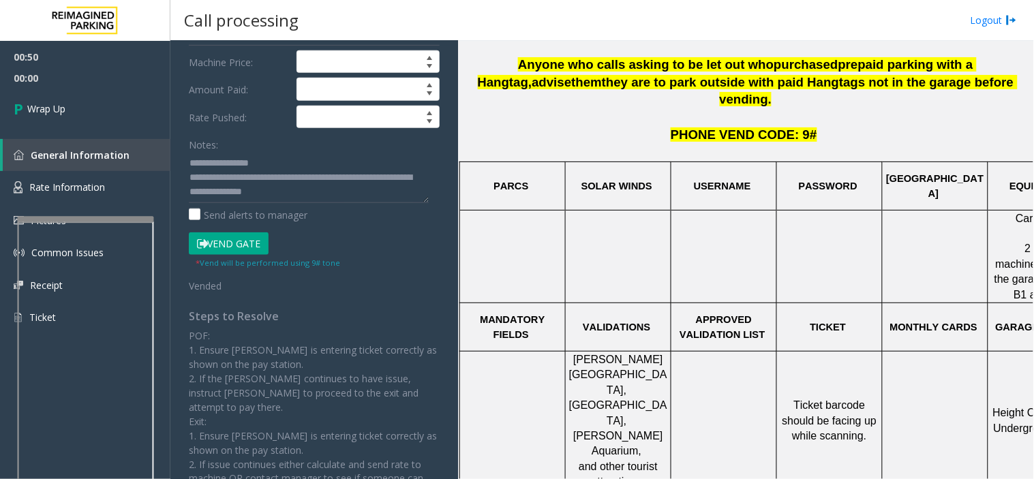
scroll to position [42, 0]
click at [46, 109] on span "Wrap Up" at bounding box center [46, 109] width 38 height 14
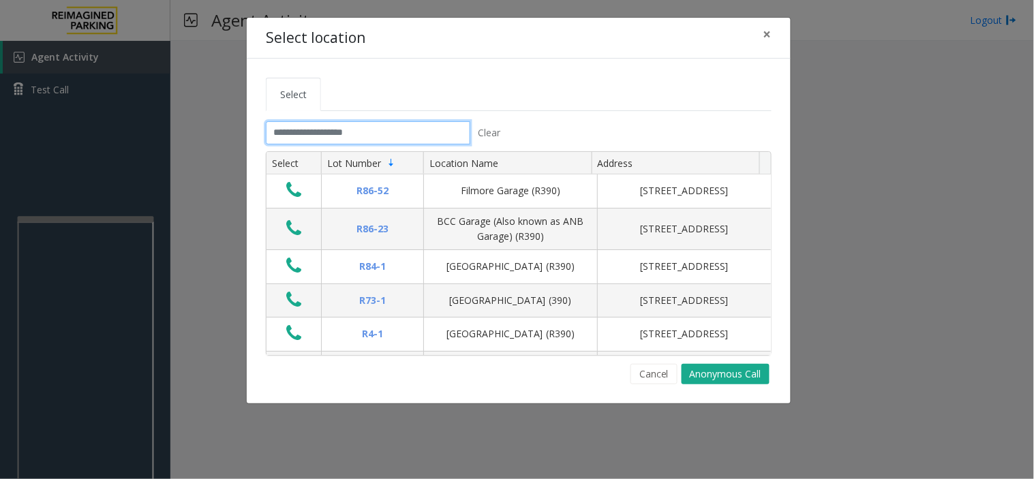
click at [296, 130] on input "text" at bounding box center [368, 132] width 205 height 23
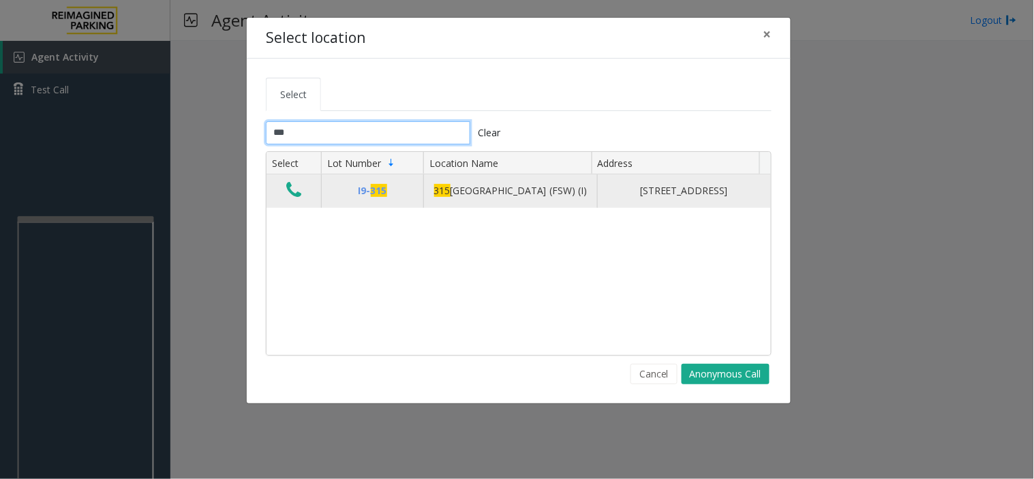
type input "***"
click at [298, 200] on icon "Data table" at bounding box center [293, 190] width 15 height 19
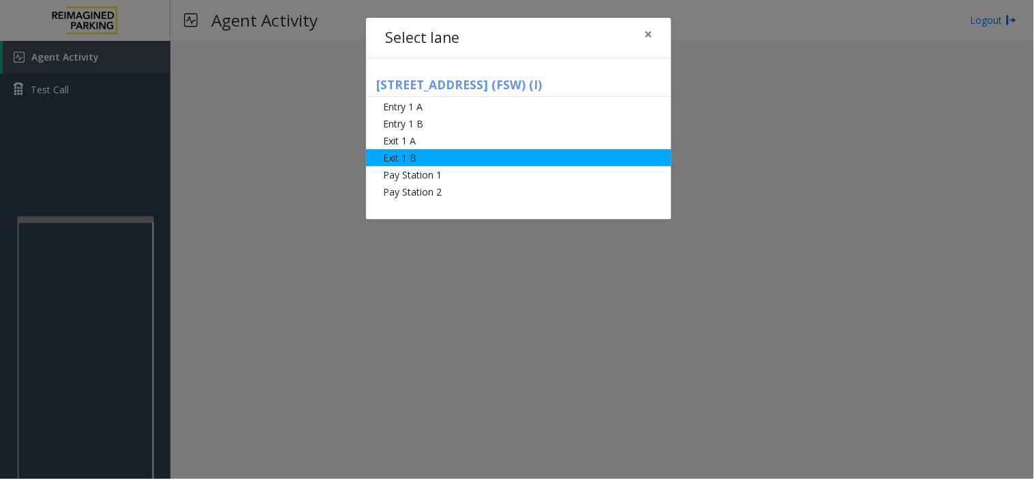
click at [433, 154] on li "Exit 1 B" at bounding box center [518, 157] width 305 height 17
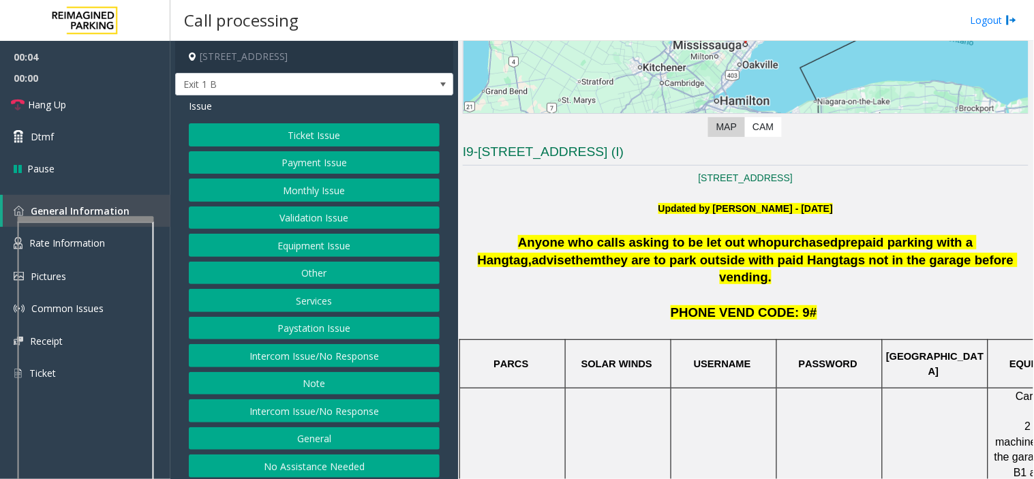
scroll to position [227, 0]
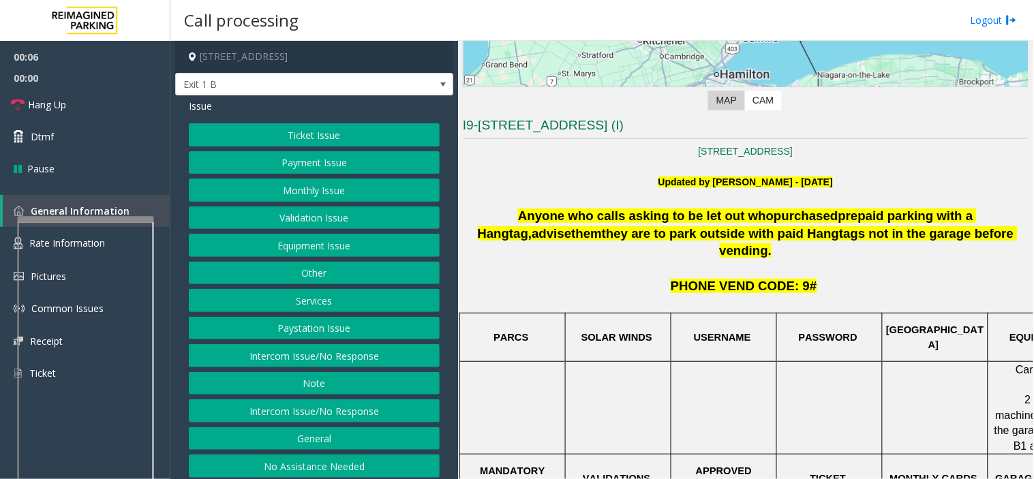
click at [274, 130] on button "Ticket Issue" at bounding box center [314, 134] width 251 height 23
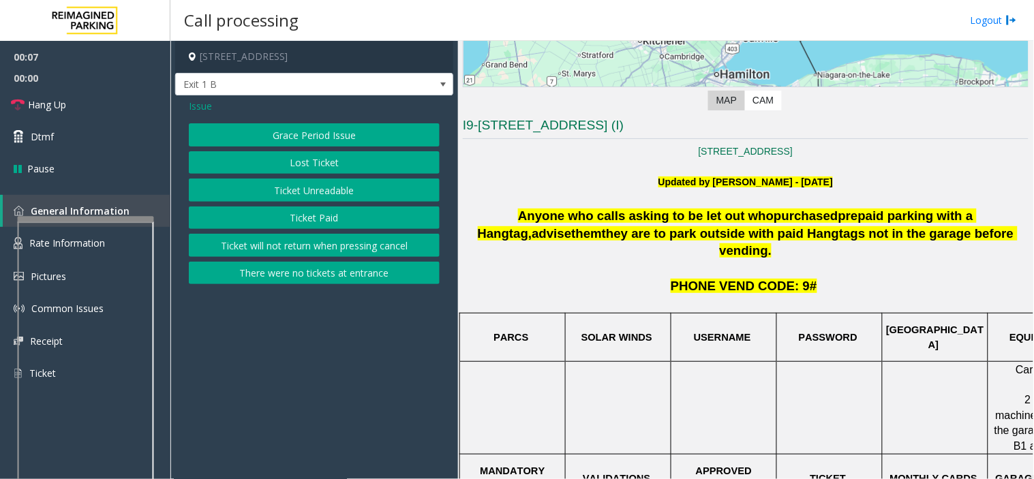
click at [308, 192] on button "Ticket Unreadable" at bounding box center [314, 190] width 251 height 23
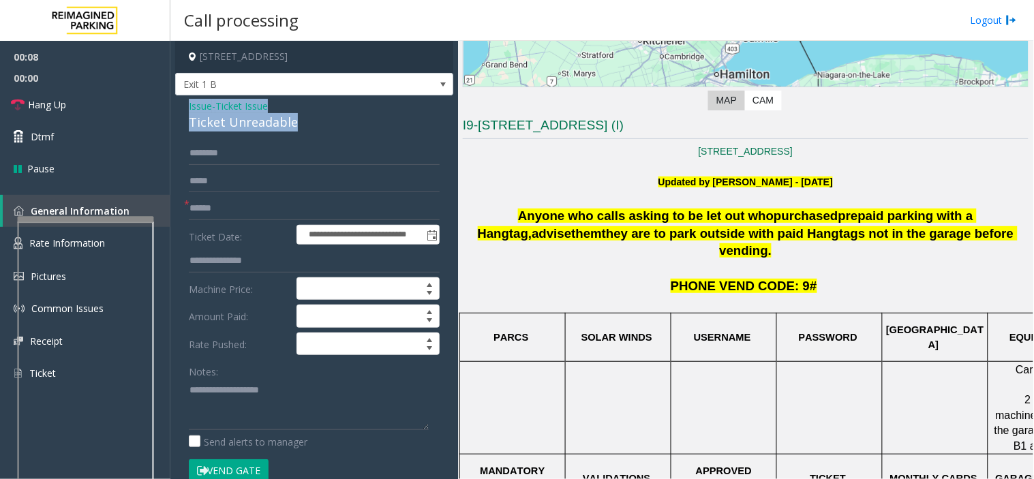
drag, startPoint x: 308, startPoint y: 123, endPoint x: 192, endPoint y: 103, distance: 117.7
click at [185, 104] on div "**********" at bounding box center [314, 455] width 278 height 721
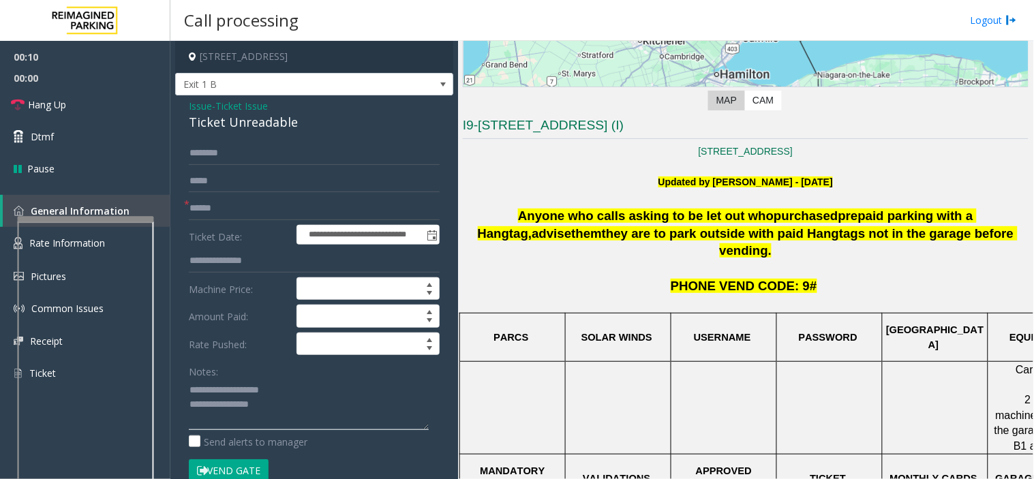
click at [297, 400] on textarea at bounding box center [309, 404] width 240 height 51
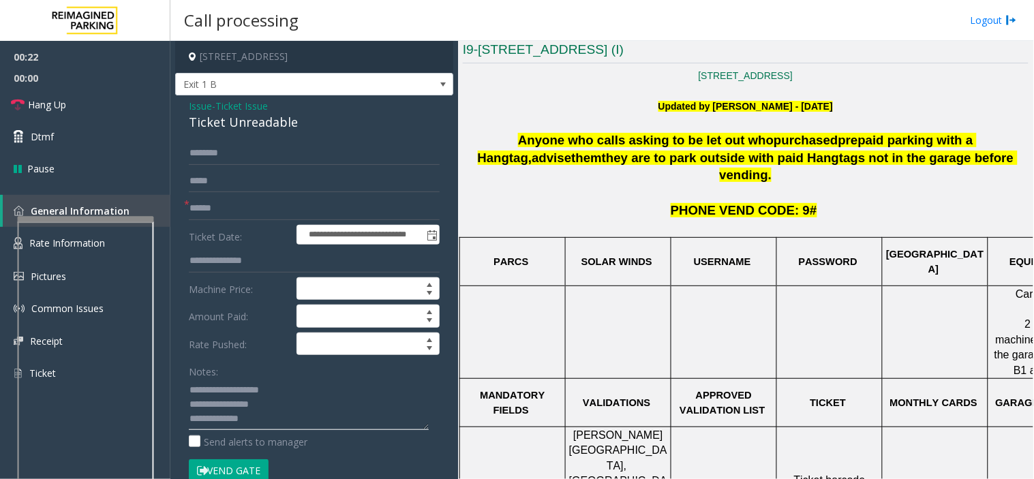
click at [260, 417] on textarea at bounding box center [309, 404] width 240 height 51
type textarea "**********"
click at [212, 205] on input "text" at bounding box center [314, 208] width 251 height 23
type input "*******"
type textarea "**********"
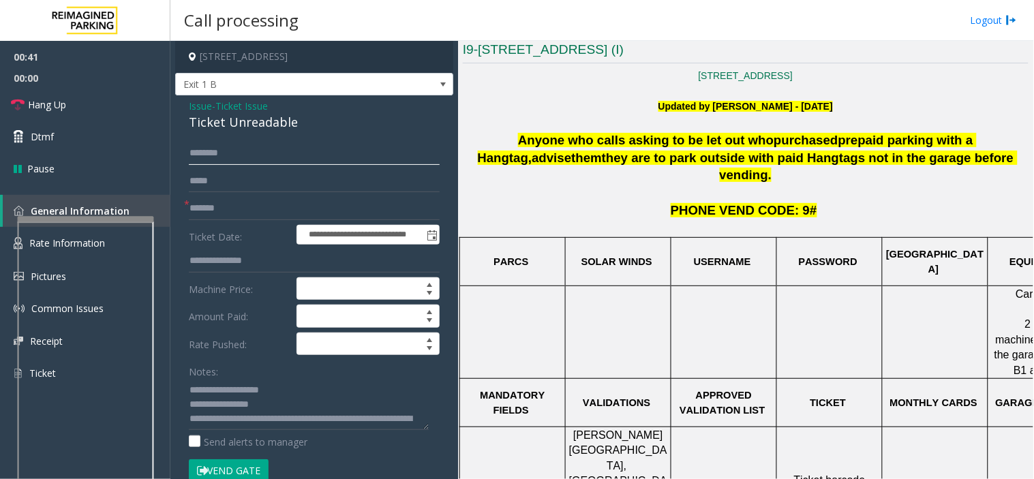
click at [226, 145] on input "text" at bounding box center [314, 153] width 251 height 23
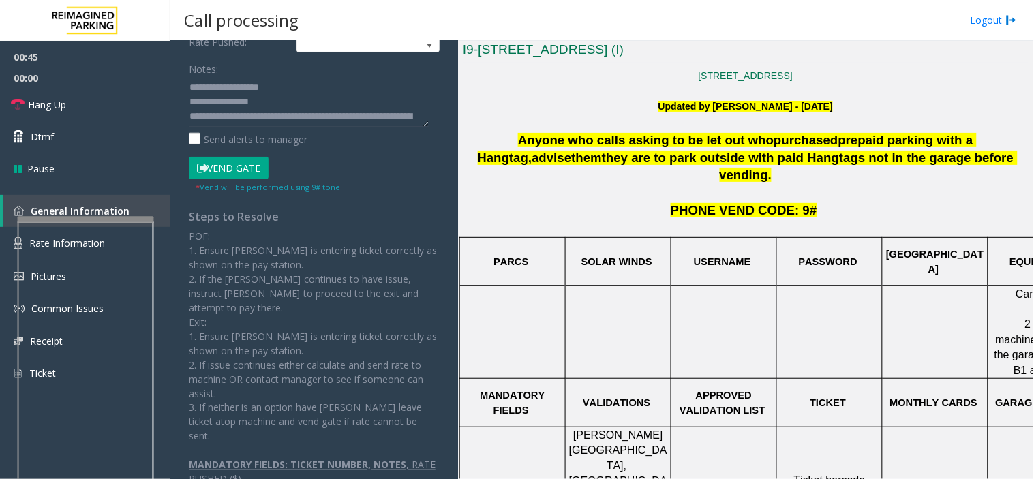
type input "******"
click at [223, 168] on button "Vend Gate" at bounding box center [229, 168] width 80 height 23
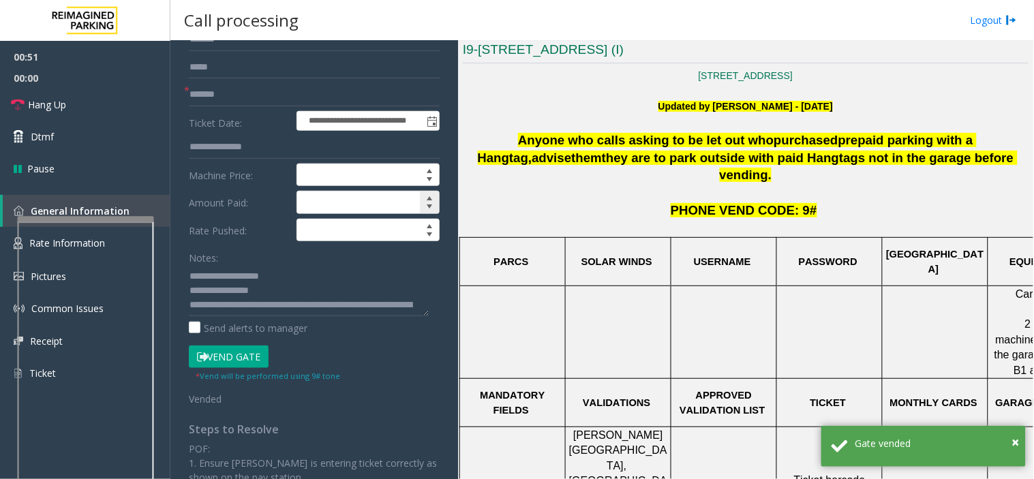
scroll to position [151, 0]
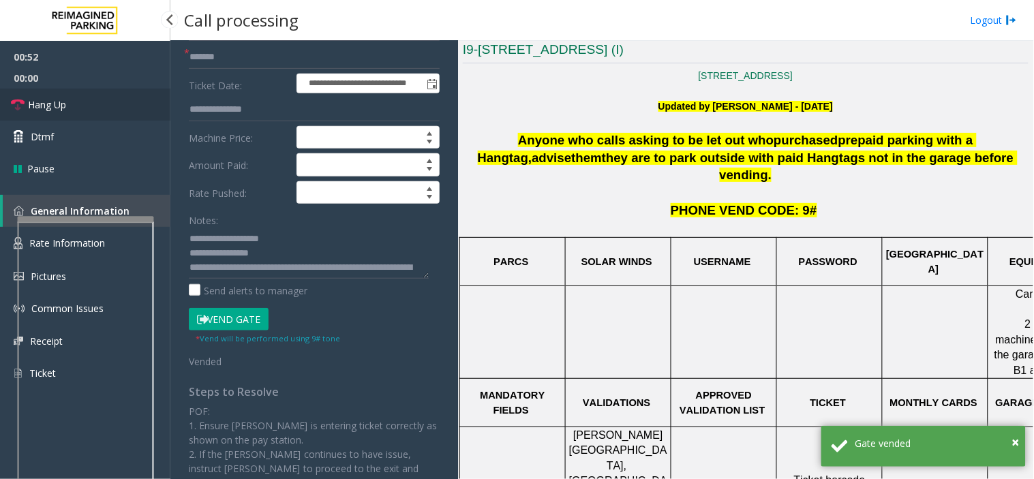
click at [56, 98] on span "Hang Up" at bounding box center [47, 105] width 38 height 14
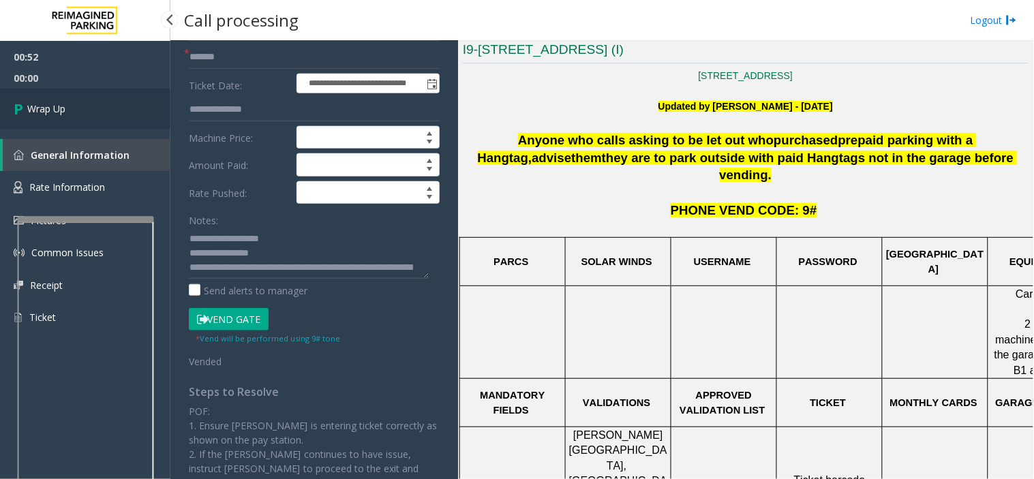
click at [61, 100] on link "Wrap Up" at bounding box center [85, 109] width 170 height 40
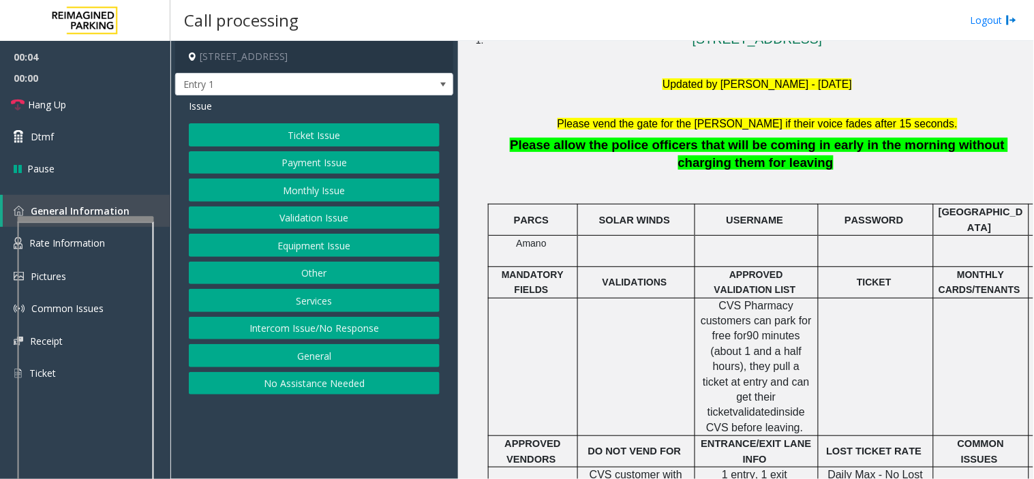
scroll to position [378, 0]
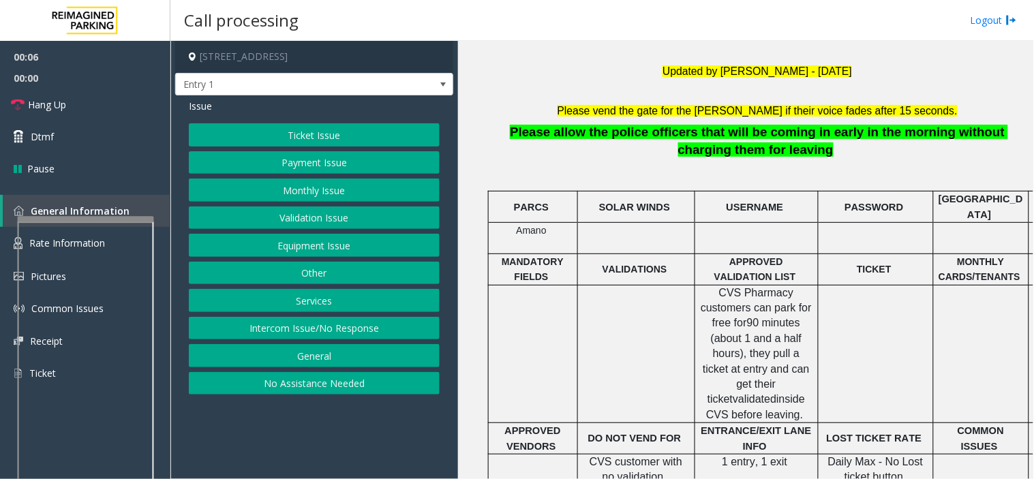
click at [329, 329] on button "Intercom Issue/No Response" at bounding box center [314, 328] width 251 height 23
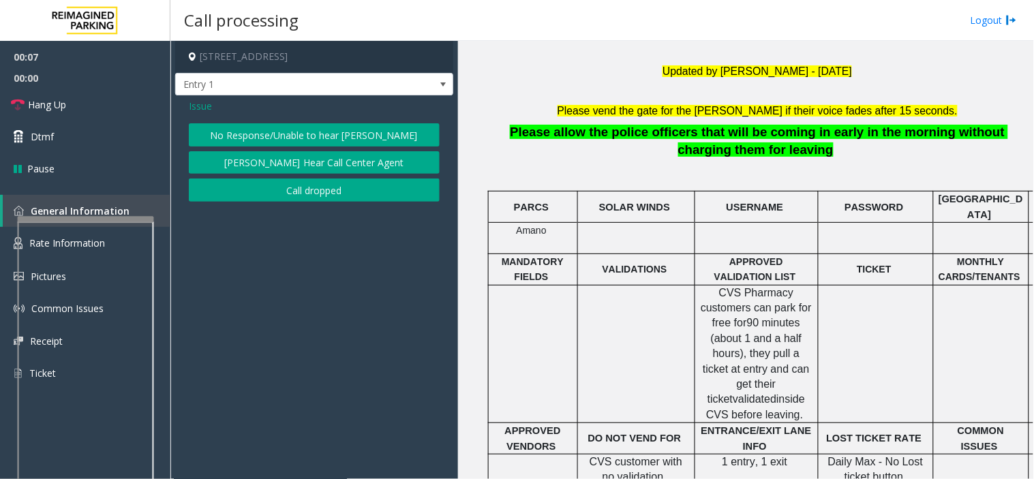
click at [273, 132] on button "No Response/Unable to hear [PERSON_NAME]" at bounding box center [314, 134] width 251 height 23
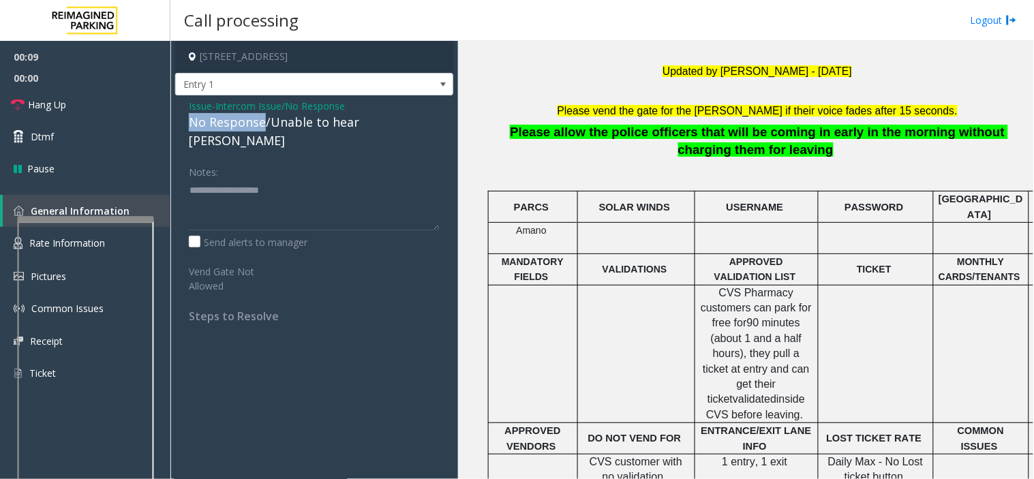
drag, startPoint x: 263, startPoint y: 123, endPoint x: 187, endPoint y: 123, distance: 76.4
click at [187, 123] on div "Issue - Intercom Issue/No Response No Response/Unable to hear [PERSON_NAME] Not…" at bounding box center [314, 215] width 278 height 241
click at [263, 189] on textarea at bounding box center [314, 204] width 251 height 51
type textarea "**********"
click at [67, 104] on link "Hang Up" at bounding box center [85, 105] width 170 height 32
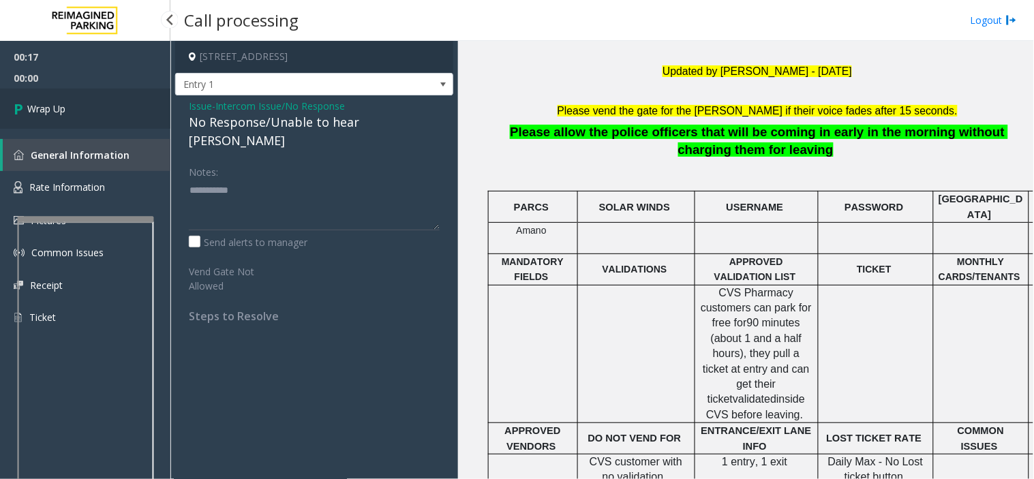
click at [65, 110] on span "Wrap Up" at bounding box center [46, 109] width 38 height 14
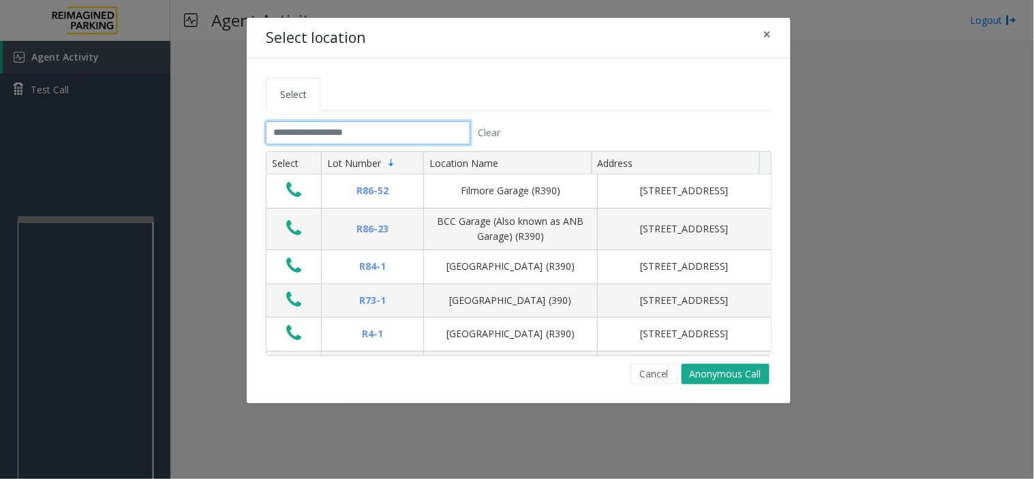
click at [310, 142] on input "text" at bounding box center [368, 132] width 205 height 23
click at [773, 31] on button "×" at bounding box center [767, 34] width 27 height 33
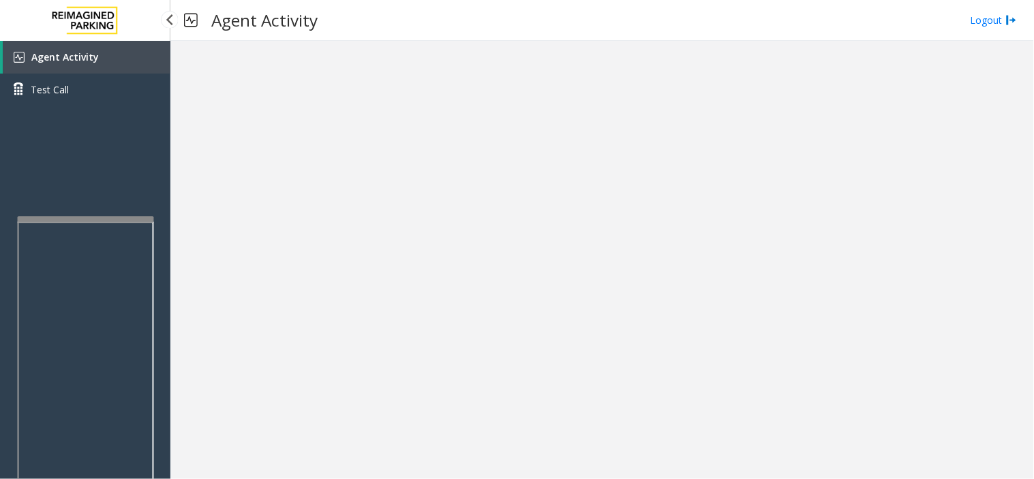
click at [91, 63] on link "Agent Activity" at bounding box center [87, 57] width 168 height 33
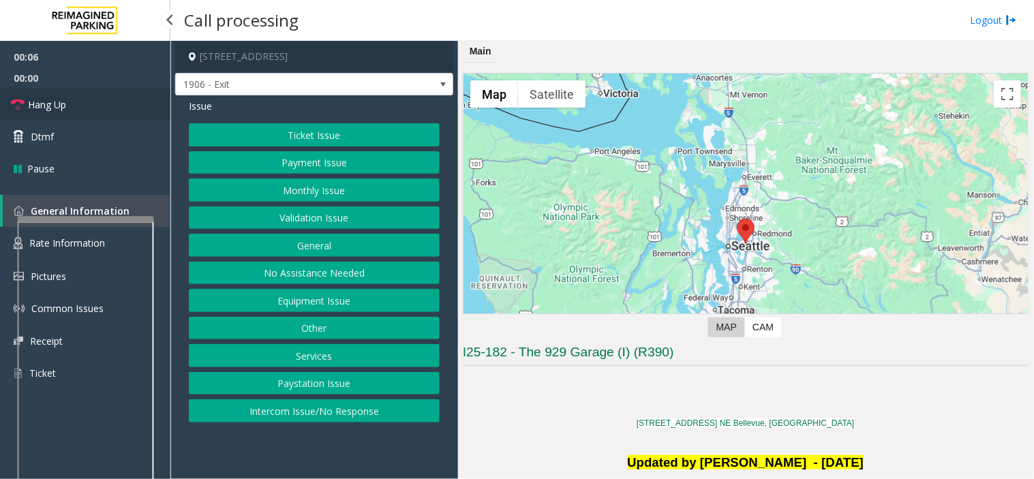
click at [111, 111] on link "Hang Up" at bounding box center [85, 105] width 170 height 32
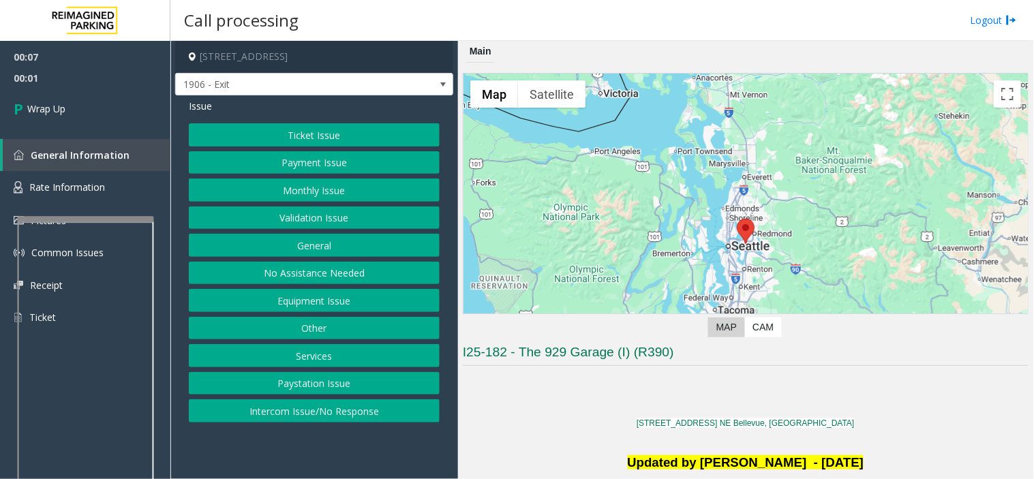
click at [299, 276] on button "No Assistance Needed" at bounding box center [314, 273] width 251 height 23
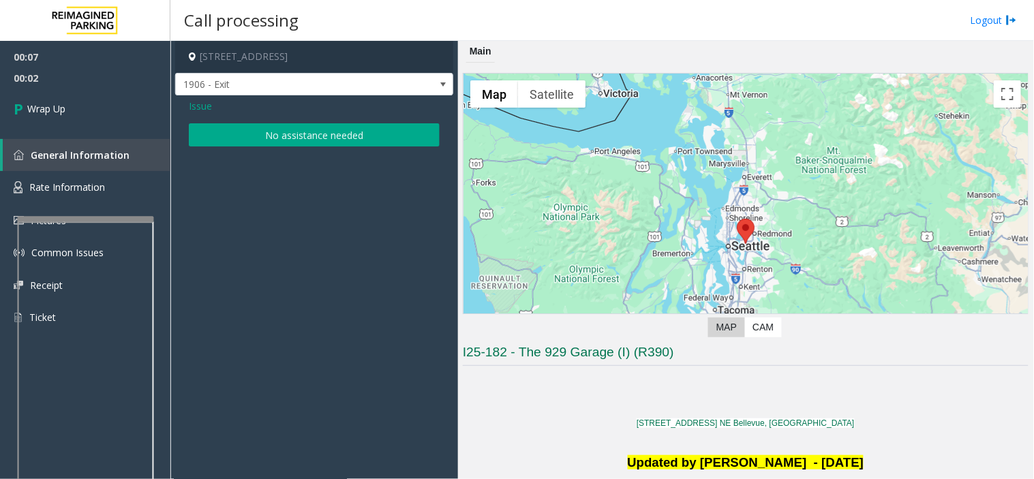
click at [310, 136] on button "No assistance needed" at bounding box center [314, 134] width 251 height 23
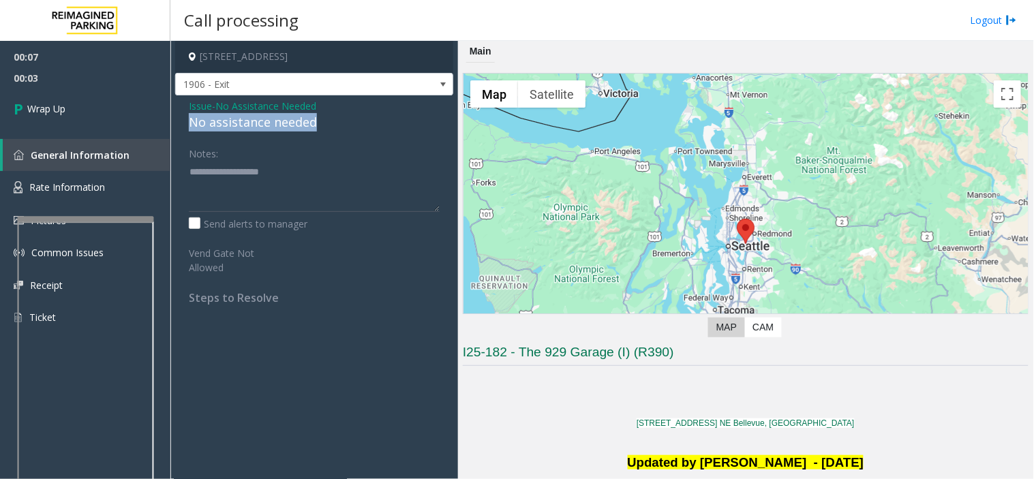
drag, startPoint x: 328, startPoint y: 120, endPoint x: 179, endPoint y: 120, distance: 149.3
click at [179, 120] on div "Issue - No Assistance Needed No assistance needed Notes: Send alerts to manager…" at bounding box center [314, 206] width 278 height 223
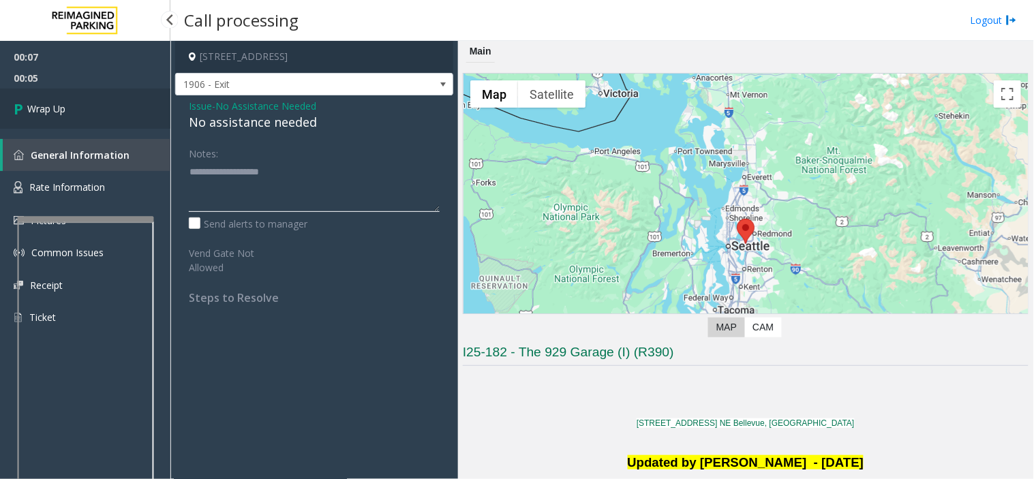
type textarea "**********"
click at [52, 112] on span "Wrap Up" at bounding box center [46, 109] width 38 height 14
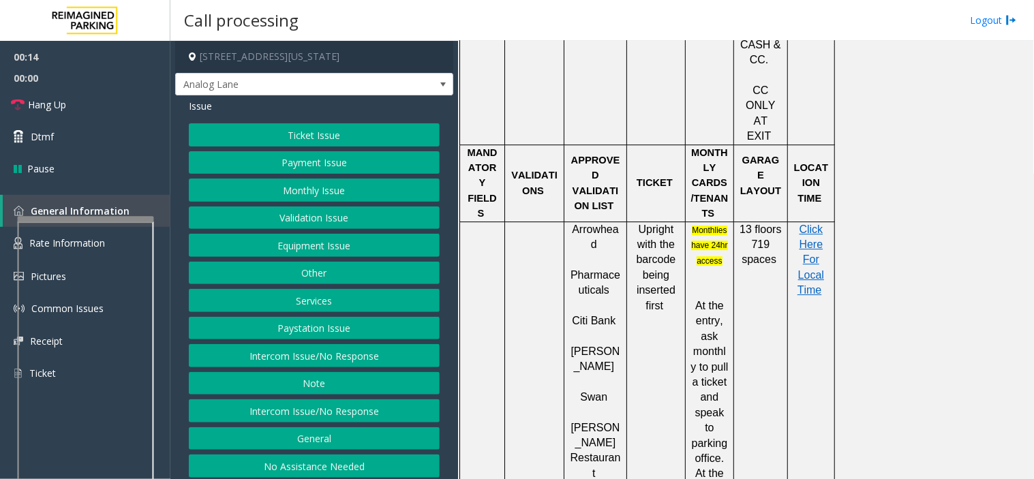
scroll to position [985, 0]
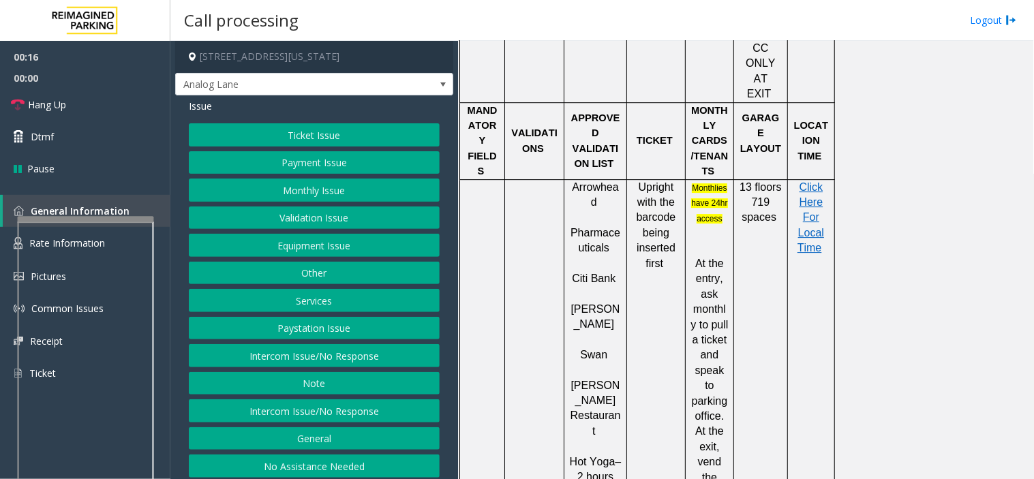
click at [275, 407] on button "Intercom Issue/No Response" at bounding box center [314, 411] width 251 height 23
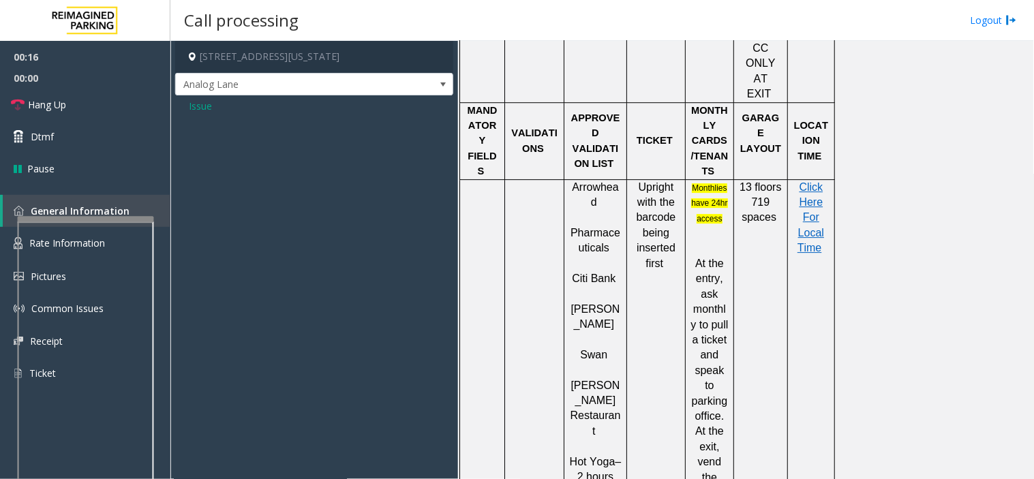
click at [201, 107] on span "Issue" at bounding box center [200, 106] width 23 height 14
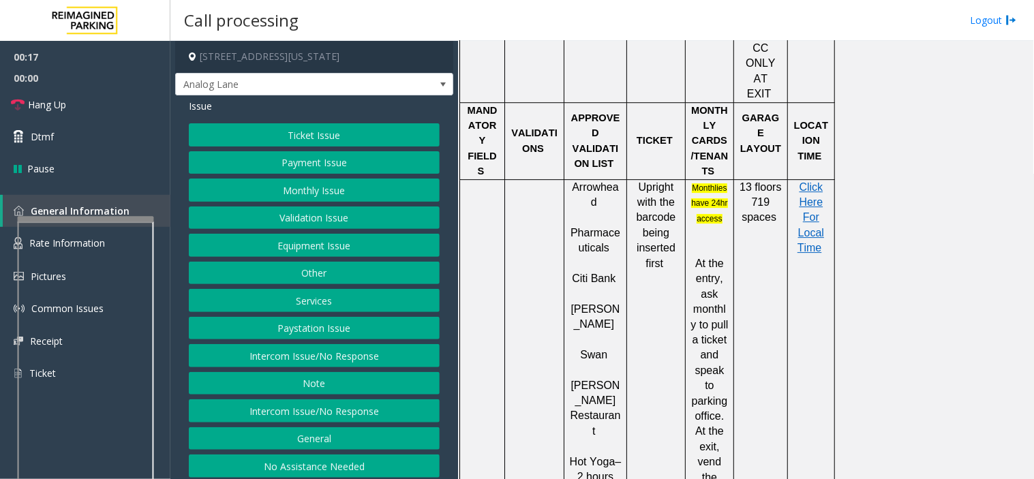
click at [242, 351] on button "Intercom Issue/No Response" at bounding box center [314, 355] width 251 height 23
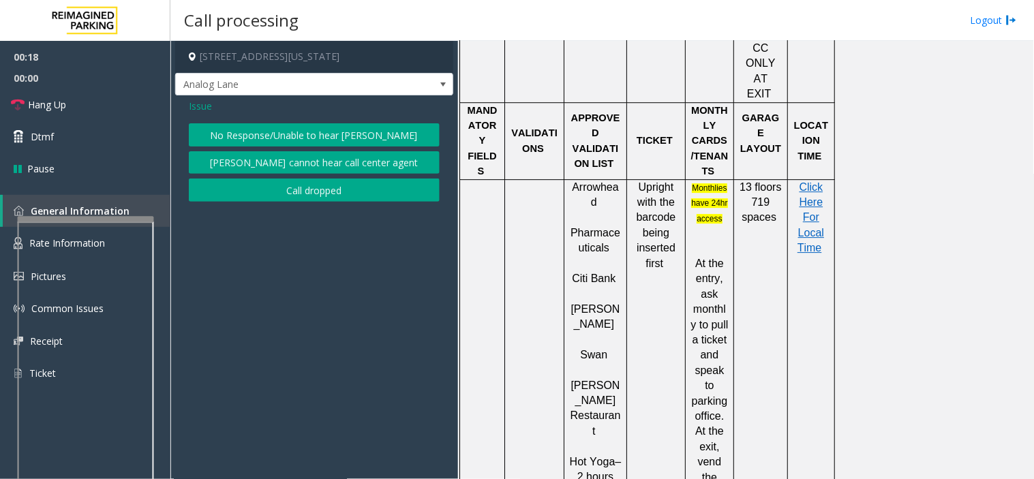
click at [250, 128] on button "No Response/Unable to hear [PERSON_NAME]" at bounding box center [314, 134] width 251 height 23
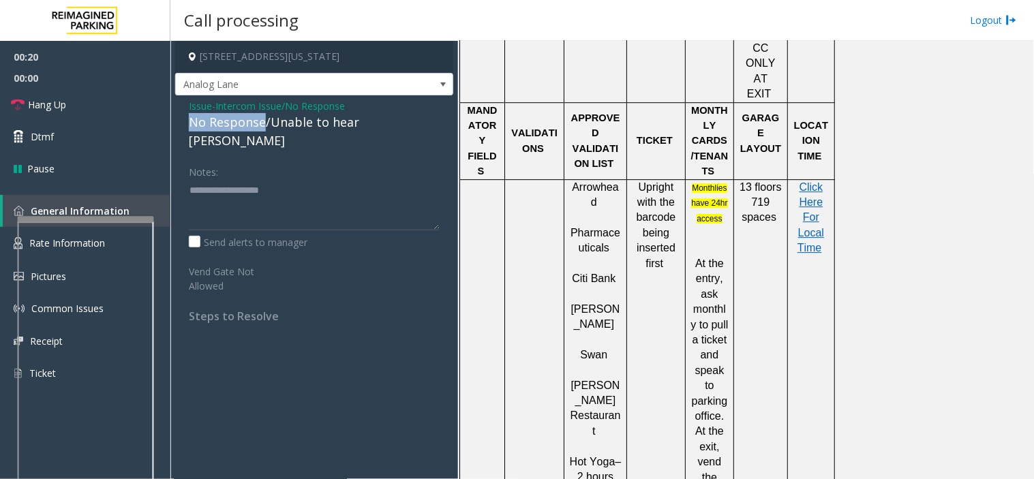
drag, startPoint x: 264, startPoint y: 124, endPoint x: 186, endPoint y: 123, distance: 77.7
click at [186, 123] on div "Issue - Intercom Issue/No Response No Response/Unable to hear [PERSON_NAME] Not…" at bounding box center [314, 215] width 278 height 241
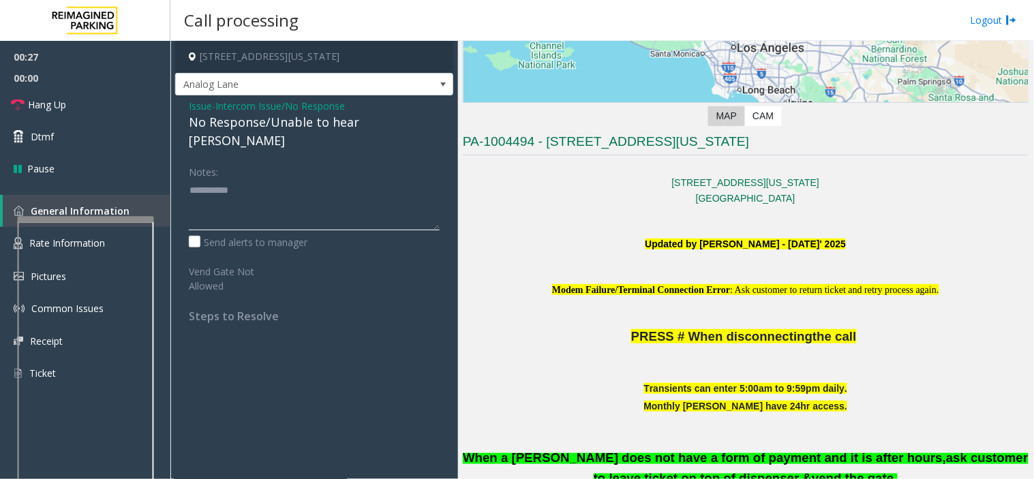
scroll to position [227, 0]
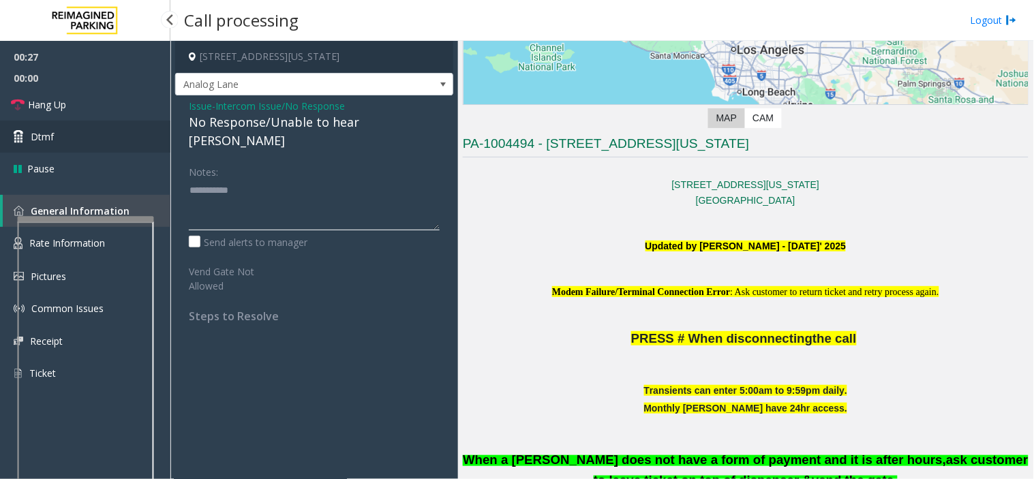
type textarea "**********"
click at [127, 134] on link "Dtmf" at bounding box center [85, 137] width 170 height 32
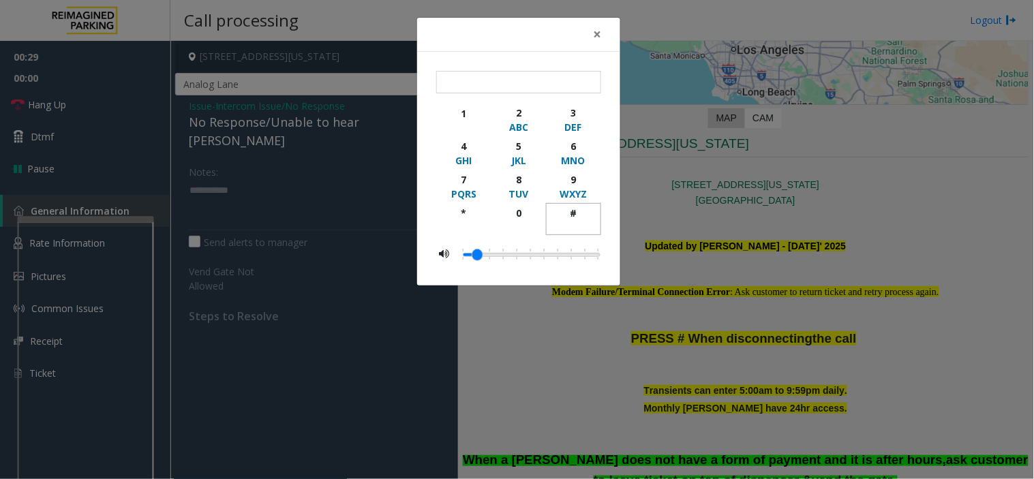
click at [575, 215] on div "#" at bounding box center [574, 213] width 38 height 14
type input "*"
click at [598, 30] on span "×" at bounding box center [597, 34] width 8 height 19
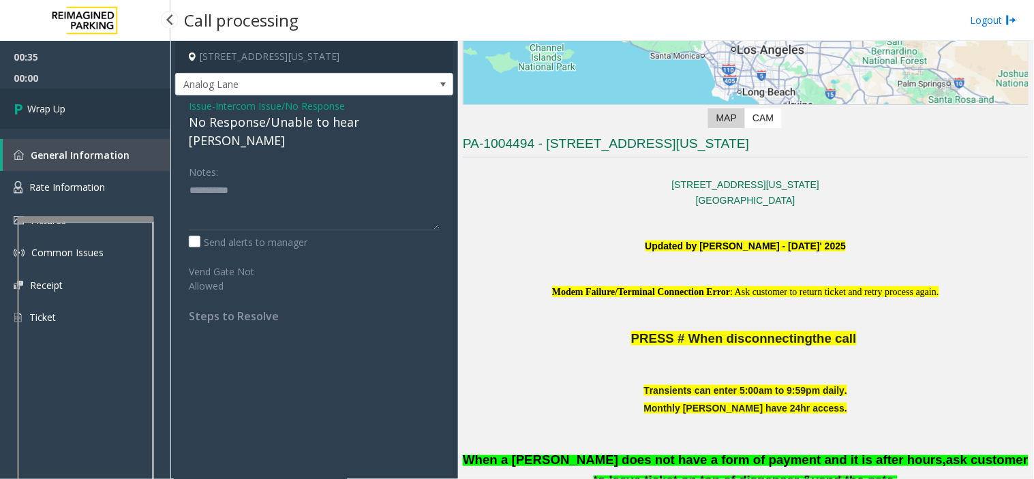
click at [94, 110] on link "Wrap Up" at bounding box center [85, 109] width 170 height 40
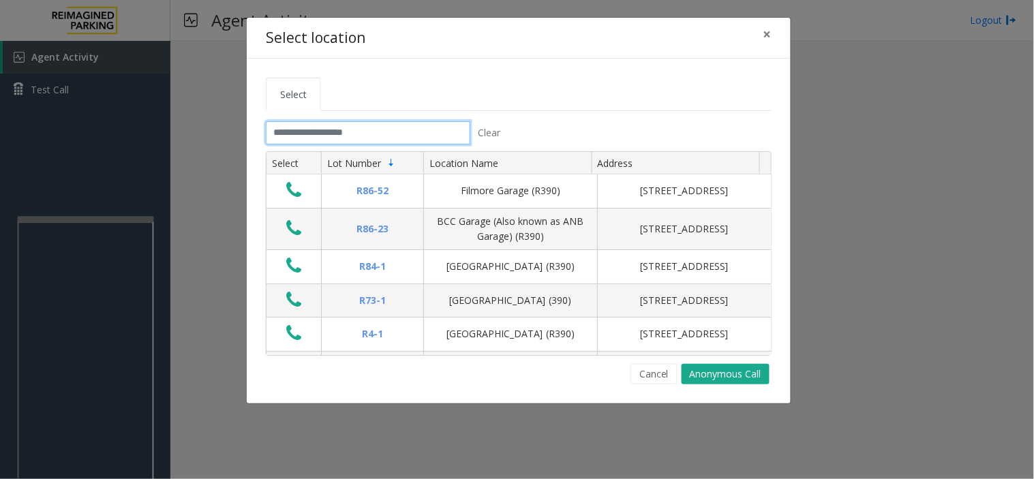
click at [316, 130] on input "text" at bounding box center [368, 132] width 205 height 23
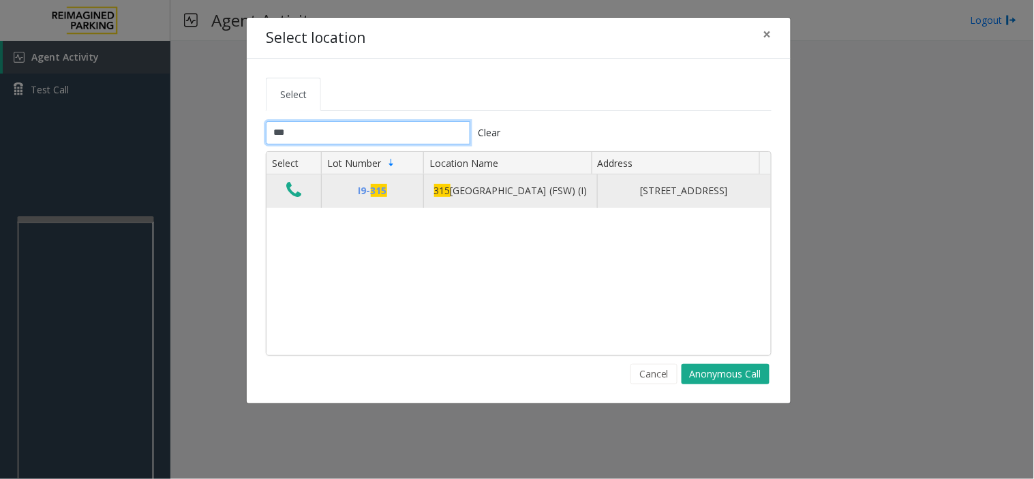
type input "***"
click at [296, 193] on icon "Data table" at bounding box center [293, 190] width 15 height 19
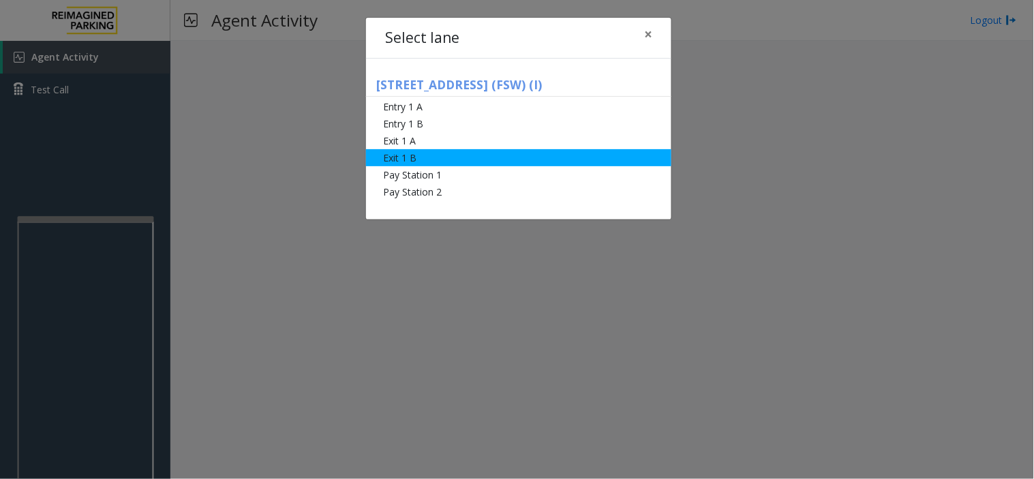
click at [439, 160] on li "Exit 1 B" at bounding box center [518, 157] width 305 height 17
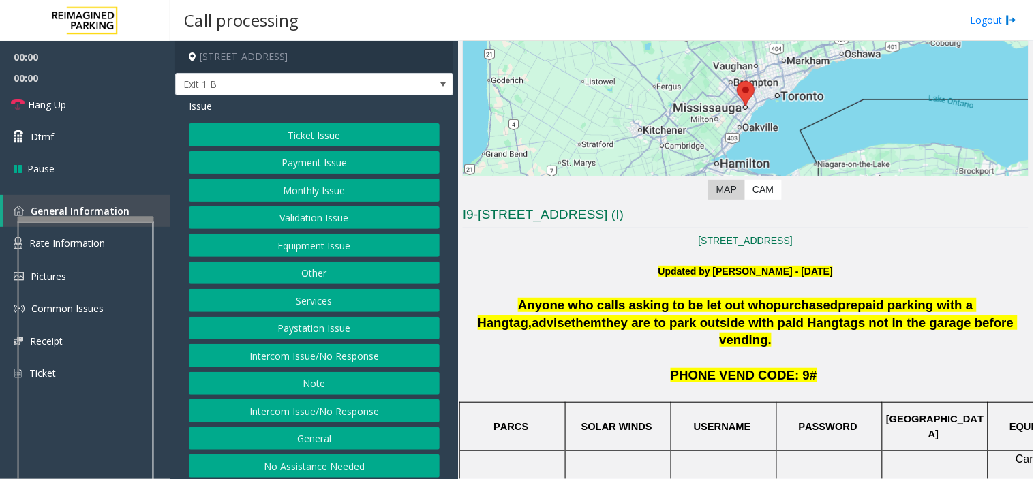
scroll to position [151, 0]
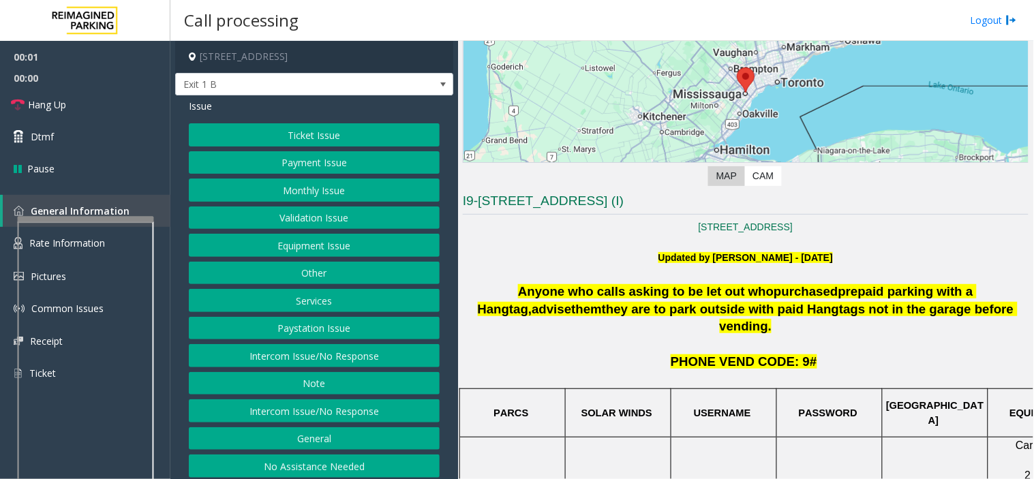
click at [342, 140] on button "Ticket Issue" at bounding box center [314, 134] width 251 height 23
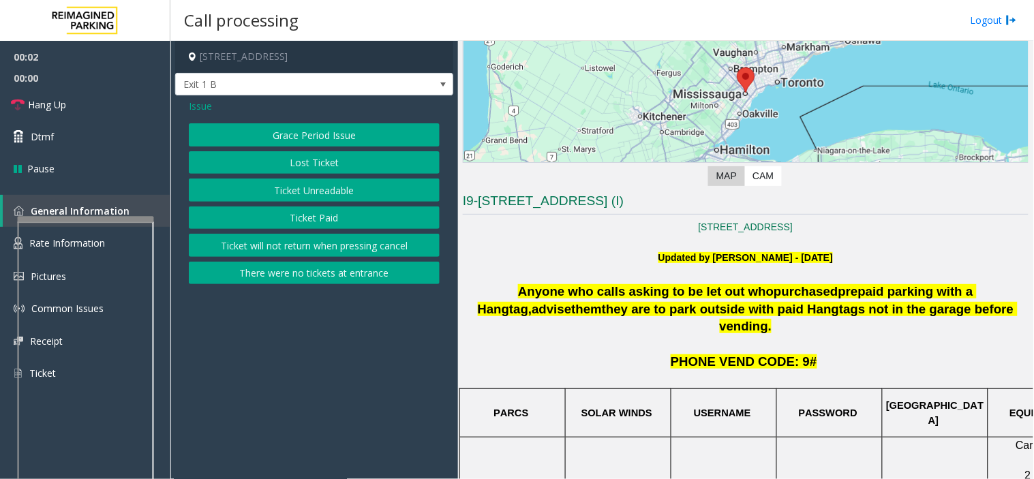
click at [319, 189] on button "Ticket Unreadable" at bounding box center [314, 190] width 251 height 23
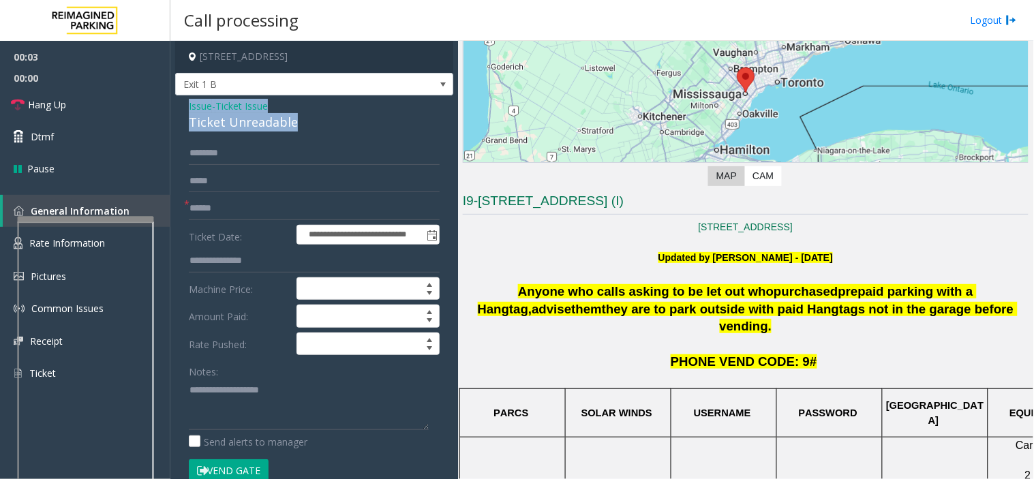
drag, startPoint x: 290, startPoint y: 123, endPoint x: 180, endPoint y: 105, distance: 112.0
click at [180, 105] on div "**********" at bounding box center [314, 455] width 278 height 721
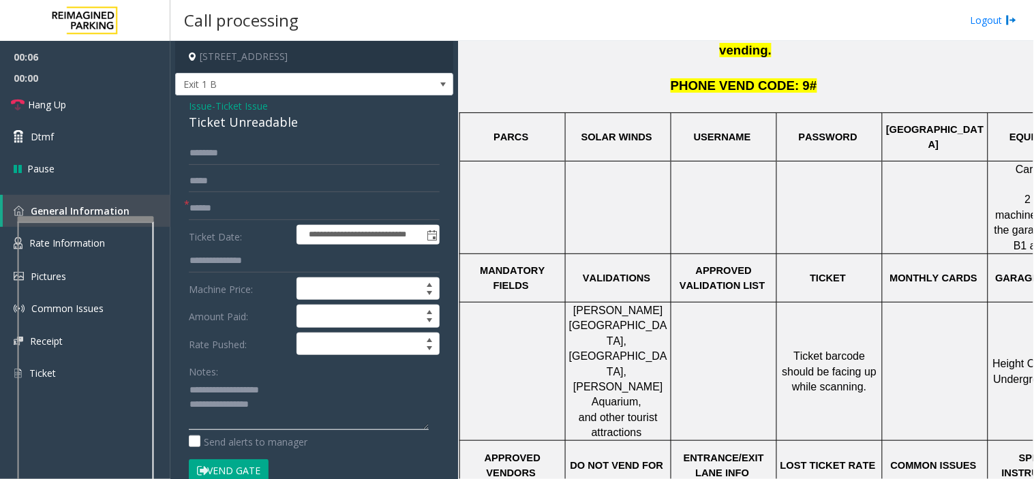
scroll to position [454, 0]
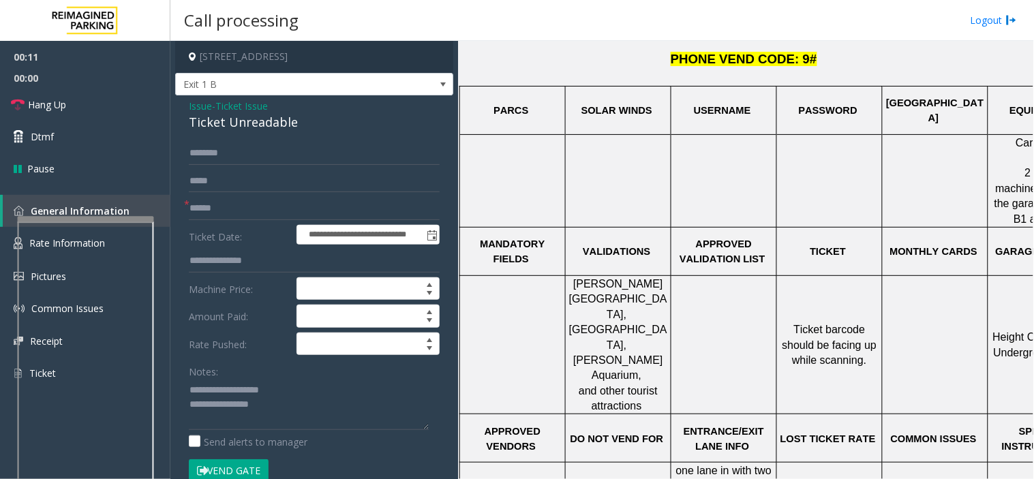
drag, startPoint x: 785, startPoint y: 271, endPoint x: 867, endPoint y: 311, distance: 90.6
click at [867, 311] on td "Ticket barcode should be facing up while scanning." at bounding box center [830, 344] width 106 height 139
click at [303, 398] on textarea at bounding box center [309, 404] width 240 height 51
type textarea "**********"
click at [211, 202] on input "text" at bounding box center [314, 208] width 251 height 23
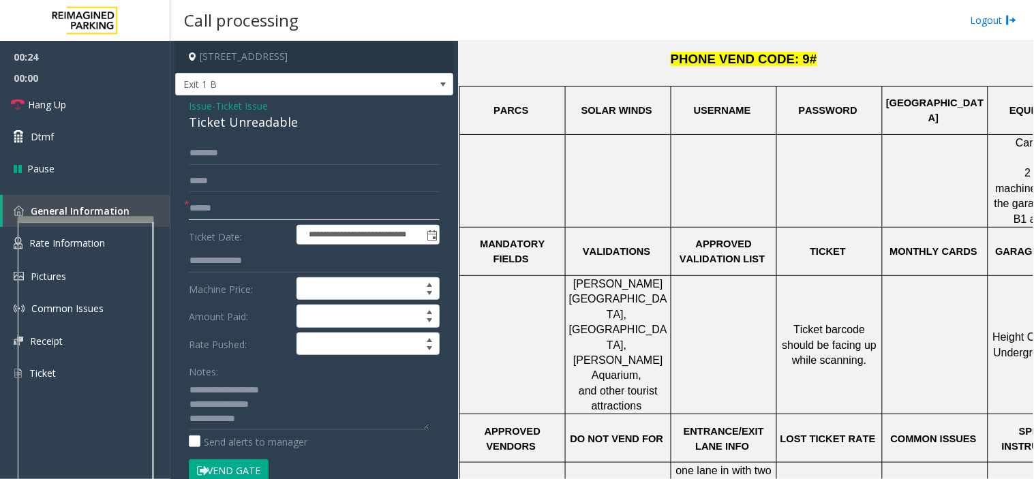
scroll to position [151, 0]
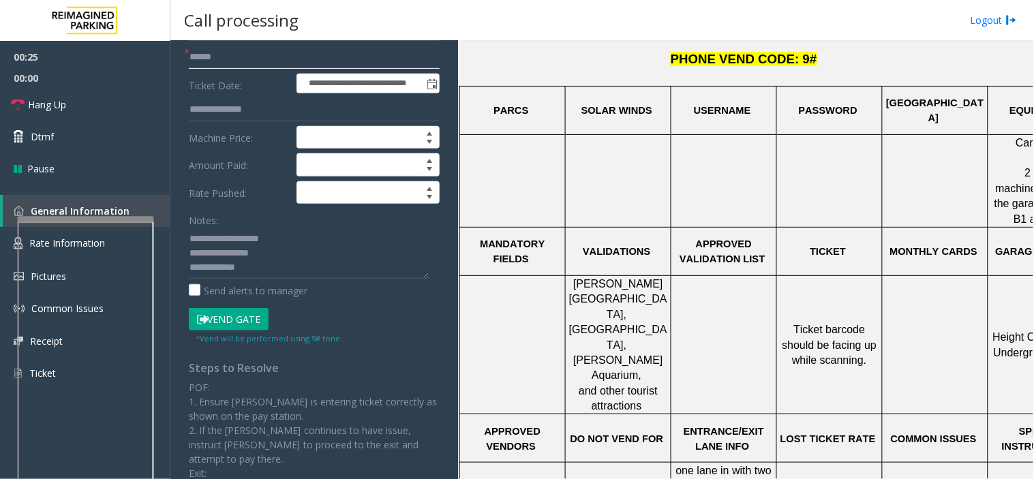
type input "******"
click at [228, 324] on button "Vend Gate" at bounding box center [229, 319] width 80 height 23
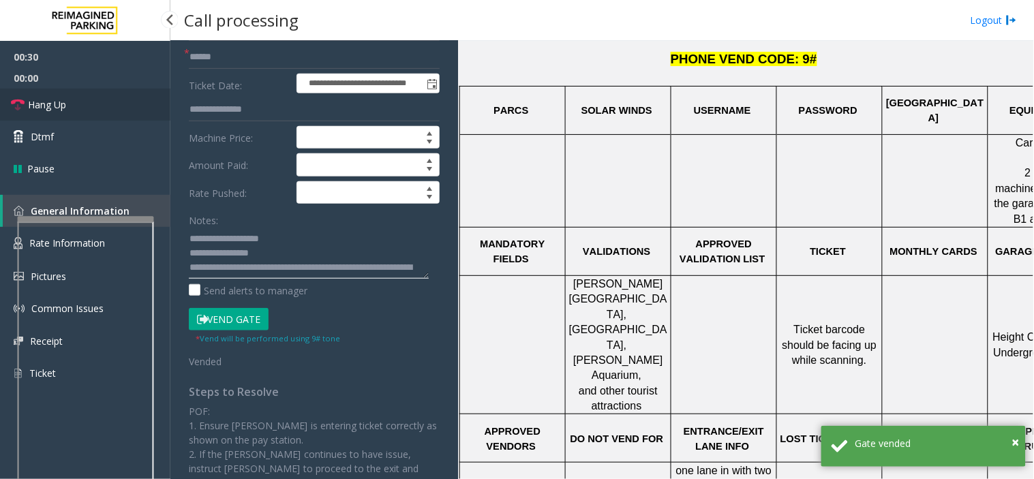
type textarea "**********"
click at [67, 112] on link "Hang Up" at bounding box center [85, 105] width 170 height 32
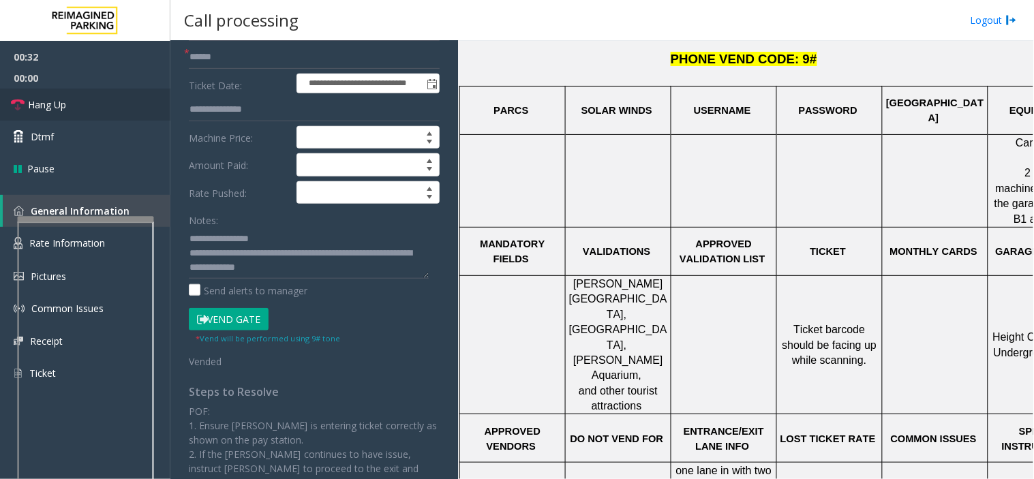
scroll to position [29, 0]
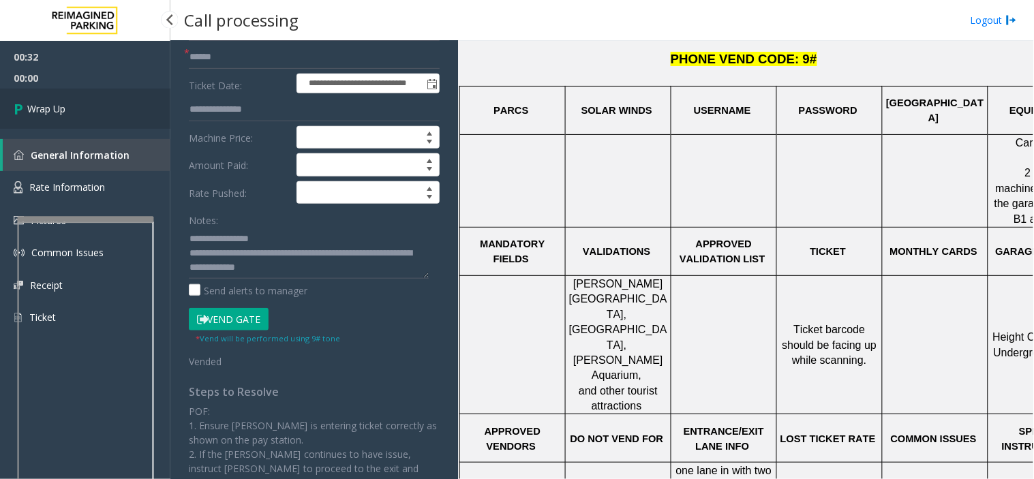
click at [31, 116] on link "Wrap Up" at bounding box center [85, 109] width 170 height 40
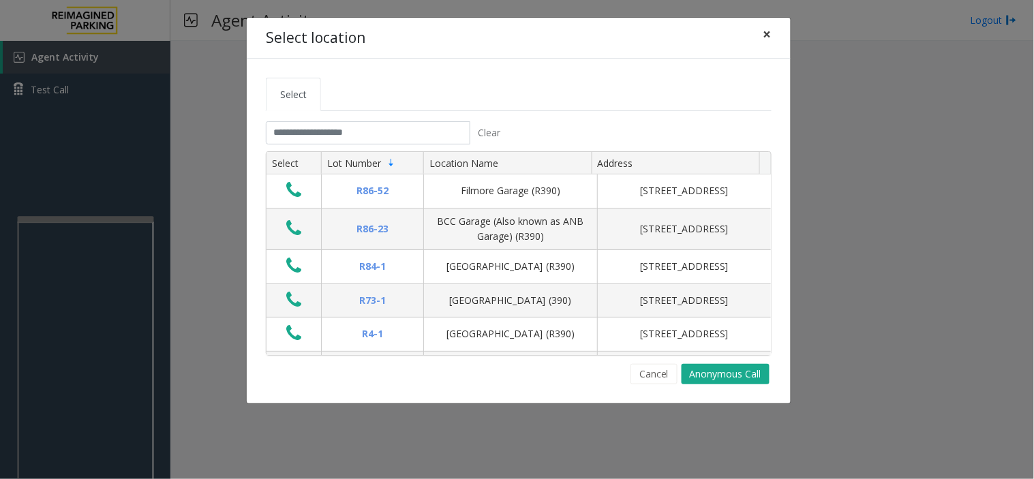
click at [770, 31] on span "×" at bounding box center [768, 34] width 8 height 19
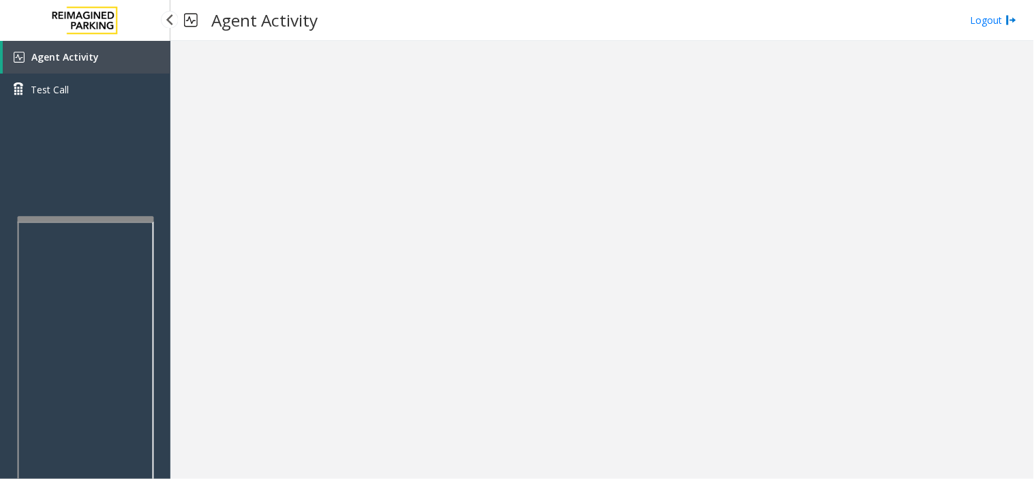
click at [83, 53] on span "Agent Activity" at bounding box center [65, 56] width 68 height 13
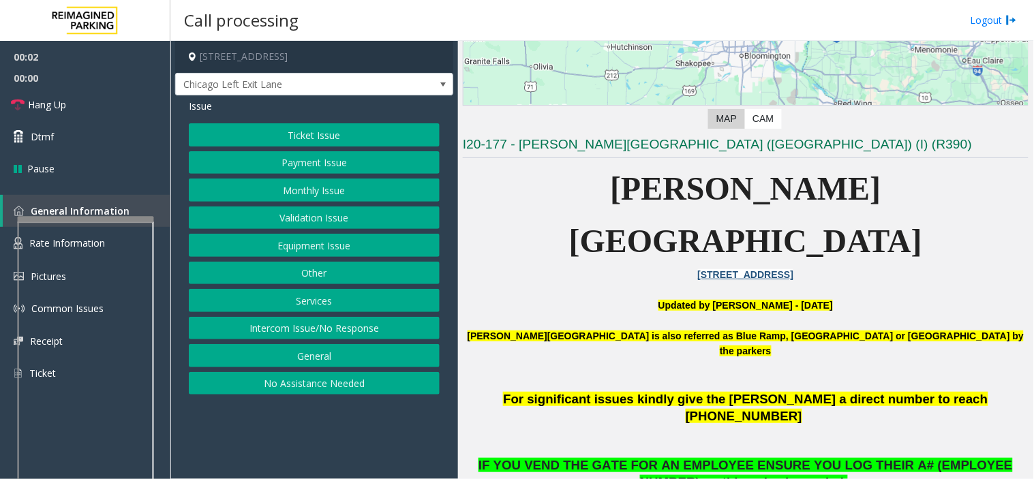
scroll to position [227, 0]
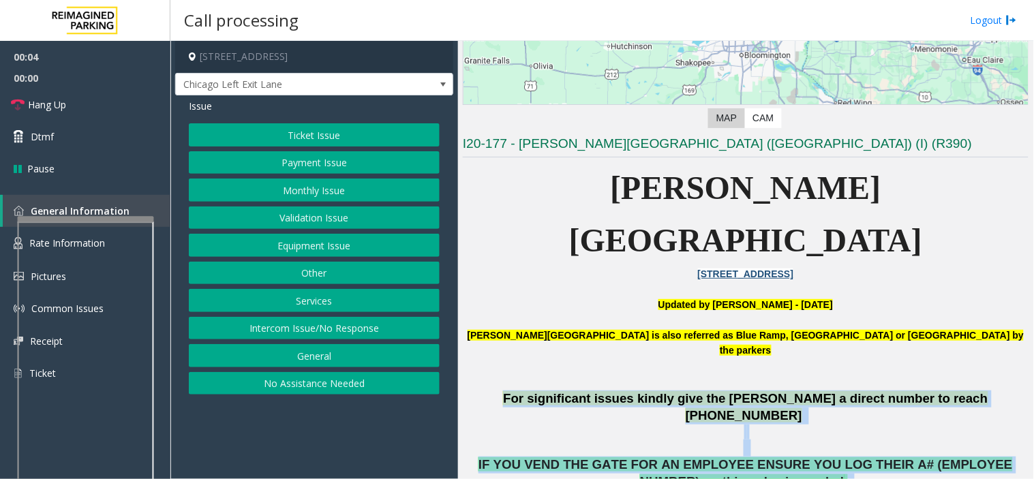
drag, startPoint x: 503, startPoint y: 331, endPoint x: 878, endPoint y: 459, distance: 396.7
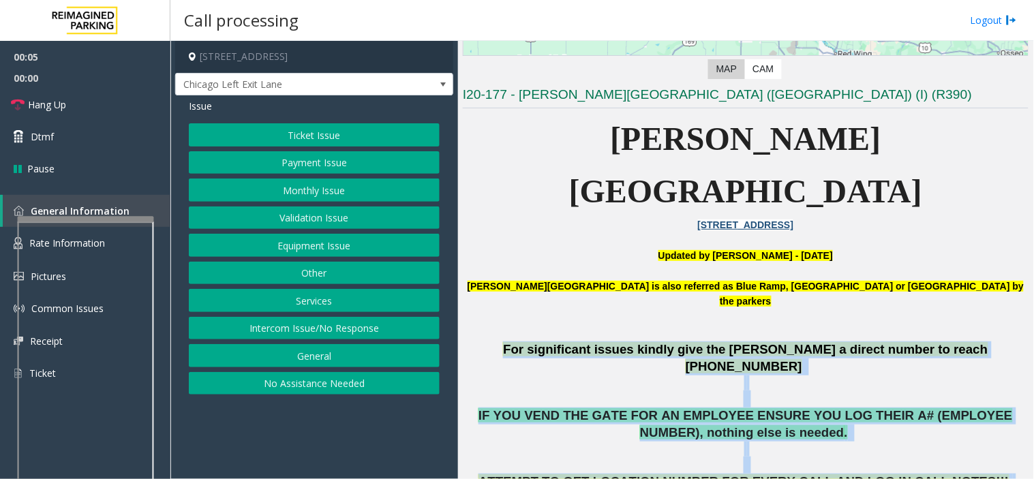
scroll to position [303, 0]
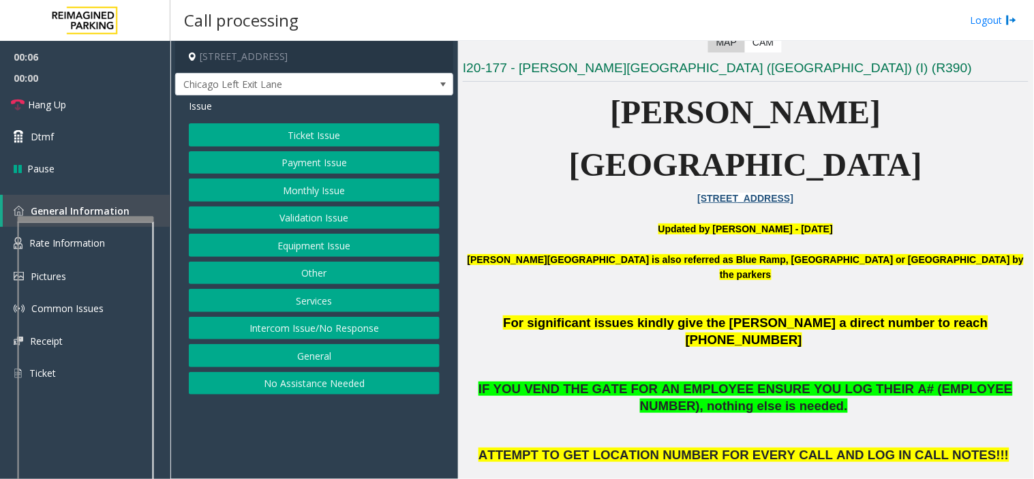
click at [794, 447] on p "ATTEMPT TO GET LOCATION NUMBER FOR EVERY CALL AND LOG IN CALL NOTES!!!" at bounding box center [746, 472] width 566 height 50
click at [663, 252] on p "[PERSON_NAME][GEOGRAPHIC_DATA] is also referred as Blue Ramp, [GEOGRAPHIC_DATA]…" at bounding box center [746, 275] width 566 height 46
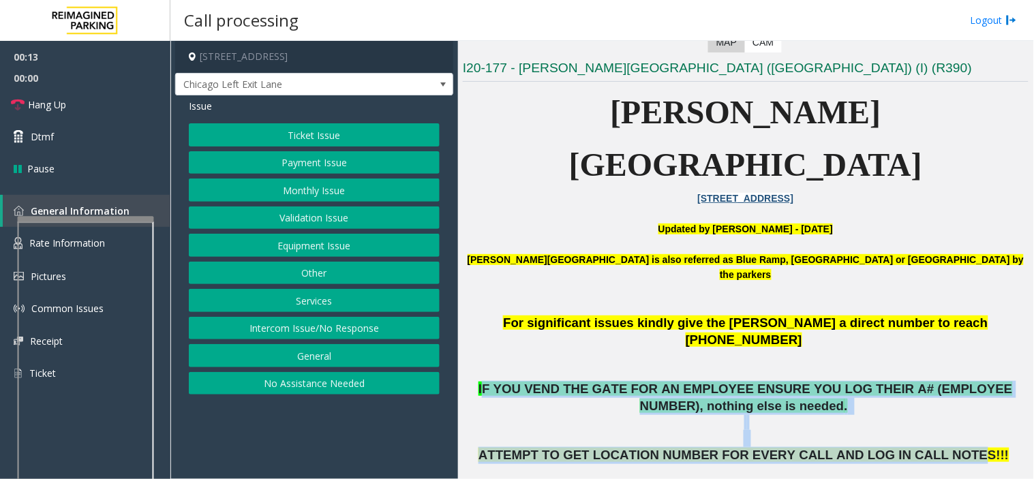
drag, startPoint x: 474, startPoint y: 300, endPoint x: 938, endPoint y: 372, distance: 469.2
click at [938, 448] on span "ATTEMPT TO GET LOCATION NUMBER FOR EVERY CALL AND LOG IN CALL NOTES!!!" at bounding box center [744, 455] width 530 height 14
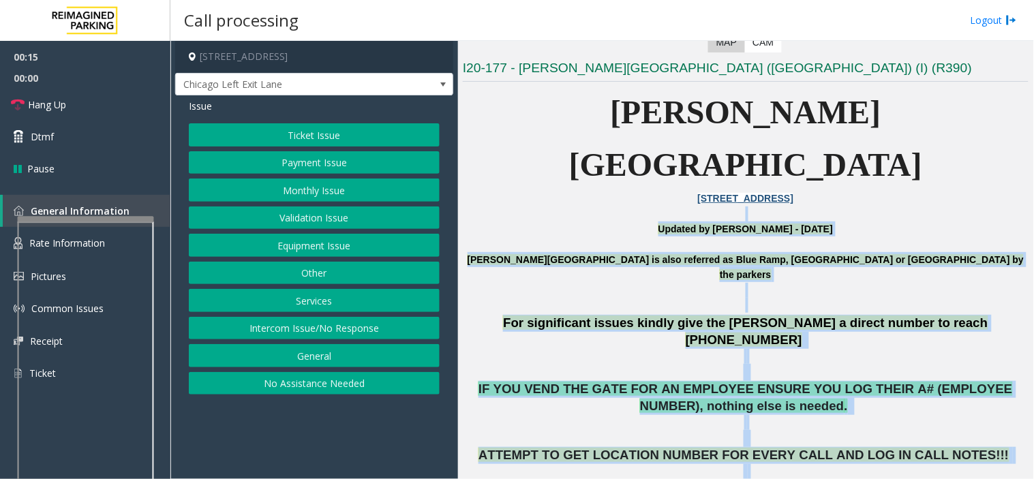
drag, startPoint x: 842, startPoint y: 425, endPoint x: 573, endPoint y: 153, distance: 381.9
click at [573, 207] on p at bounding box center [746, 214] width 566 height 15
drag, startPoint x: 595, startPoint y: 139, endPoint x: 875, endPoint y: 418, distance: 394.9
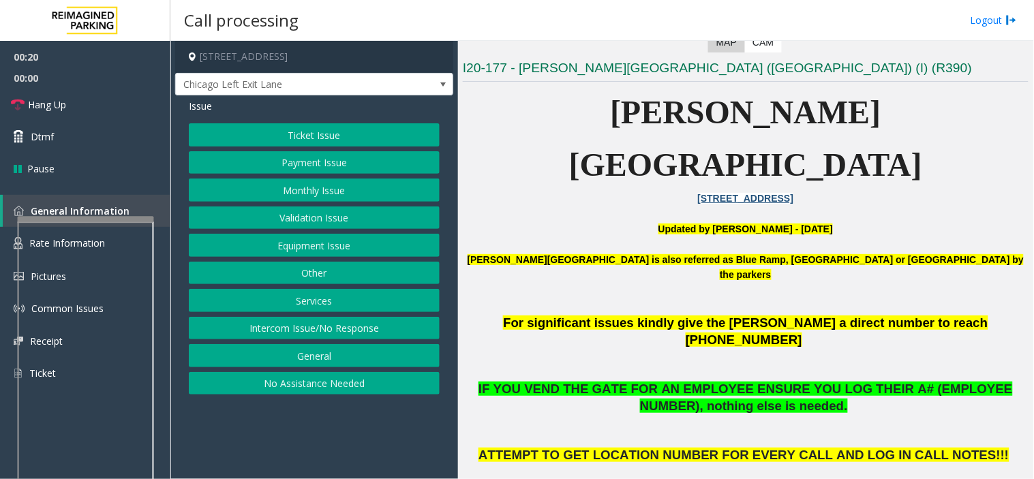
click at [288, 331] on button "Intercom Issue/No Response" at bounding box center [314, 328] width 251 height 23
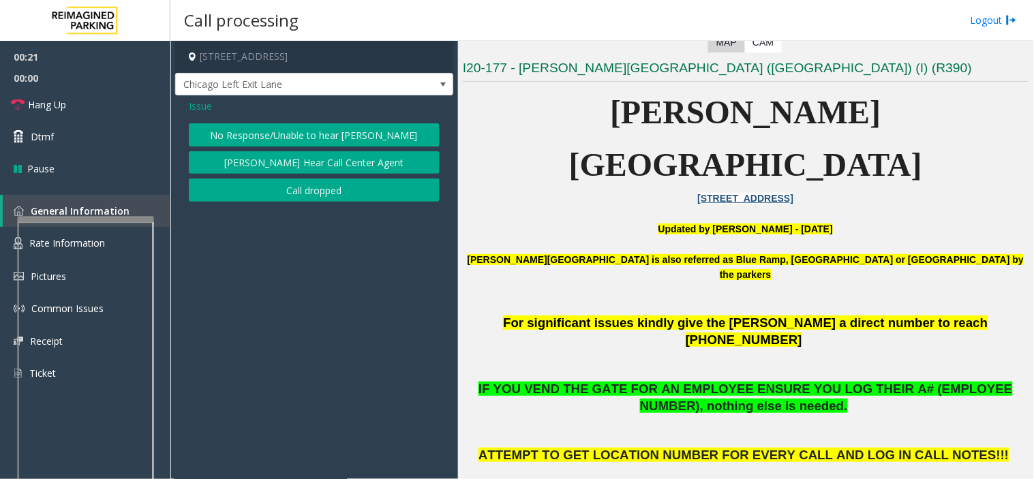
click at [207, 109] on span "Issue" at bounding box center [200, 106] width 23 height 14
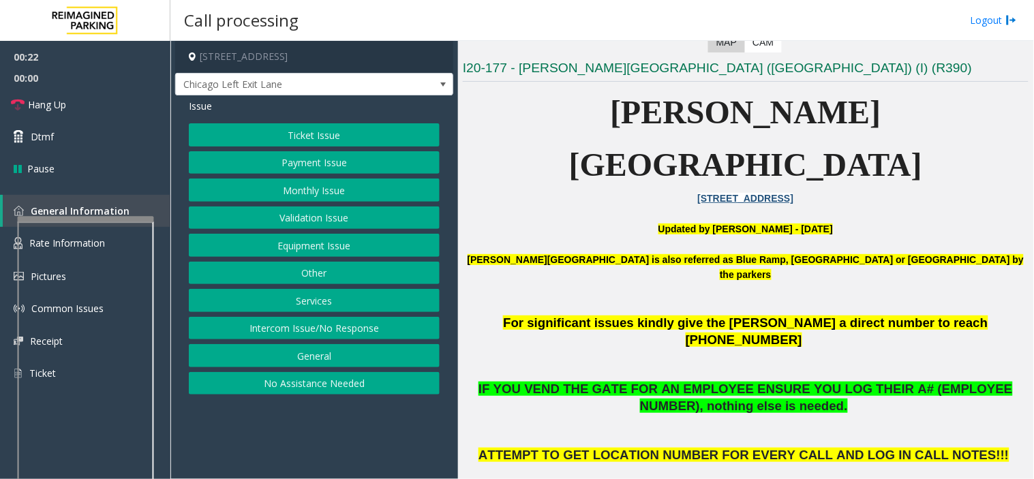
click at [302, 245] on button "Equipment Issue" at bounding box center [314, 245] width 251 height 23
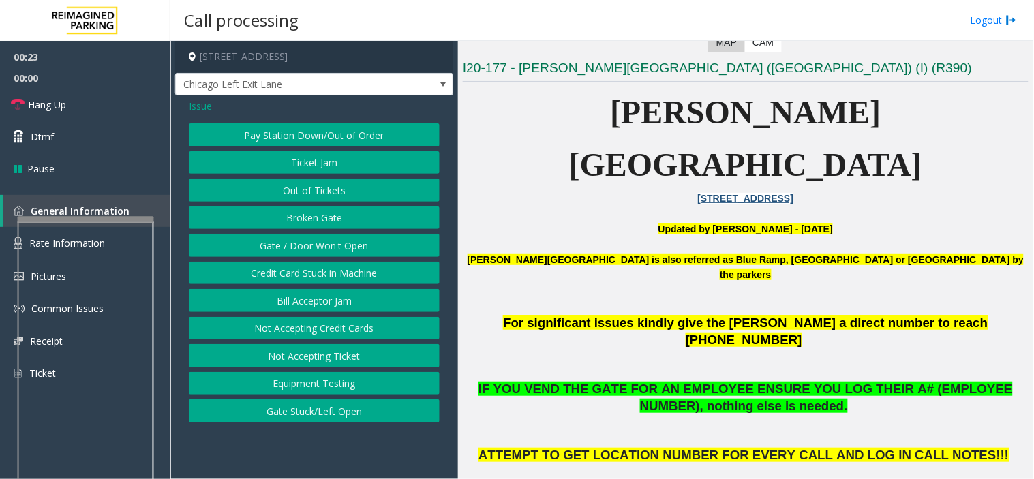
click at [302, 245] on button "Gate / Door Won't Open" at bounding box center [314, 245] width 251 height 23
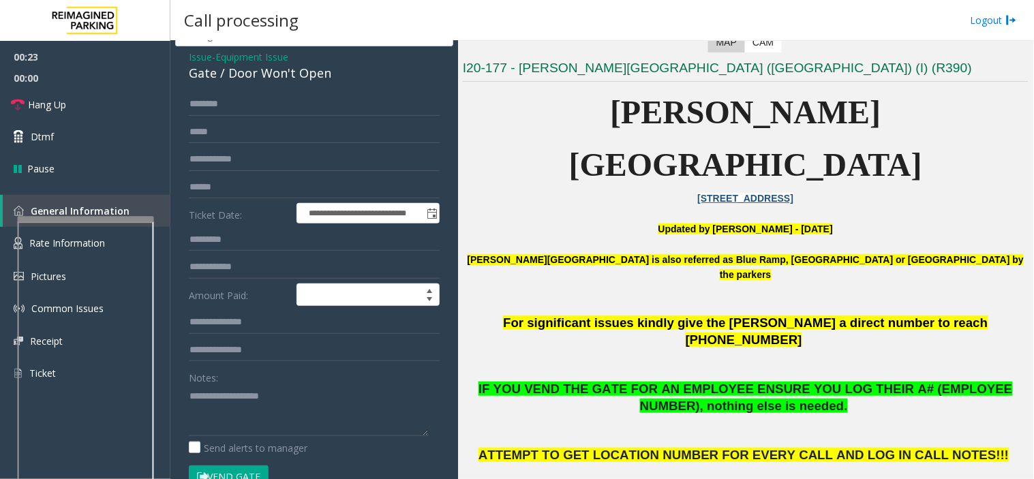
scroll to position [76, 0]
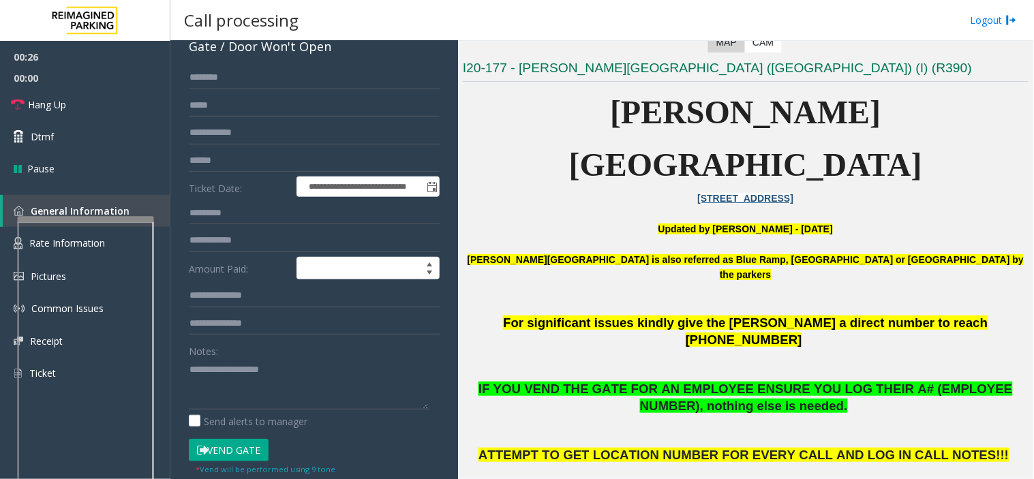
click at [220, 448] on button "Vend Gate" at bounding box center [229, 450] width 80 height 23
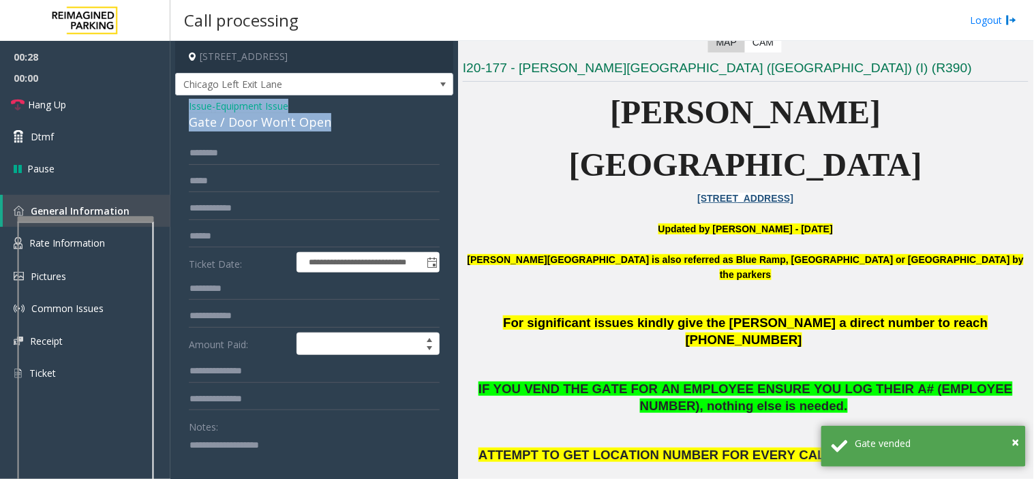
drag, startPoint x: 334, startPoint y: 121, endPoint x: 179, endPoint y: 107, distance: 156.1
click at [179, 107] on div "**********" at bounding box center [314, 452] width 278 height 715
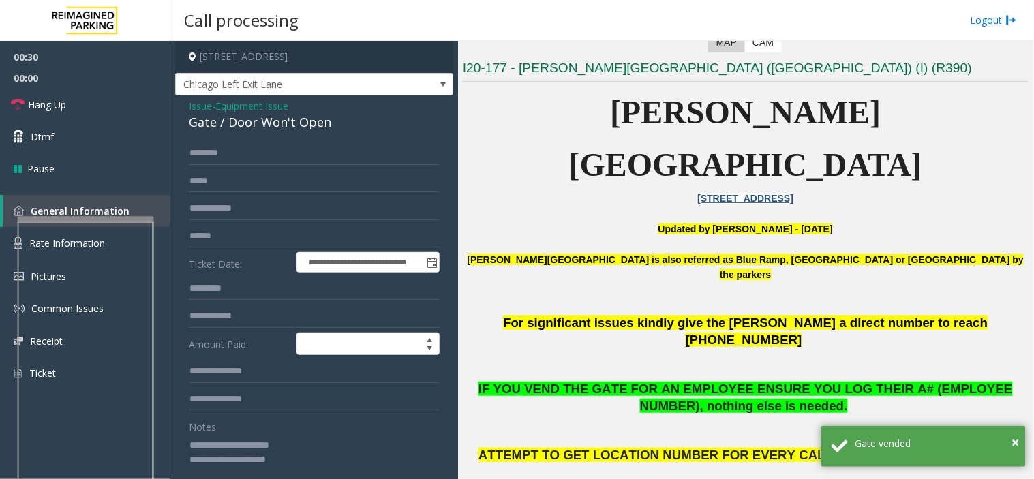
click at [319, 468] on textarea at bounding box center [309, 459] width 240 height 51
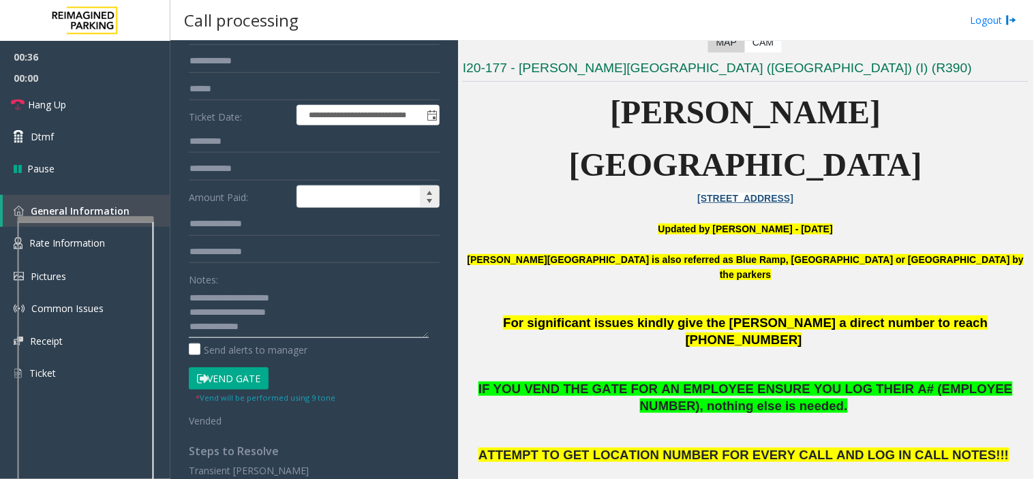
scroll to position [152, 0]
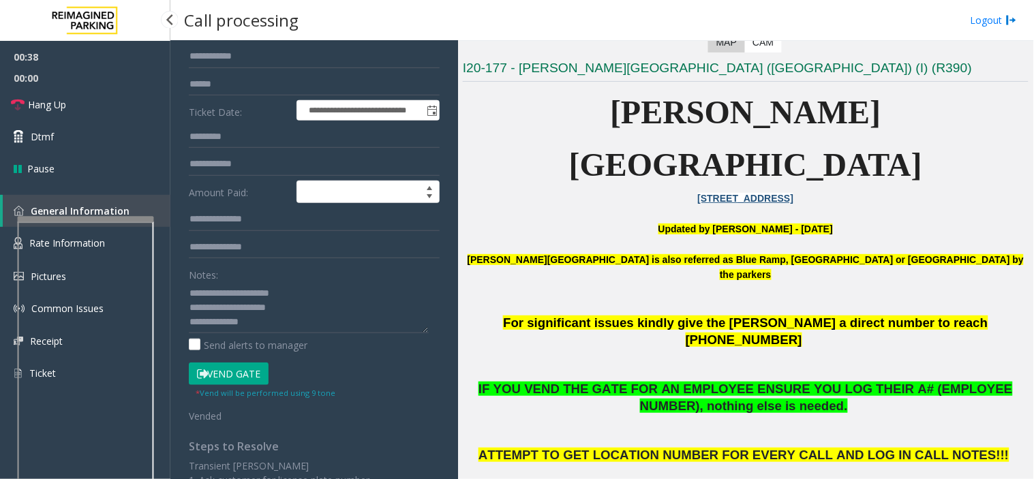
click at [96, 85] on span "00:00" at bounding box center [85, 78] width 170 height 21
click at [96, 99] on link "Hang Up" at bounding box center [85, 105] width 170 height 32
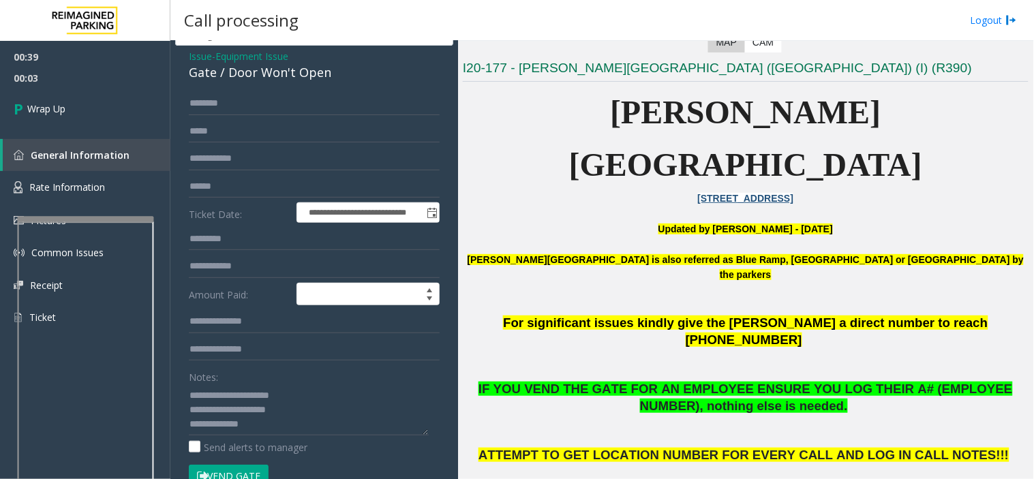
scroll to position [76, 0]
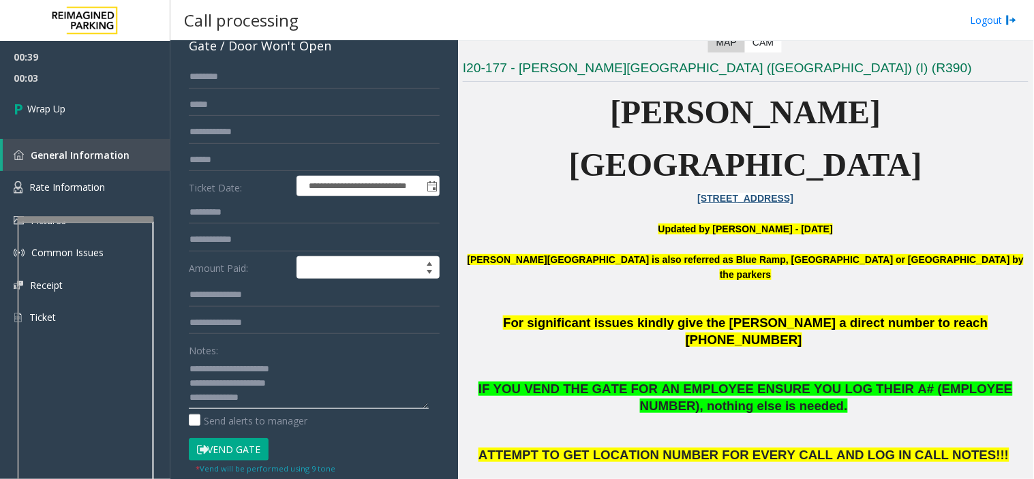
click at [261, 404] on textarea at bounding box center [309, 383] width 240 height 51
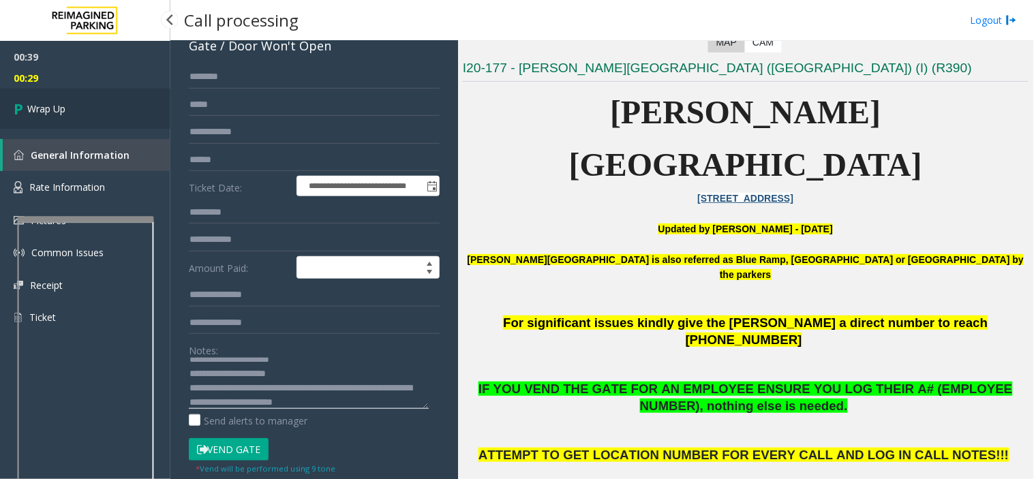
type textarea "**********"
click at [100, 121] on link "Wrap Up" at bounding box center [85, 109] width 170 height 40
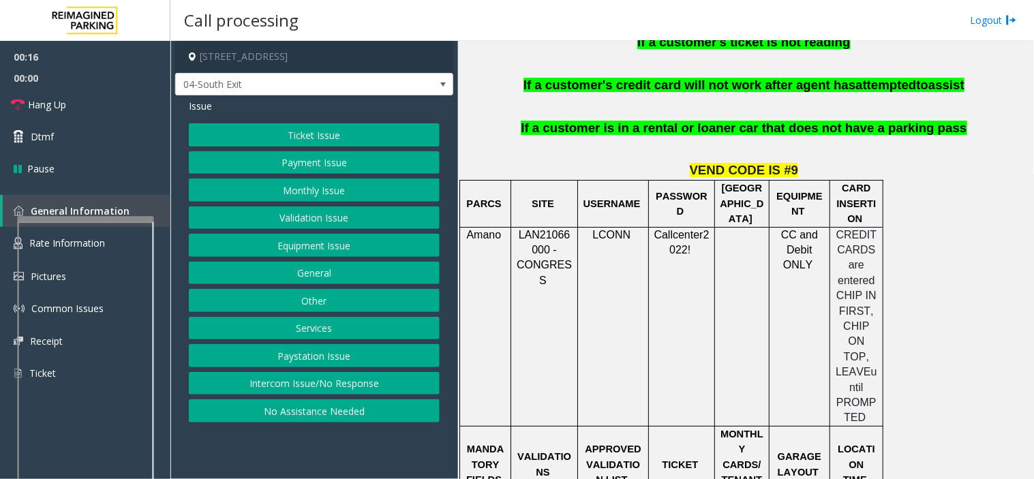
scroll to position [1287, 0]
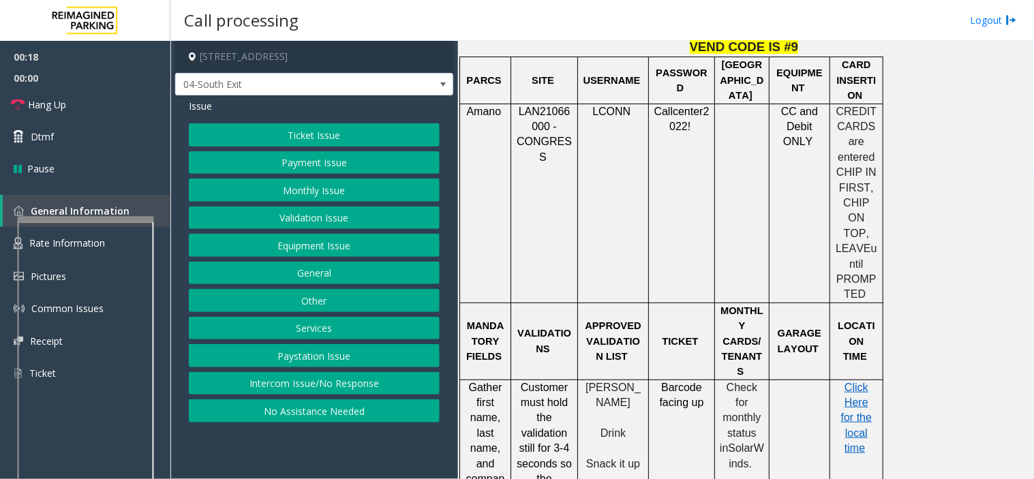
click at [280, 134] on button "Ticket Issue" at bounding box center [314, 134] width 251 height 23
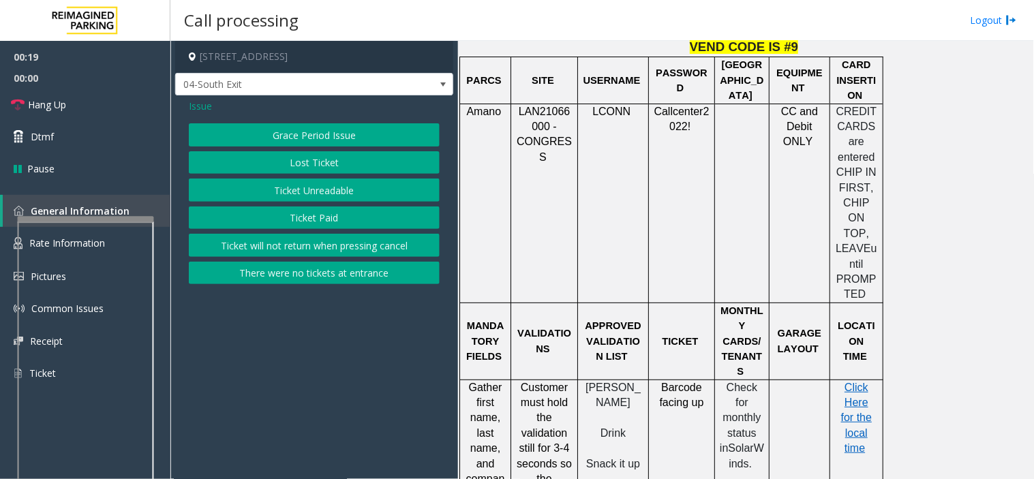
click at [304, 193] on button "Ticket Unreadable" at bounding box center [314, 190] width 251 height 23
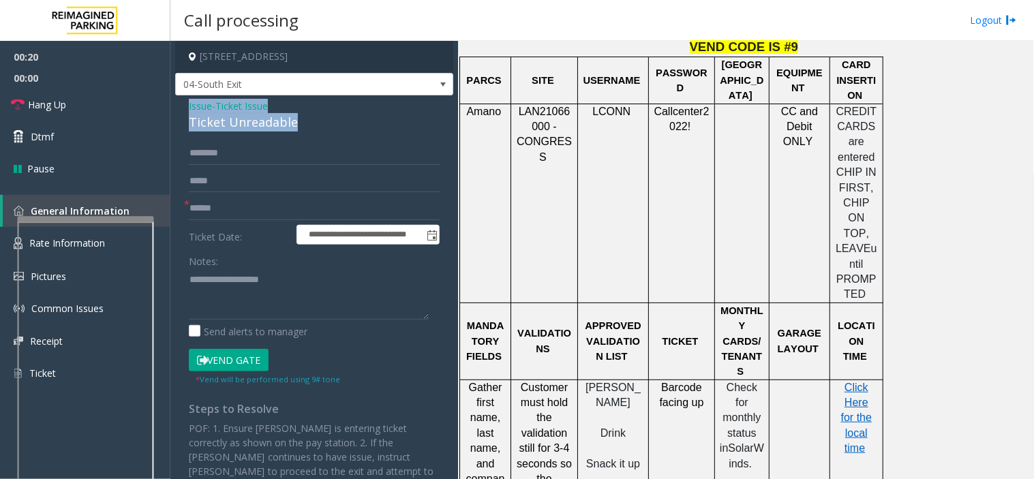
drag, startPoint x: 300, startPoint y: 120, endPoint x: 184, endPoint y: 110, distance: 116.3
click at [184, 110] on div "**********" at bounding box center [314, 321] width 278 height 453
click at [280, 300] on textarea at bounding box center [309, 294] width 240 height 51
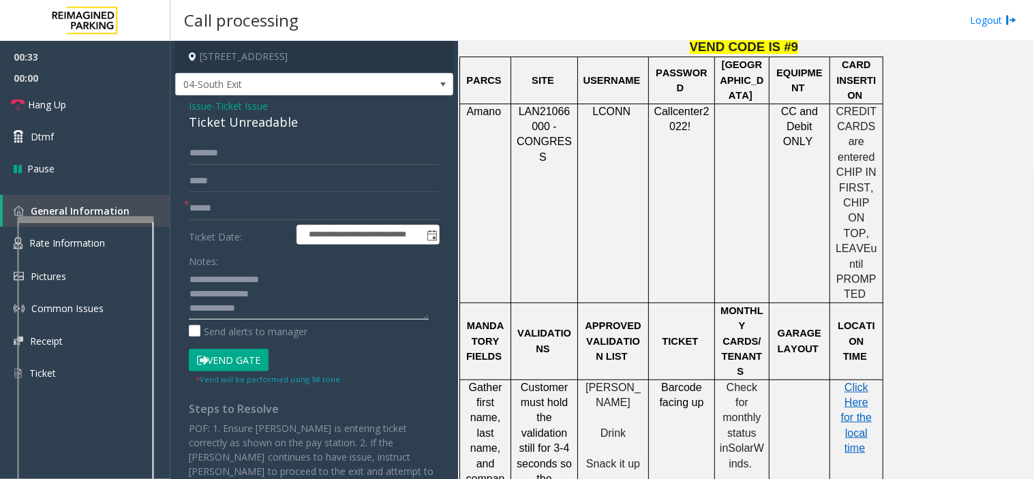
type textarea "**********"
click at [207, 209] on input "text" at bounding box center [314, 208] width 251 height 23
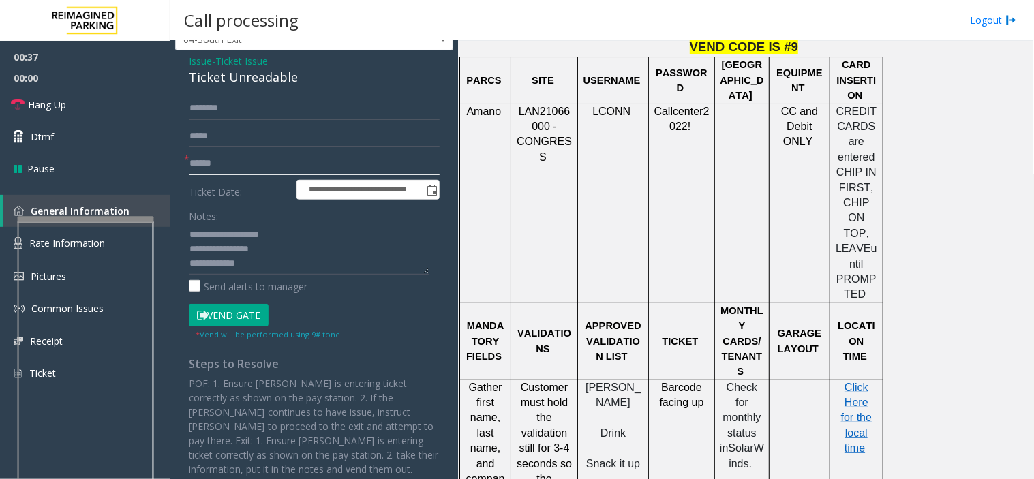
scroll to position [70, 0]
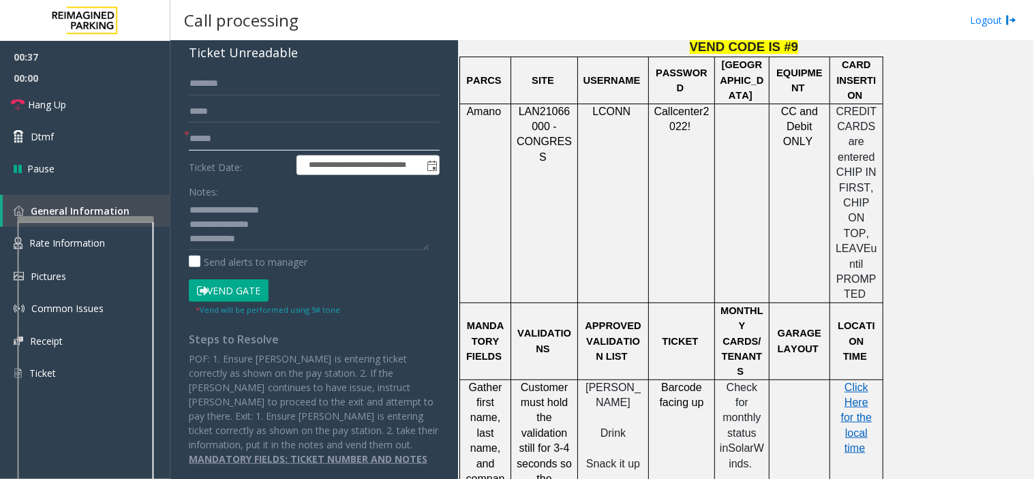
type input "******"
click at [217, 295] on button "Vend Gate" at bounding box center [229, 291] width 80 height 23
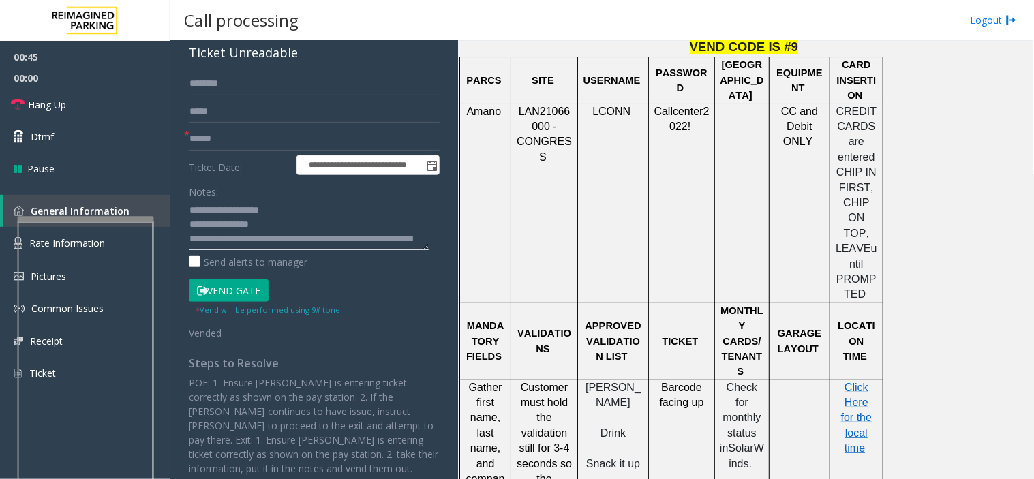
scroll to position [29, 0]
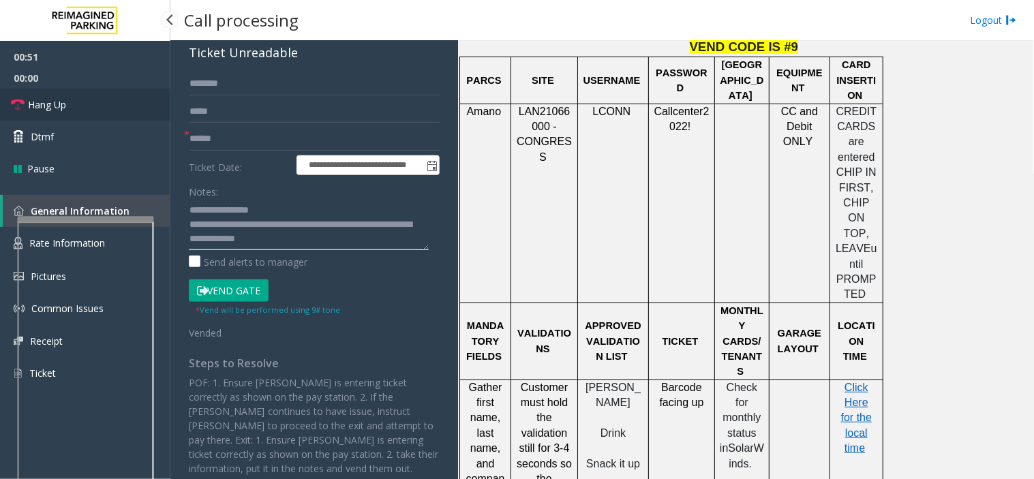
type textarea "**********"
click at [50, 112] on link "Hang Up" at bounding box center [85, 105] width 170 height 32
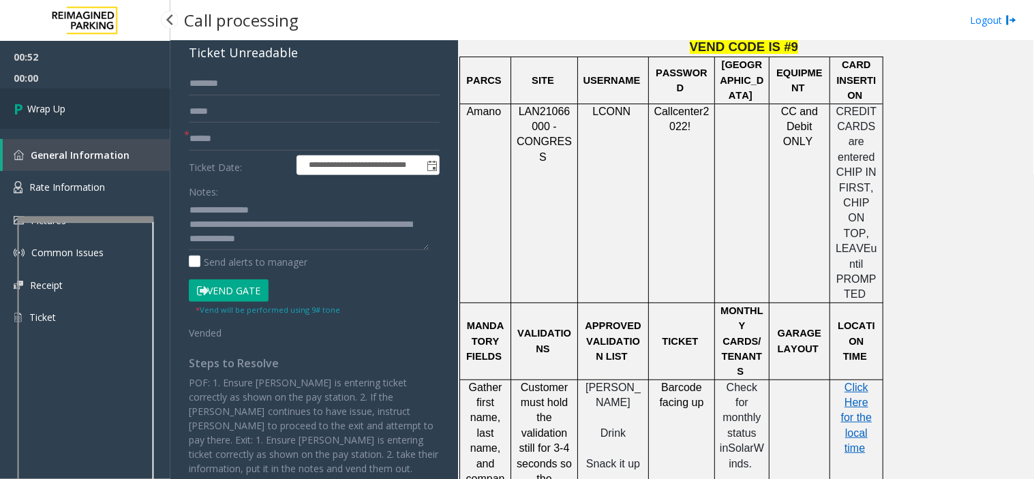
click at [50, 112] on span "Wrap Up" at bounding box center [46, 109] width 38 height 14
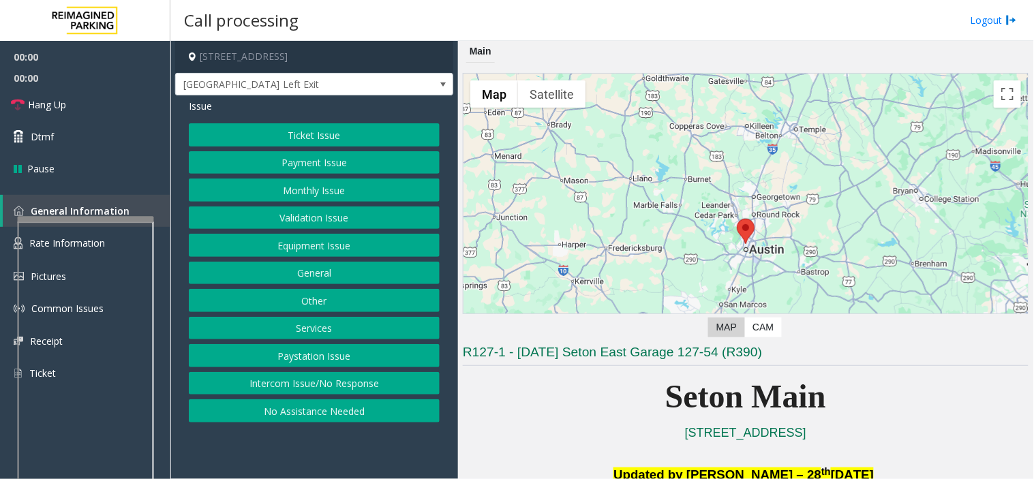
click at [311, 253] on button "Equipment Issue" at bounding box center [314, 245] width 251 height 23
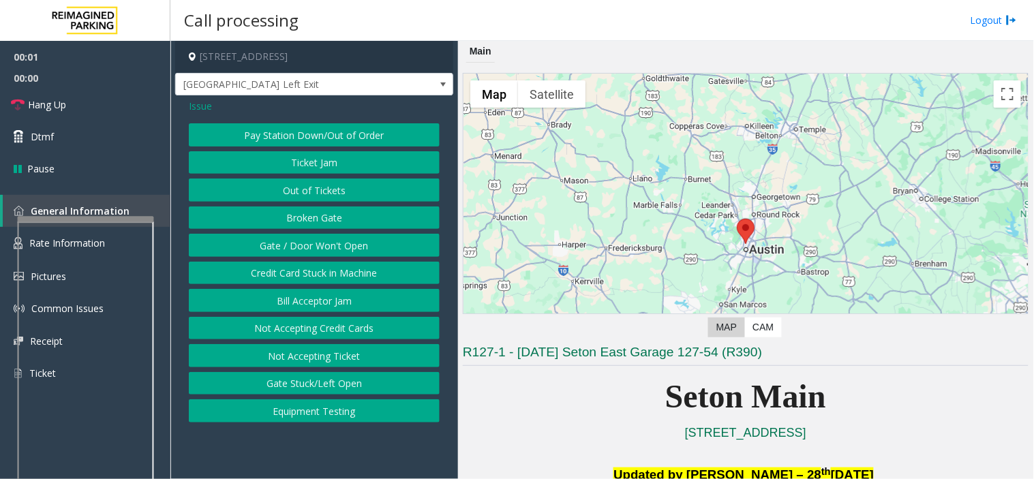
click at [311, 247] on button "Gate / Door Won't Open" at bounding box center [314, 245] width 251 height 23
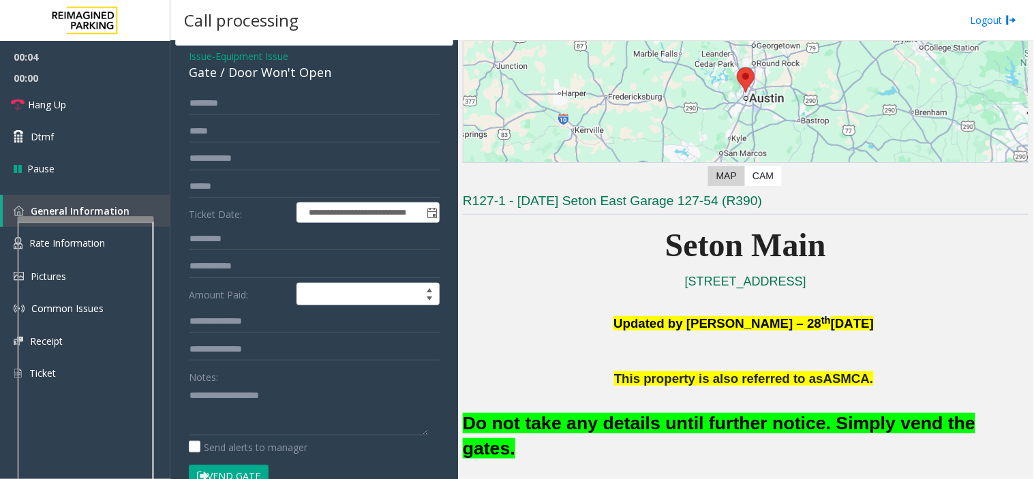
scroll to position [76, 0]
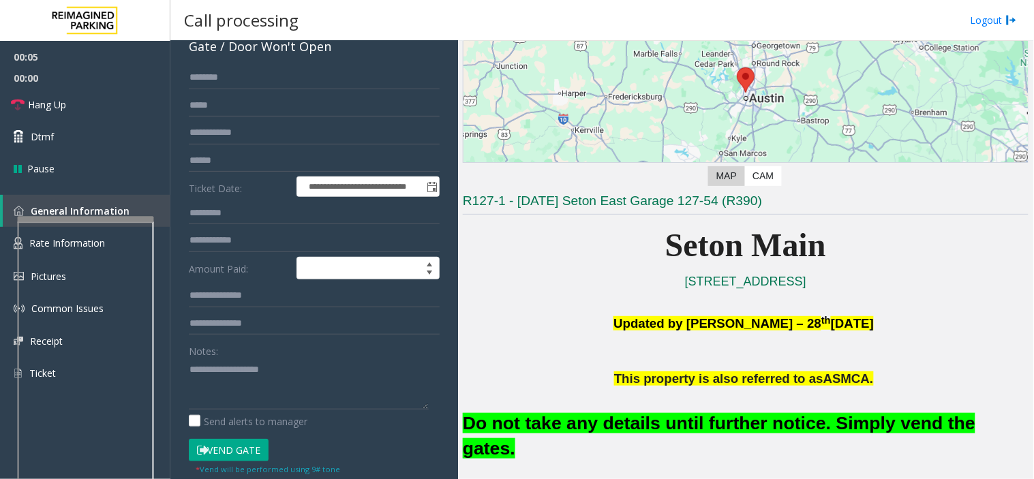
drag, startPoint x: 215, startPoint y: 455, endPoint x: 245, endPoint y: 442, distance: 32.7
click at [216, 455] on button "Vend Gate" at bounding box center [229, 450] width 80 height 23
click at [227, 374] on textarea at bounding box center [309, 384] width 240 height 51
type textarea "**********"
click at [87, 100] on link "Hang Up" at bounding box center [85, 105] width 170 height 32
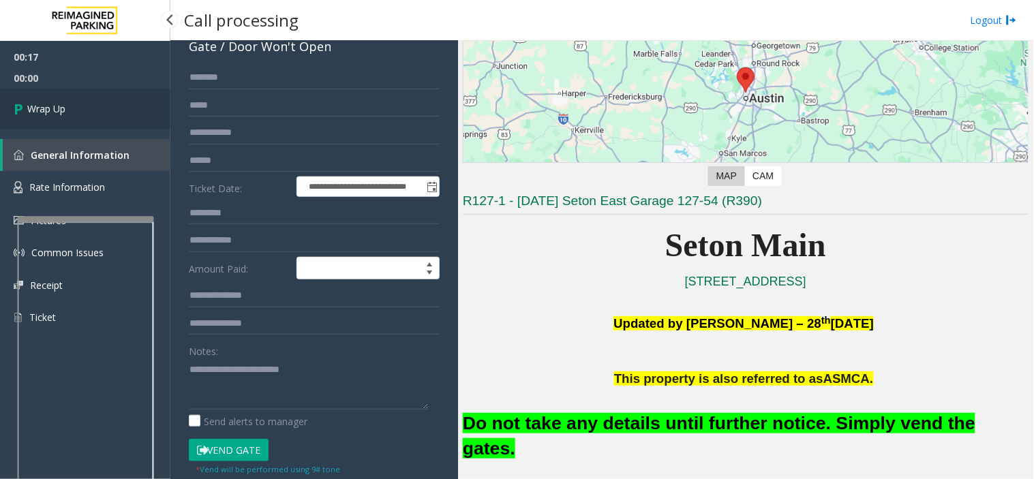
click at [76, 105] on link "Wrap Up" at bounding box center [85, 109] width 170 height 40
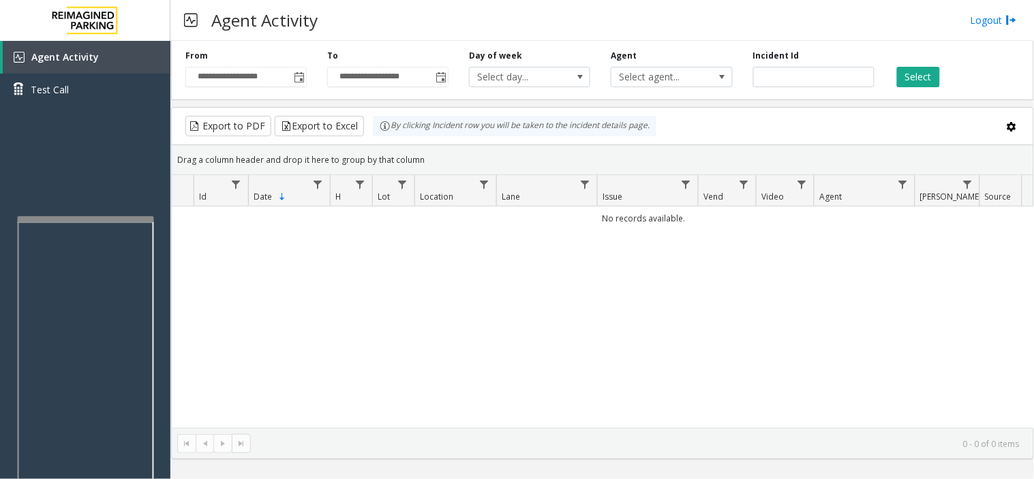
click at [730, 254] on div "No records available." at bounding box center [603, 318] width 862 height 222
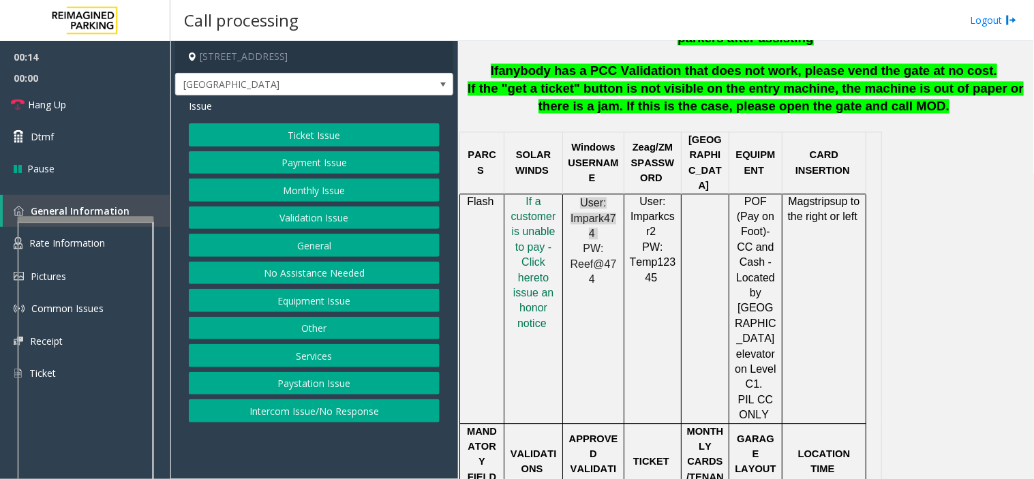
scroll to position [682, 0]
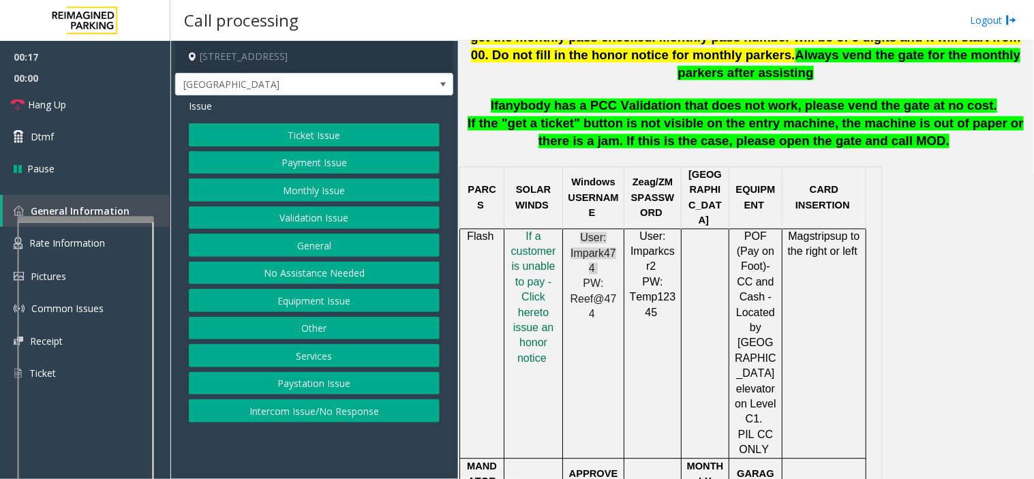
click at [295, 162] on button "Payment Issue" at bounding box center [314, 162] width 251 height 23
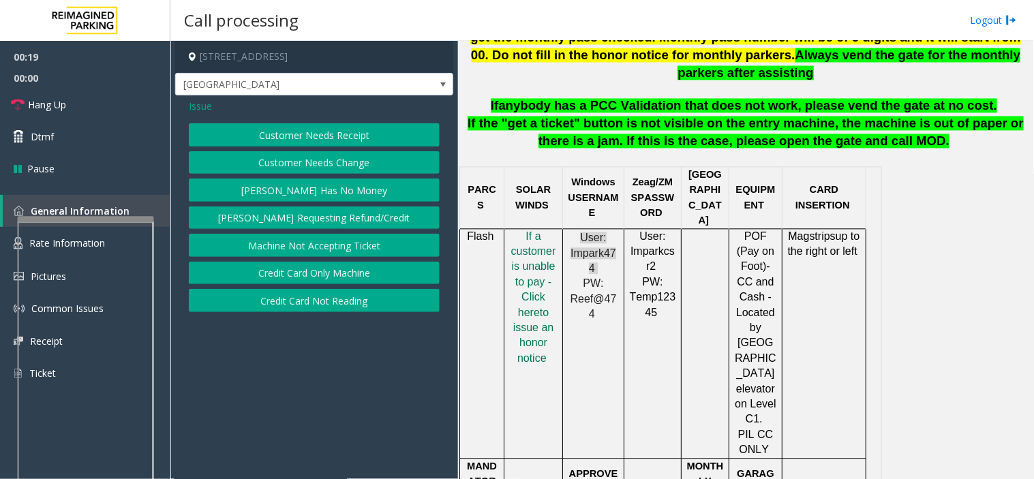
click at [324, 275] on button "Credit Card Only Machine" at bounding box center [314, 273] width 251 height 23
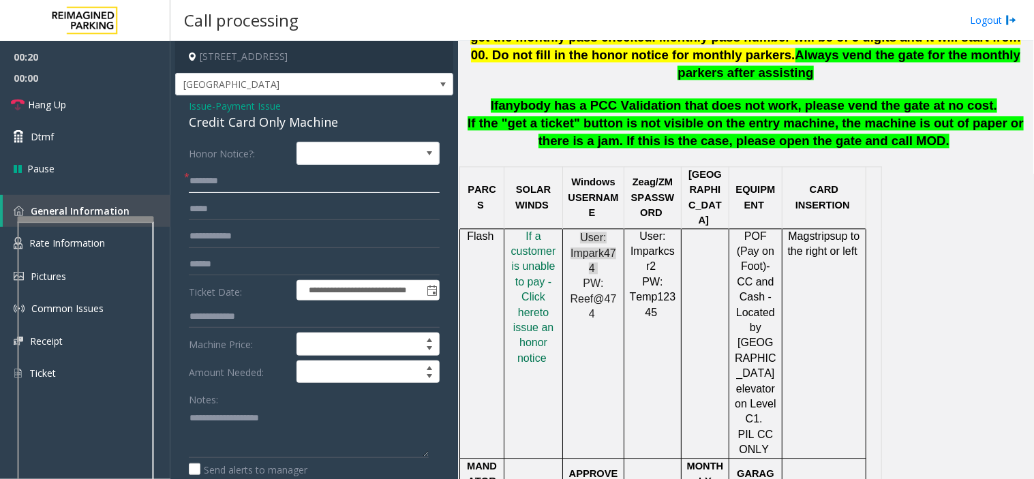
click at [198, 185] on input "text" at bounding box center [314, 181] width 251 height 23
type input "**"
click at [214, 421] on textarea at bounding box center [309, 432] width 240 height 51
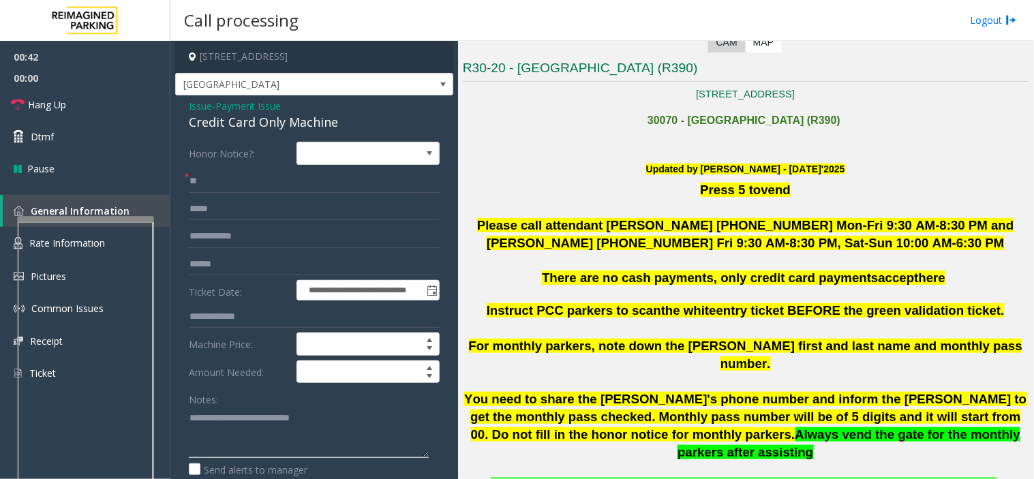
scroll to position [530, 0]
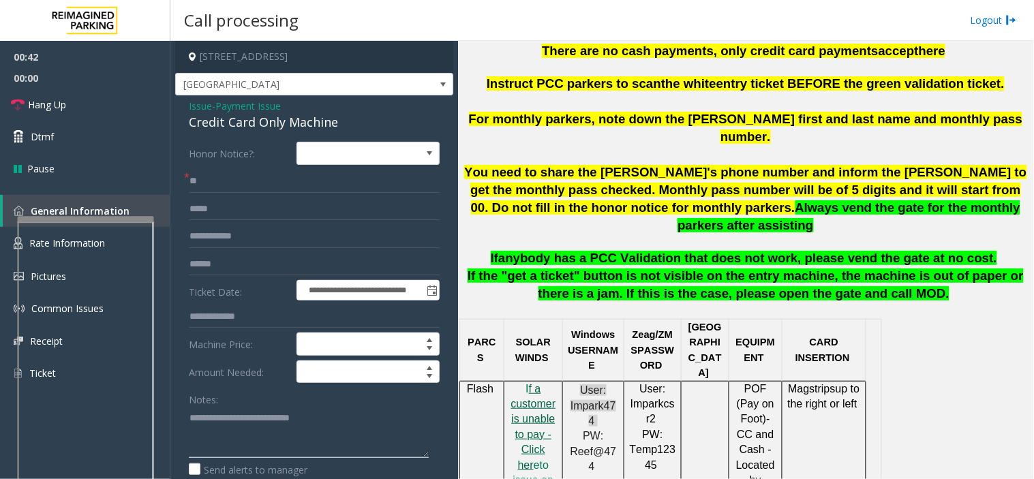
type textarea "**********"
click at [524, 393] on span "f a customer is unable to pay - Click her" at bounding box center [533, 427] width 45 height 88
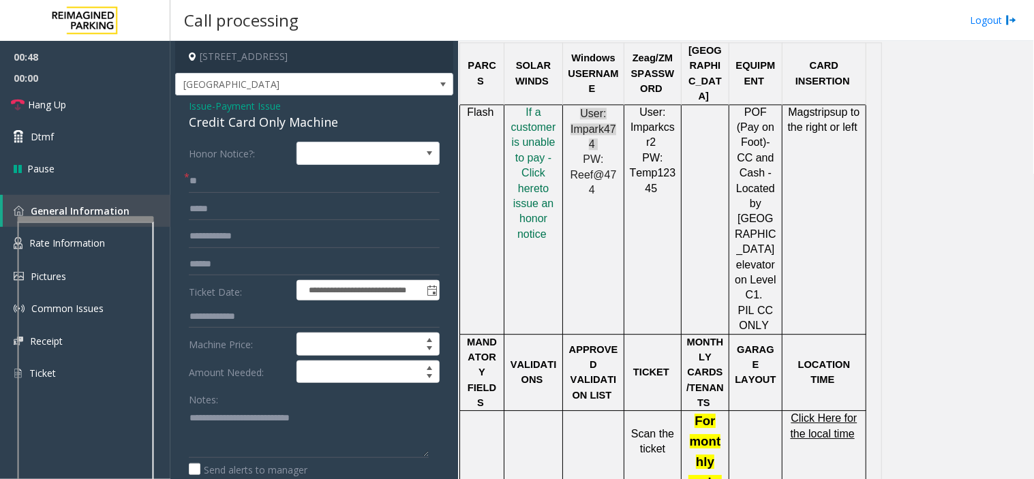
scroll to position [833, 0]
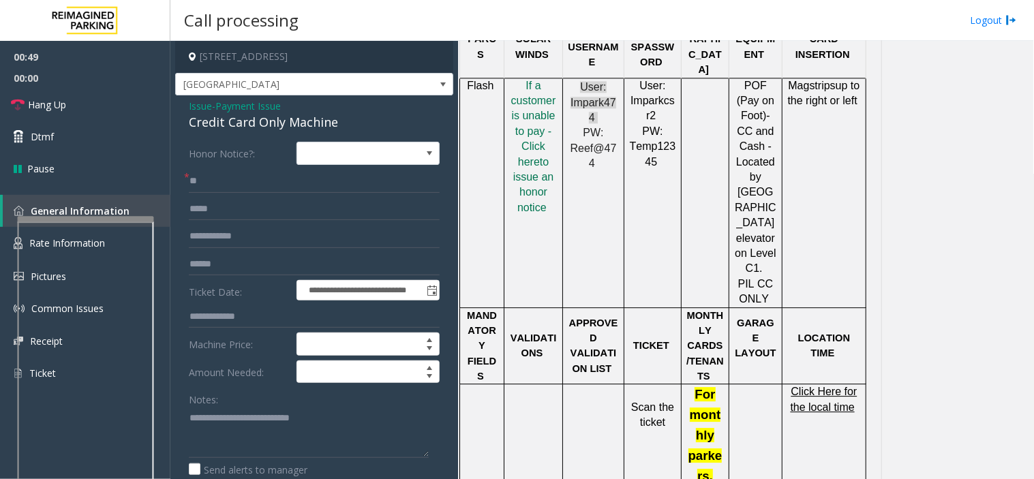
click at [823, 386] on span "Click Here for the local time" at bounding box center [824, 399] width 67 height 27
click at [239, 178] on input "**" at bounding box center [314, 181] width 251 height 23
type input "*"
type input "*****"
drag, startPoint x: 206, startPoint y: 195, endPoint x: 186, endPoint y: 185, distance: 22.3
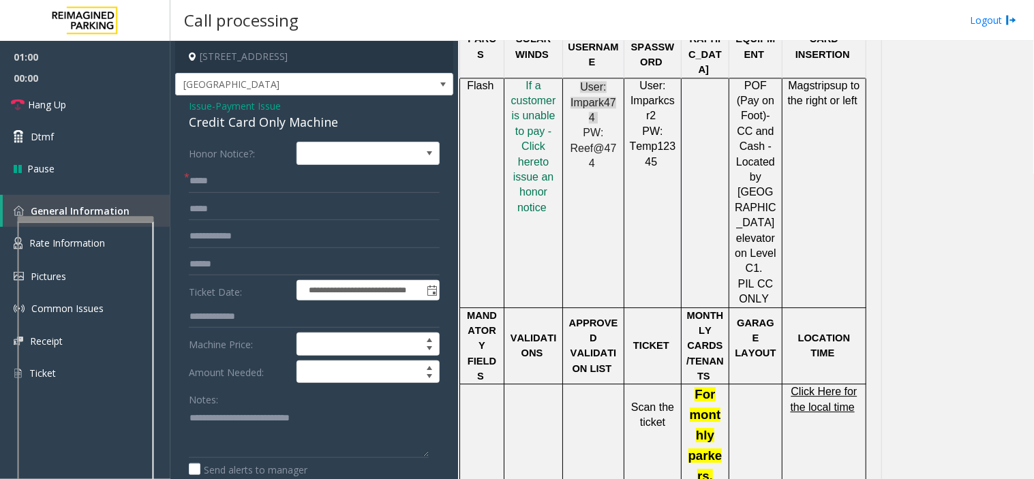
click at [185, 188] on div "**********" at bounding box center [314, 449] width 271 height 614
click at [211, 175] on input "*****" at bounding box center [314, 181] width 251 height 23
drag, startPoint x: 220, startPoint y: 178, endPoint x: 188, endPoint y: 181, distance: 32.2
click at [189, 181] on div "* *****" at bounding box center [314, 181] width 251 height 23
click at [254, 182] on input "*****" at bounding box center [314, 181] width 251 height 23
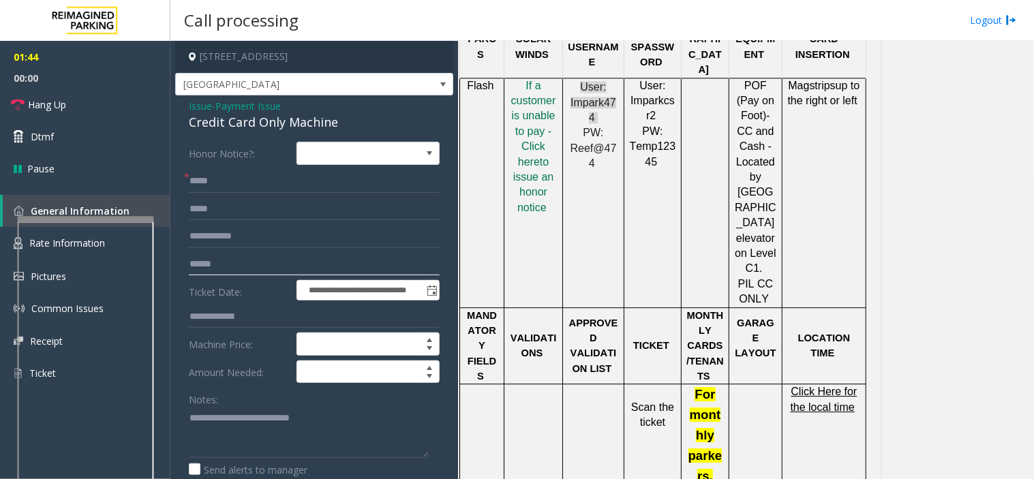
click at [237, 260] on input "text" at bounding box center [314, 264] width 251 height 23
click at [181, 252] on div "**********" at bounding box center [314, 449] width 271 height 614
click at [198, 266] on input "text" at bounding box center [314, 264] width 251 height 23
type input "********"
click at [164, 234] on link "Rate Information" at bounding box center [85, 243] width 170 height 33
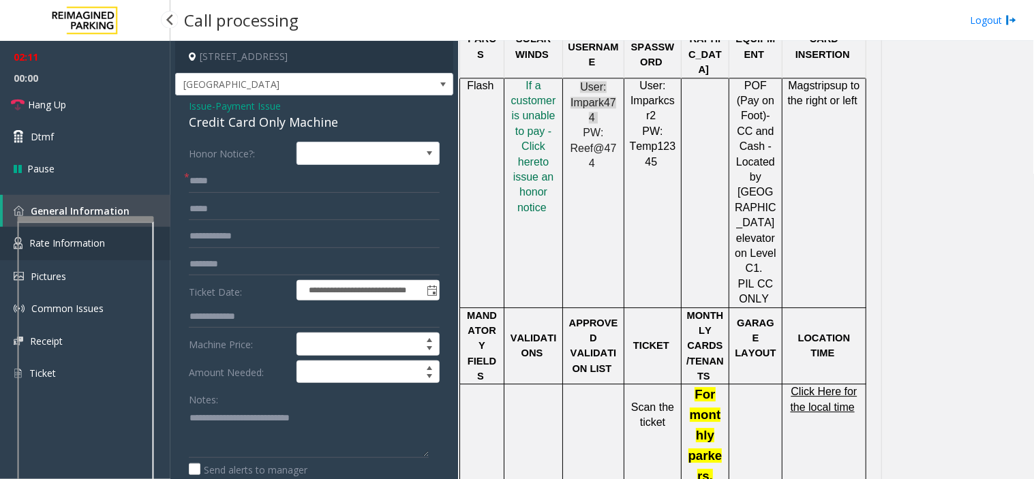
scroll to position [132, 0]
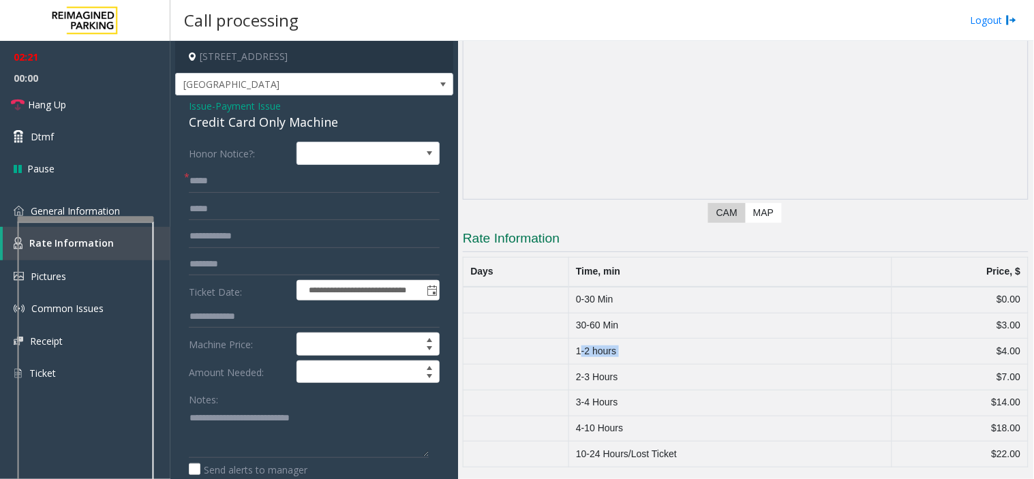
drag, startPoint x: 583, startPoint y: 350, endPoint x: 896, endPoint y: 356, distance: 313.0
click at [893, 356] on tr "1-2 hours $4.00" at bounding box center [746, 352] width 565 height 26
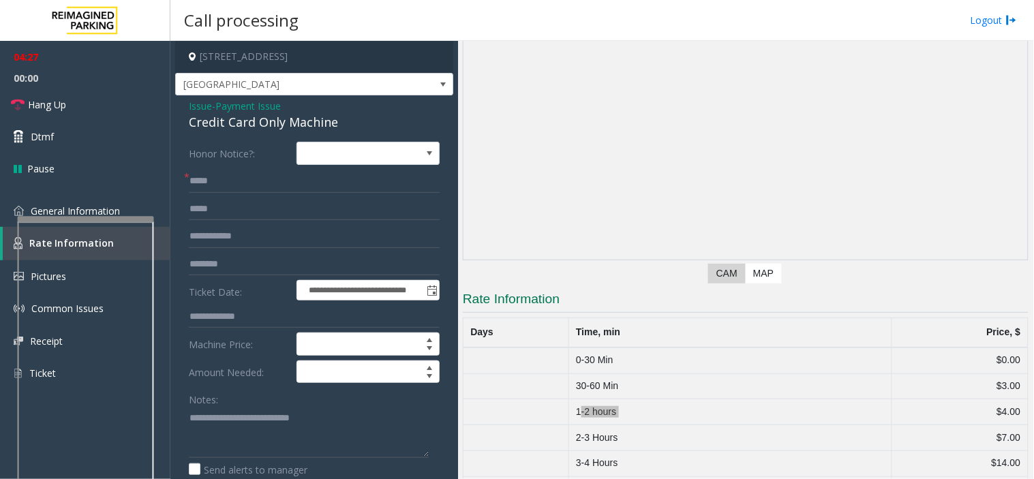
scroll to position [0, 0]
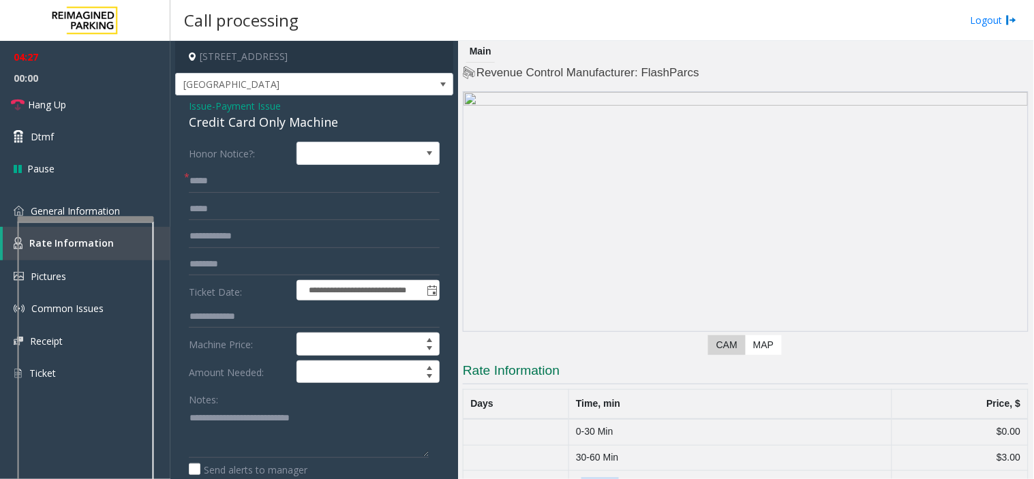
click at [149, 216] on div at bounding box center [86, 218] width 136 height 5
click at [161, 209] on link "General Information" at bounding box center [85, 211] width 170 height 32
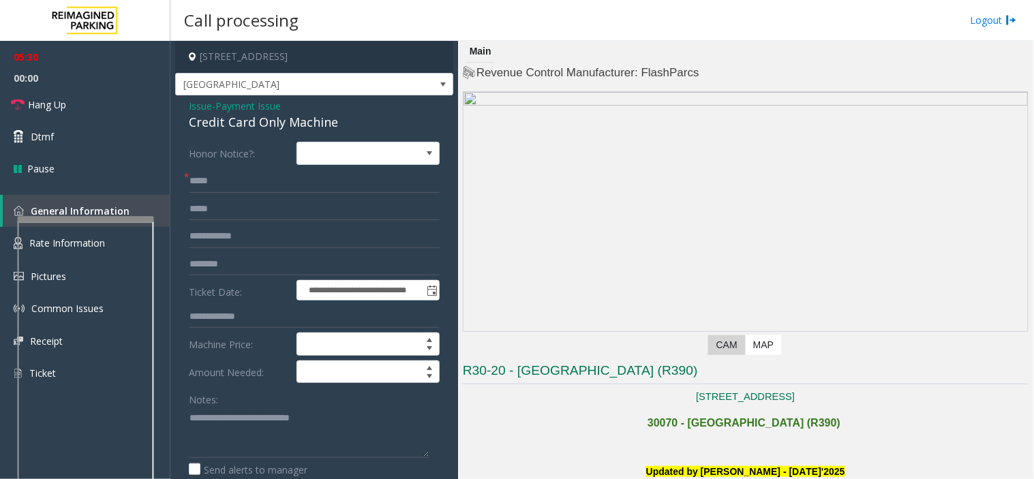
click at [203, 102] on span "Issue" at bounding box center [200, 106] width 23 height 14
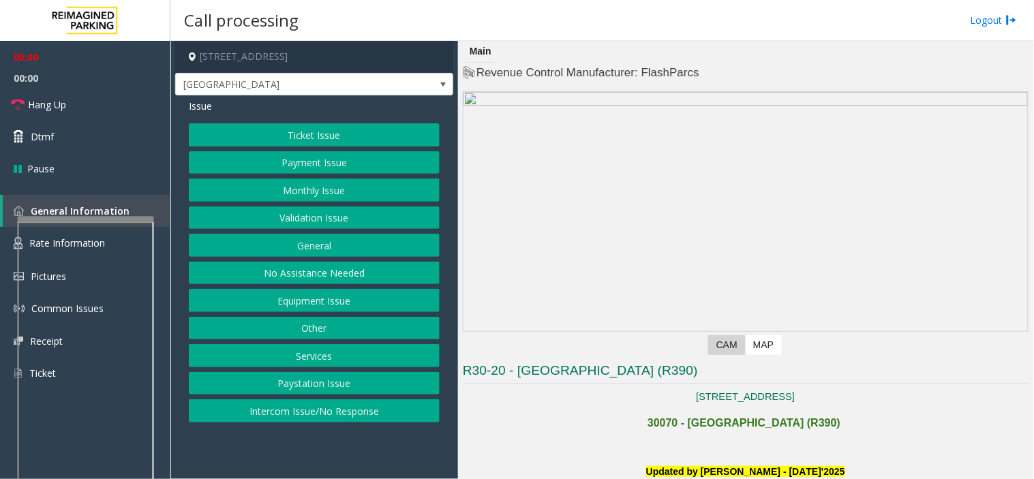
click at [303, 132] on button "Ticket Issue" at bounding box center [314, 134] width 251 height 23
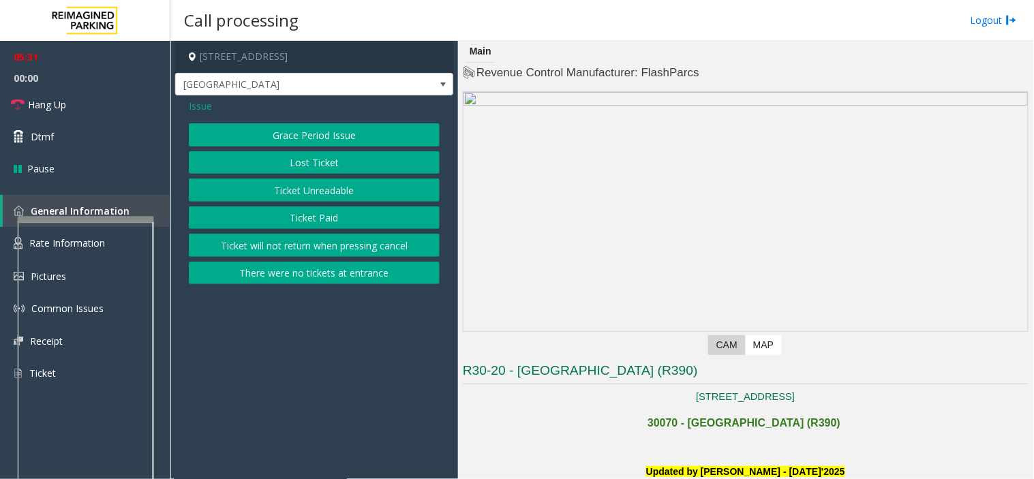
click at [307, 190] on button "Ticket Unreadable" at bounding box center [314, 190] width 251 height 23
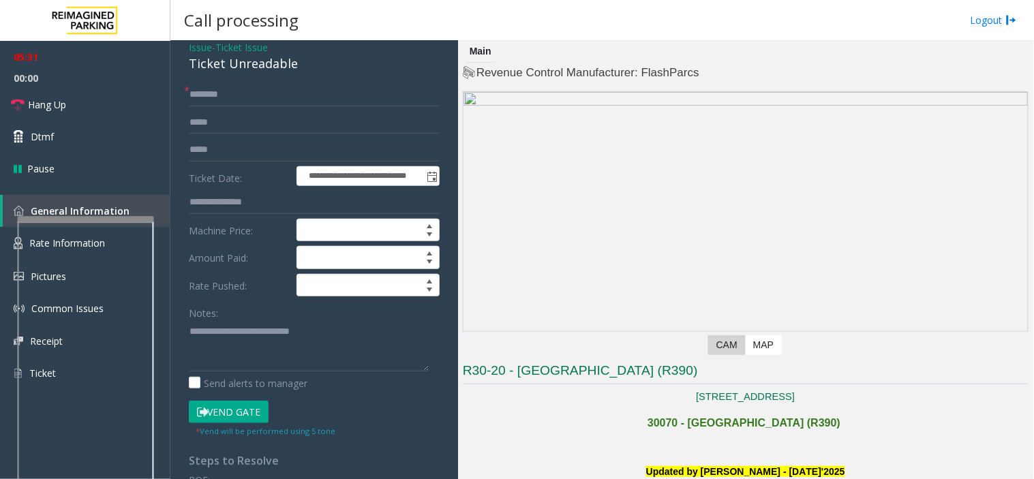
scroll to position [76, 0]
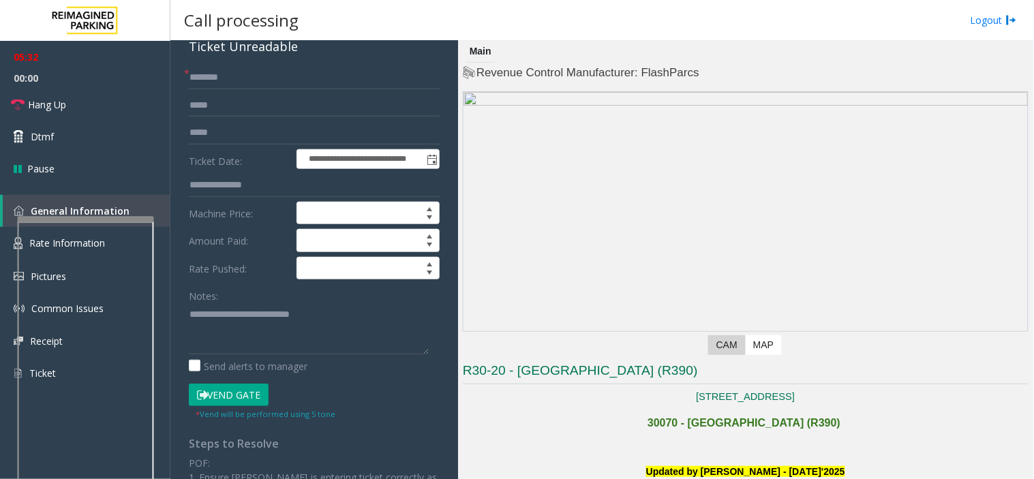
click at [239, 396] on button "Vend Gate" at bounding box center [229, 395] width 80 height 23
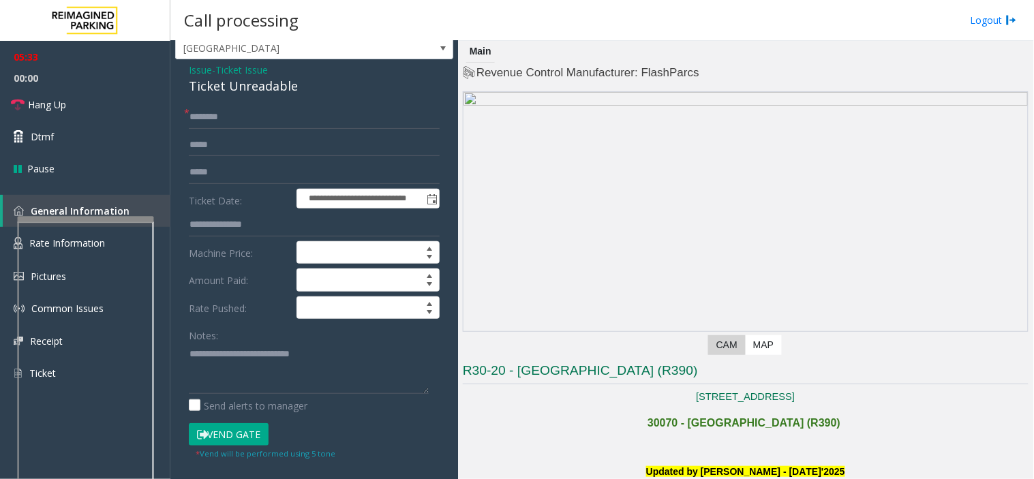
scroll to position [0, 0]
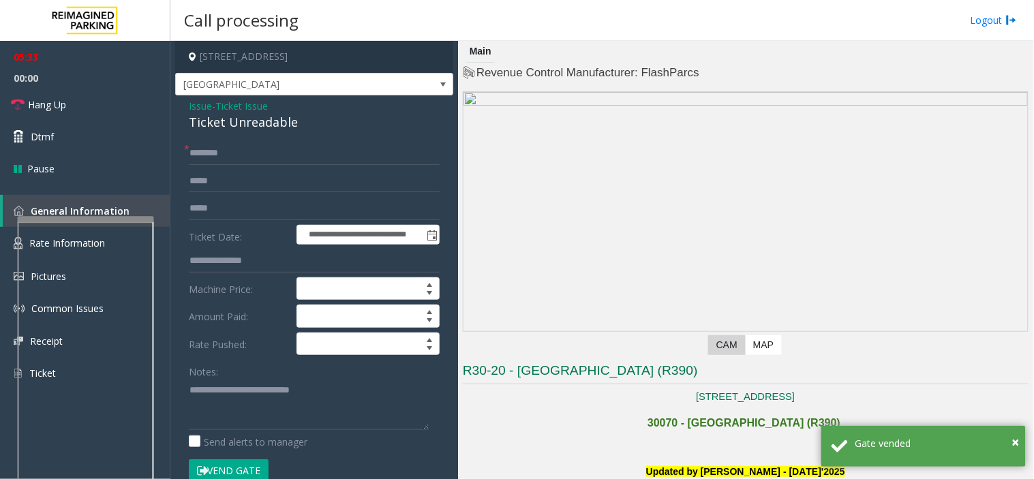
click at [201, 106] on span "Issue" at bounding box center [200, 106] width 23 height 14
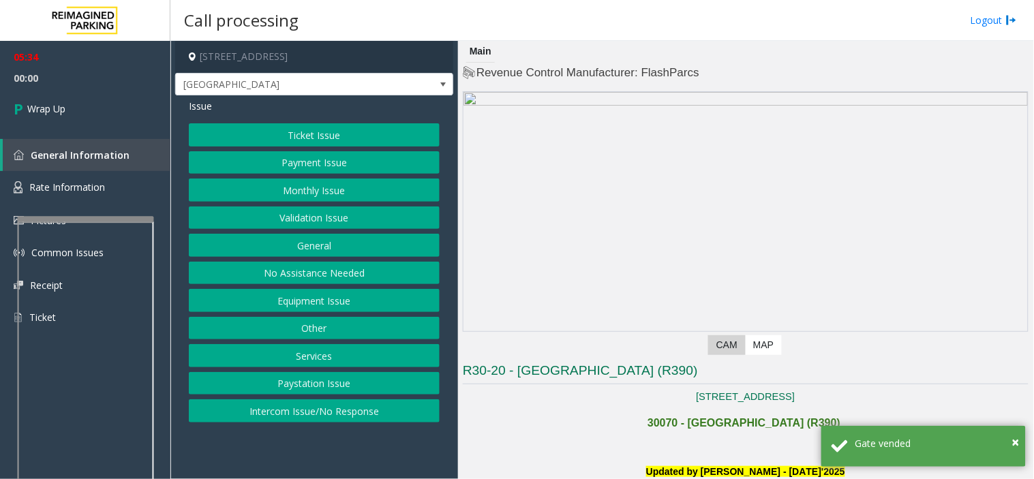
click at [268, 166] on button "Payment Issue" at bounding box center [314, 162] width 251 height 23
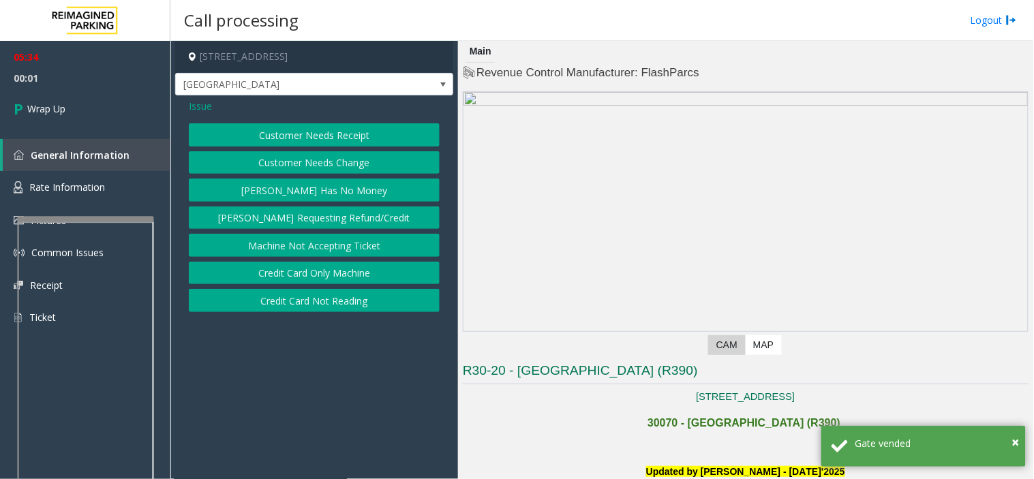
click at [296, 275] on button "Credit Card Only Machine" at bounding box center [314, 273] width 251 height 23
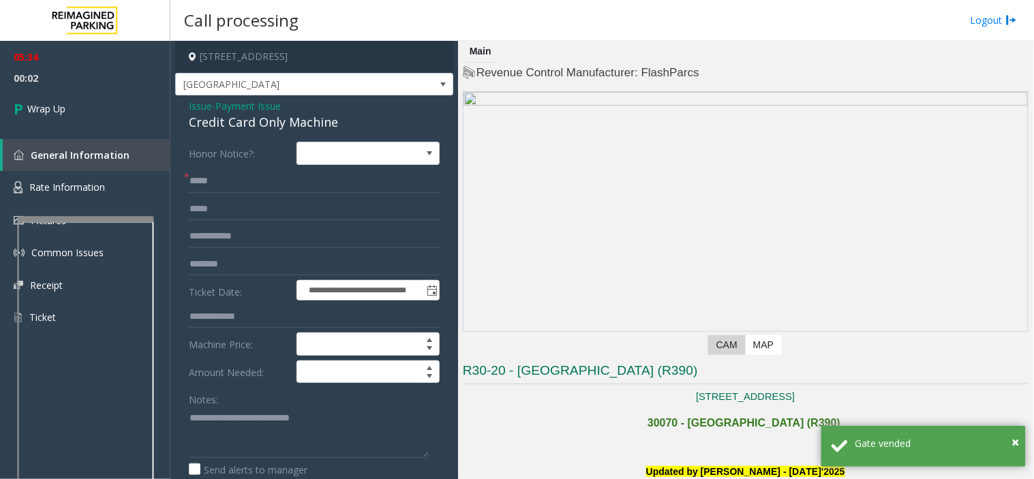
scroll to position [76, 0]
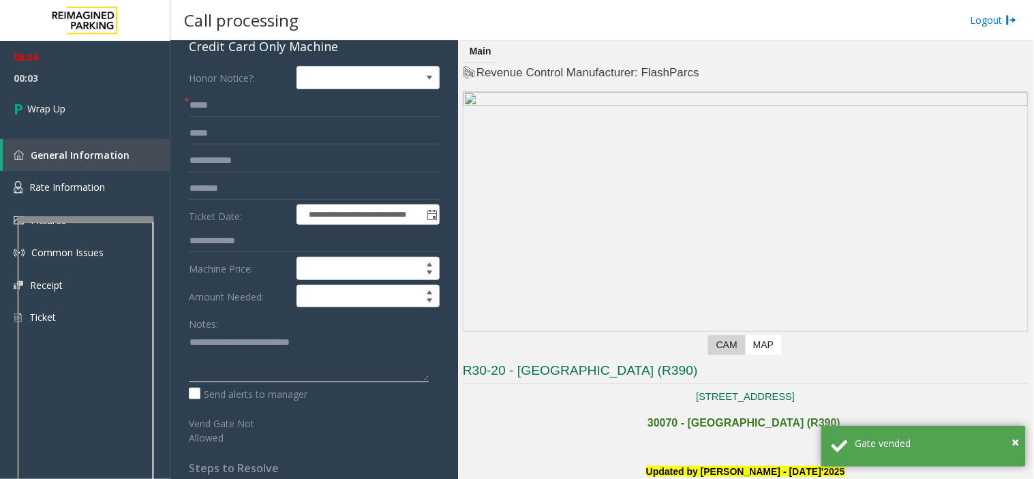
click at [331, 342] on textarea at bounding box center [309, 356] width 240 height 51
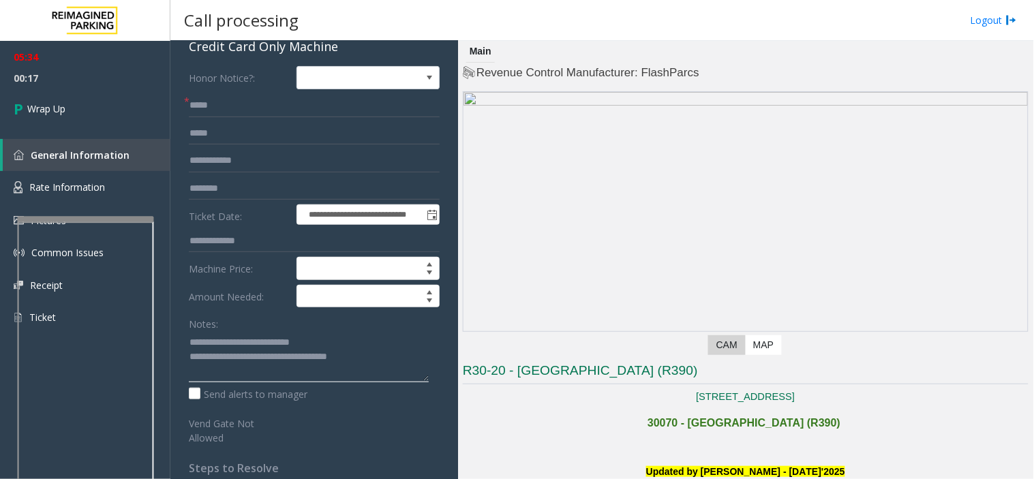
type textarea "**********"
click at [113, 106] on link "Wrap Up" at bounding box center [85, 109] width 170 height 40
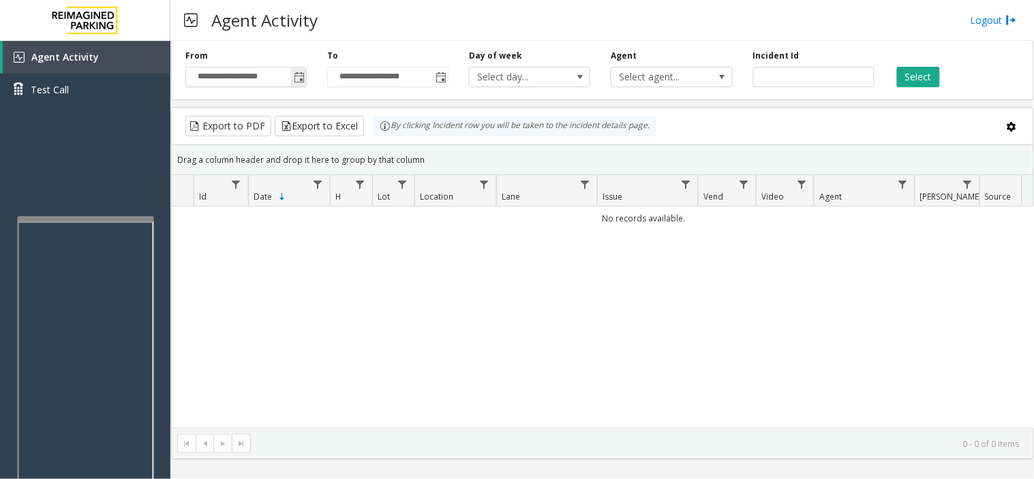
click at [295, 75] on span "Toggle popup" at bounding box center [299, 77] width 11 height 11
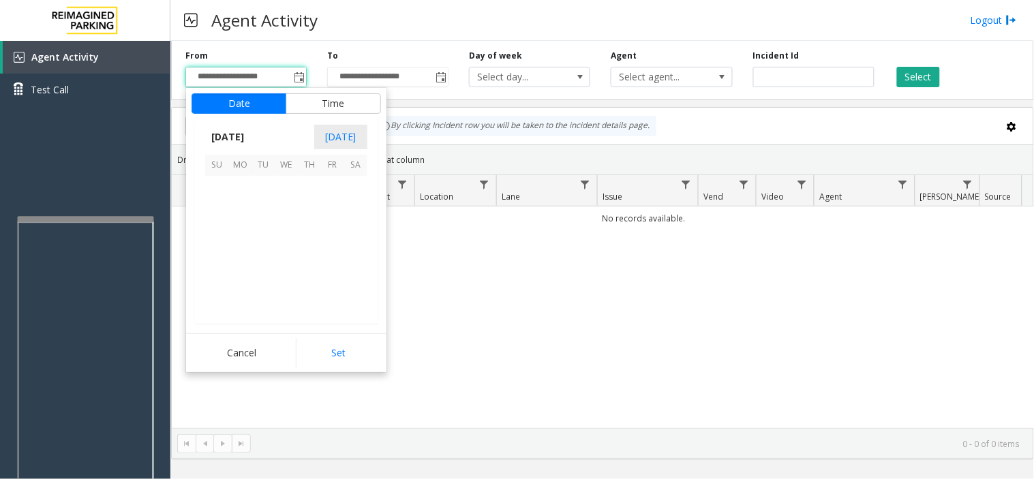
scroll to position [244831, 0]
click at [215, 134] on span "October 2025" at bounding box center [227, 137] width 45 height 20
click at [220, 228] on span "Sep" at bounding box center [221, 231] width 33 height 33
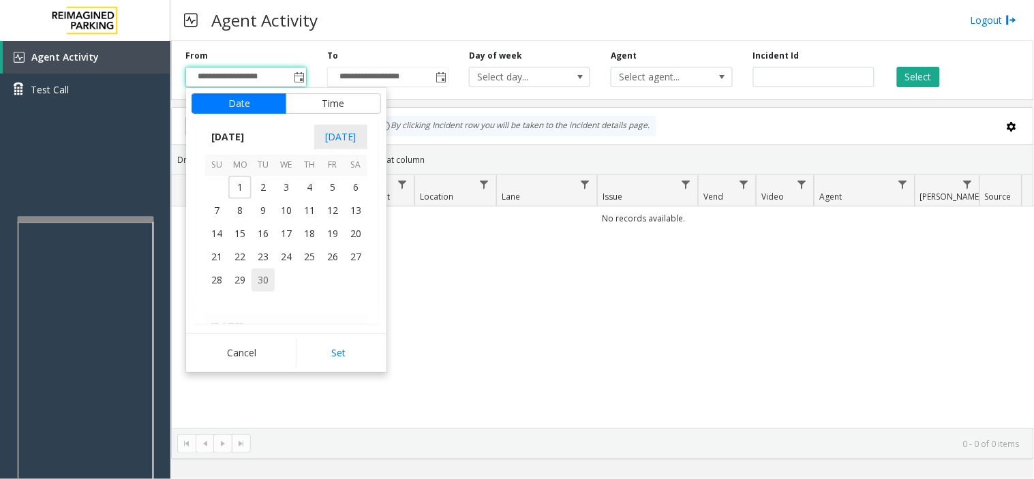
click at [260, 273] on span "30" at bounding box center [263, 280] width 23 height 23
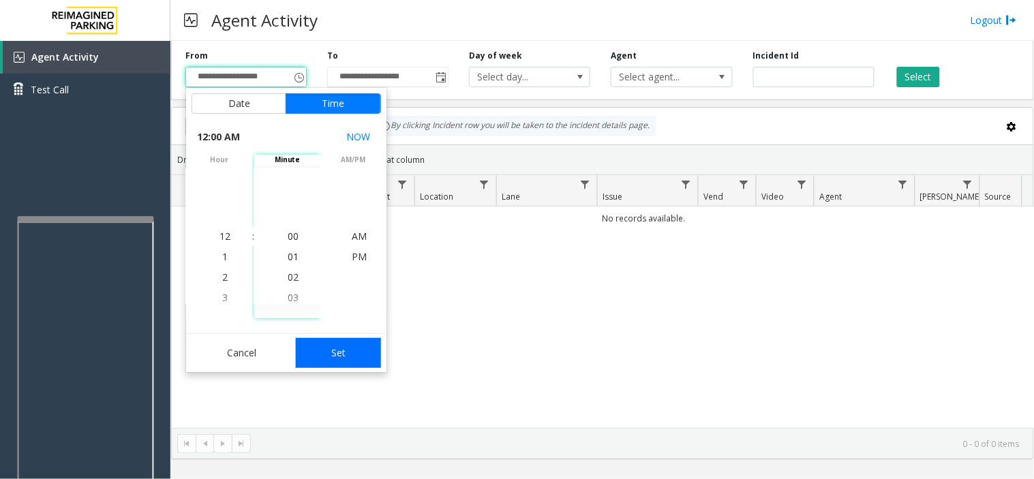
click at [338, 355] on button "Set" at bounding box center [339, 353] width 86 height 30
type input "**********"
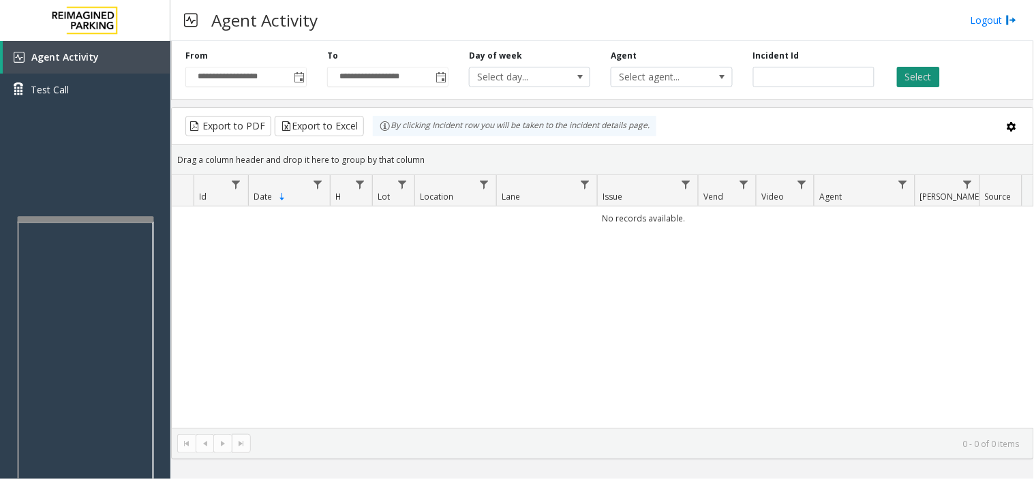
click at [928, 85] on button "Select" at bounding box center [918, 77] width 43 height 20
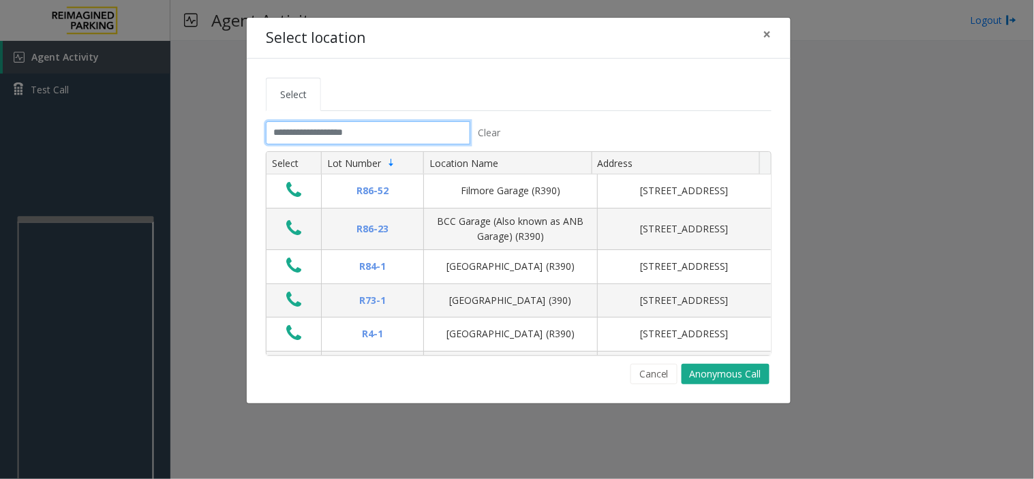
click at [312, 125] on input "text" at bounding box center [368, 132] width 205 height 23
click at [317, 134] on input "text" at bounding box center [368, 132] width 205 height 23
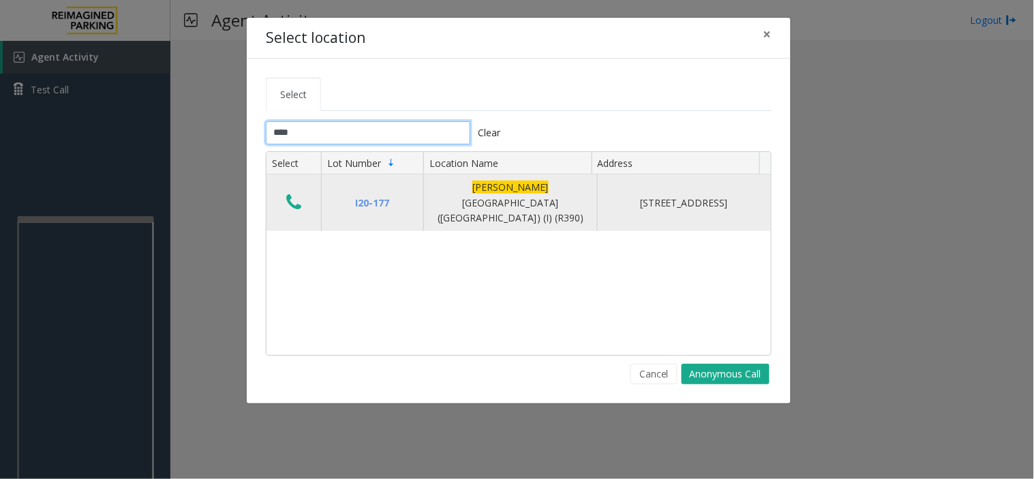
type input "****"
click at [288, 202] on icon "Data table" at bounding box center [293, 202] width 15 height 19
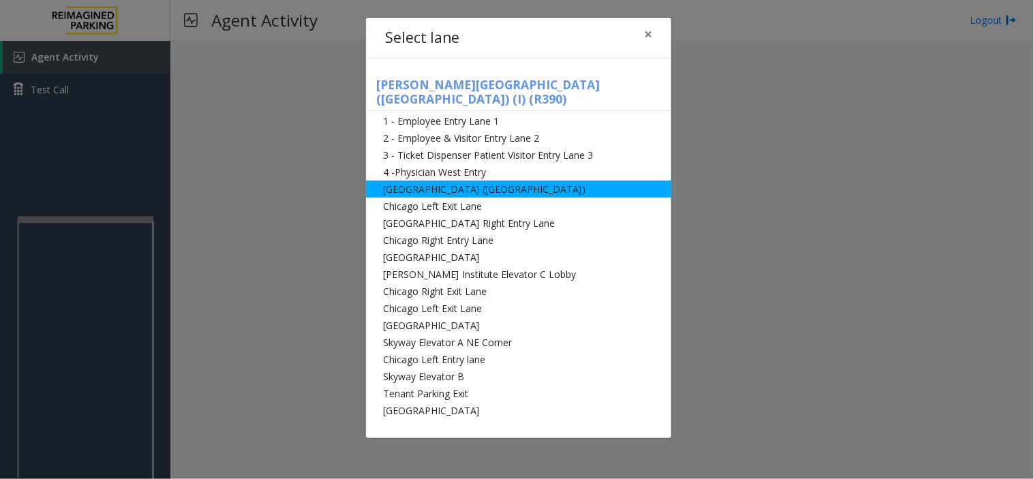
click at [445, 181] on li "[GEOGRAPHIC_DATA] ([GEOGRAPHIC_DATA])" at bounding box center [518, 189] width 305 height 17
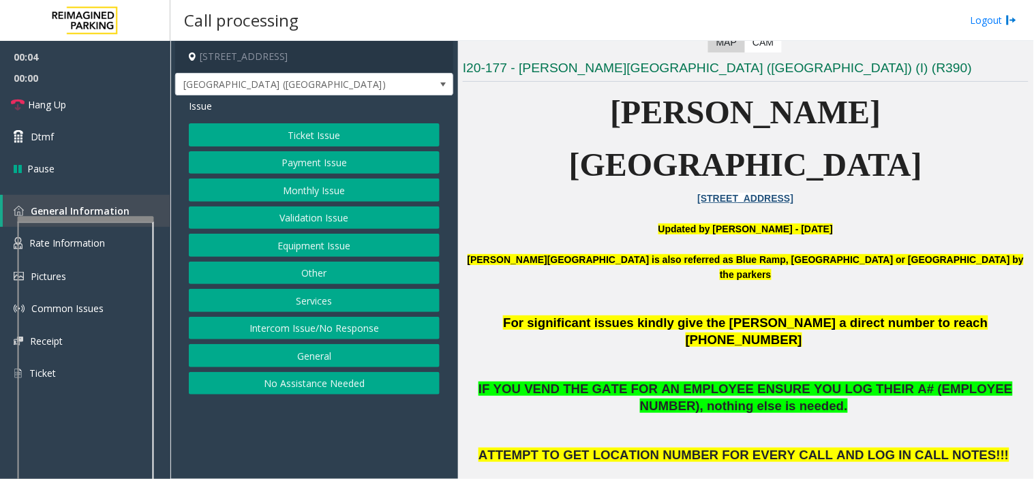
scroll to position [454, 0]
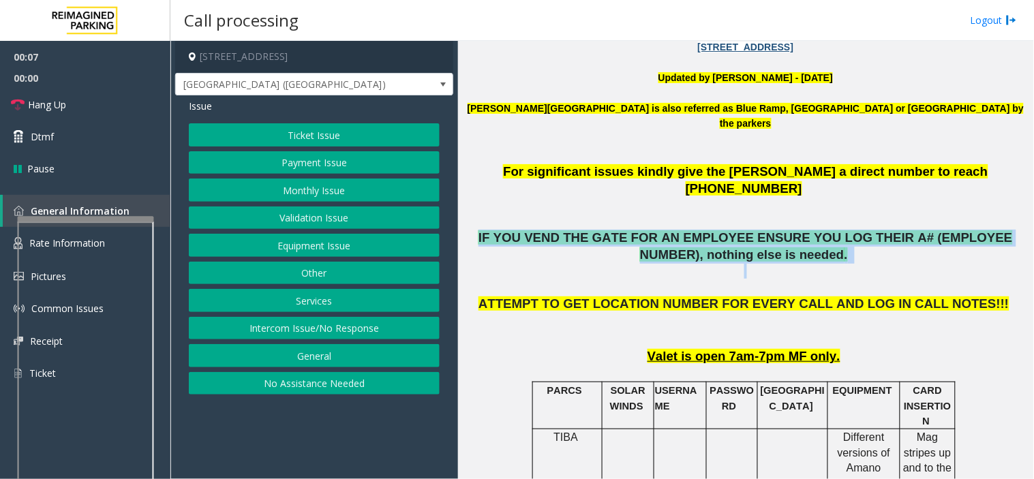
drag, startPoint x: 794, startPoint y: 178, endPoint x: 465, endPoint y: 151, distance: 329.8
click at [470, 230] on p "IF YOU VEND THE GATE FOR AN EMPLOYEE ENSURE YOU LOG THEIR A# (EMPLOYEE NUMBER),…" at bounding box center [746, 247] width 566 height 34
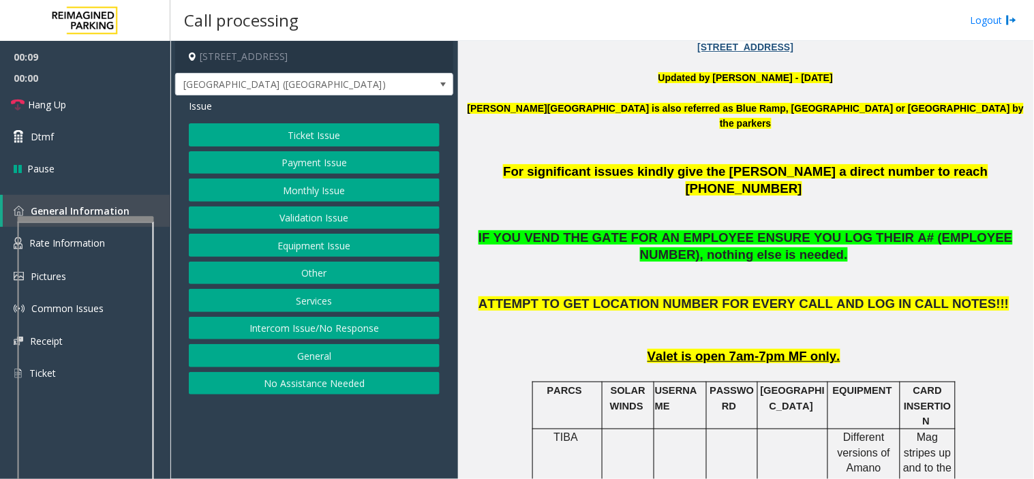
click at [365, 329] on button "Intercom Issue/No Response" at bounding box center [314, 328] width 251 height 23
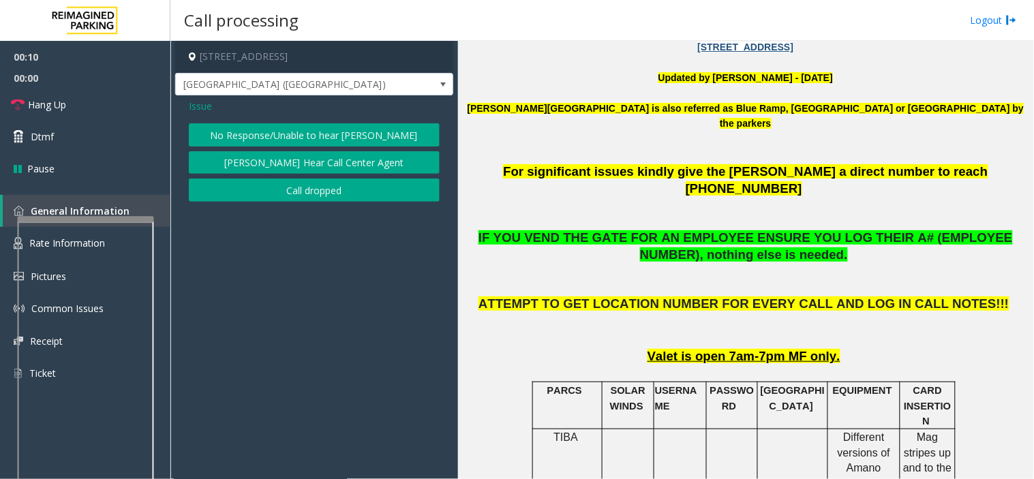
click at [194, 105] on span "Issue" at bounding box center [200, 106] width 23 height 14
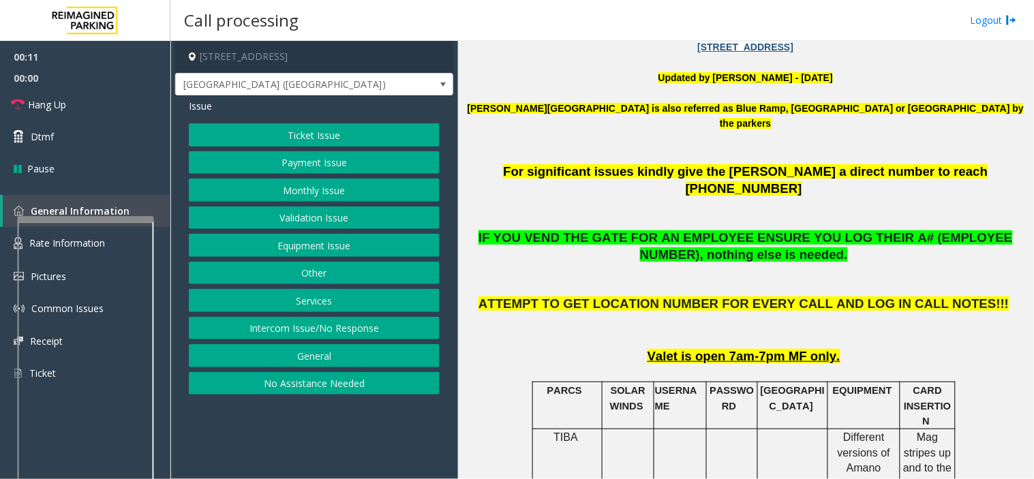
click at [271, 243] on button "Equipment Issue" at bounding box center [314, 245] width 251 height 23
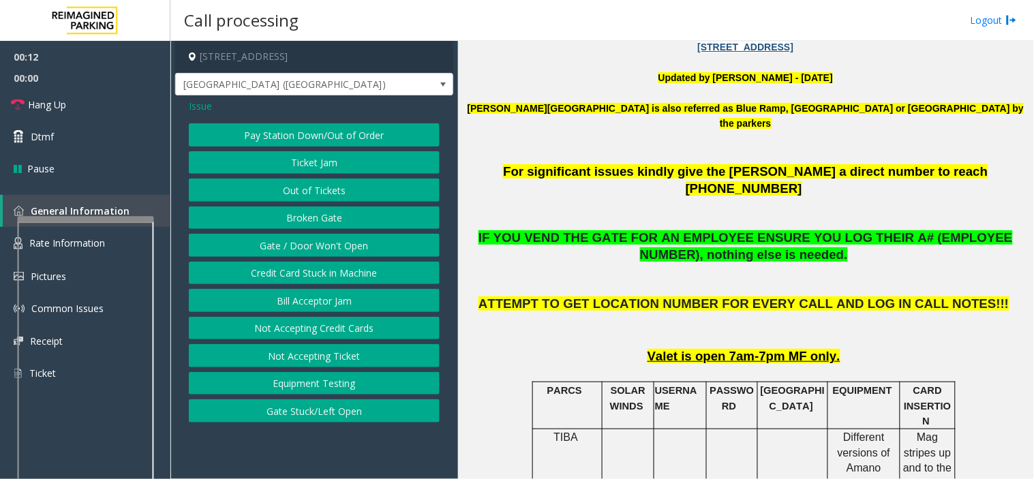
click at [271, 243] on button "Gate / Door Won't Open" at bounding box center [314, 245] width 251 height 23
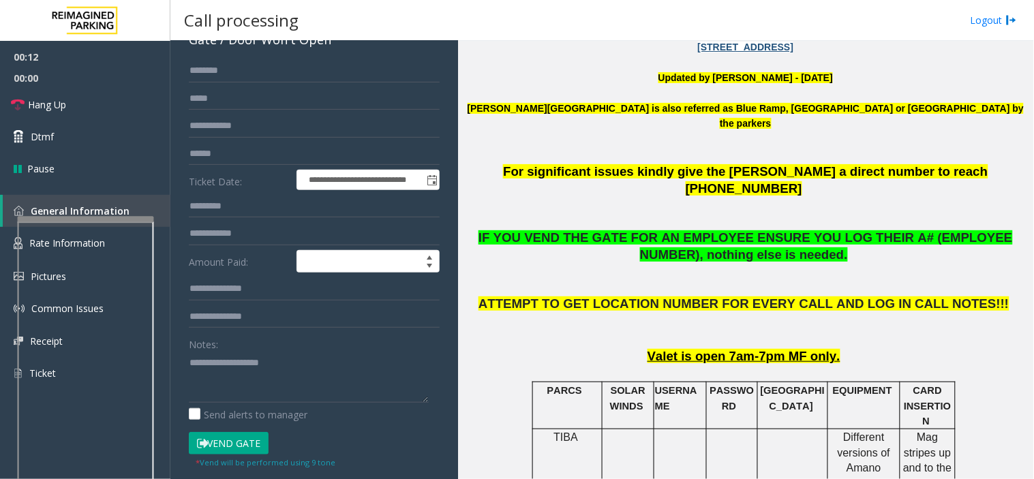
scroll to position [227, 0]
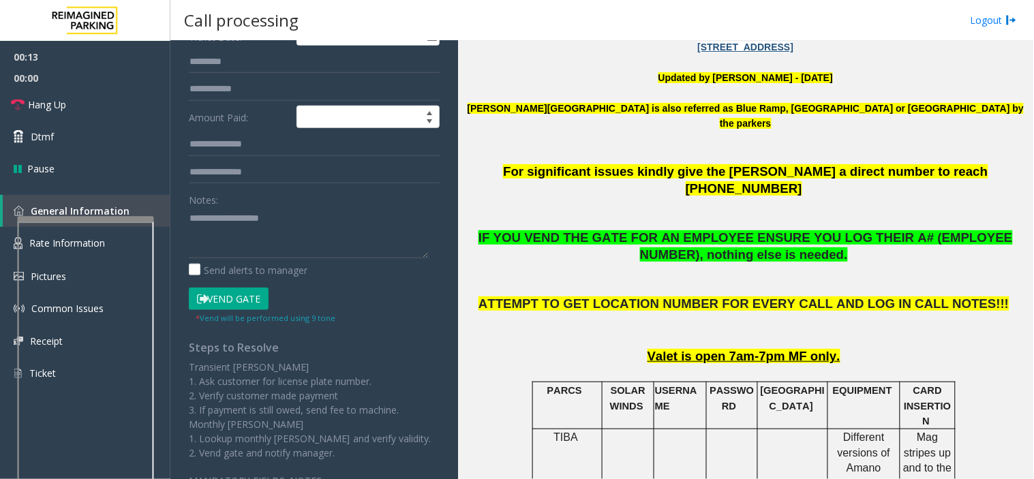
click at [233, 305] on button "Vend Gate" at bounding box center [229, 299] width 80 height 23
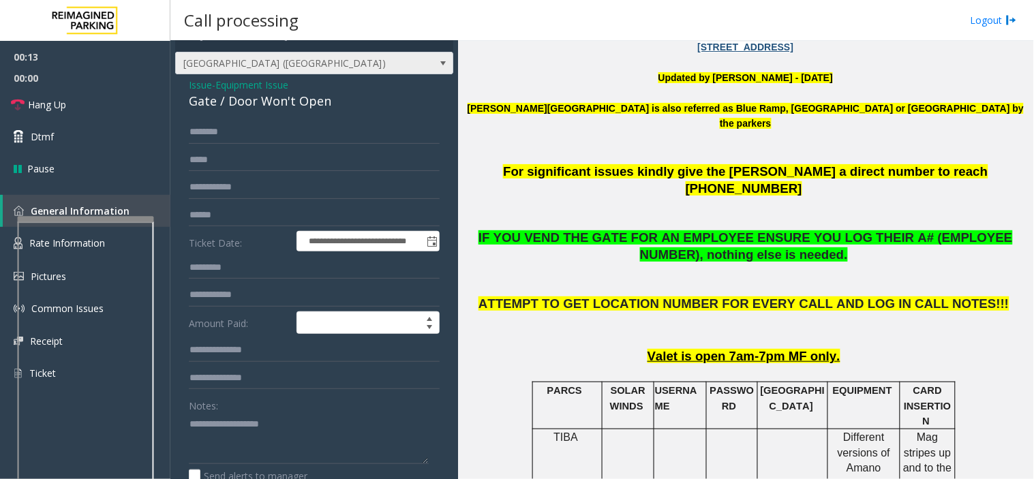
scroll to position [0, 0]
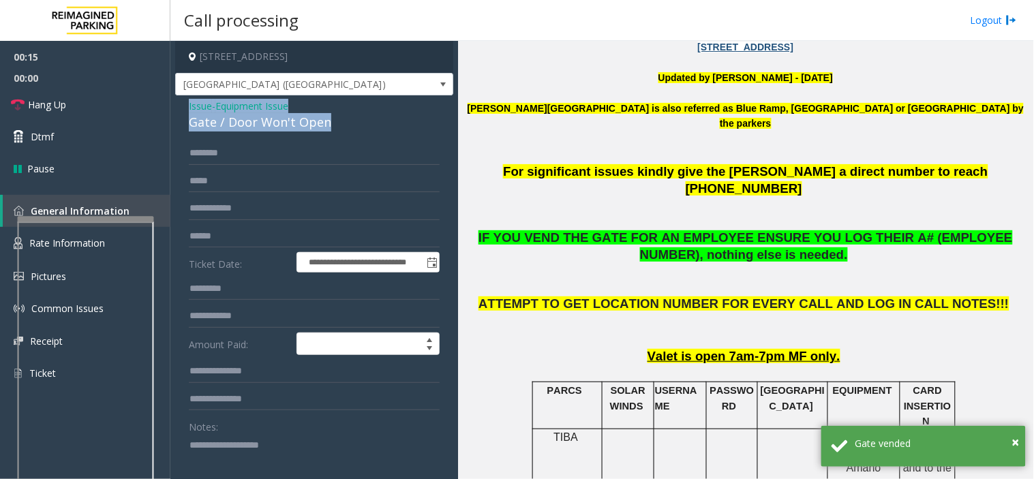
drag, startPoint x: 335, startPoint y: 117, endPoint x: 178, endPoint y: 107, distance: 157.1
click at [179, 106] on div "**********" at bounding box center [314, 452] width 278 height 715
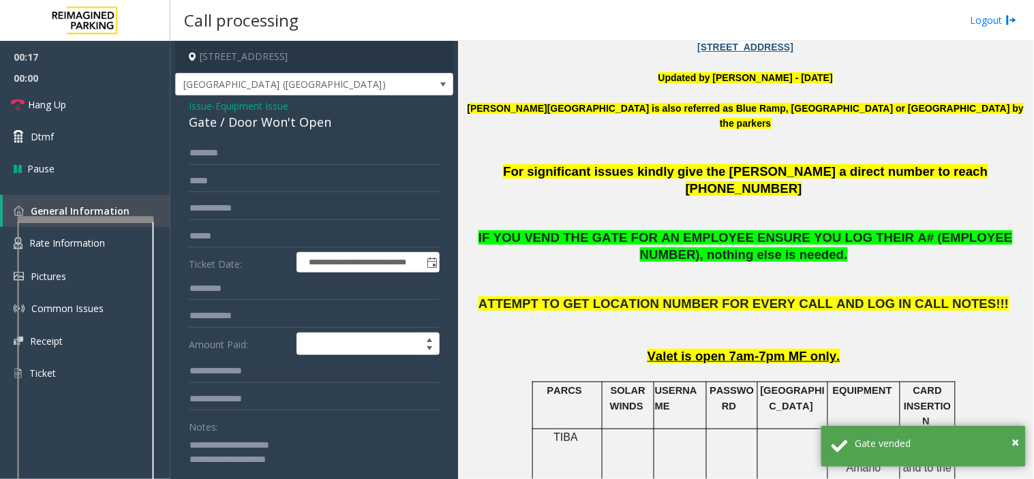
click at [314, 477] on textarea at bounding box center [309, 459] width 240 height 51
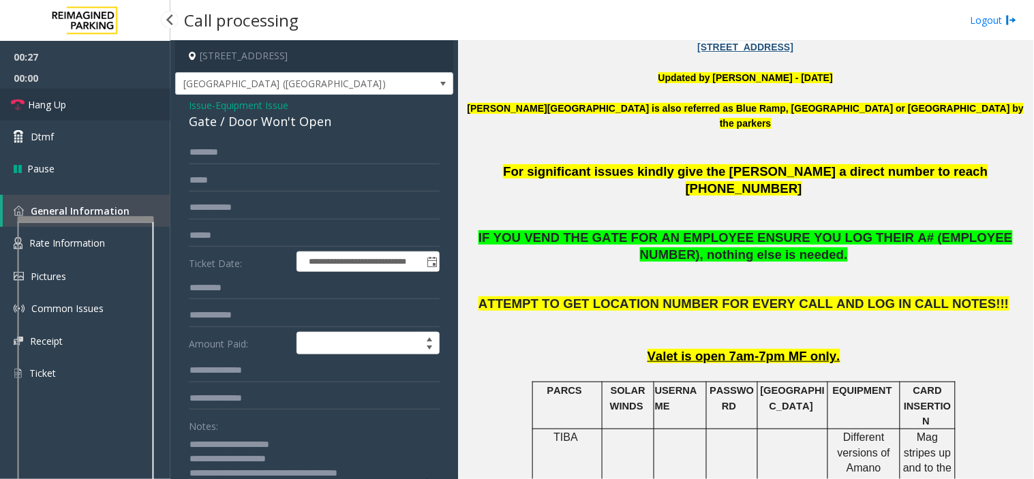
click at [74, 89] on link "Hang Up" at bounding box center [85, 105] width 170 height 32
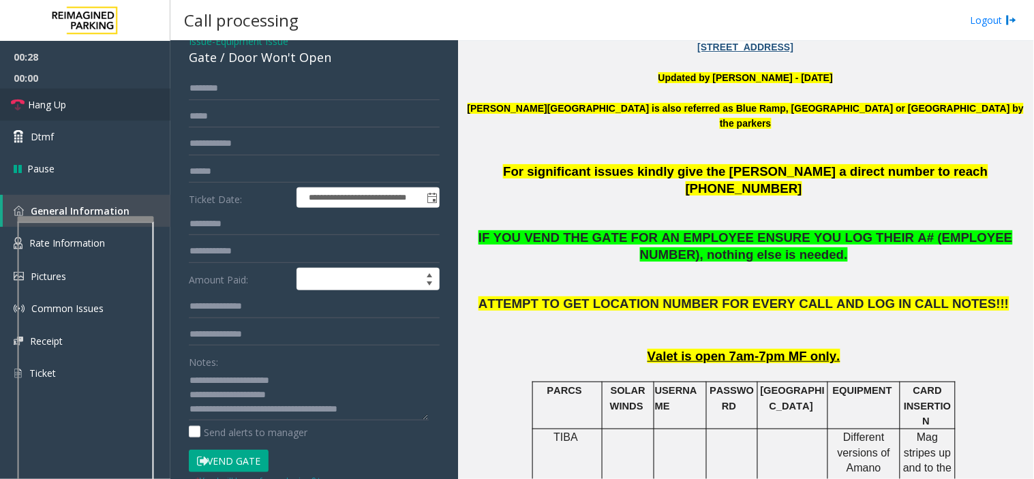
scroll to position [152, 0]
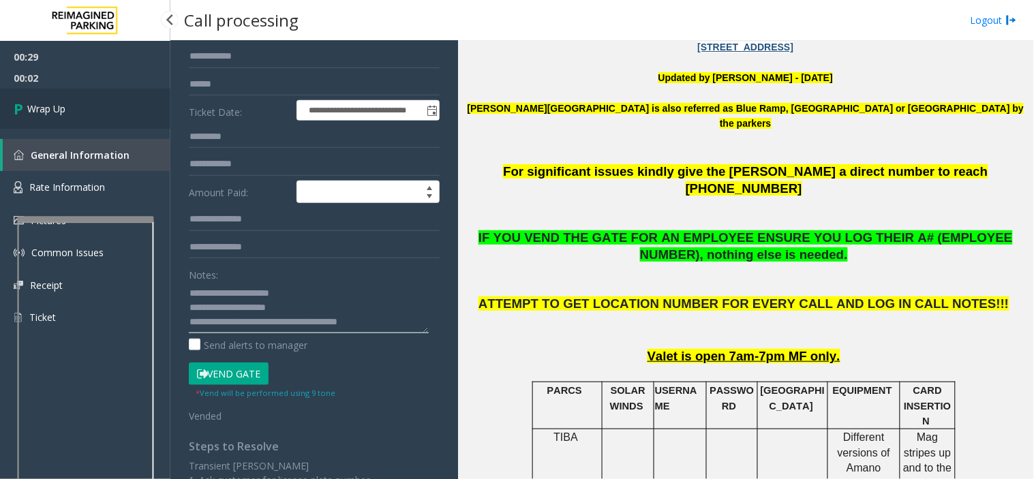
type textarea "**********"
click at [39, 98] on link "Wrap Up" at bounding box center [85, 109] width 170 height 40
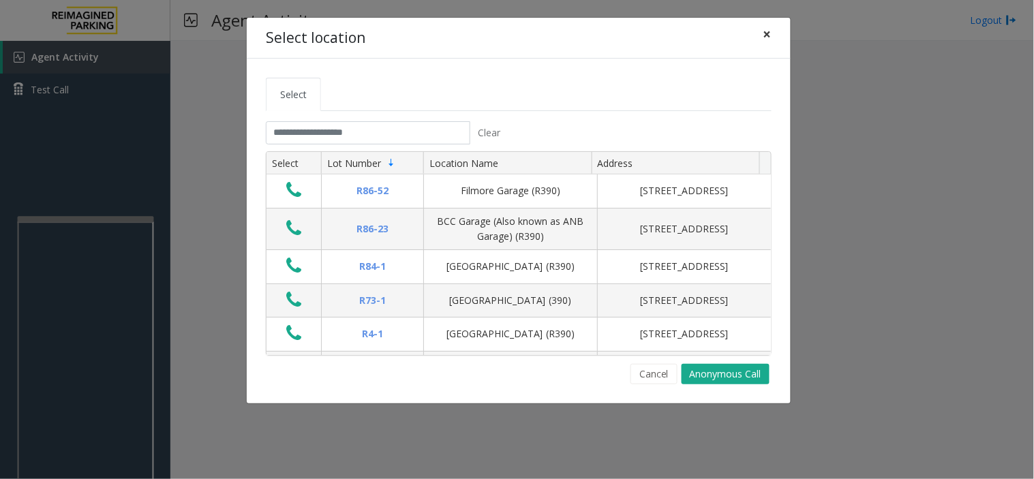
click at [768, 33] on span "×" at bounding box center [768, 34] width 8 height 19
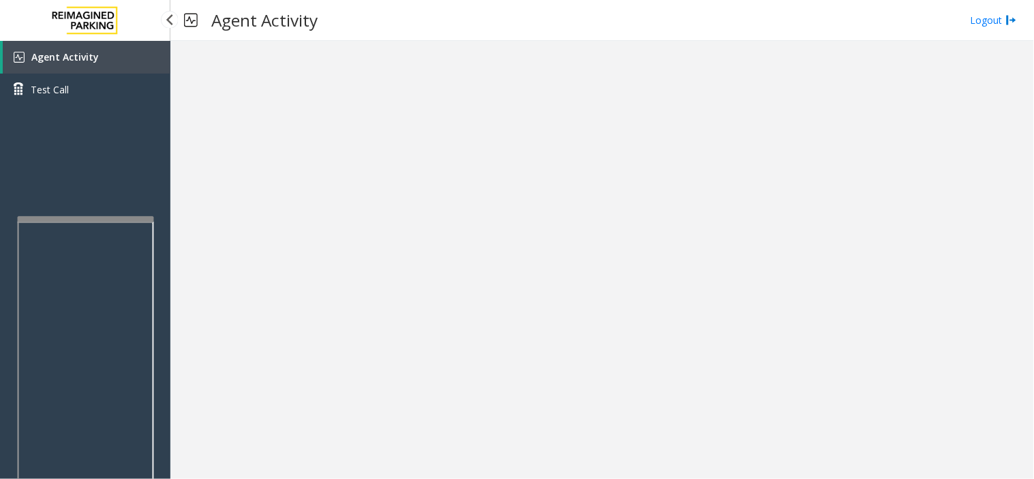
click at [73, 70] on link "Agent Activity" at bounding box center [87, 57] width 168 height 33
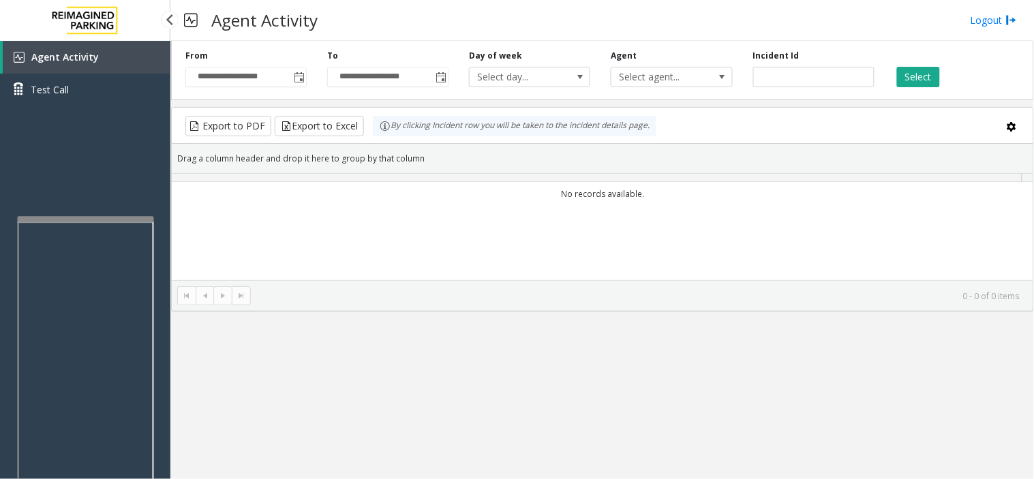
click at [77, 57] on span "Agent Activity" at bounding box center [65, 56] width 68 height 13
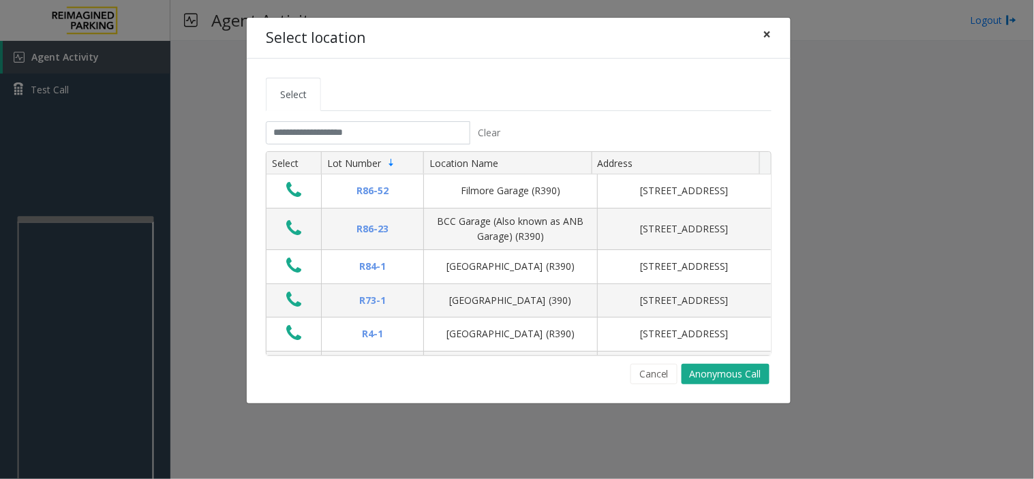
click at [765, 33] on span "×" at bounding box center [768, 34] width 8 height 19
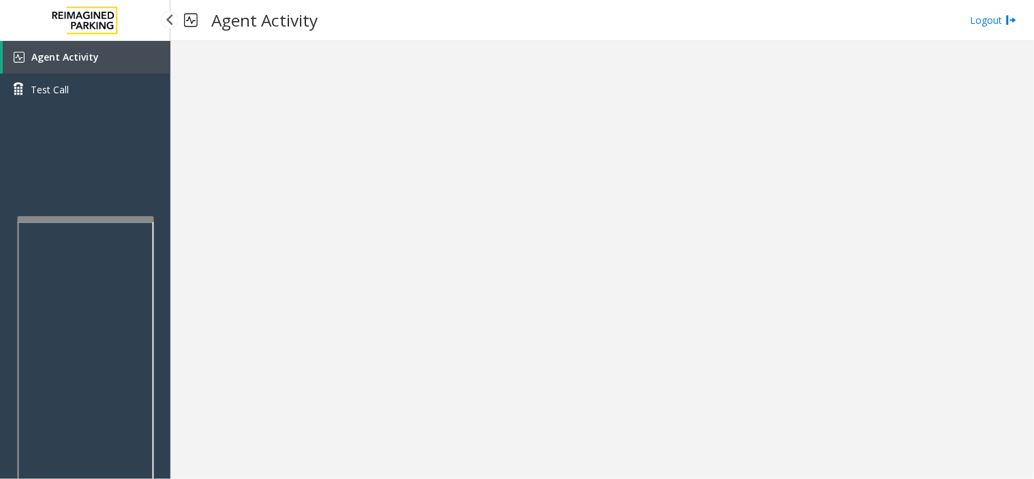
click at [97, 56] on link "Agent Activity" at bounding box center [87, 57] width 168 height 33
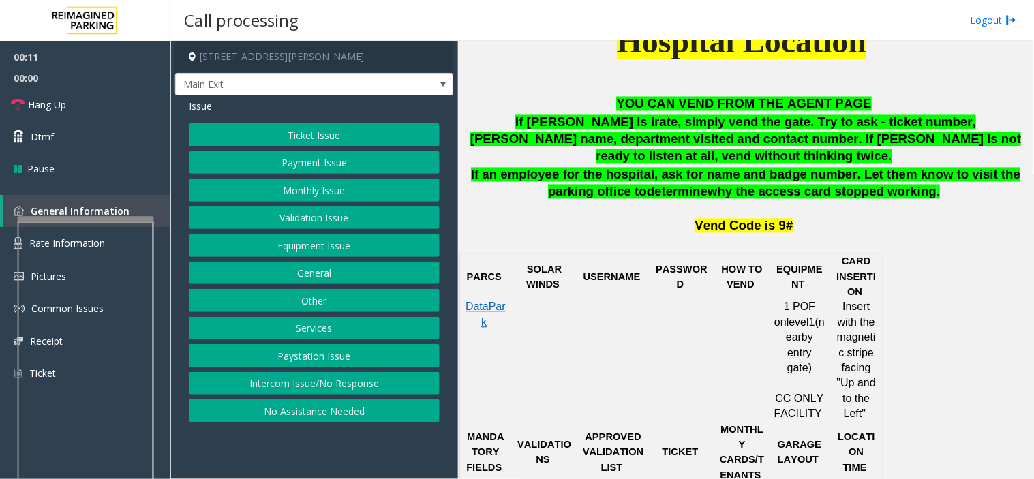
scroll to position [605, 0]
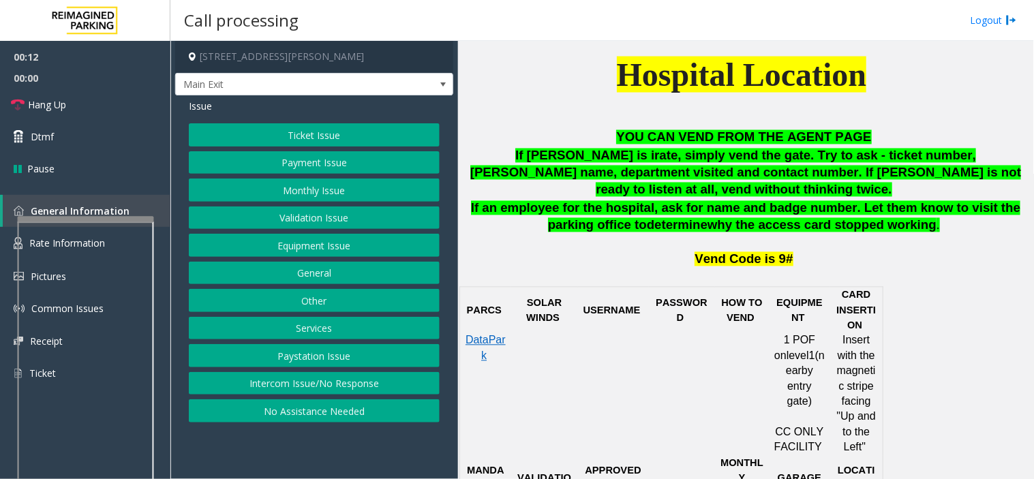
click at [269, 126] on button "Ticket Issue" at bounding box center [314, 134] width 251 height 23
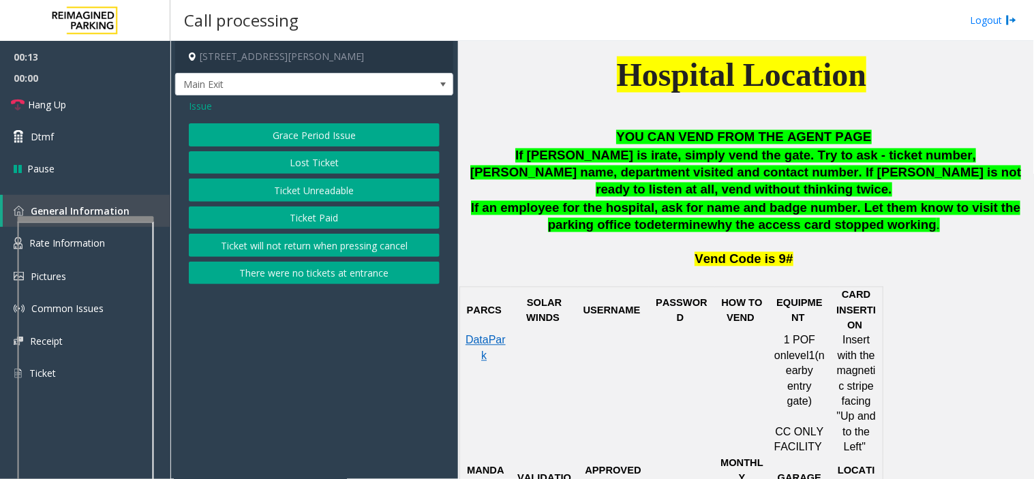
click at [296, 166] on button "Lost Ticket" at bounding box center [314, 162] width 251 height 23
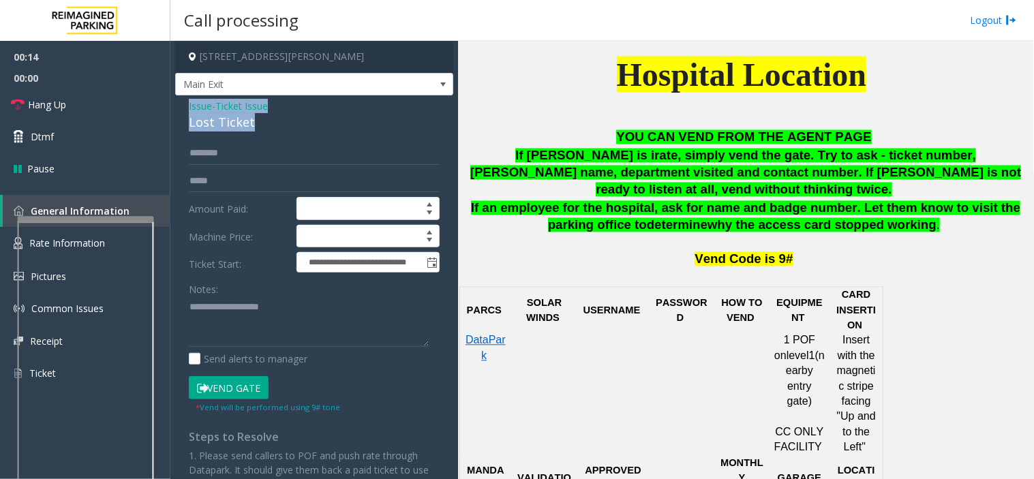
drag, startPoint x: 262, startPoint y: 124, endPoint x: 179, endPoint y: 104, distance: 85.7
click at [179, 104] on div "**********" at bounding box center [314, 307] width 278 height 424
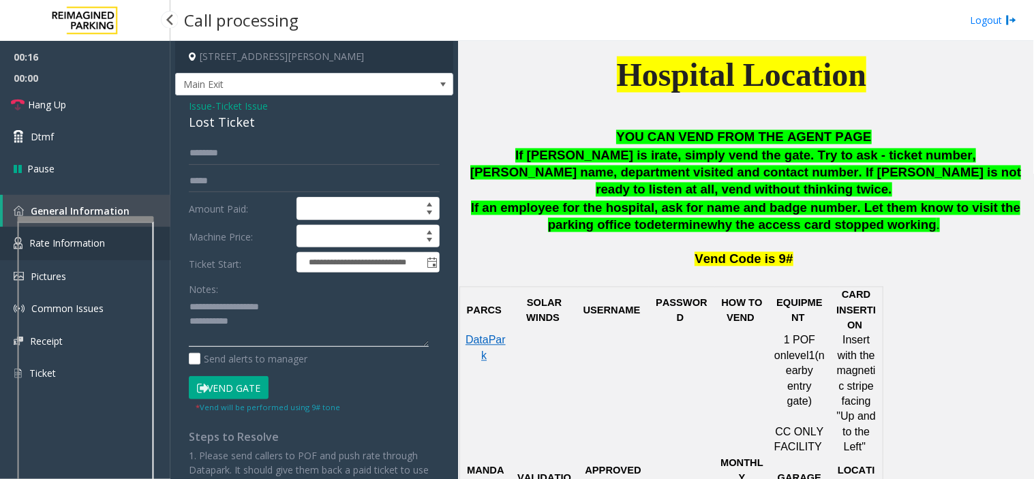
type textarea "**********"
click at [158, 235] on link "Rate Information" at bounding box center [85, 243] width 170 height 33
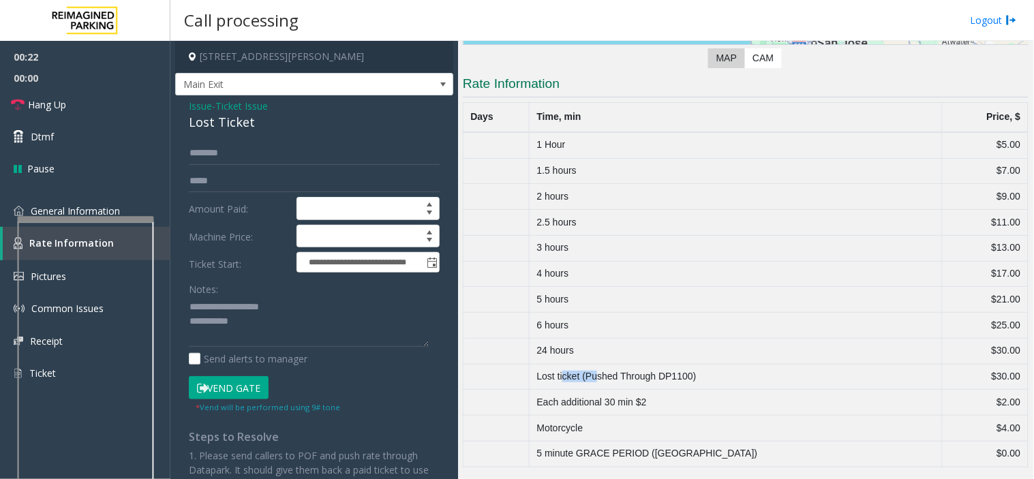
drag, startPoint x: 576, startPoint y: 383, endPoint x: 614, endPoint y: 374, distance: 38.5
click at [614, 374] on td "Lost ticket (Pushed Through DP1100)" at bounding box center [736, 377] width 413 height 26
click at [612, 378] on td "Lost ticket (Pushed Through DP1100)" at bounding box center [736, 377] width 413 height 26
click at [164, 205] on link "General Information" at bounding box center [85, 211] width 170 height 32
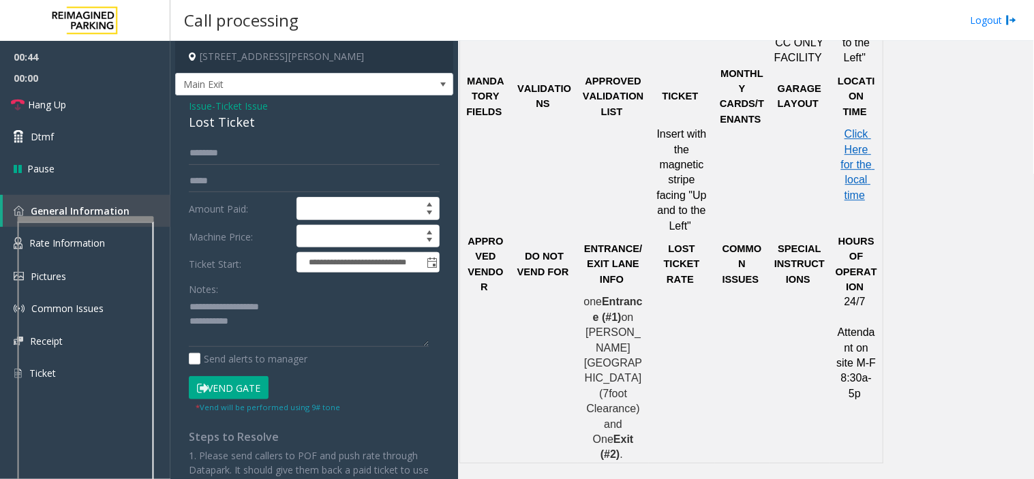
scroll to position [969, 0]
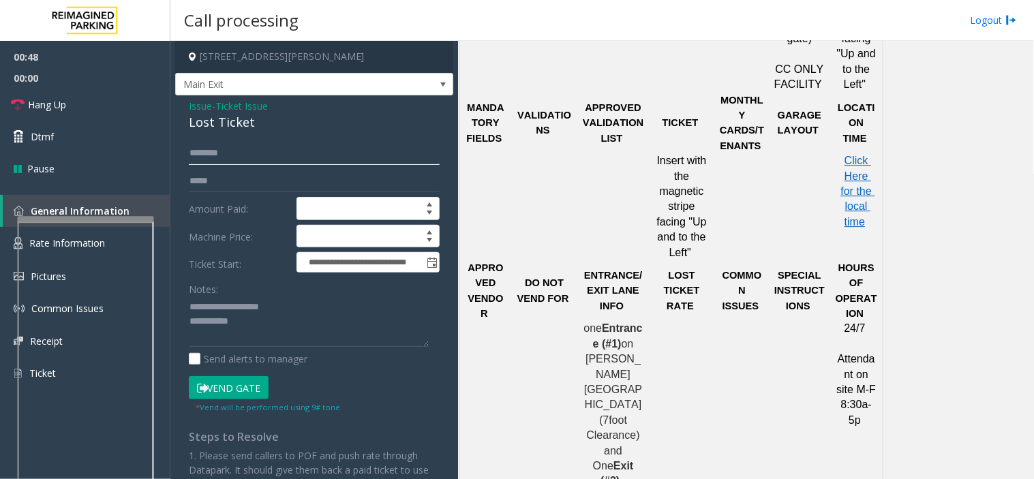
click at [211, 148] on input "text" at bounding box center [314, 153] width 251 height 23
type input "****"
click at [252, 327] on textarea at bounding box center [309, 322] width 240 height 51
click at [270, 342] on textarea at bounding box center [309, 322] width 240 height 51
type textarea "**********"
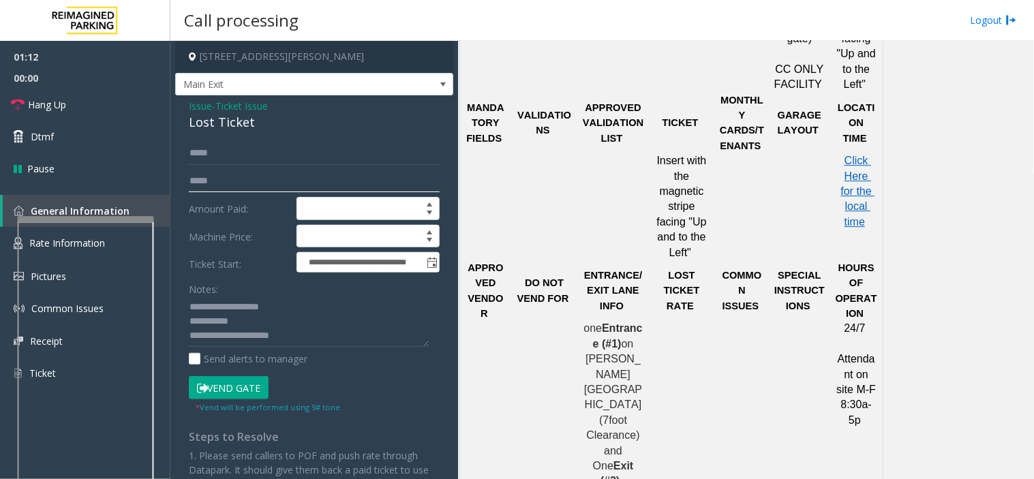
click at [218, 183] on input "text" at bounding box center [314, 181] width 251 height 23
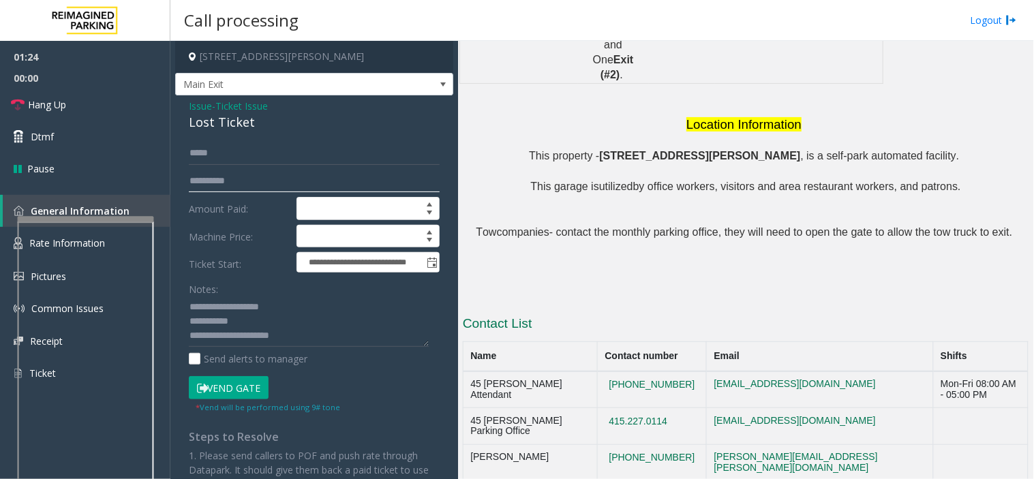
scroll to position [1423, 0]
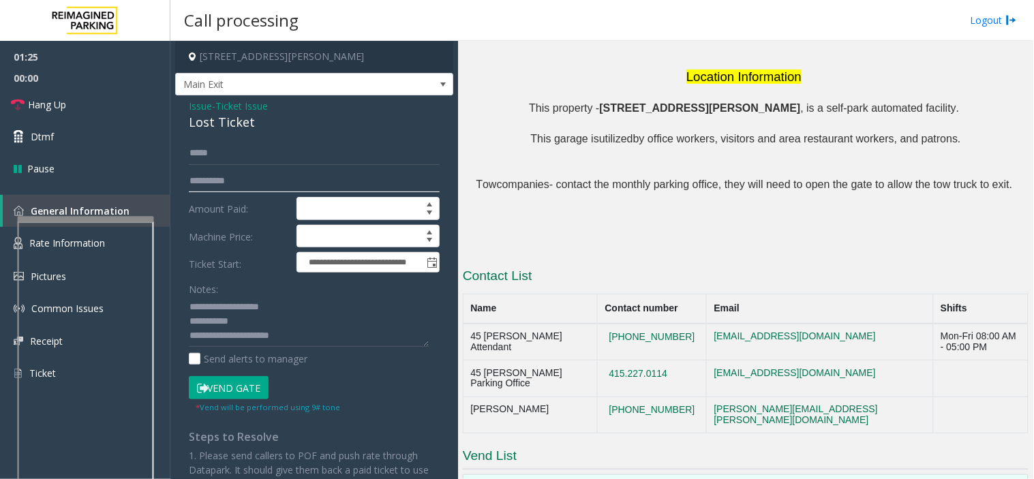
type input "**********"
click at [239, 391] on button "Vend Gate" at bounding box center [229, 387] width 80 height 23
click at [299, 341] on textarea at bounding box center [309, 322] width 240 height 51
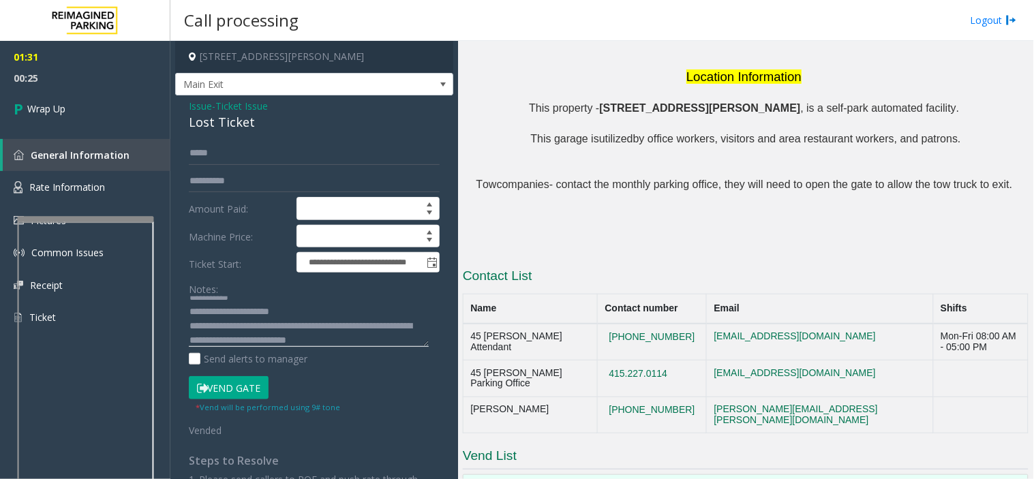
scroll to position [38, 0]
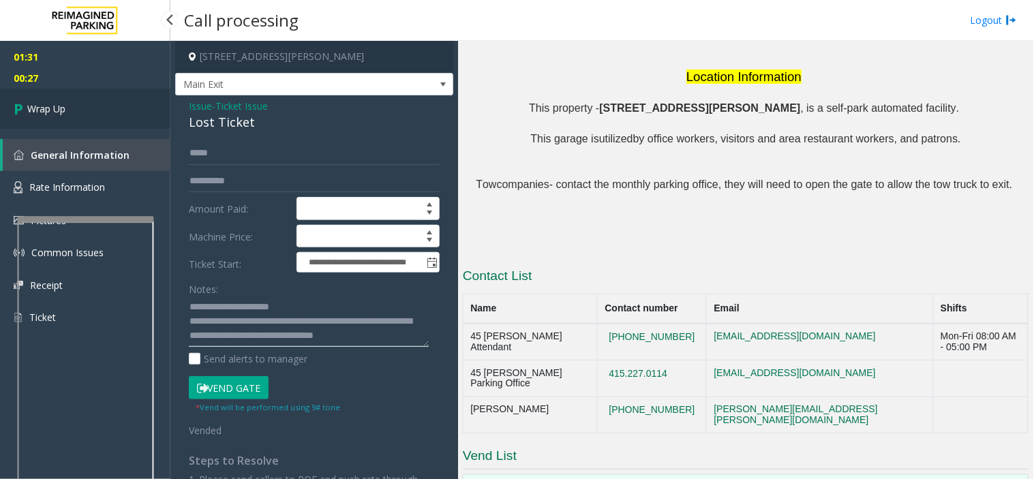
type textarea "**********"
click at [36, 107] on span "Wrap Up" at bounding box center [46, 109] width 38 height 14
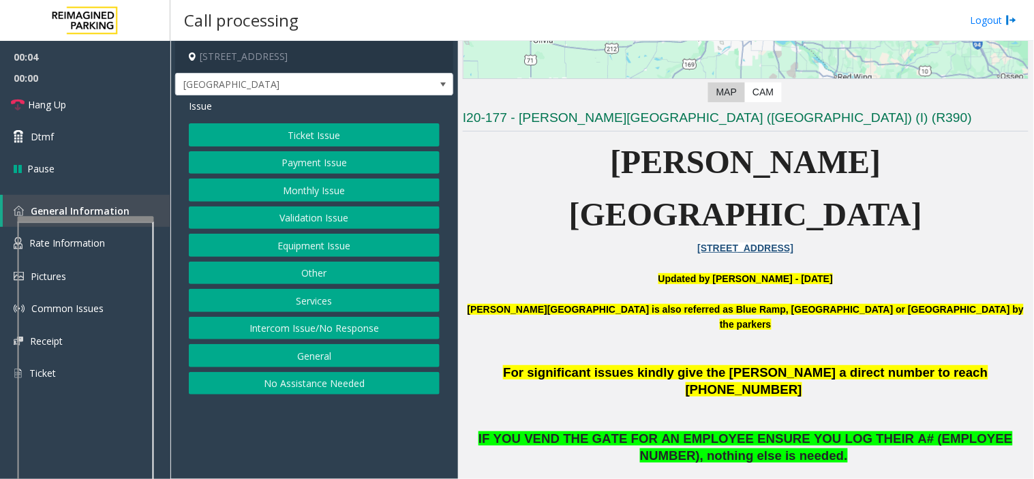
scroll to position [303, 0]
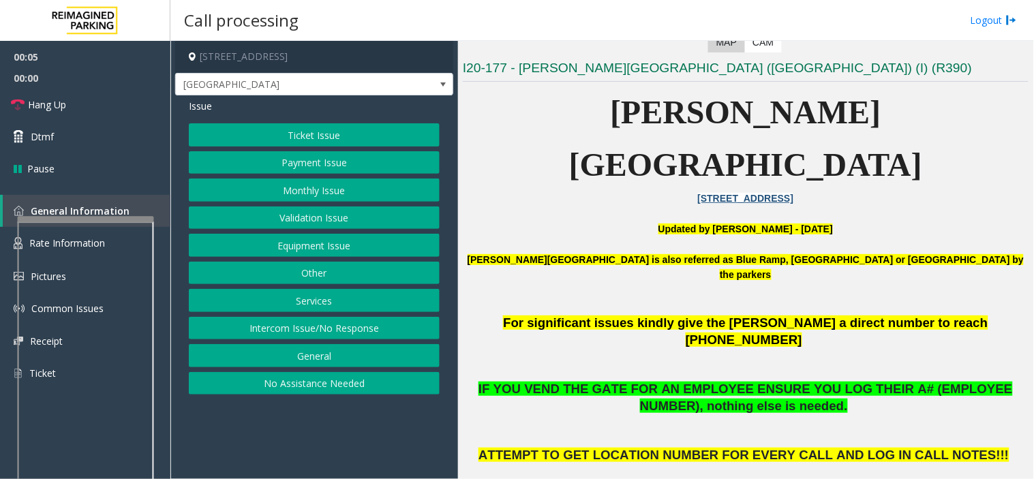
click at [297, 196] on button "Monthly Issue" at bounding box center [314, 190] width 251 height 23
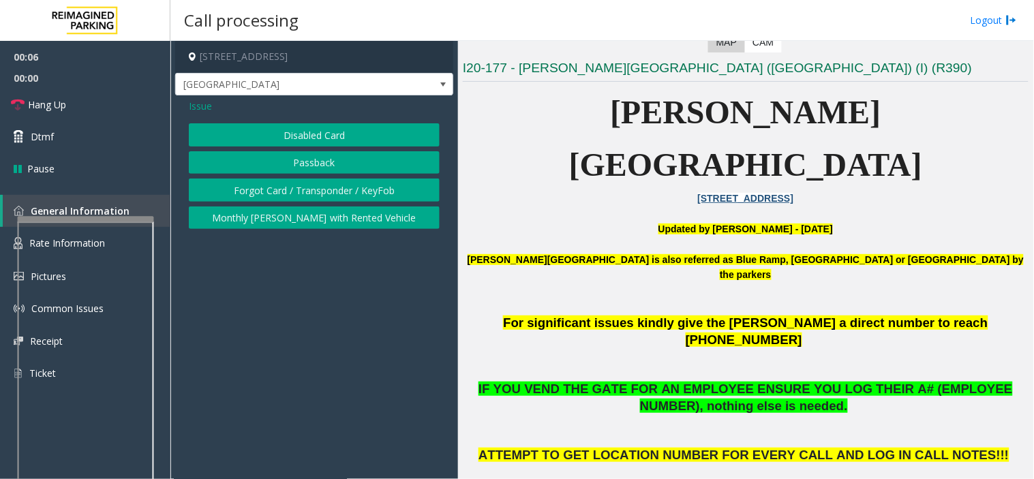
click at [289, 128] on button "Disabled Card" at bounding box center [314, 134] width 251 height 23
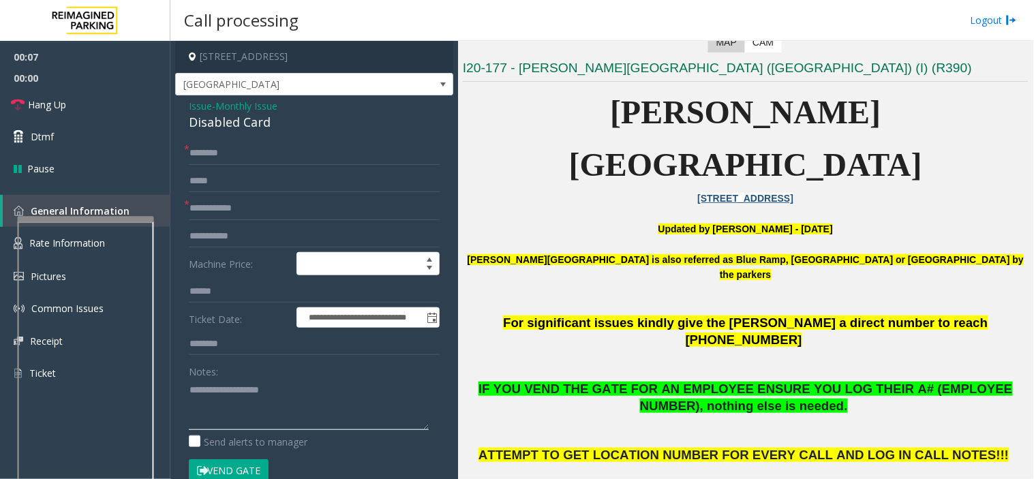
click at [222, 387] on textarea at bounding box center [309, 404] width 240 height 51
click at [190, 390] on textarea at bounding box center [309, 404] width 240 height 51
click at [224, 469] on button "Vend Gate" at bounding box center [229, 471] width 80 height 23
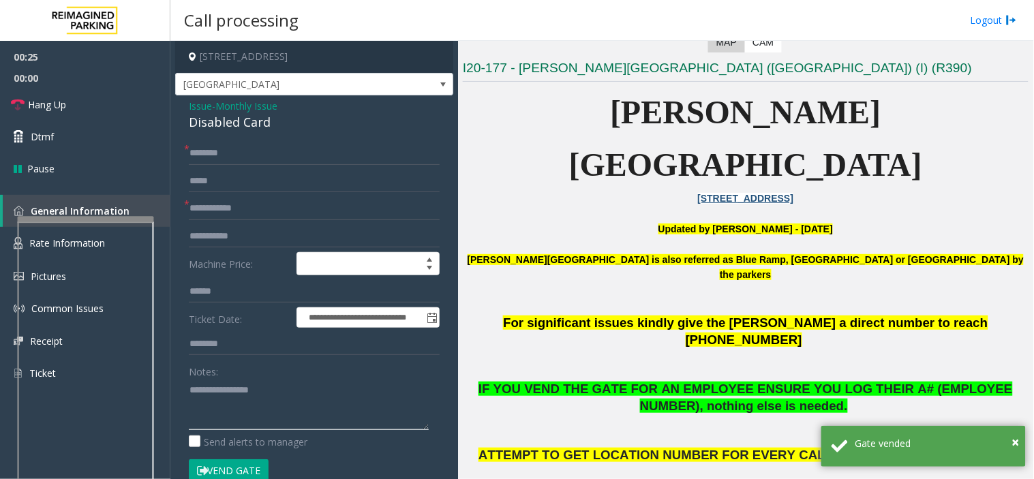
click at [189, 386] on textarea at bounding box center [309, 404] width 240 height 51
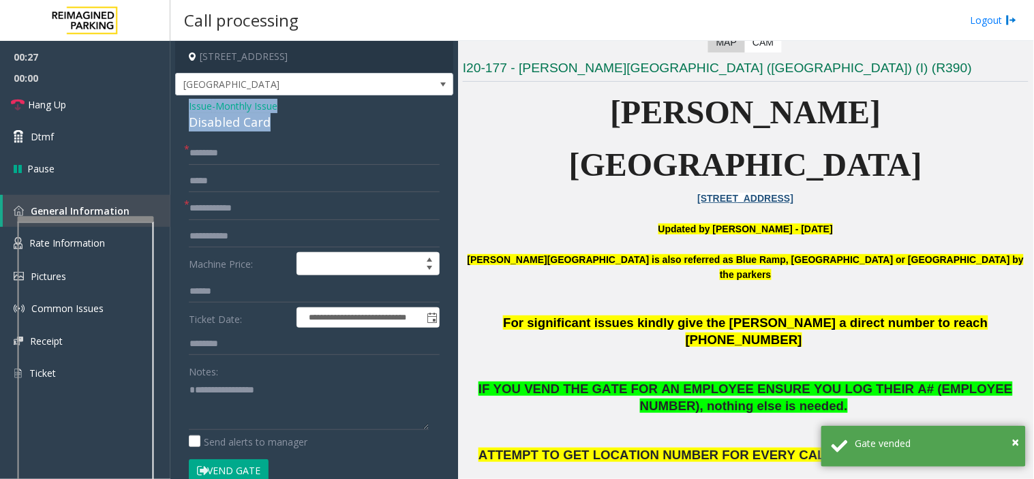
drag, startPoint x: 270, startPoint y: 123, endPoint x: 174, endPoint y: 100, distance: 98.9
click at [174, 100] on app-call-processing-form "**********" at bounding box center [314, 260] width 288 height 438
copy div "Issue - Monthly Issue Disabled Card"
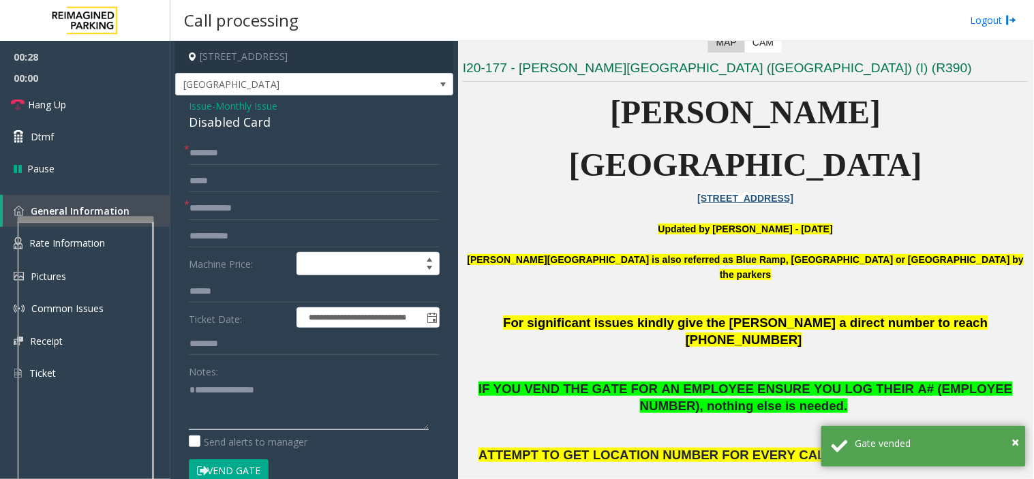
click at [193, 380] on textarea at bounding box center [309, 404] width 240 height 51
paste textarea "**********"
type textarea "**********"
click at [229, 151] on input "text" at bounding box center [314, 153] width 251 height 23
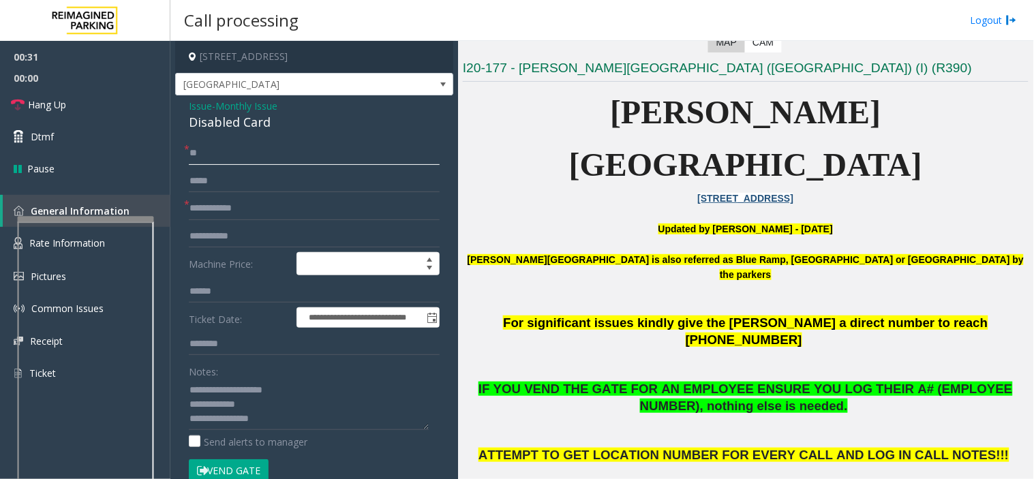
type input "**"
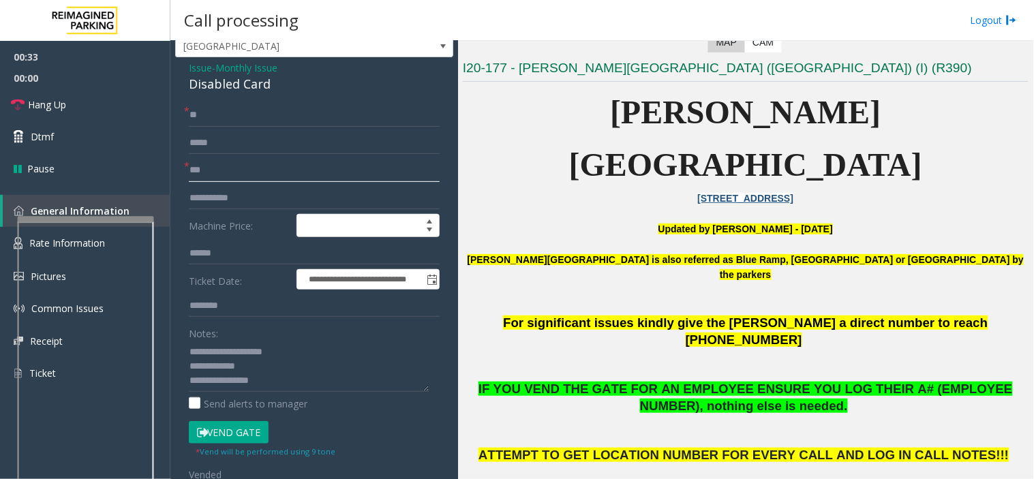
scroll to position [76, 0]
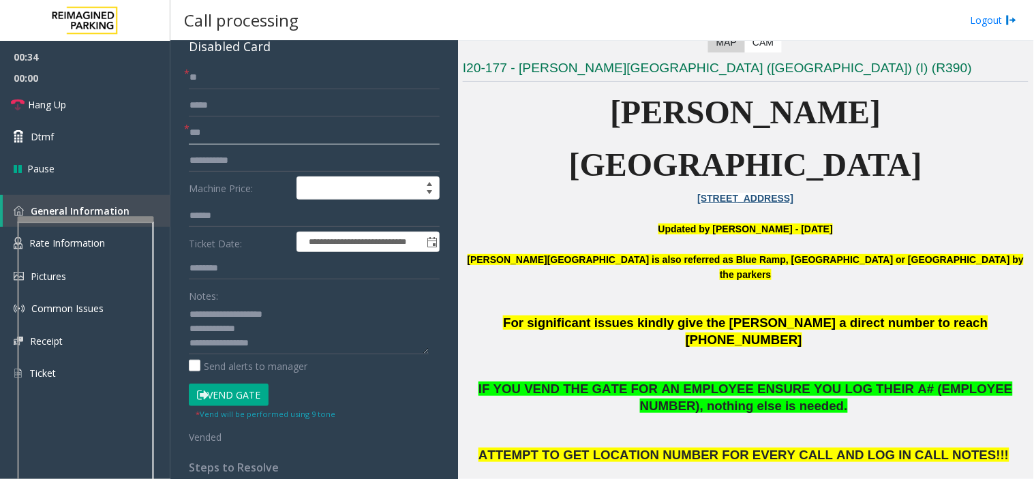
type input "**"
click at [292, 329] on textarea at bounding box center [309, 328] width 240 height 51
click at [83, 100] on link "Hang Up" at bounding box center [85, 105] width 170 height 32
click at [297, 342] on textarea at bounding box center [309, 328] width 240 height 51
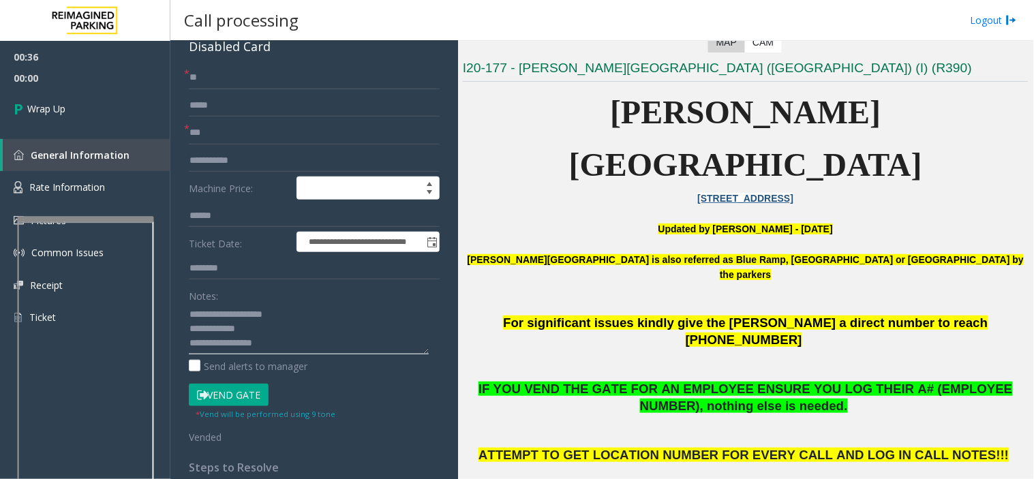
scroll to position [10, 0]
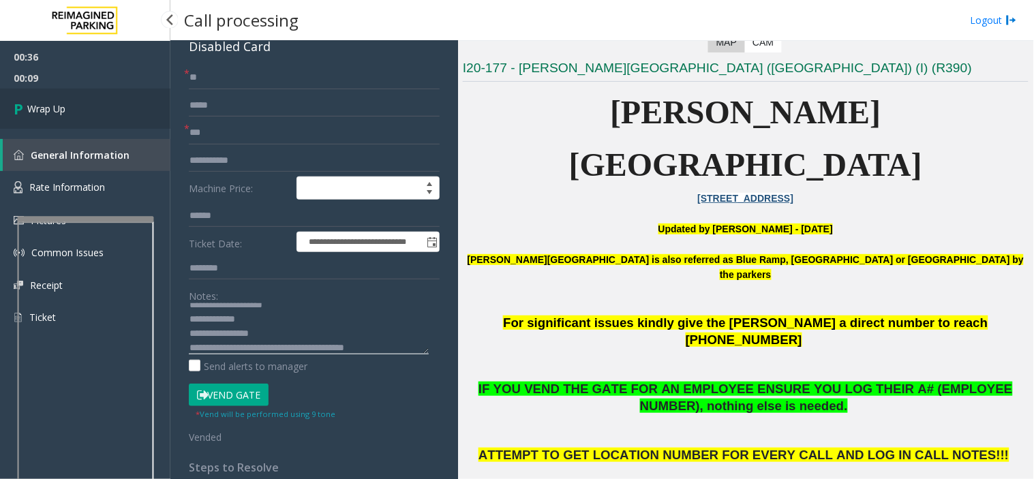
type textarea "**********"
click at [100, 97] on link "Wrap Up" at bounding box center [85, 109] width 170 height 40
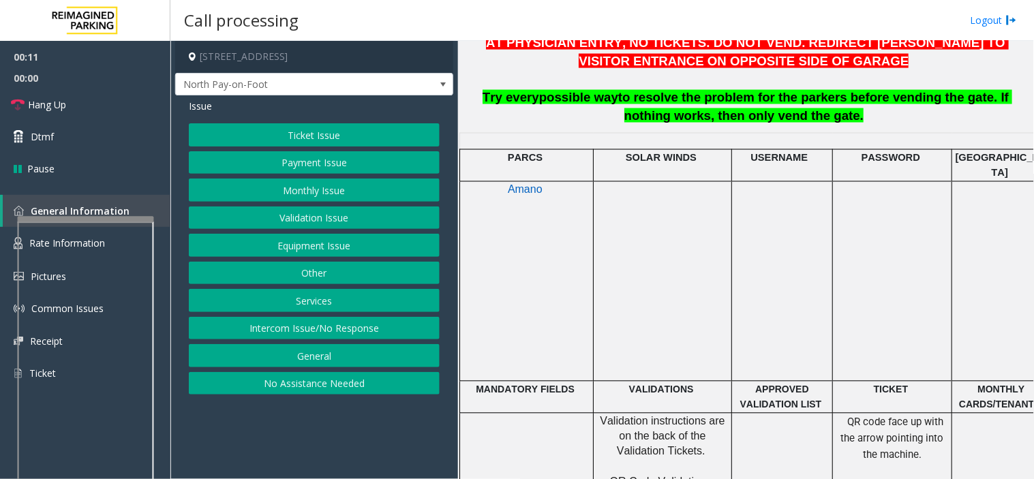
scroll to position [605, 0]
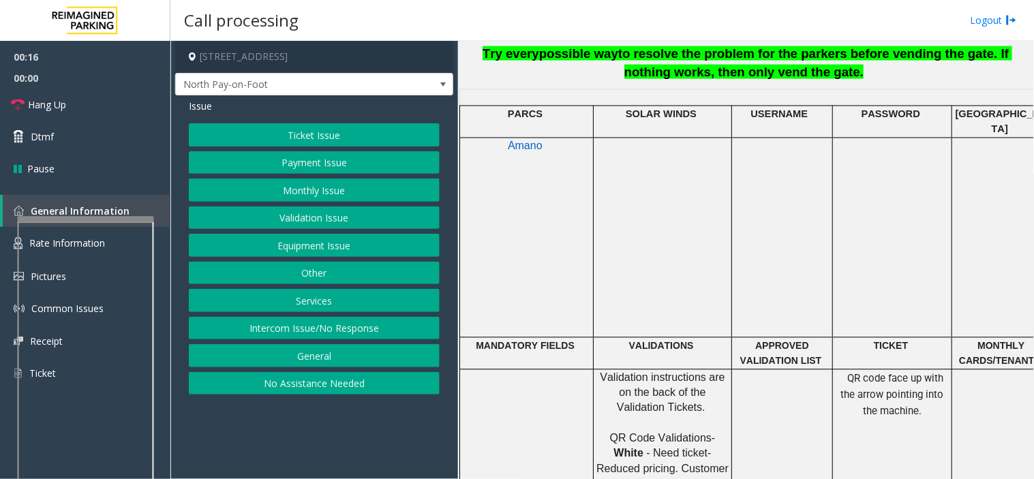
click at [317, 134] on button "Ticket Issue" at bounding box center [314, 134] width 251 height 23
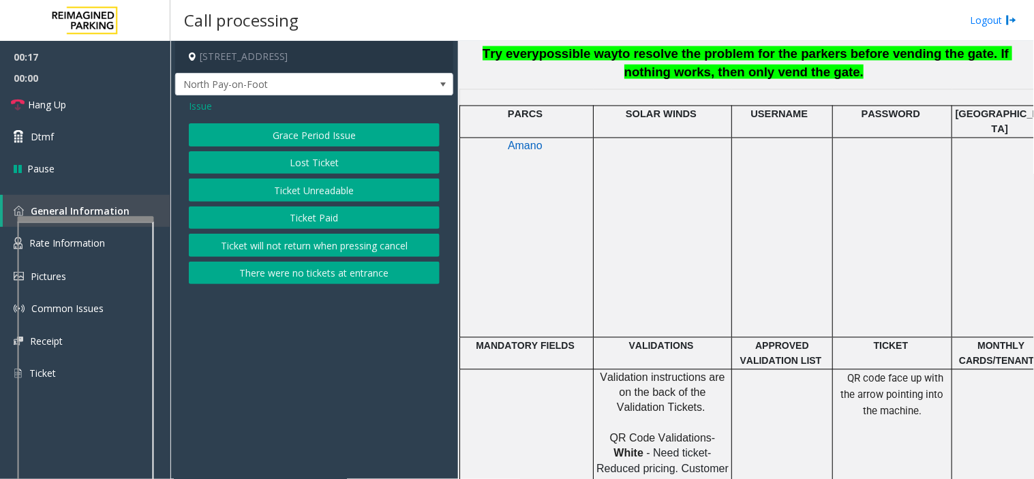
click at [315, 193] on button "Ticket Unreadable" at bounding box center [314, 190] width 251 height 23
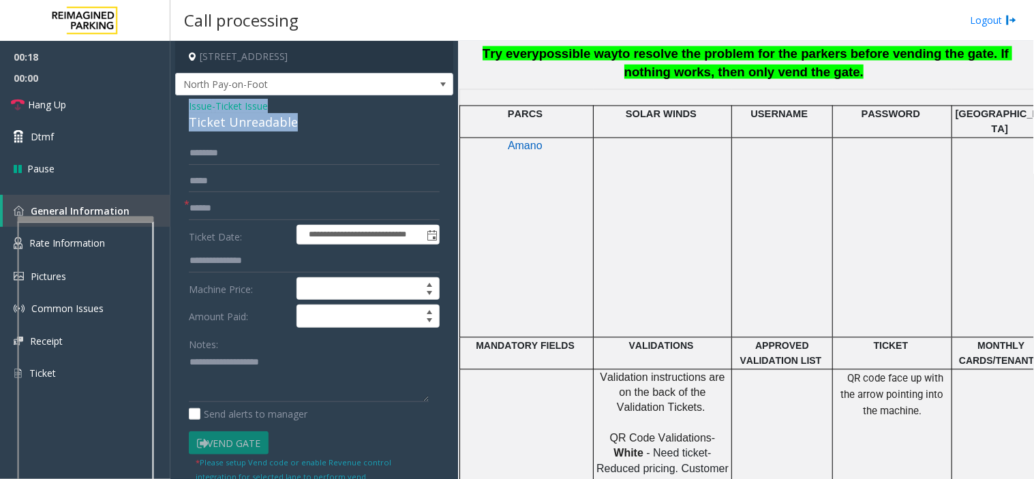
drag, startPoint x: 304, startPoint y: 119, endPoint x: 179, endPoint y: 103, distance: 126.5
click at [179, 103] on div "**********" at bounding box center [314, 427] width 278 height 665
type textarea "**********"
click at [221, 235] on label "Ticket Date:" at bounding box center [239, 235] width 108 height 20
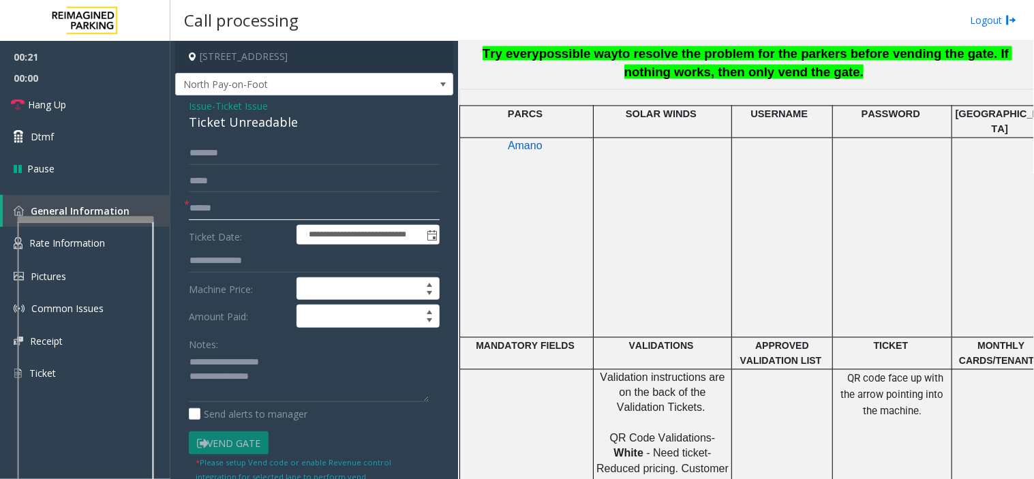
click at [221, 215] on input "text" at bounding box center [314, 208] width 251 height 23
type input "**"
click at [312, 400] on textarea at bounding box center [309, 377] width 240 height 51
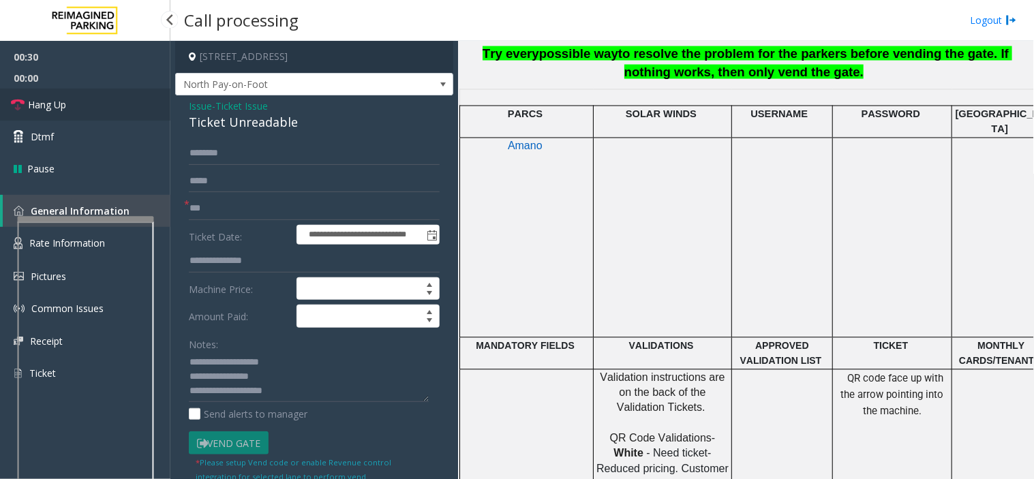
click at [120, 99] on link "Hang Up" at bounding box center [85, 105] width 170 height 32
click at [312, 401] on textarea at bounding box center [309, 377] width 240 height 51
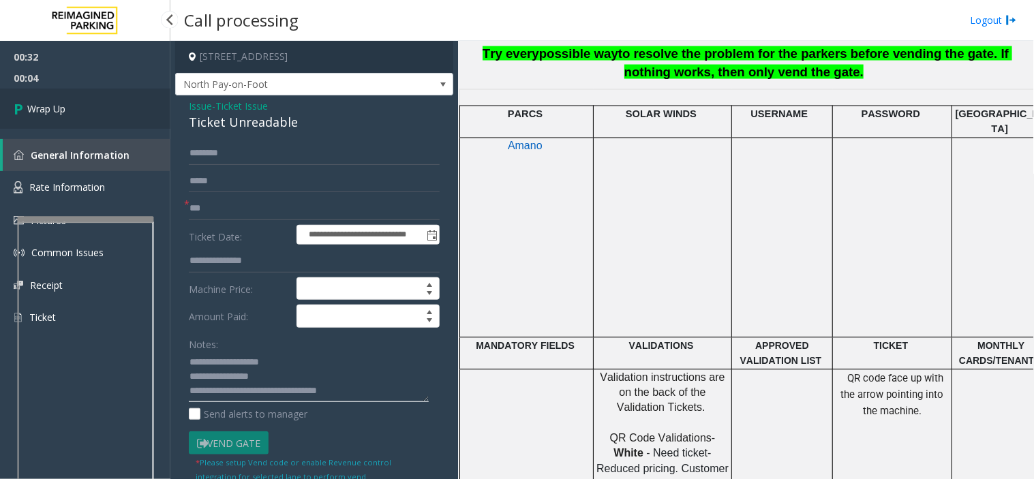
type textarea "**********"
click at [63, 115] on span "Wrap Up" at bounding box center [46, 109] width 38 height 14
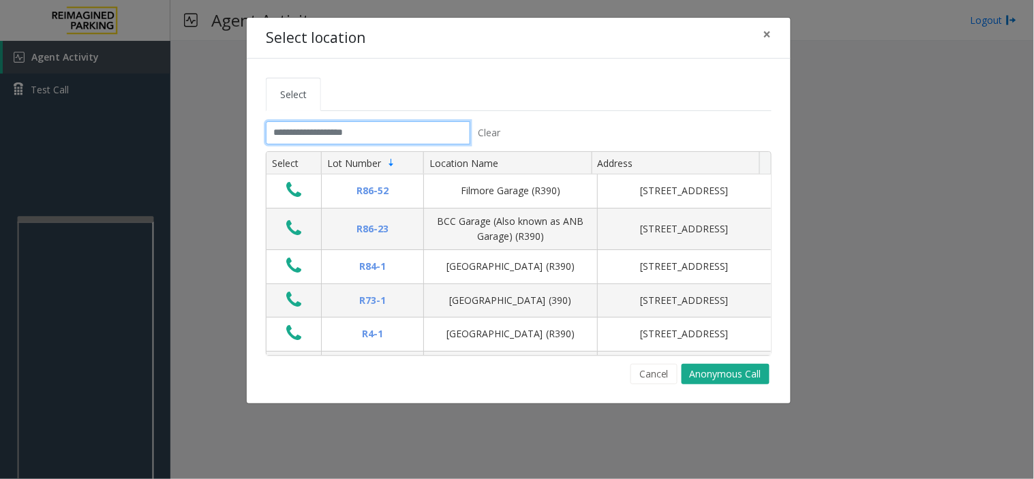
click at [281, 128] on input "text" at bounding box center [368, 132] width 205 height 23
type input "*"
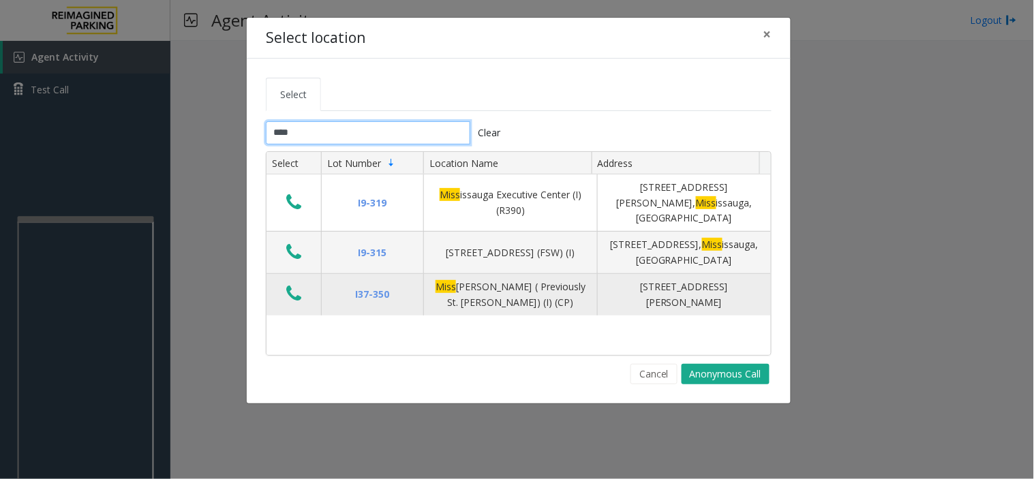
type input "****"
click at [294, 284] on icon "Data table" at bounding box center [293, 293] width 15 height 19
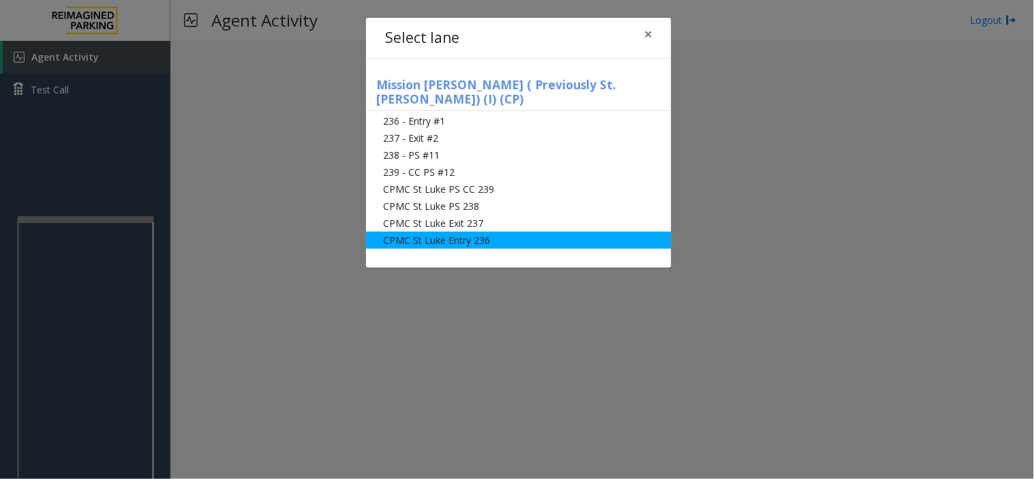
click at [454, 232] on li "CPMC St Luke Entry 236" at bounding box center [518, 240] width 305 height 17
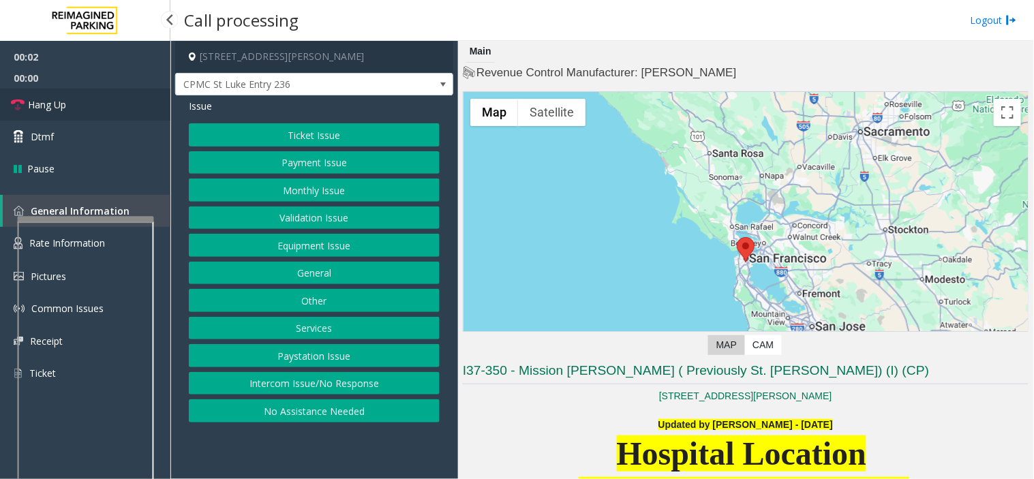
click at [83, 105] on link "Hang Up" at bounding box center [85, 105] width 170 height 32
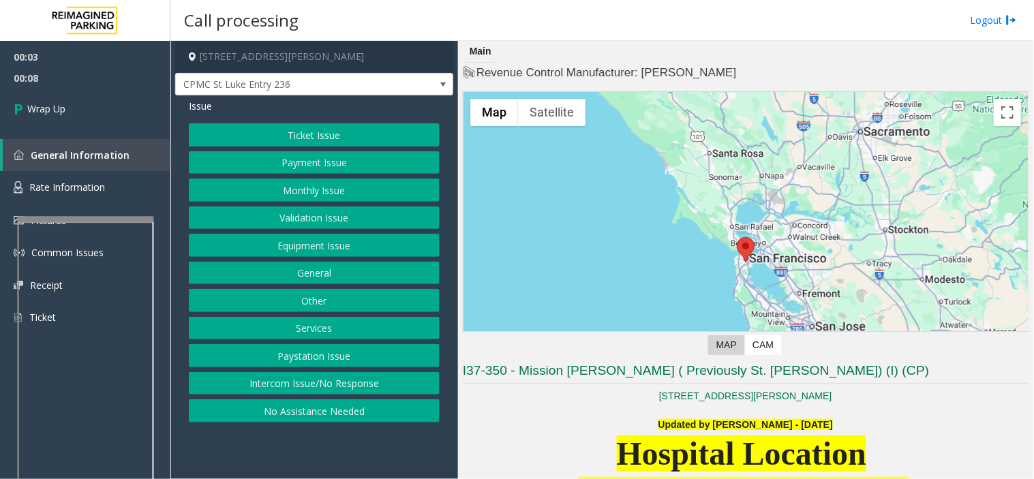
click at [305, 243] on button "Equipment Issue" at bounding box center [314, 245] width 251 height 23
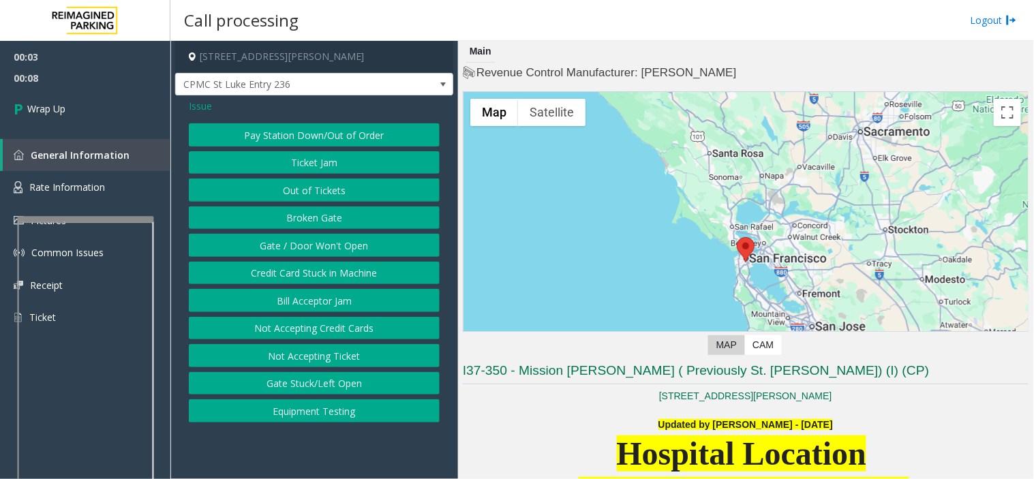
click at [305, 243] on button "Gate / Door Won't Open" at bounding box center [314, 245] width 251 height 23
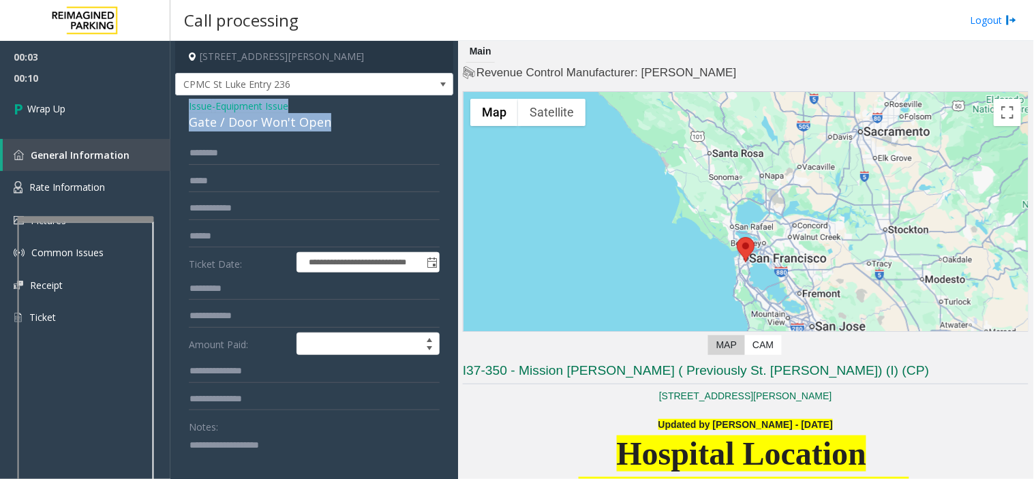
drag, startPoint x: 335, startPoint y: 120, endPoint x: 179, endPoint y: 100, distance: 157.5
click at [179, 100] on div "**********" at bounding box center [314, 433] width 278 height 676
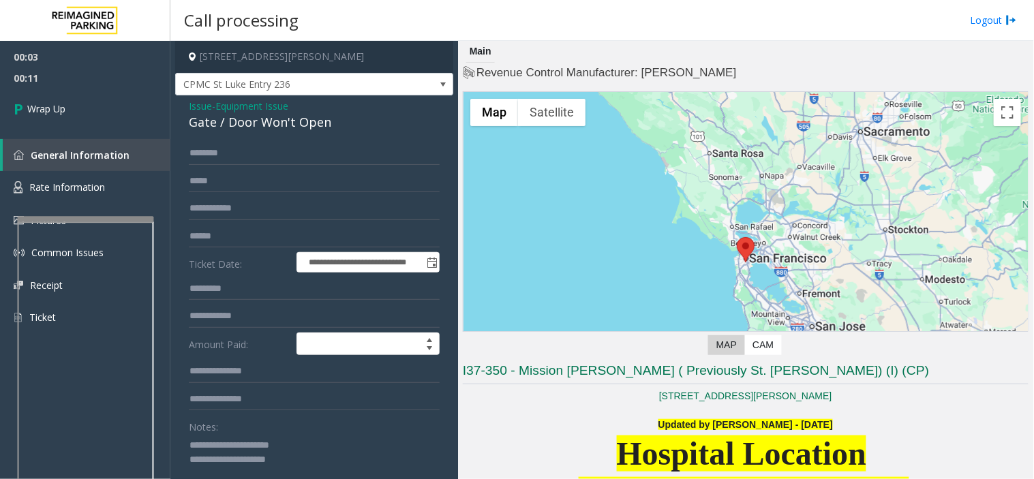
click at [250, 443] on textarea at bounding box center [309, 459] width 240 height 51
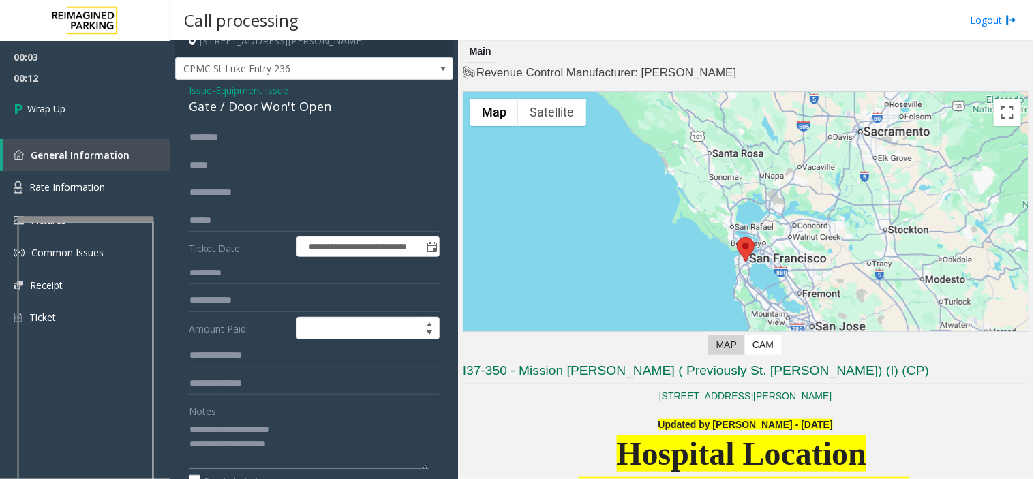
scroll to position [31, 0]
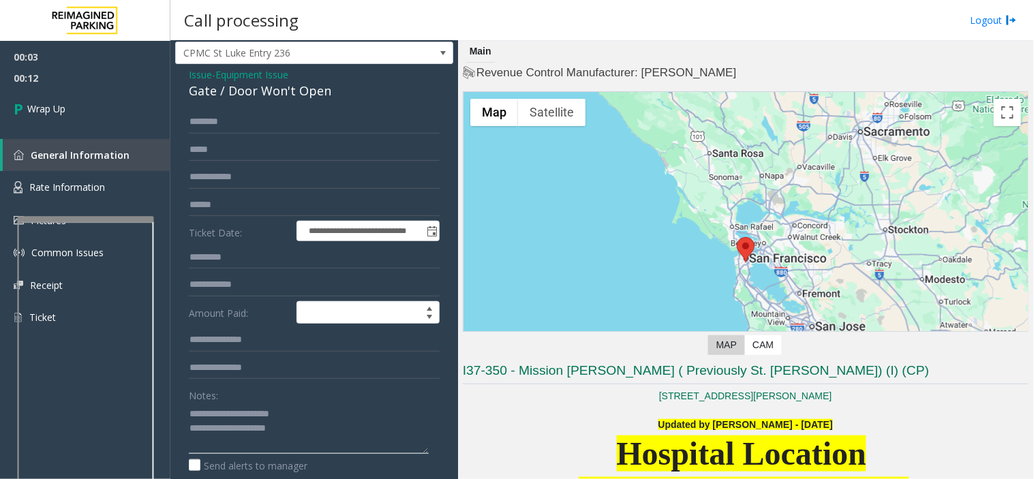
drag, startPoint x: 221, startPoint y: 447, endPoint x: 323, endPoint y: 466, distance: 103.3
click at [323, 466] on div "Notes: Send alerts to manager" at bounding box center [314, 428] width 251 height 89
type textarea "**********"
click at [48, 102] on span "Wrap Up" at bounding box center [46, 109] width 38 height 14
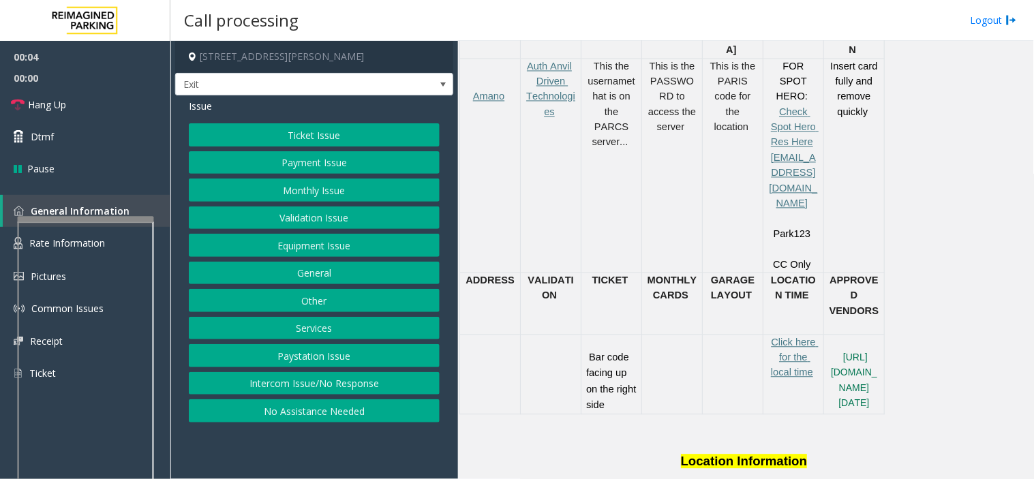
scroll to position [682, 0]
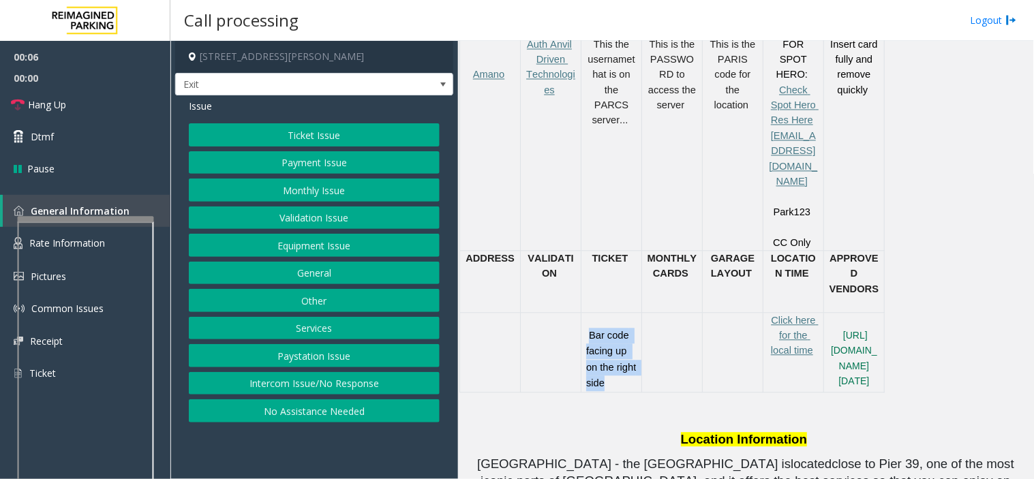
drag, startPoint x: 590, startPoint y: 240, endPoint x: 638, endPoint y: 308, distance: 82.8
click at [633, 313] on td "Bar code facing up on the right side" at bounding box center [612, 353] width 61 height 80
click at [649, 315] on td at bounding box center [672, 353] width 61 height 80
drag, startPoint x: 629, startPoint y: 292, endPoint x: 575, endPoint y: 241, distance: 74.8
click at [575, 313] on tr "Bar code facing up on the right side Click here for the local time https://reef…" at bounding box center [672, 353] width 425 height 80
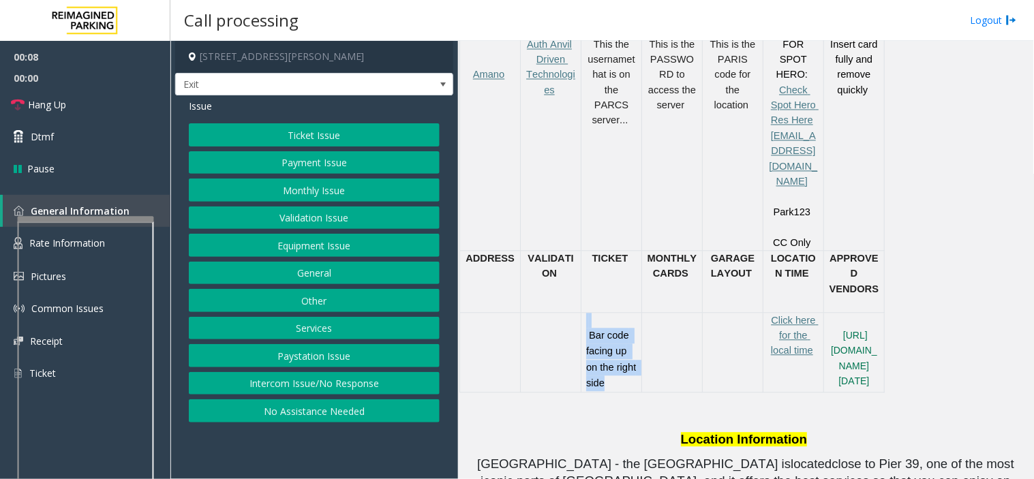
click at [589, 331] on span "Bar code facing up on the right side" at bounding box center [612, 360] width 53 height 59
drag, startPoint x: 583, startPoint y: 237, endPoint x: 633, endPoint y: 302, distance: 81.7
click at [633, 313] on td "Bar code facing up on the right side" at bounding box center [612, 353] width 61 height 80
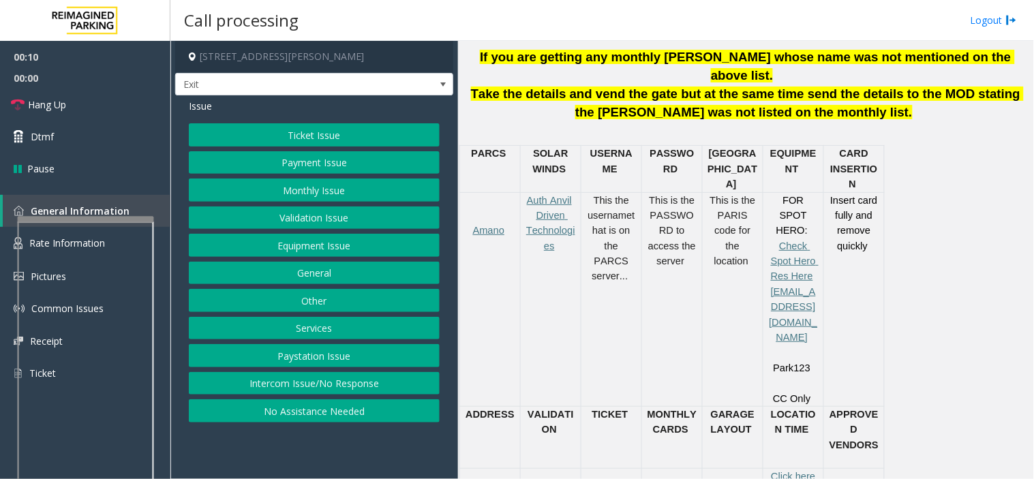
scroll to position [454, 0]
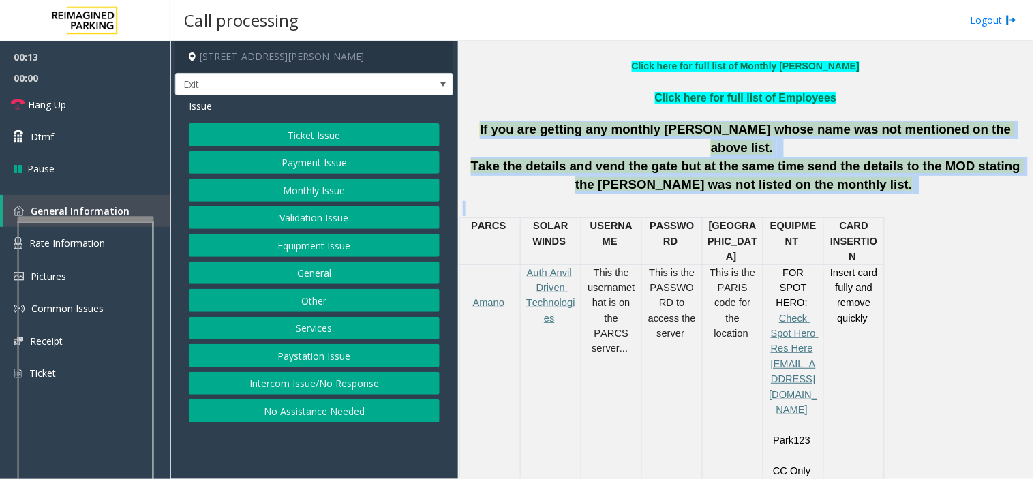
drag, startPoint x: 495, startPoint y: 121, endPoint x: 660, endPoint y: 187, distance: 177.5
click at [660, 187] on div "Updated by Pranav Babbar - 3rd March 2025 Click here for full list of Monthly P…" at bounding box center [746, 450] width 566 height 865
click at [662, 180] on div "Updated by Pranav Babbar - 3rd March 2025 Click here for full list of Monthly P…" at bounding box center [746, 450] width 566 height 865
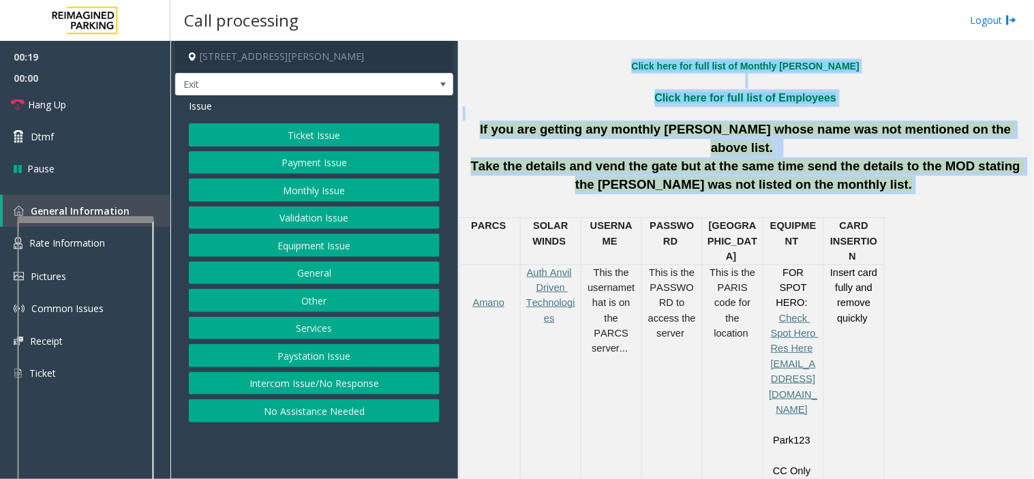
drag, startPoint x: 837, startPoint y: 165, endPoint x: 566, endPoint y: 72, distance: 286.4
click at [566, 72] on div "Updated by Pranav Babbar - 3rd March 2025 Click here for full list of Monthly P…" at bounding box center [746, 450] width 566 height 865
click at [573, 89] on p "Click here for full list of Employees" at bounding box center [746, 98] width 566 height 18
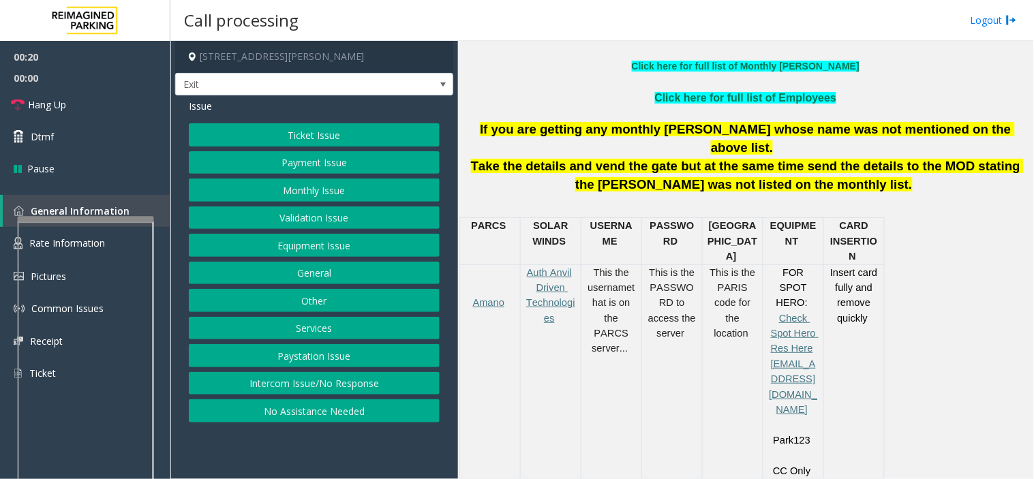
click at [387, 387] on button "Intercom Issue/No Response" at bounding box center [314, 383] width 251 height 23
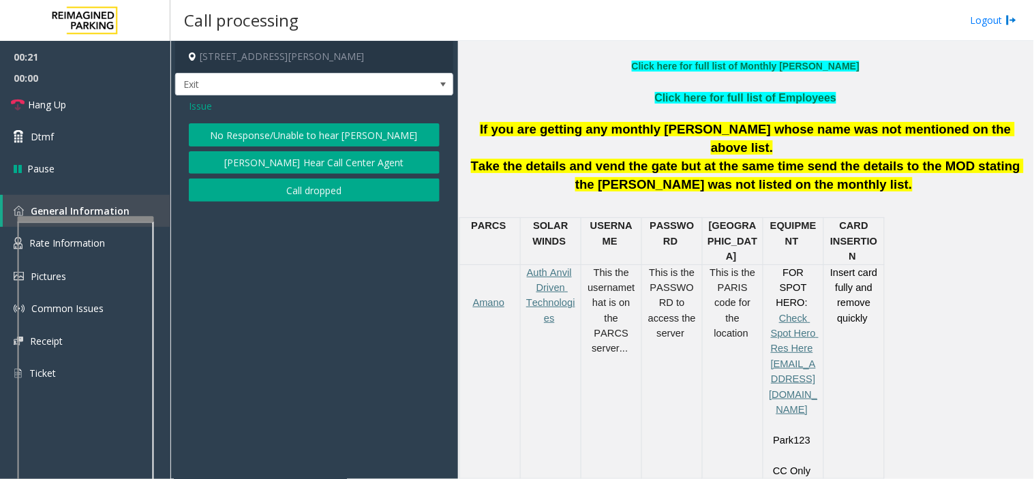
click at [252, 132] on button "No Response/Unable to hear [PERSON_NAME]" at bounding box center [314, 134] width 251 height 23
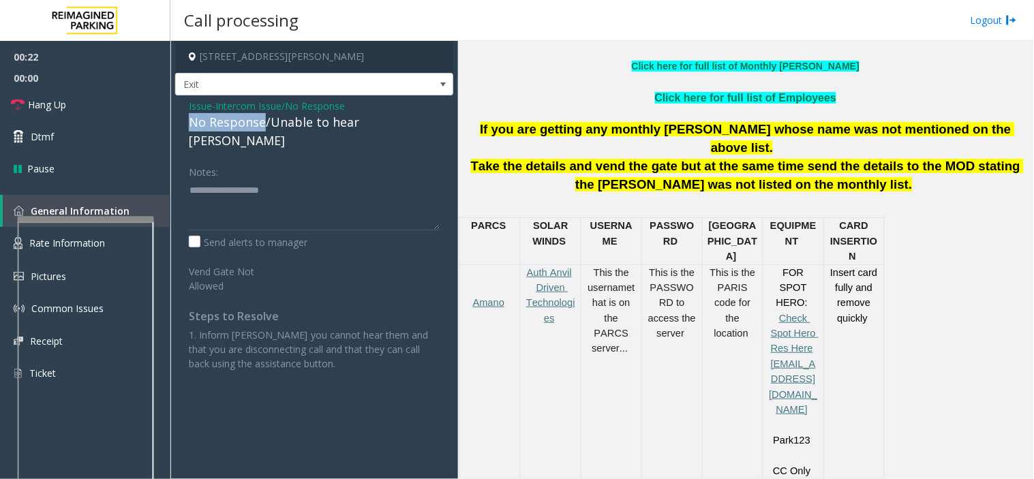
drag, startPoint x: 265, startPoint y: 127, endPoint x: 184, endPoint y: 123, distance: 80.5
click at [184, 123] on div "Issue - Intercom Issue/No Response No Response/Unable to hear [PERSON_NAME] Not…" at bounding box center [314, 239] width 278 height 289
click at [254, 179] on textarea at bounding box center [314, 204] width 251 height 51
type textarea "**********"
click at [82, 101] on link "Hang Up" at bounding box center [85, 105] width 170 height 32
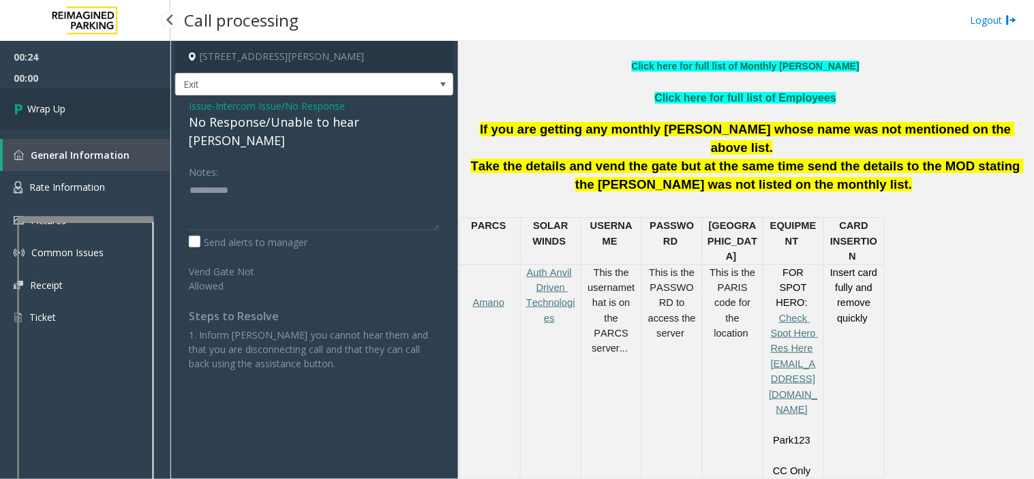
click at [82, 101] on link "Wrap Up" at bounding box center [85, 109] width 170 height 40
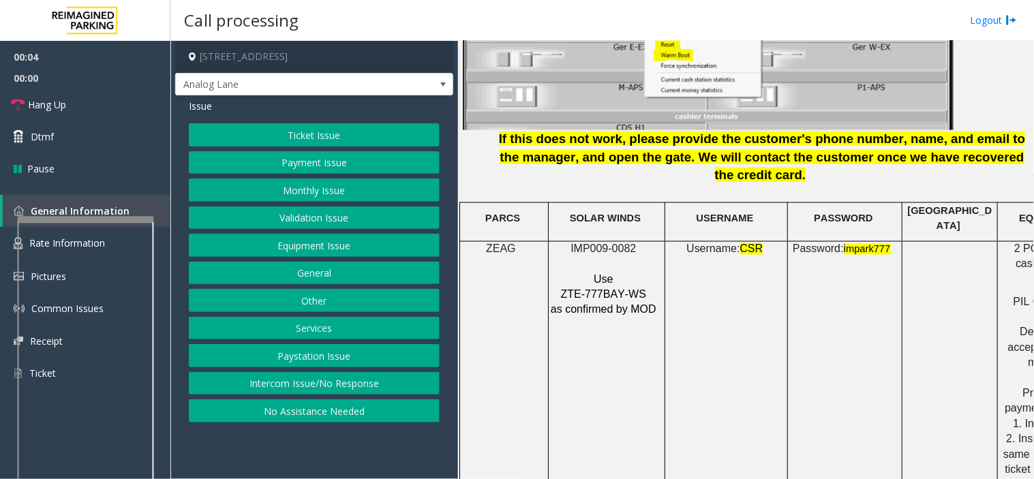
scroll to position [1818, 0]
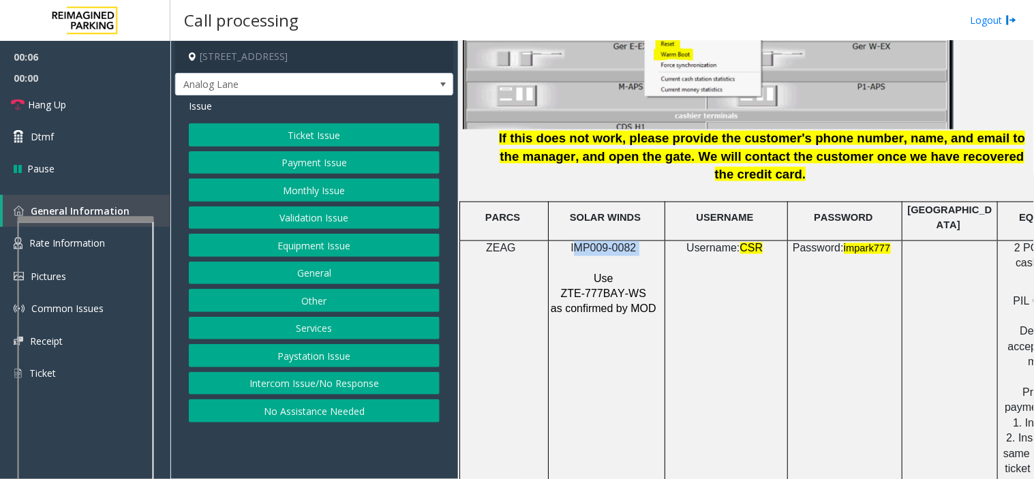
drag, startPoint x: 646, startPoint y: 207, endPoint x: 578, endPoint y: 206, distance: 68.9
click at [578, 241] on p "IMP009-0082" at bounding box center [605, 248] width 110 height 15
click at [630, 243] on span "IMP009-0082" at bounding box center [603, 249] width 65 height 12
click at [583, 243] on span "IMP009-0082" at bounding box center [603, 249] width 65 height 12
click at [597, 243] on span "IMP009-0082" at bounding box center [603, 249] width 65 height 12
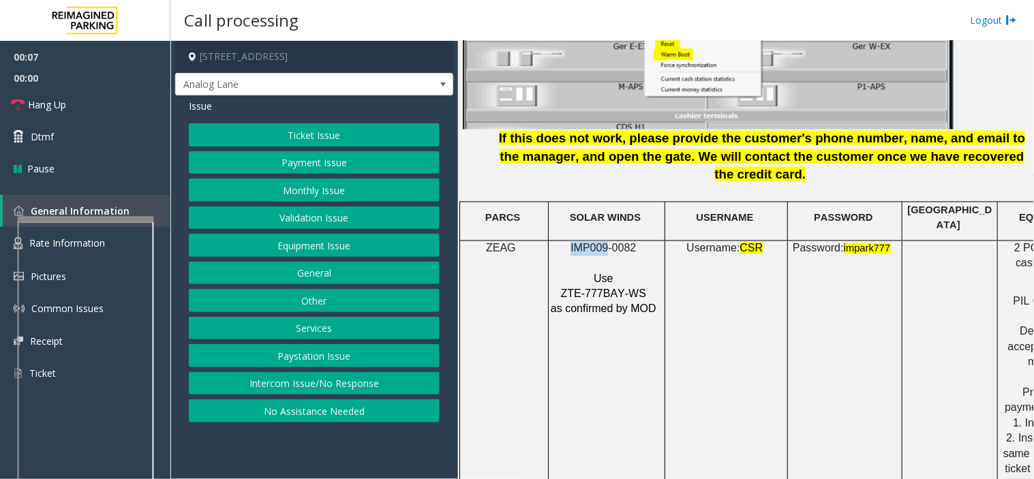
click at [597, 243] on span "IMP009-0082" at bounding box center [603, 249] width 65 height 12
copy p "IMP009-0082"
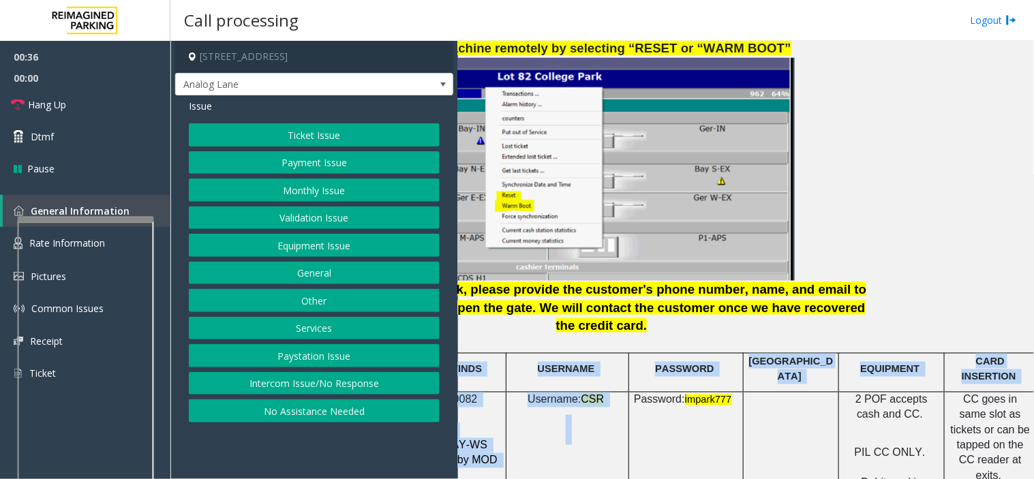
scroll to position [1666, 173]
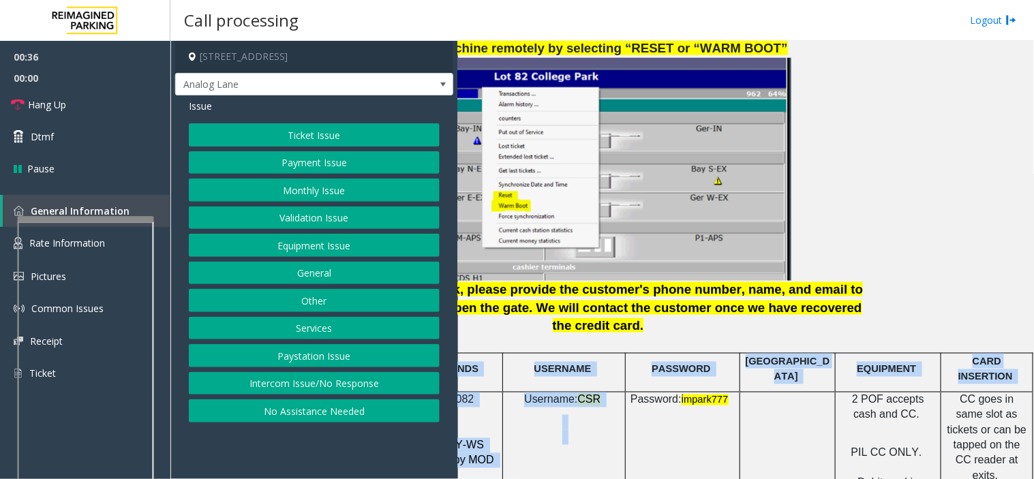
drag, startPoint x: 791, startPoint y: 390, endPoint x: 1034, endPoint y: 385, distance: 242.8
click at [1034, 385] on div "Main Revenue Control Manufacturer: ZEAG ← Move left → Move right ↑ Move up ↓ Mo…" at bounding box center [745, 260] width 575 height 438
click at [892, 447] on span "PIL CC ONLY." at bounding box center [887, 453] width 71 height 12
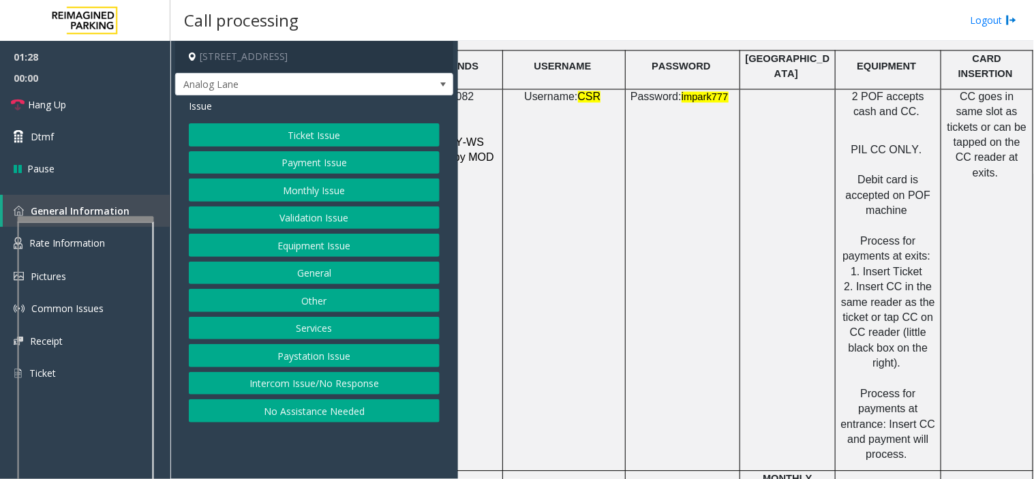
scroll to position [1894, 173]
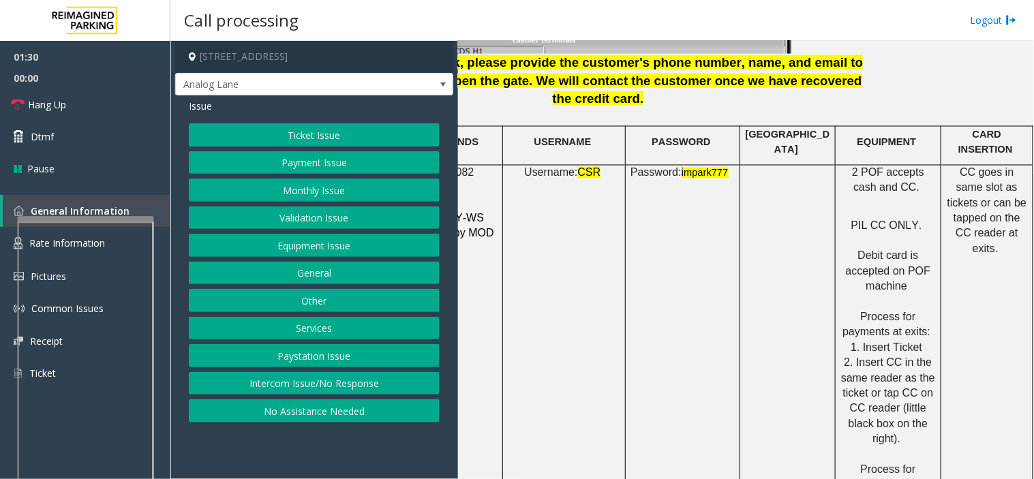
click at [274, 164] on button "Payment Issue" at bounding box center [314, 162] width 251 height 23
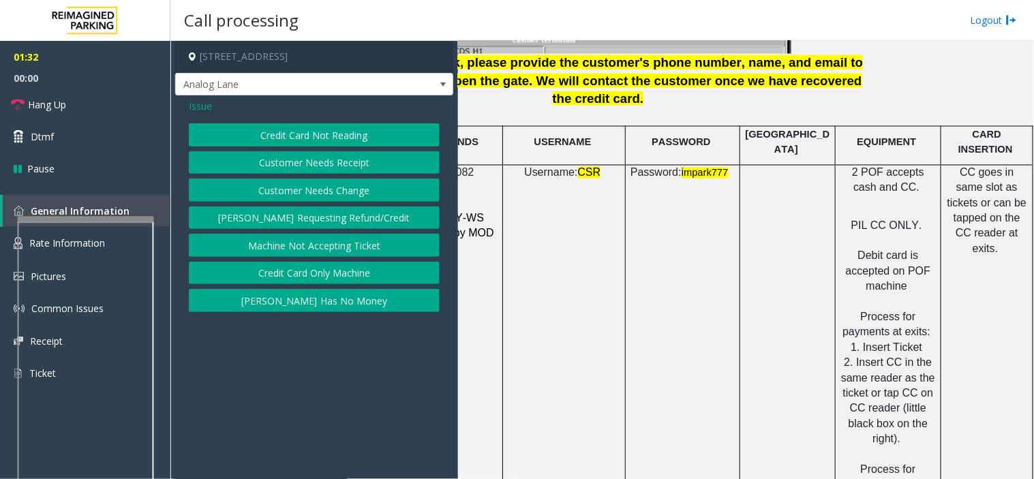
click at [284, 269] on button "Credit Card Only Machine" at bounding box center [314, 273] width 251 height 23
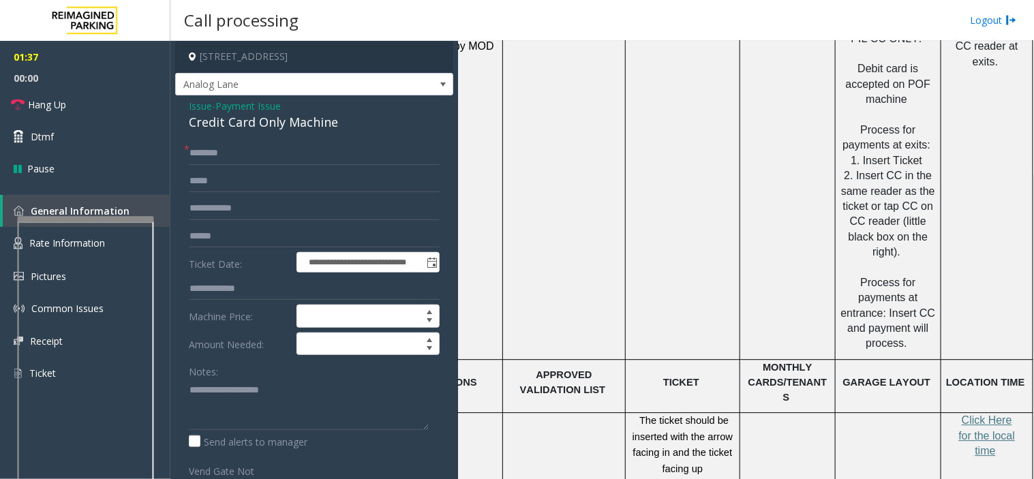
scroll to position [2121, 173]
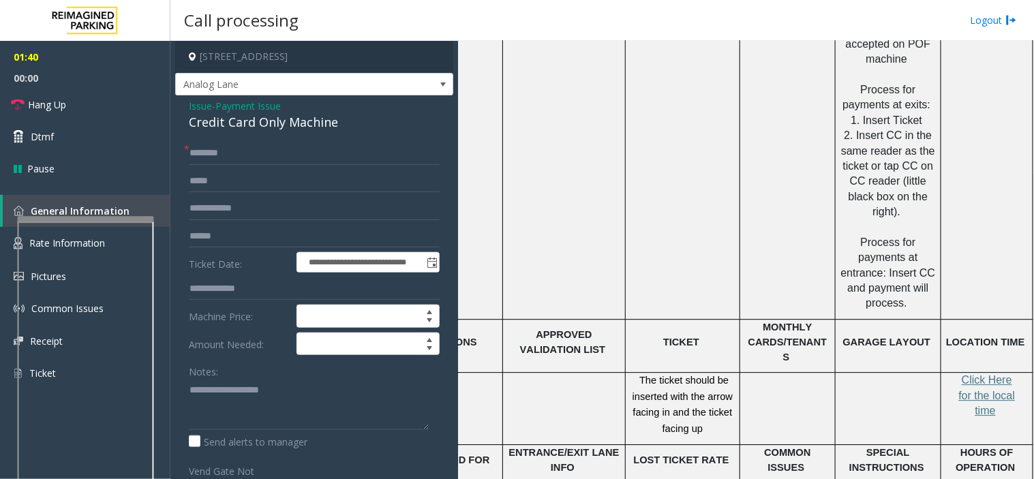
click at [205, 105] on span "Issue" at bounding box center [200, 106] width 23 height 14
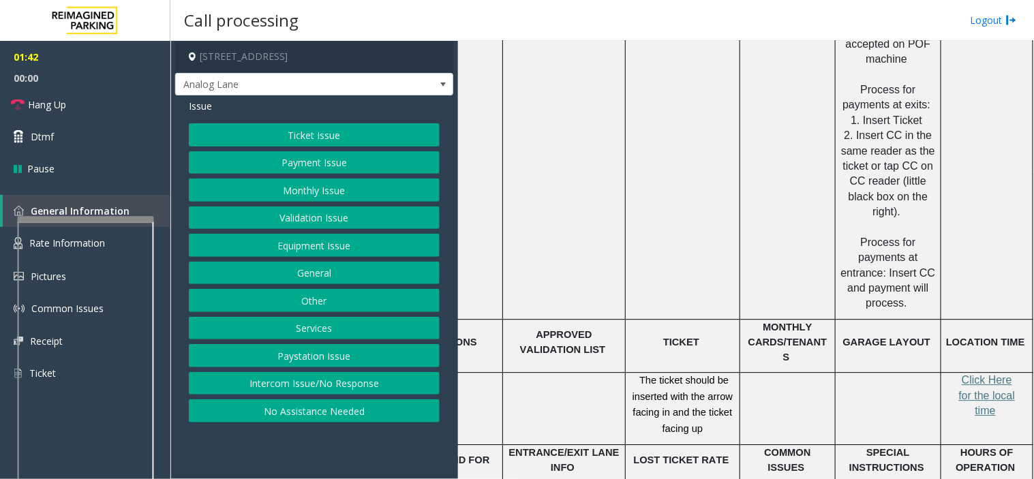
click at [281, 161] on button "Payment Issue" at bounding box center [314, 162] width 251 height 23
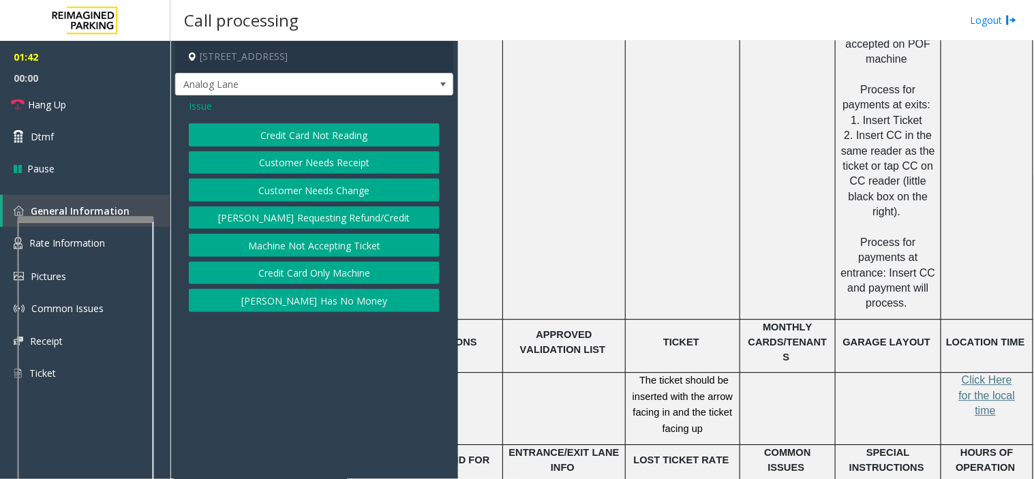
click at [298, 136] on button "Credit Card Not Reading" at bounding box center [314, 134] width 251 height 23
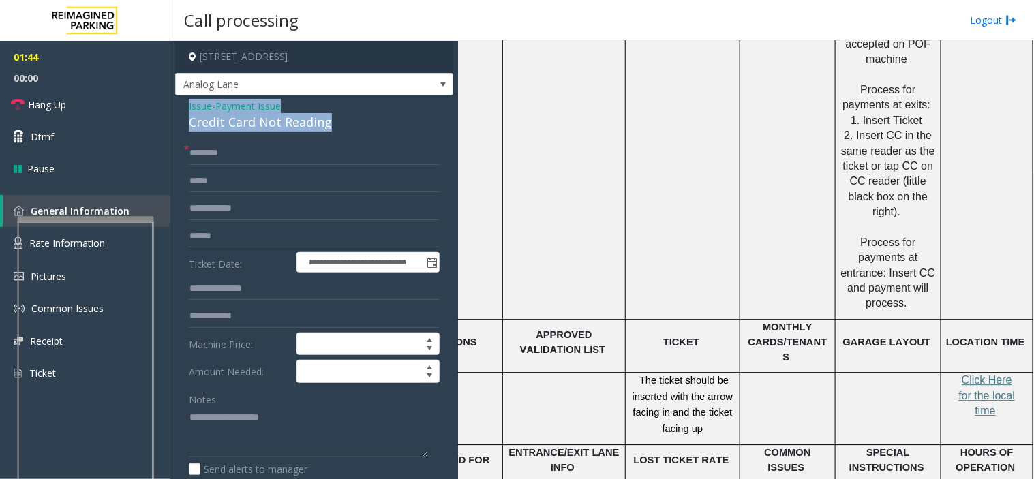
drag, startPoint x: 336, startPoint y: 126, endPoint x: 232, endPoint y: 109, distance: 105.7
click at [178, 106] on div "**********" at bounding box center [314, 441] width 278 height 692
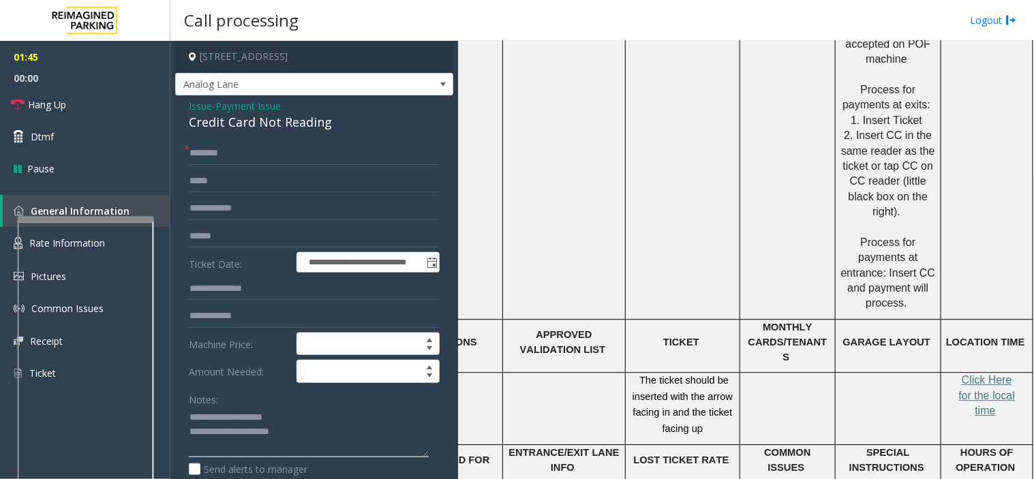
click at [323, 442] on textarea at bounding box center [309, 432] width 240 height 51
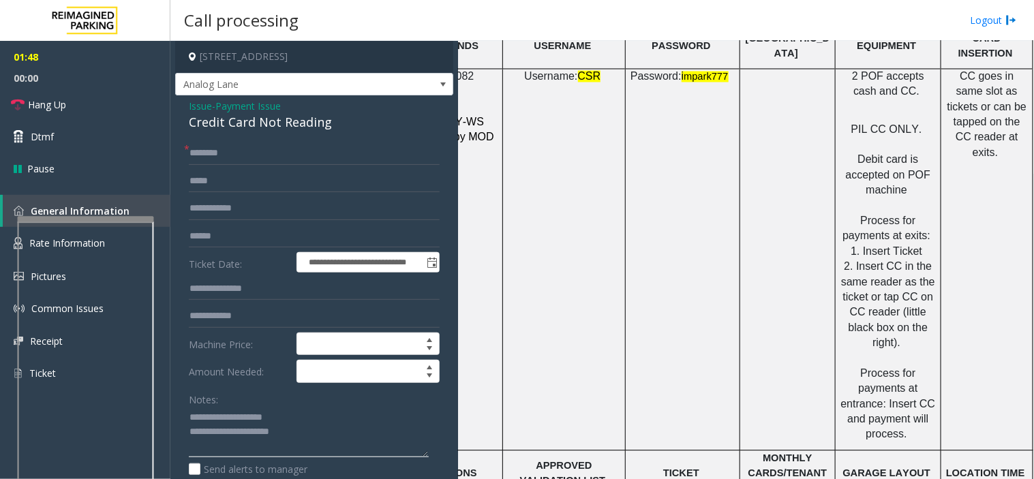
scroll to position [1969, 173]
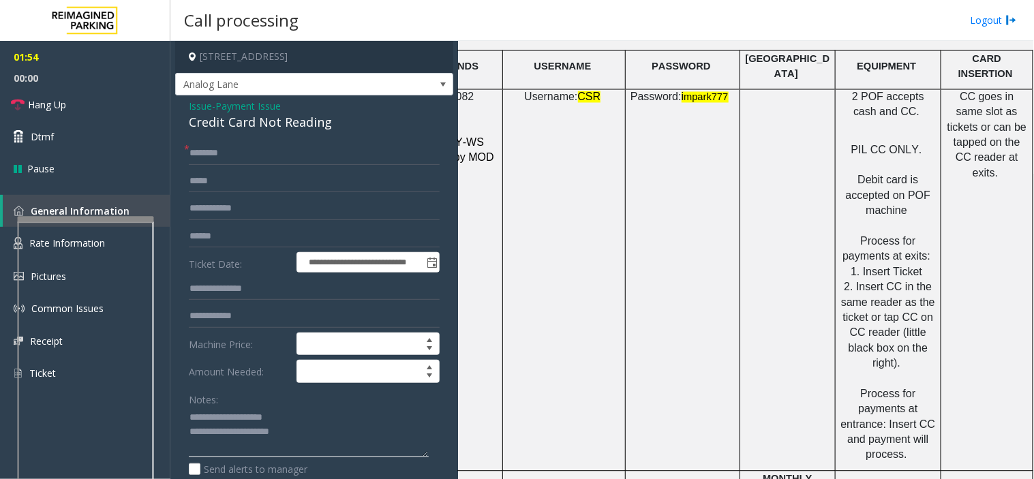
type textarea "**********"
drag, startPoint x: 850, startPoint y: 147, endPoint x: 894, endPoint y: 166, distance: 47.6
click at [894, 175] on span "Debit card is accepted on POF machine" at bounding box center [888, 196] width 85 height 42
click at [908, 205] on span at bounding box center [909, 211] width 3 height 12
click at [95, 137] on link "Dtmf" at bounding box center [85, 137] width 170 height 32
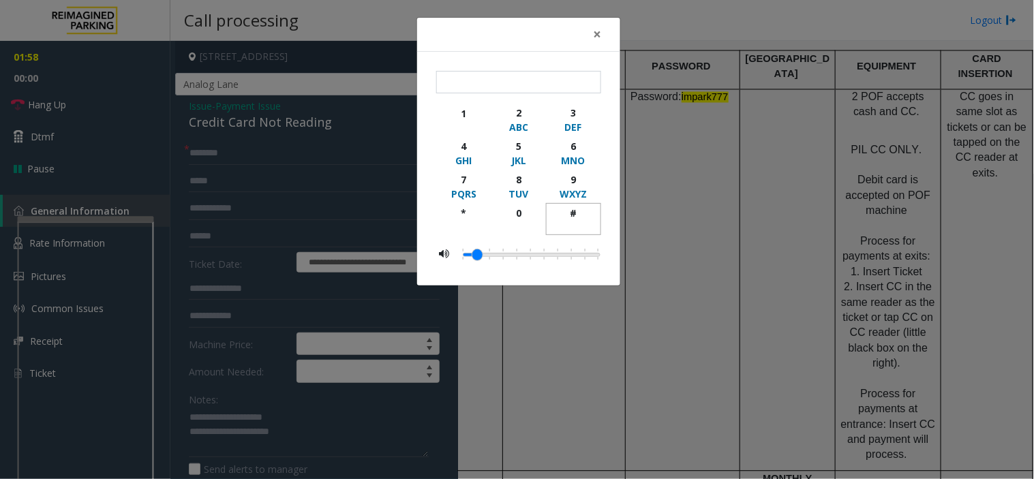
click at [573, 218] on div "#" at bounding box center [574, 213] width 38 height 14
type input "**"
click at [590, 37] on button "×" at bounding box center [597, 34] width 27 height 33
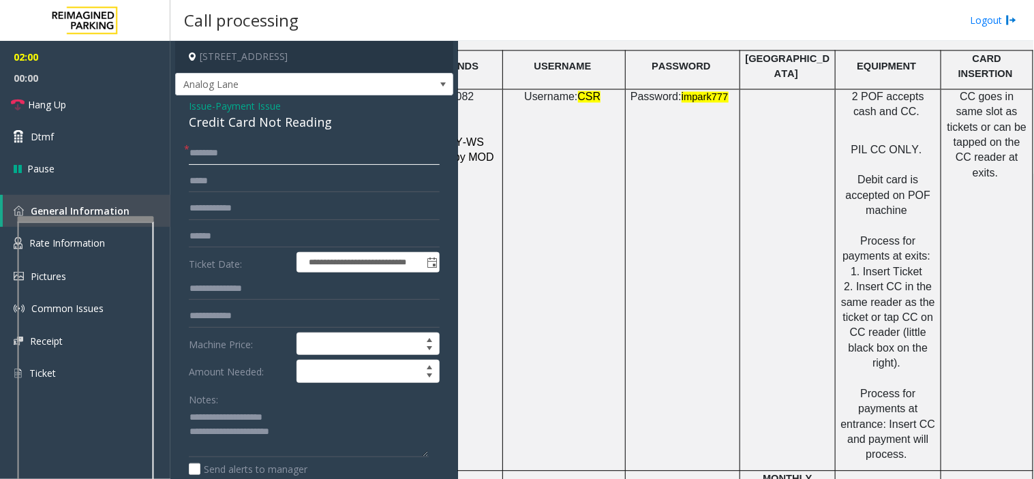
click at [213, 151] on input "text" at bounding box center [314, 153] width 251 height 23
type input "**"
click at [309, 433] on textarea at bounding box center [309, 432] width 240 height 51
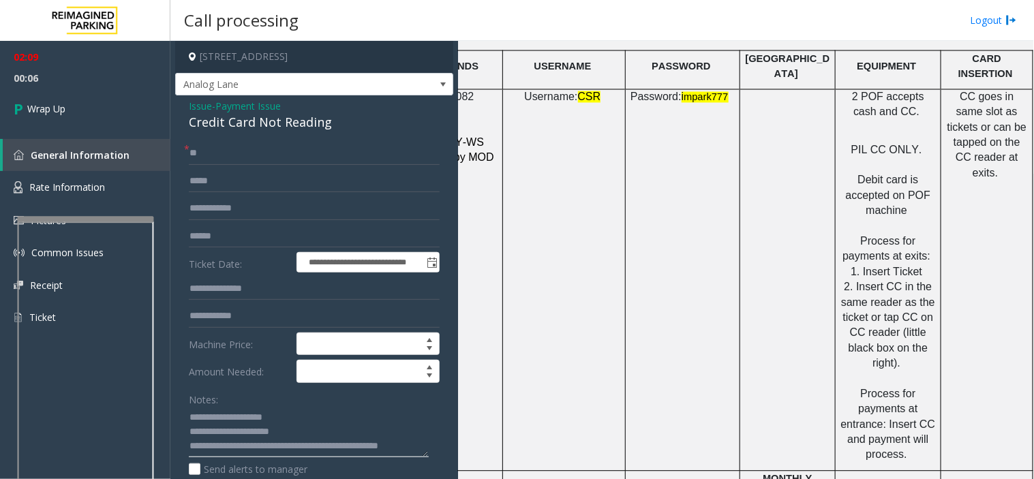
scroll to position [10, 0]
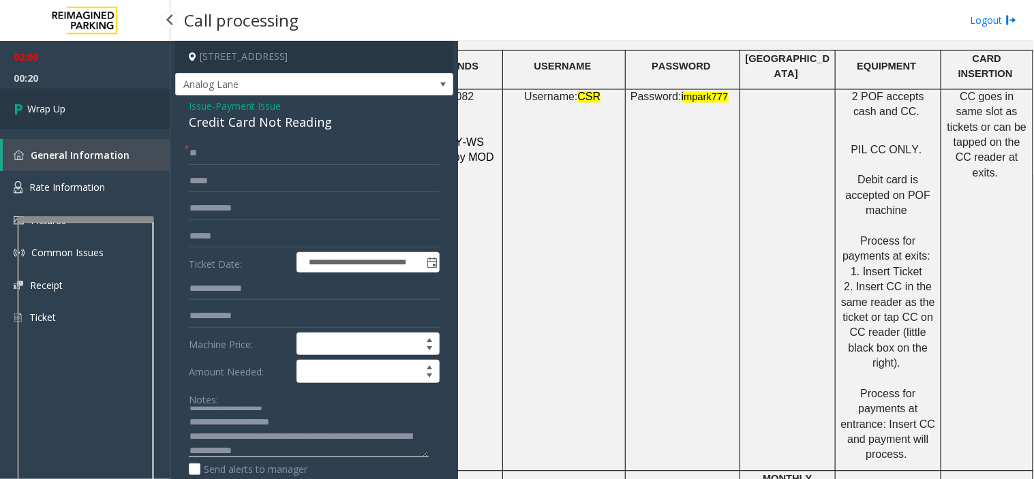
type textarea "**********"
click at [103, 104] on link "Wrap Up" at bounding box center [85, 109] width 170 height 40
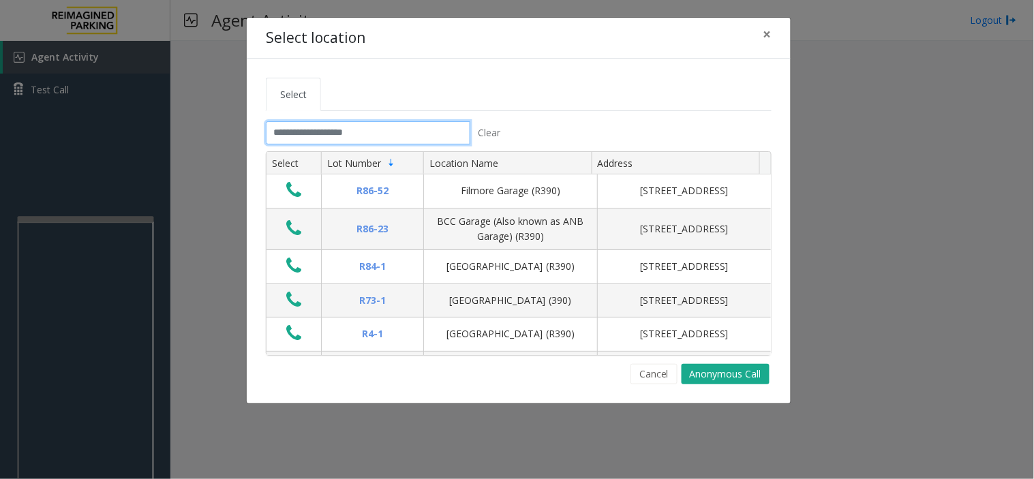
click at [328, 126] on input "text" at bounding box center [368, 132] width 205 height 23
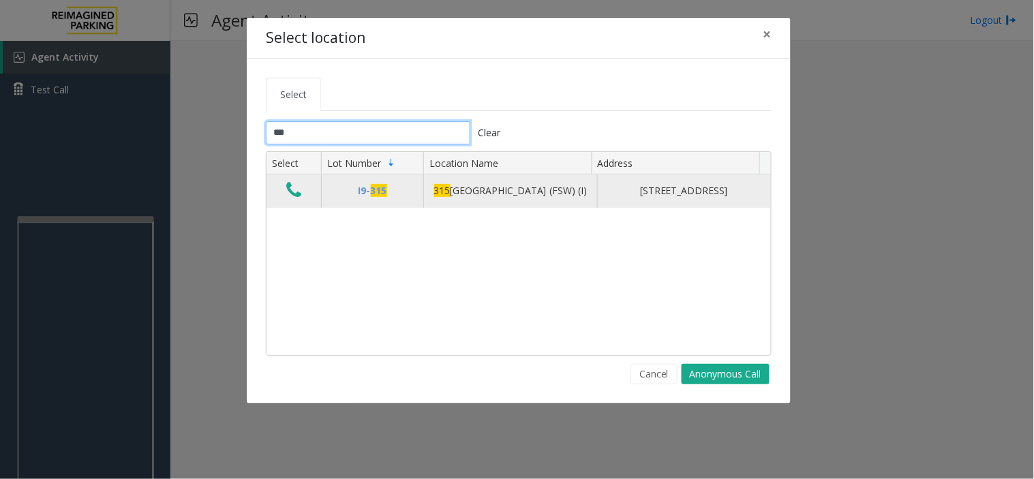
type input "***"
click at [282, 192] on td "Data table" at bounding box center [294, 191] width 55 height 33
click at [297, 192] on icon "Data table" at bounding box center [293, 190] width 15 height 19
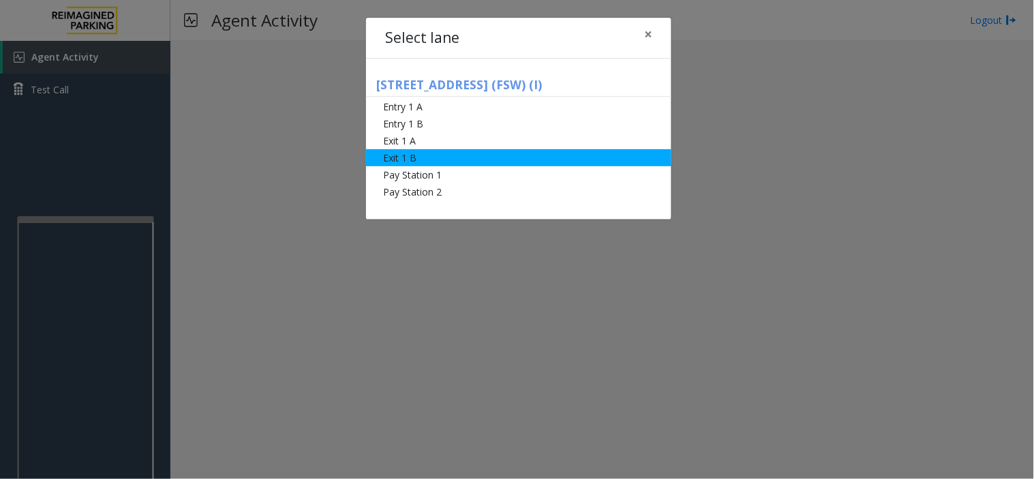
click at [421, 162] on li "Exit 1 B" at bounding box center [518, 157] width 305 height 17
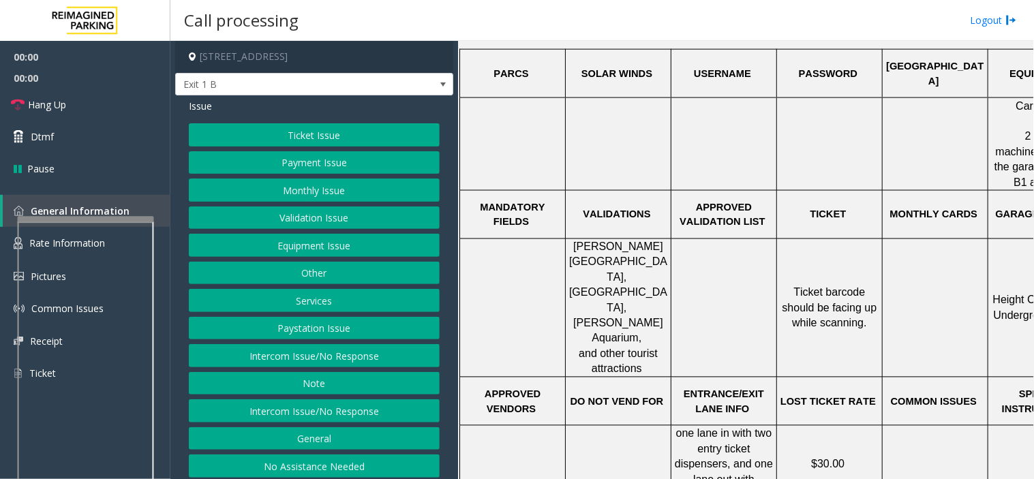
scroll to position [530, 0]
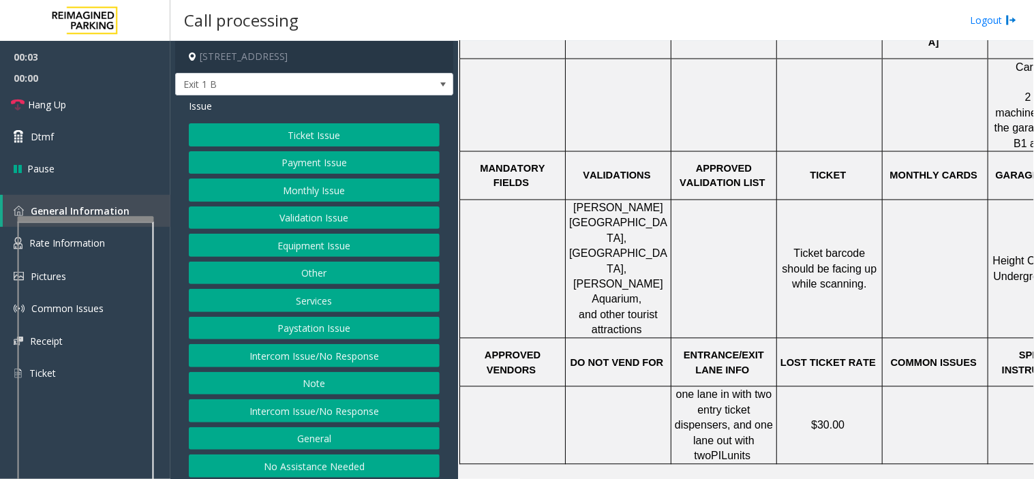
click at [329, 130] on button "Ticket Issue" at bounding box center [314, 134] width 251 height 23
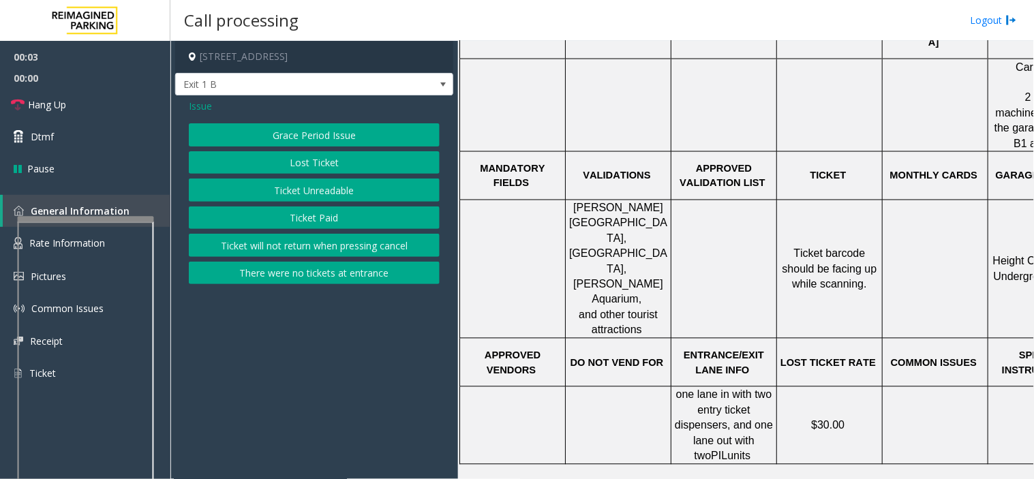
click at [323, 191] on button "Ticket Unreadable" at bounding box center [314, 190] width 251 height 23
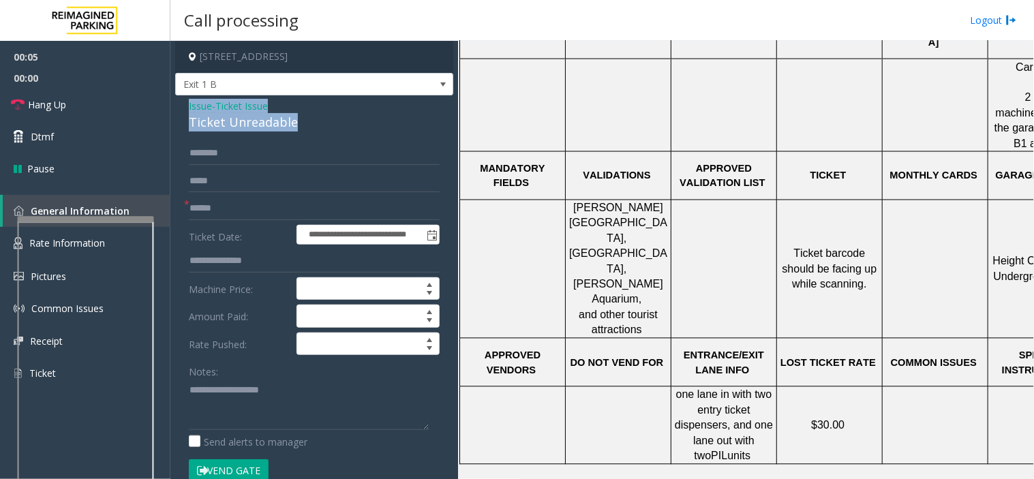
drag, startPoint x: 307, startPoint y: 124, endPoint x: 179, endPoint y: 109, distance: 129.1
click at [179, 109] on div "**********" at bounding box center [314, 455] width 278 height 721
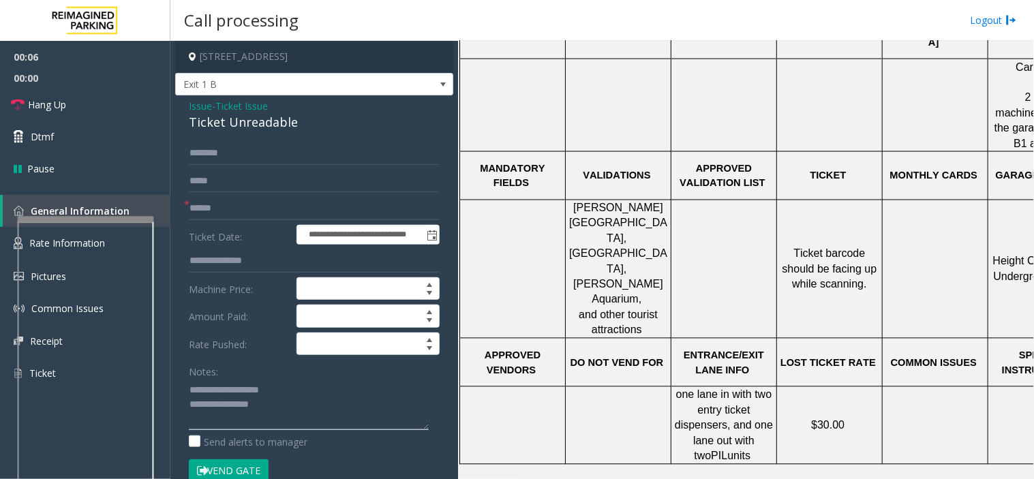
click at [326, 420] on textarea at bounding box center [309, 404] width 240 height 51
type textarea "**********"
click at [212, 226] on label "Ticket Date:" at bounding box center [239, 235] width 108 height 20
click at [223, 205] on input "text" at bounding box center [314, 208] width 251 height 23
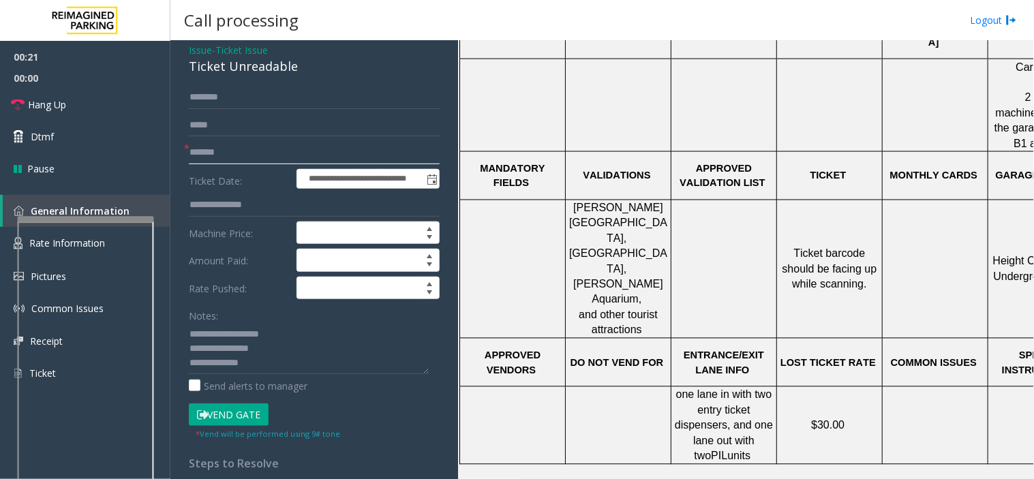
scroll to position [151, 0]
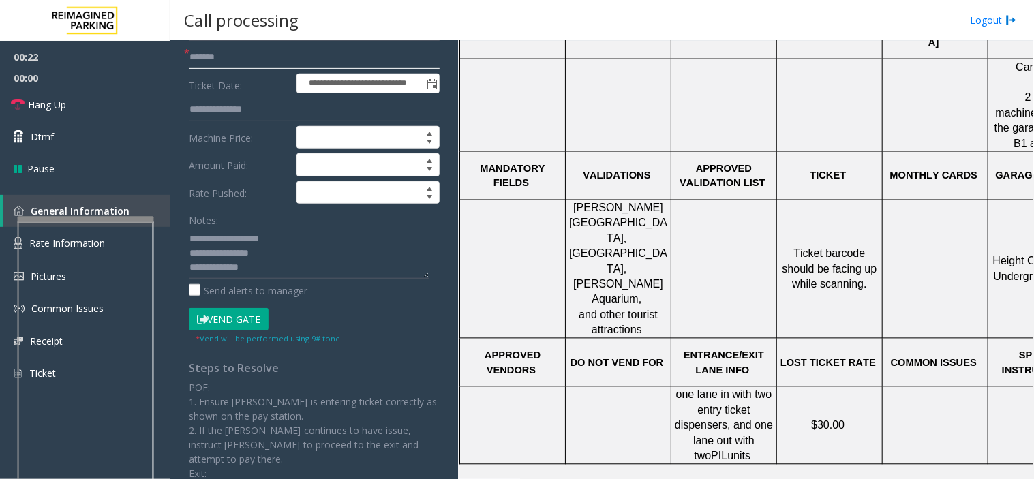
type input "*******"
click at [241, 320] on button "Vend Gate" at bounding box center [229, 319] width 80 height 23
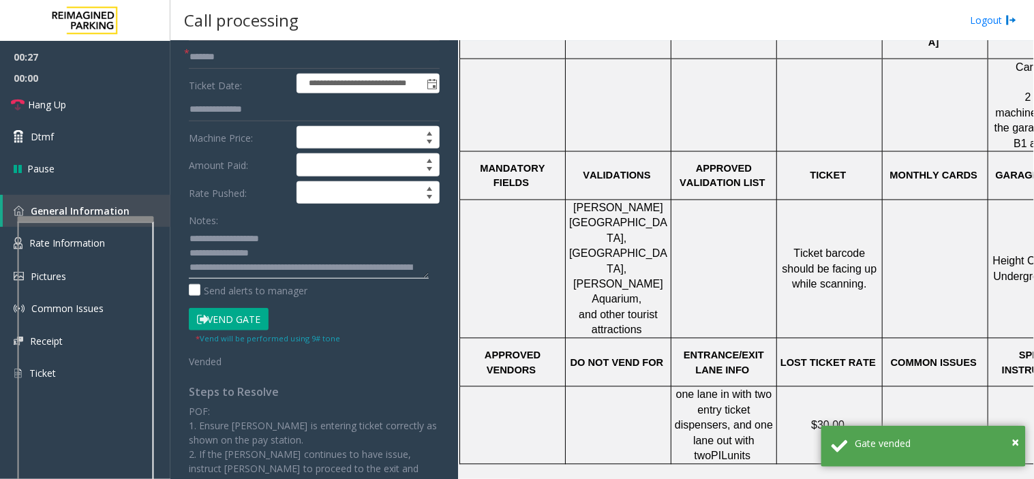
click at [324, 267] on textarea at bounding box center [309, 253] width 240 height 51
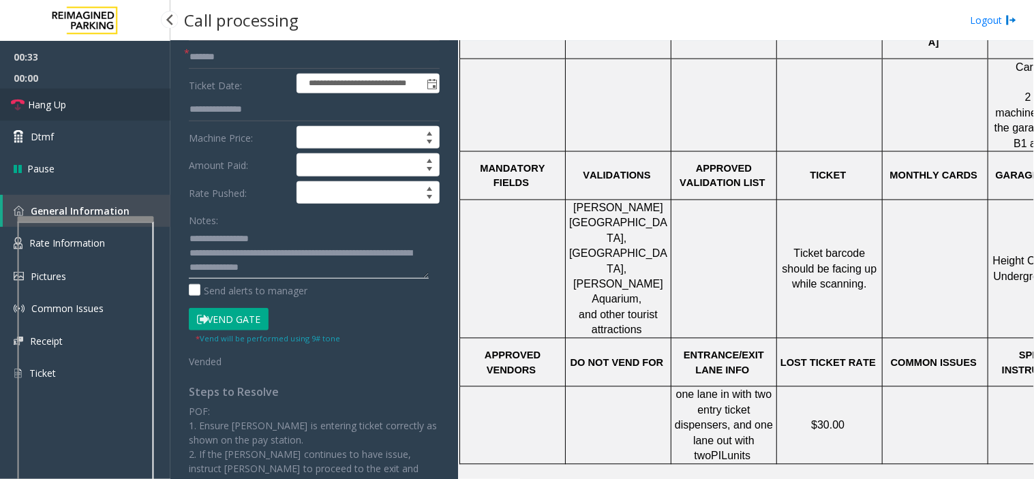
type textarea "**********"
click at [82, 99] on link "Hang Up" at bounding box center [85, 105] width 170 height 32
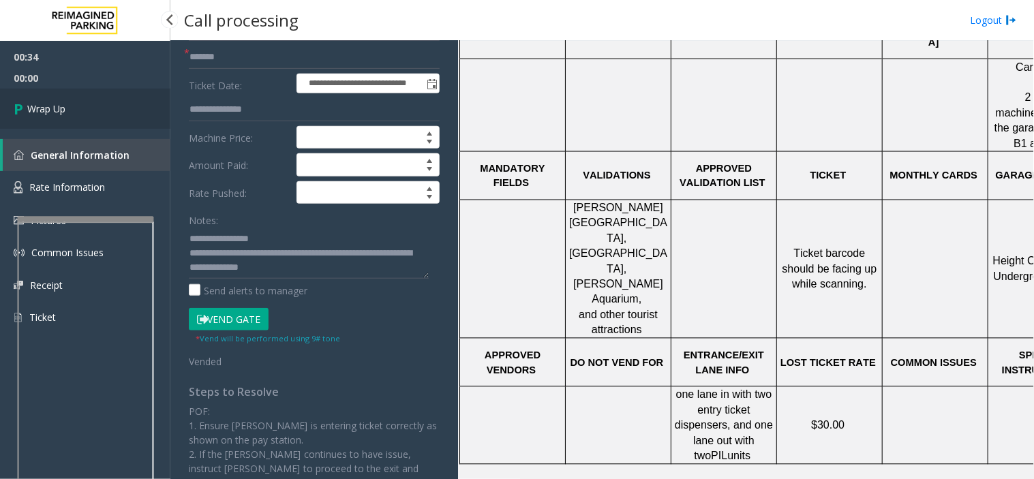
click at [78, 102] on link "Wrap Up" at bounding box center [85, 109] width 170 height 40
